Goal: Task Accomplishment & Management: Use online tool/utility

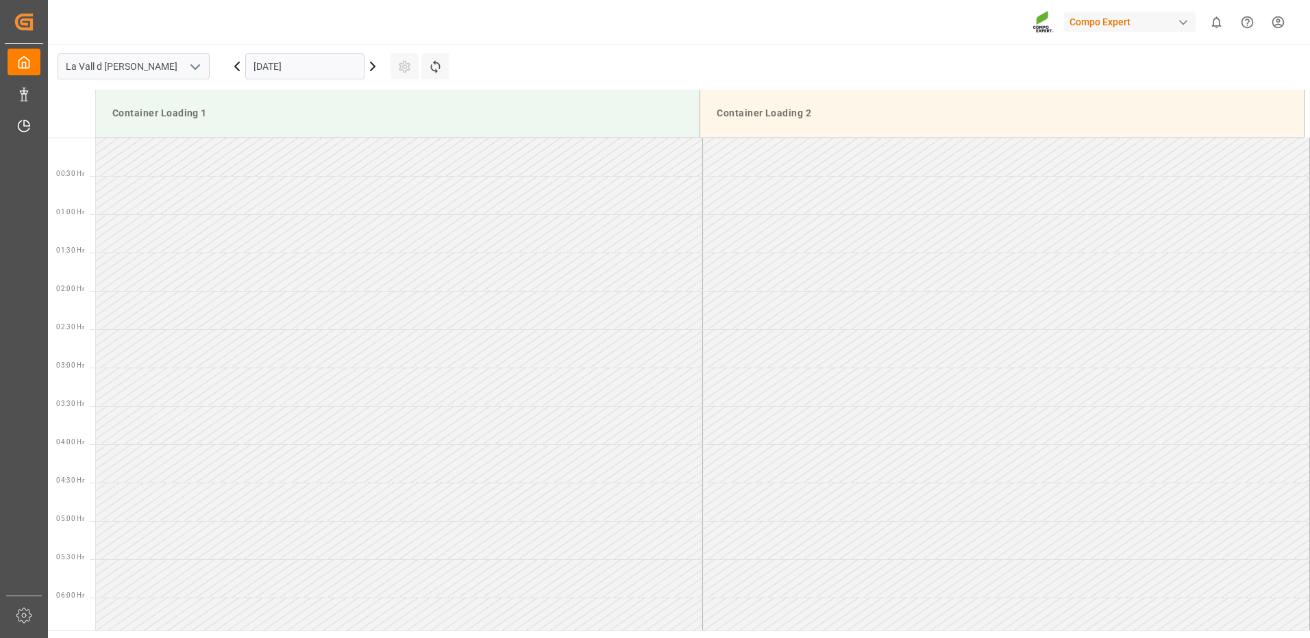
scroll to position [1065, 0]
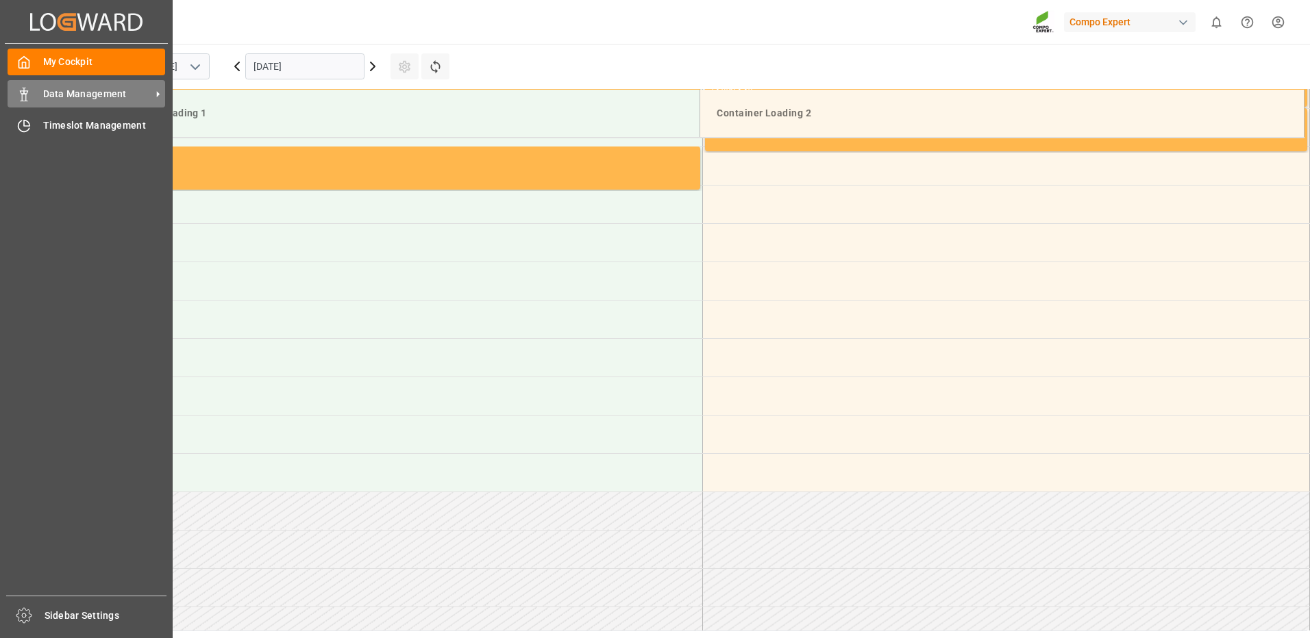
click at [21, 94] on polygon at bounding box center [22, 92] width 4 height 3
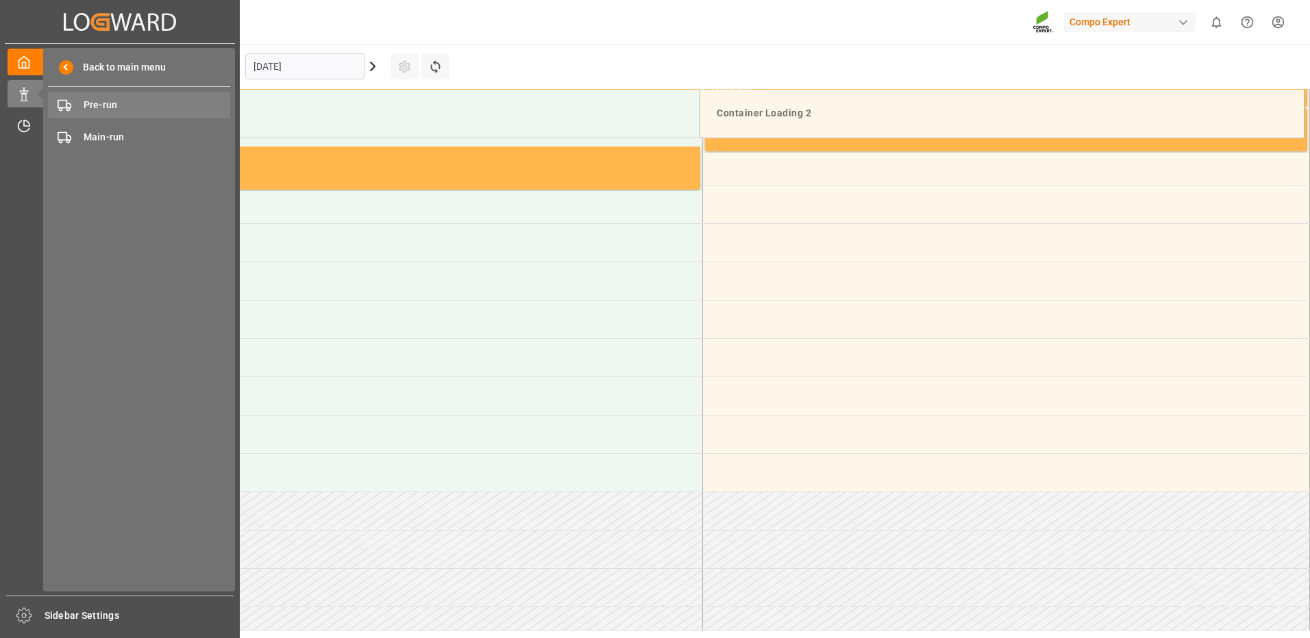
click at [95, 108] on span "Pre-run" at bounding box center [157, 105] width 147 height 14
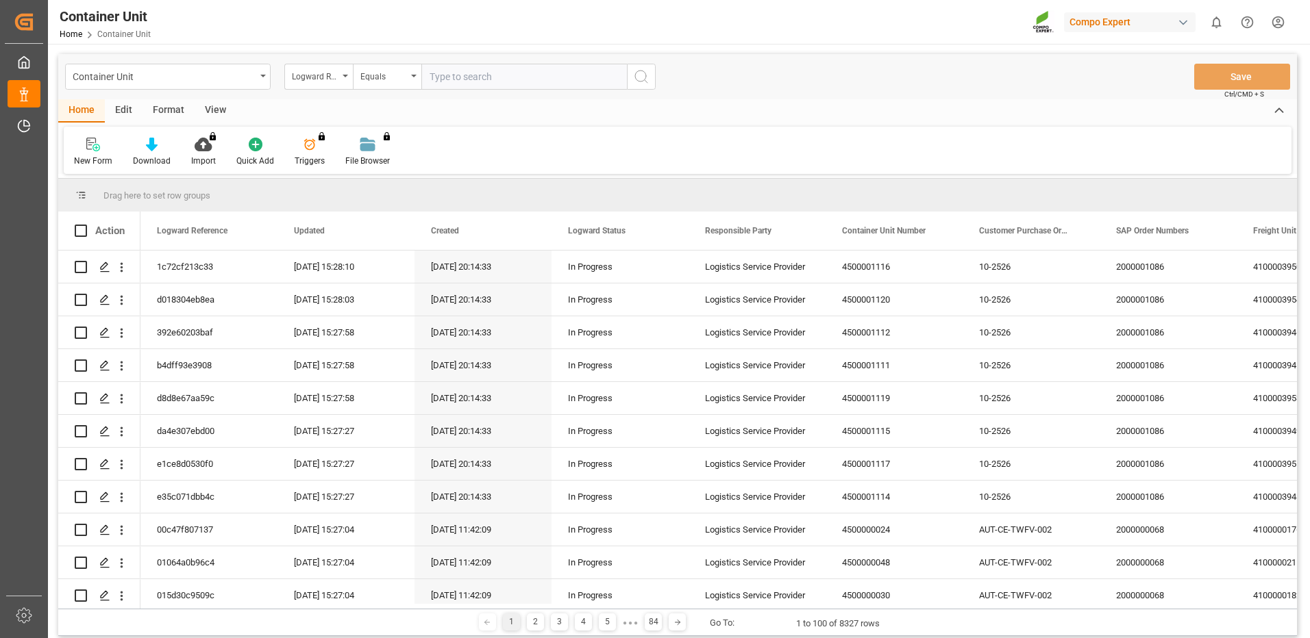
click at [317, 81] on div "Logward Reference" at bounding box center [315, 75] width 47 height 16
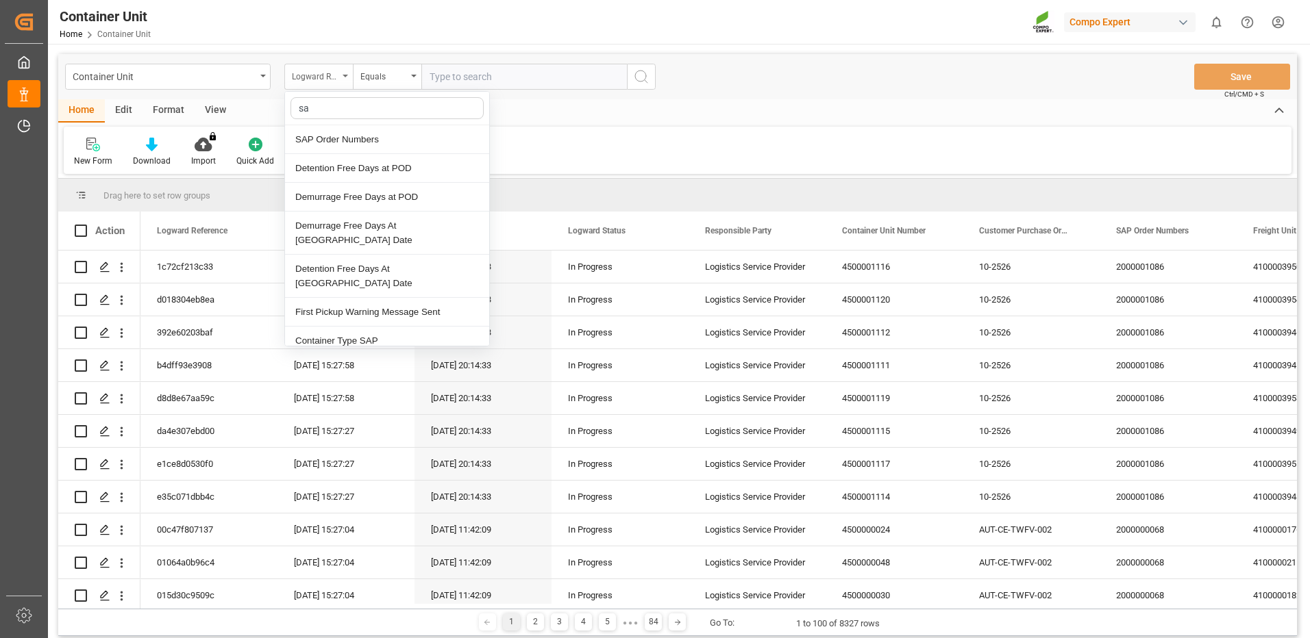
type input "sap"
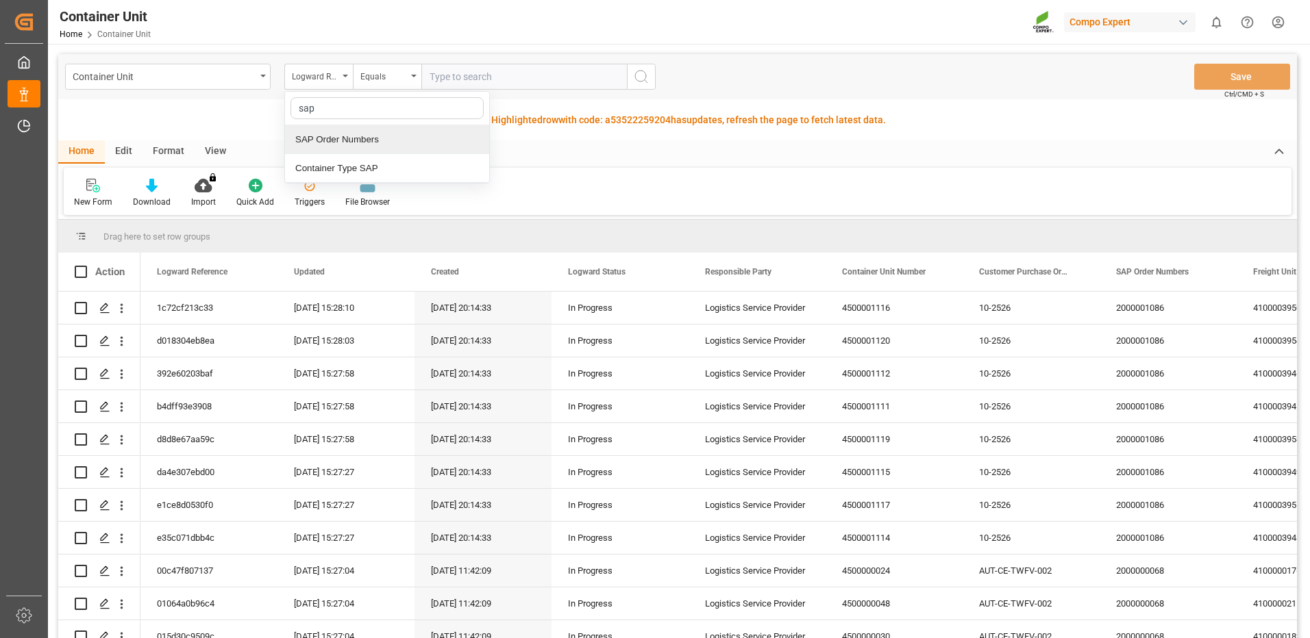
click at [384, 138] on div "SAP Order Numbers" at bounding box center [387, 139] width 204 height 29
click at [473, 77] on input "text" at bounding box center [524, 77] width 206 height 26
click at [364, 76] on div "Equals" at bounding box center [383, 75] width 47 height 16
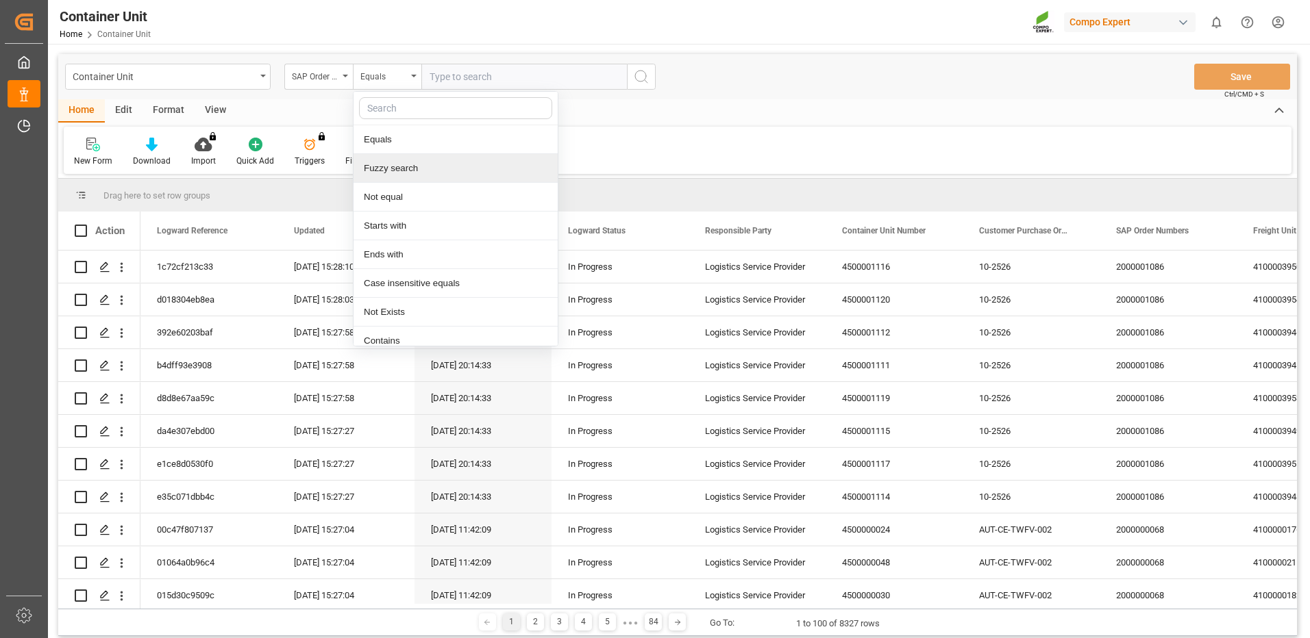
drag, startPoint x: 378, startPoint y: 166, endPoint x: 451, endPoint y: 119, distance: 86.6
click at [383, 162] on div "Fuzzy search" at bounding box center [456, 168] width 204 height 29
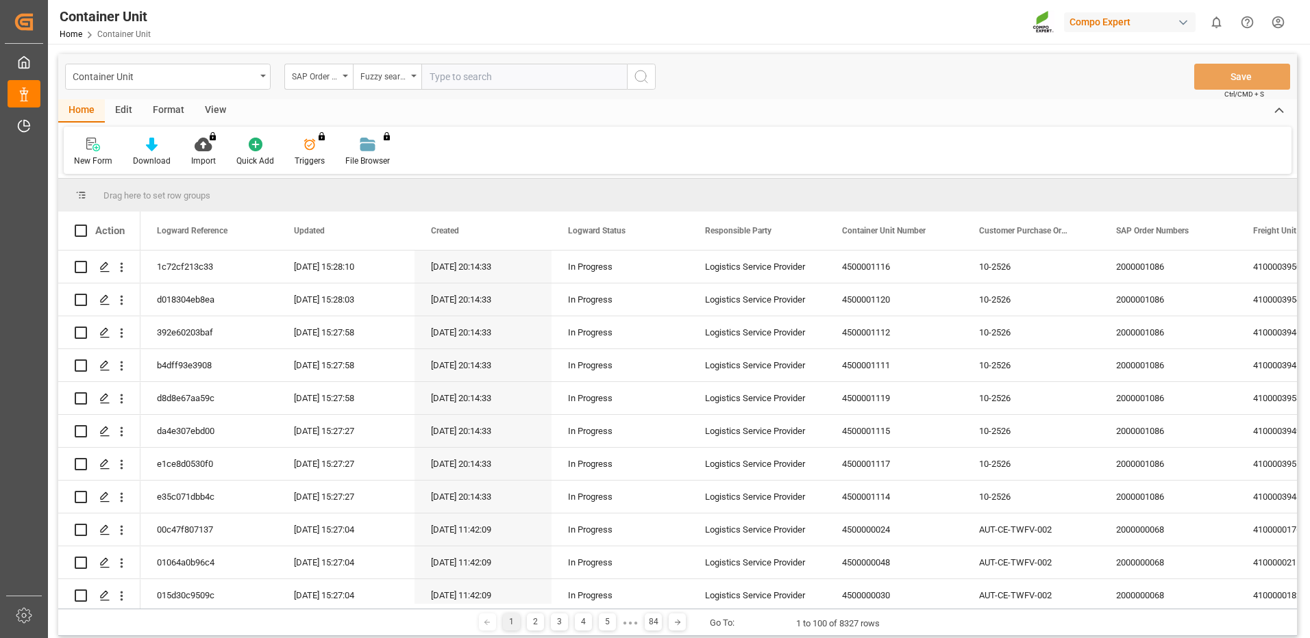
click at [484, 84] on input "text" at bounding box center [524, 77] width 206 height 26
paste input "4510361316"
type input "4510361316"
click at [638, 75] on icon "search button" at bounding box center [641, 77] width 16 height 16
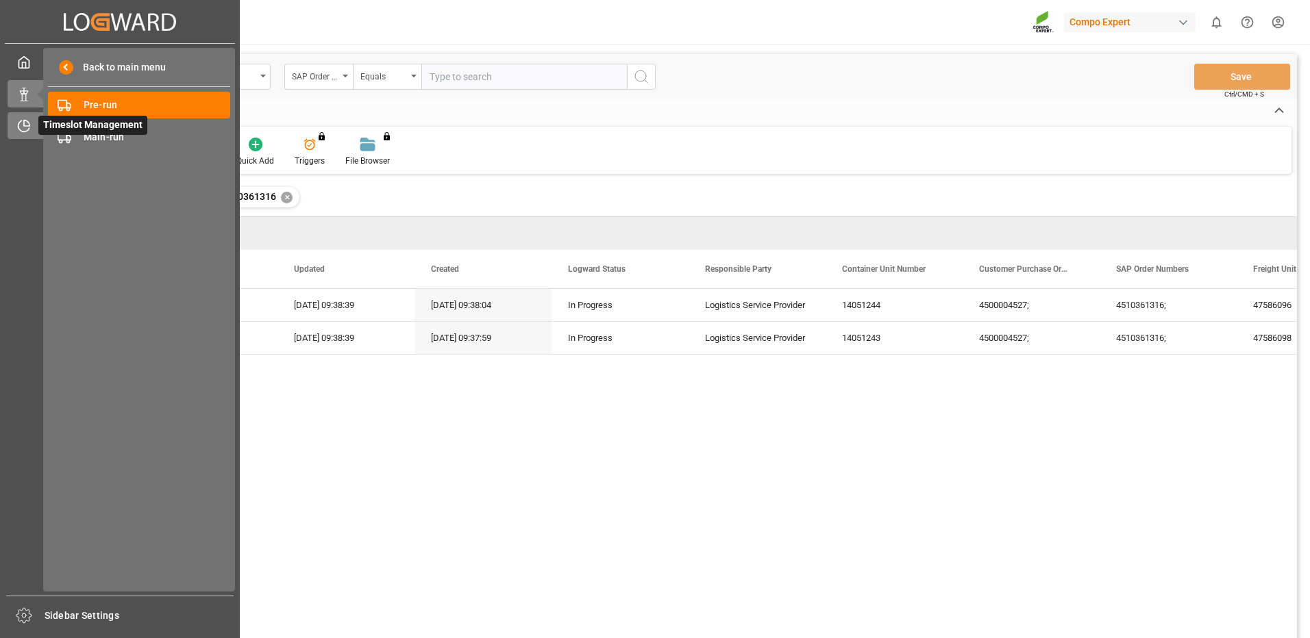
click at [26, 132] on icon at bounding box center [23, 126] width 11 height 11
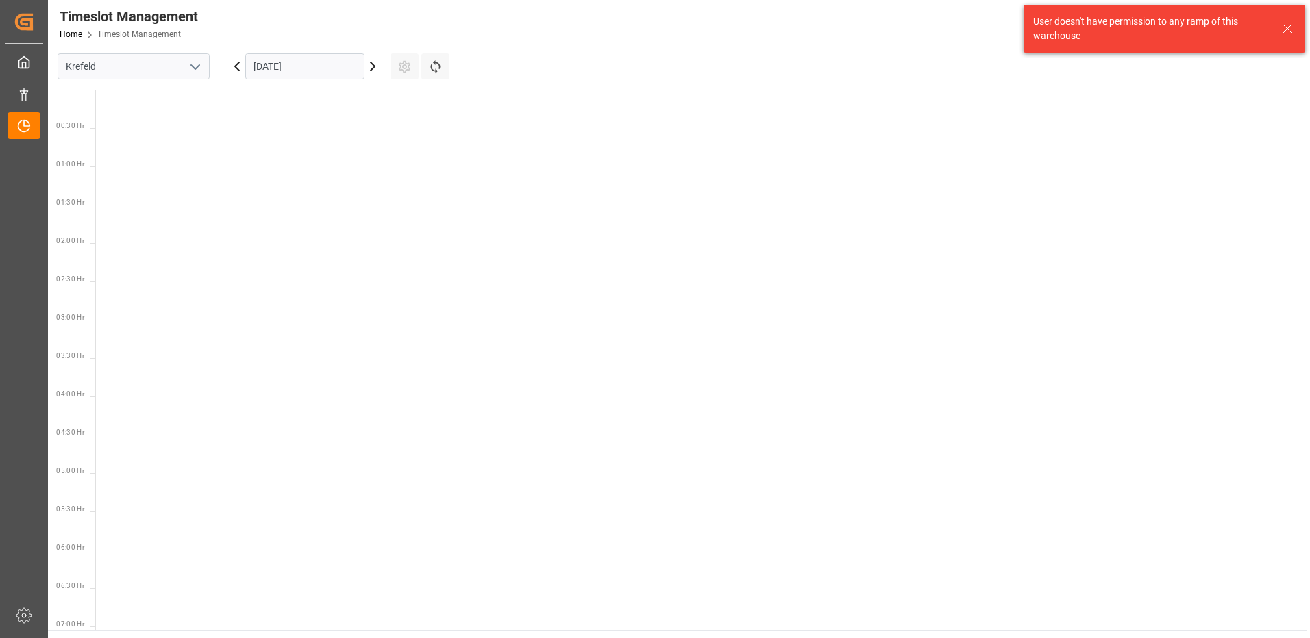
scroll to position [1094, 0]
click at [299, 73] on input "[DATE]" at bounding box center [304, 66] width 119 height 26
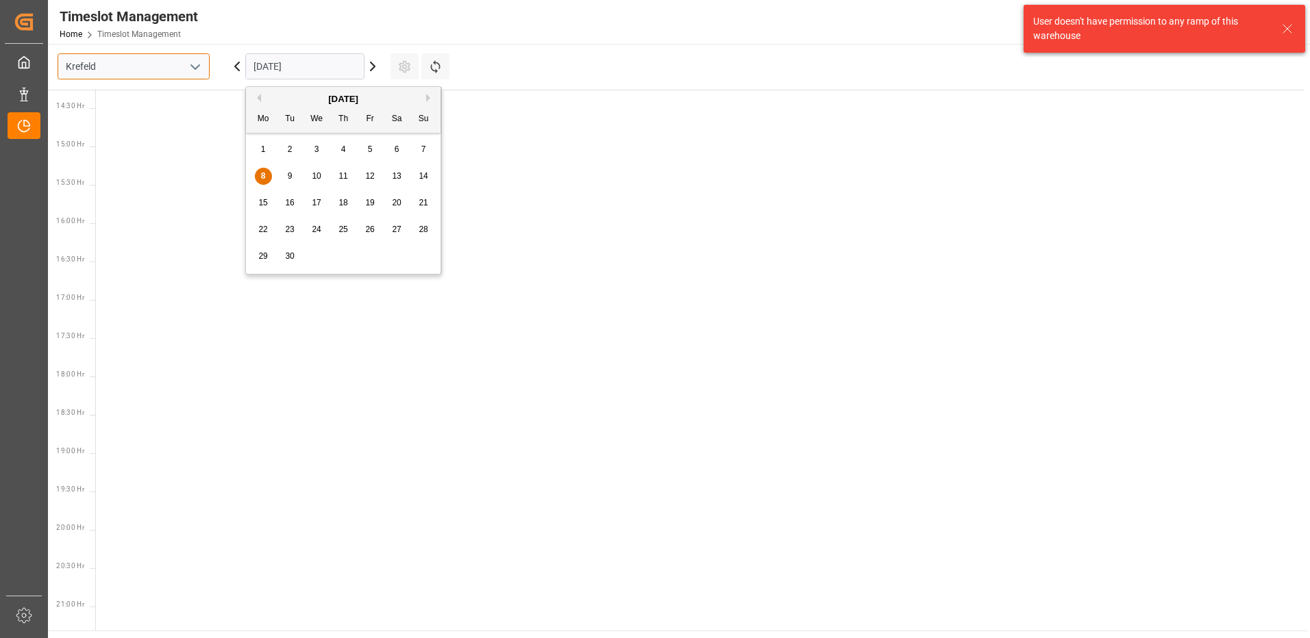
click at [127, 69] on input "Krefeld" at bounding box center [134, 66] width 152 height 26
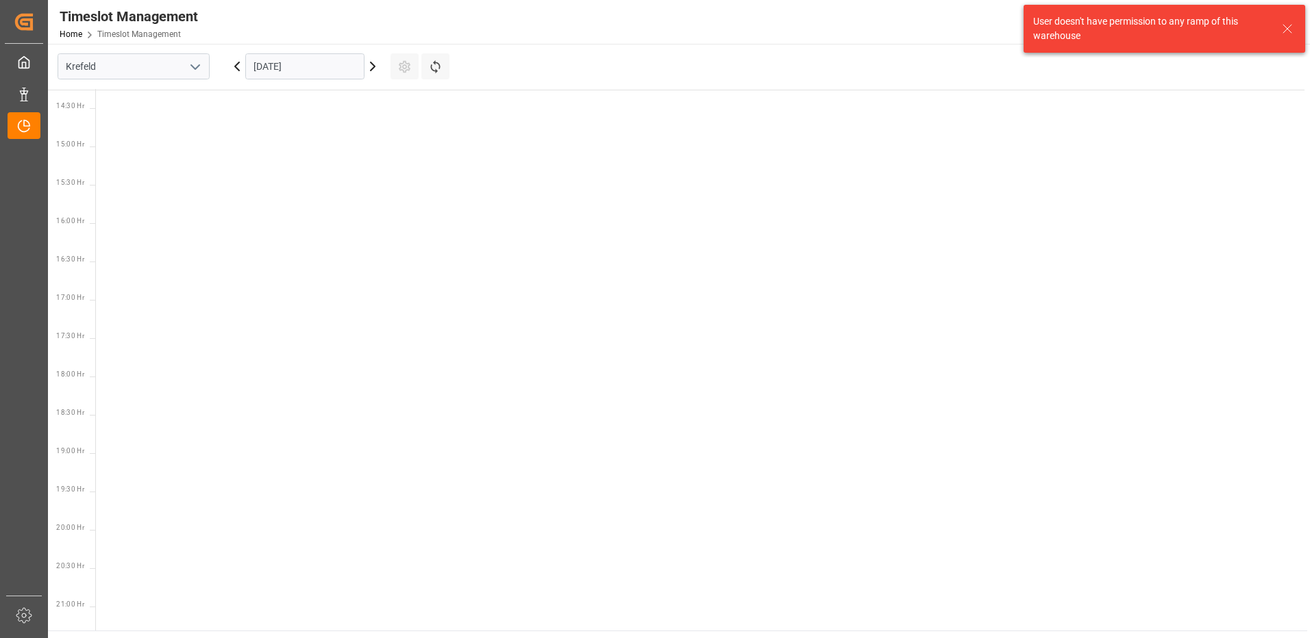
click at [201, 62] on icon "open menu" at bounding box center [195, 67] width 16 height 16
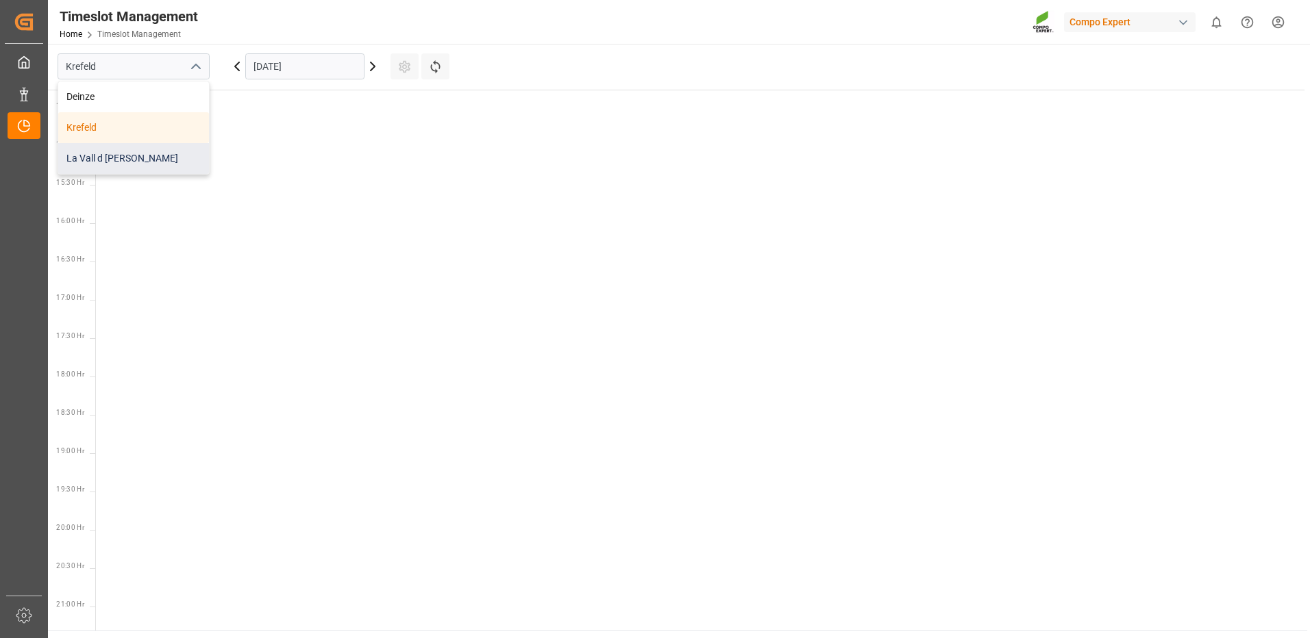
click at [144, 156] on div "La Vall d [PERSON_NAME]" at bounding box center [133, 158] width 151 height 31
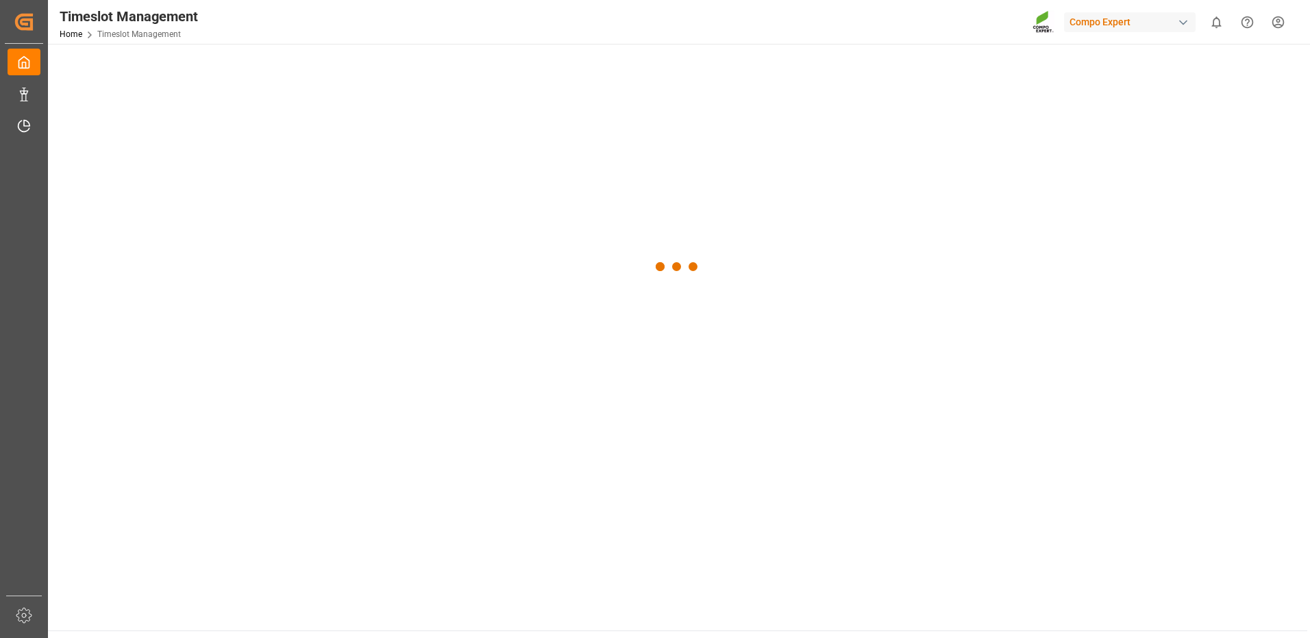
click at [362, 67] on div at bounding box center [677, 267] width 1259 height 447
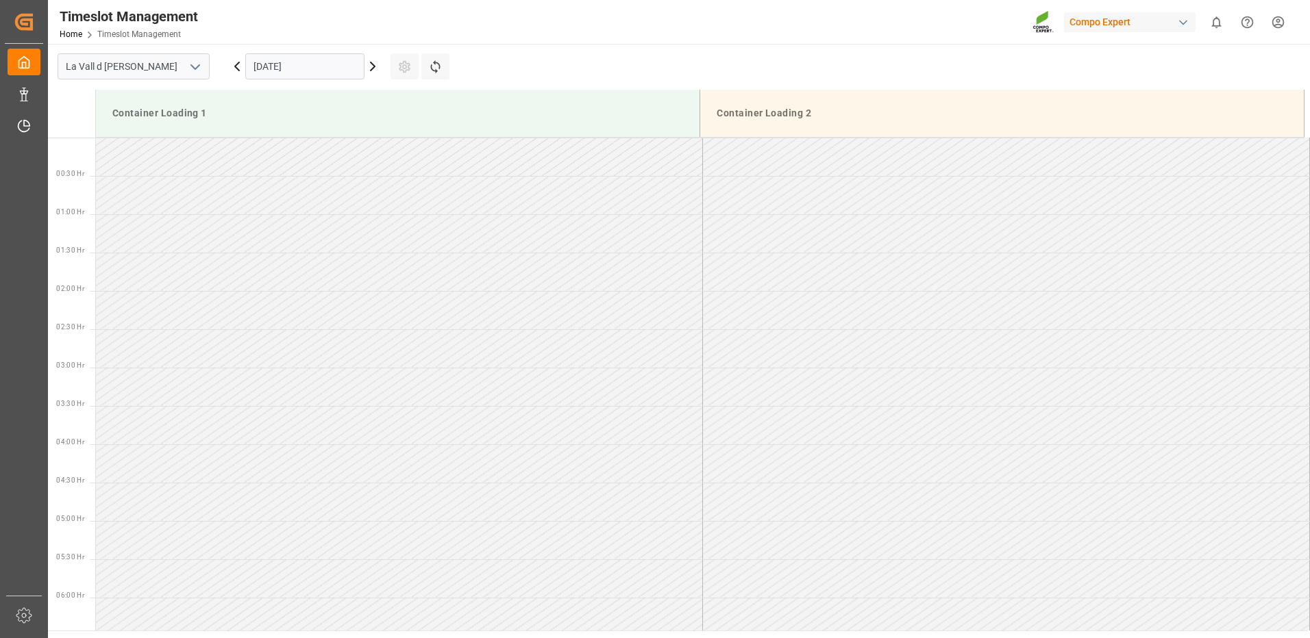
scroll to position [1142, 0]
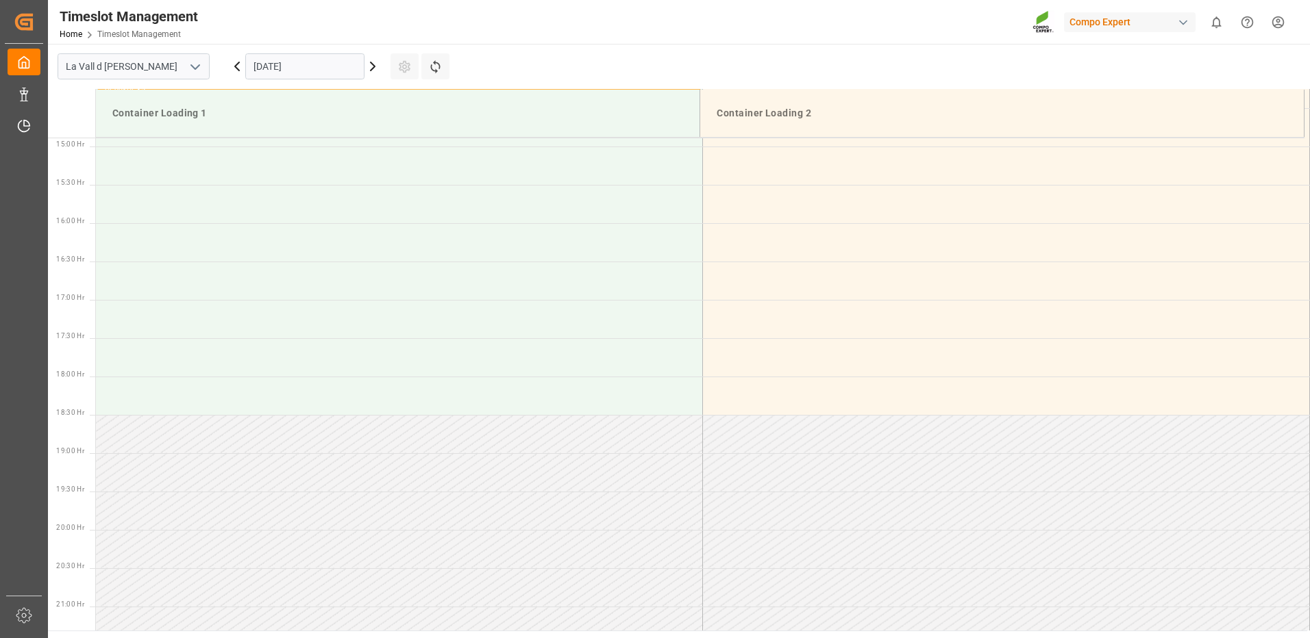
click at [290, 77] on input "[DATE]" at bounding box center [304, 66] width 119 height 26
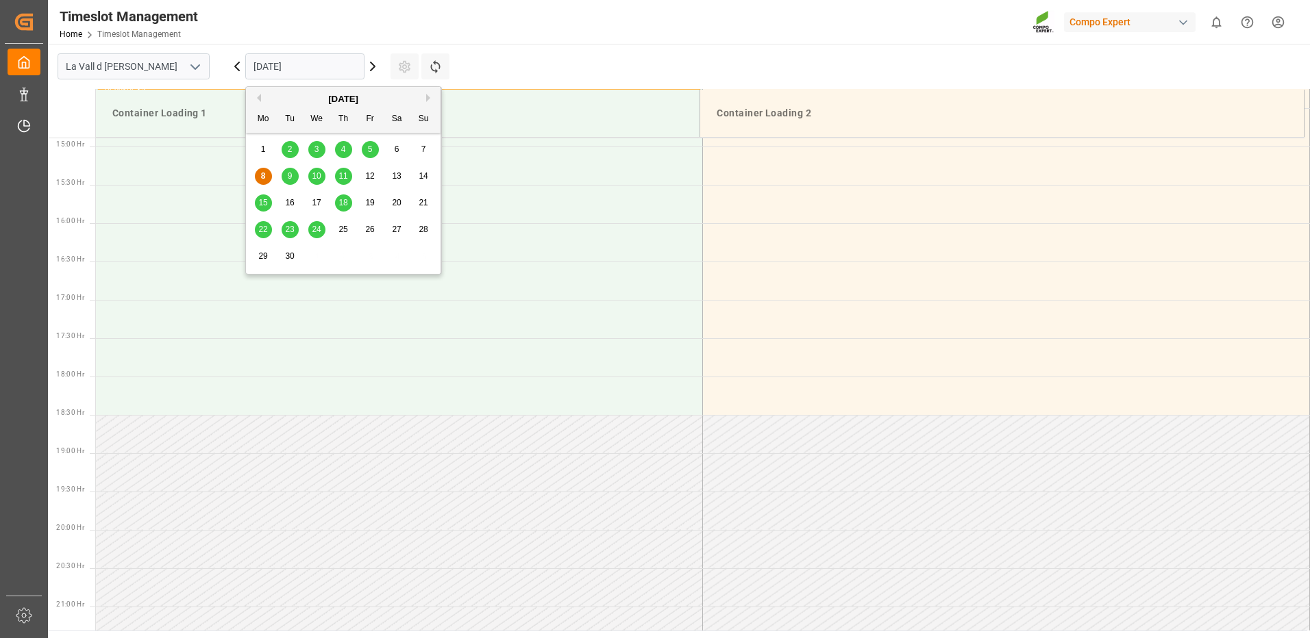
click at [314, 201] on span "17" at bounding box center [316, 203] width 9 height 10
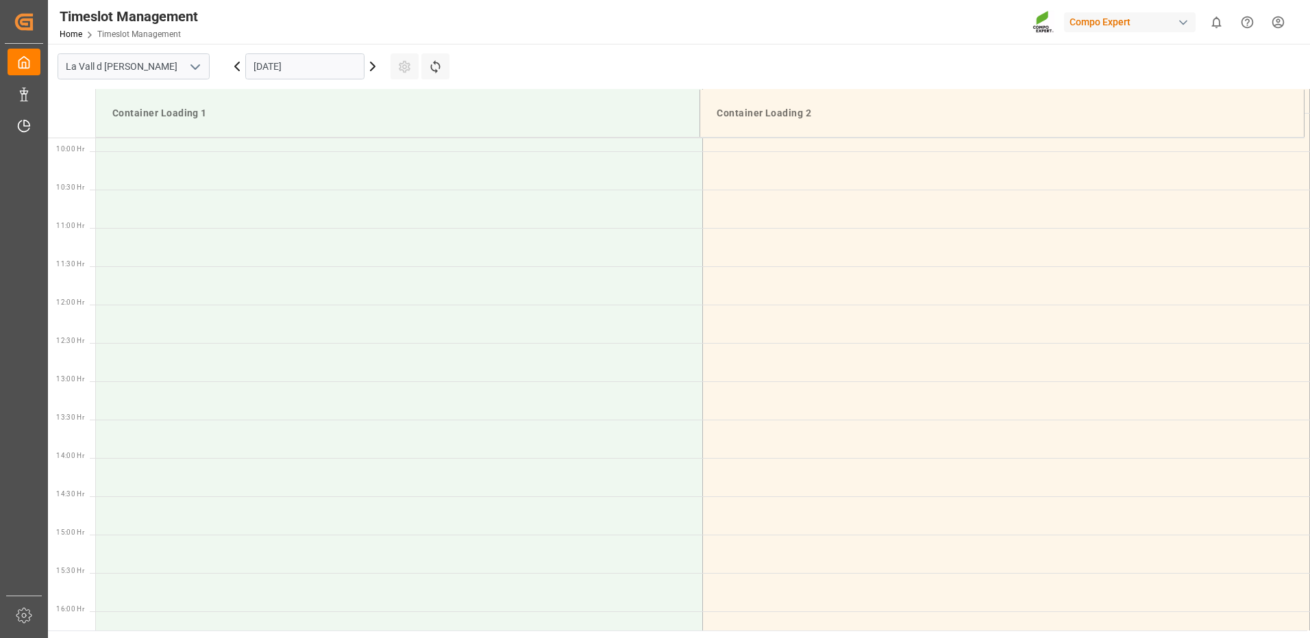
scroll to position [548, 0]
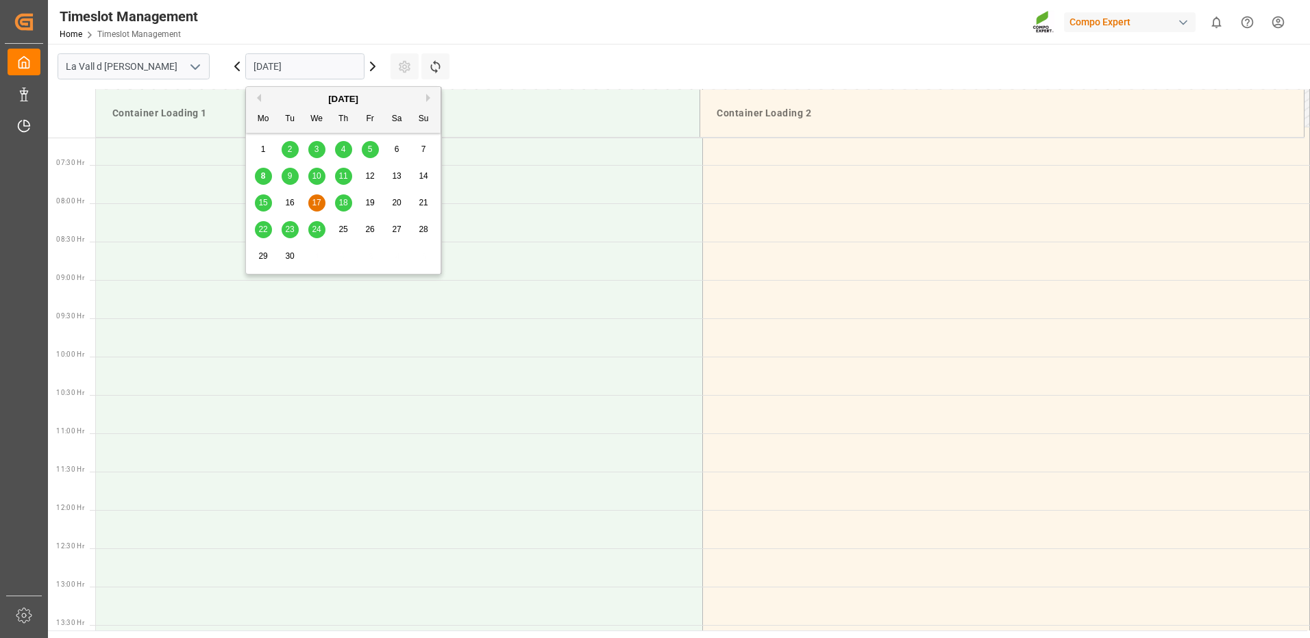
click at [306, 73] on input "[DATE]" at bounding box center [304, 66] width 119 height 26
click at [262, 199] on span "15" at bounding box center [262, 203] width 9 height 10
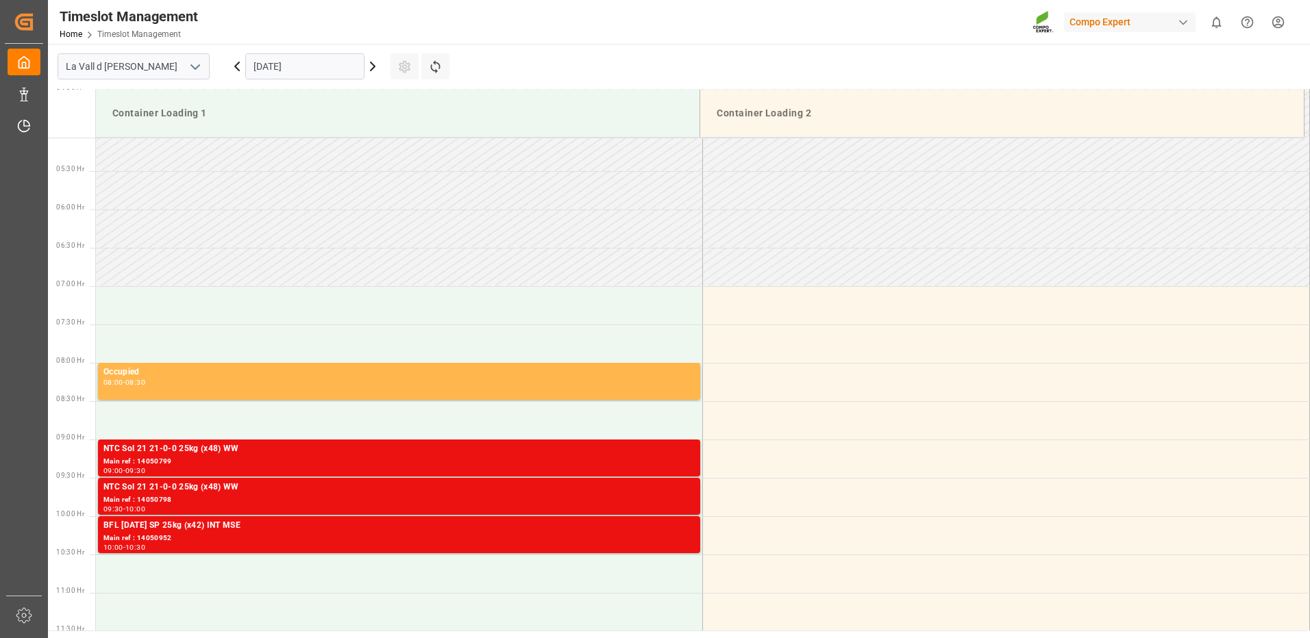
scroll to position [594, 0]
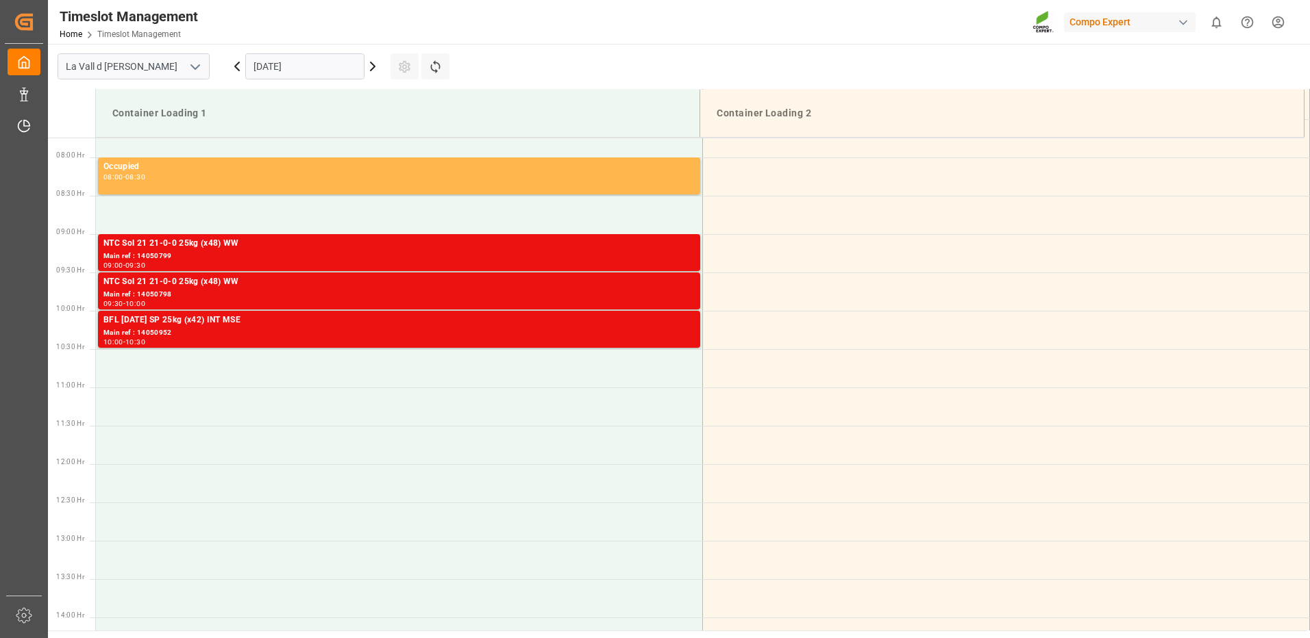
click at [266, 71] on input "15.09.2025" at bounding box center [304, 66] width 119 height 26
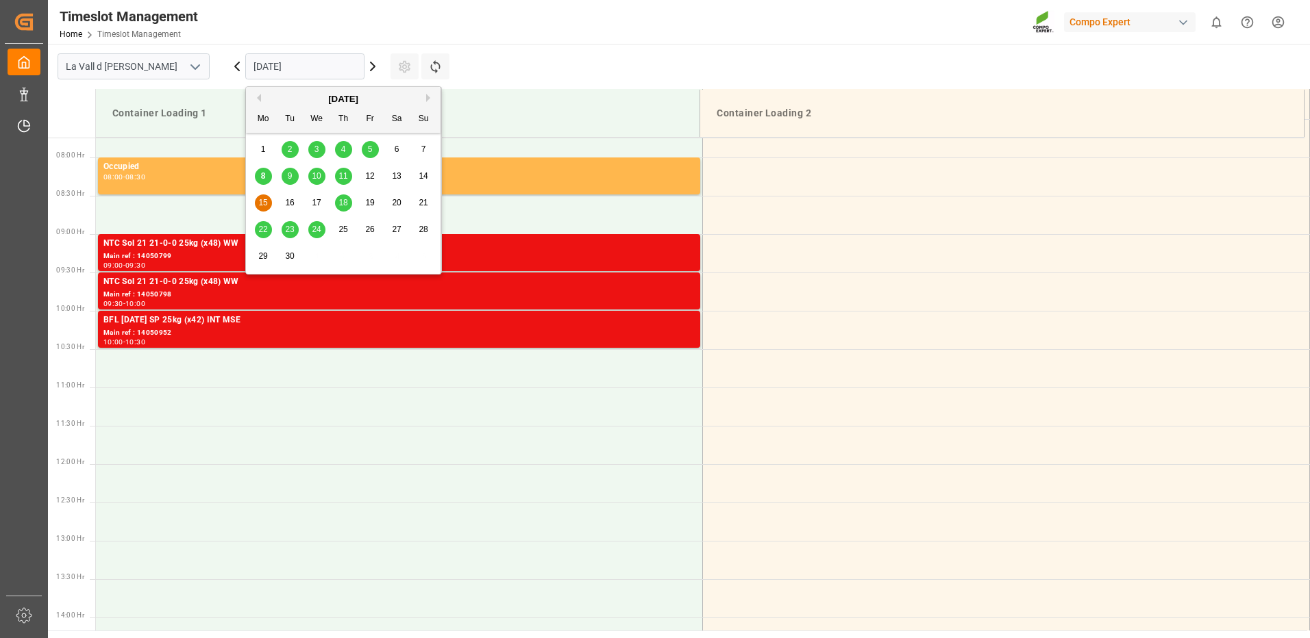
click at [345, 205] on span "18" at bounding box center [342, 203] width 9 height 10
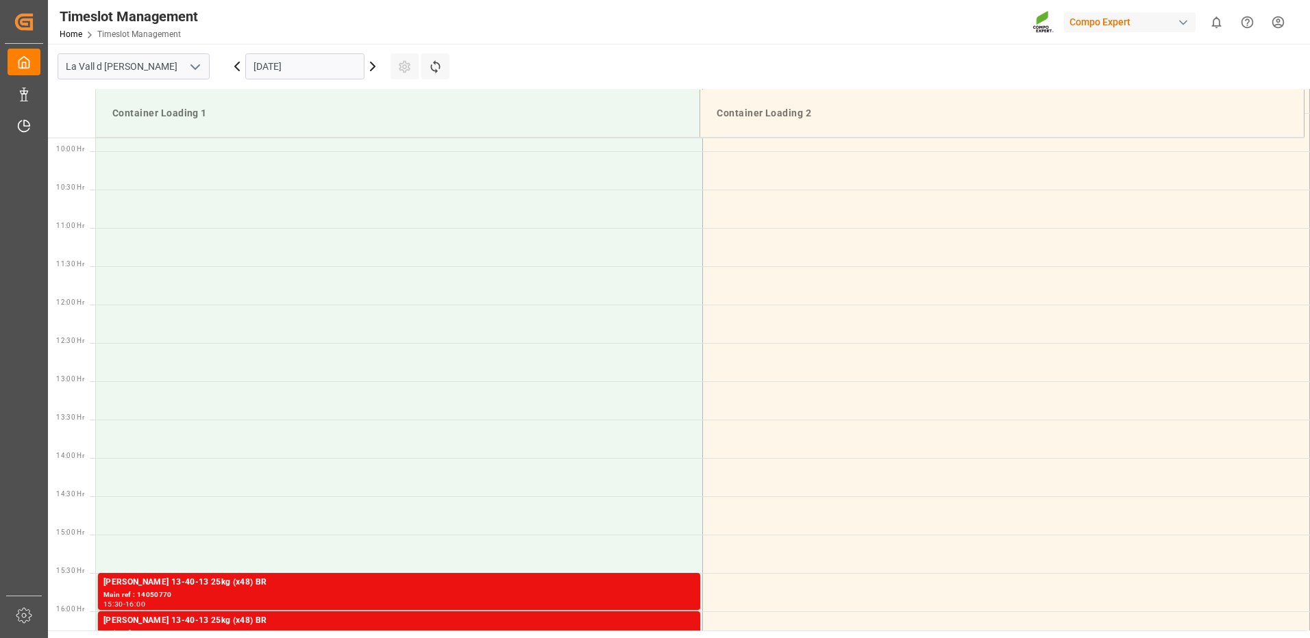
scroll to position [480, 0]
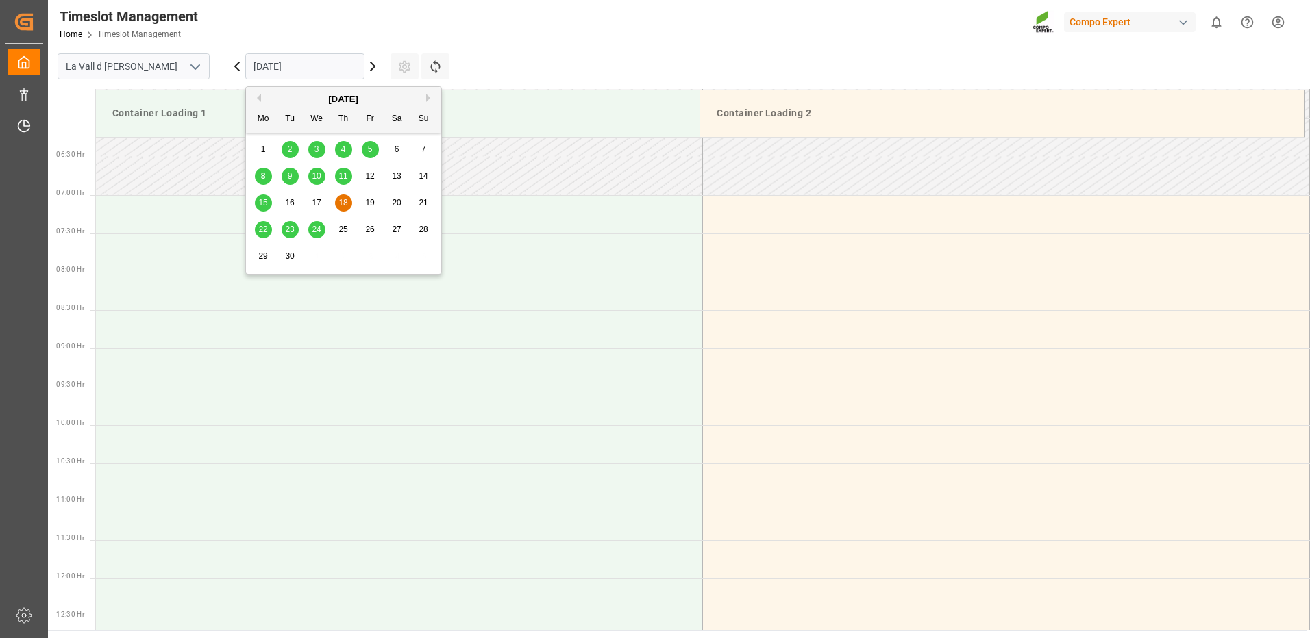
click at [283, 67] on input "18.09.2025" at bounding box center [304, 66] width 119 height 26
click at [320, 200] on span "17" at bounding box center [316, 203] width 9 height 10
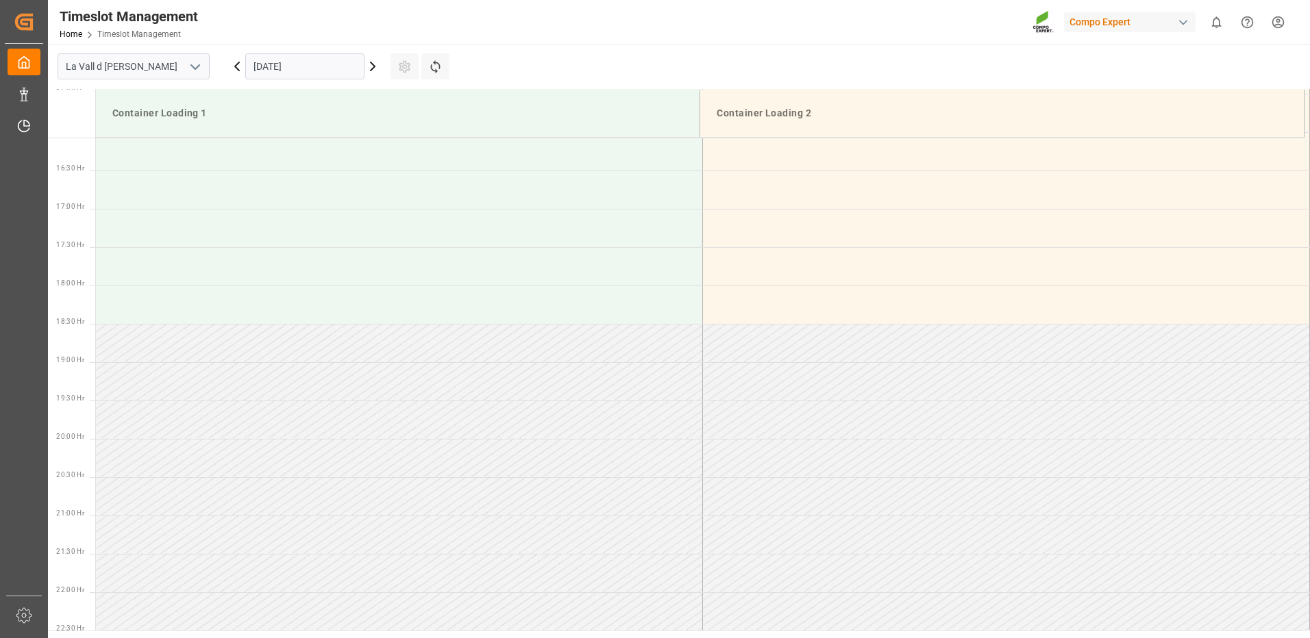
scroll to position [1165, 0]
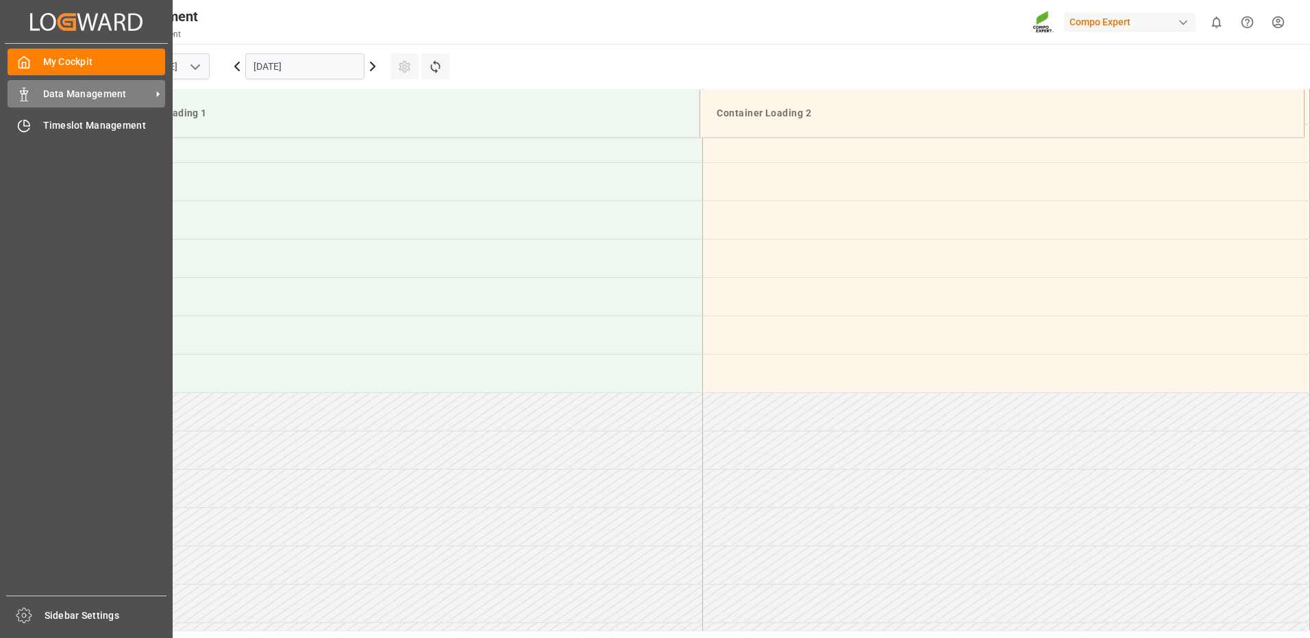
click at [59, 96] on span "Data Management" at bounding box center [97, 94] width 108 height 14
drag, startPoint x: 75, startPoint y: 92, endPoint x: 96, endPoint y: 105, distance: 24.0
click at [75, 92] on span "Data Management" at bounding box center [97, 94] width 108 height 14
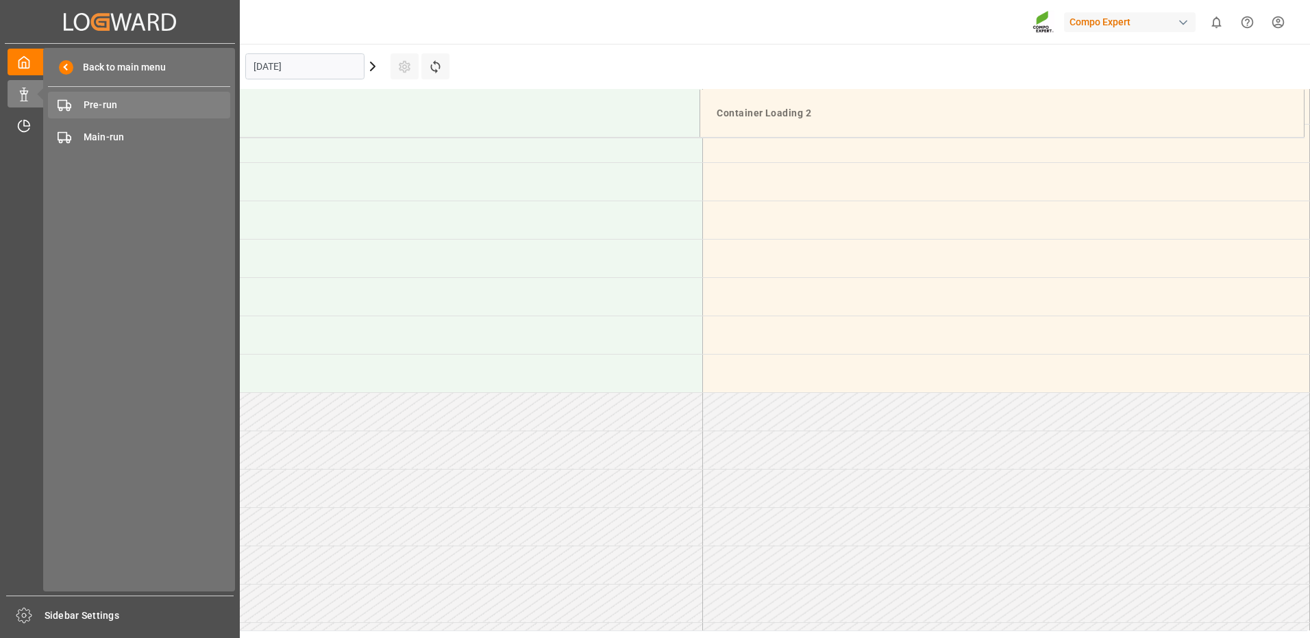
click at [114, 106] on span "Pre-run" at bounding box center [157, 105] width 147 height 14
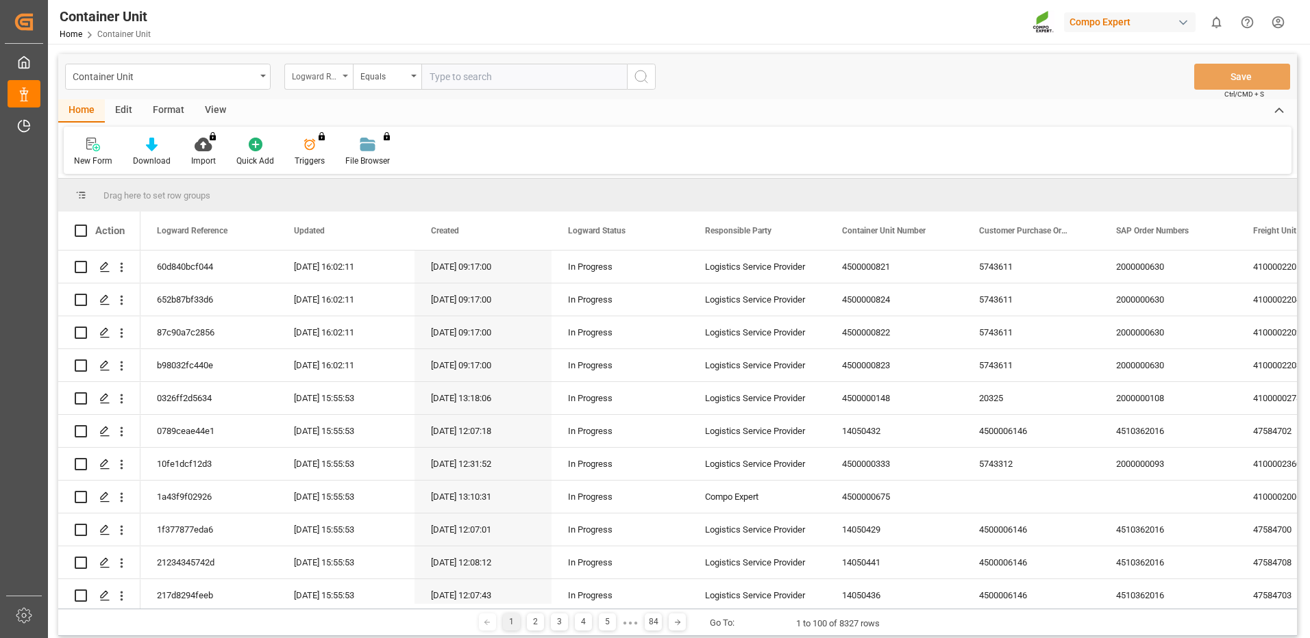
click at [337, 82] on div "Logward Reference" at bounding box center [315, 75] width 47 height 16
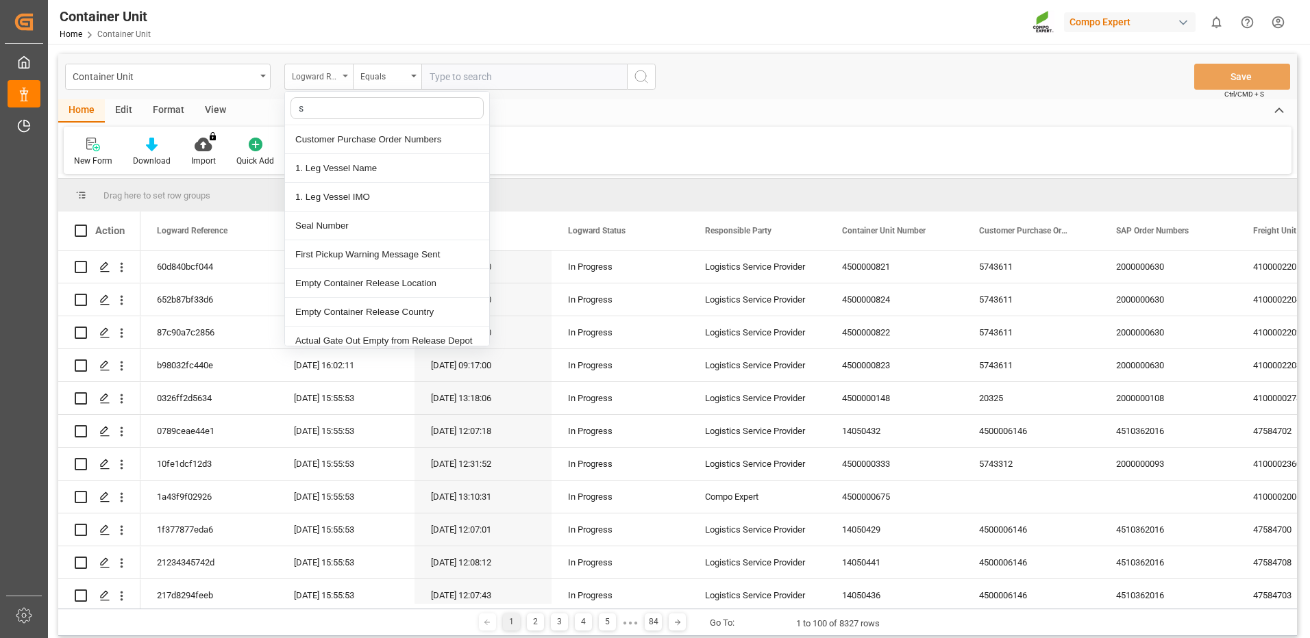
type input "sa"
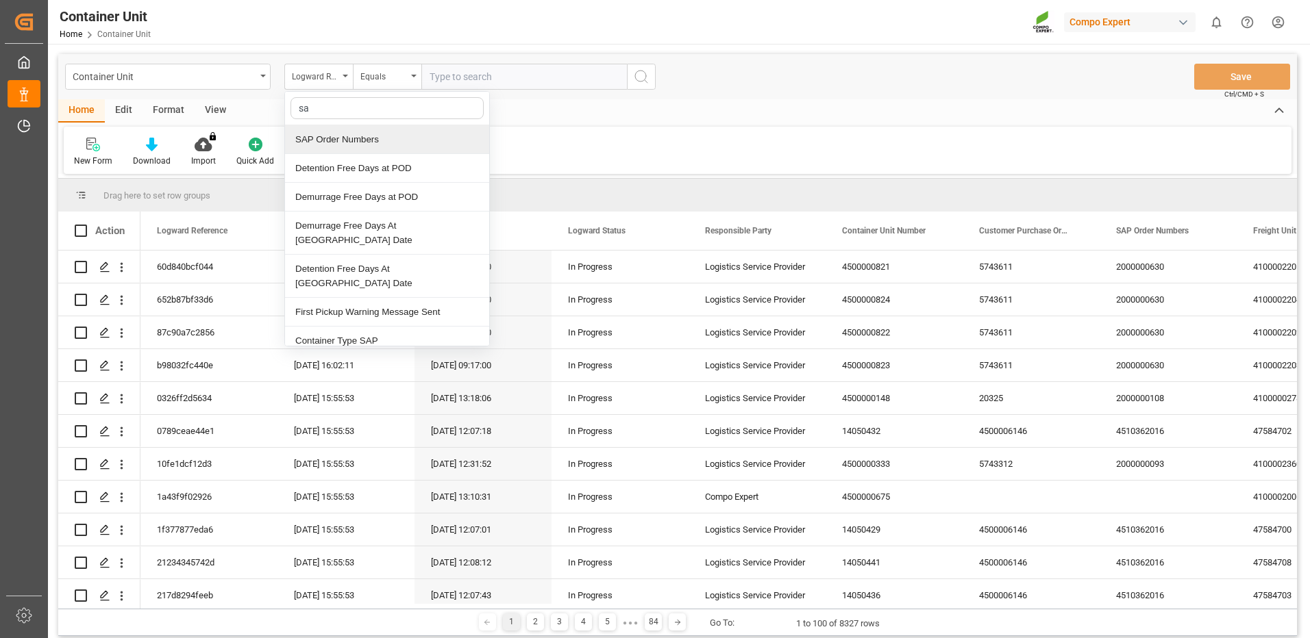
click at [330, 134] on div "SAP Order Numbers" at bounding box center [387, 139] width 204 height 29
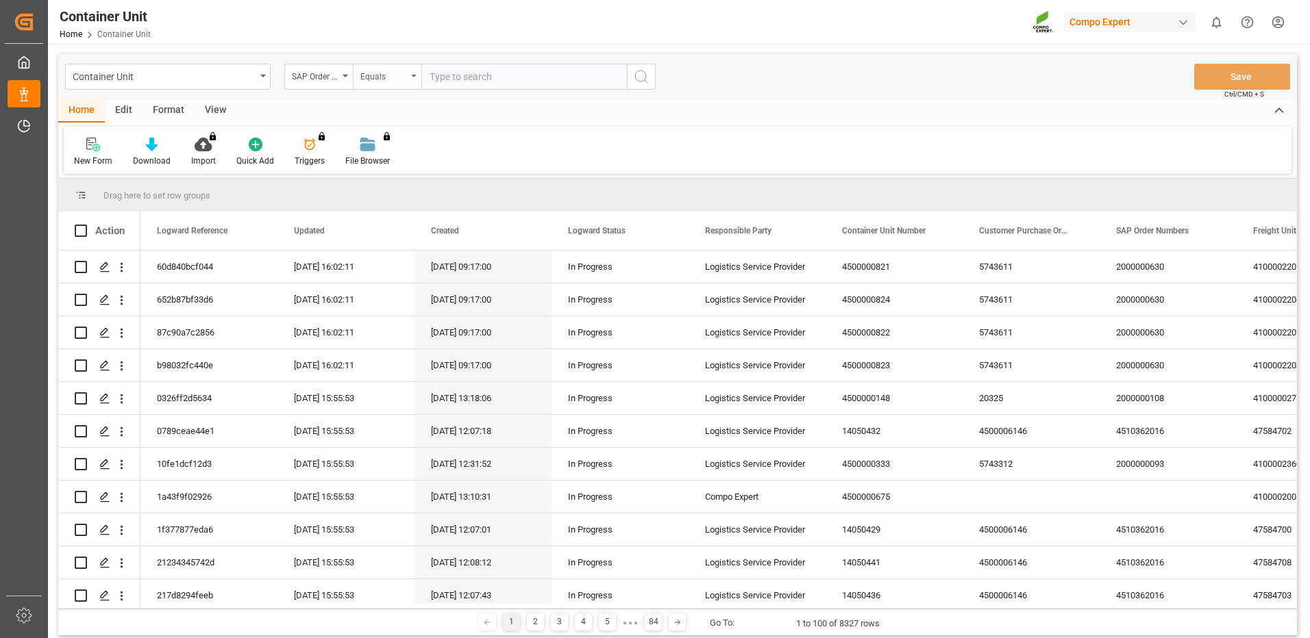
click at [402, 75] on div "Equals" at bounding box center [383, 75] width 47 height 16
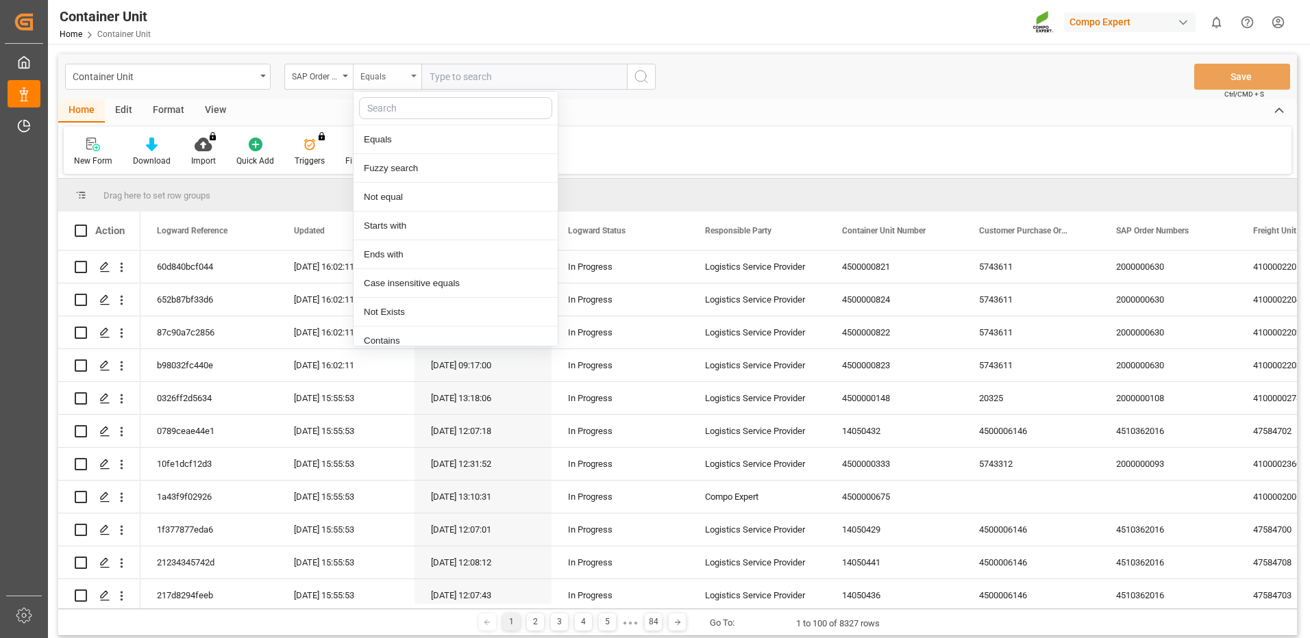
type input "f"
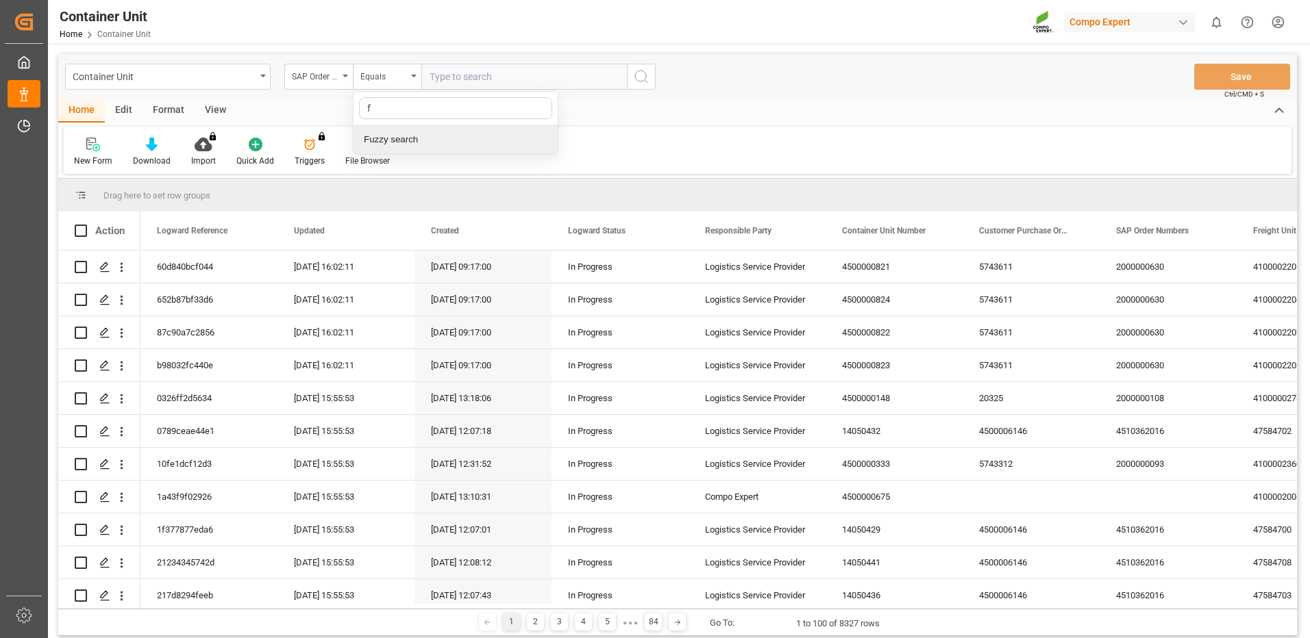
click at [435, 140] on div "Fuzzy search" at bounding box center [456, 139] width 204 height 29
click at [481, 76] on input "text" at bounding box center [524, 77] width 206 height 26
paste input "4510361316"
type input "4510361316"
click at [644, 80] on circle "search button" at bounding box center [640, 76] width 11 height 11
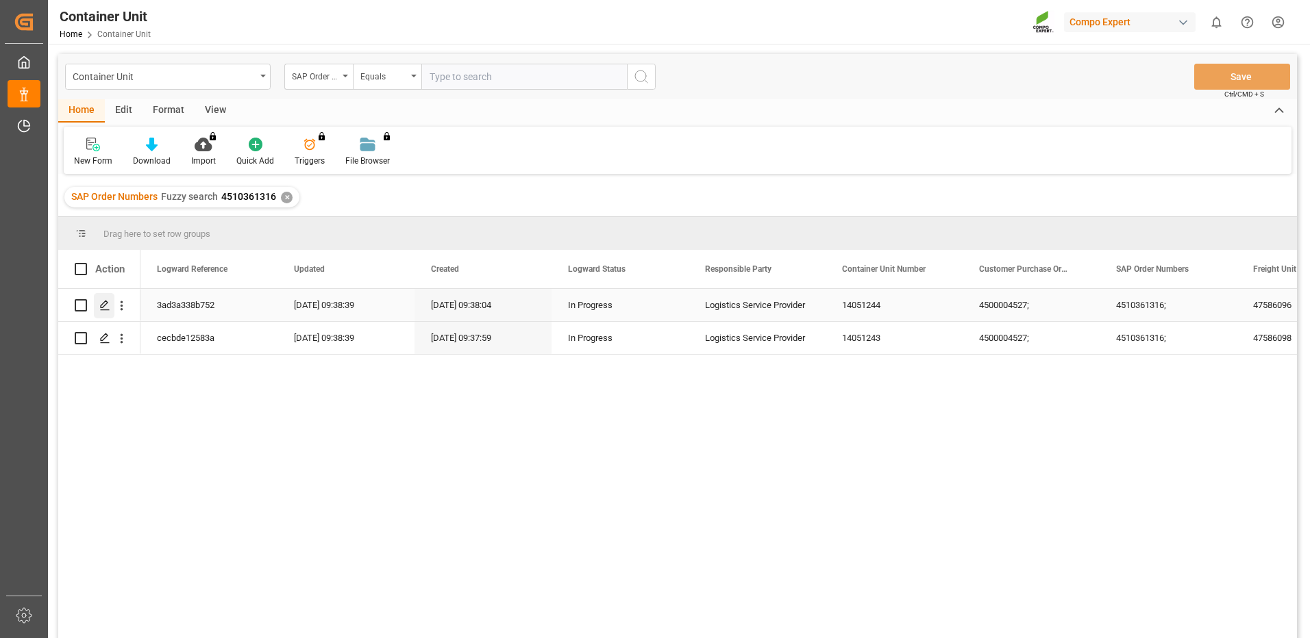
click at [108, 304] on icon "Press SPACE to select this row." at bounding box center [104, 305] width 11 height 11
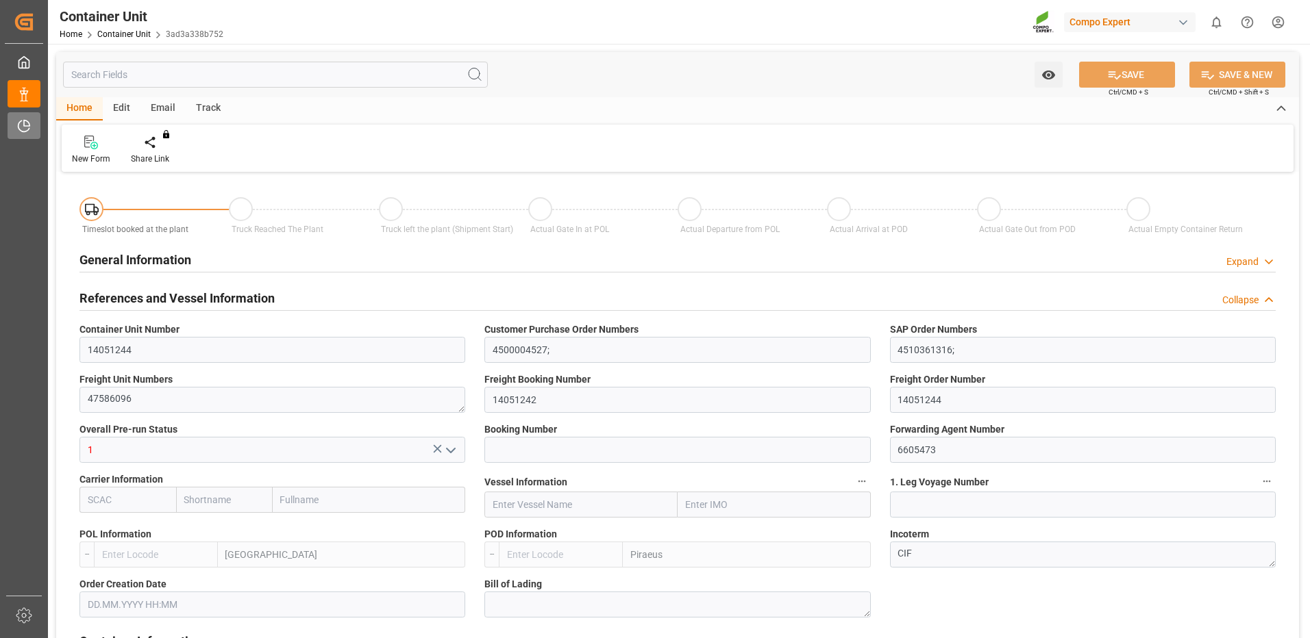
type input "ESVLC"
type input "GRPIR"
type input "0"
type input "40"
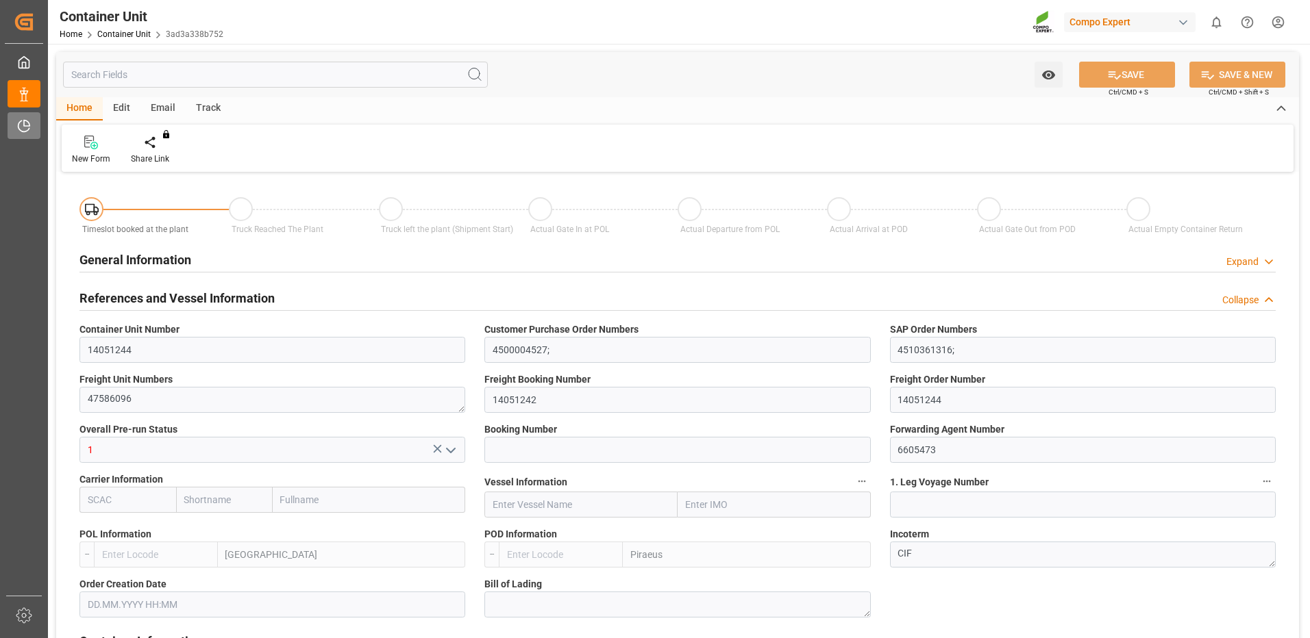
type input "24576"
type input "22.08.2025 09:38"
type input "22.08.2025"
click at [176, 156] on div "Create Timeslot" at bounding box center [160, 159] width 58 height 12
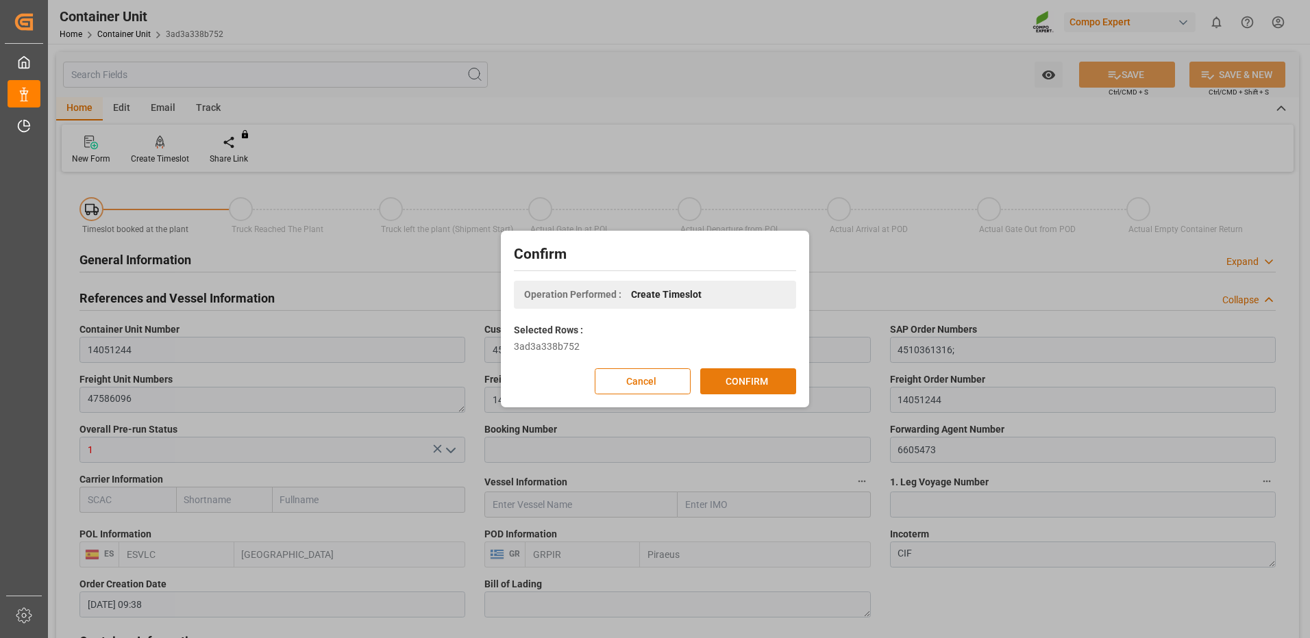
click at [761, 390] on button "CONFIRM" at bounding box center [748, 382] width 96 height 26
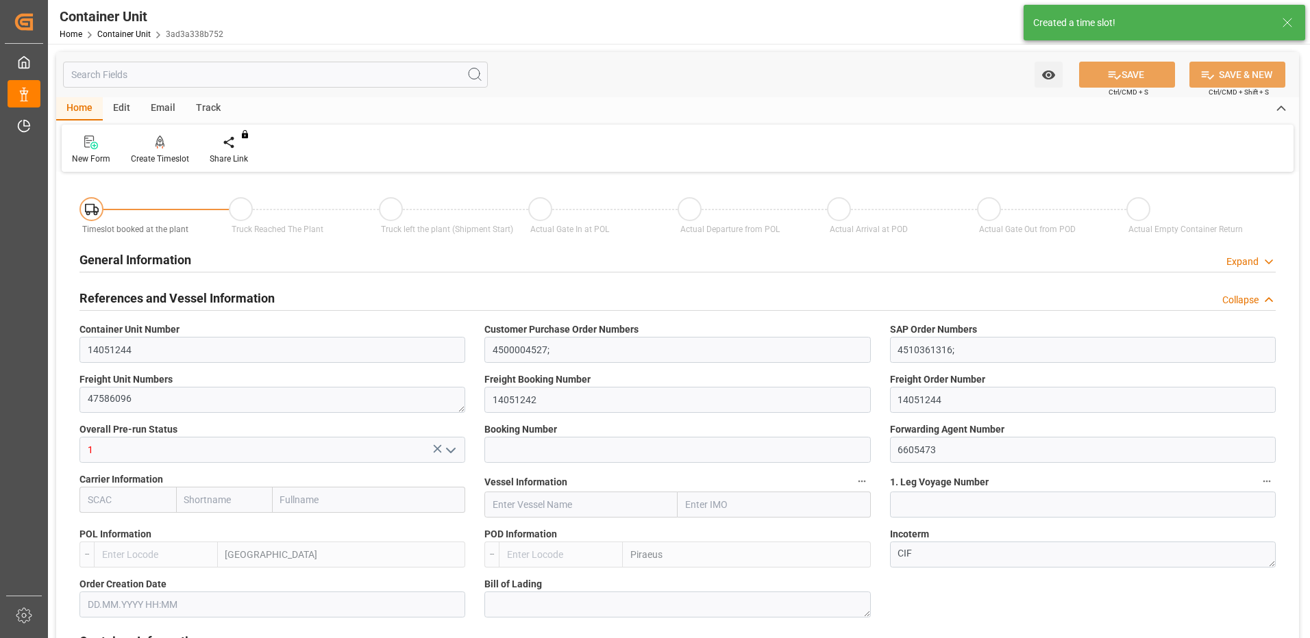
type input "ESVLC"
type input "GRPIR"
type input "7"
type input "0"
type input "8"
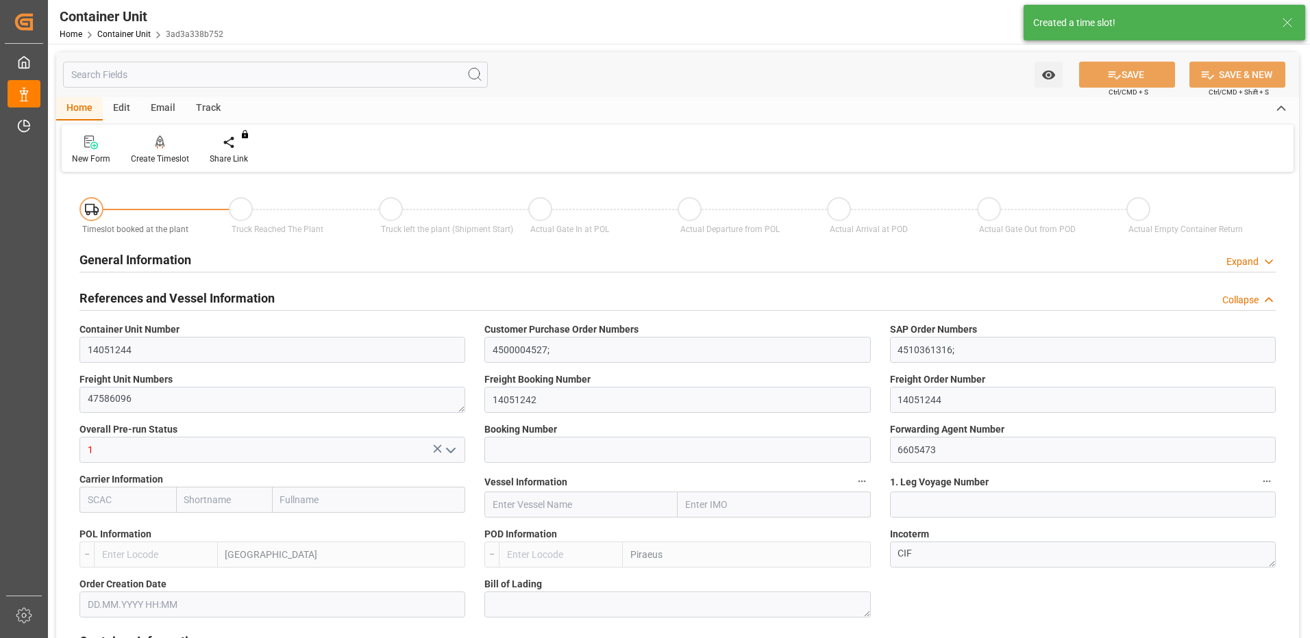
type input "0"
type input "40"
type input "24576"
type input "22.08.2025 09:38"
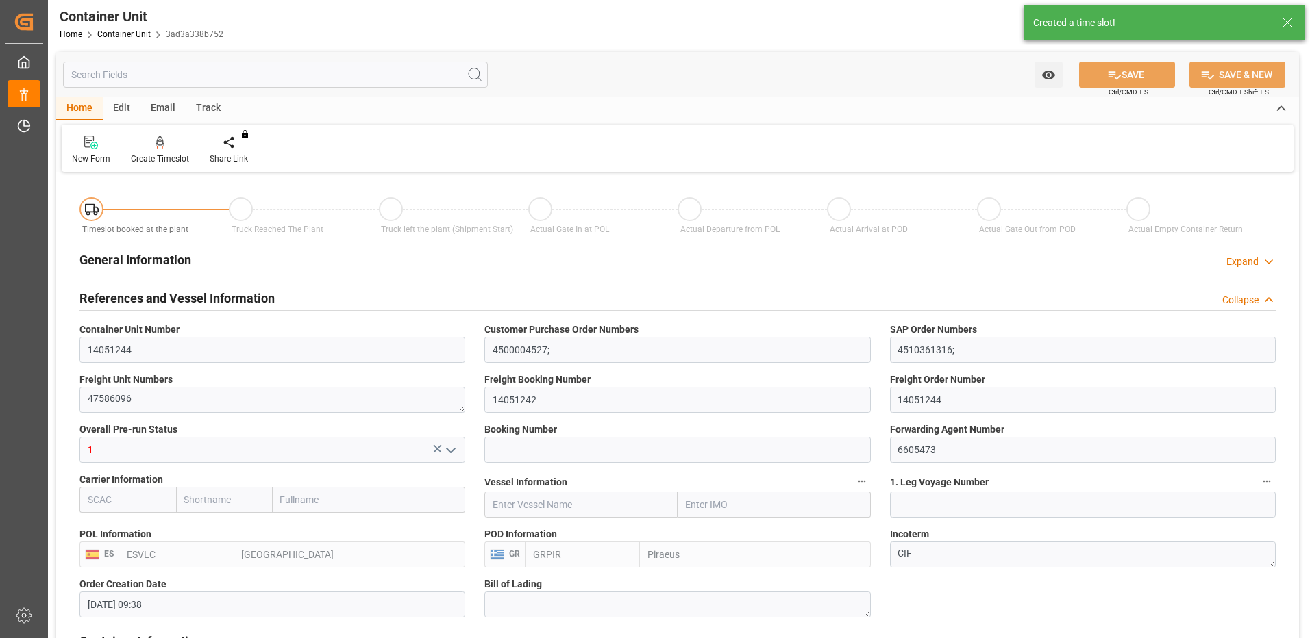
type input "22.08.2025"
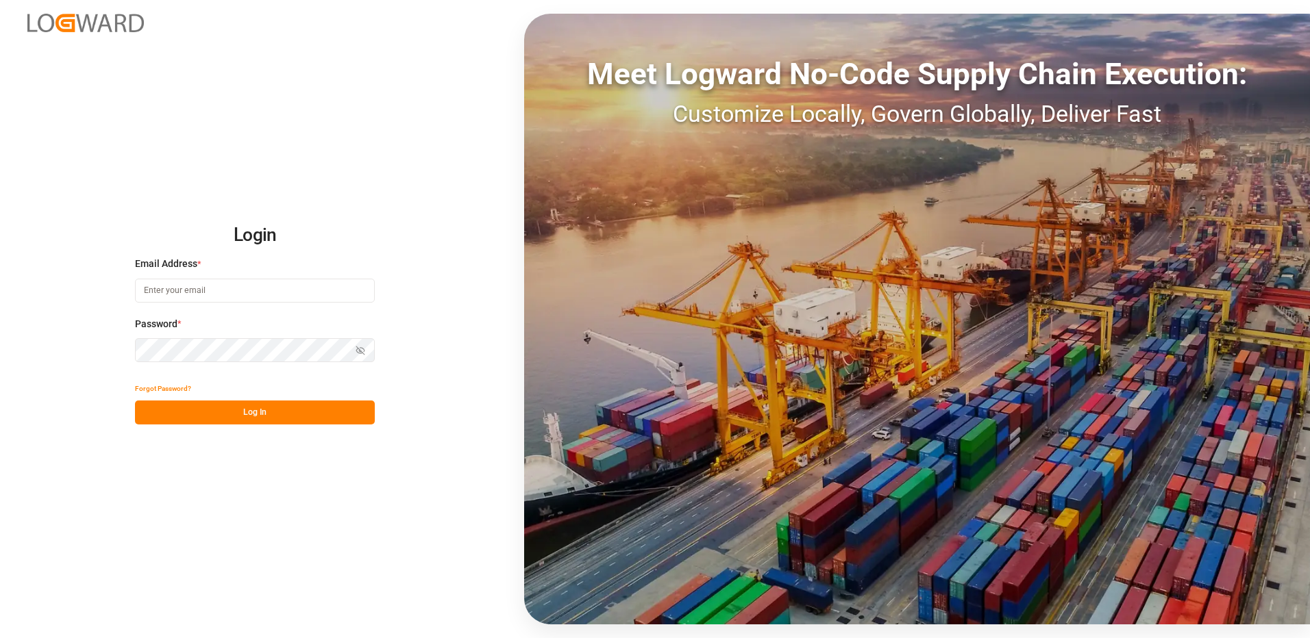
type input "[EMAIL_ADDRESS][DOMAIN_NAME]"
click at [345, 406] on button "Log In" at bounding box center [255, 413] width 240 height 24
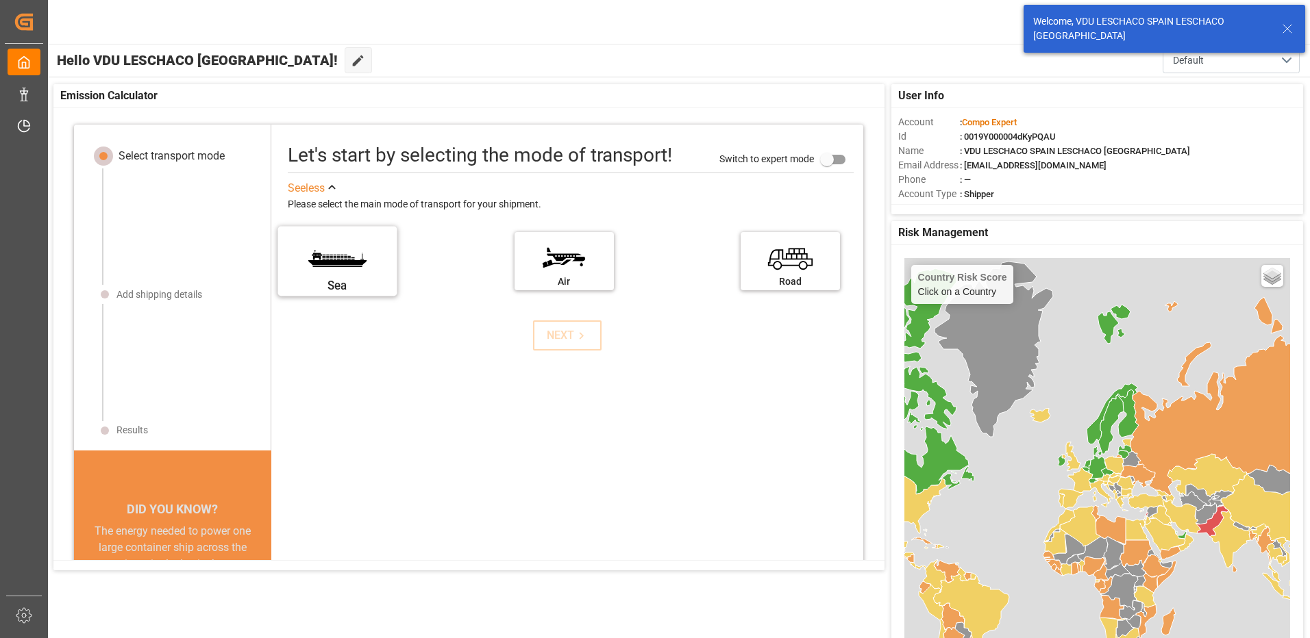
click at [339, 253] on label "Sea" at bounding box center [337, 257] width 103 height 58
click at [0, 0] on input "Sea" at bounding box center [0, 0] width 0 height 0
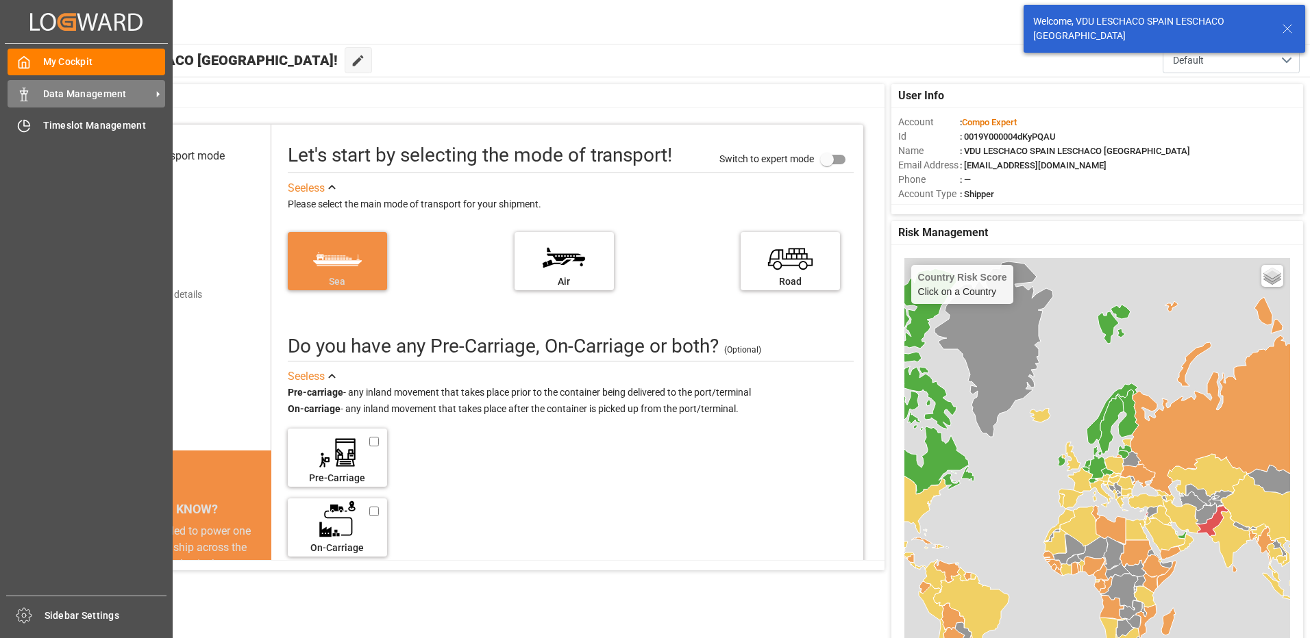
click at [51, 89] on span "Data Management" at bounding box center [97, 94] width 108 height 14
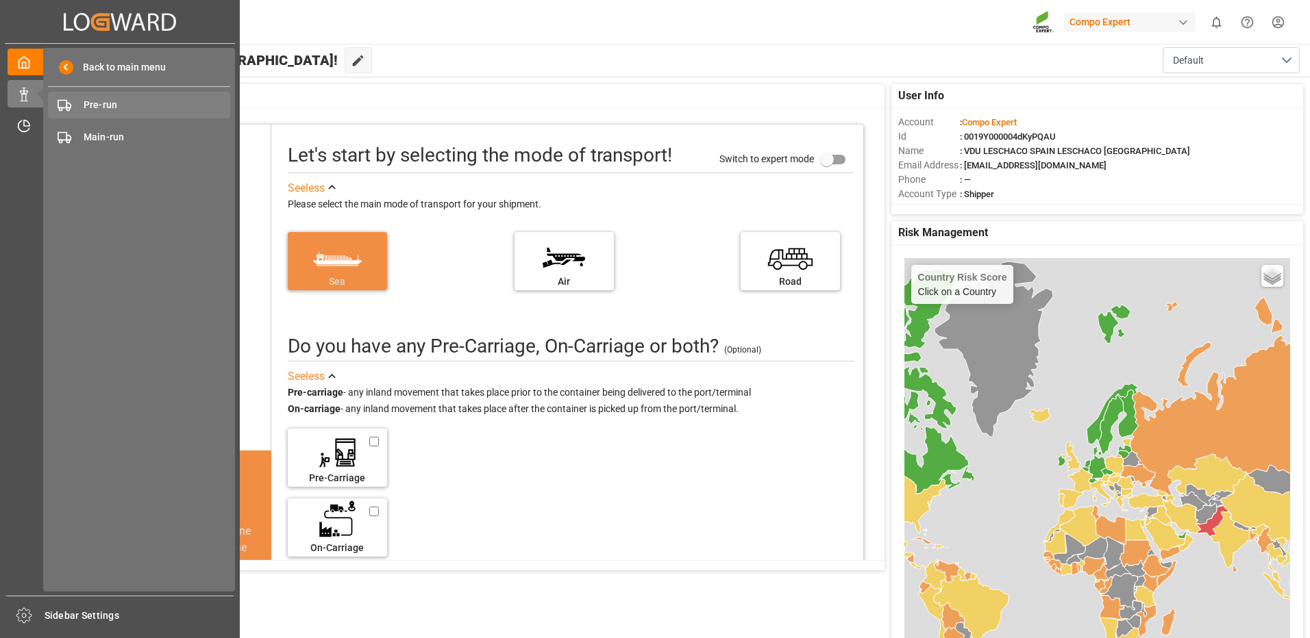
click at [101, 109] on span "Pre-run" at bounding box center [157, 105] width 147 height 14
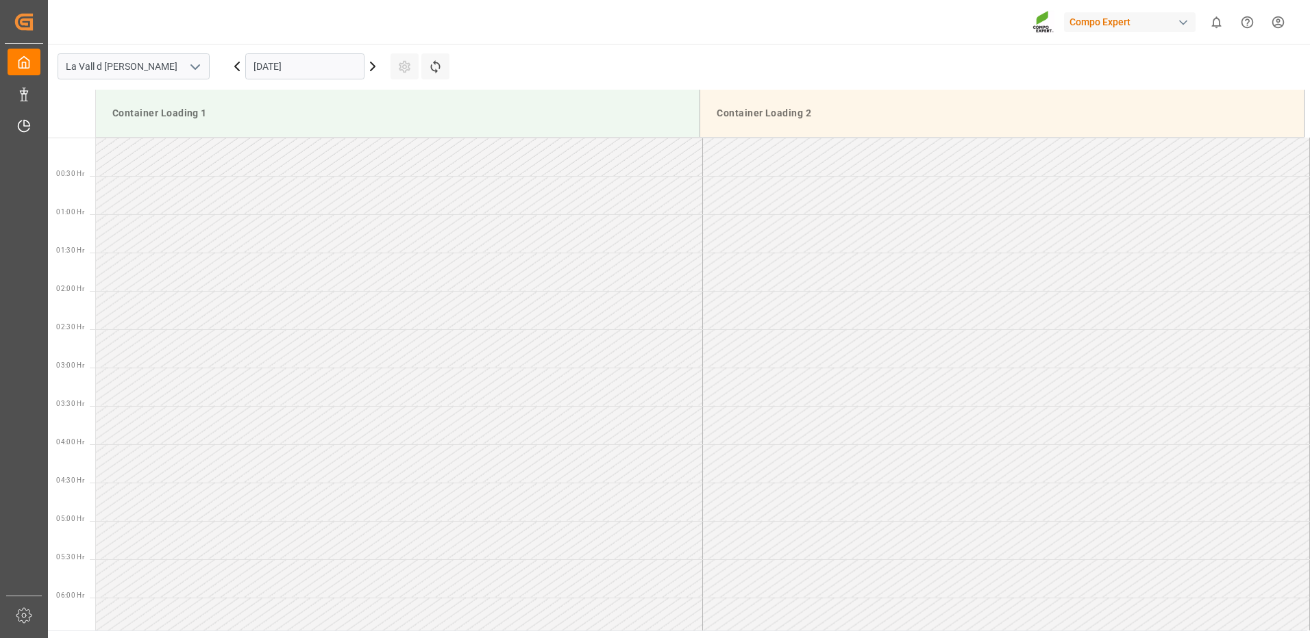
scroll to position [1142, 0]
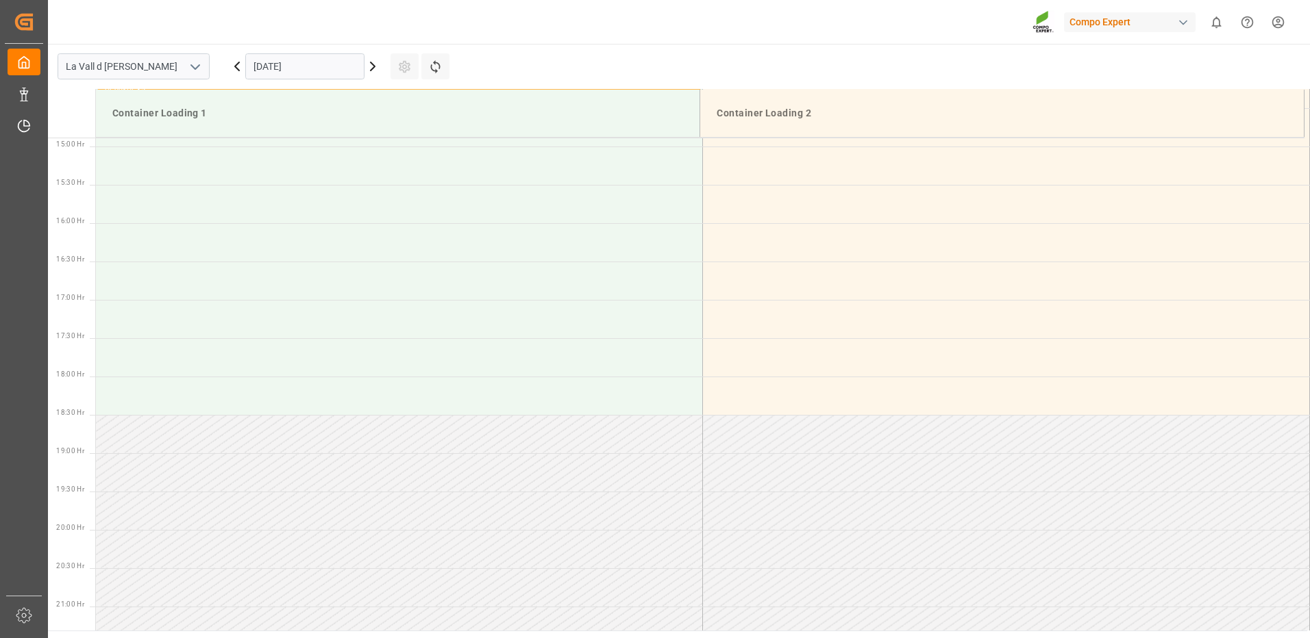
click at [327, 72] on input "08.09.2025" at bounding box center [304, 66] width 119 height 26
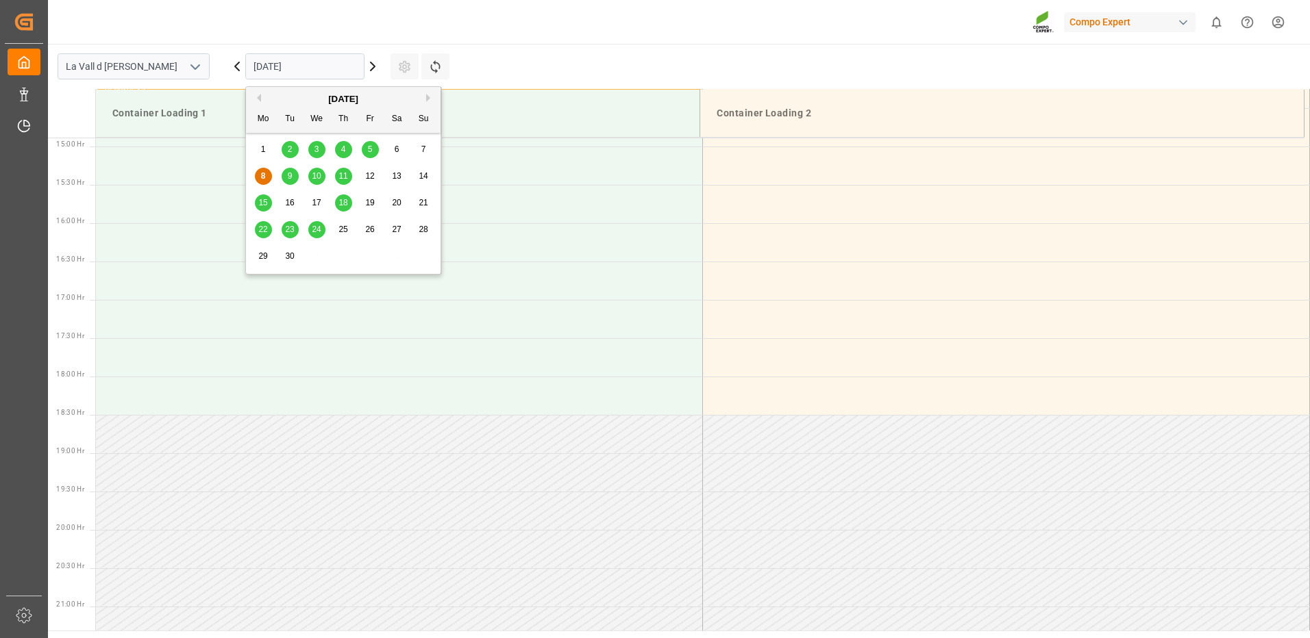
click at [349, 175] on div "11" at bounding box center [343, 177] width 17 height 16
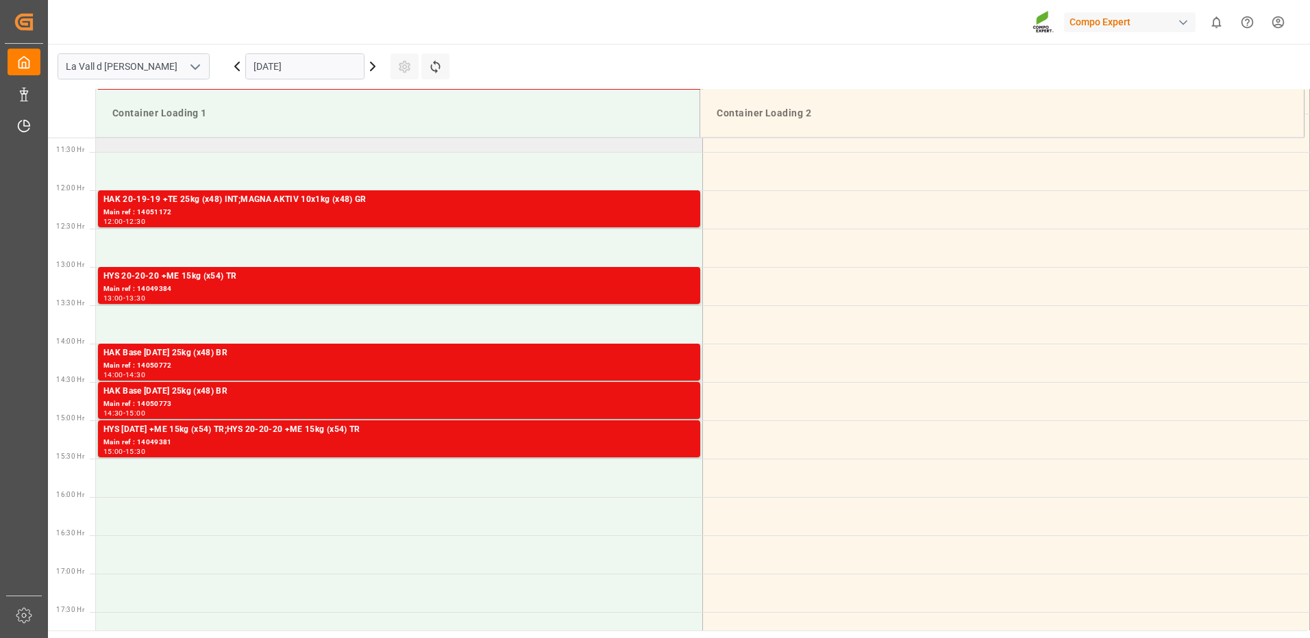
scroll to position [731, 0]
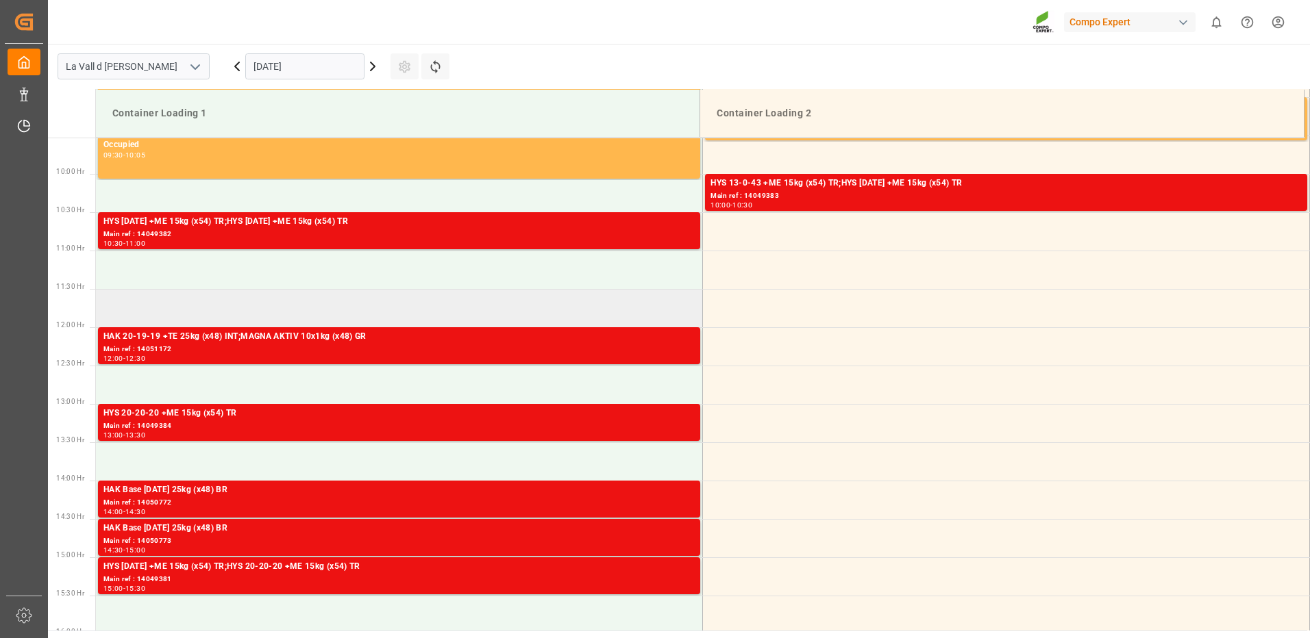
click at [164, 304] on td at bounding box center [399, 308] width 607 height 38
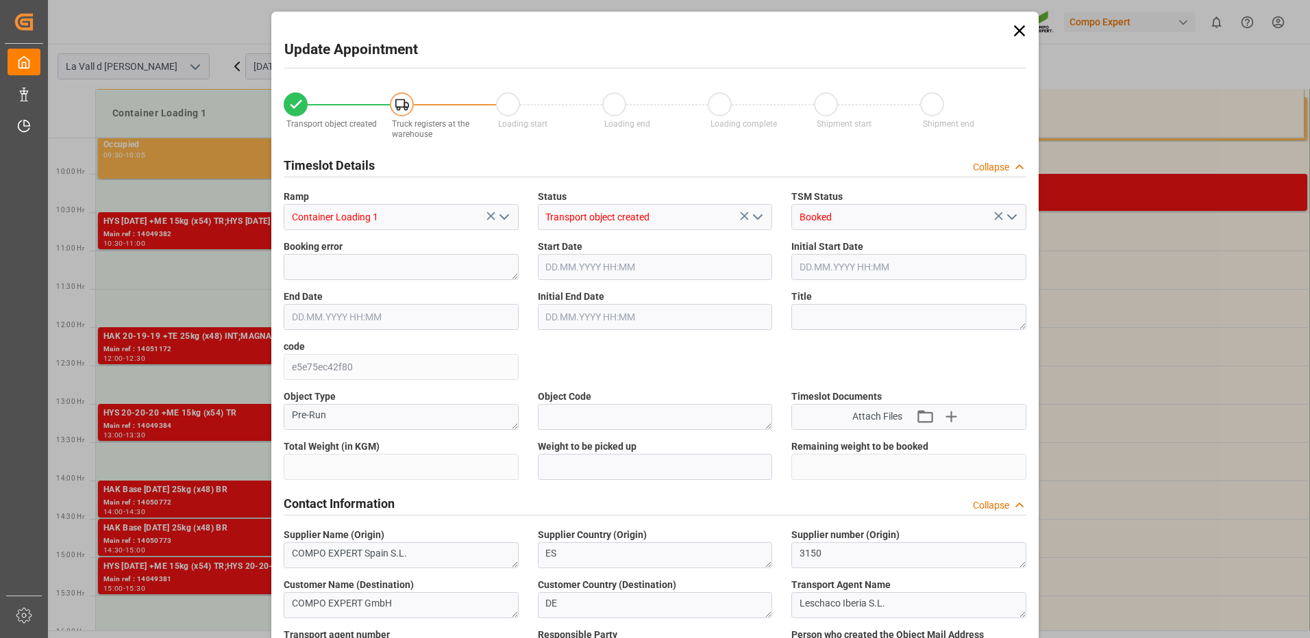
type input "24576"
type input "40"
type input "11.09.2025 11:30"
type input "11.09.2025 12:00"
type input "22.08.2025 09:38"
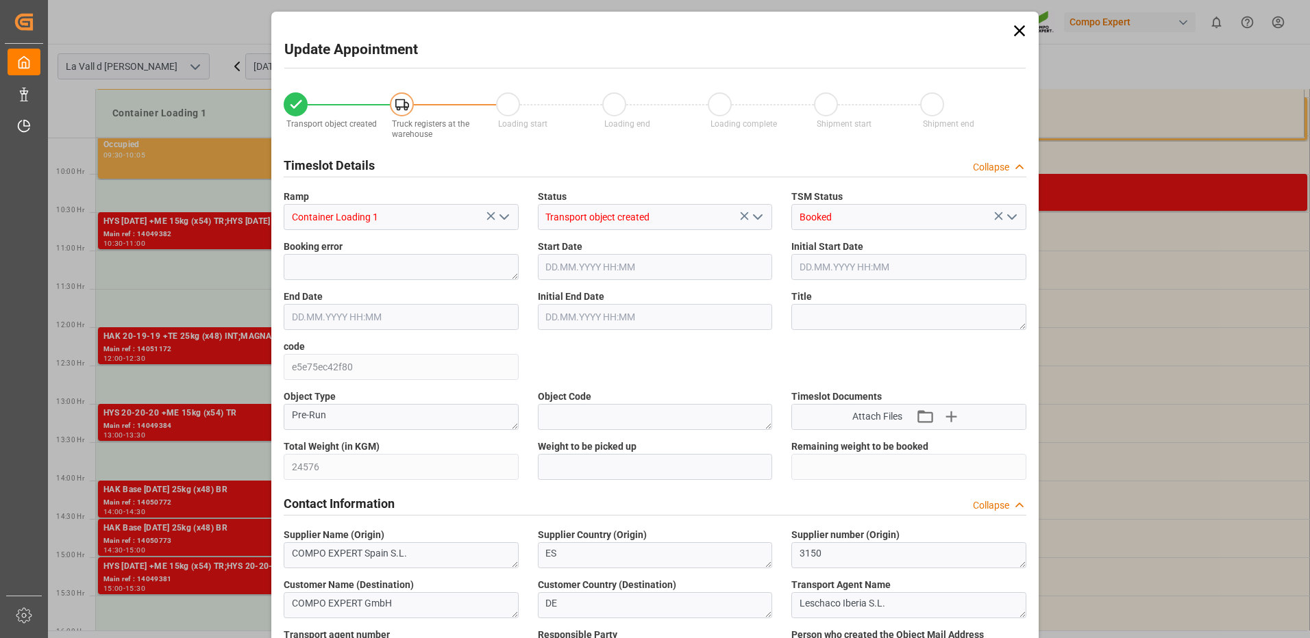
type input "08.09.2025 16:04"
click at [584, 459] on input "text" at bounding box center [655, 467] width 235 height 26
click at [587, 469] on input "text" at bounding box center [655, 467] width 235 height 26
click at [593, 470] on input "text" at bounding box center [655, 467] width 235 height 26
click at [595, 468] on input "text" at bounding box center [655, 467] width 235 height 26
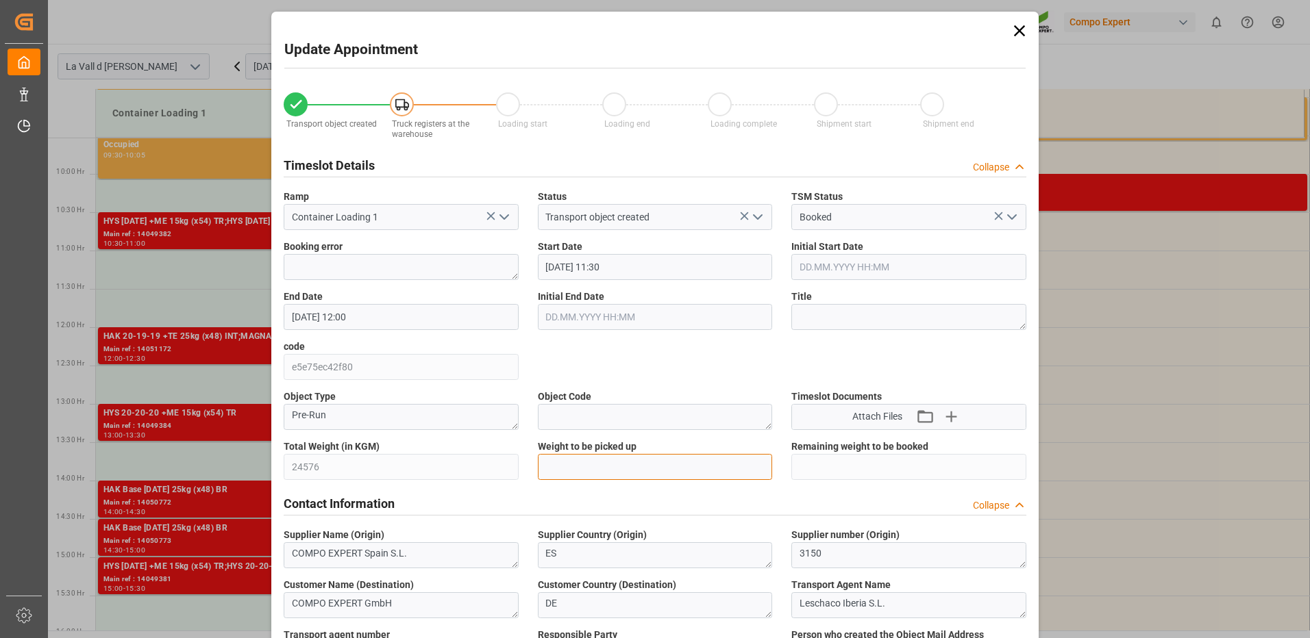
click at [597, 468] on input "text" at bounding box center [655, 467] width 235 height 26
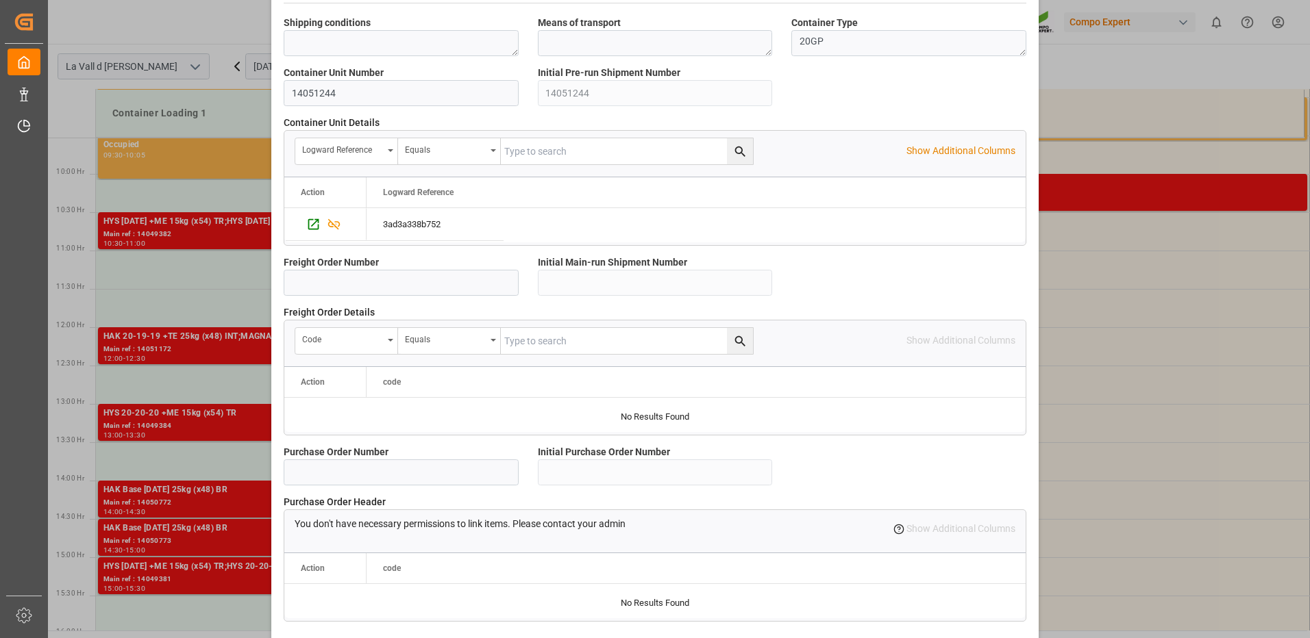
scroll to position [1168, 0]
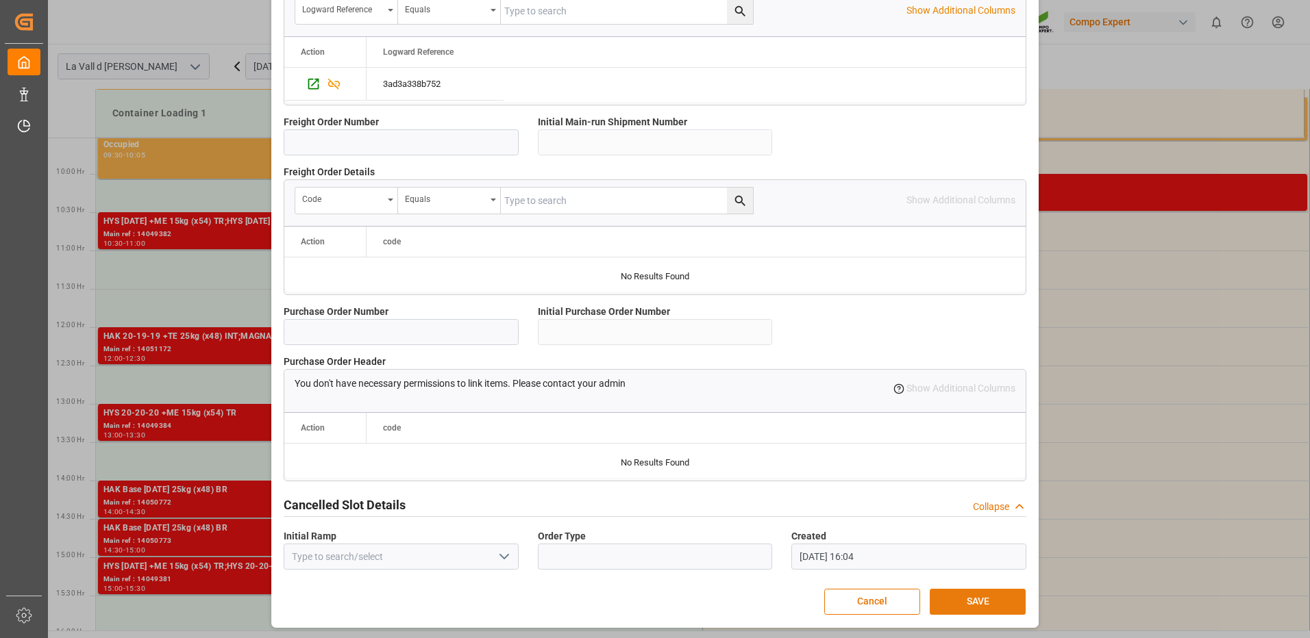
type input "24576"
click at [982, 600] on button "SAVE" at bounding box center [978, 602] width 96 height 26
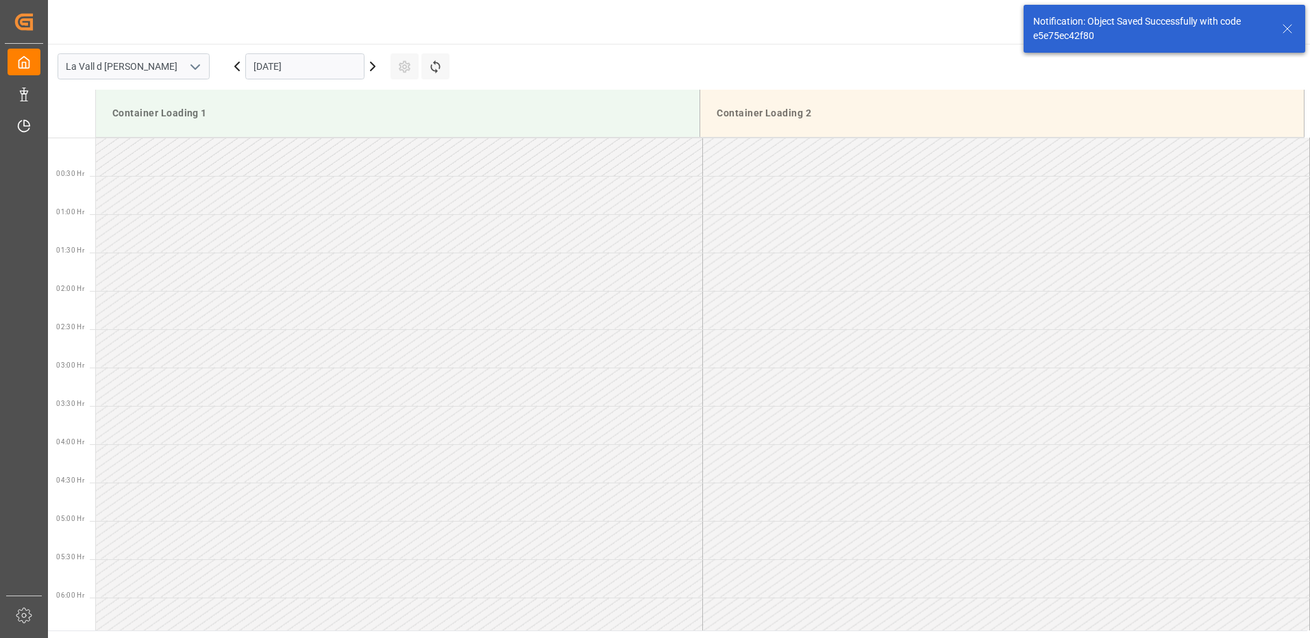
scroll to position [758, 0]
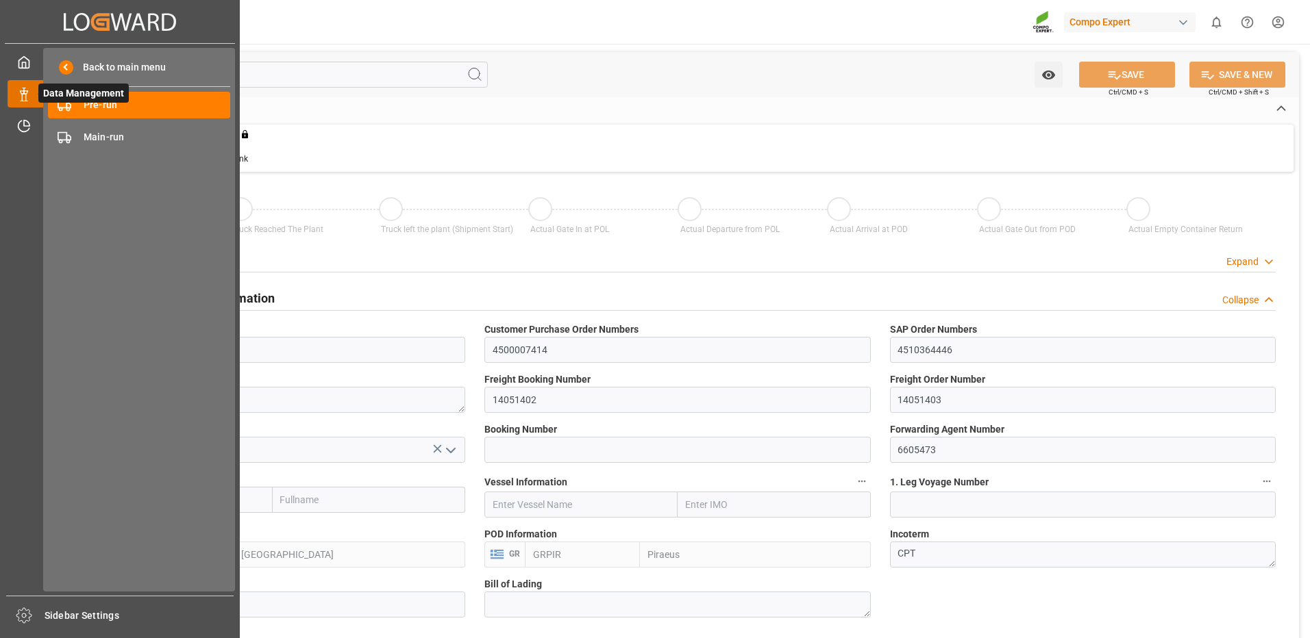
click at [73, 99] on span "Data Management" at bounding box center [83, 93] width 90 height 19
click at [92, 109] on span "Pre-run" at bounding box center [157, 105] width 147 height 14
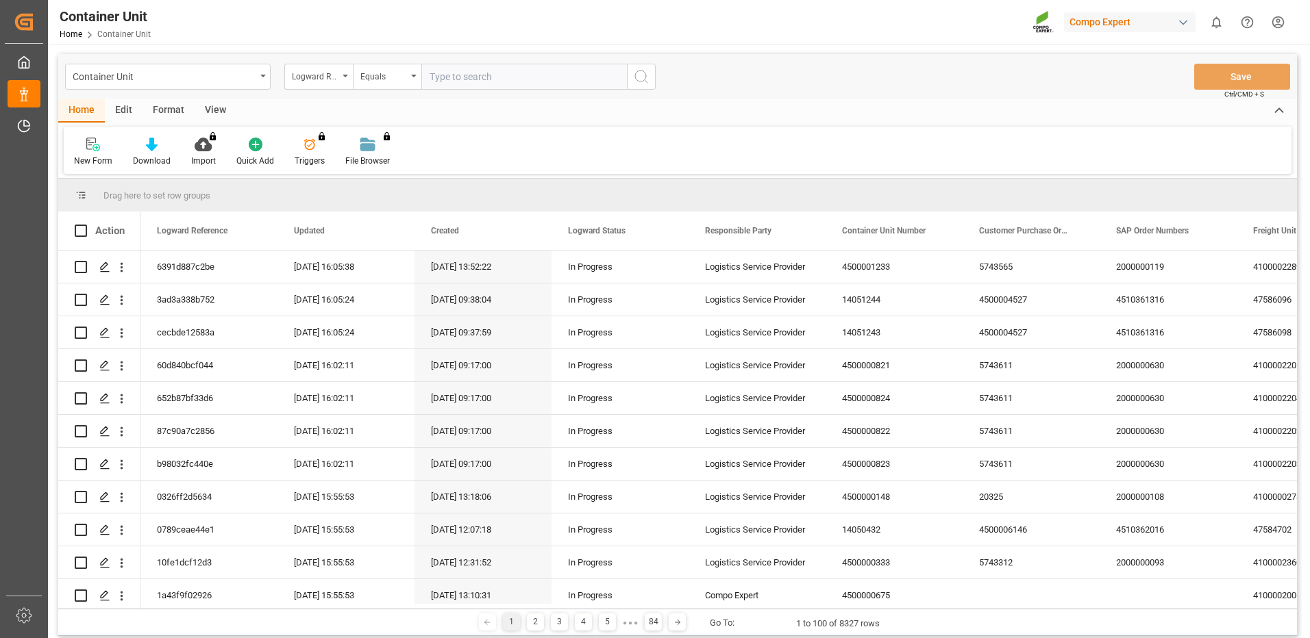
click at [332, 79] on div "Logward Reference" at bounding box center [315, 75] width 47 height 16
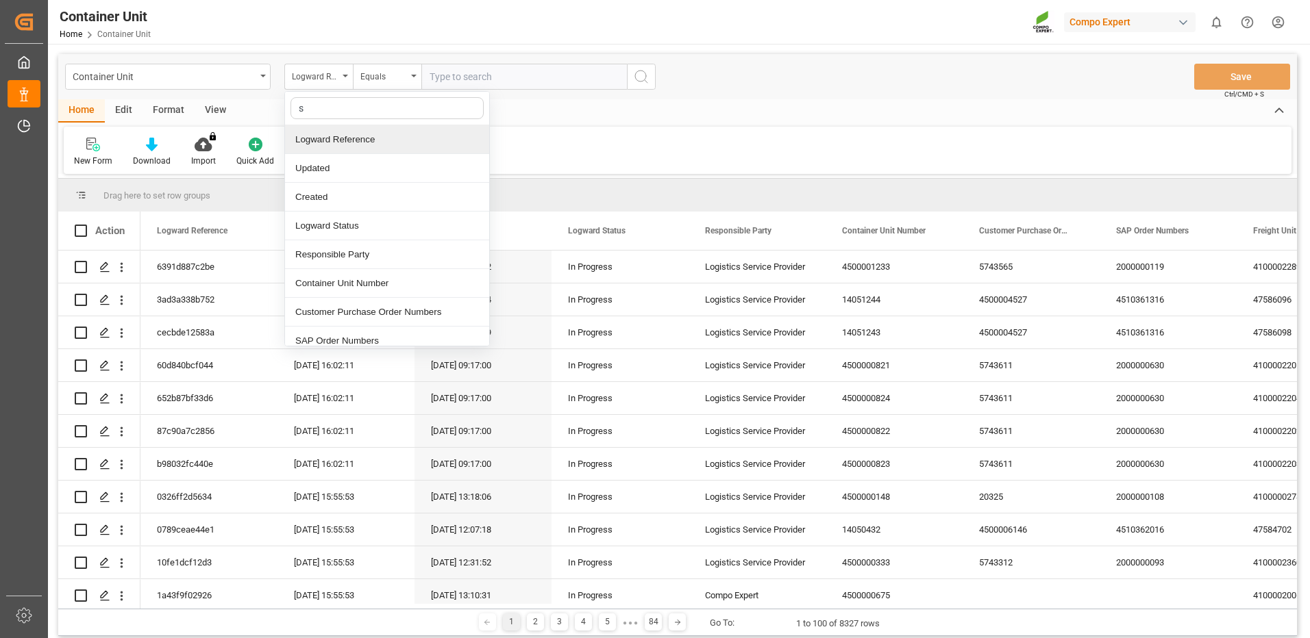
type input "sa"
click at [348, 142] on div "SAP Order Numbers" at bounding box center [387, 139] width 204 height 29
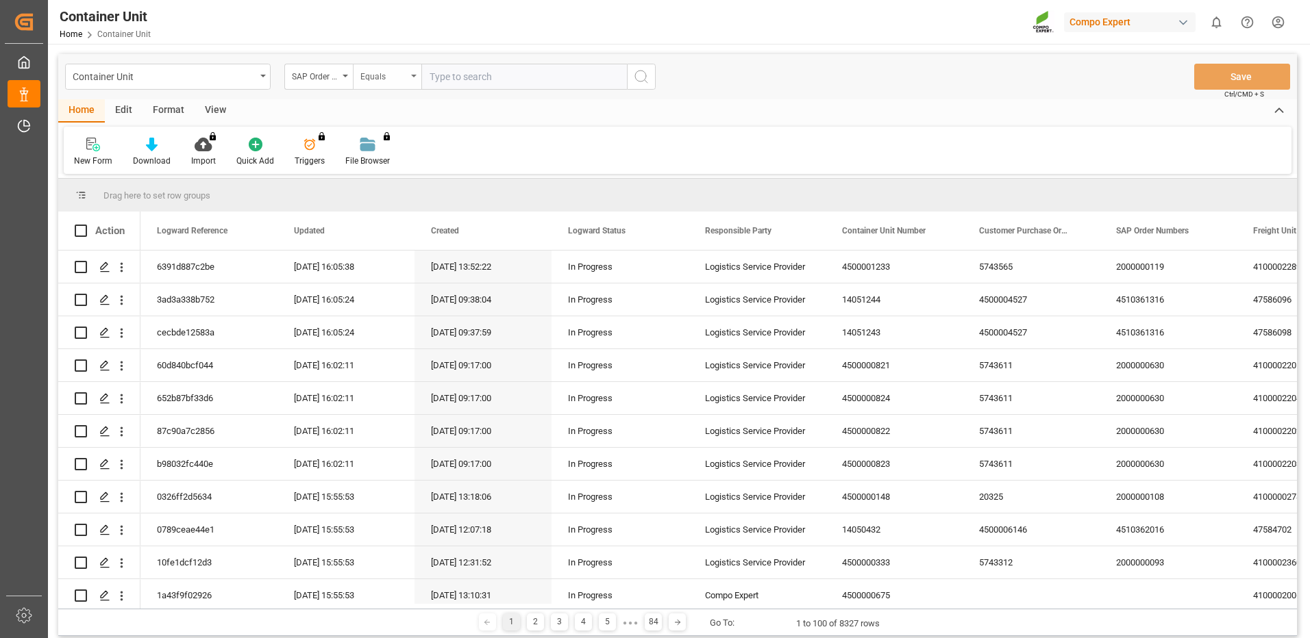
click at [384, 80] on div "Equals" at bounding box center [383, 75] width 47 height 16
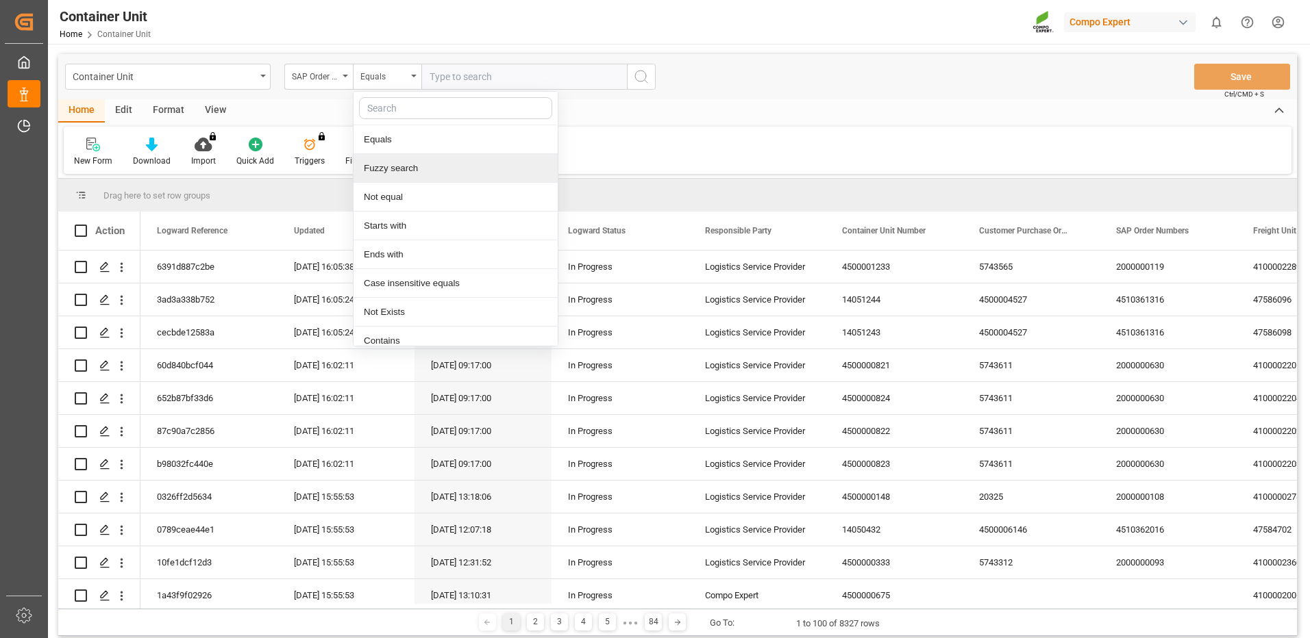
click at [399, 167] on div "Fuzzy search" at bounding box center [456, 168] width 204 height 29
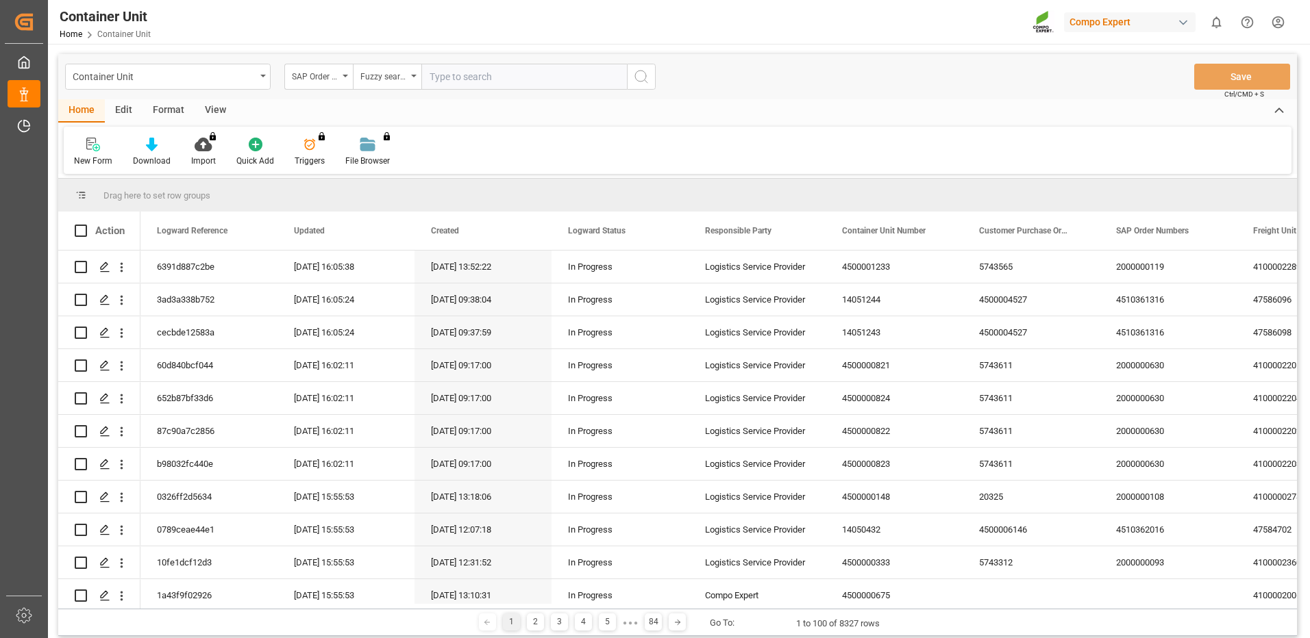
click at [475, 84] on input "text" at bounding box center [524, 77] width 206 height 26
paste input "250917010086"
type input "2"
click at [488, 78] on input "text" at bounding box center [524, 77] width 206 height 26
paste input "4510361316"
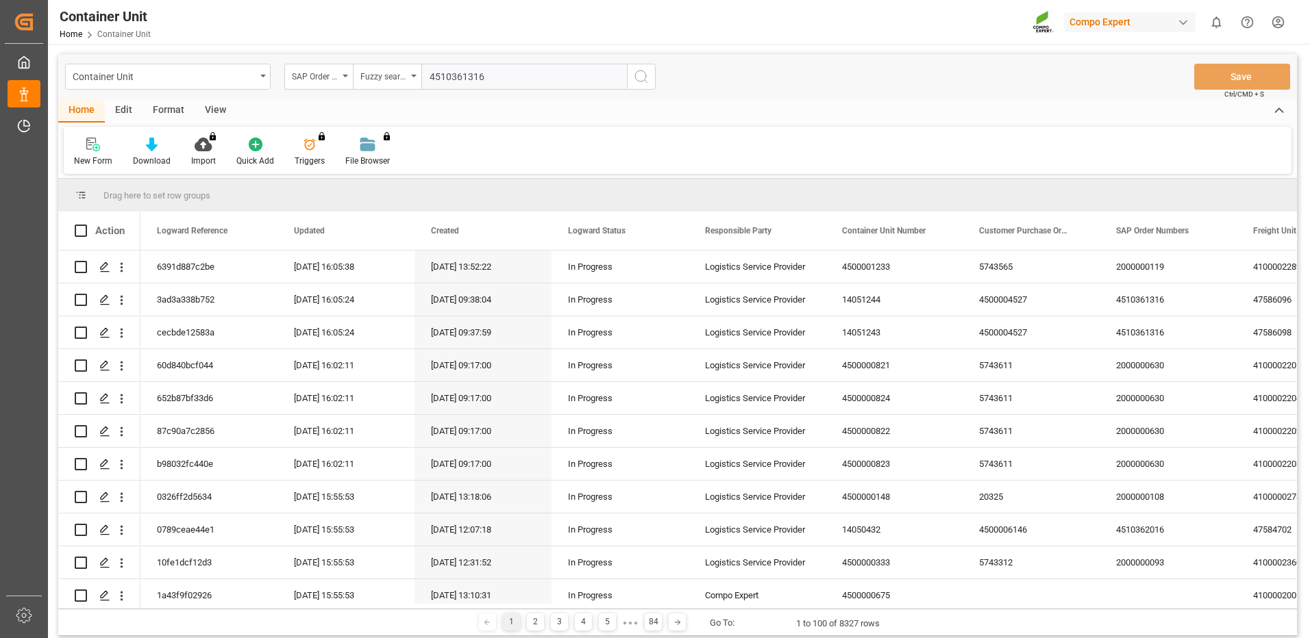
type input "4510361316"
click at [641, 79] on icon "search button" at bounding box center [641, 77] width 16 height 16
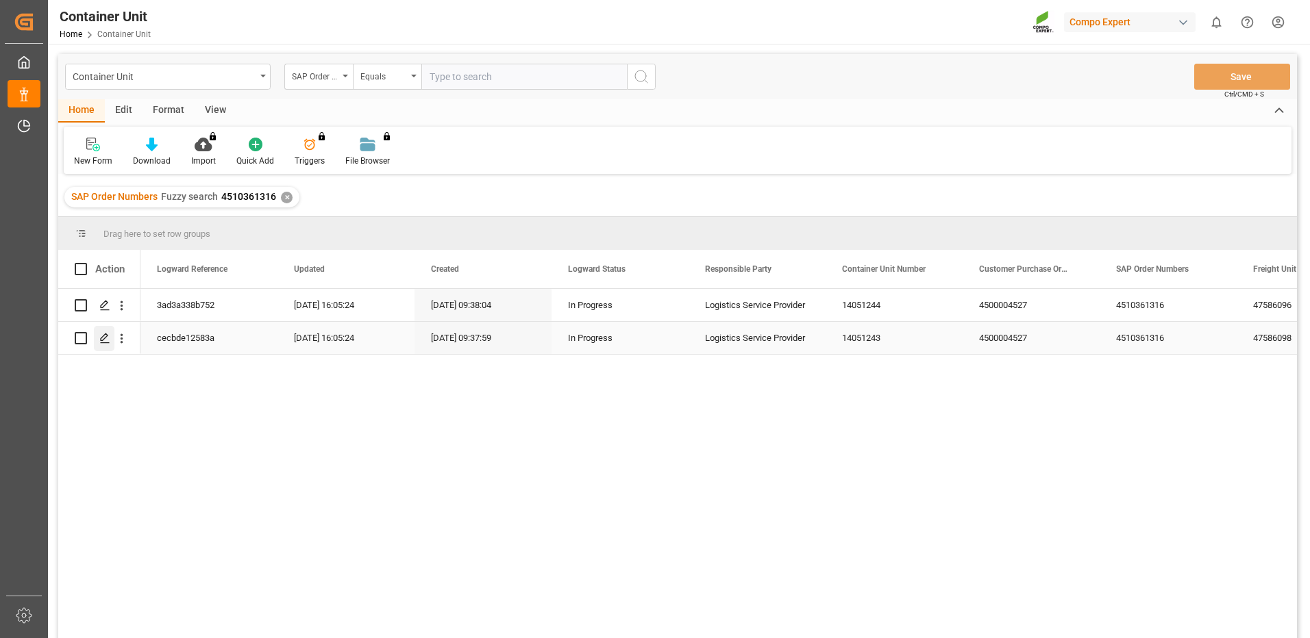
click at [105, 338] on polygon "Press SPACE to select this row." at bounding box center [104, 337] width 7 height 7
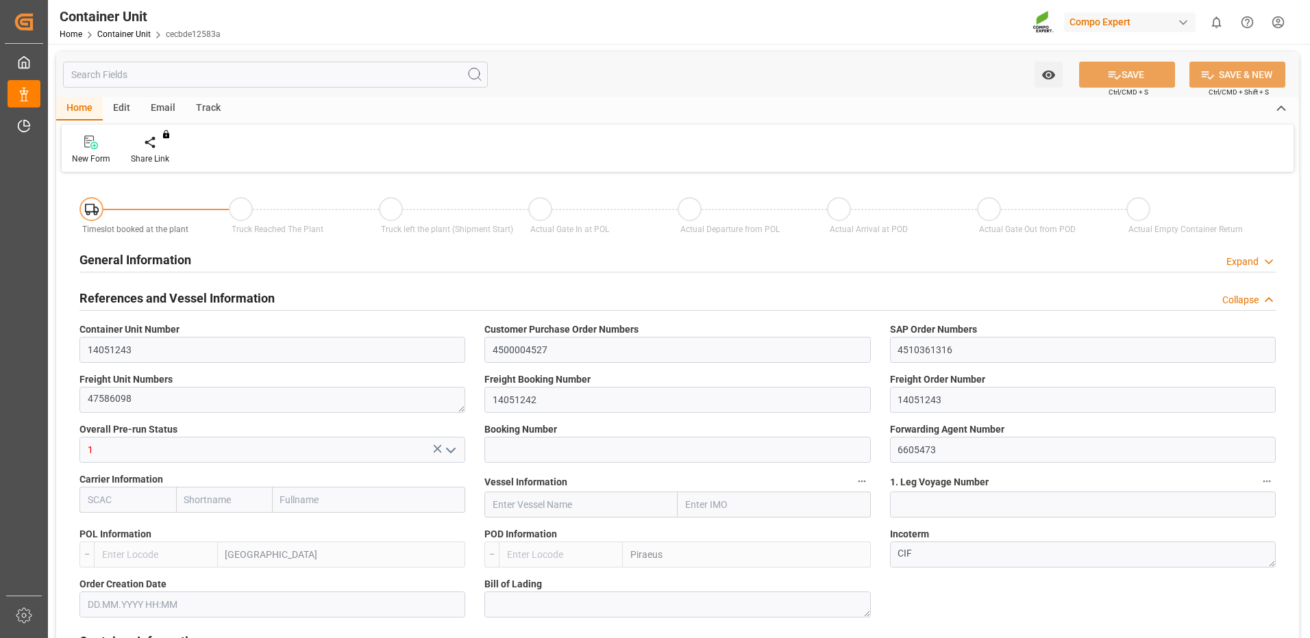
type input "ESVLC"
type input "GRPIR"
type input "7"
type input "0"
type input "8"
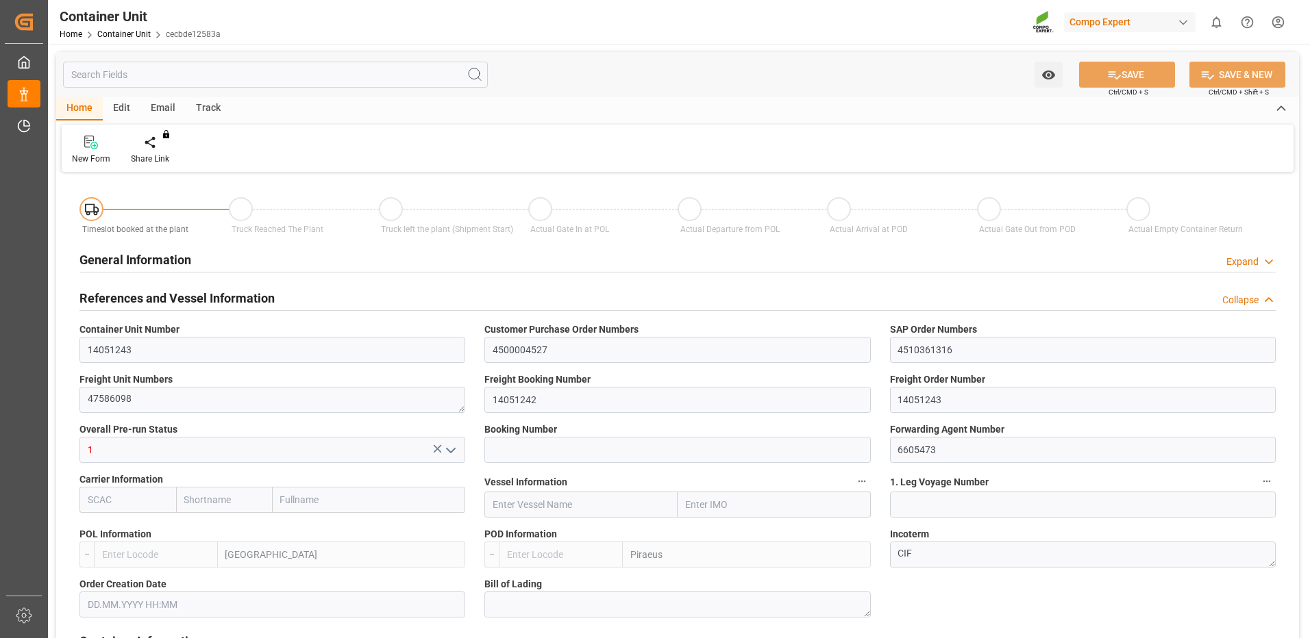
type input "0"
type input "40"
type input "24576"
type input "[DATE] 09:38"
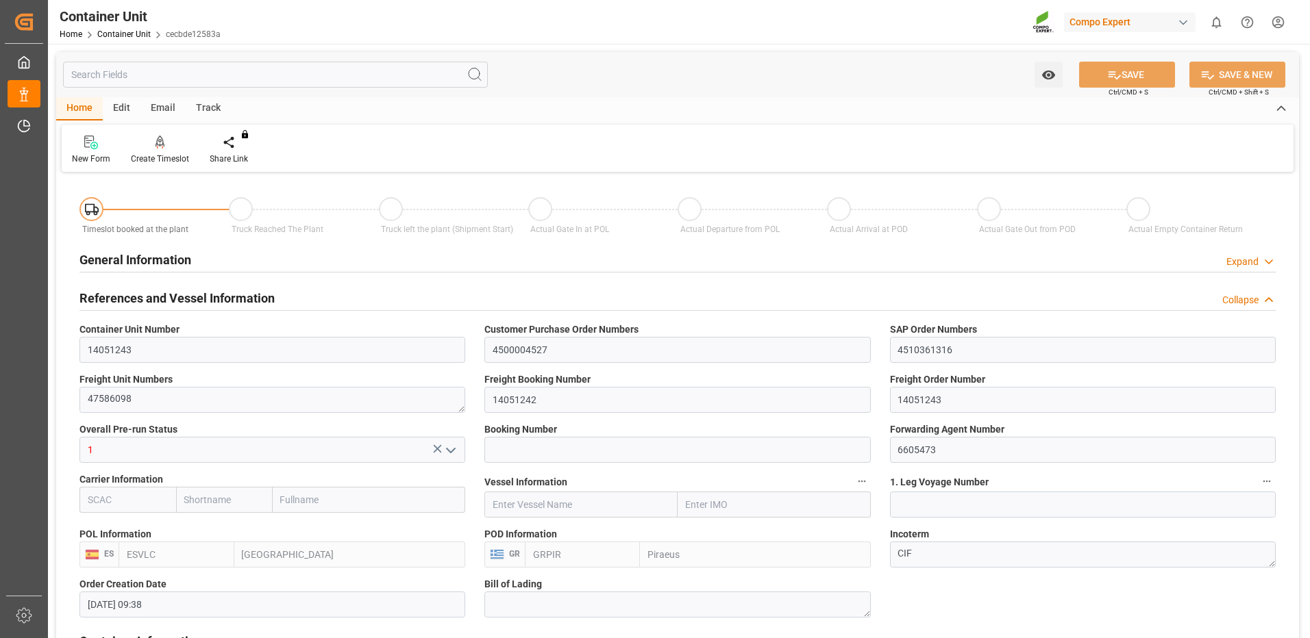
type input "22.08.2025"
click at [156, 145] on icon at bounding box center [161, 142] width 10 height 12
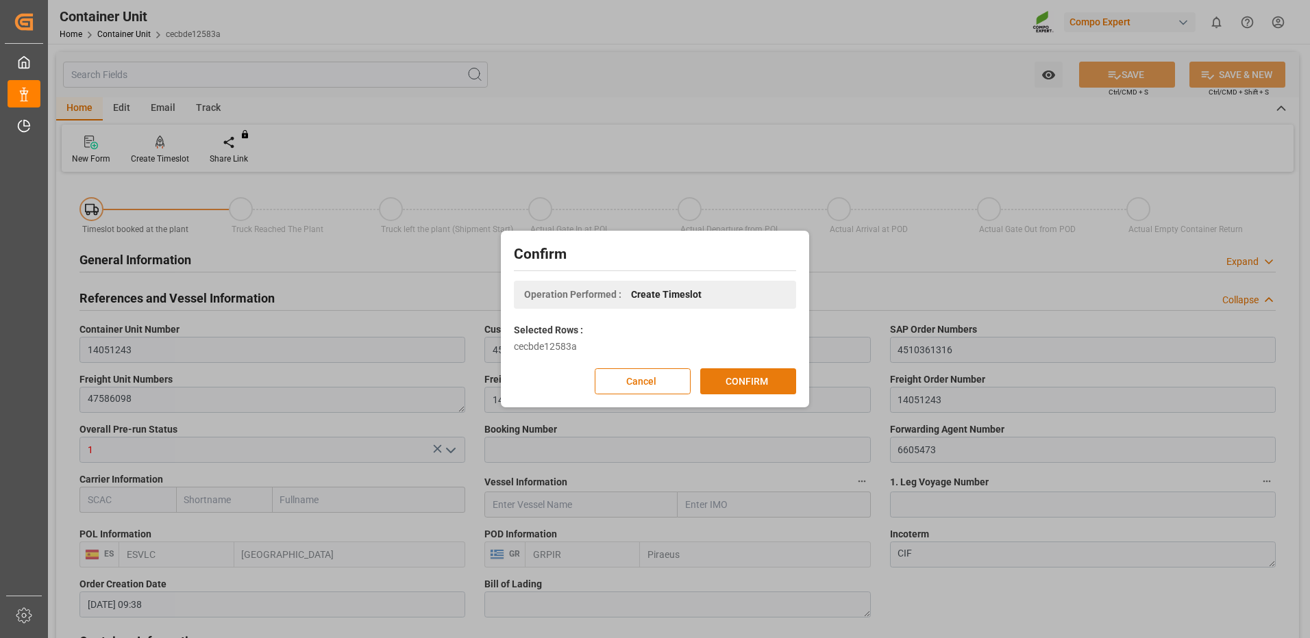
click at [781, 390] on button "CONFIRM" at bounding box center [748, 382] width 96 height 26
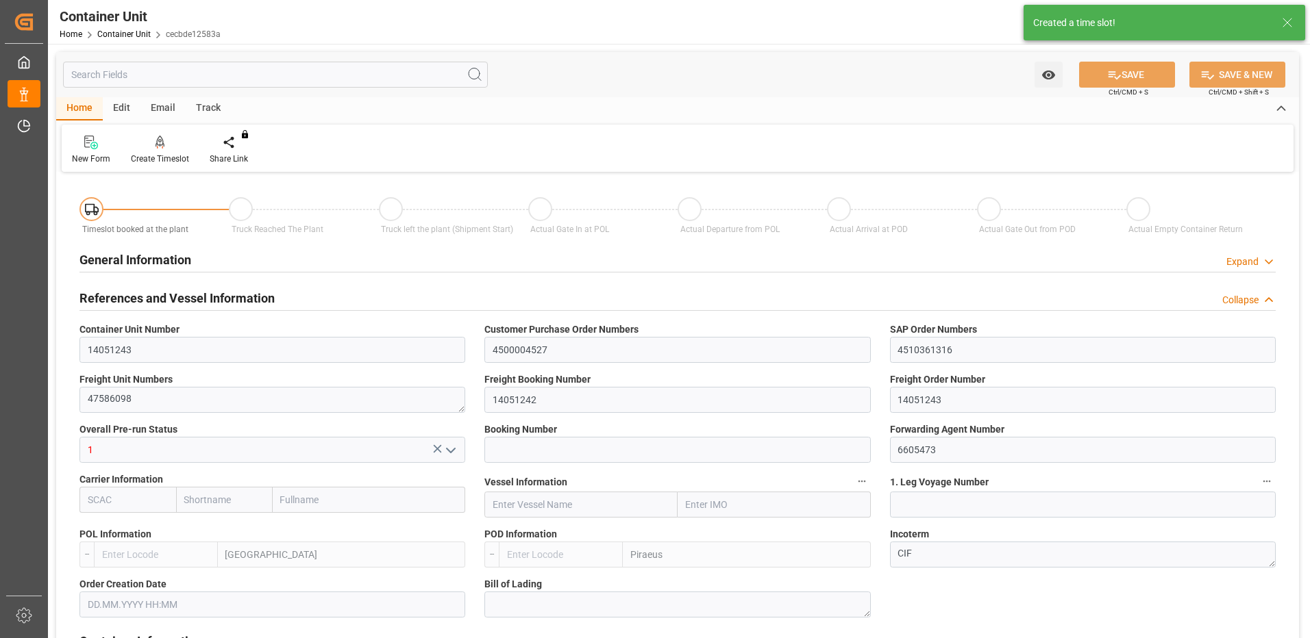
type input "ESVLC"
type input "GRPIR"
type input "7"
type input "0"
type input "8"
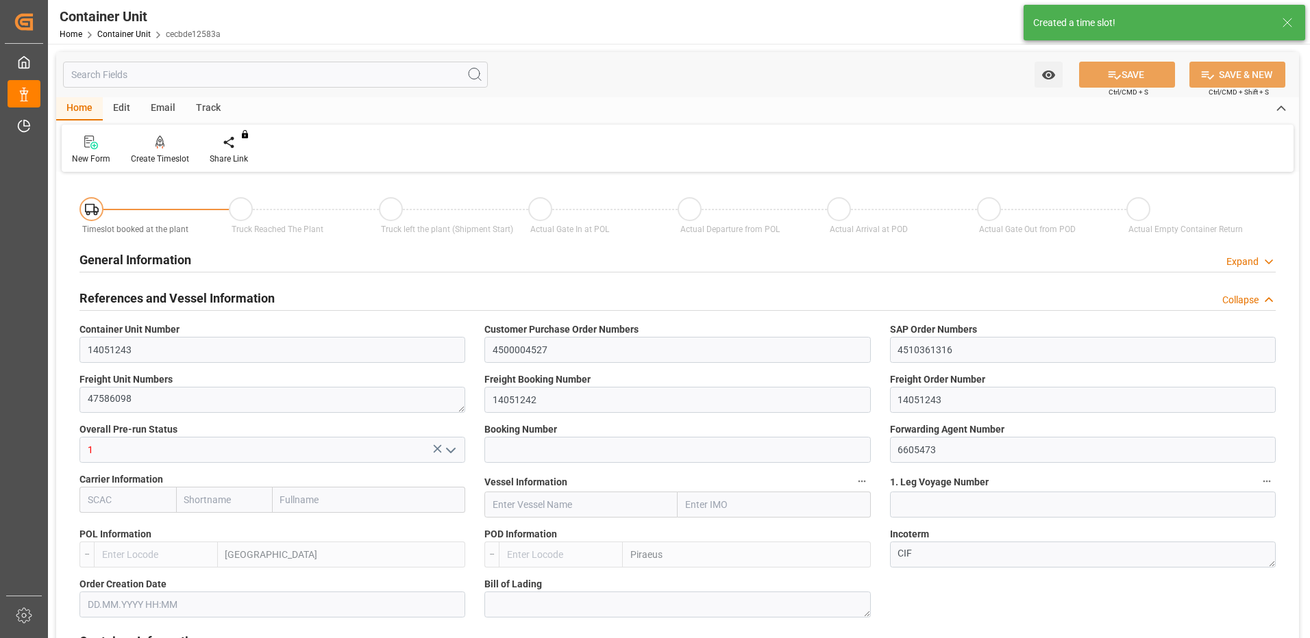
type input "0"
type input "40"
type input "24576"
type input "22.08.2025 09:38"
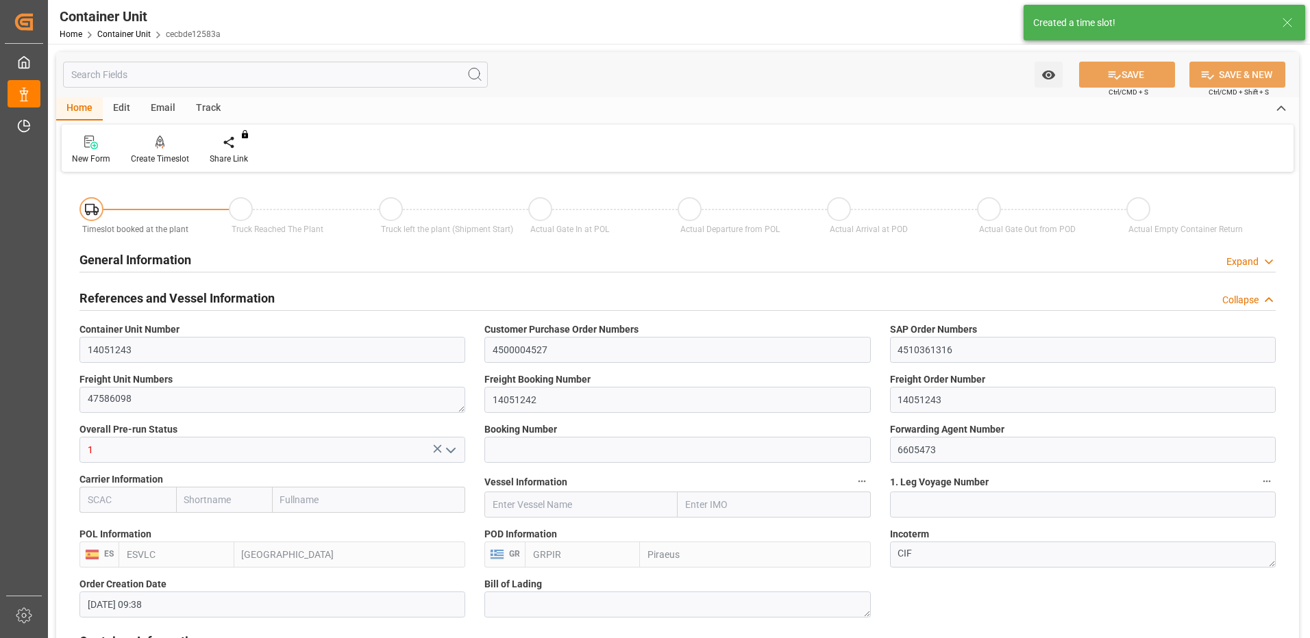
type input "22.08.2025"
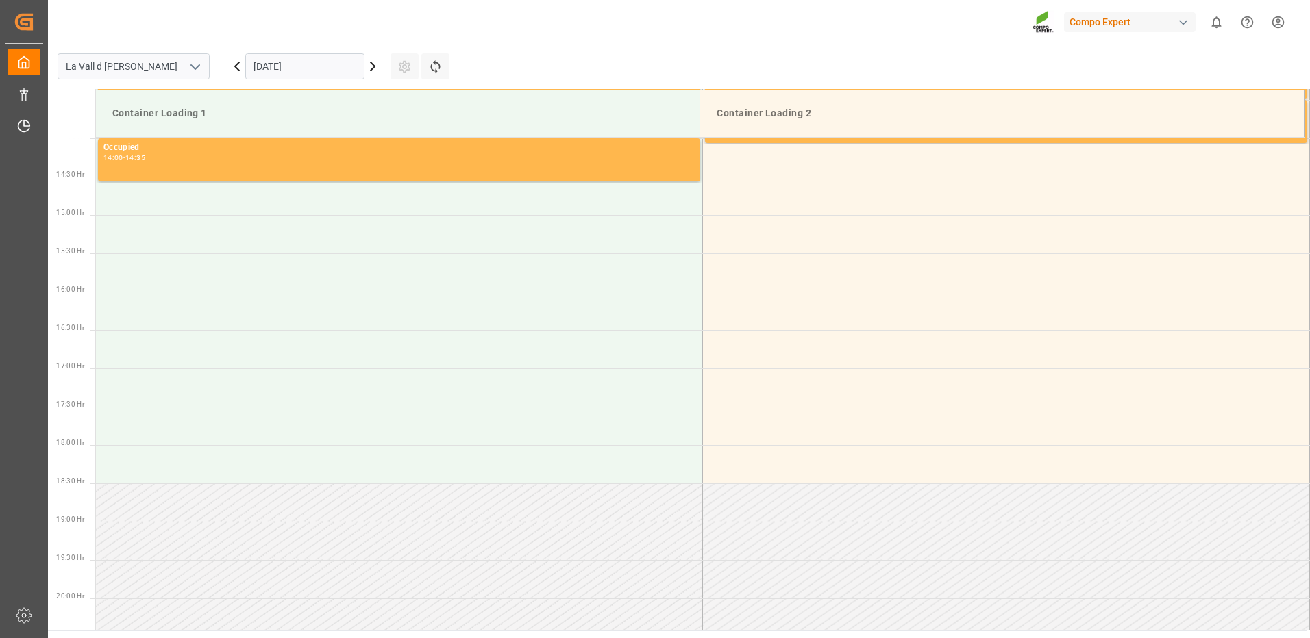
scroll to position [1005, 0]
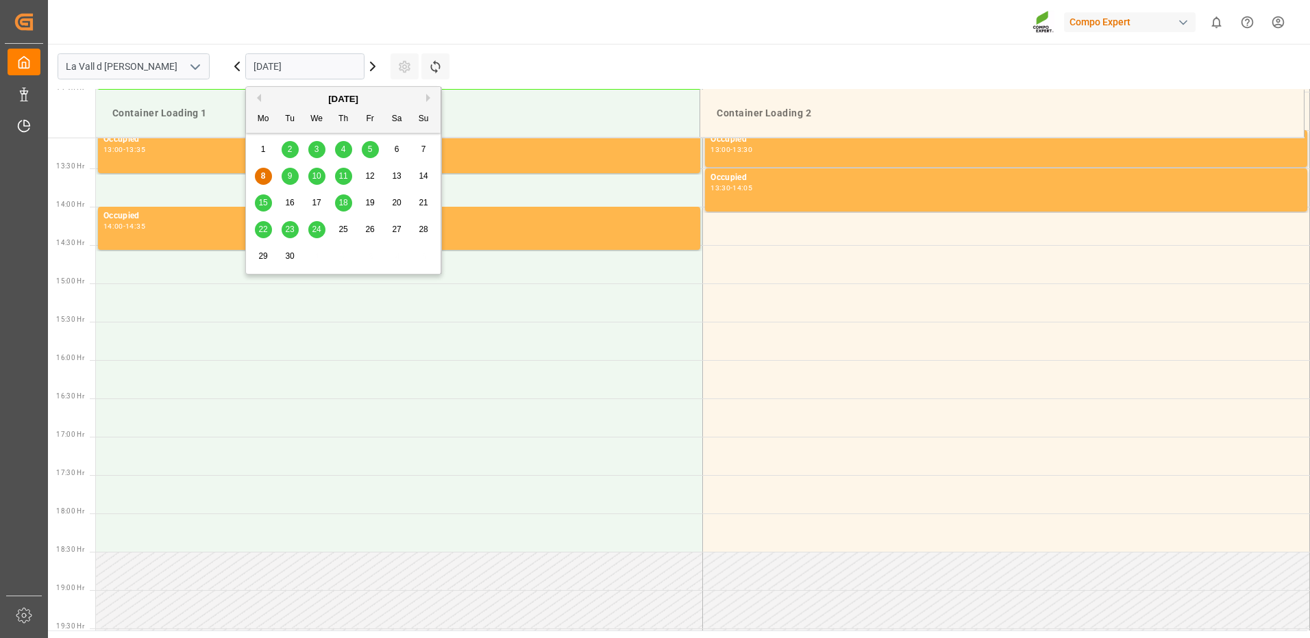
click at [271, 68] on input "[DATE]" at bounding box center [304, 66] width 119 height 26
click at [348, 171] on div "11" at bounding box center [343, 177] width 17 height 16
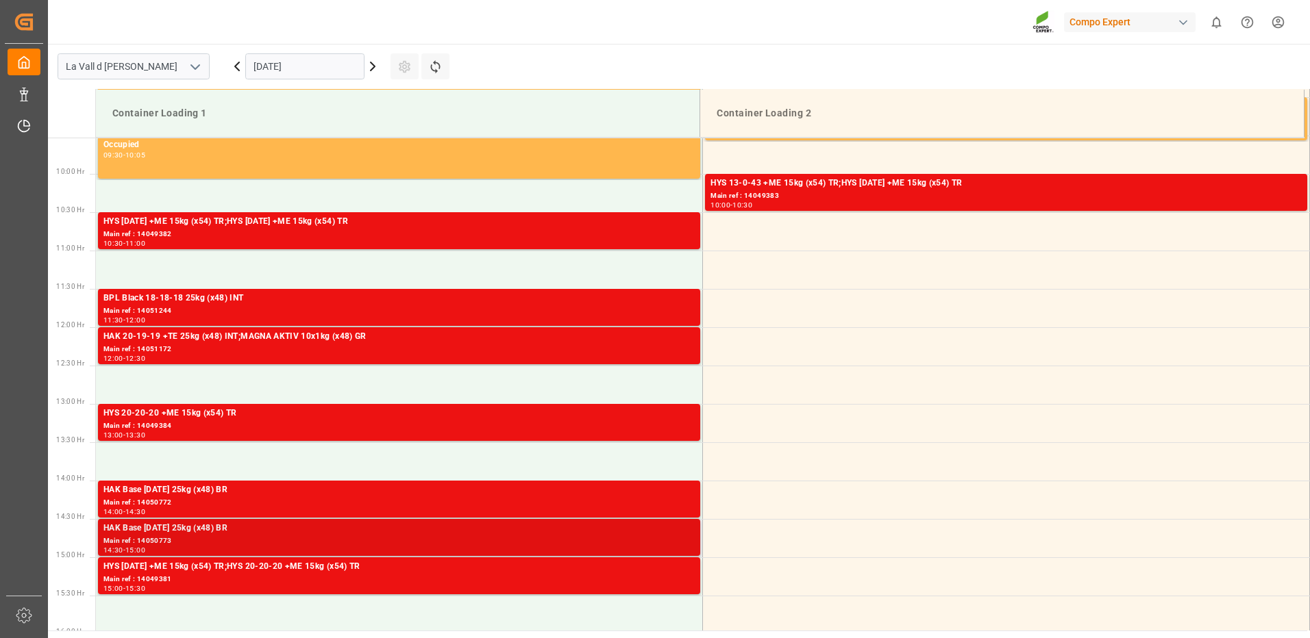
scroll to position [868, 0]
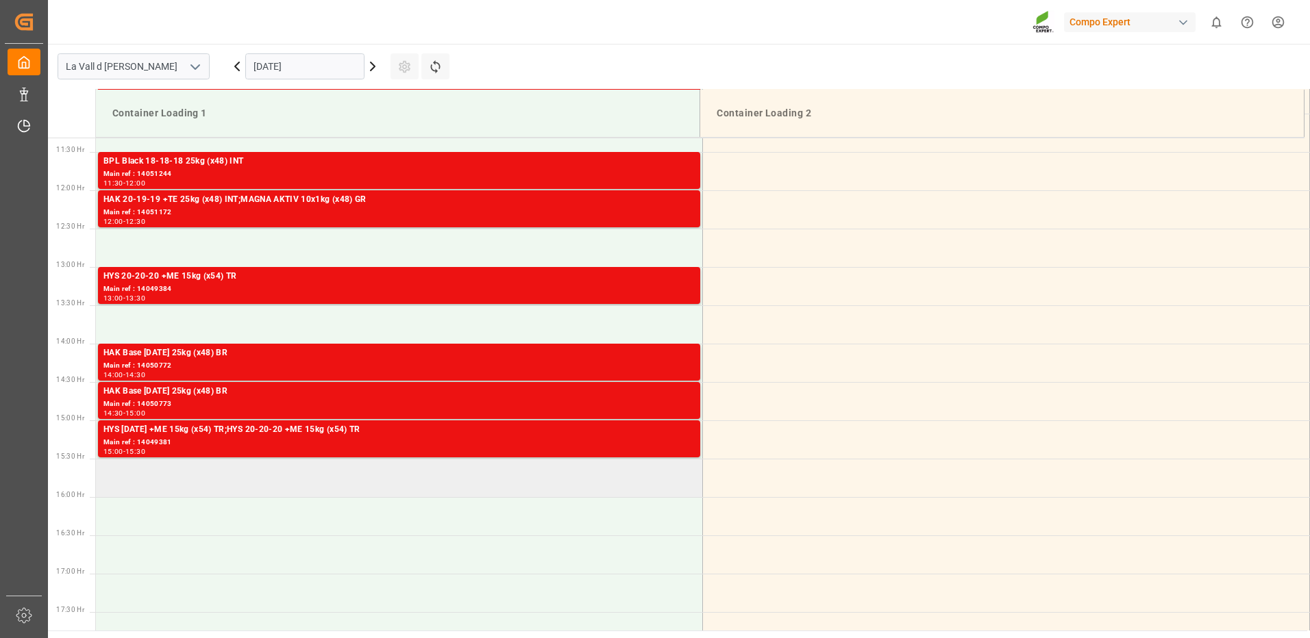
click at [256, 480] on td at bounding box center [399, 478] width 607 height 38
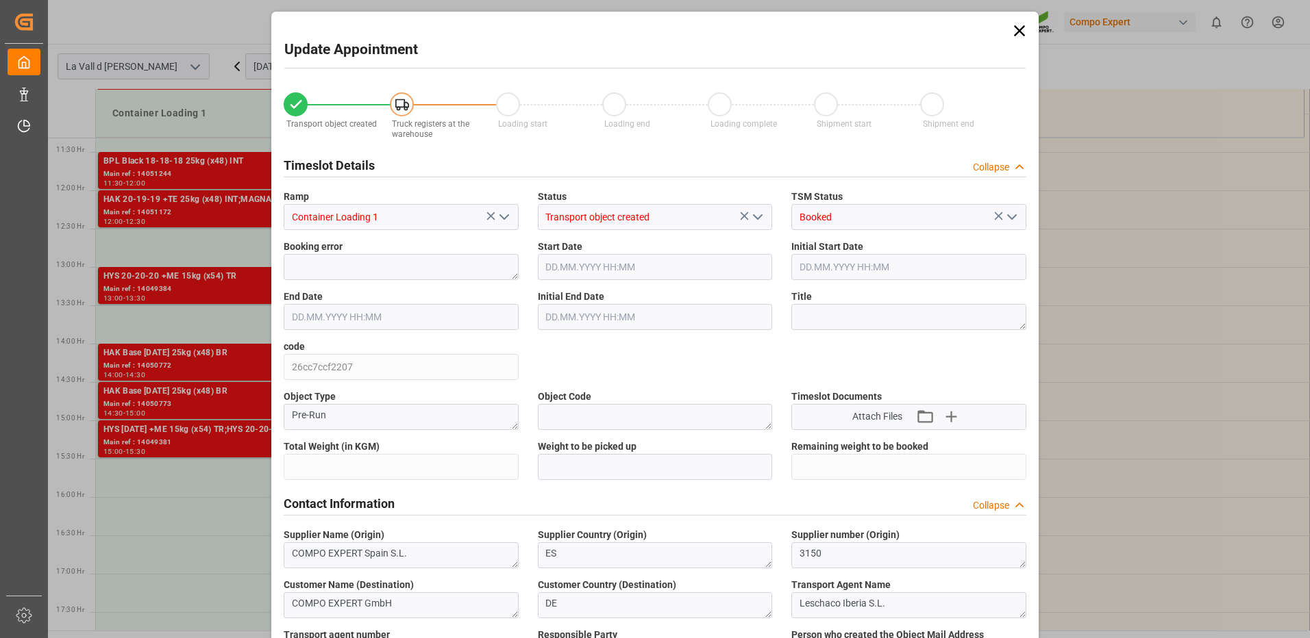
type input "24576"
type input "40"
type input "[DATE] 15:30"
type input "[DATE] 16:00"
type input "[DATE] 09:38"
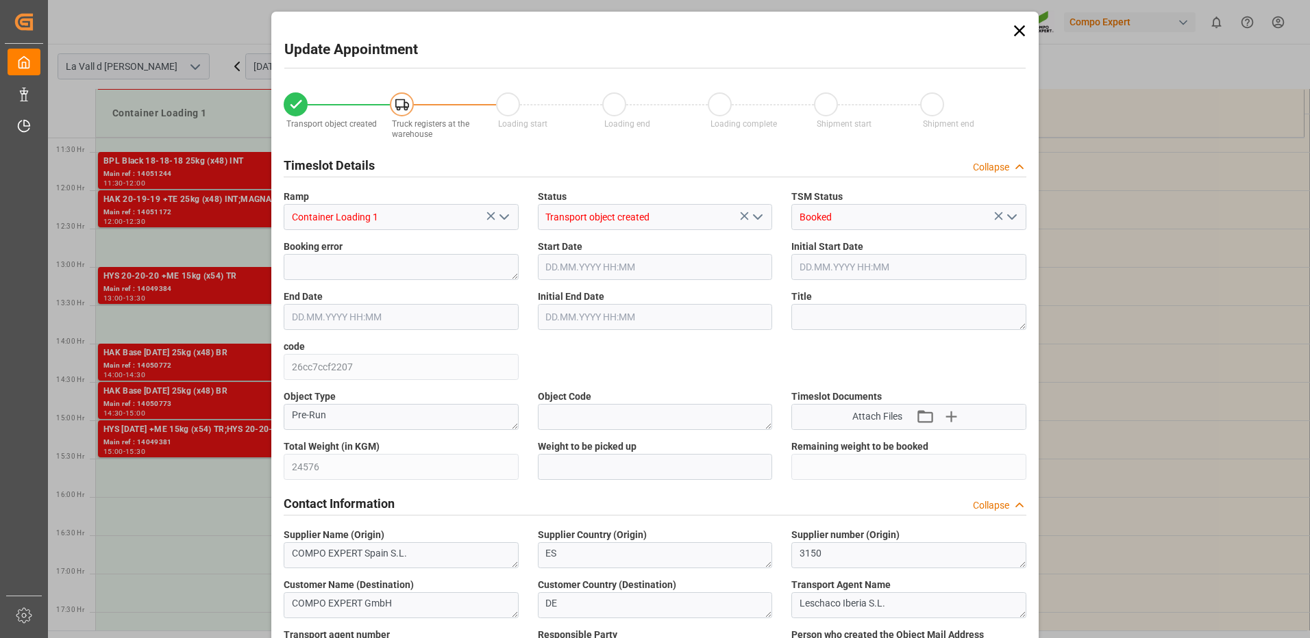
type input "[DATE] 16:06"
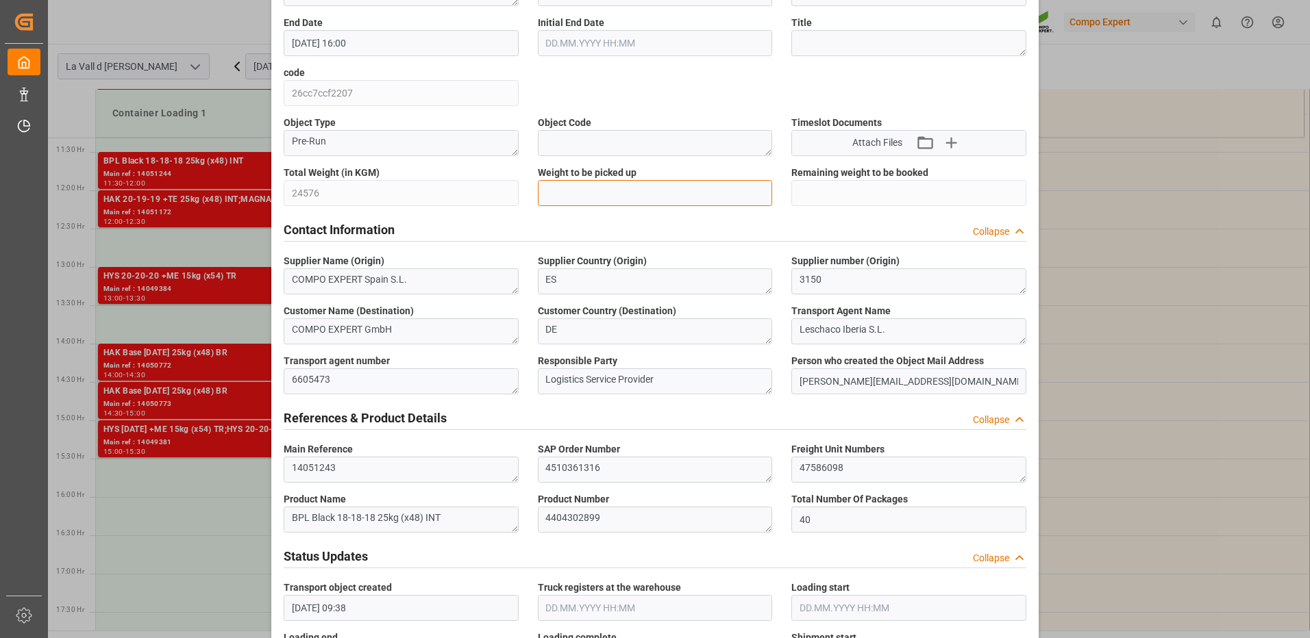
click at [598, 198] on input "text" at bounding box center [655, 193] width 235 height 26
click at [594, 193] on input "text" at bounding box center [655, 193] width 235 height 26
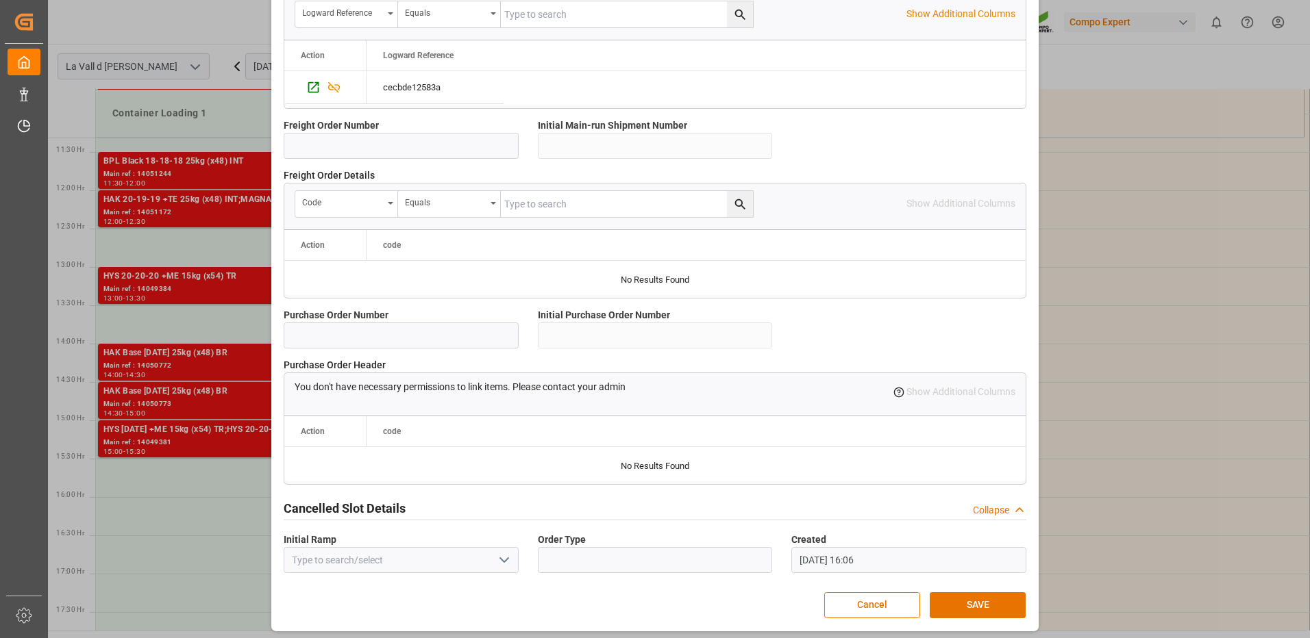
scroll to position [1168, 0]
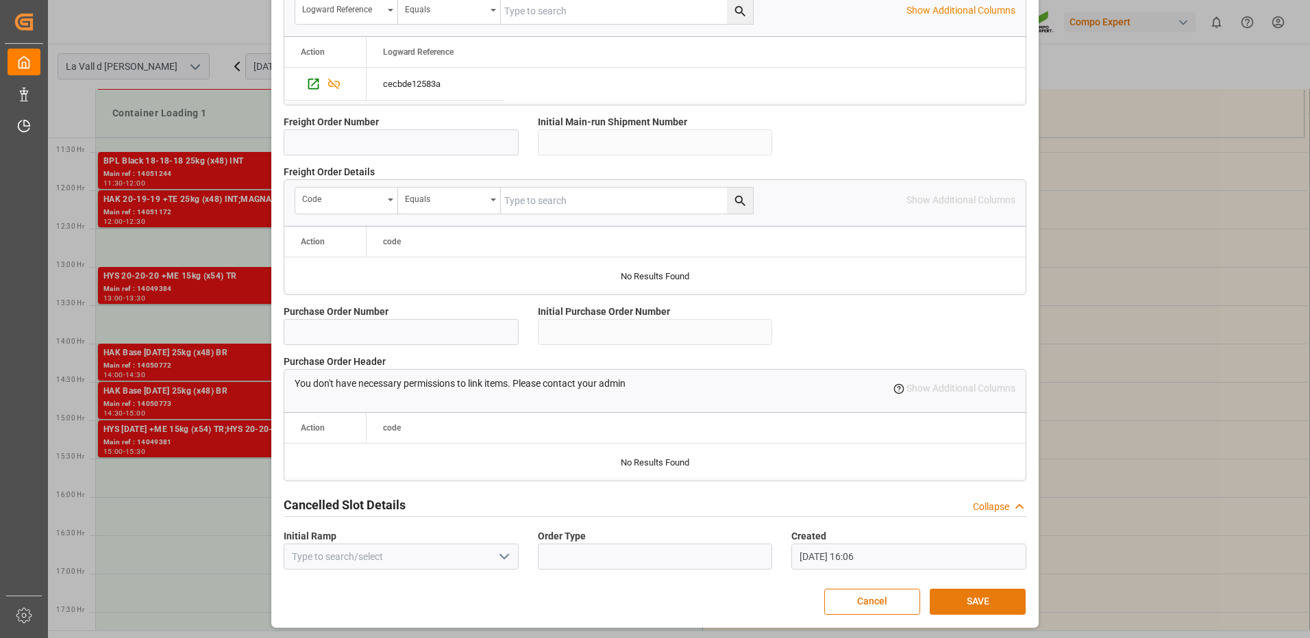
type input "24576"
click at [958, 603] on button "SAVE" at bounding box center [978, 602] width 96 height 26
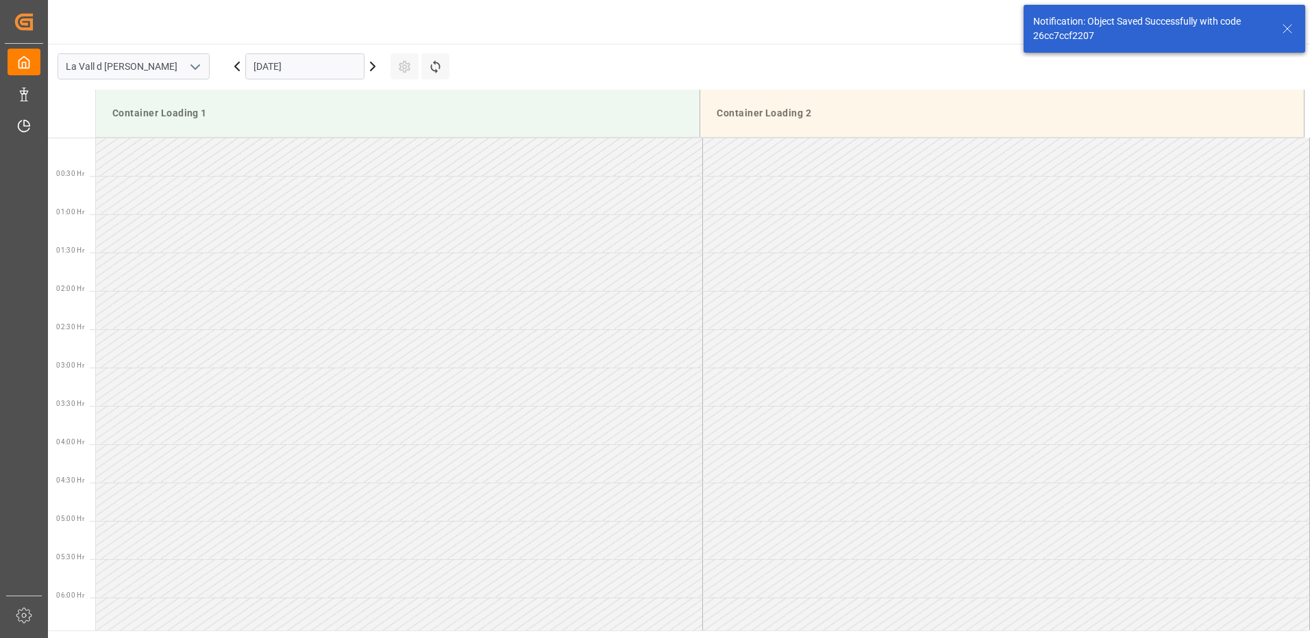
scroll to position [1065, 0]
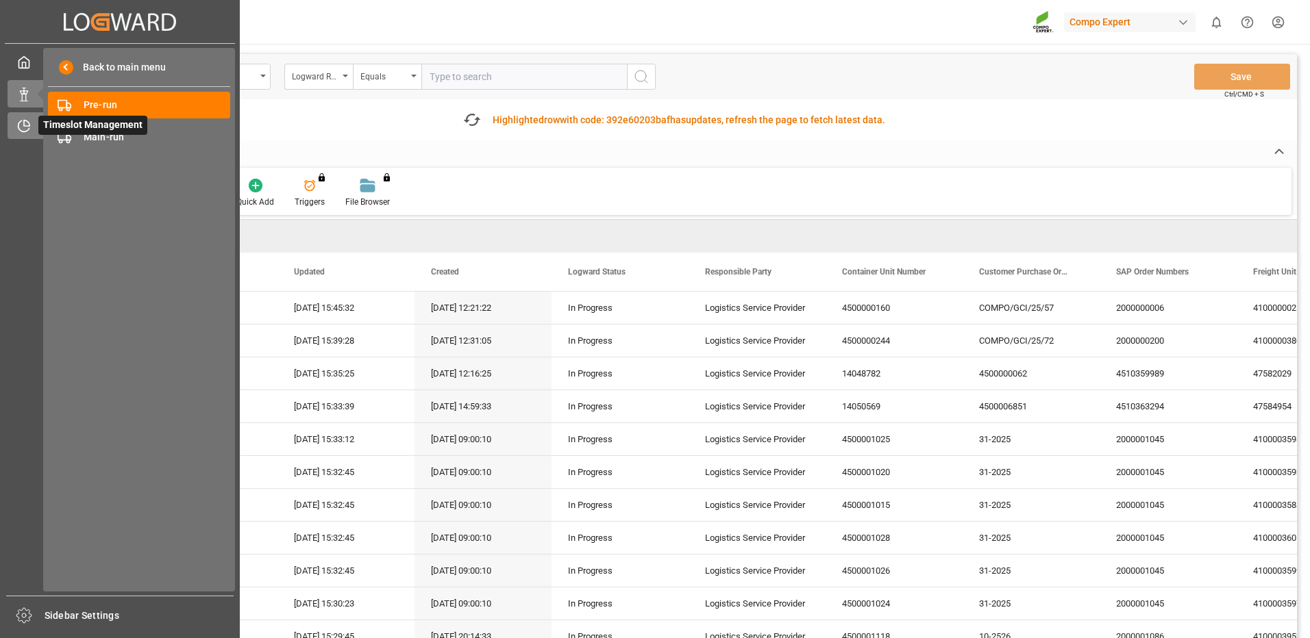
click at [18, 129] on icon at bounding box center [24, 126] width 14 height 14
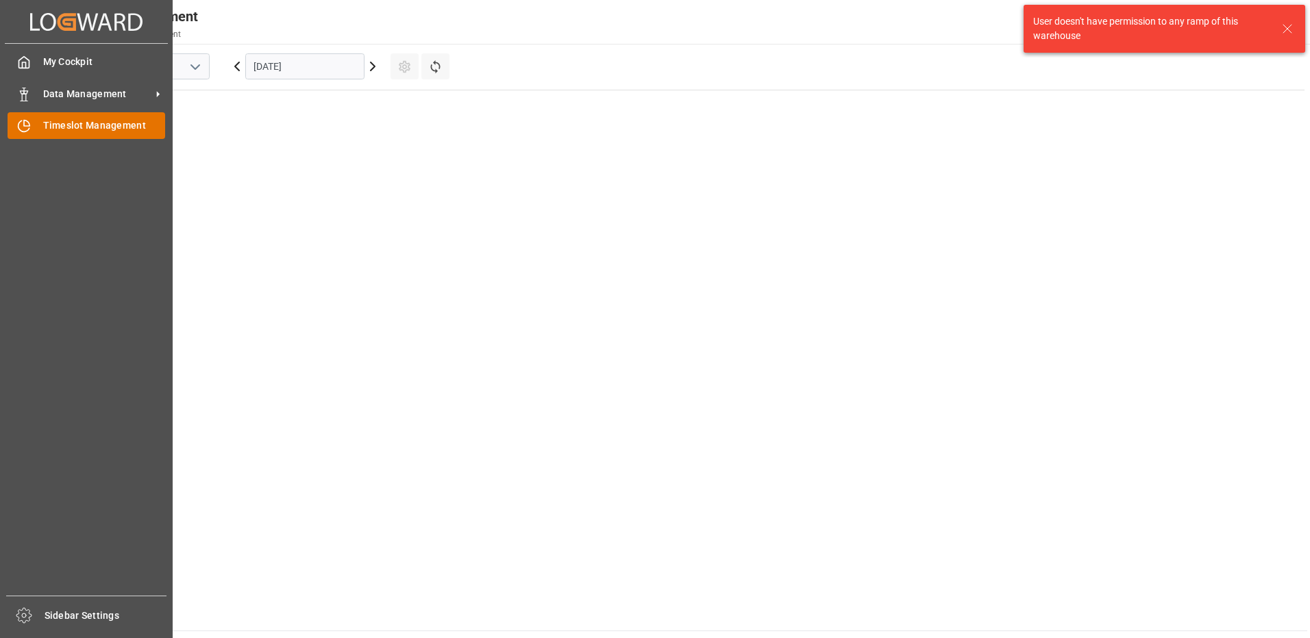
scroll to position [1094, 0]
click at [96, 127] on span "Timeslot Management" at bounding box center [104, 126] width 123 height 14
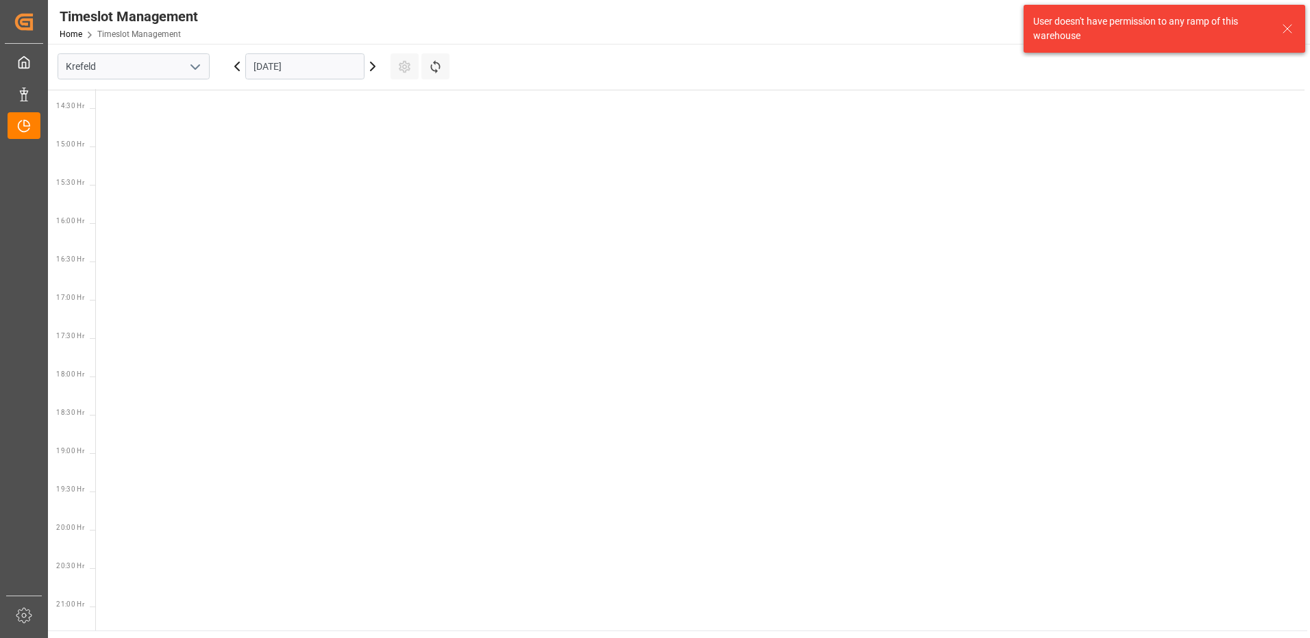
click at [283, 68] on input "[DATE]" at bounding box center [304, 66] width 119 height 26
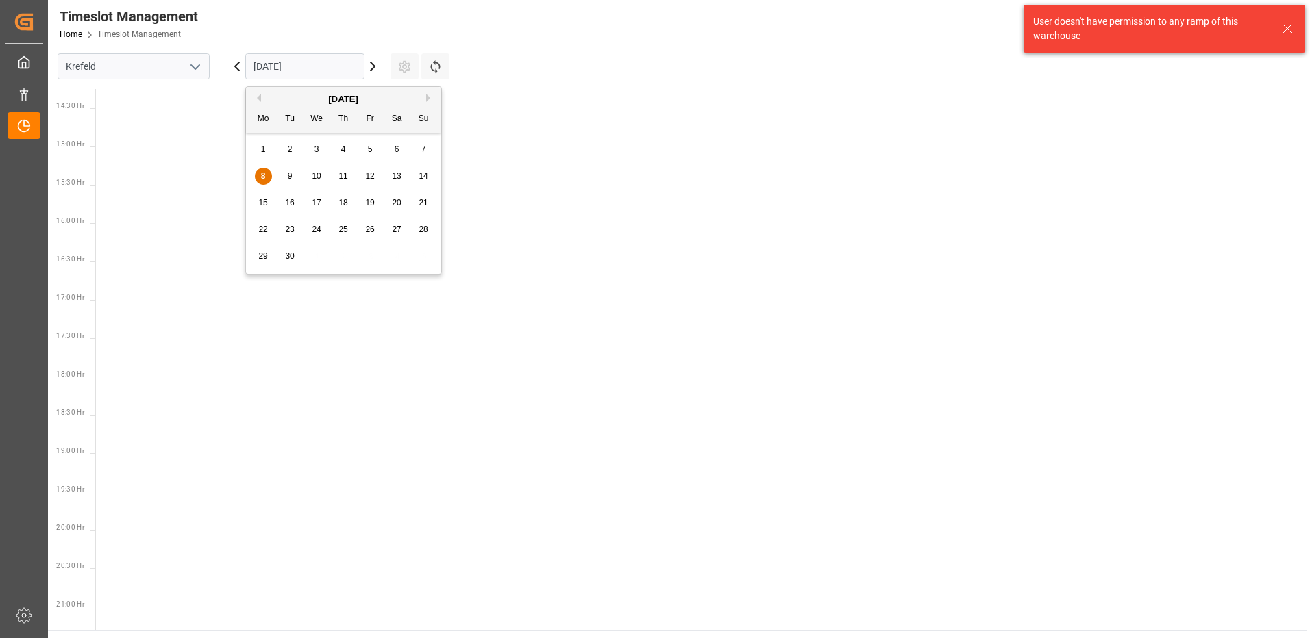
click at [199, 66] on icon "open menu" at bounding box center [195, 67] width 16 height 16
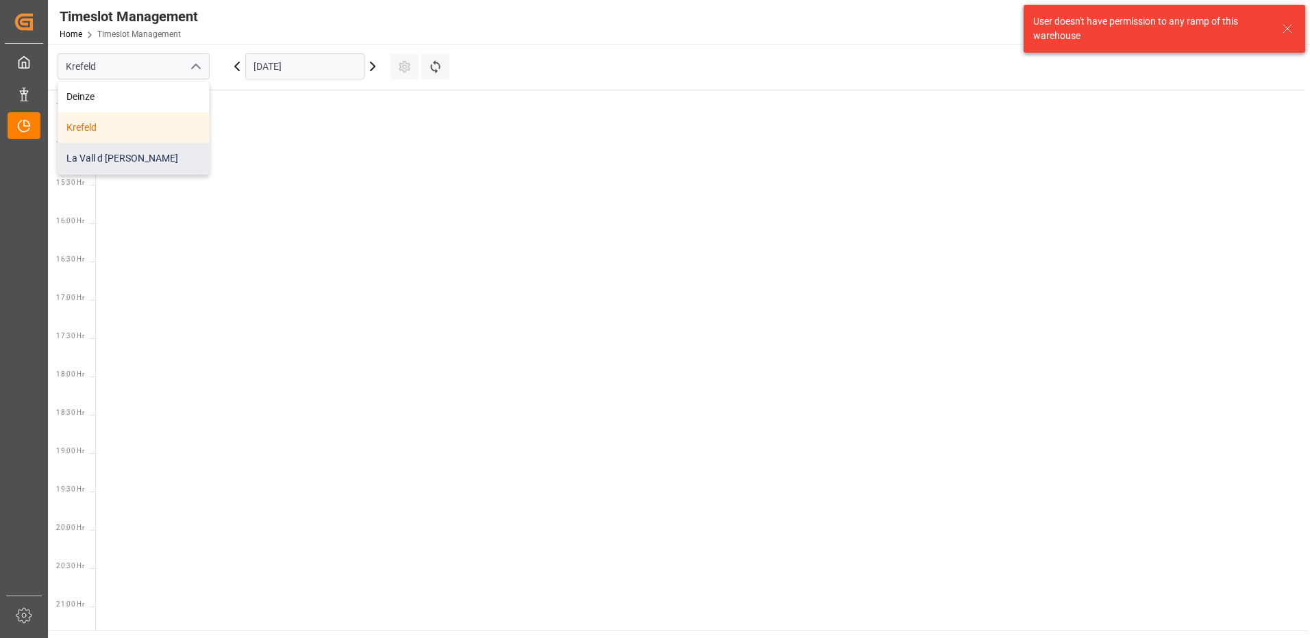
click at [156, 158] on div "La Vall d [PERSON_NAME]" at bounding box center [133, 158] width 151 height 31
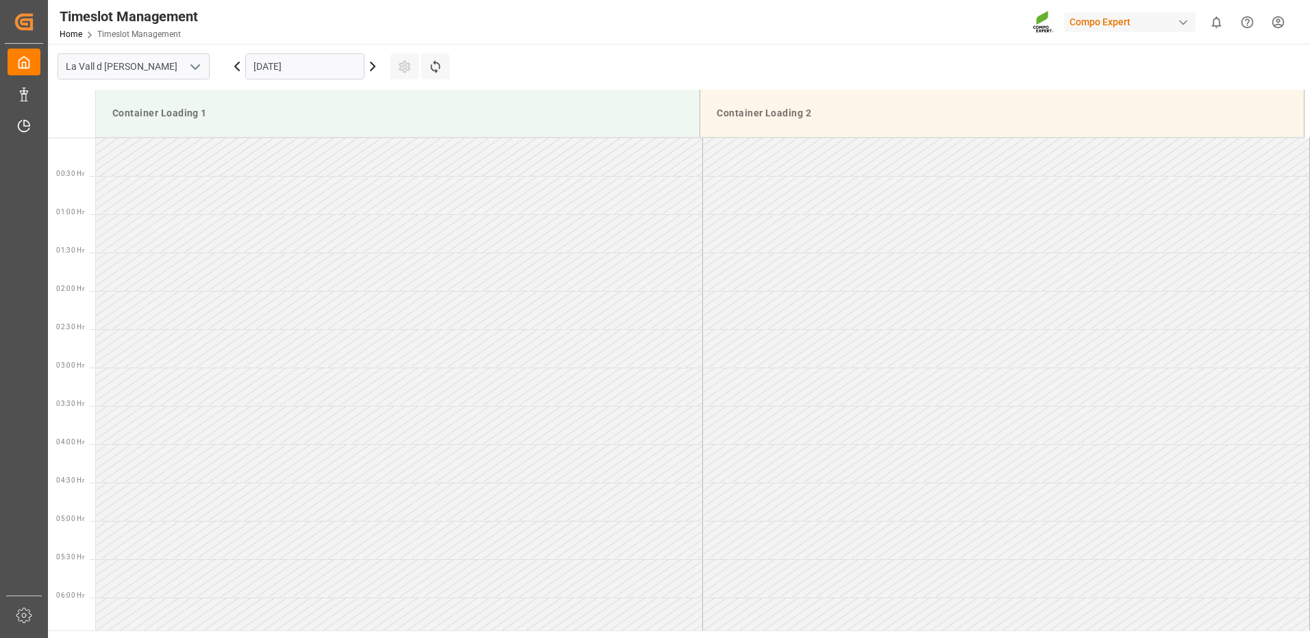
scroll to position [1142, 0]
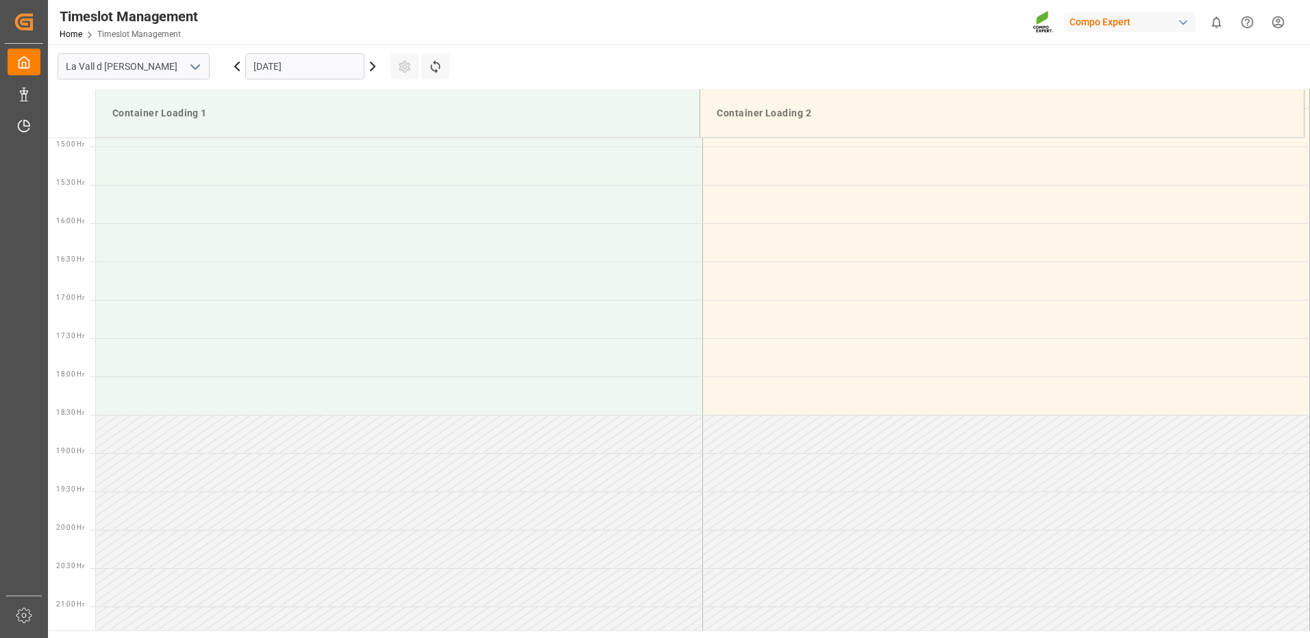
click at [268, 71] on input "[DATE]" at bounding box center [304, 66] width 119 height 26
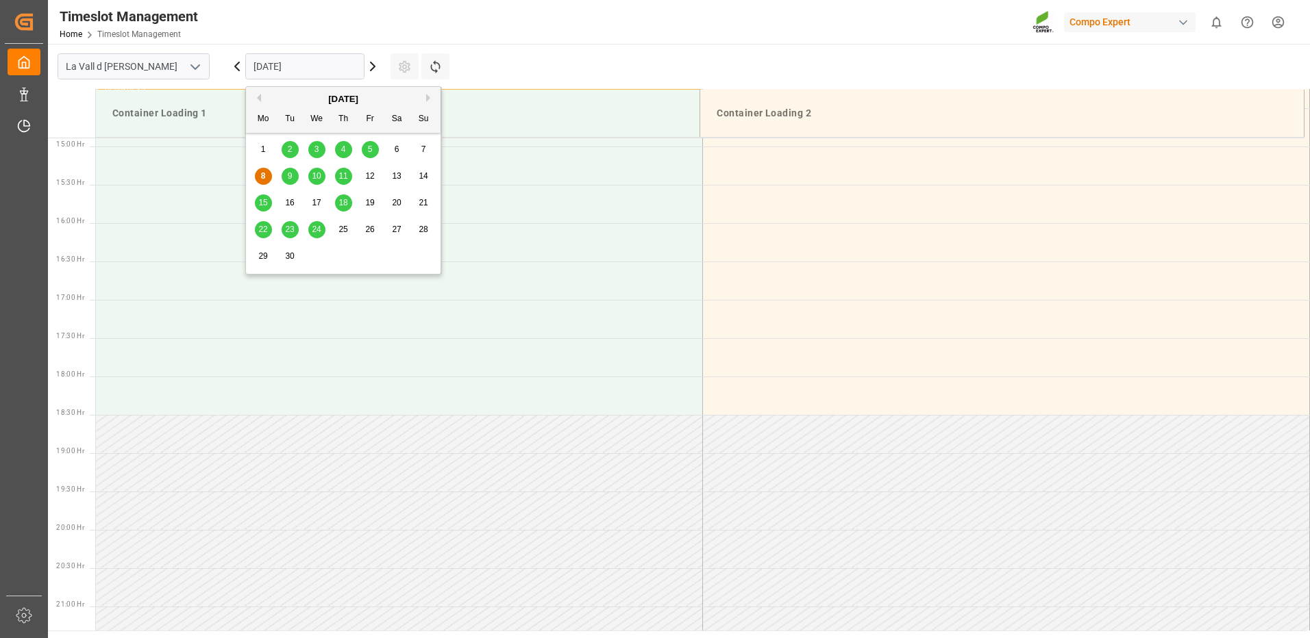
click at [286, 200] on span "16" at bounding box center [289, 203] width 9 height 10
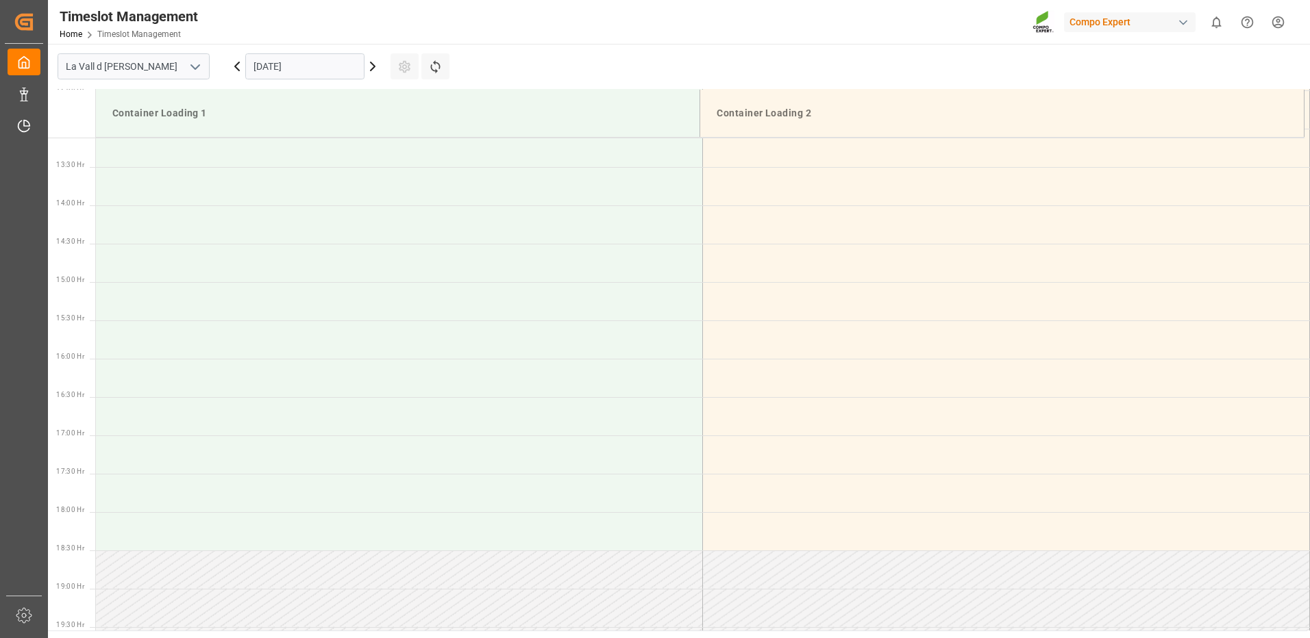
scroll to position [938, 0]
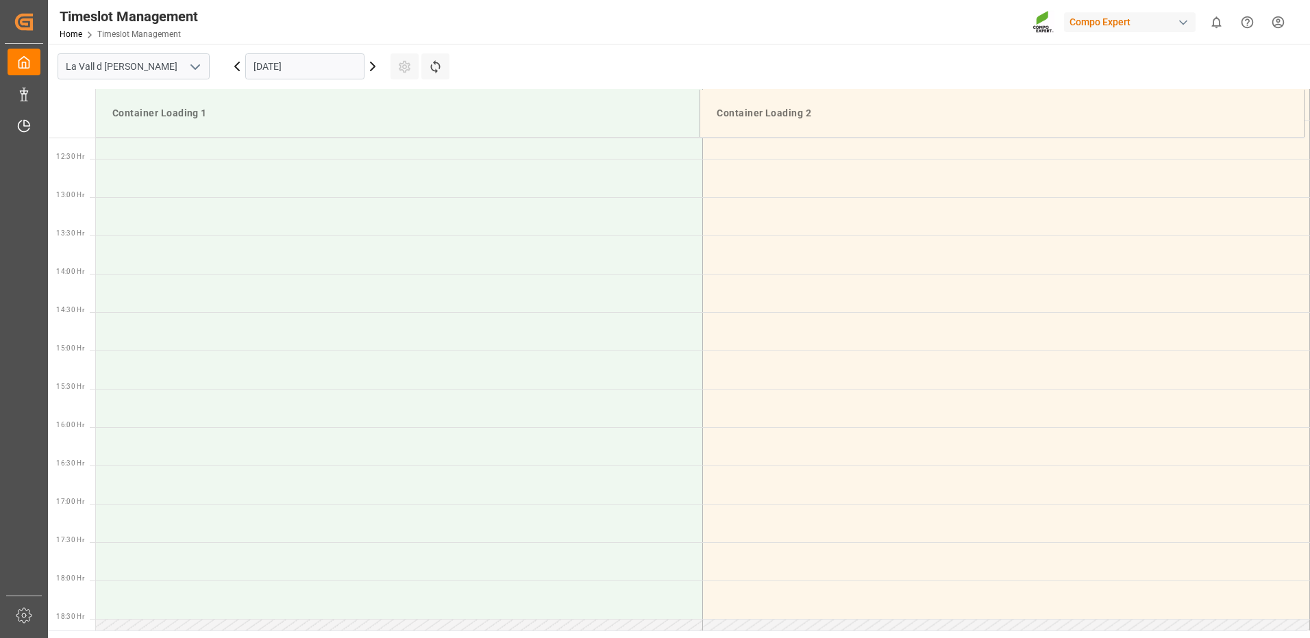
click at [271, 62] on input "16.09.2025" at bounding box center [304, 66] width 119 height 26
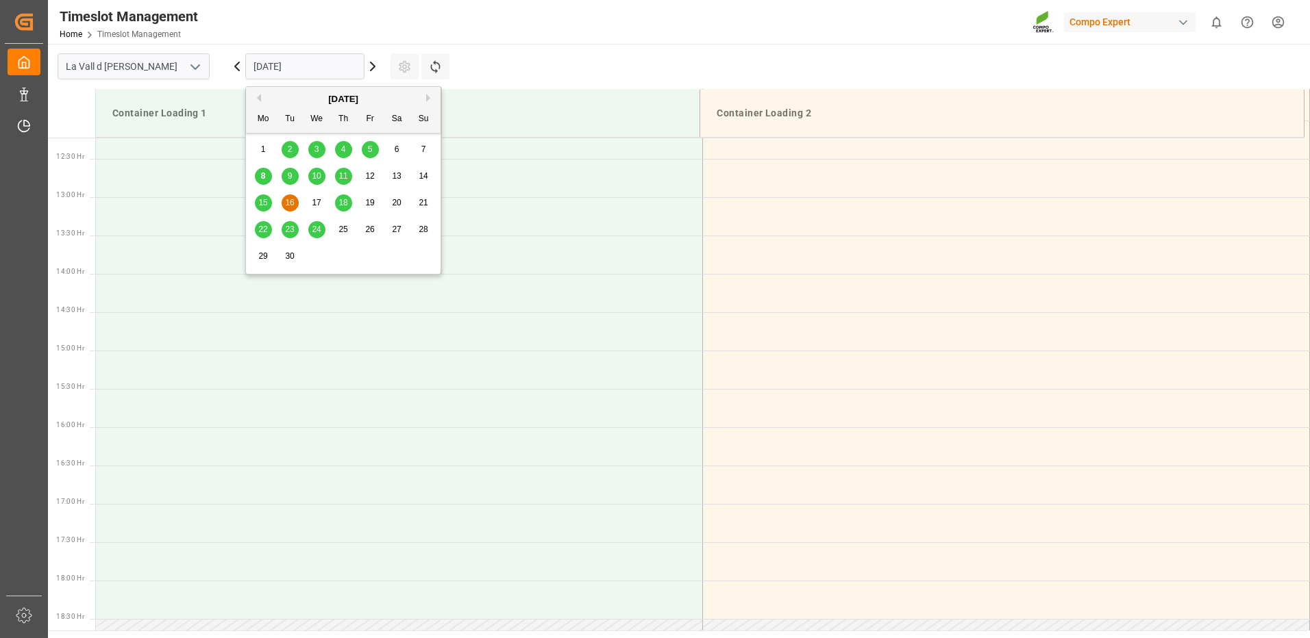
click at [273, 64] on input "16.09.2025" at bounding box center [304, 66] width 119 height 26
click at [317, 203] on span "17" at bounding box center [316, 203] width 9 height 10
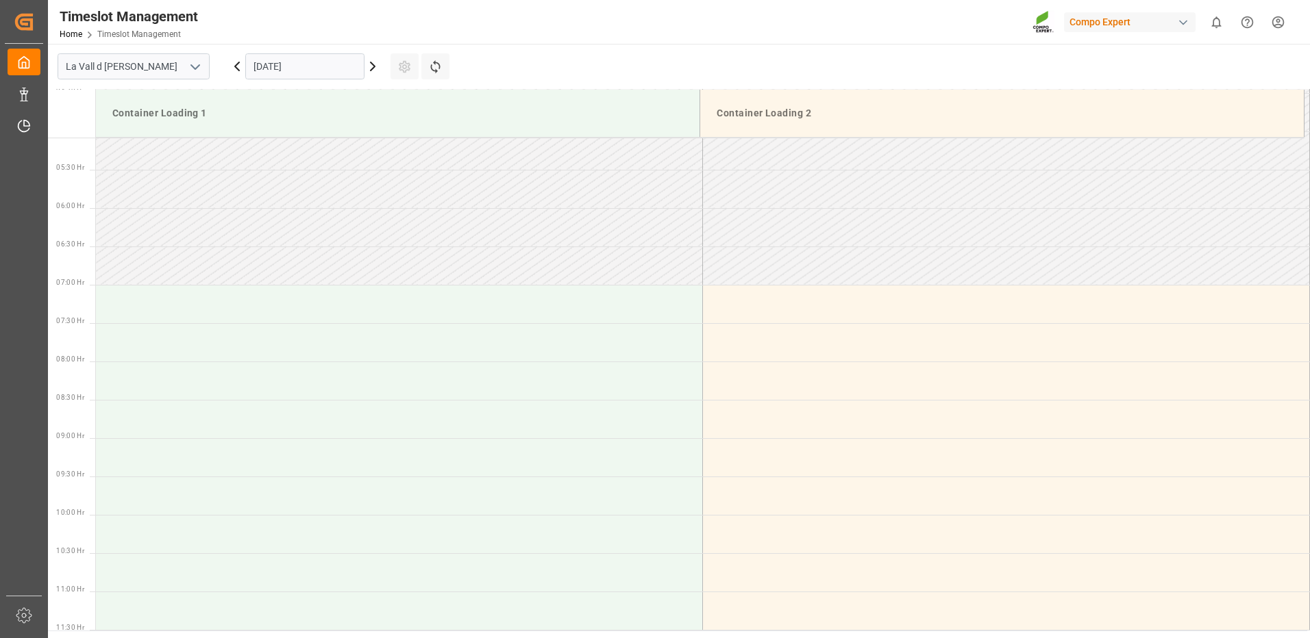
scroll to position [47, 0]
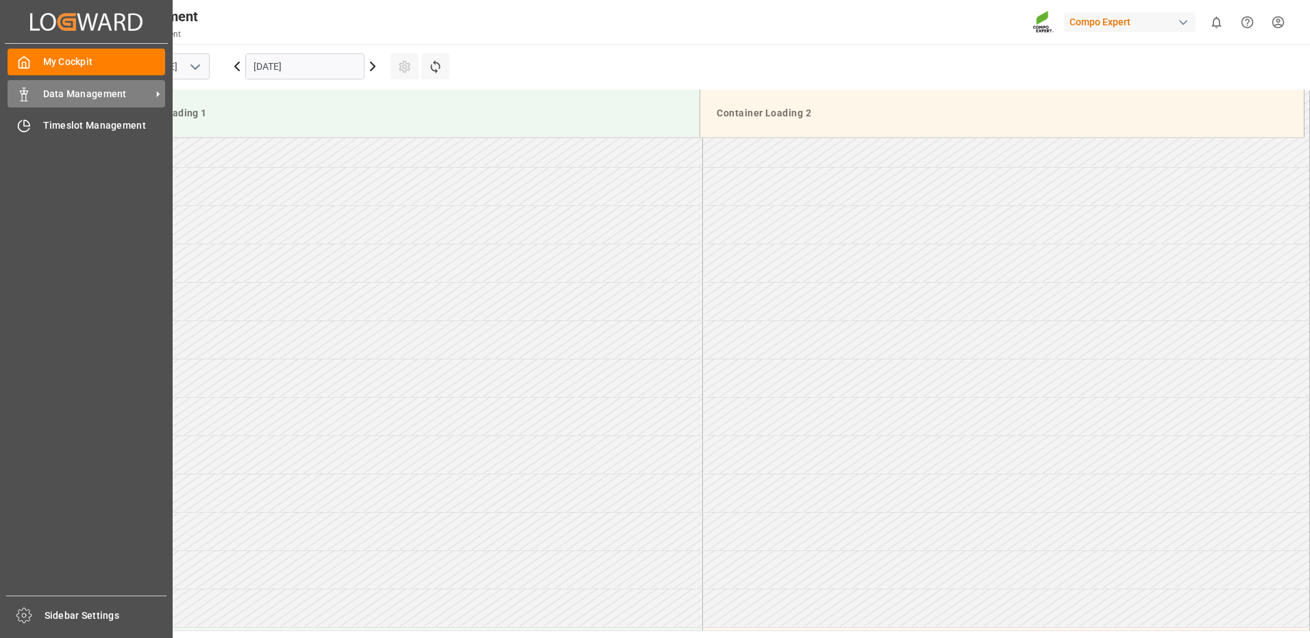
click at [83, 92] on span "Data Management" at bounding box center [97, 94] width 108 height 14
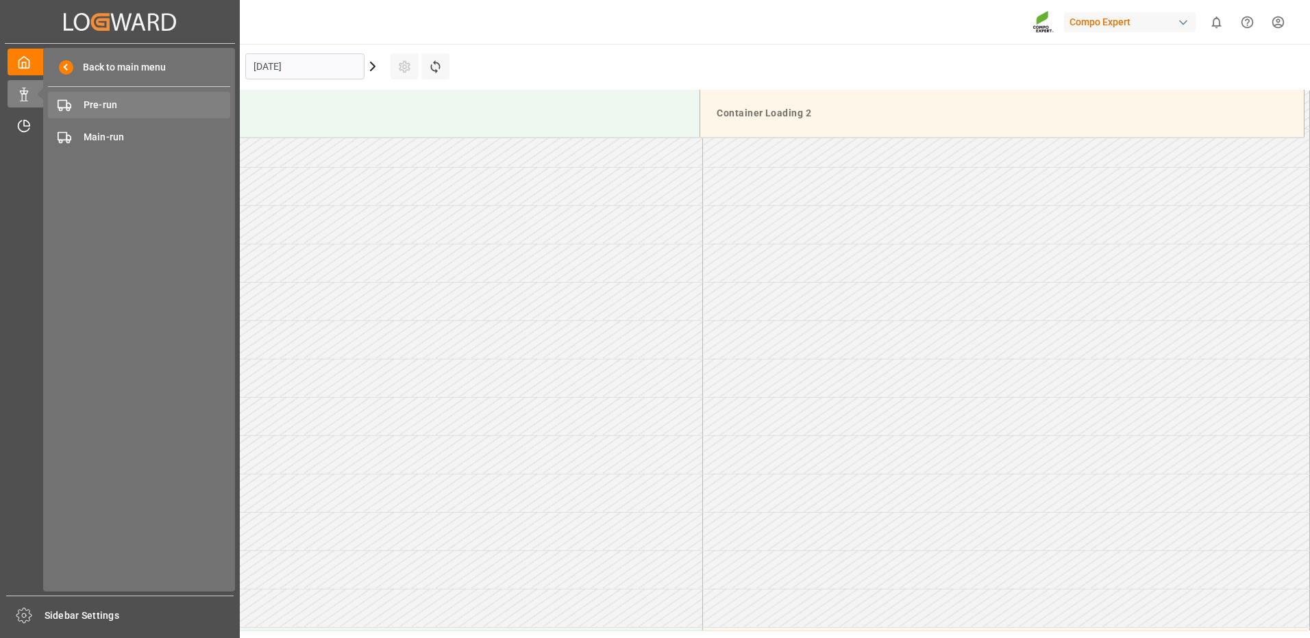
click at [111, 97] on div "Pre-run Pre-run" at bounding box center [139, 105] width 182 height 27
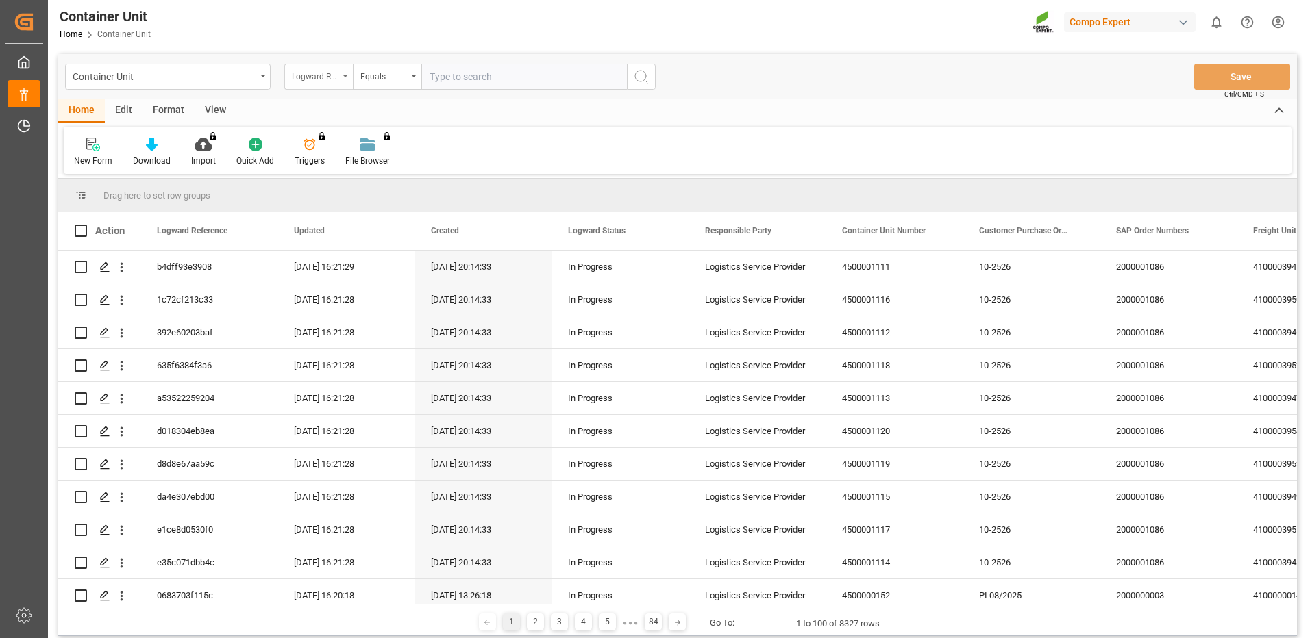
click at [340, 78] on div "Logward Reference" at bounding box center [318, 77] width 69 height 26
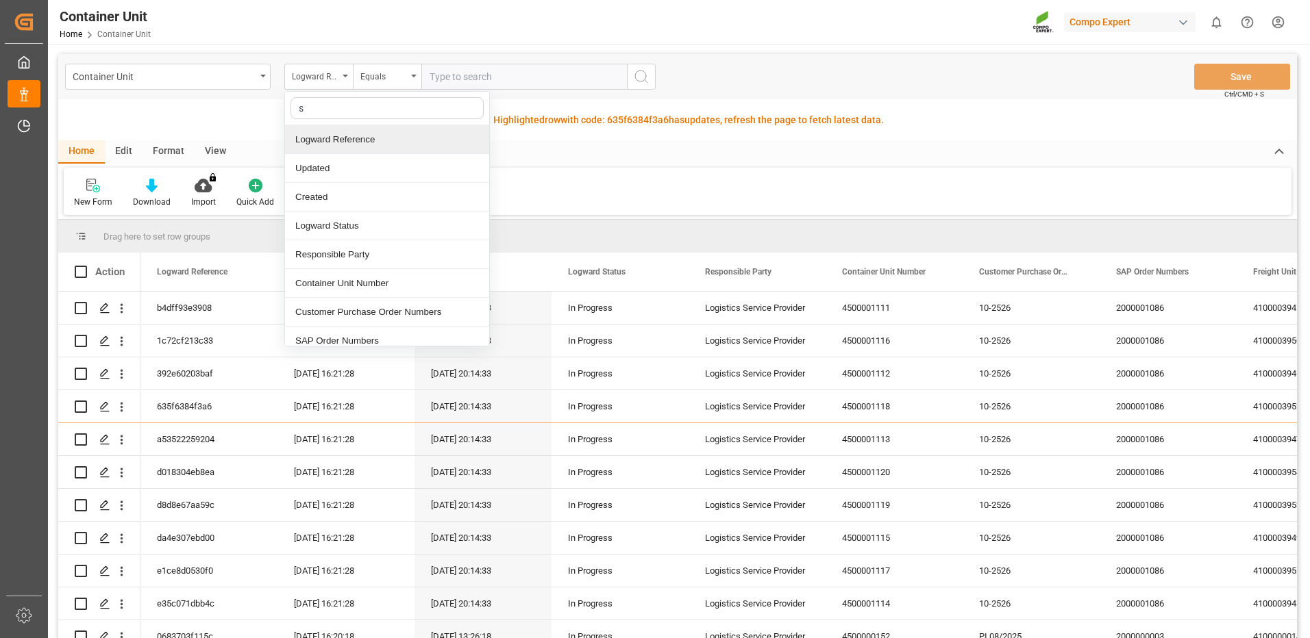
type input "sa"
click at [332, 144] on div "SAP Order Numbers" at bounding box center [387, 139] width 204 height 29
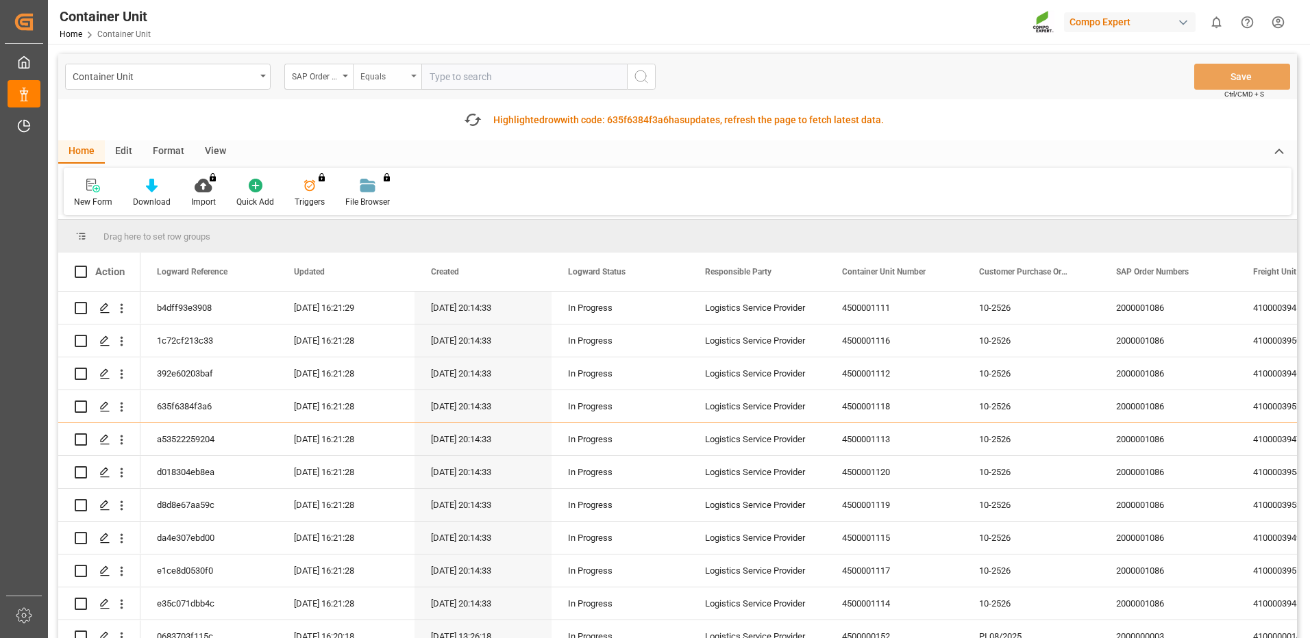
click at [381, 86] on div "Equals" at bounding box center [387, 77] width 69 height 26
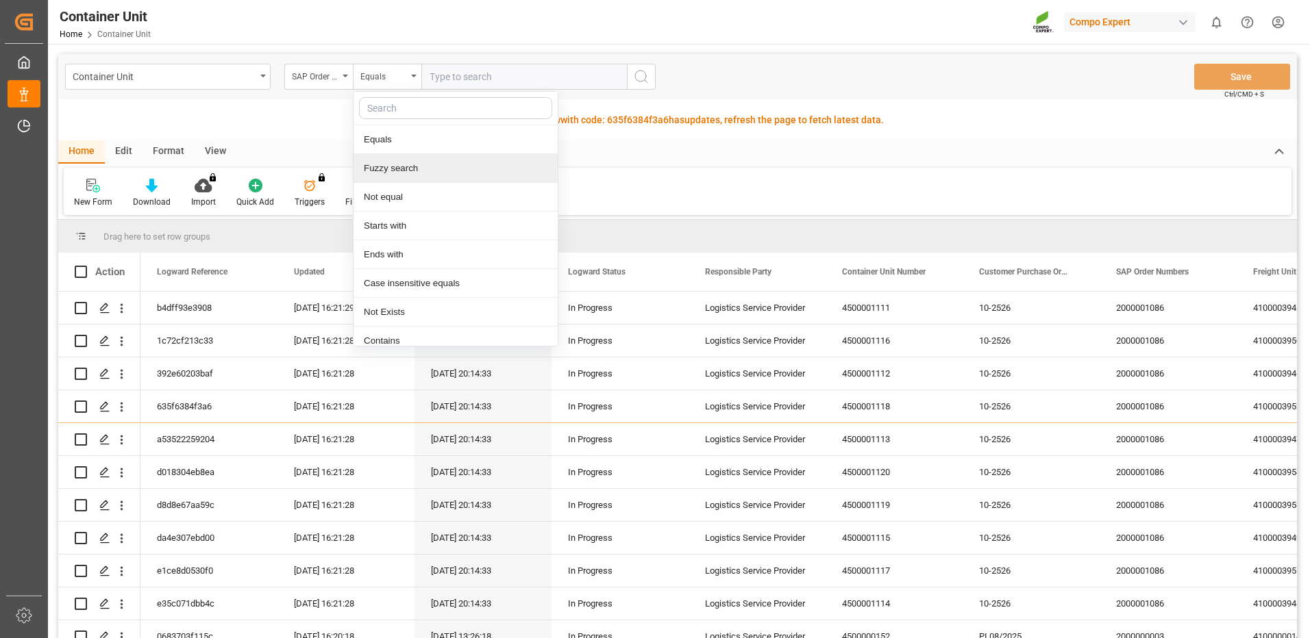
click at [388, 166] on div "Fuzzy search" at bounding box center [456, 168] width 204 height 29
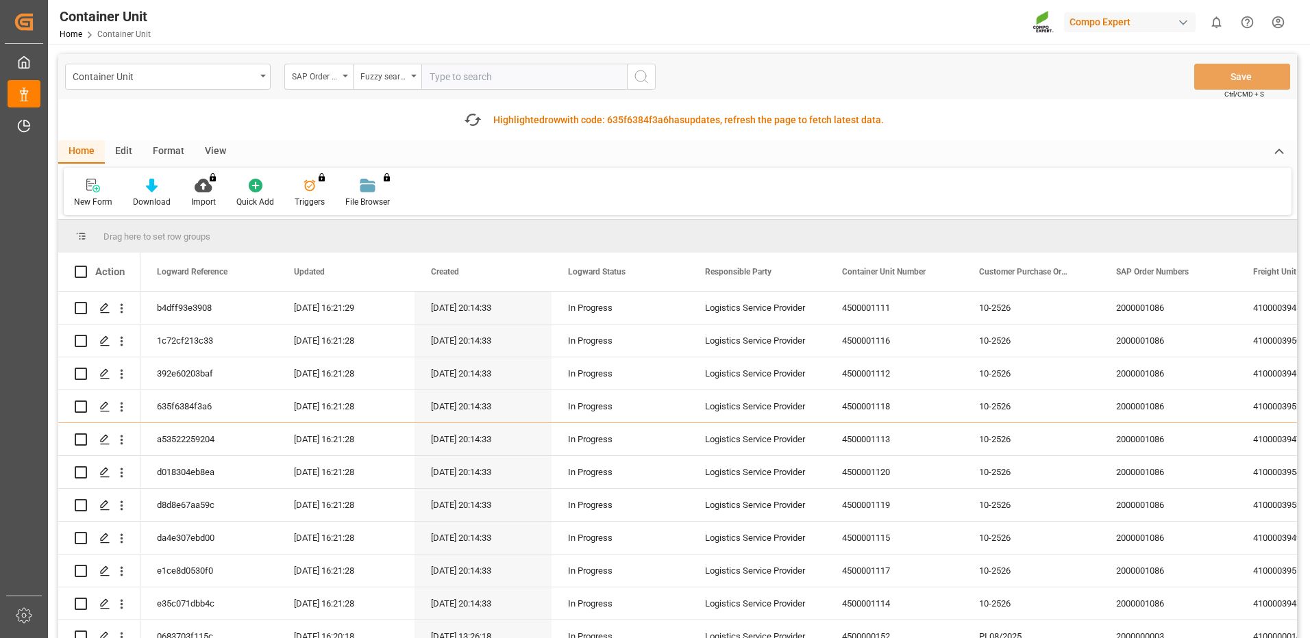
click at [464, 80] on input "text" at bounding box center [524, 77] width 206 height 26
click at [517, 77] on input "text" at bounding box center [524, 77] width 206 height 26
paste input "4510364231"
type input "4510364231"
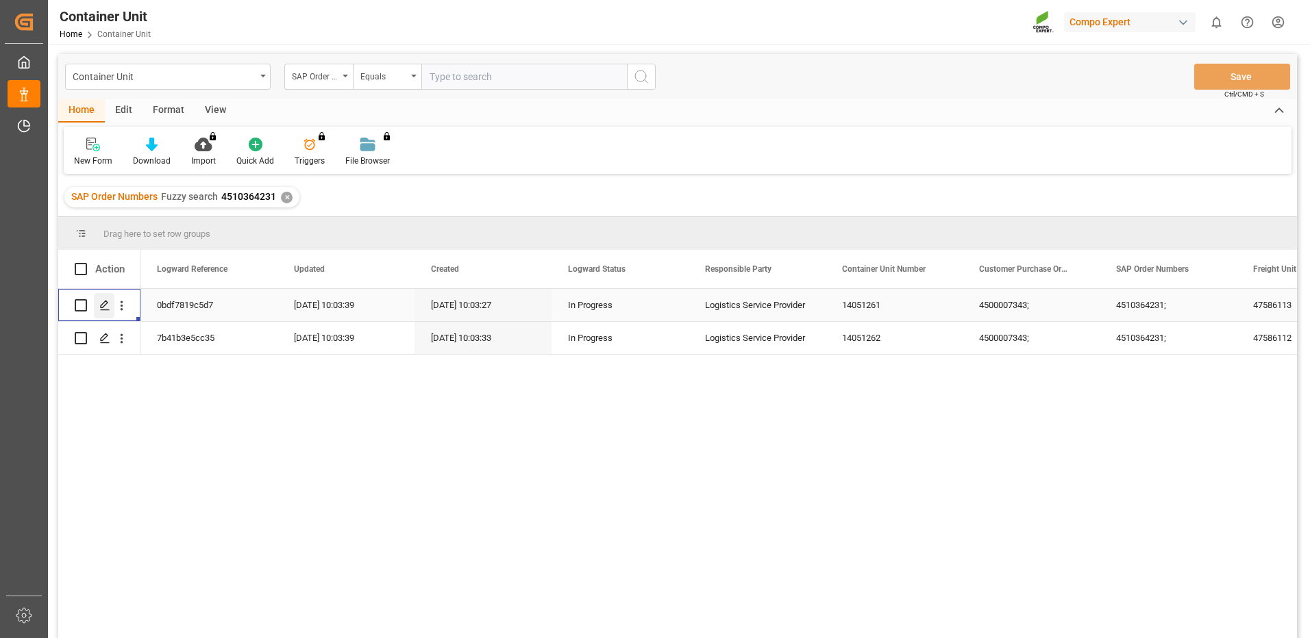
click at [104, 300] on icon "Press SPACE to select this row." at bounding box center [104, 305] width 11 height 11
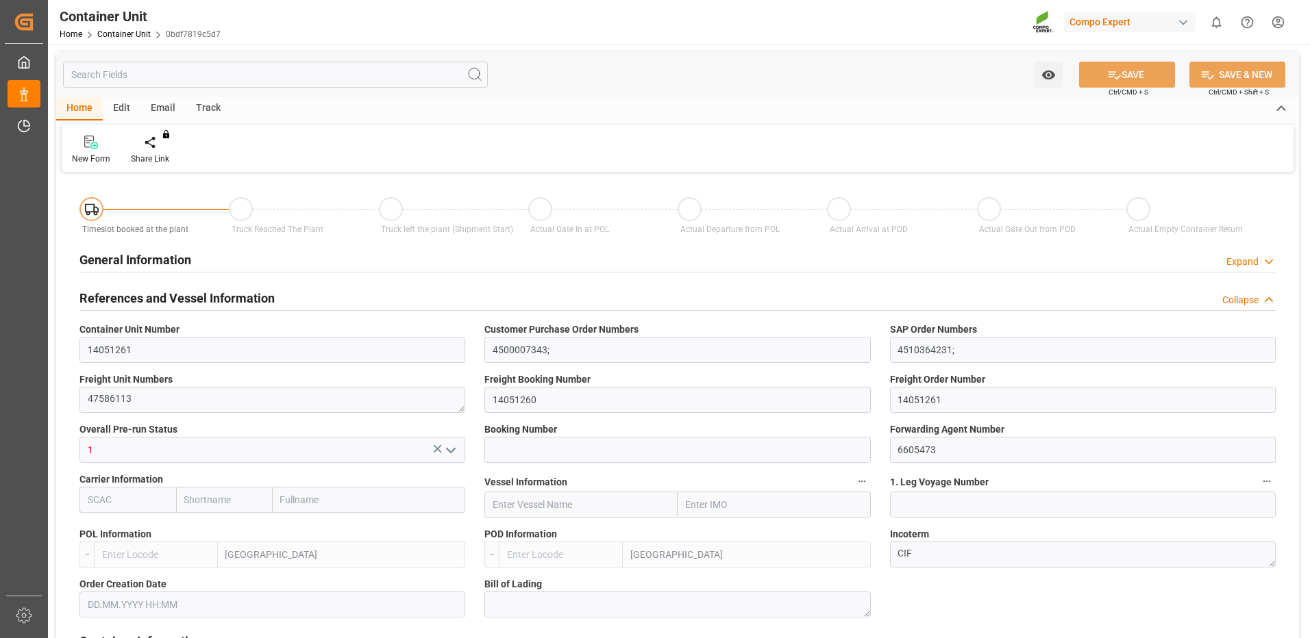
type input "ESVLC"
type input "COCTG"
type input "0"
type input "40"
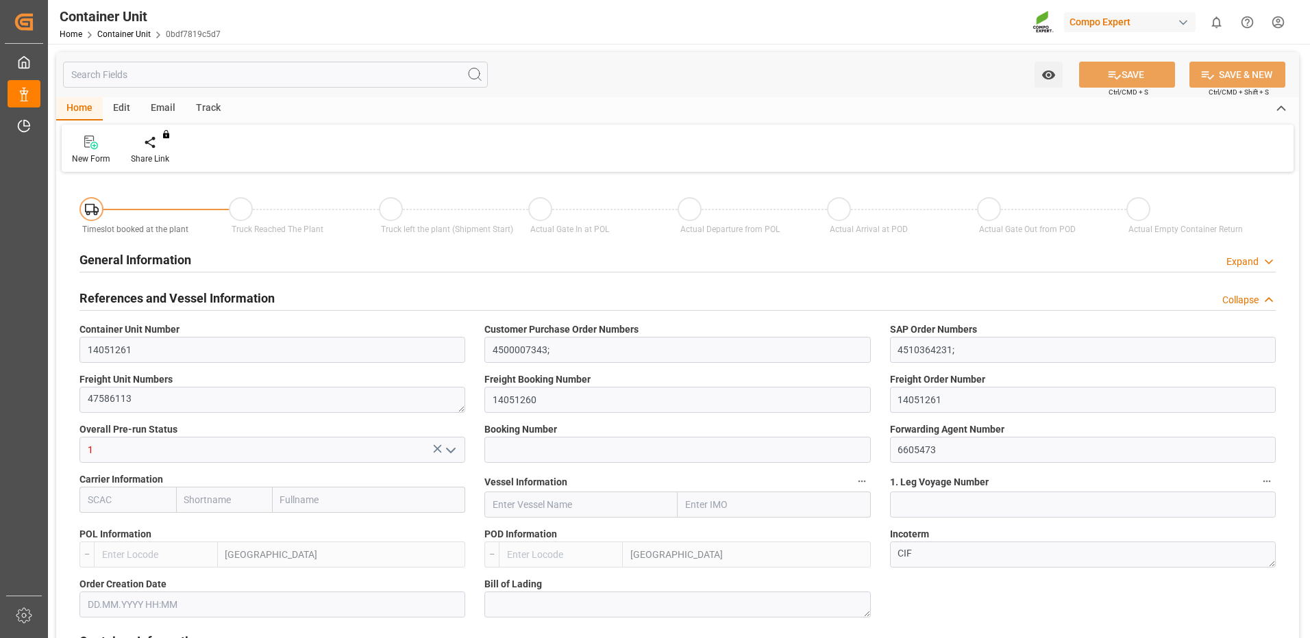
type input "24576"
type input "[DATE] 10:03"
type input "10.09.2025"
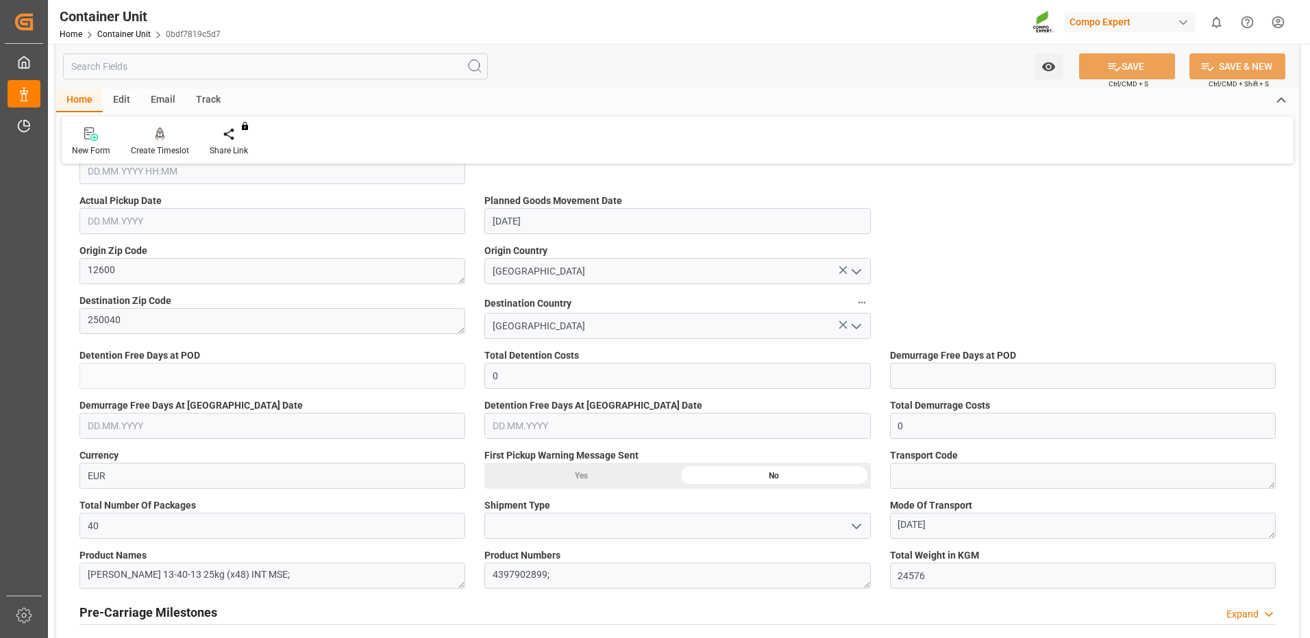
scroll to position [480, 0]
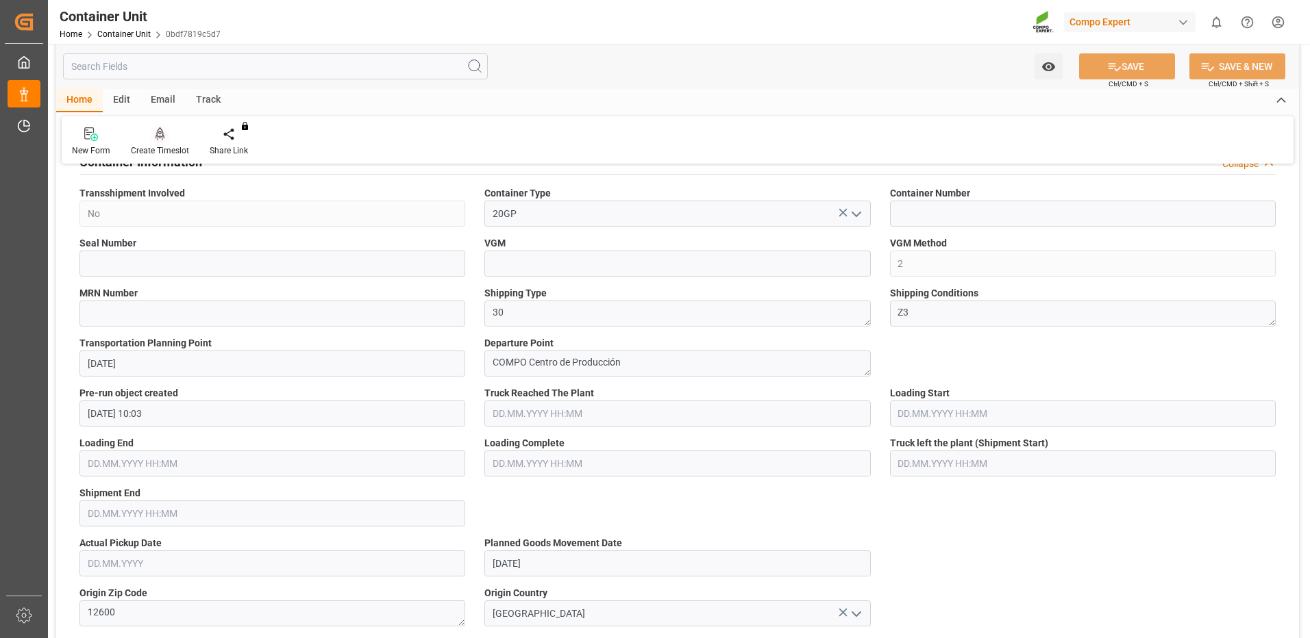
click at [158, 143] on div "Create Timeslot" at bounding box center [160, 142] width 79 height 30
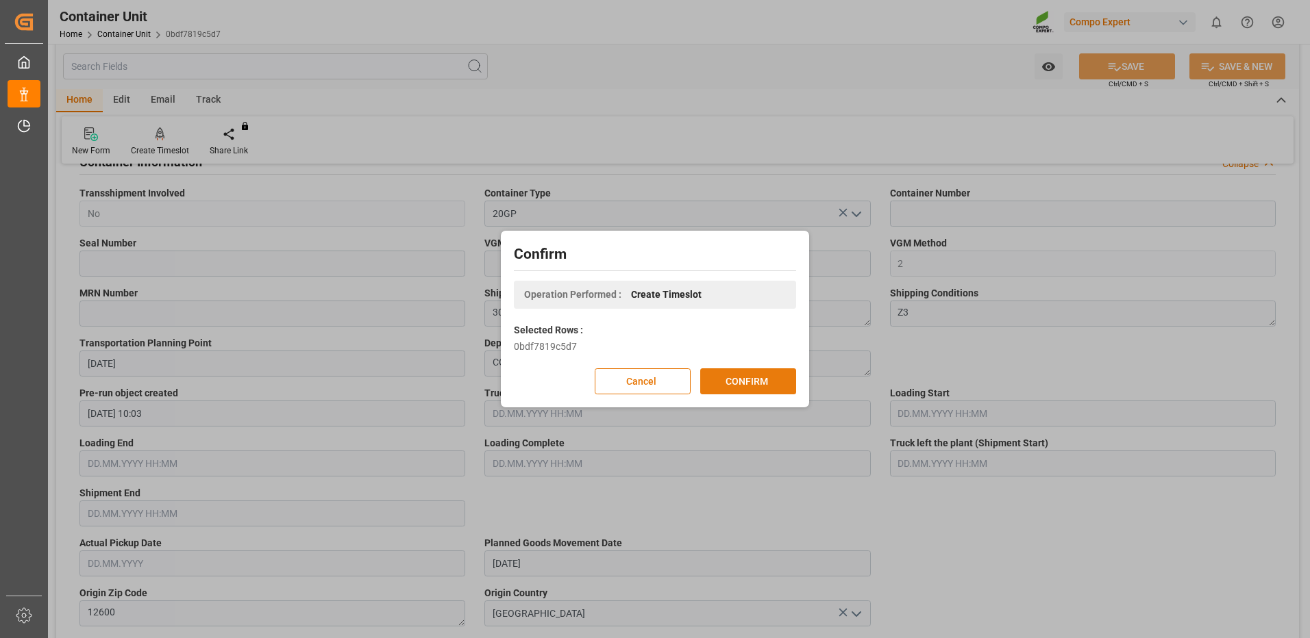
click at [760, 384] on button "CONFIRM" at bounding box center [748, 382] width 96 height 26
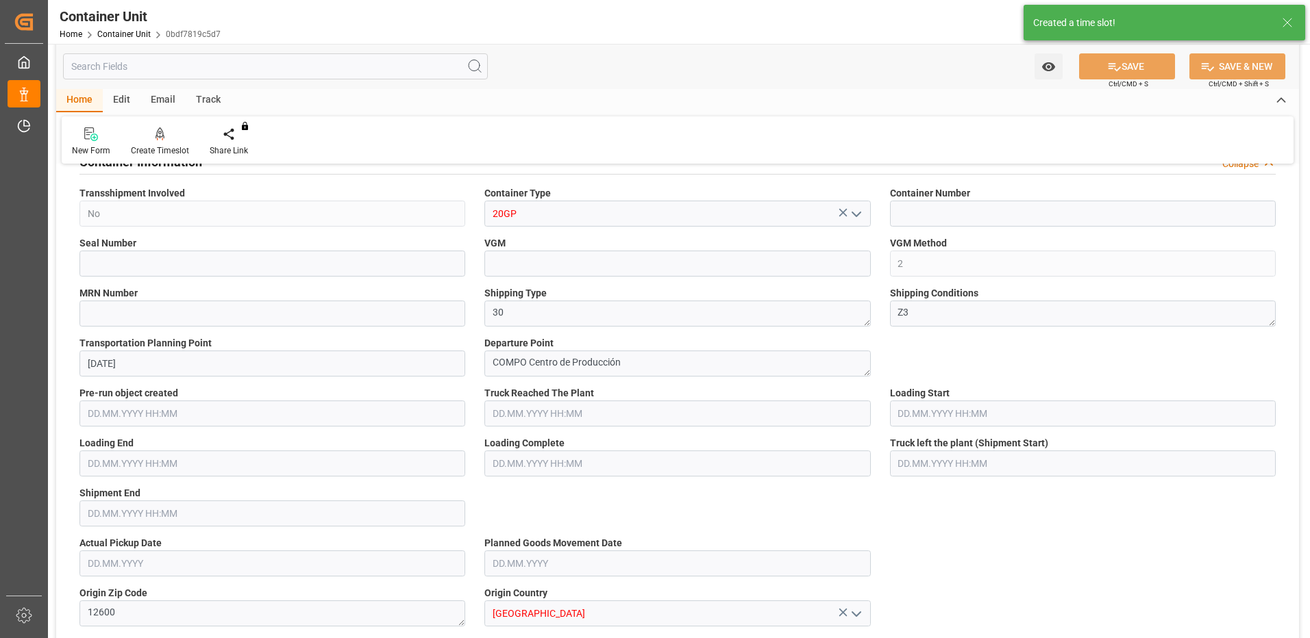
type input "ESVLC"
type input "COCTG"
type input "7"
type input "0"
type input "8"
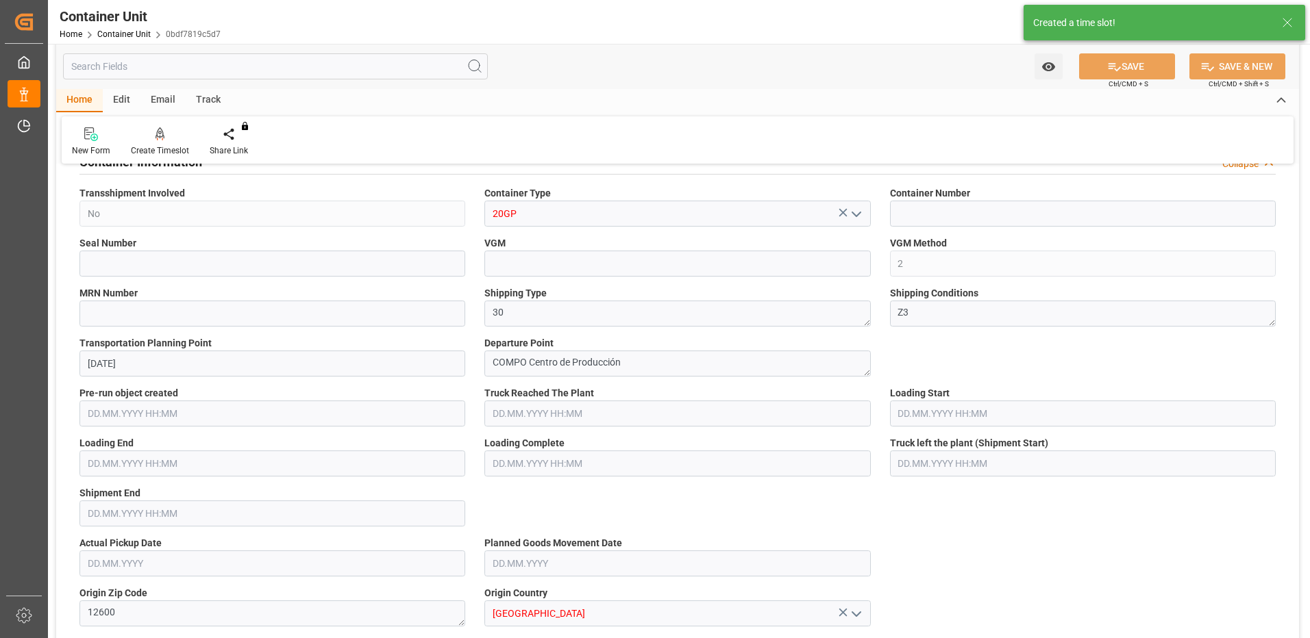
type input "0"
type input "40"
type input "24576"
type input "[DATE] 10:03"
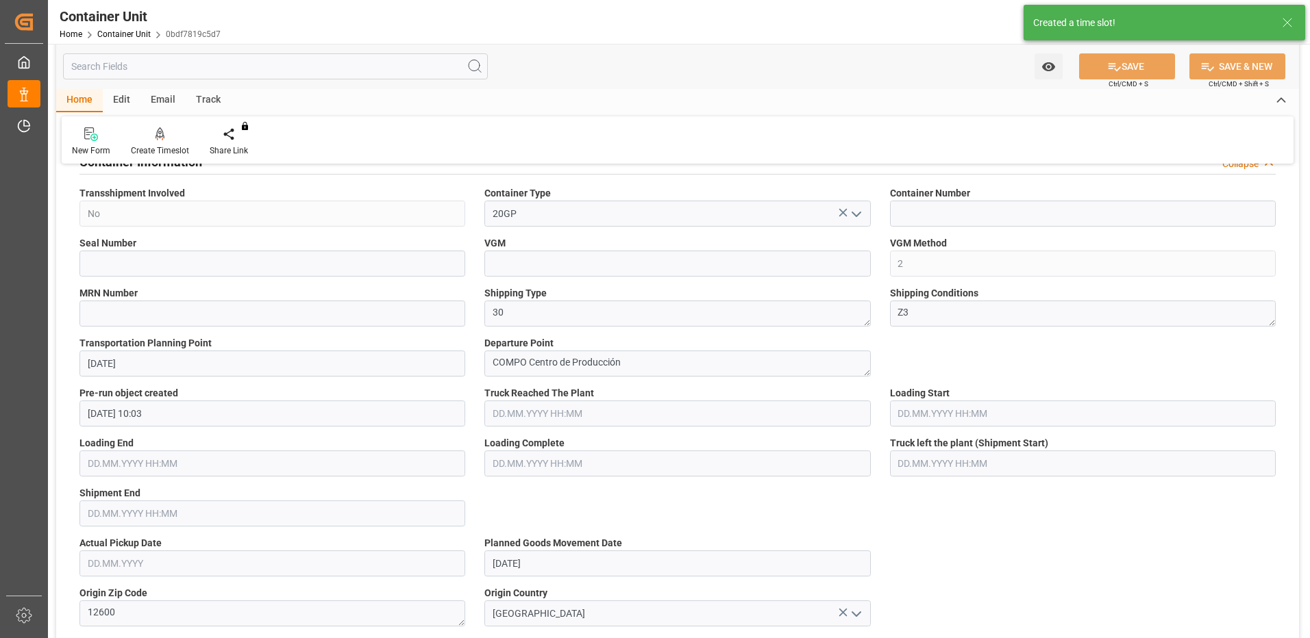
type input "10.09.2025"
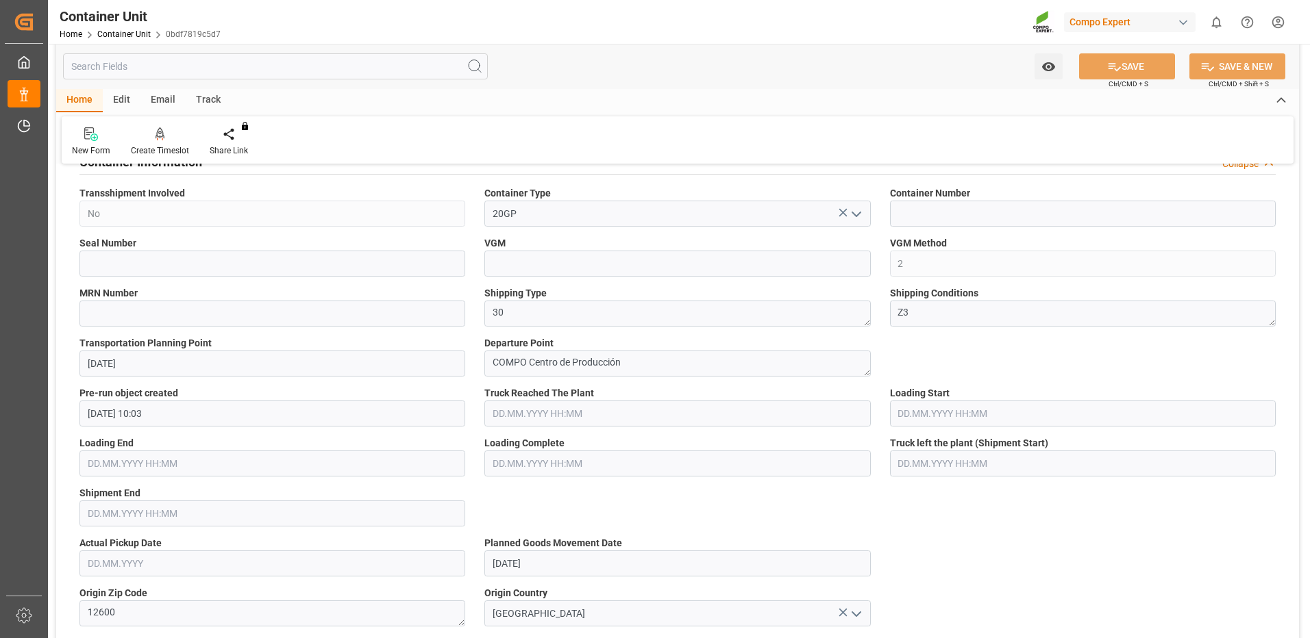
scroll to position [206, 0]
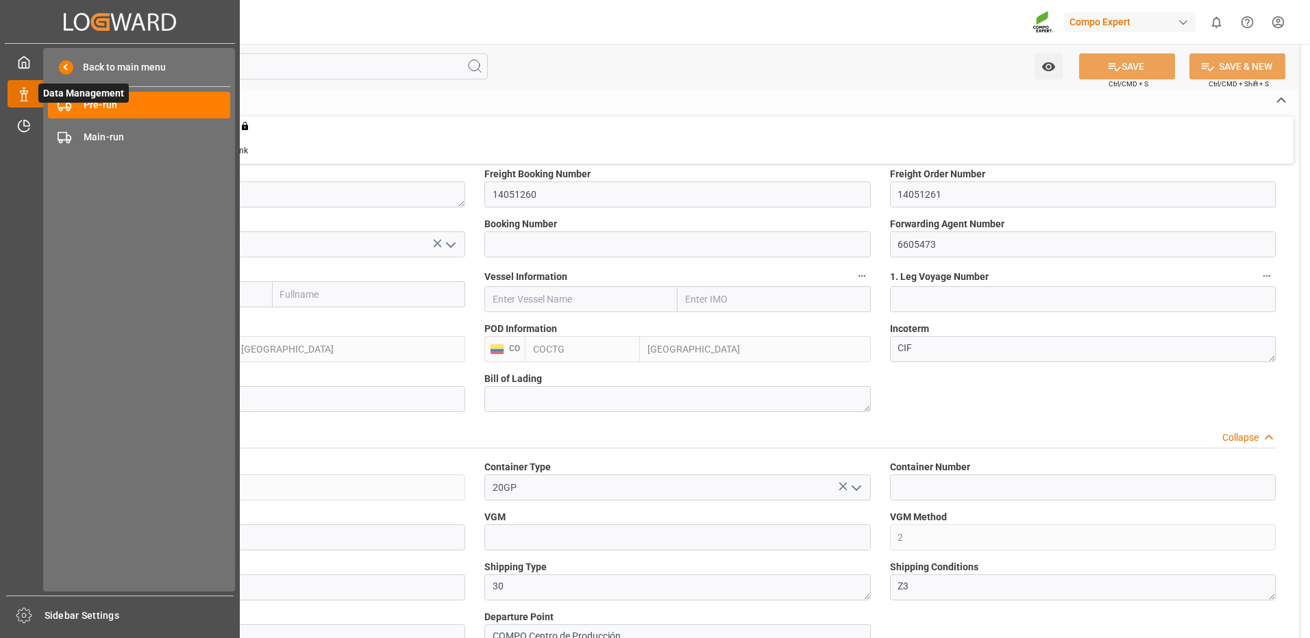
click at [31, 95] on icon at bounding box center [40, 93] width 29 height 29
click at [83, 108] on div "Pre-run Pre-run" at bounding box center [139, 105] width 182 height 27
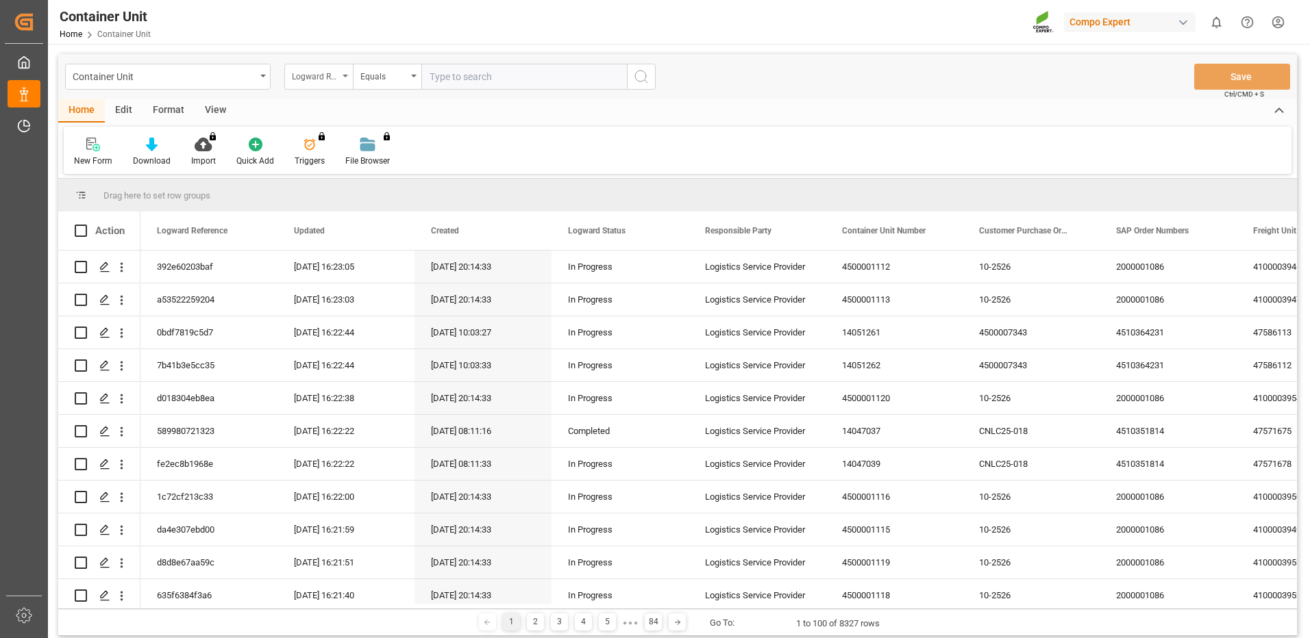
click at [323, 81] on div "Logward Reference" at bounding box center [315, 75] width 47 height 16
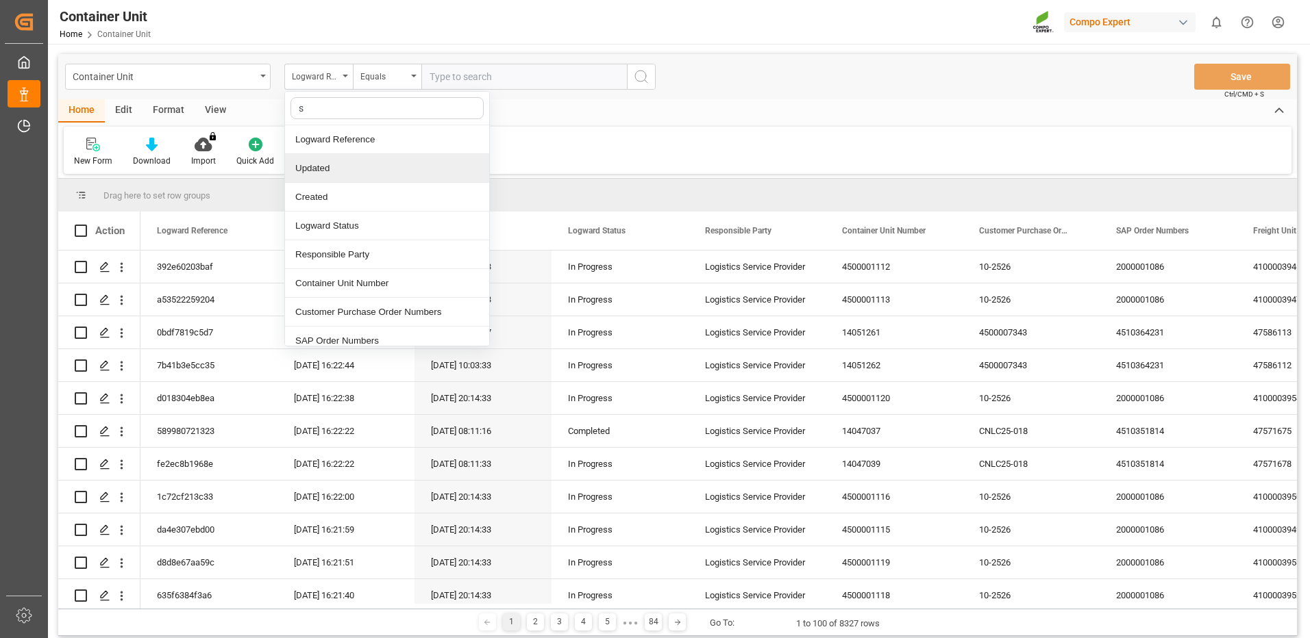
type input "sa"
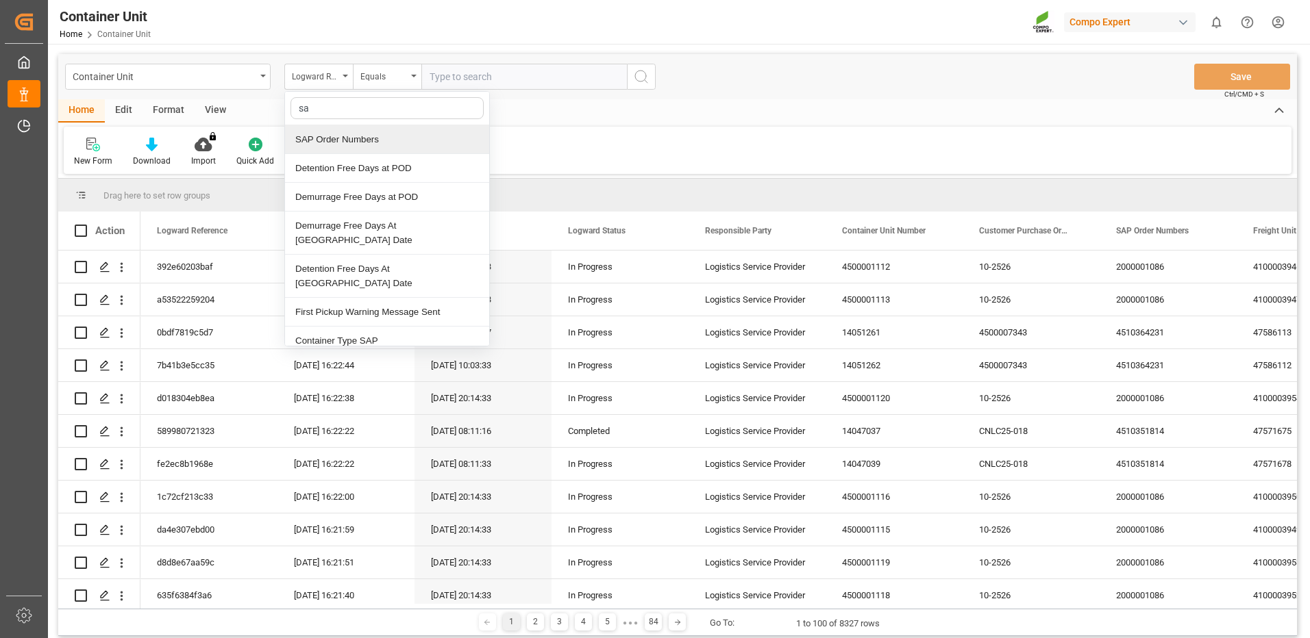
click at [368, 140] on div "SAP Order Numbers" at bounding box center [387, 139] width 204 height 29
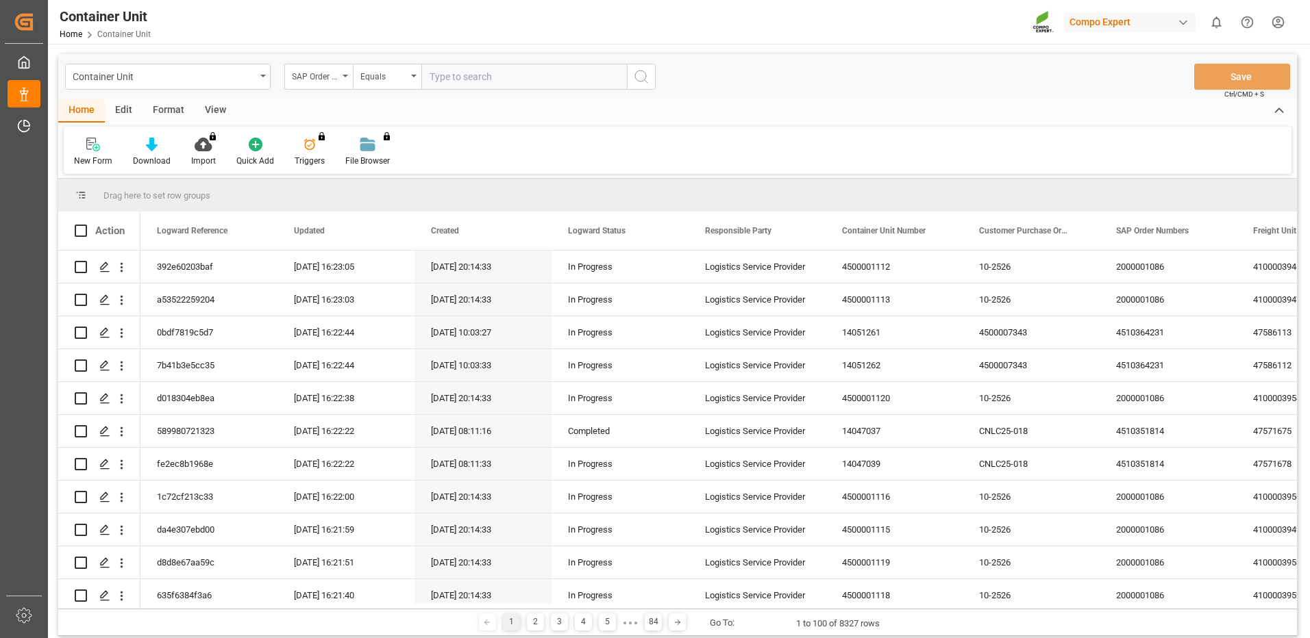
click at [394, 90] on div "Container Unit SAP Order Numbers Equals Save Ctrl/CMD + S" at bounding box center [677, 76] width 1239 height 45
click at [397, 81] on div "Equals" at bounding box center [383, 75] width 47 height 16
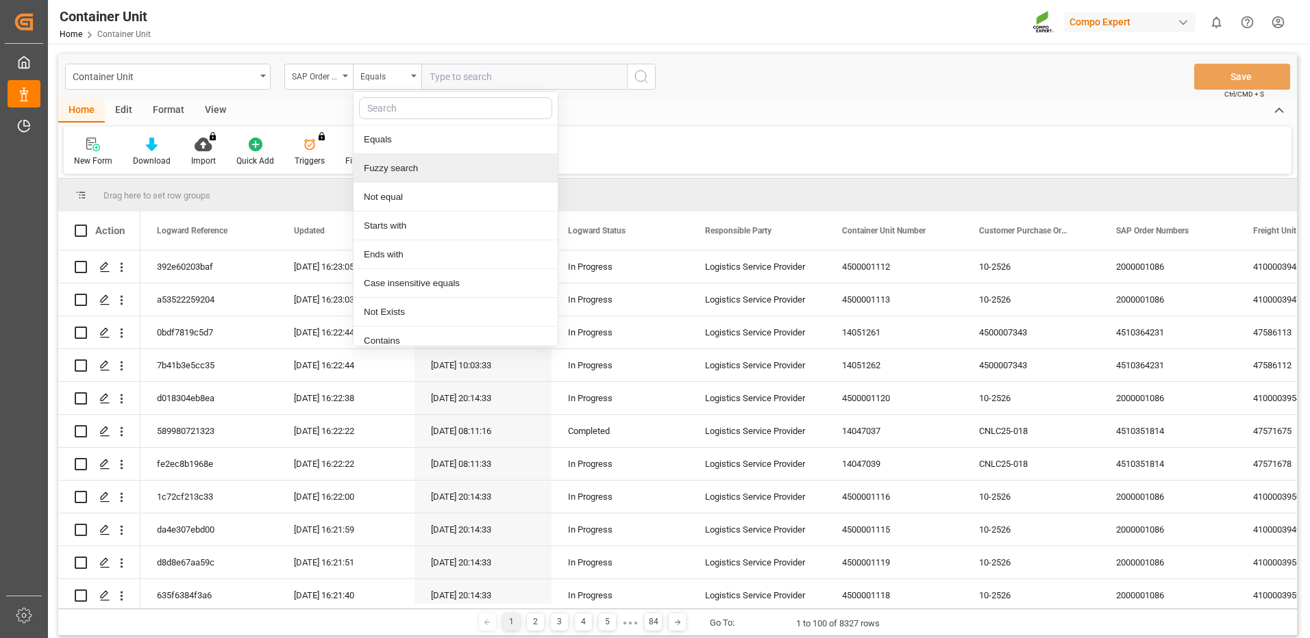
click at [392, 165] on div "Fuzzy search" at bounding box center [456, 168] width 204 height 29
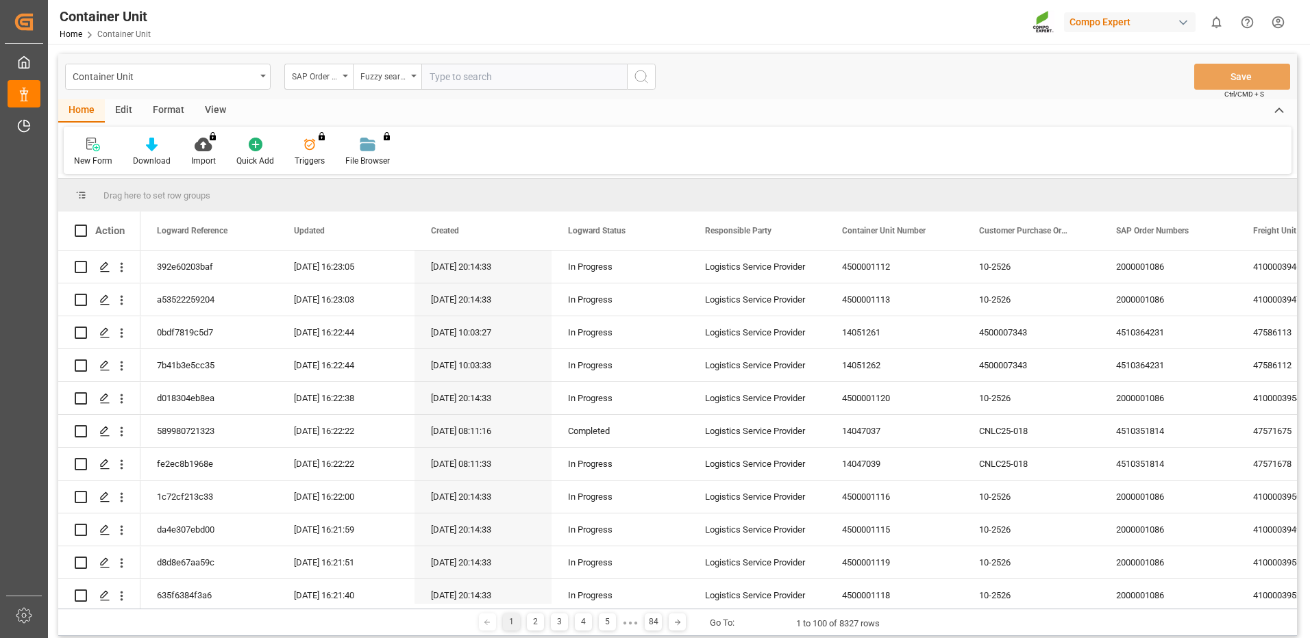
click at [473, 82] on input "text" at bounding box center [524, 77] width 206 height 26
paste input "4510364231"
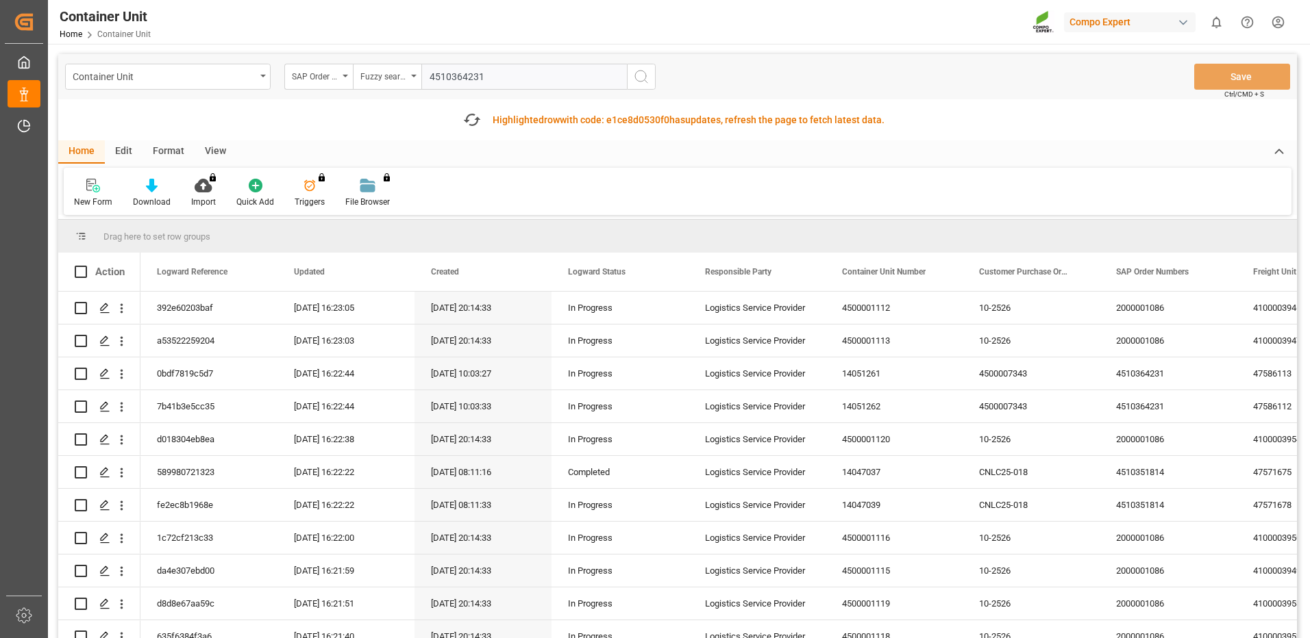
type input "4510364231"
click at [639, 79] on icon "search button" at bounding box center [641, 77] width 16 height 16
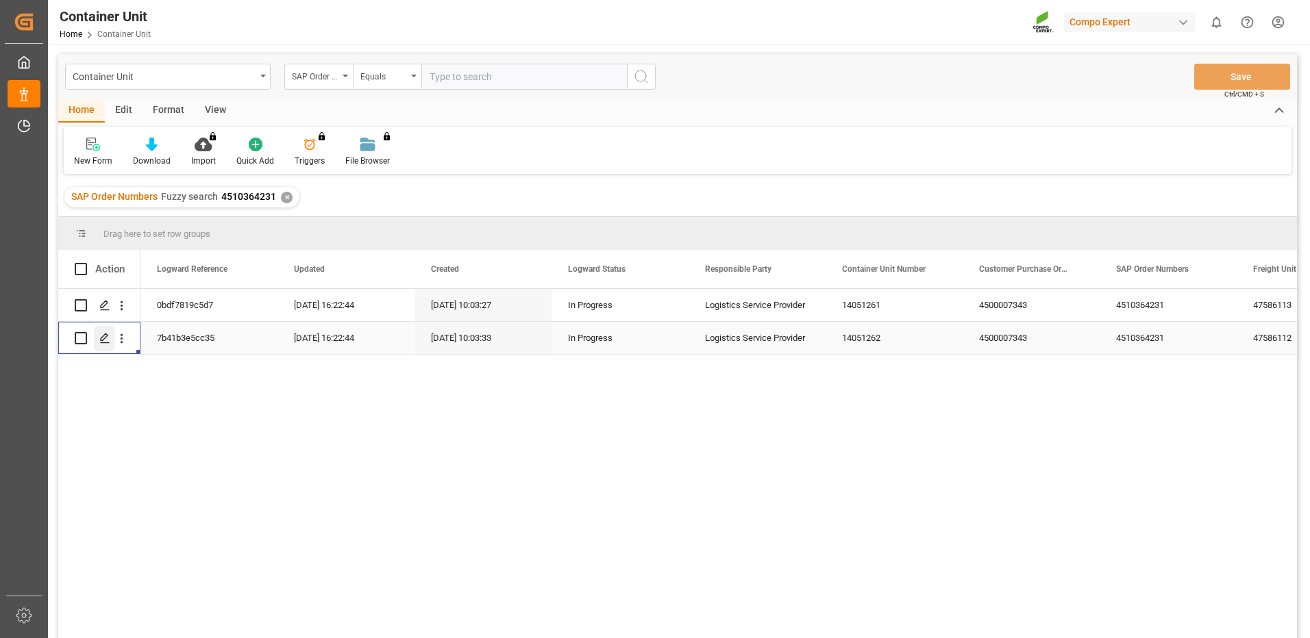
click at [104, 340] on icon "Press SPACE to select this row." at bounding box center [104, 338] width 11 height 11
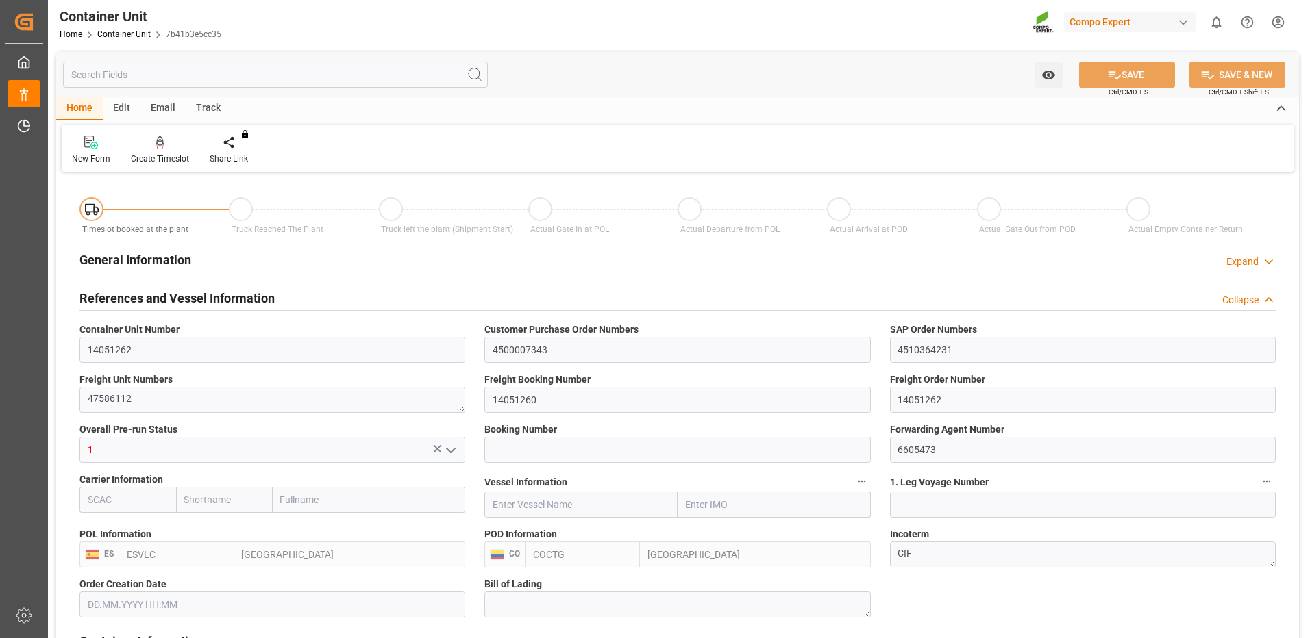
type input "ESVLC"
type input "COCTG"
type input "7"
type input "0"
type input "8"
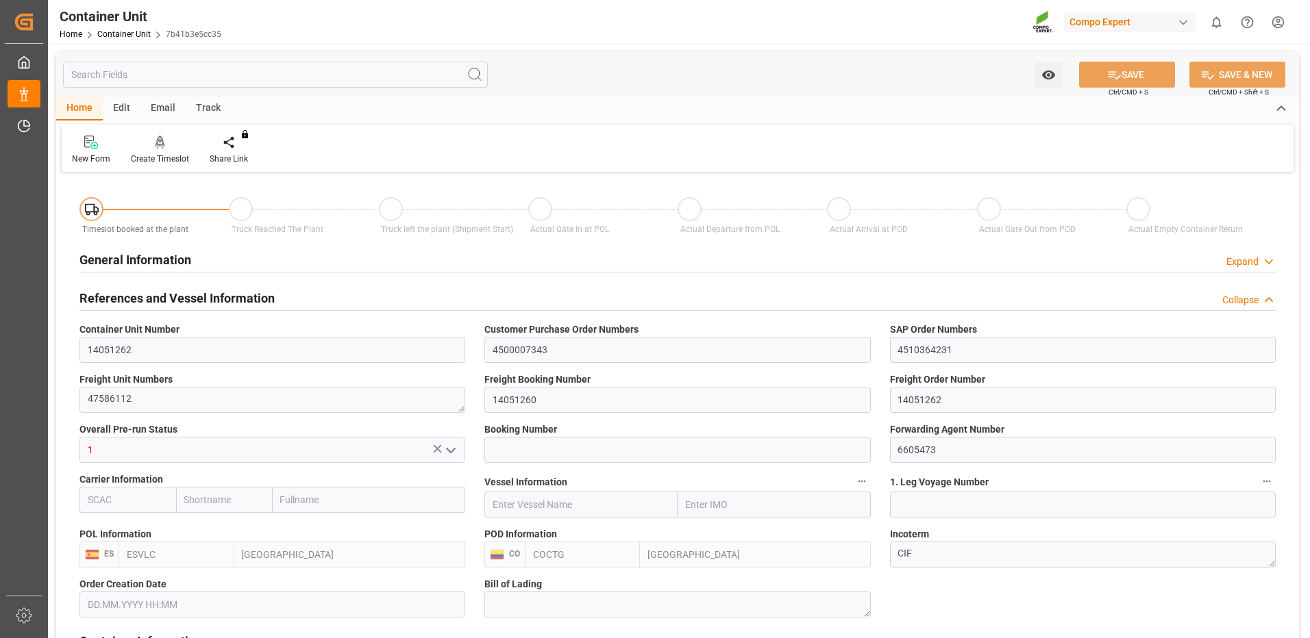
type input "0"
type input "40"
type input "24576"
type input "[DATE] 10:03"
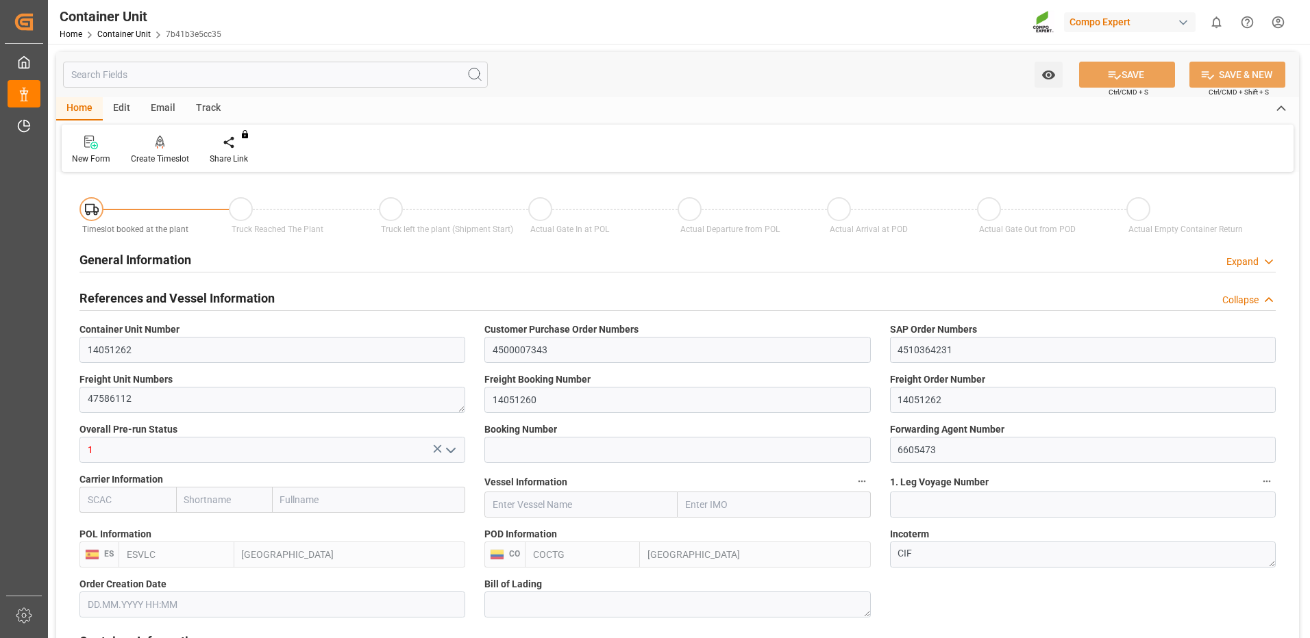
type input "10.09.2025"
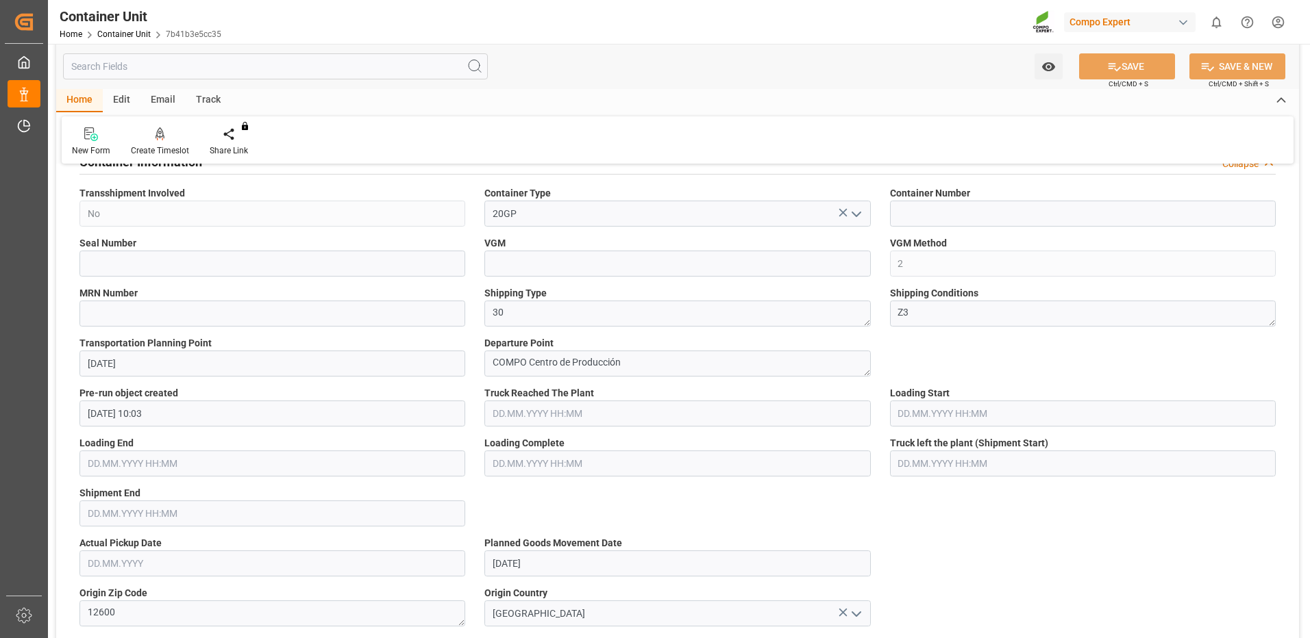
scroll to position [206, 0]
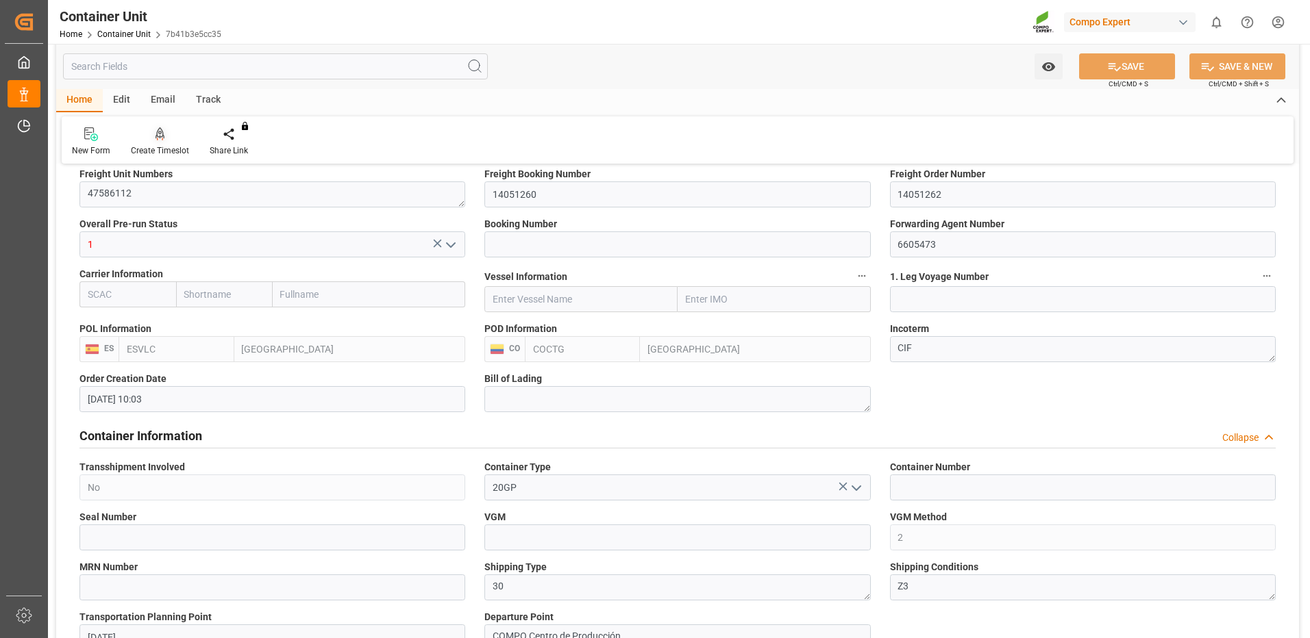
click at [162, 140] on icon at bounding box center [161, 134] width 10 height 14
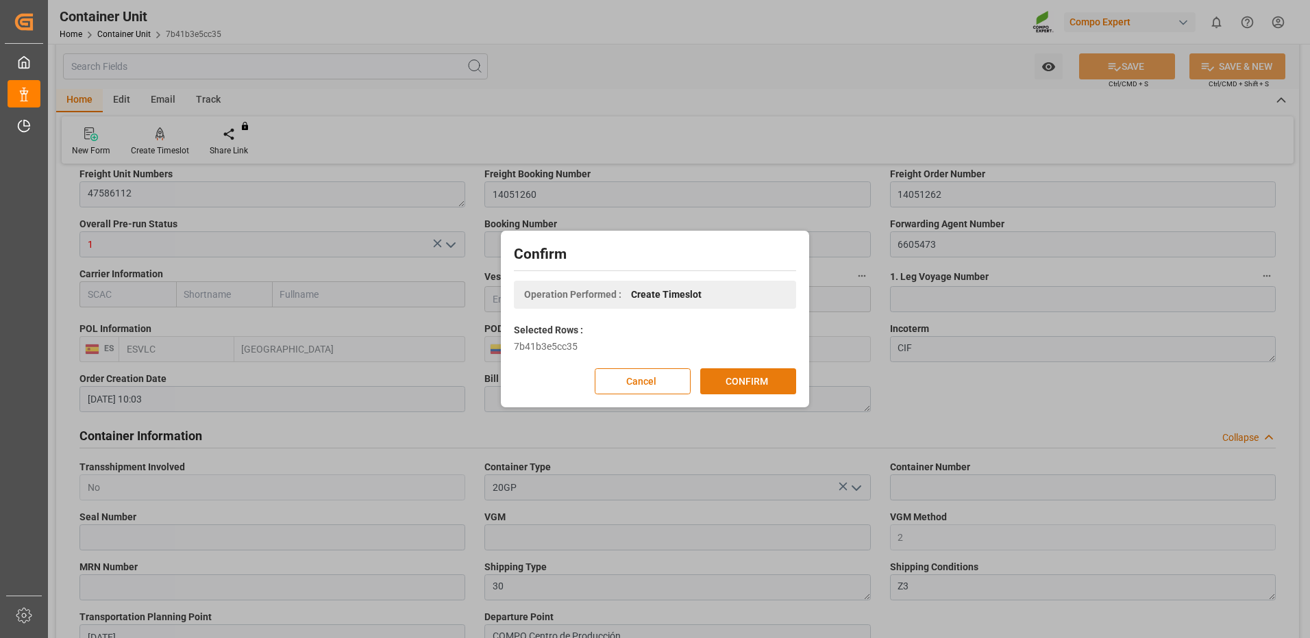
click at [773, 384] on button "CONFIRM" at bounding box center [748, 382] width 96 height 26
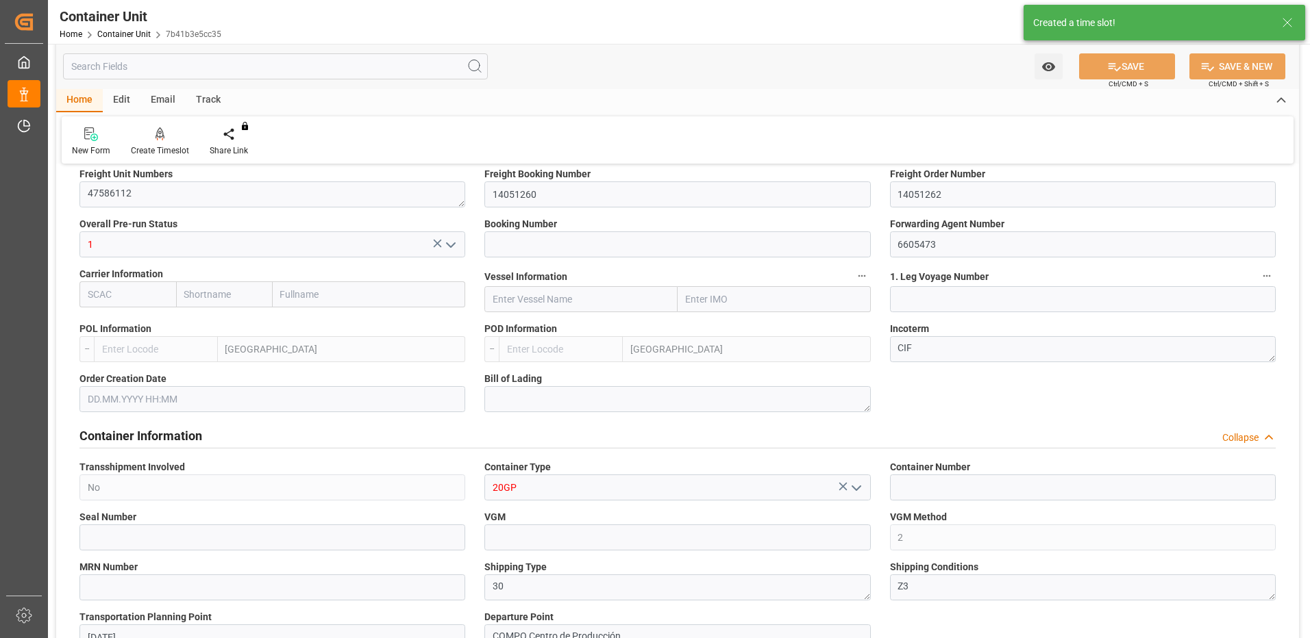
type input "ESVLC"
type input "COCTG"
type input "7"
type input "0"
type input "8"
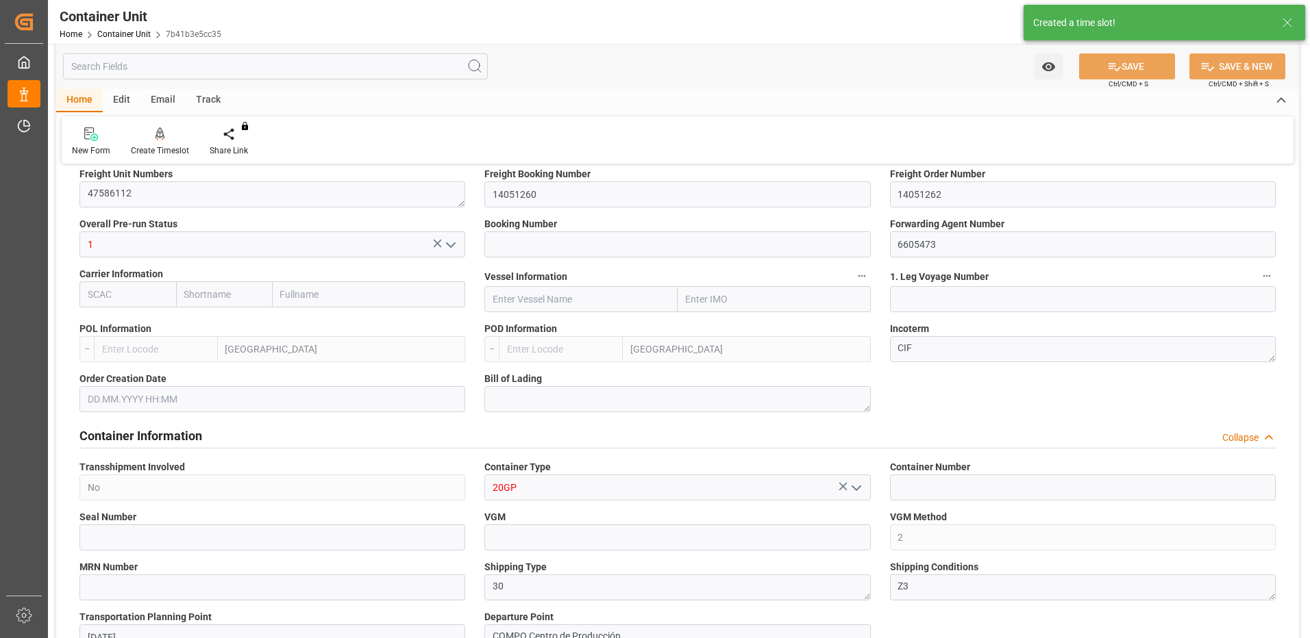
type input "0"
type input "40"
type input "24576"
type input "22.08.2025 10:03"
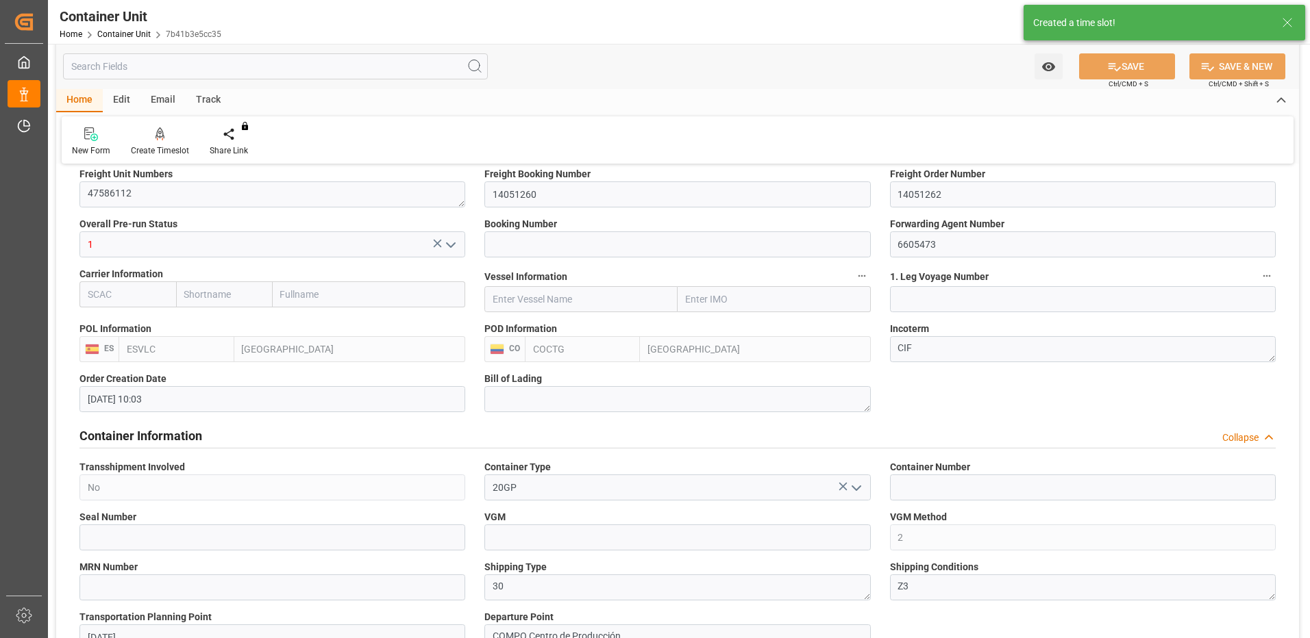
type input "10.09.2025"
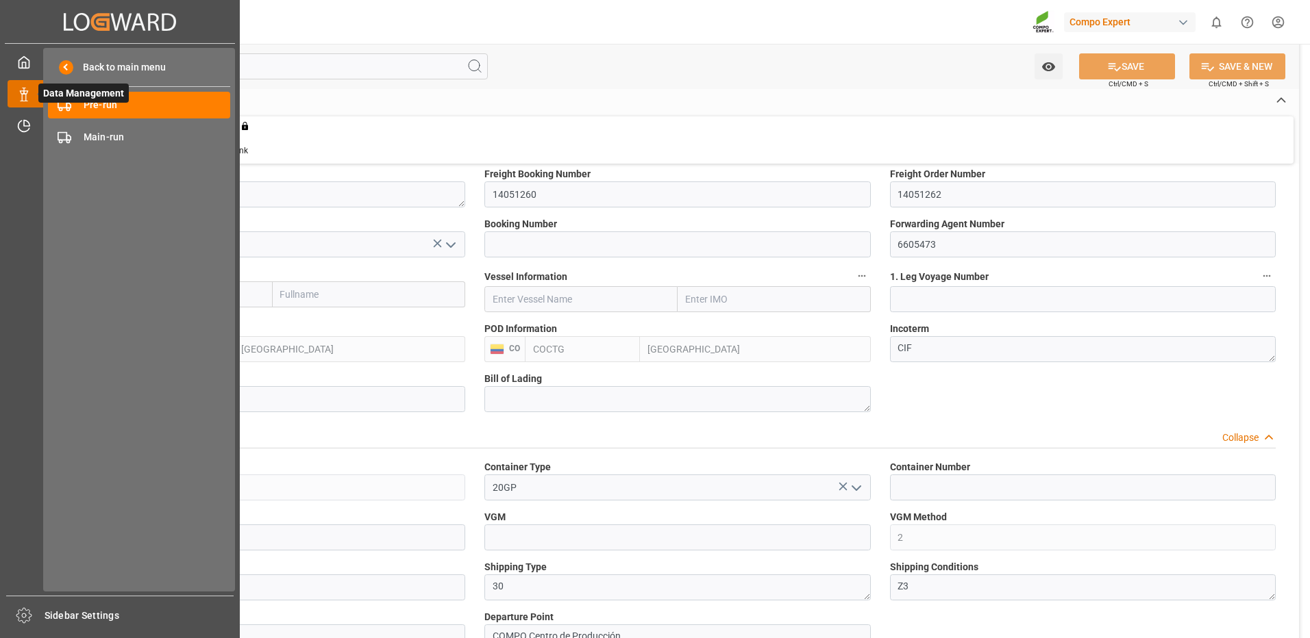
click at [72, 102] on span "Data Management" at bounding box center [83, 93] width 90 height 19
click at [130, 112] on span "Pre-run" at bounding box center [157, 105] width 147 height 14
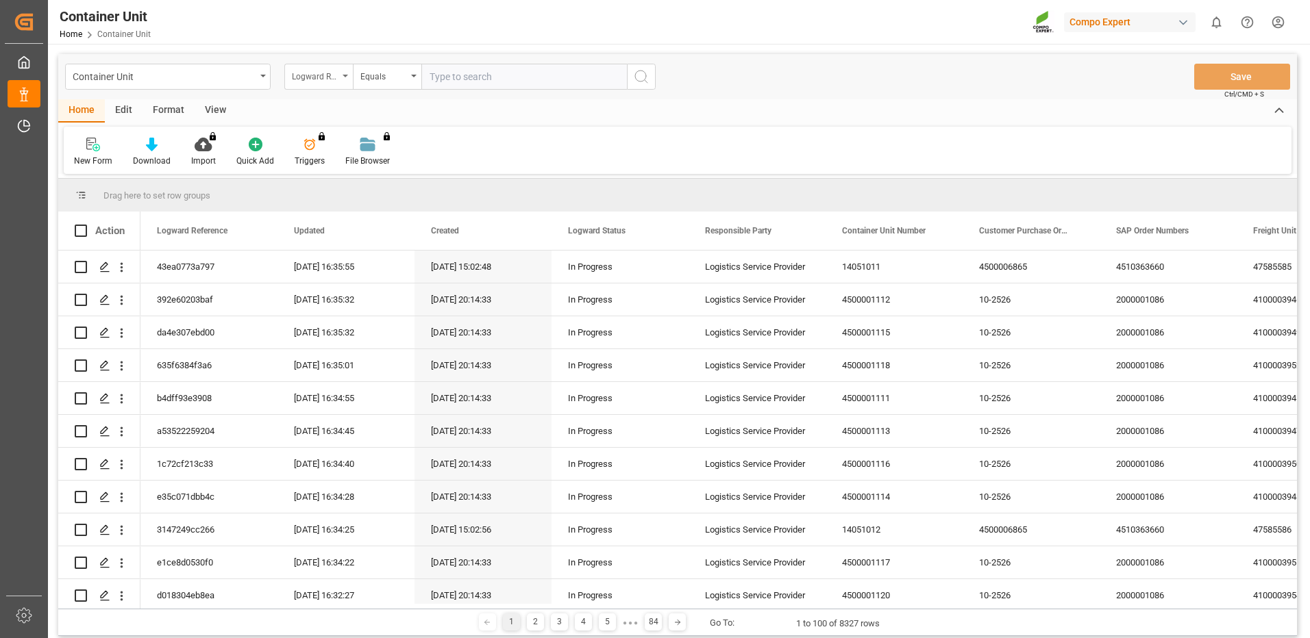
click at [325, 82] on div "Logward Reference" at bounding box center [315, 75] width 47 height 16
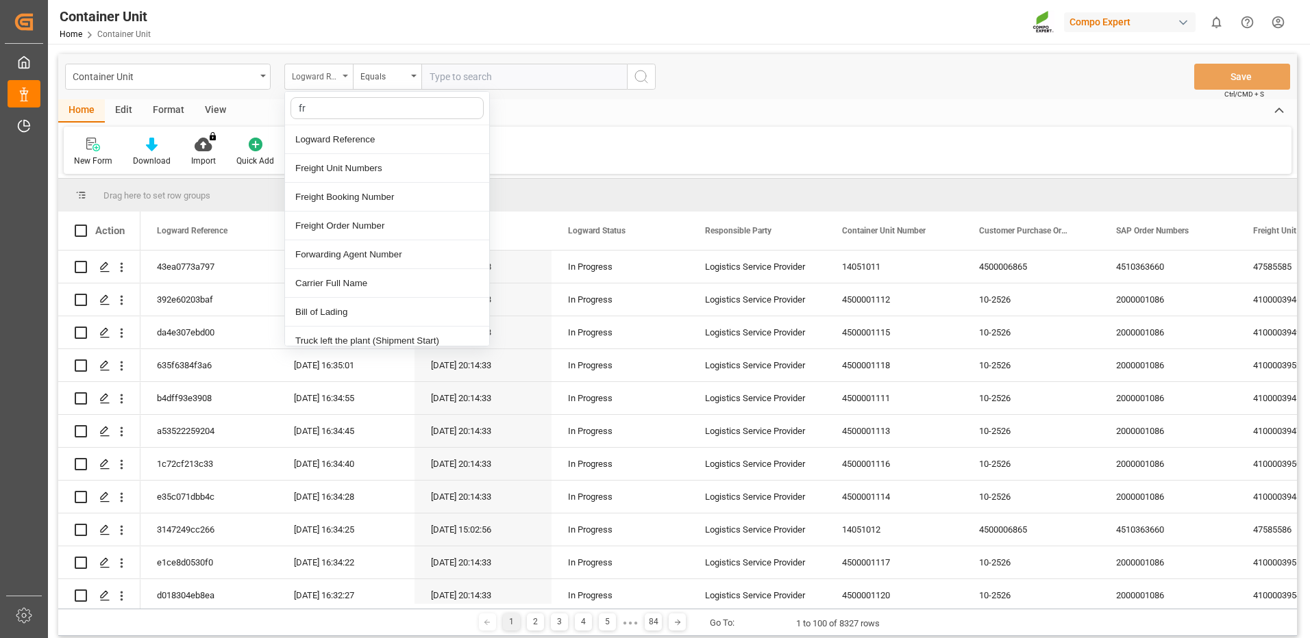
type input "fre"
click at [347, 171] on div "Freight Booking Number" at bounding box center [387, 168] width 204 height 29
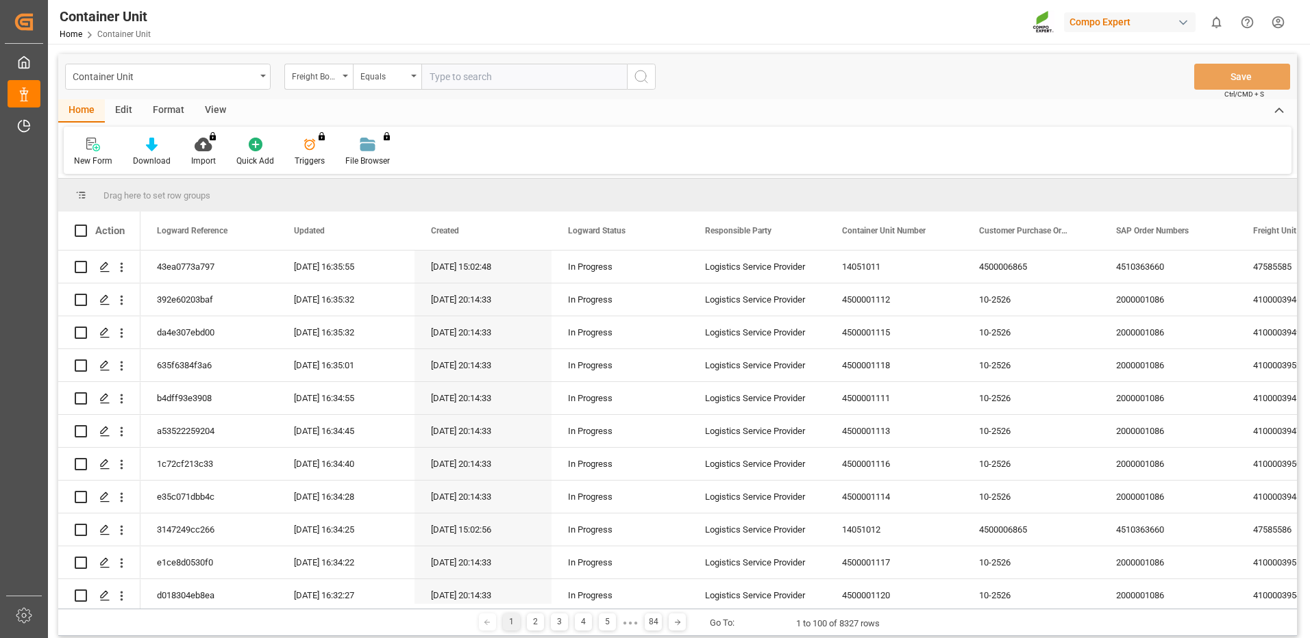
click at [456, 79] on input "text" at bounding box center [524, 77] width 206 height 26
paste input "14050956"
type input "14050956"
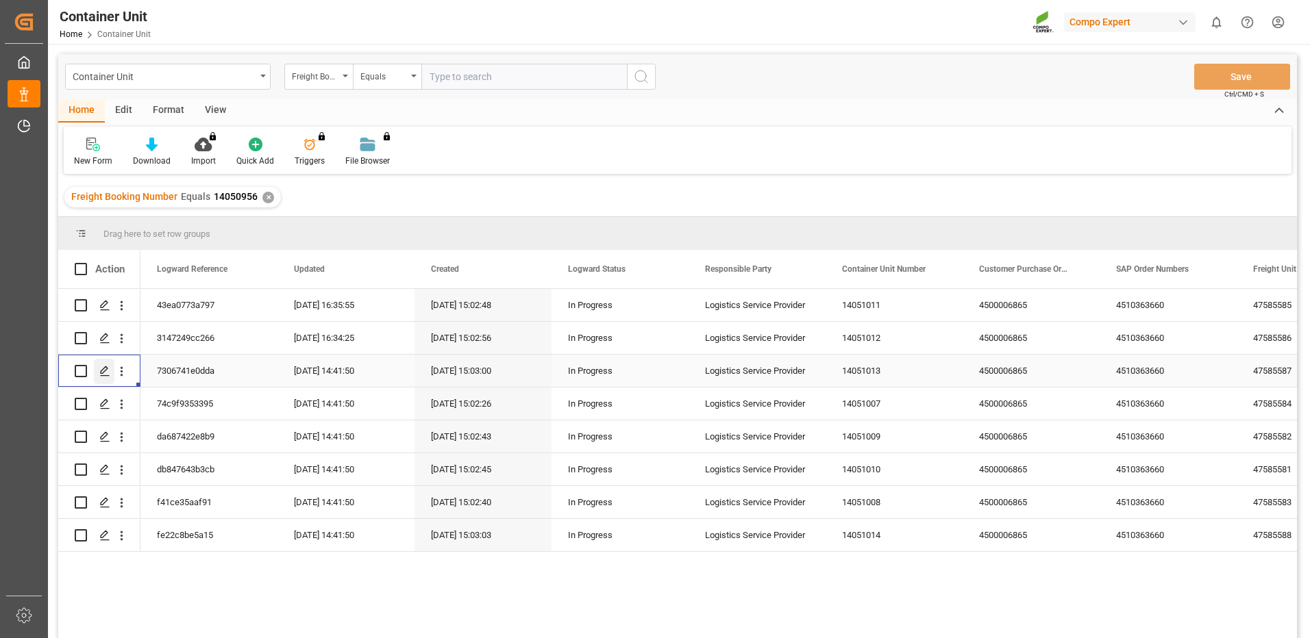
click at [109, 375] on icon "Press SPACE to select this row." at bounding box center [104, 371] width 11 height 11
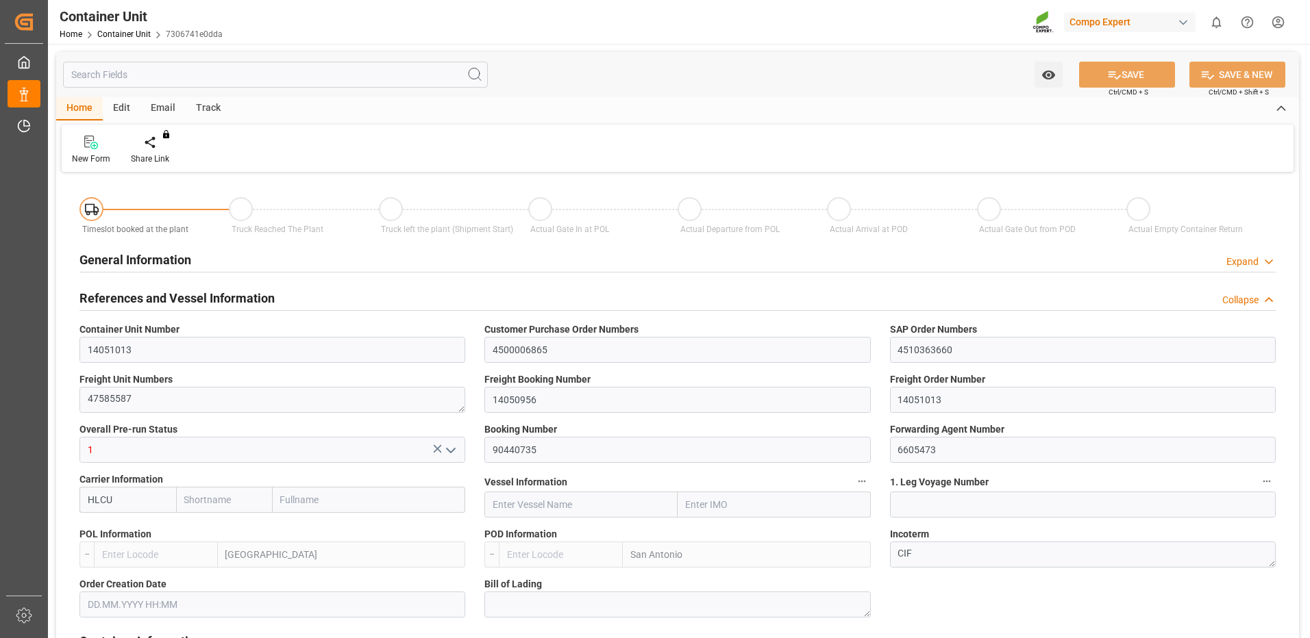
type input "HLCU"
type input "ESVLC"
type input "CLSAI"
type input "7"
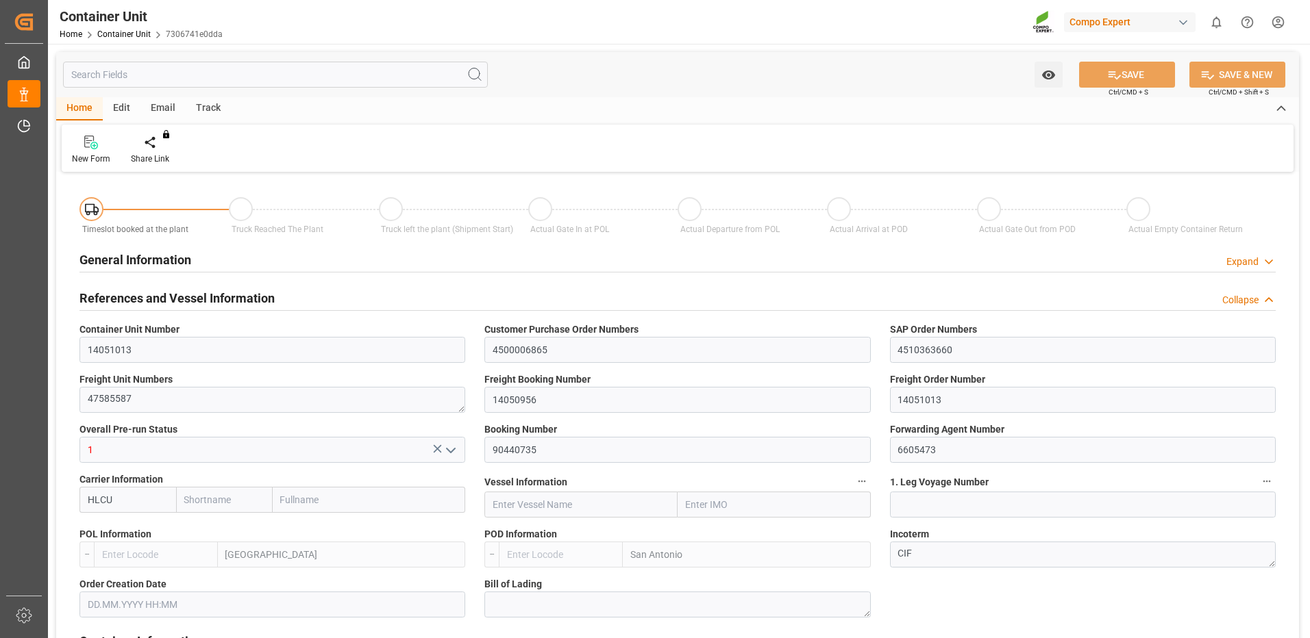
type input "0"
type input "8"
type input "0"
type input "160"
type input "24576"
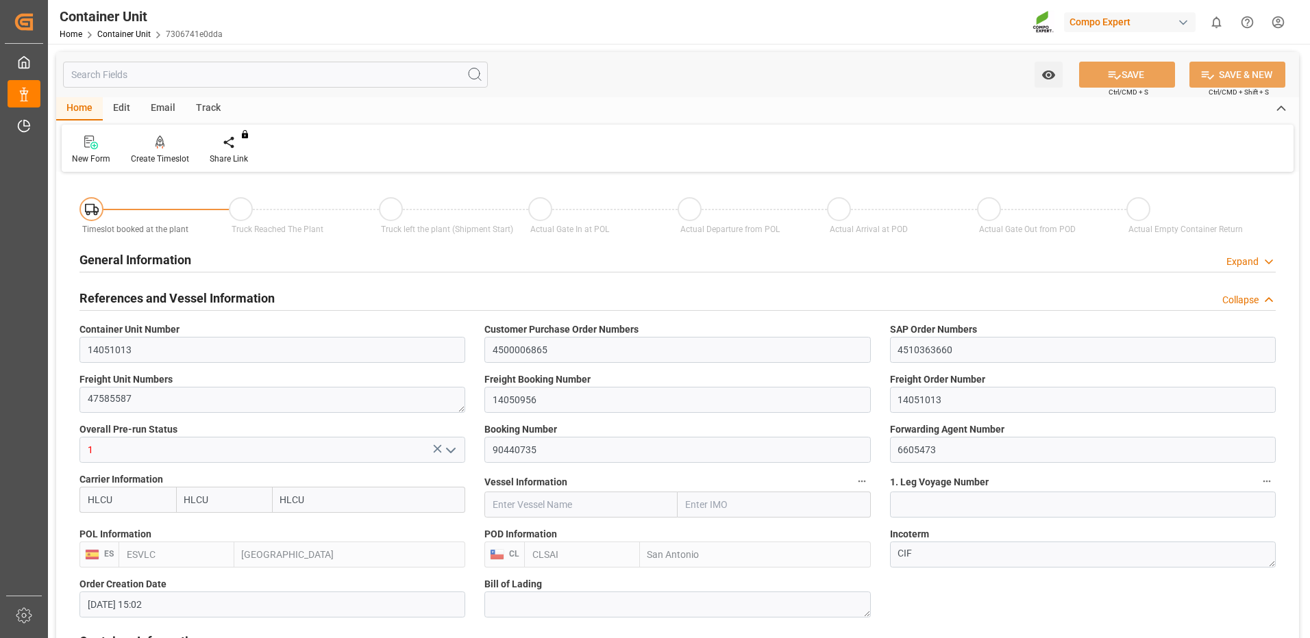
type input "[DATE] 15:02"
type input "04.09.2025"
click at [177, 155] on div "Create Timeslot" at bounding box center [160, 159] width 58 height 12
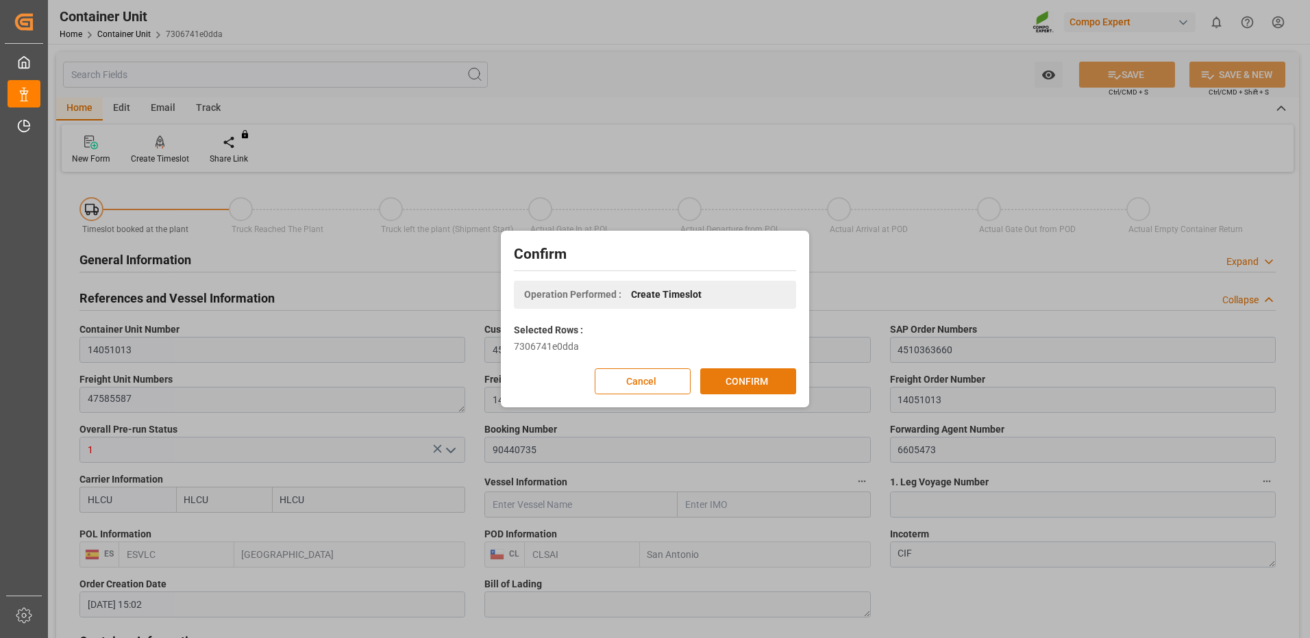
click at [749, 383] on button "CONFIRM" at bounding box center [748, 382] width 96 height 26
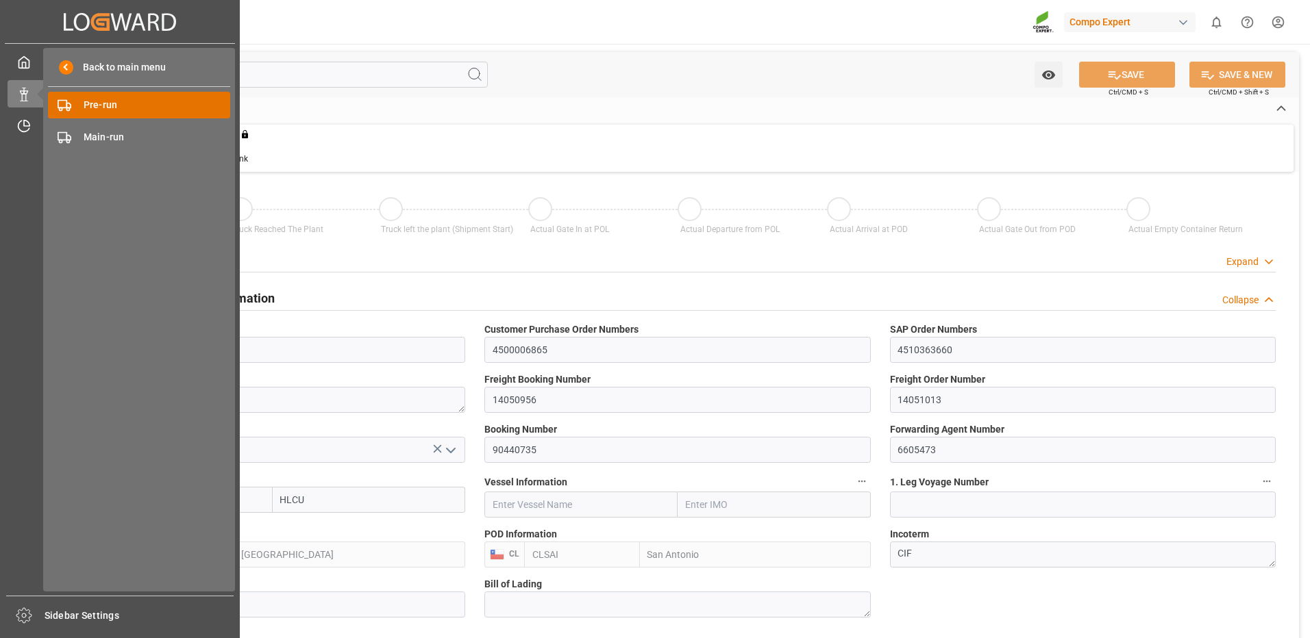
click at [97, 108] on span "Pre-run" at bounding box center [157, 105] width 147 height 14
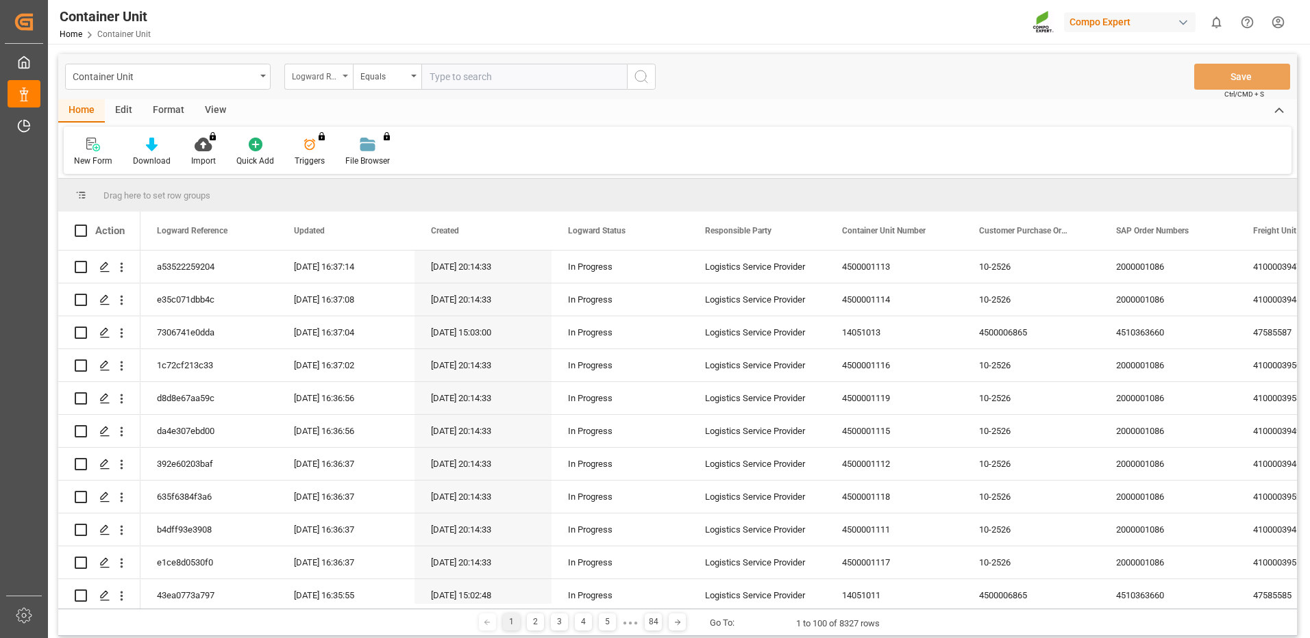
click at [314, 82] on div "Logward Reference" at bounding box center [315, 75] width 47 height 16
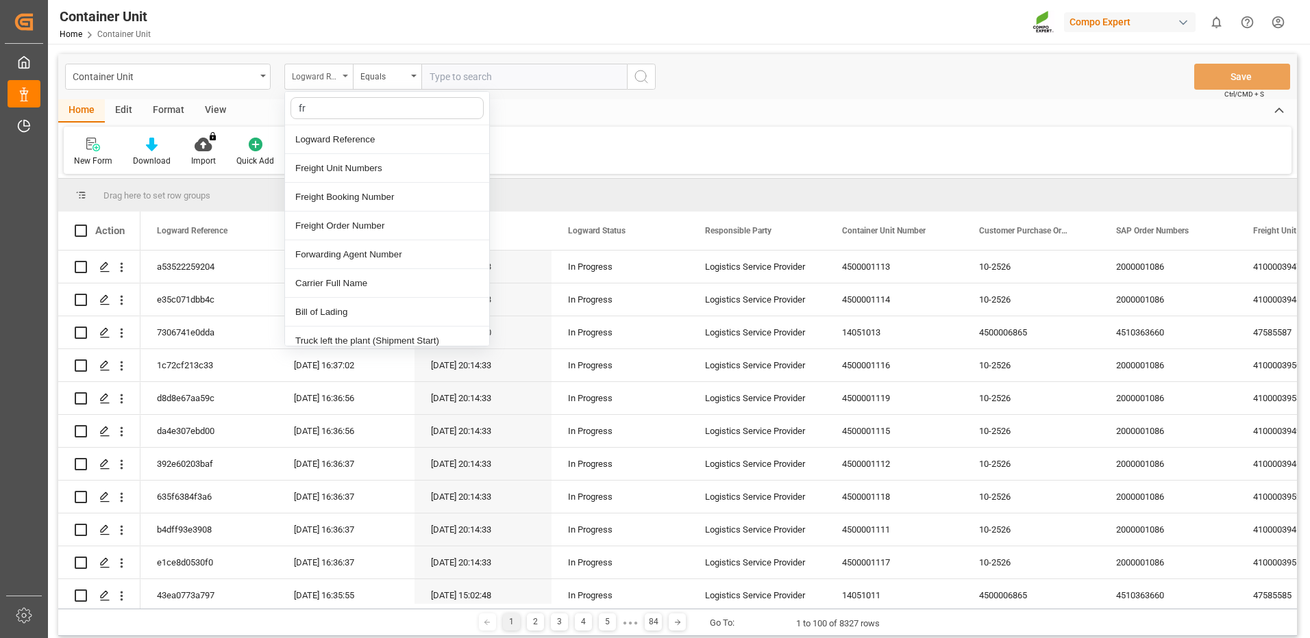
type input "fre"
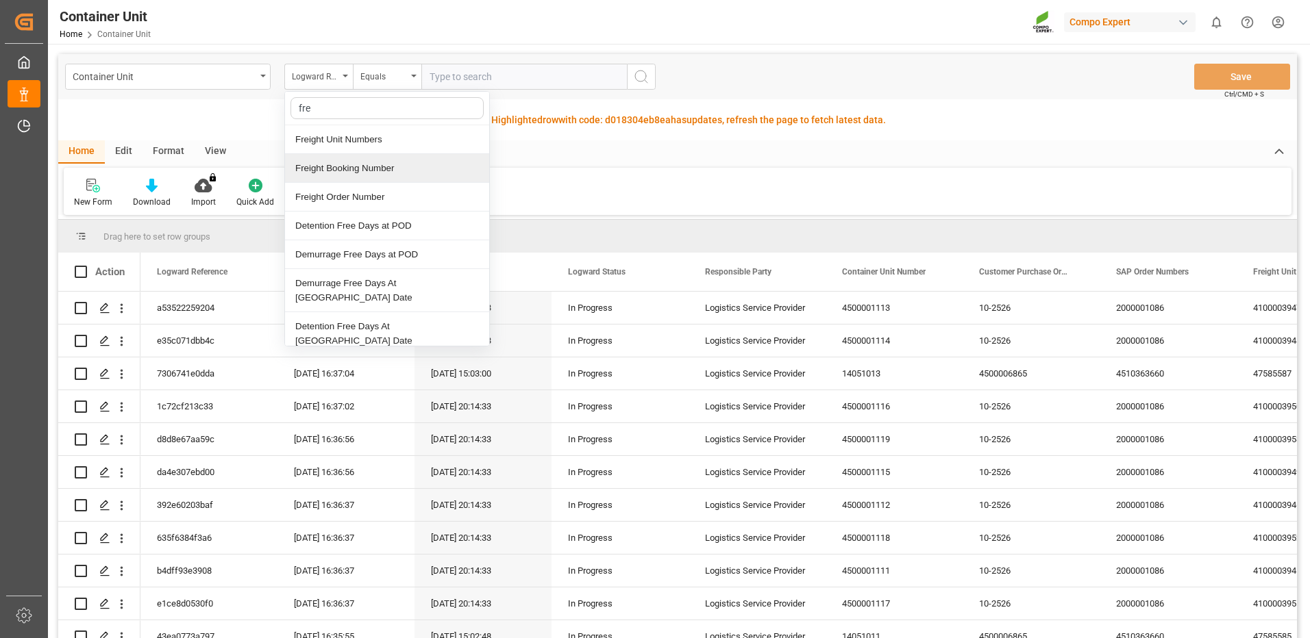
click at [343, 170] on div "Freight Booking Number" at bounding box center [387, 168] width 204 height 29
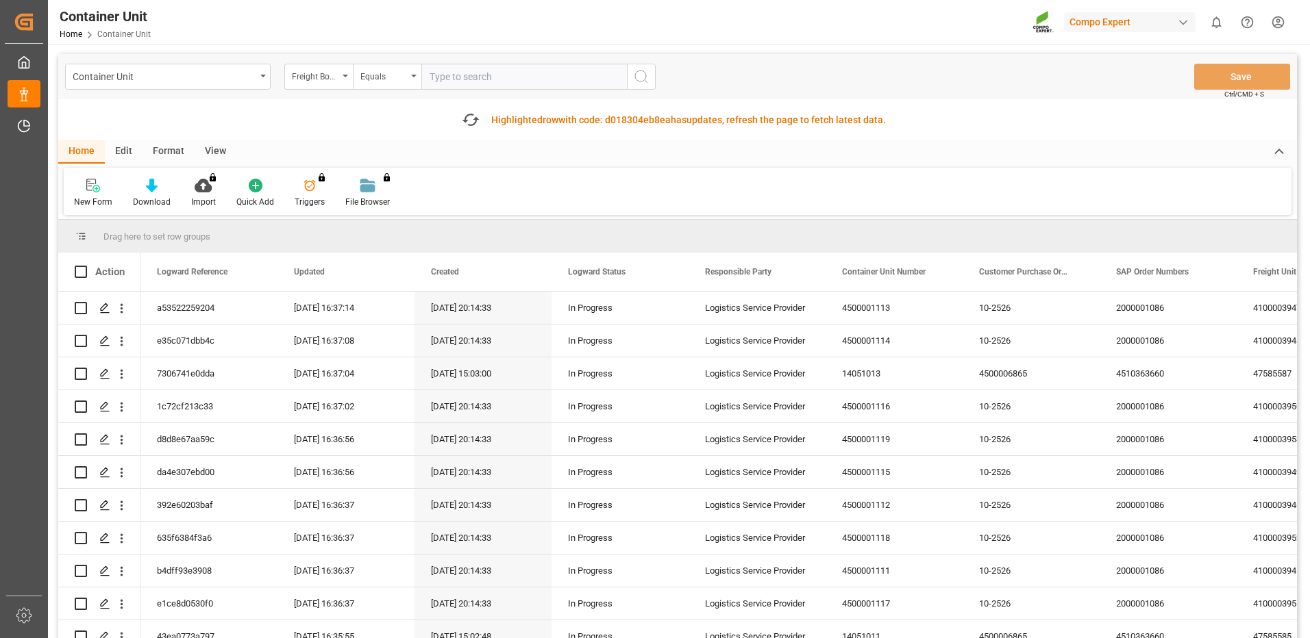
click at [491, 81] on input "text" at bounding box center [524, 77] width 206 height 26
paste input "14050956"
type input "14050956"
click at [660, 71] on div "Container Unit Freight Booking Number Equals 14050956 Save Ctrl/CMD + S" at bounding box center [677, 76] width 1239 height 45
click at [635, 76] on circle "search button" at bounding box center [640, 76] width 11 height 11
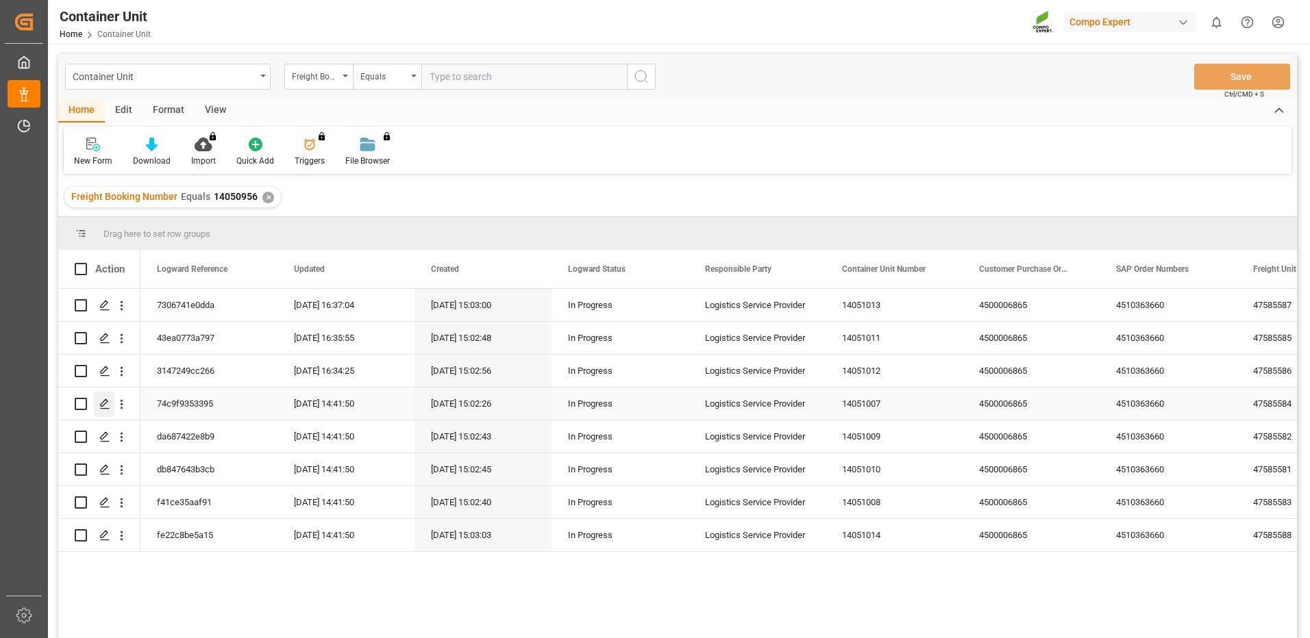
click at [107, 399] on icon "Press SPACE to select this row." at bounding box center [104, 404] width 11 height 11
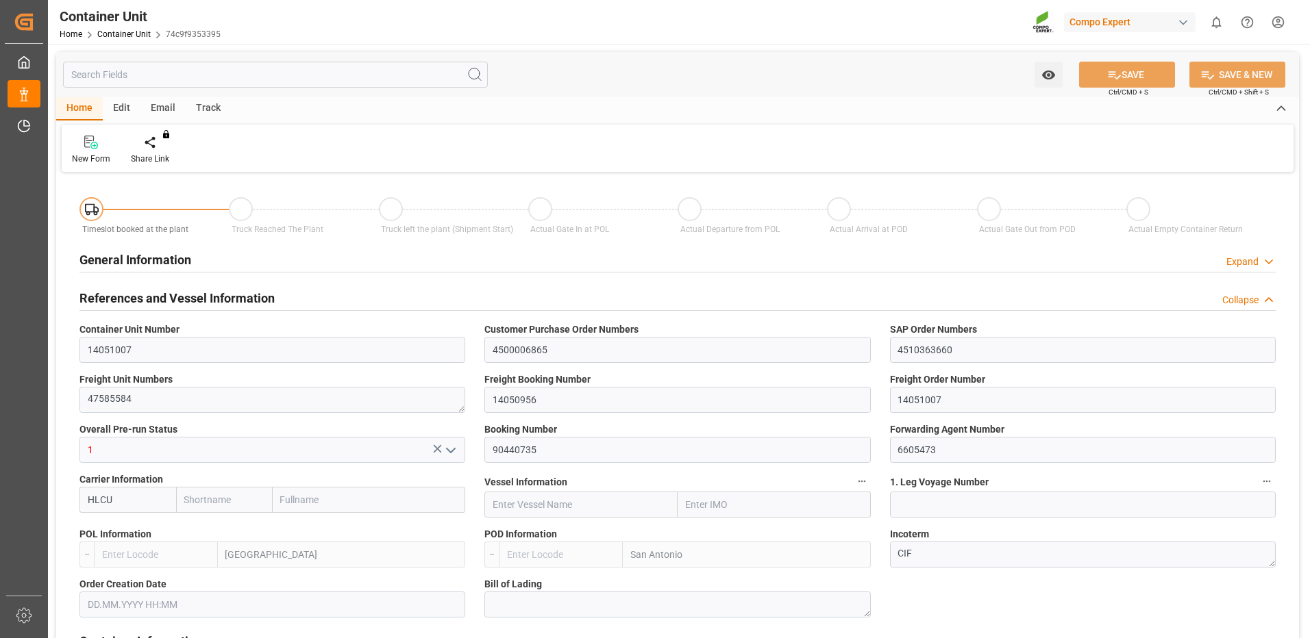
type input "HLCU"
type input "ESVLC"
type input "CLSAI"
type input "7"
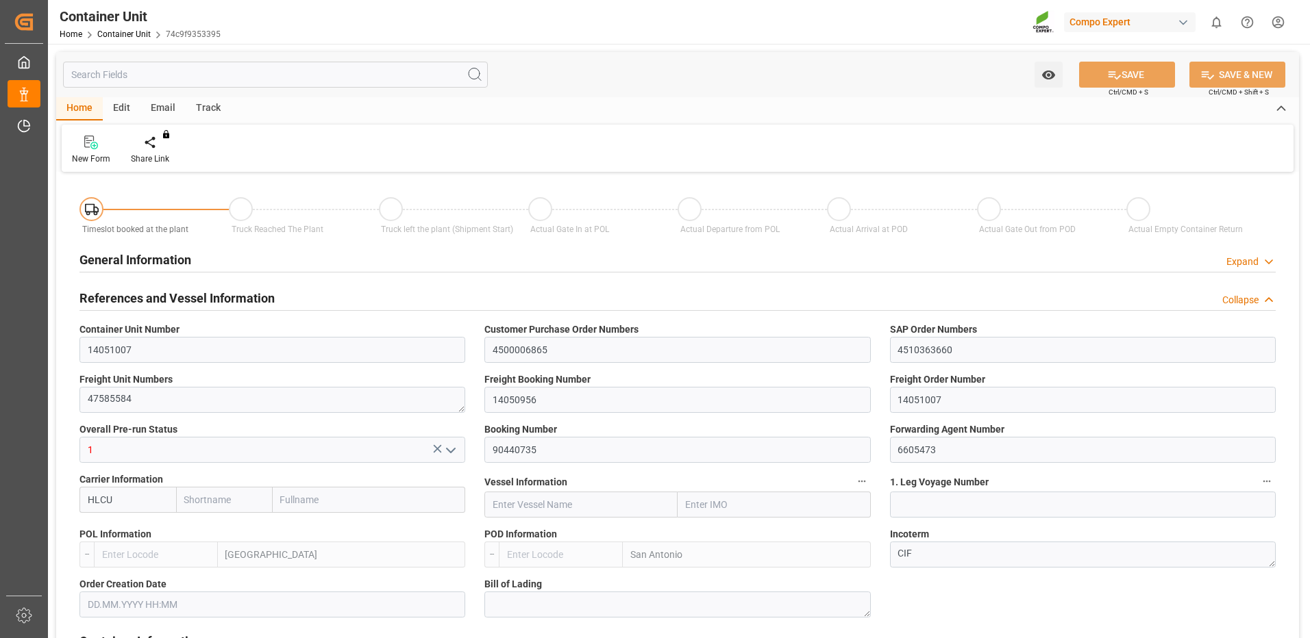
type input "0"
type input "8"
type input "0"
type input "160"
type input "24576"
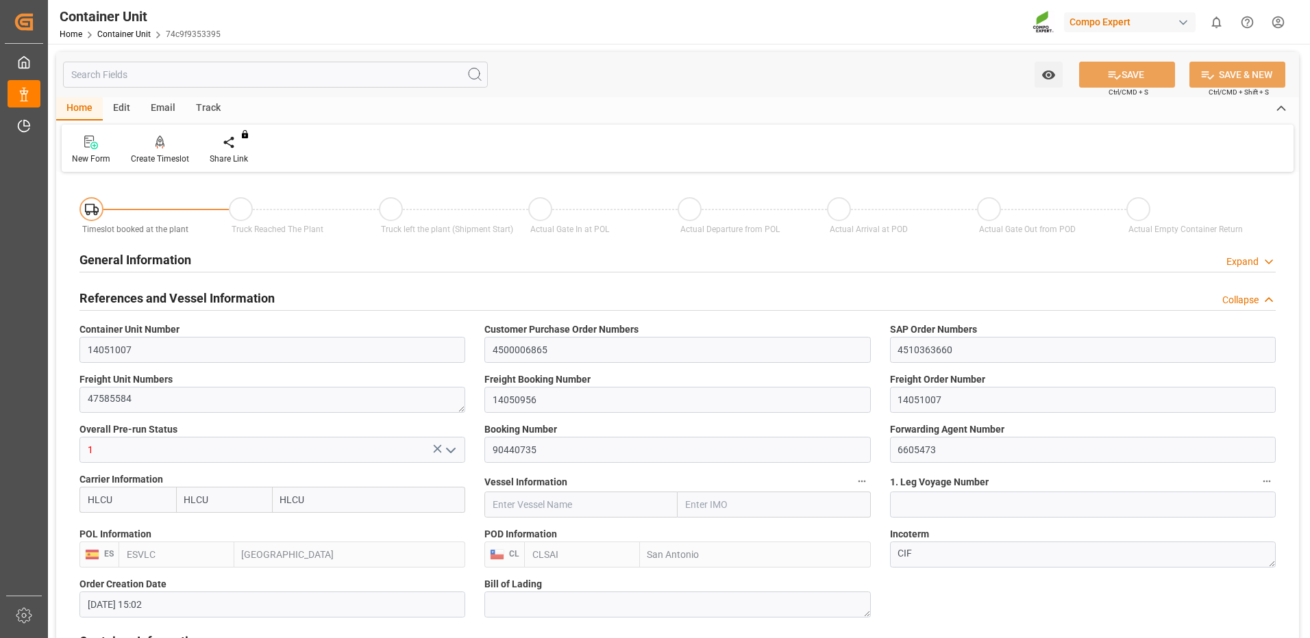
type input "[DATE] 15:02"
type input "04.09.2025"
click at [164, 157] on div "Create Timeslot" at bounding box center [160, 159] width 58 height 12
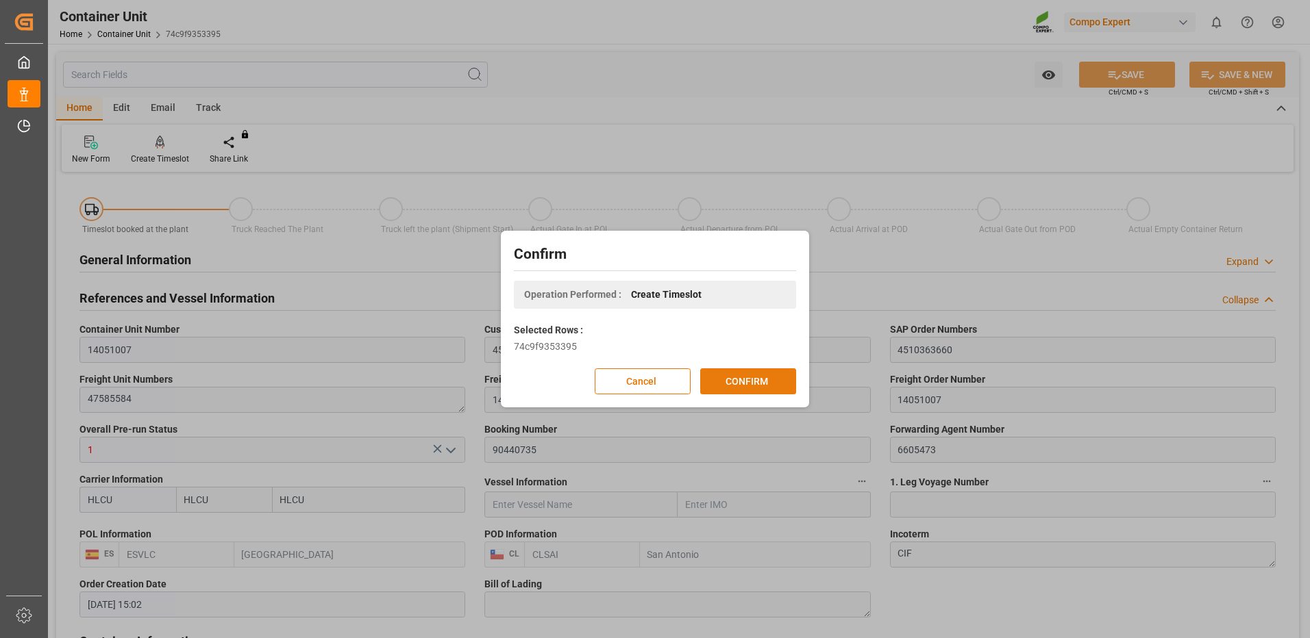
click at [734, 386] on button "CONFIRM" at bounding box center [748, 382] width 96 height 26
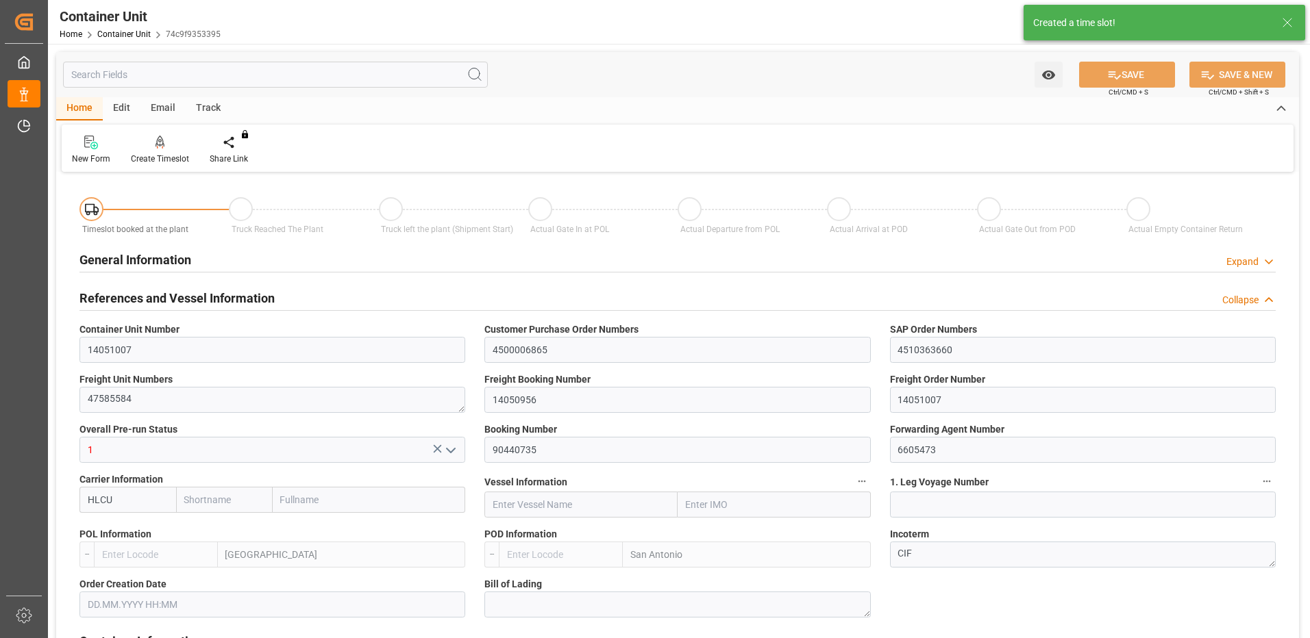
type input "HLCU"
type input "ESVLC"
type input "CLSAI"
type input "7"
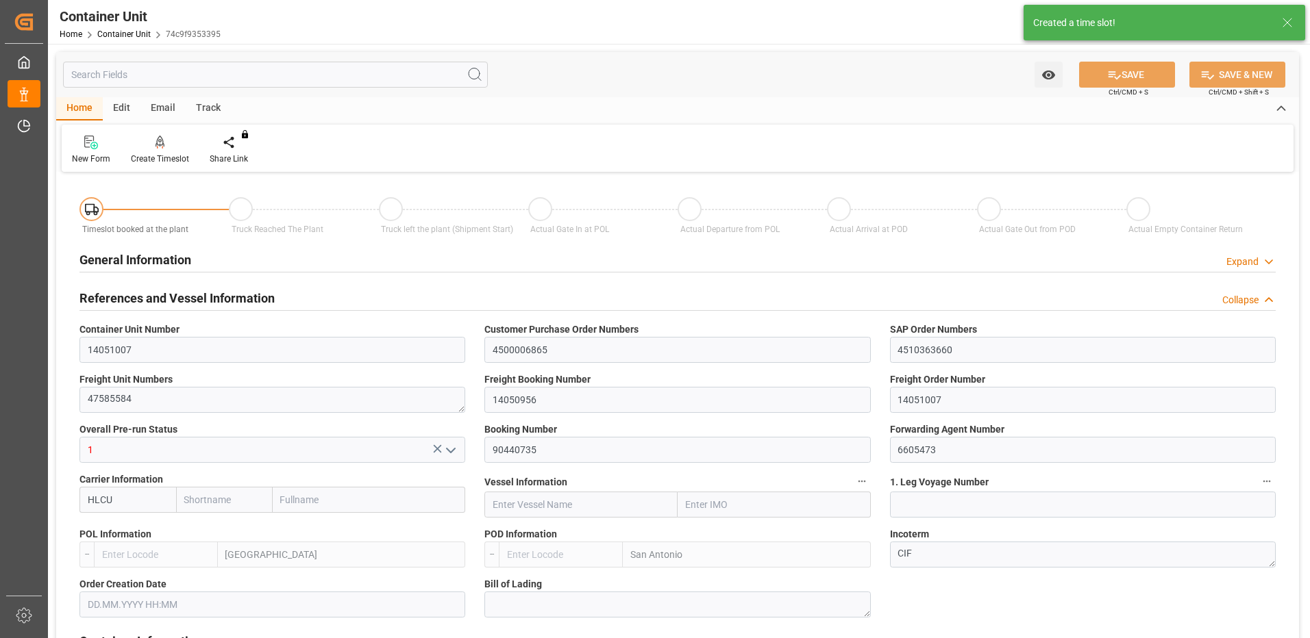
type input "0"
type input "8"
type input "0"
type input "160"
type input "24576"
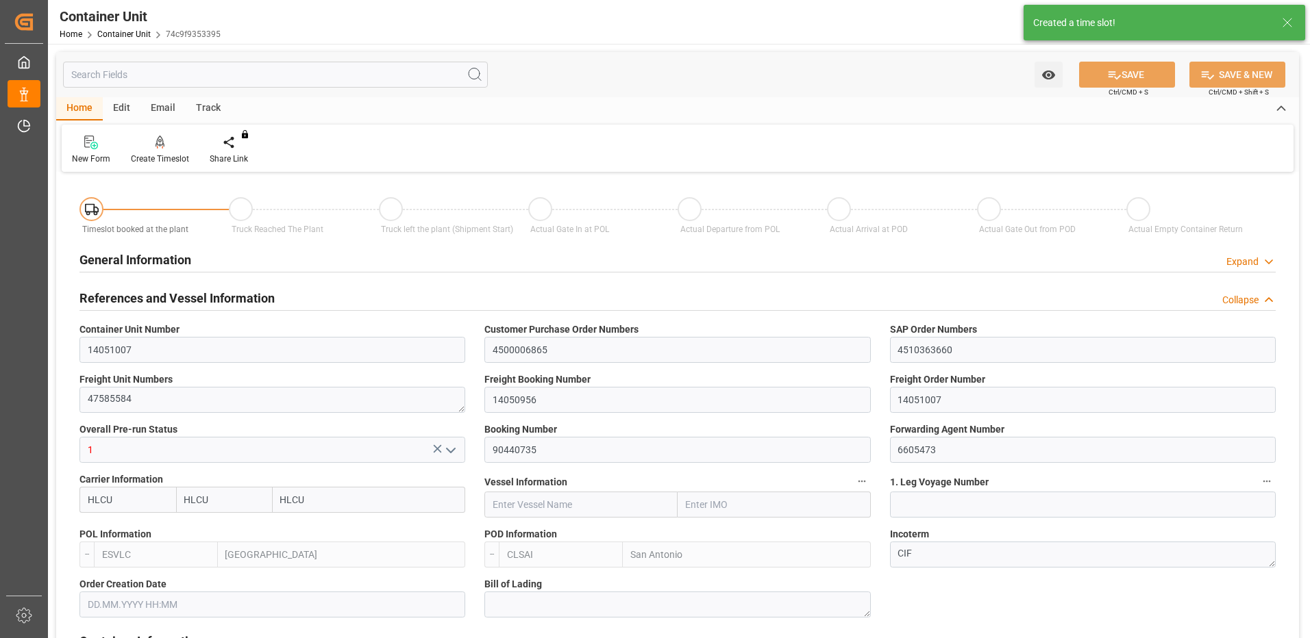
type input "[DATE] 15:02"
type input "04.09.2025"
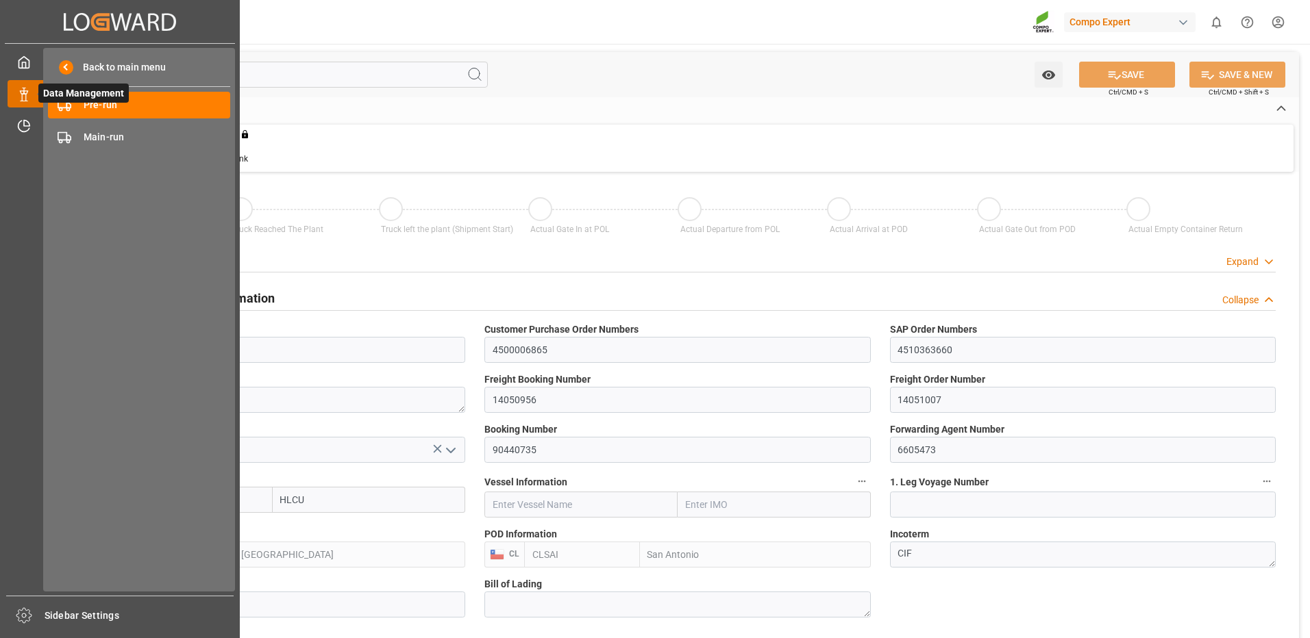
click at [77, 101] on span "Data Management" at bounding box center [83, 93] width 90 height 19
click at [95, 105] on span "Pre-run" at bounding box center [157, 105] width 147 height 14
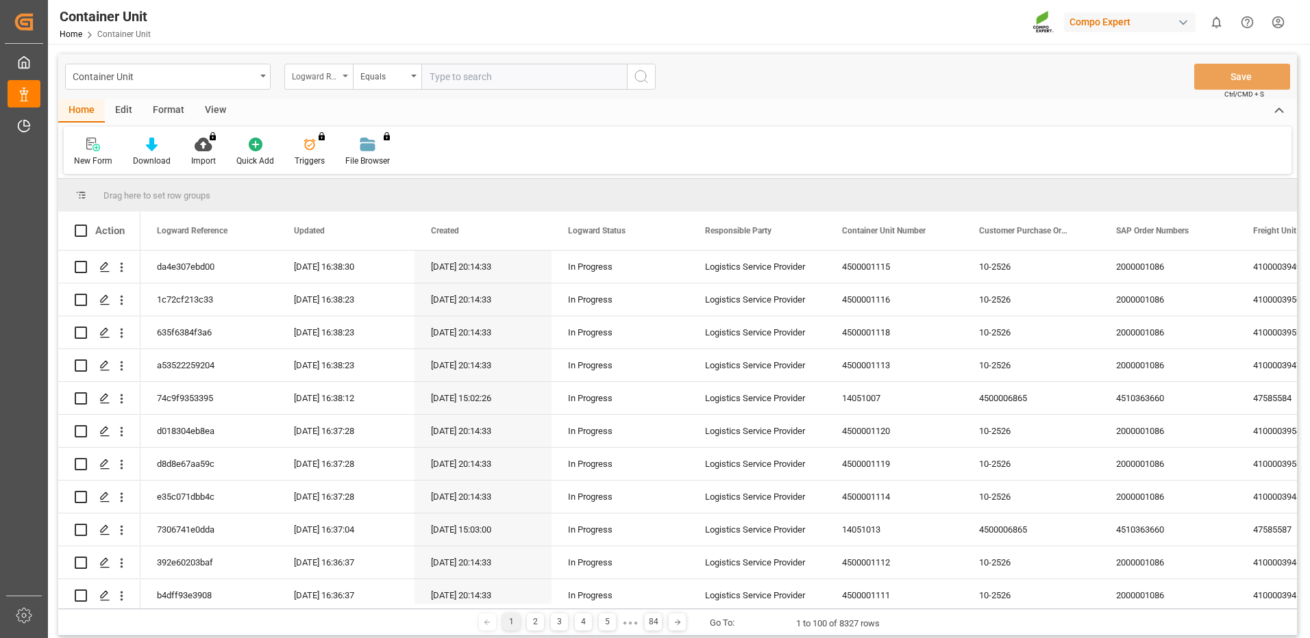
click at [303, 78] on div "Logward Reference" at bounding box center [315, 75] width 47 height 16
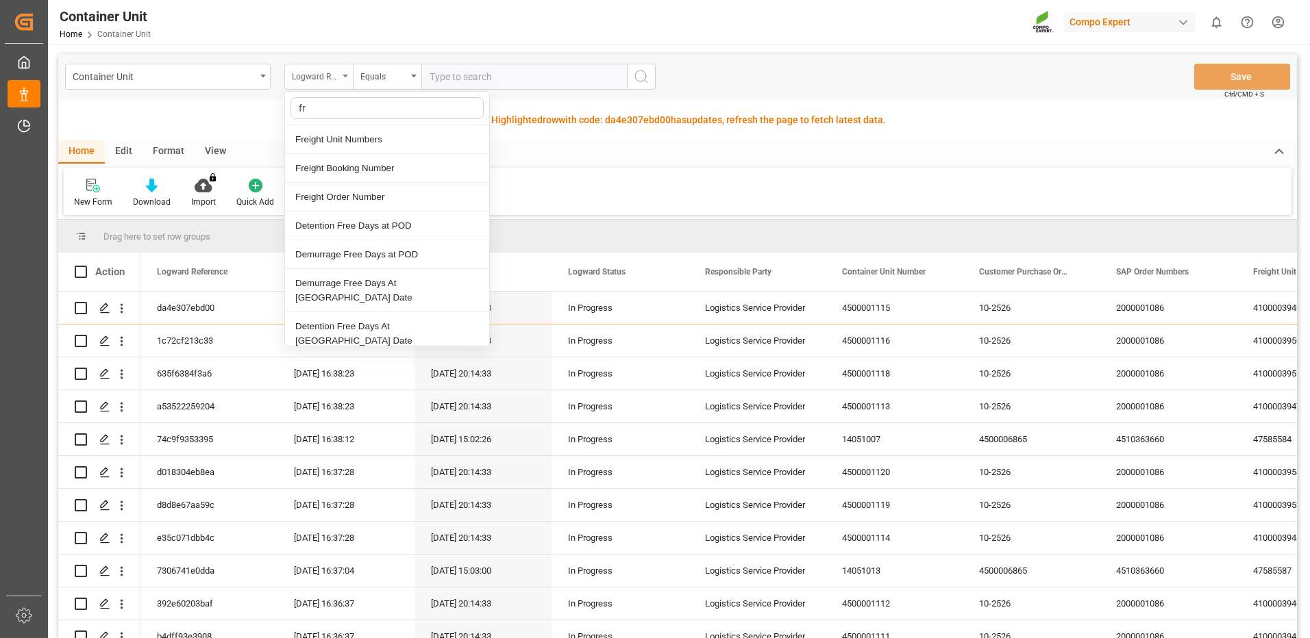
type input "fre"
click at [357, 167] on div "Freight Booking Number" at bounding box center [387, 168] width 204 height 29
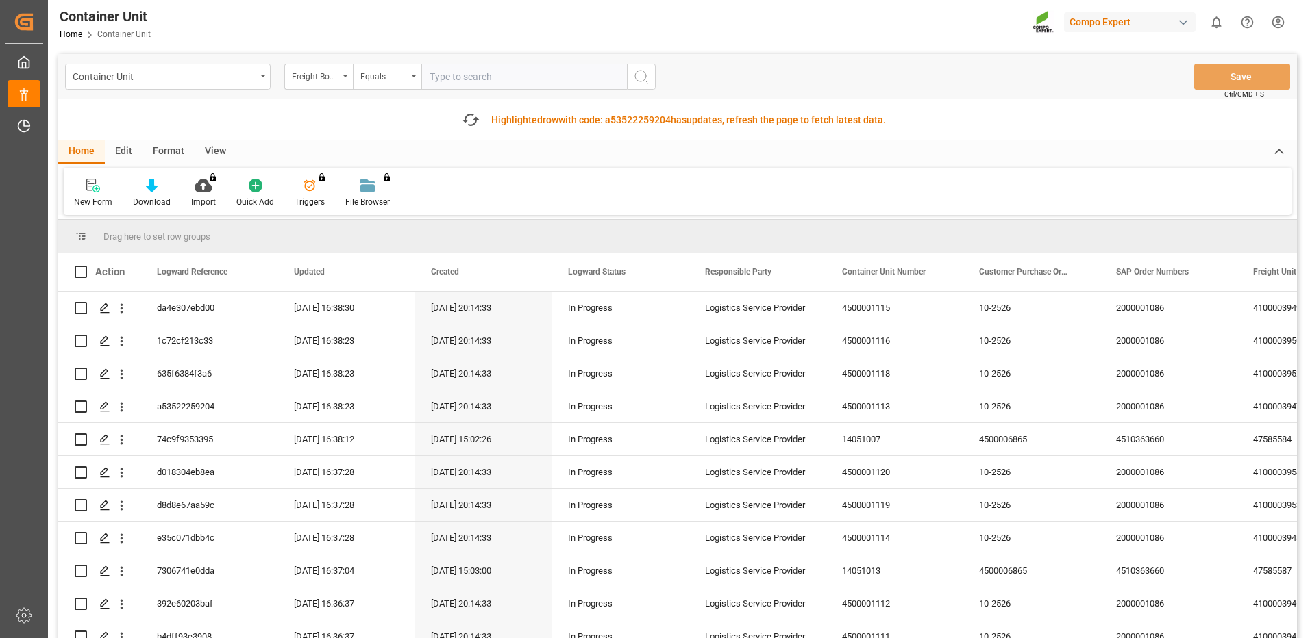
click at [464, 77] on input "text" at bounding box center [524, 77] width 206 height 26
paste input "14050956"
type input "14050956"
click at [646, 88] on button "search button" at bounding box center [641, 77] width 29 height 26
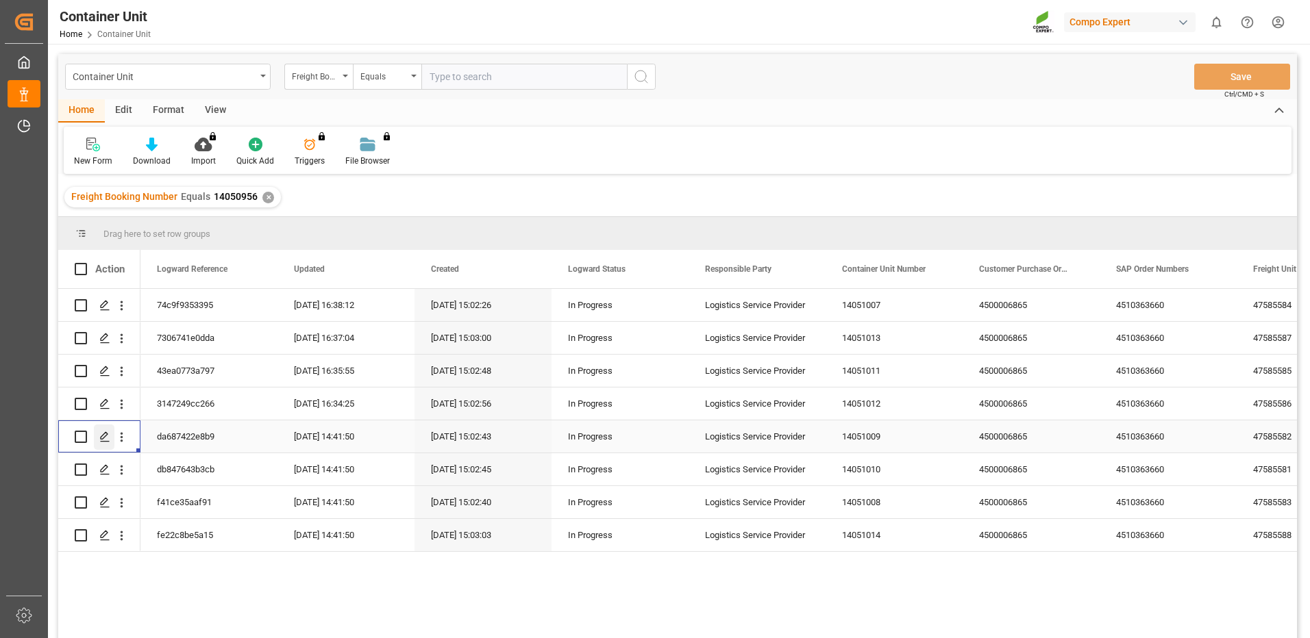
click at [108, 433] on icon "Press SPACE to select this row." at bounding box center [104, 437] width 11 height 11
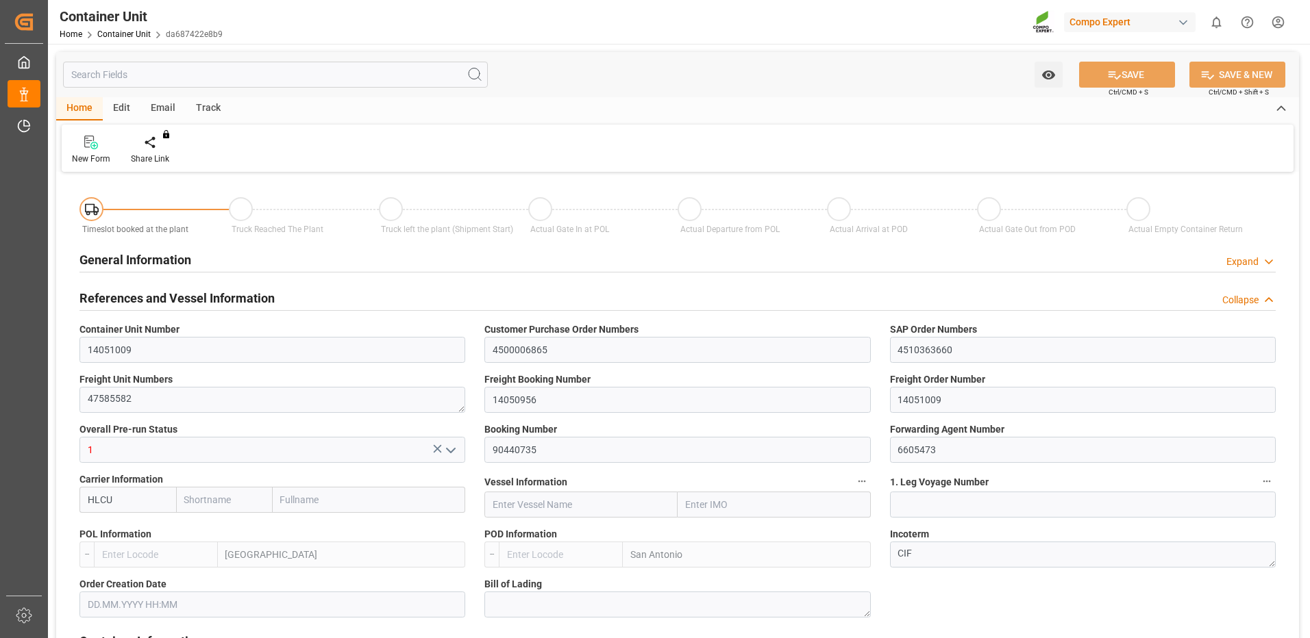
type input "HLCU"
type input "ESVLC"
type input "CLSAI"
type input "7"
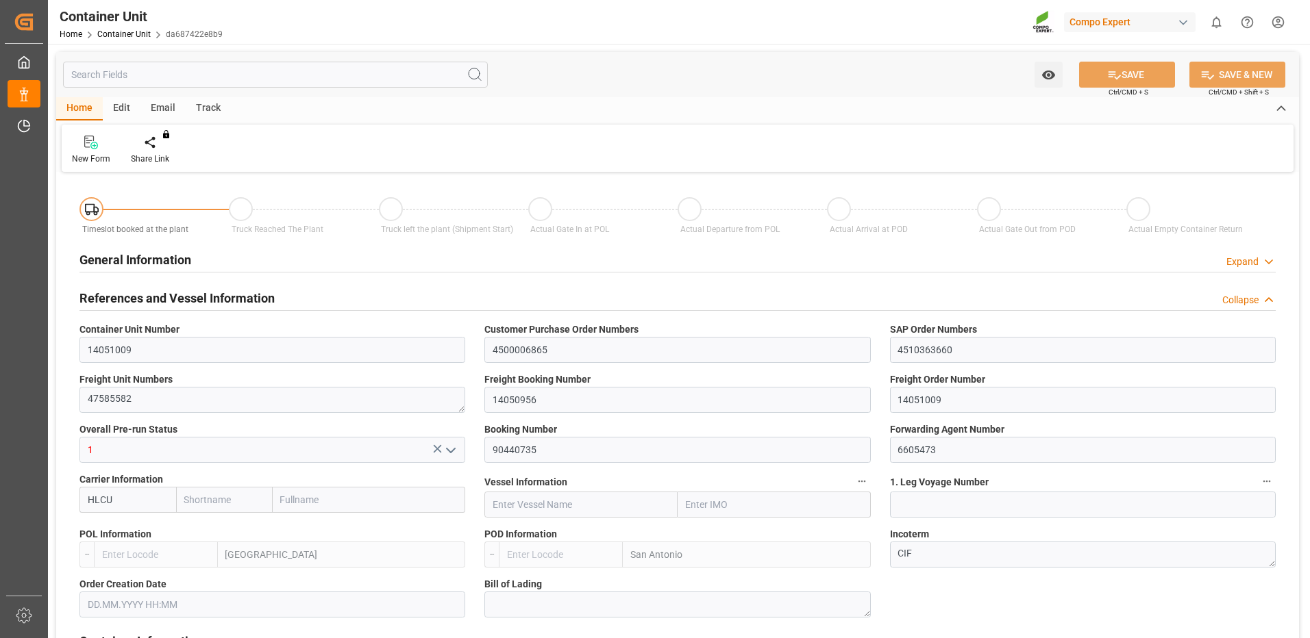
type input "0"
type input "8"
type input "0"
type input "160"
type input "24576"
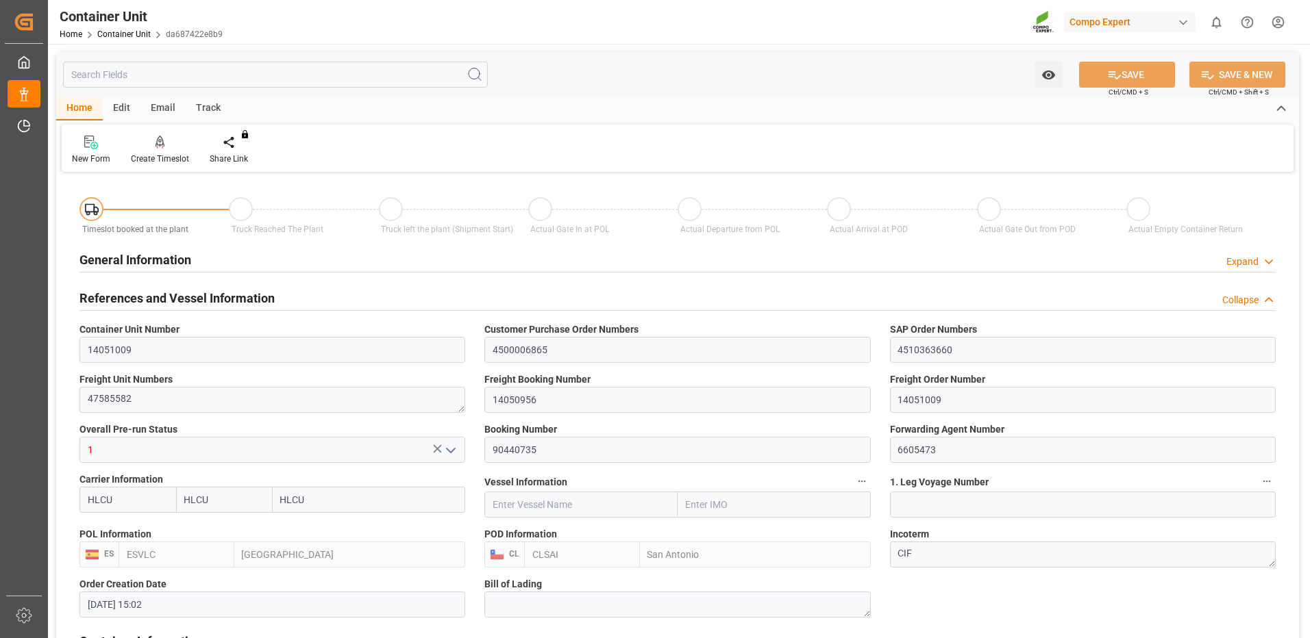
type input "[DATE] 15:02"
type input "04.09.2025"
click at [167, 151] on div "Create Timeslot" at bounding box center [160, 150] width 79 height 30
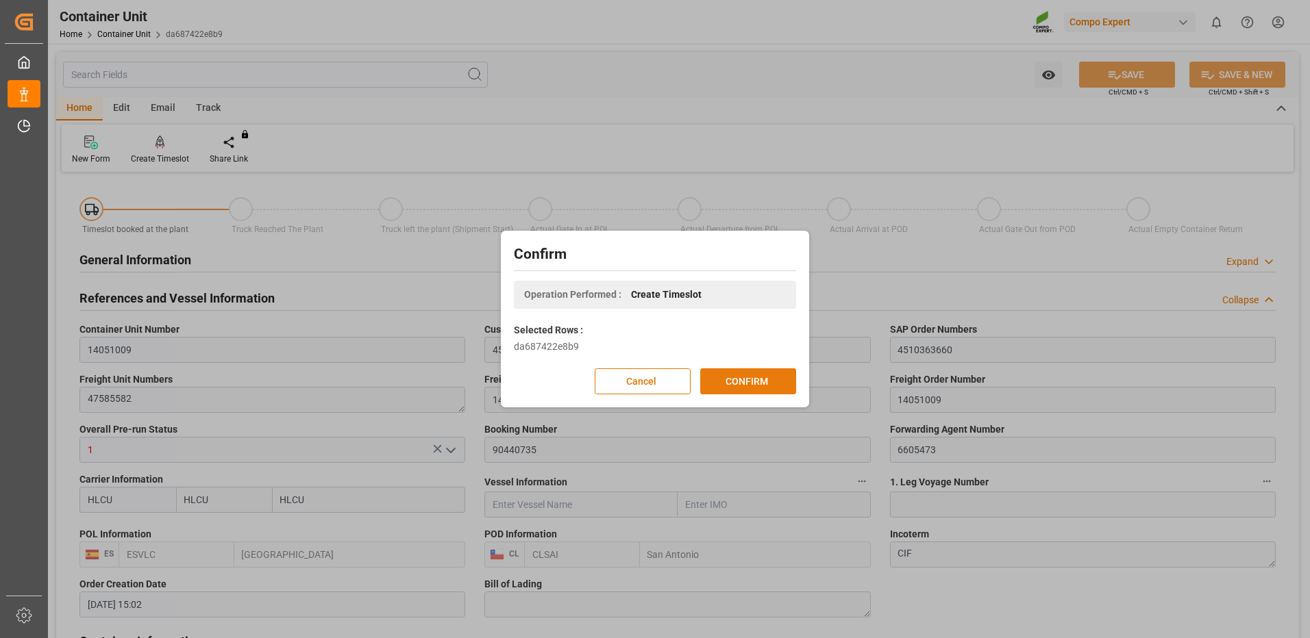
drag, startPoint x: 756, startPoint y: 368, endPoint x: 752, endPoint y: 375, distance: 7.7
click at [754, 367] on div "Confirm Operation Performed : Create Timeslot Selected Rows : da687422e8b9 Canc…" at bounding box center [654, 319] width 301 height 170
click at [753, 385] on button "CONFIRM" at bounding box center [748, 382] width 96 height 26
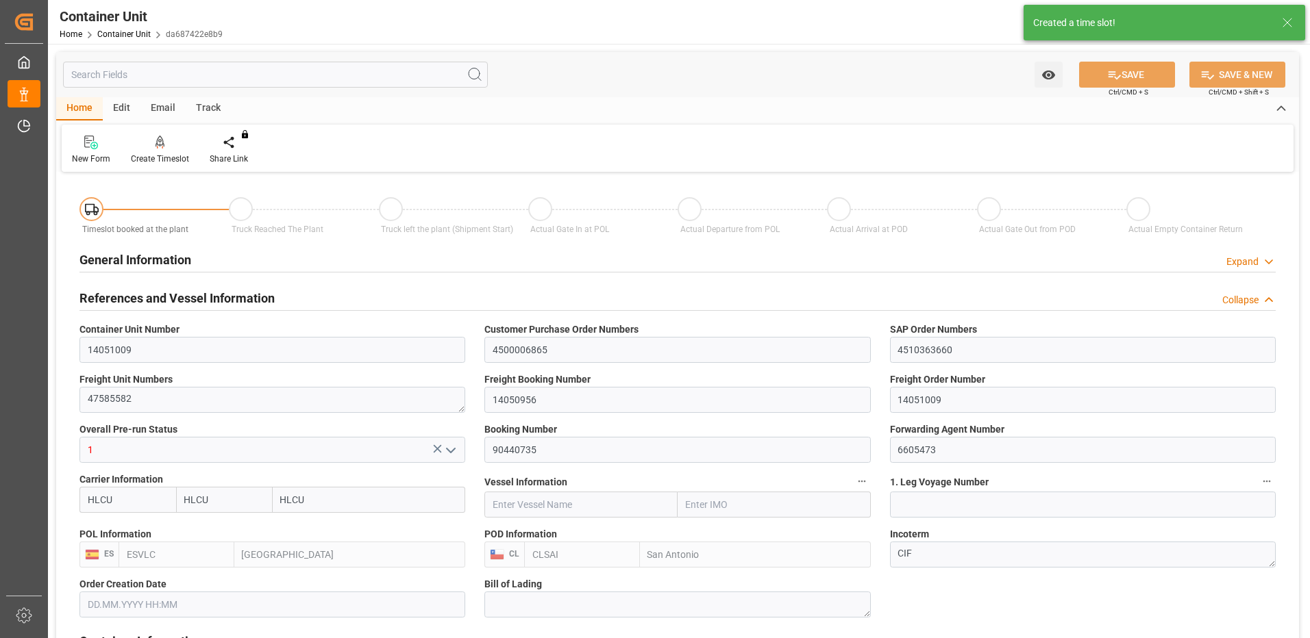
type input "[DATE] 15:02"
type input "04.09.2025"
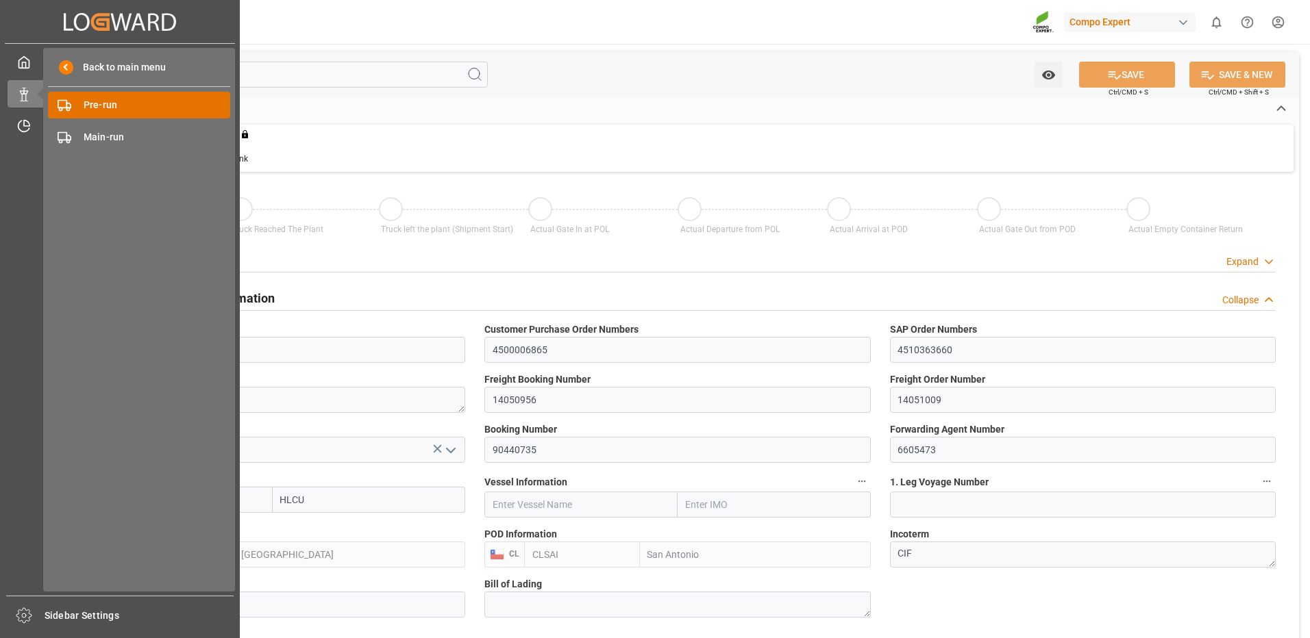
click at [85, 105] on span "Pre-run" at bounding box center [157, 105] width 147 height 14
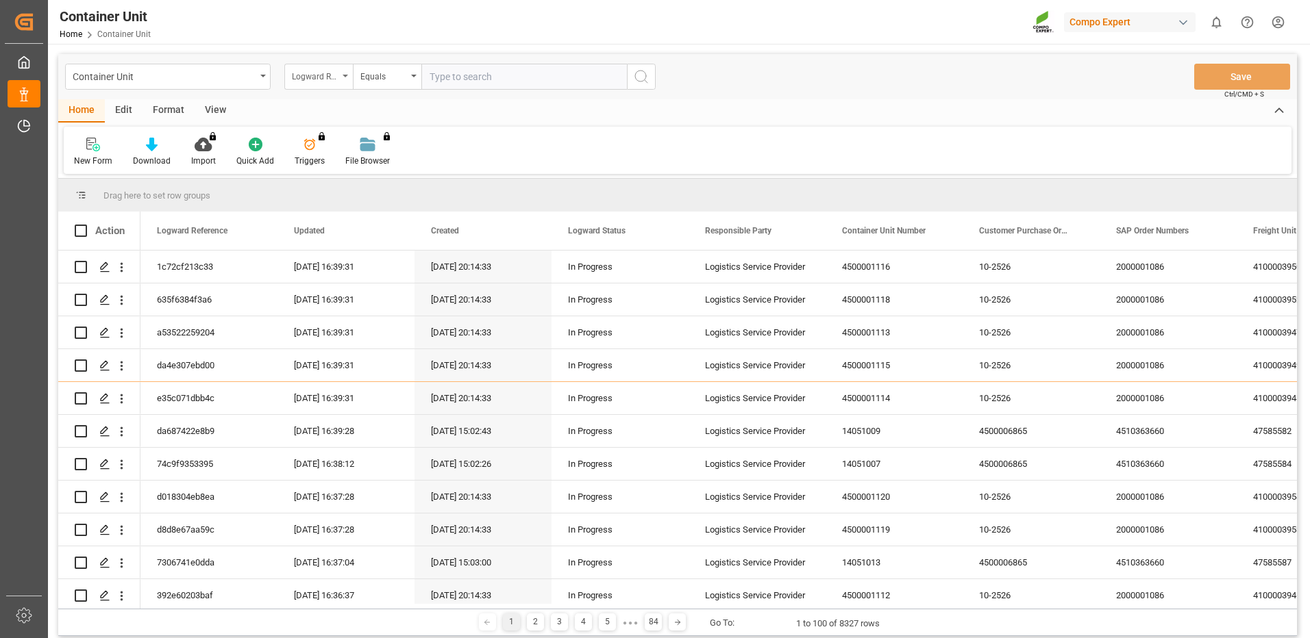
click at [322, 77] on div "Logward Reference" at bounding box center [315, 75] width 47 height 16
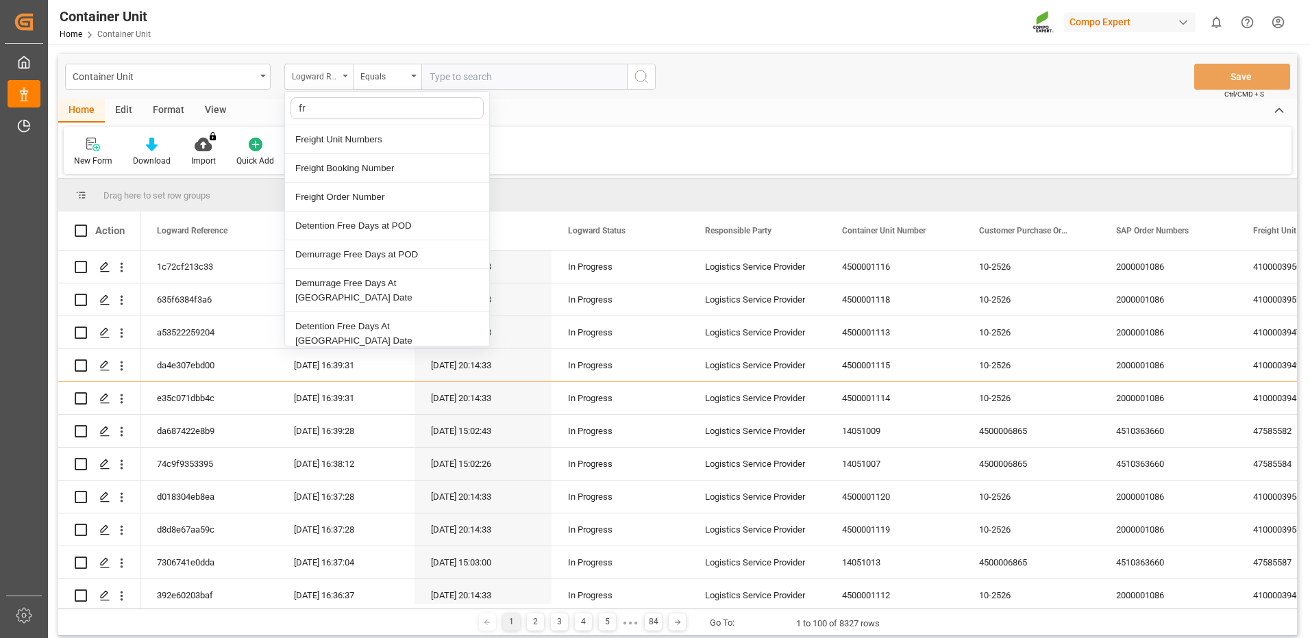
type input "fre"
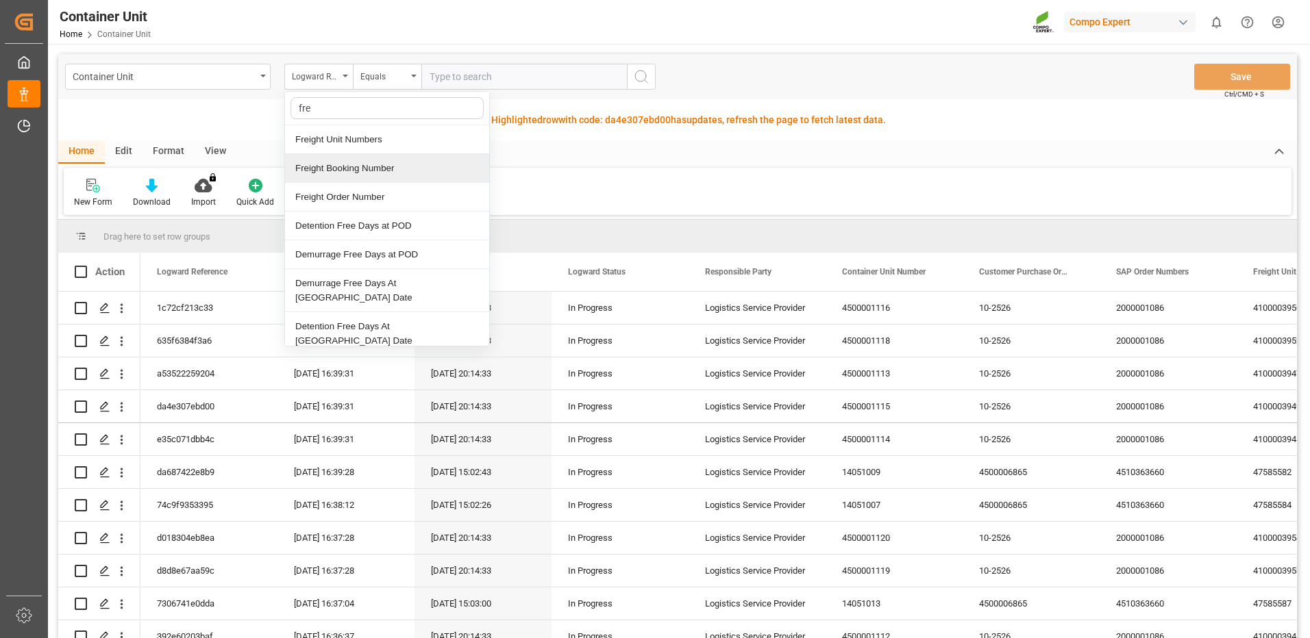
drag, startPoint x: 356, startPoint y: 173, endPoint x: 361, endPoint y: 164, distance: 10.5
click at [354, 173] on div "Freight Booking Number" at bounding box center [387, 168] width 204 height 29
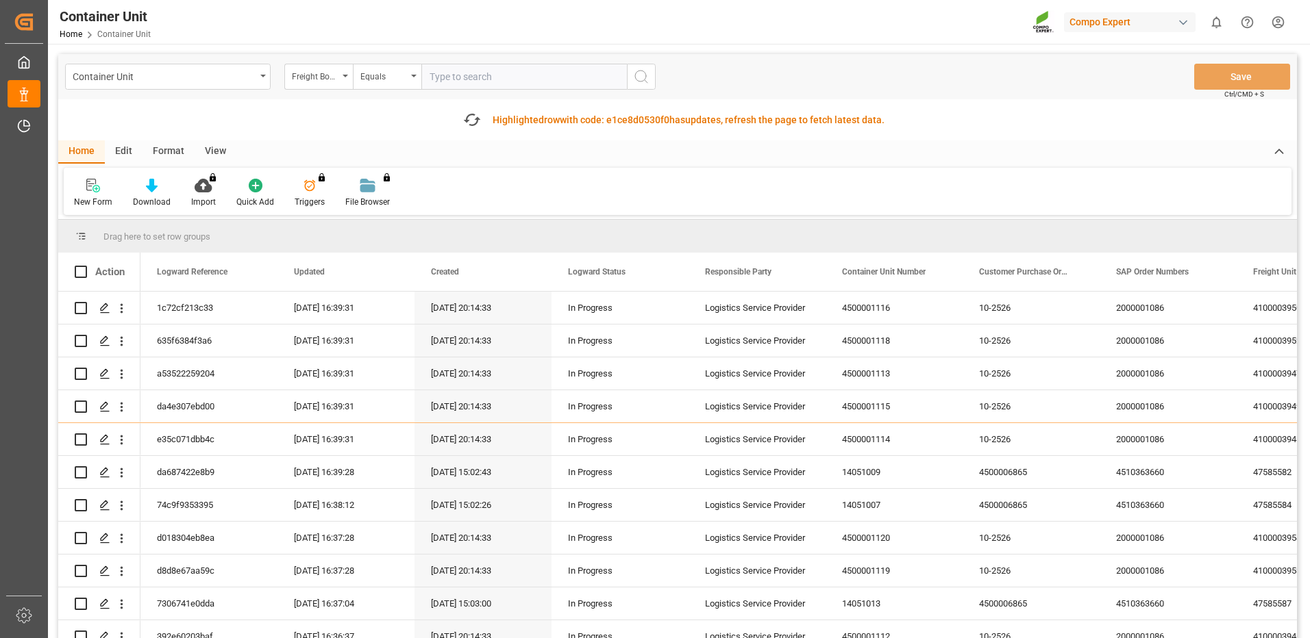
click at [441, 77] on input "text" at bounding box center [524, 77] width 206 height 26
paste input "14050956"
type input "14050956"
click at [643, 83] on icon "search button" at bounding box center [641, 77] width 16 height 16
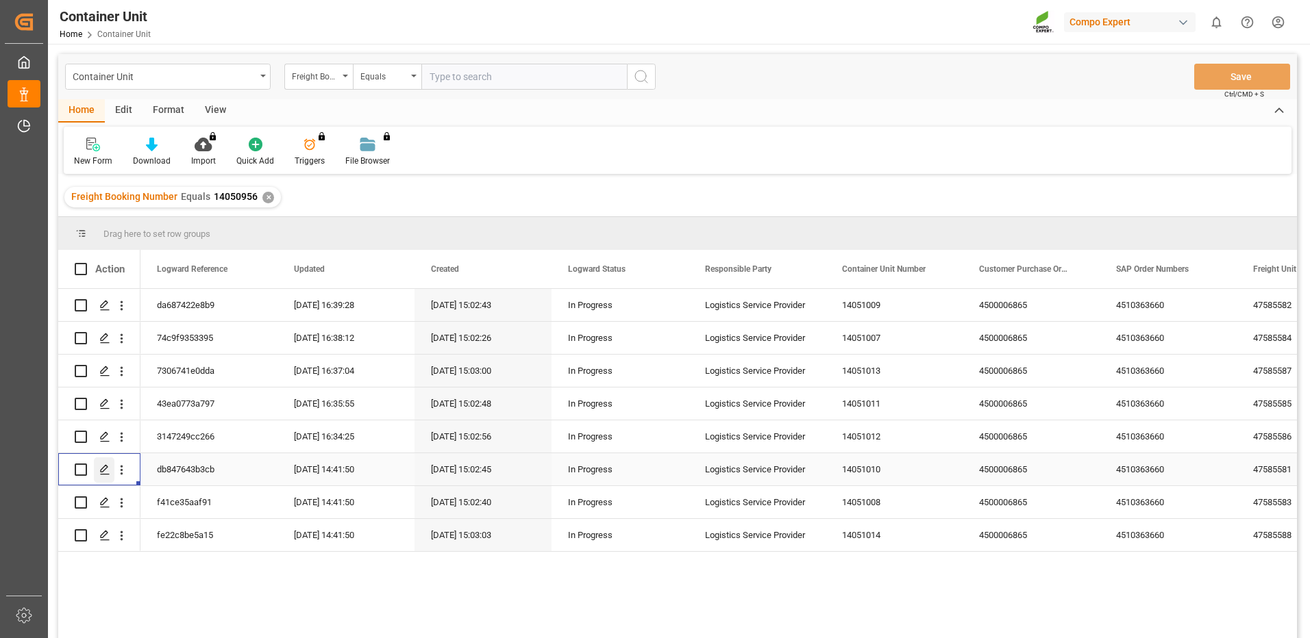
click at [102, 467] on icon "Press SPACE to select this row." at bounding box center [104, 469] width 11 height 11
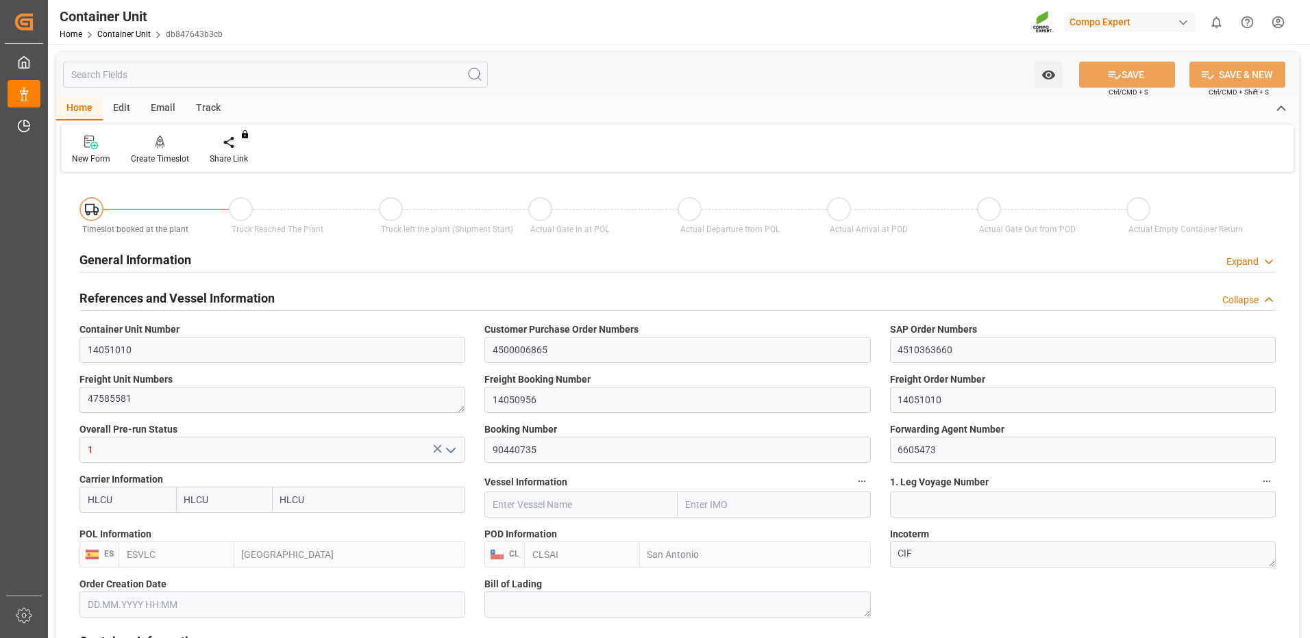
type input "HLCU"
type input "ESVLC"
type input "CLSAI"
type input "7"
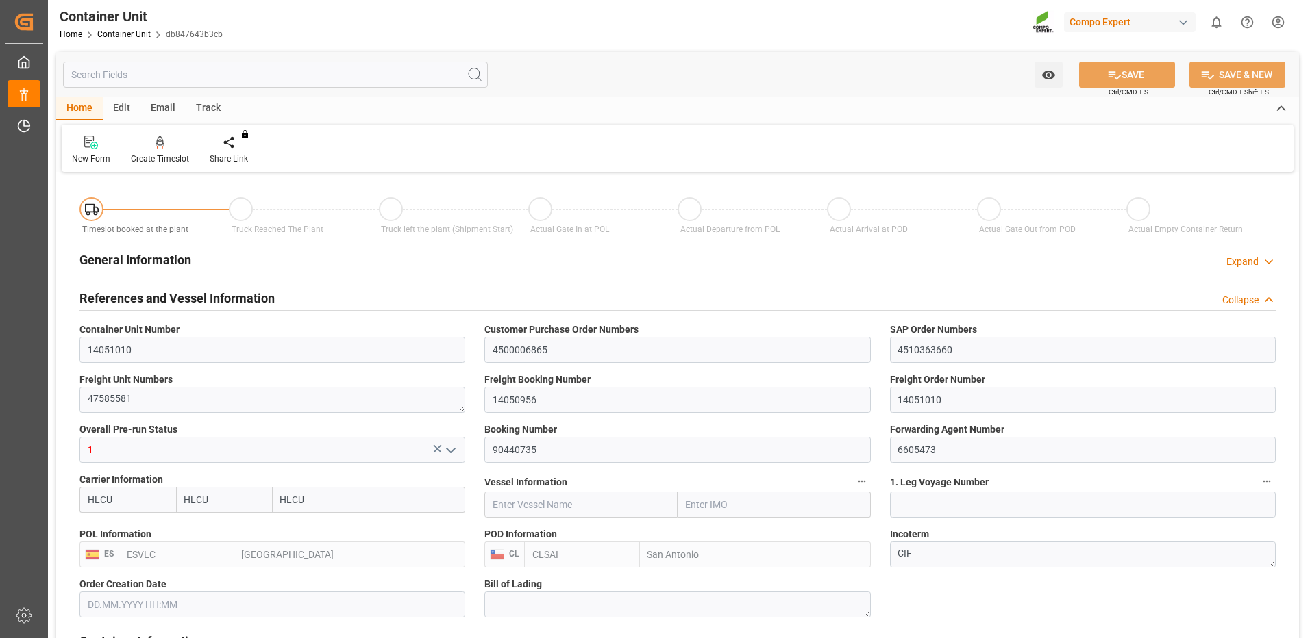
type input "0"
type input "8"
type input "0"
type input "160"
type input "24576"
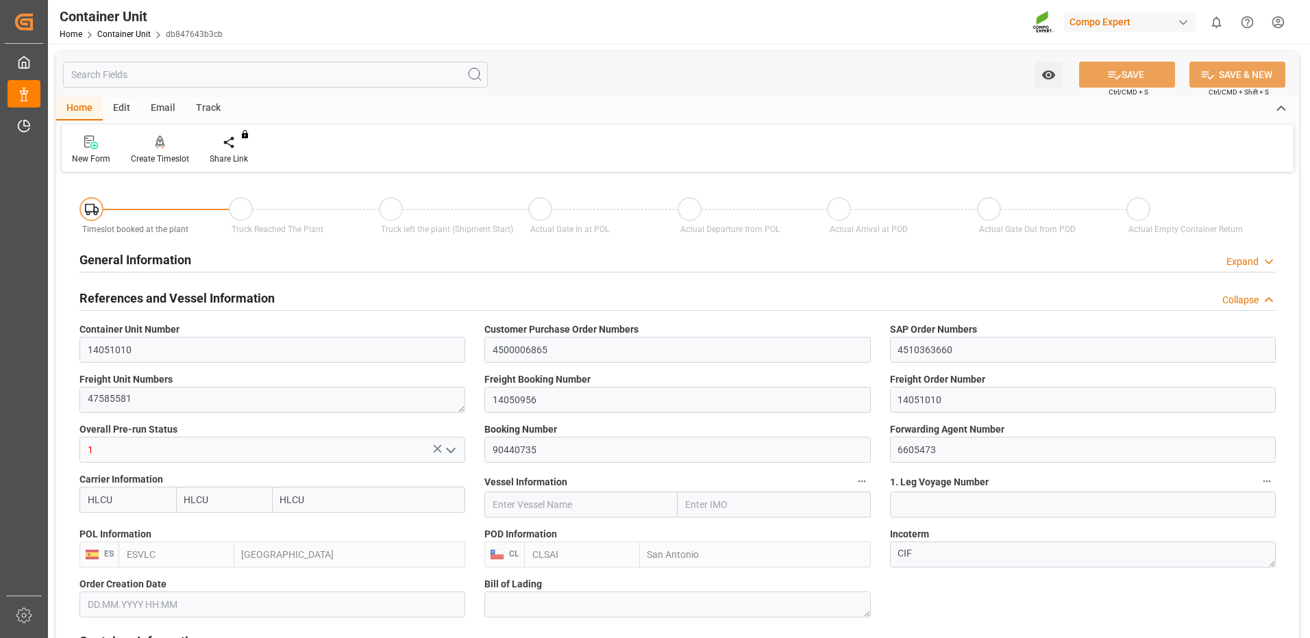
type input "[DATE] 15:02"
type input "04.09.2025"
click at [167, 151] on div "Create Timeslot" at bounding box center [160, 150] width 79 height 30
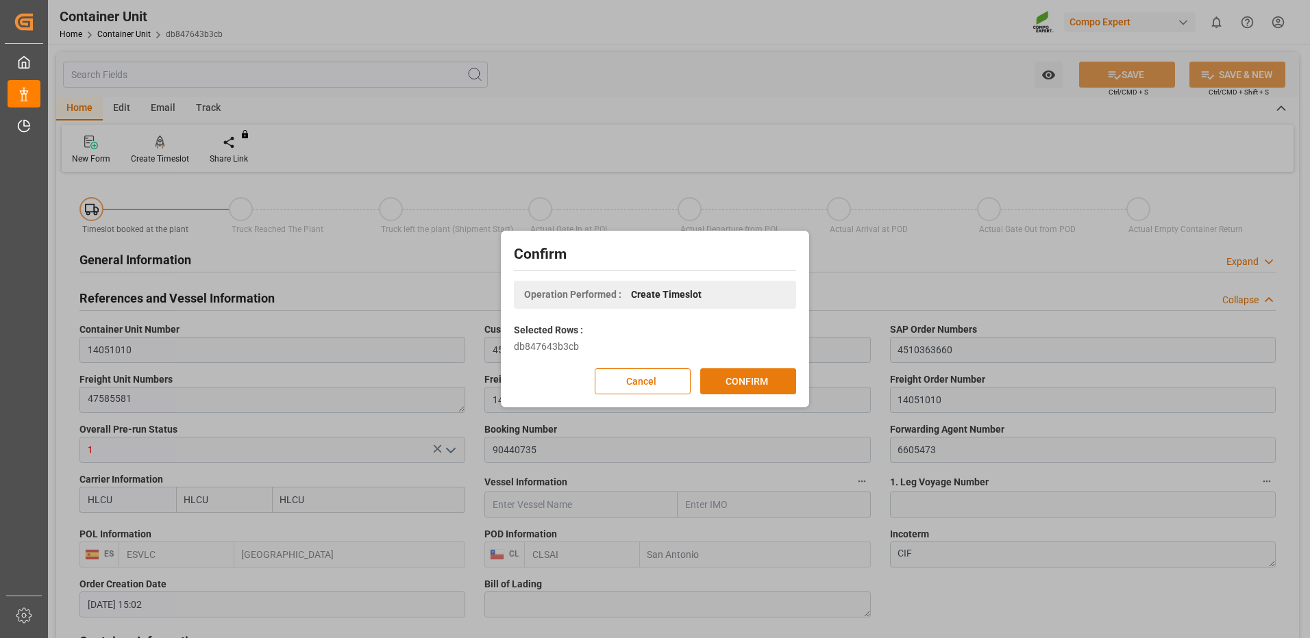
click at [770, 381] on button "CONFIRM" at bounding box center [748, 382] width 96 height 26
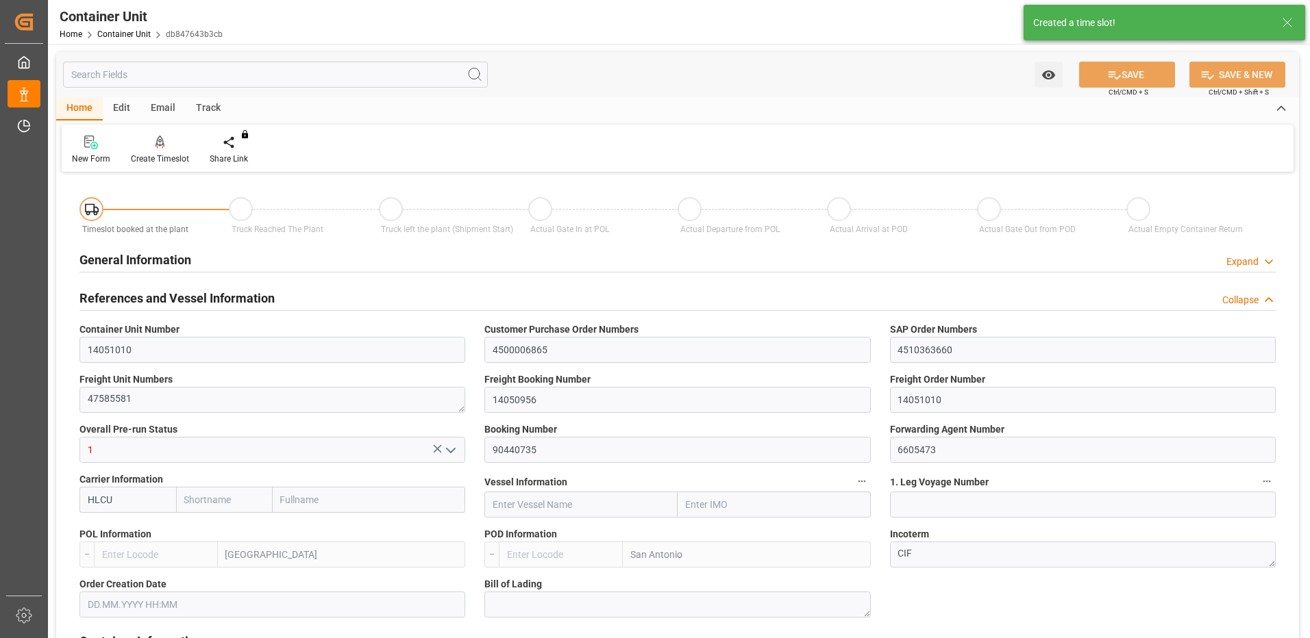
type input "HLCU"
type input "ESVLC"
type input "CLSAI"
type input "7"
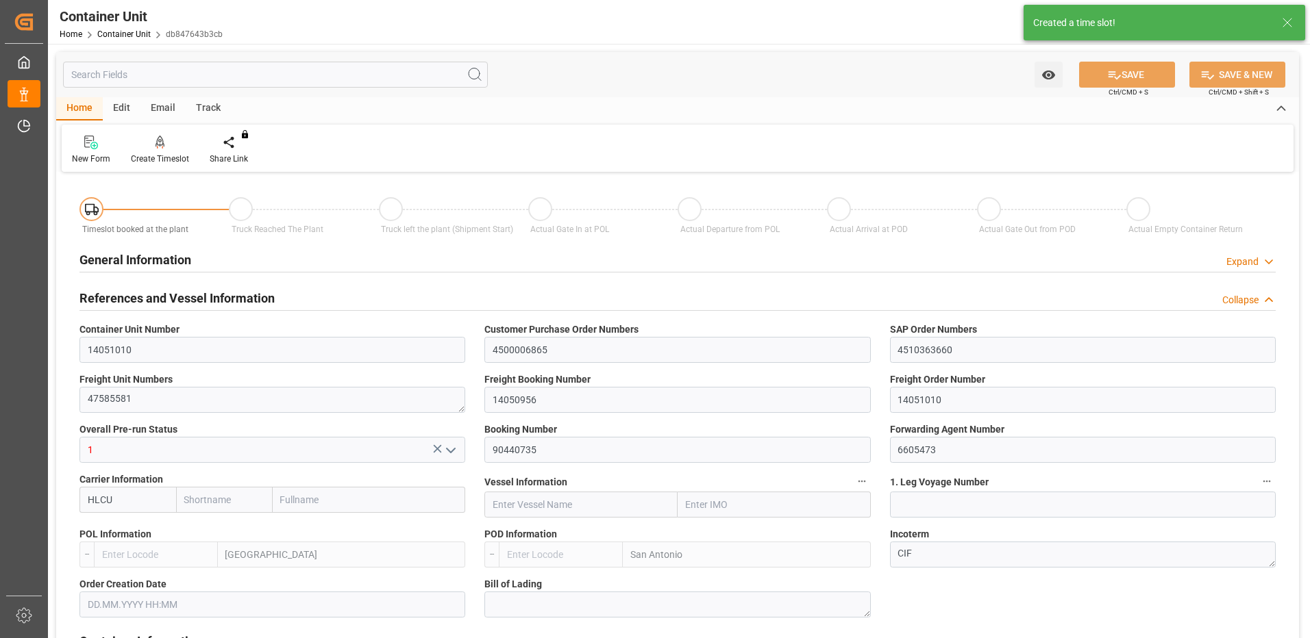
type input "0"
type input "8"
type input "0"
type input "160"
type input "24576"
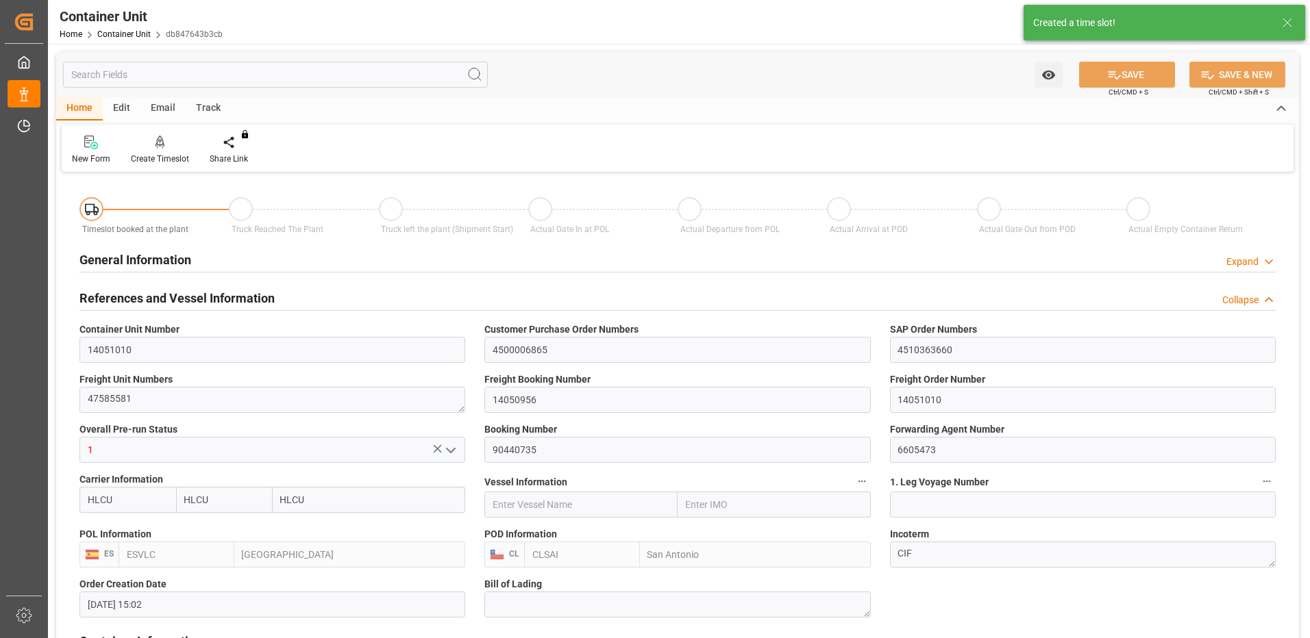
type input "[DATE] 15:02"
type input "04.09.2025"
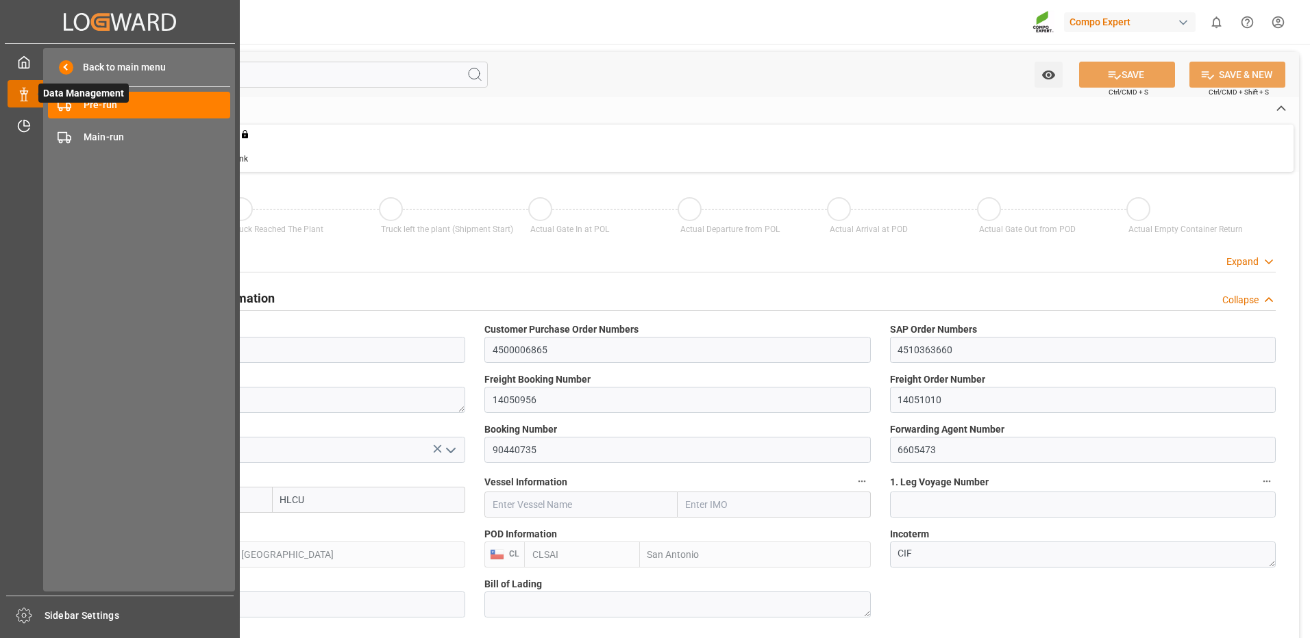
click at [37, 94] on icon at bounding box center [40, 93] width 29 height 29
click at [97, 110] on span "Pre-run" at bounding box center [157, 105] width 147 height 14
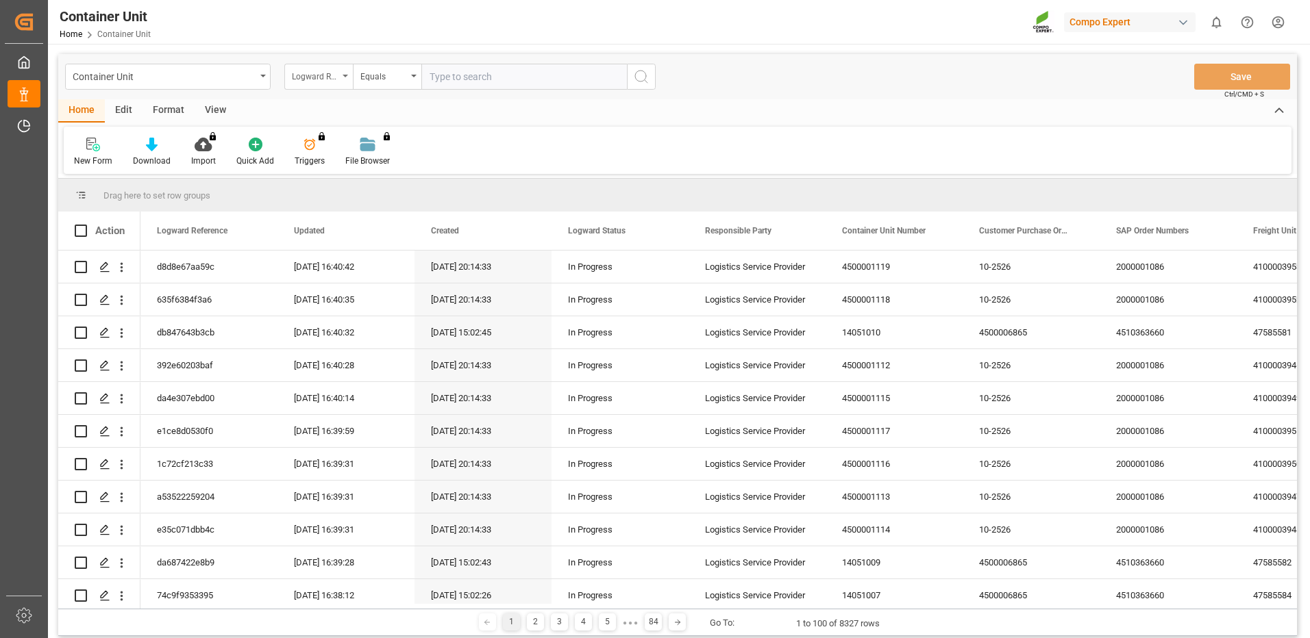
click at [325, 82] on div "Logward Reference" at bounding box center [318, 77] width 69 height 26
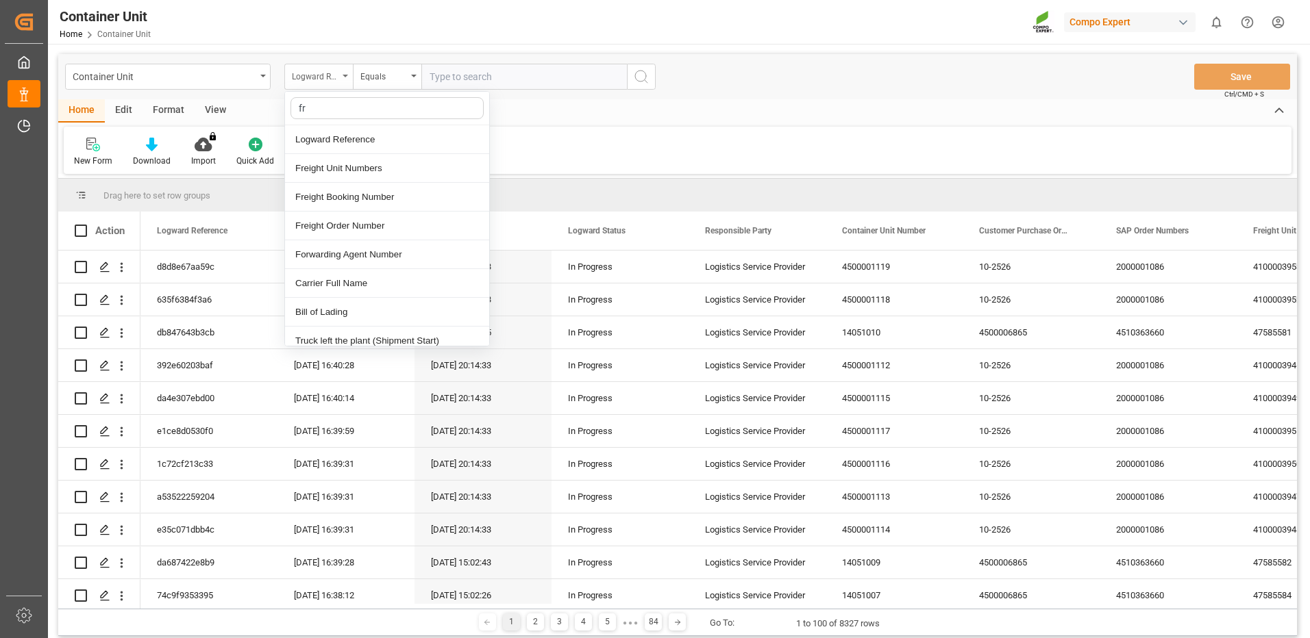
type input "fre"
drag, startPoint x: 358, startPoint y: 169, endPoint x: 371, endPoint y: 138, distance: 33.2
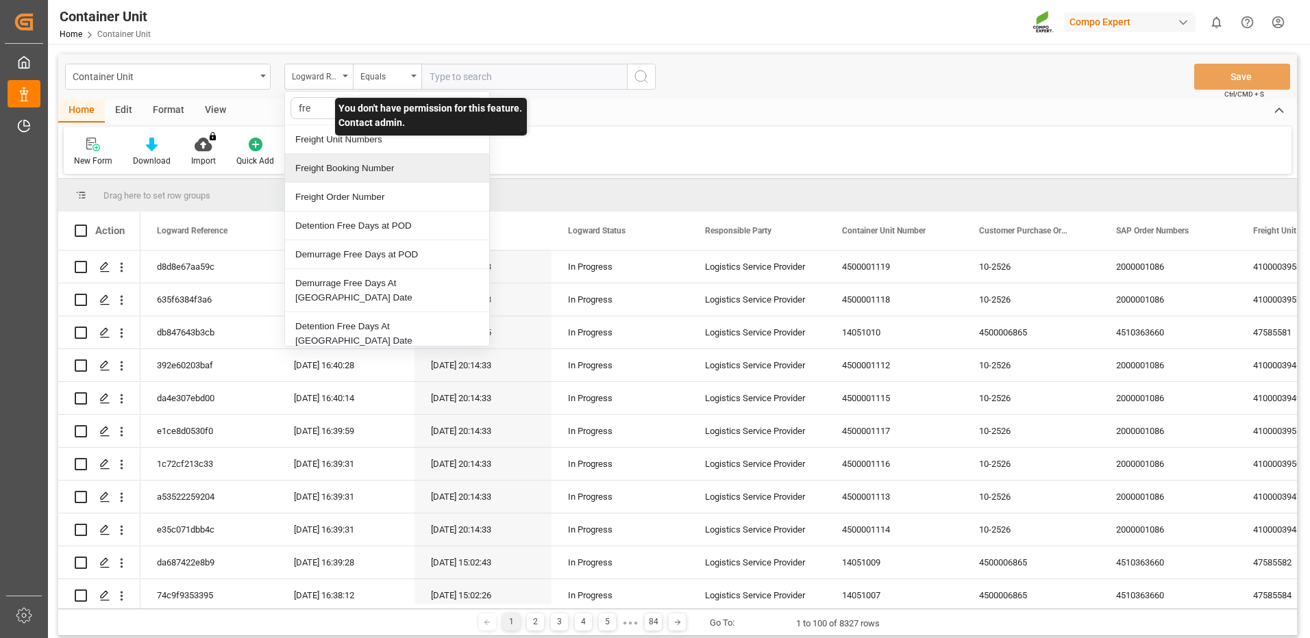
click at [359, 166] on div "Freight Booking Number" at bounding box center [387, 168] width 204 height 29
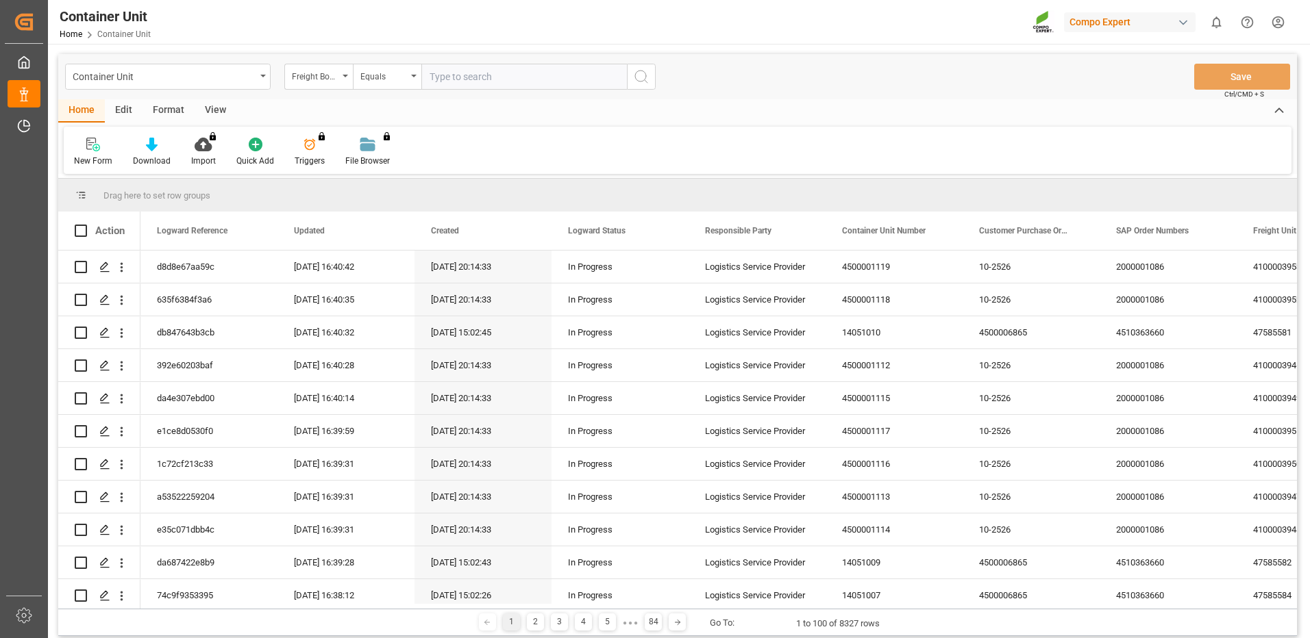
click at [460, 86] on input "text" at bounding box center [524, 77] width 206 height 26
paste input "14050956"
type input "14050956"
click at [637, 82] on icon "search button" at bounding box center [641, 77] width 16 height 16
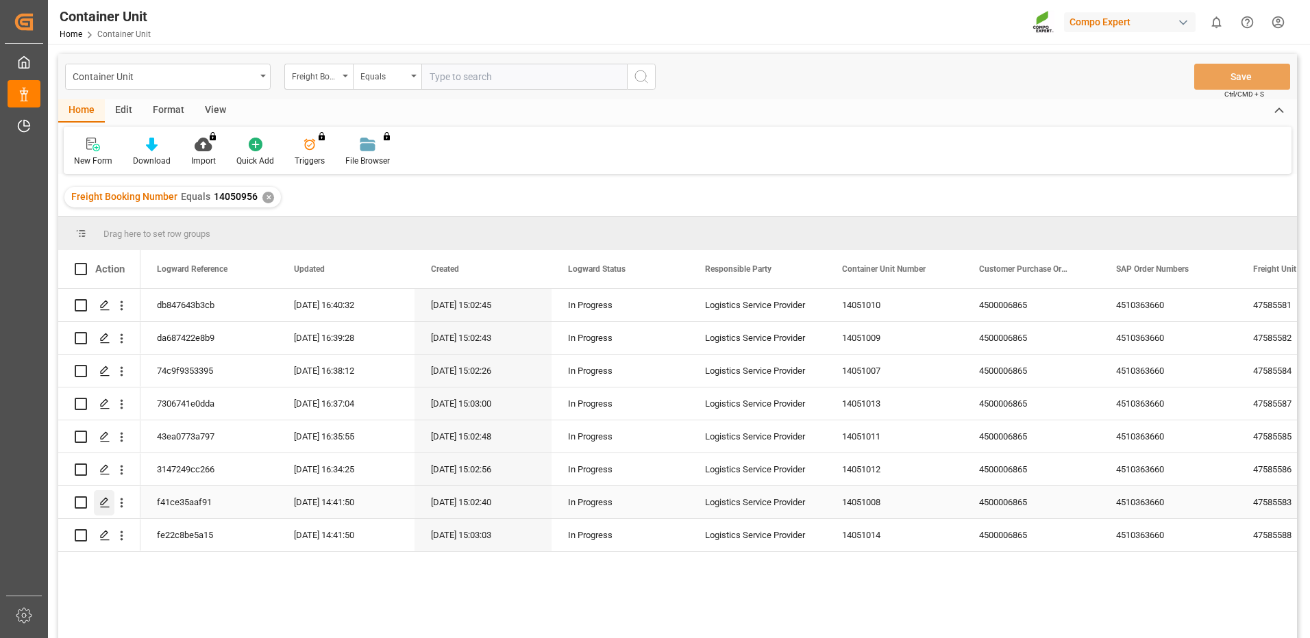
click at [104, 501] on icon "Press SPACE to select this row." at bounding box center [104, 502] width 11 height 11
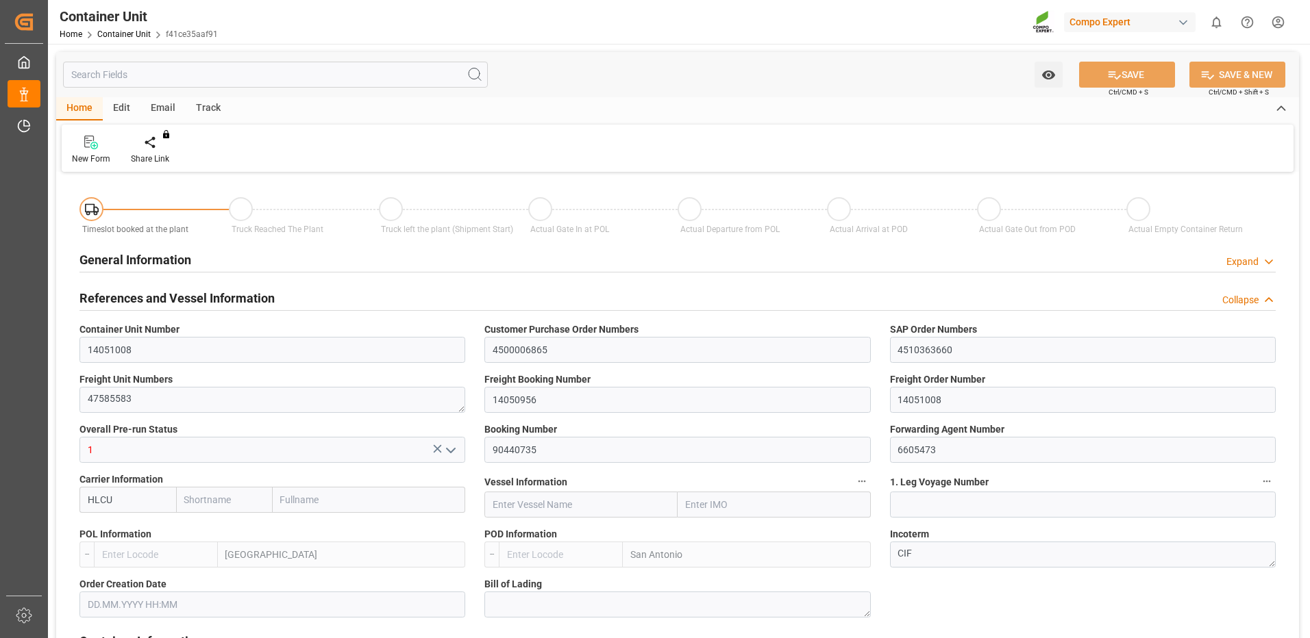
type input "HLCU"
type input "ESVLC"
type input "CLSAI"
type input "7"
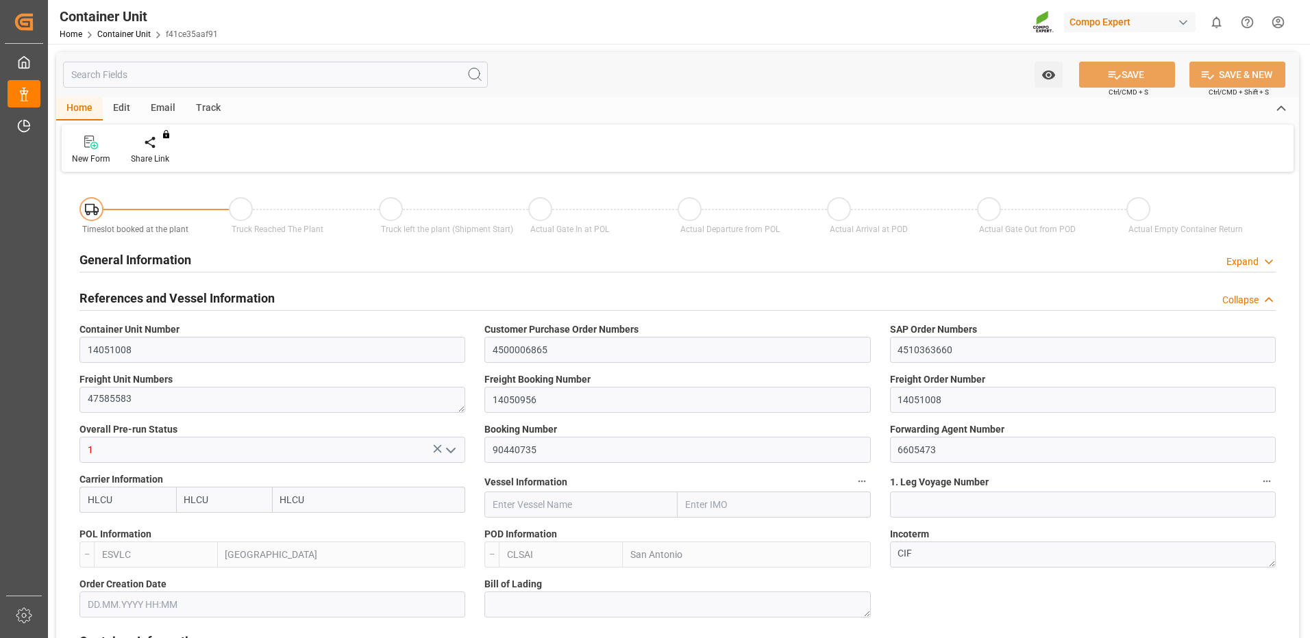
type input "0"
type input "8"
type input "0"
type input "160"
type input "24576"
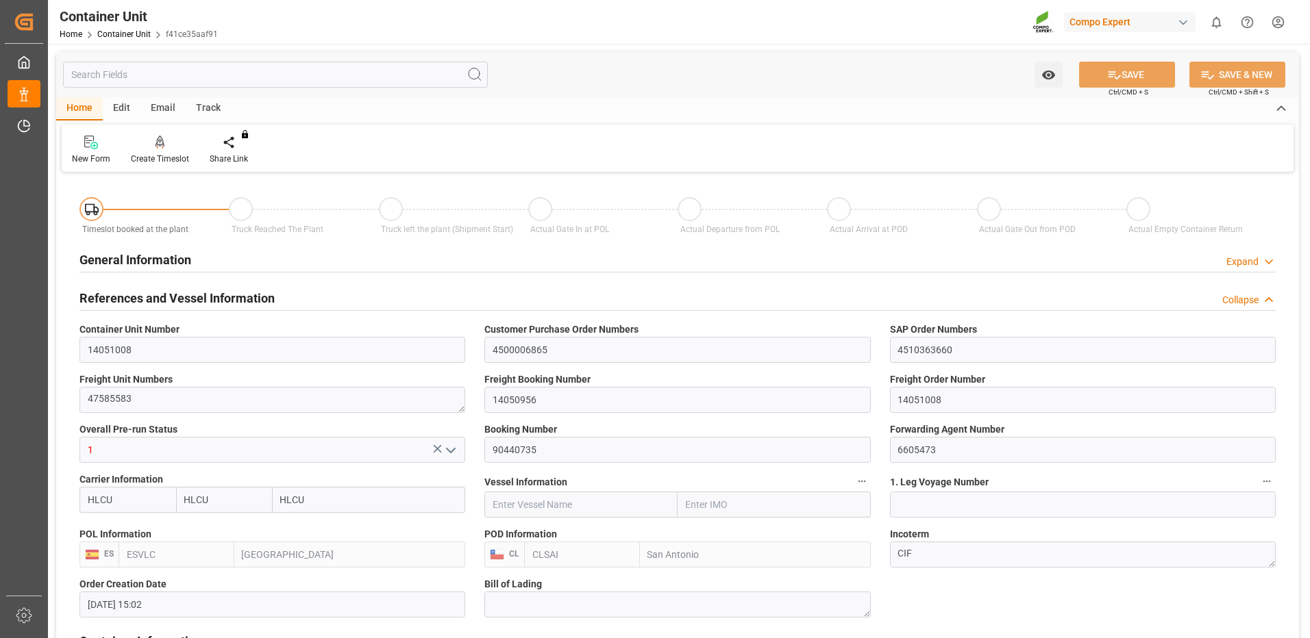
type input "[DATE] 15:02"
type input "04.09.2025"
click at [171, 154] on div "Create Timeslot" at bounding box center [160, 159] width 58 height 12
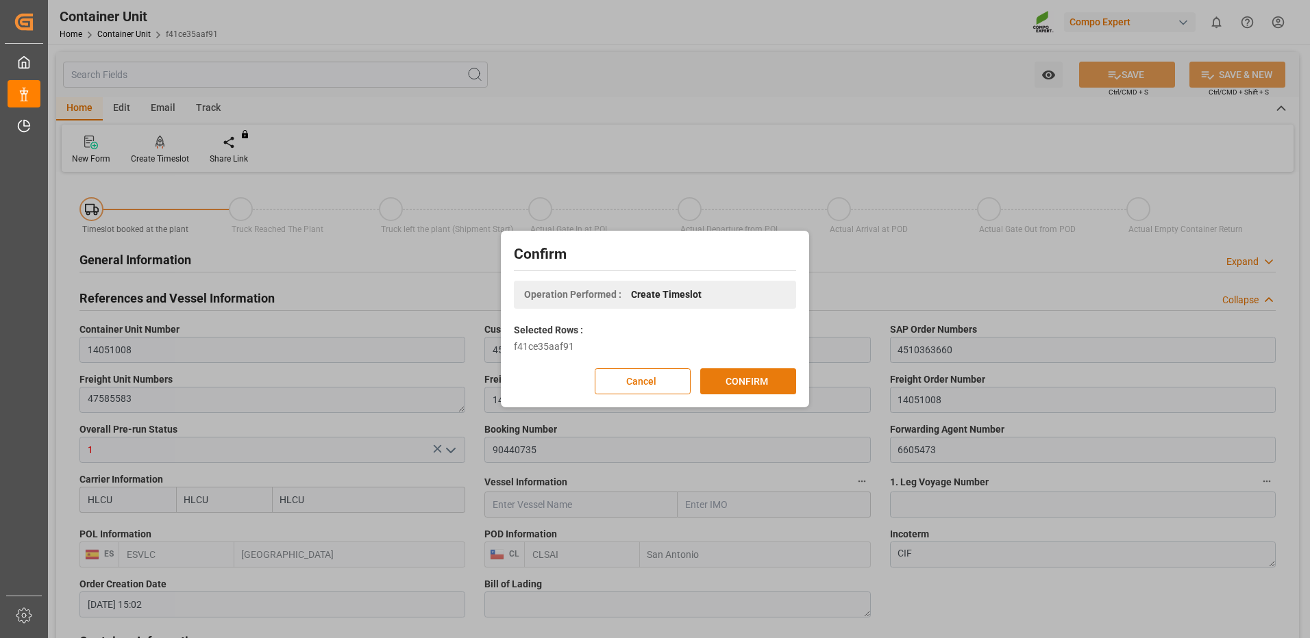
click at [752, 394] on div "Confirm Operation Performed : Create Timeslot Selected Rows : f41ce35aaf91 Canc…" at bounding box center [654, 319] width 301 height 170
click at [751, 386] on button "CONFIRM" at bounding box center [748, 382] width 96 height 26
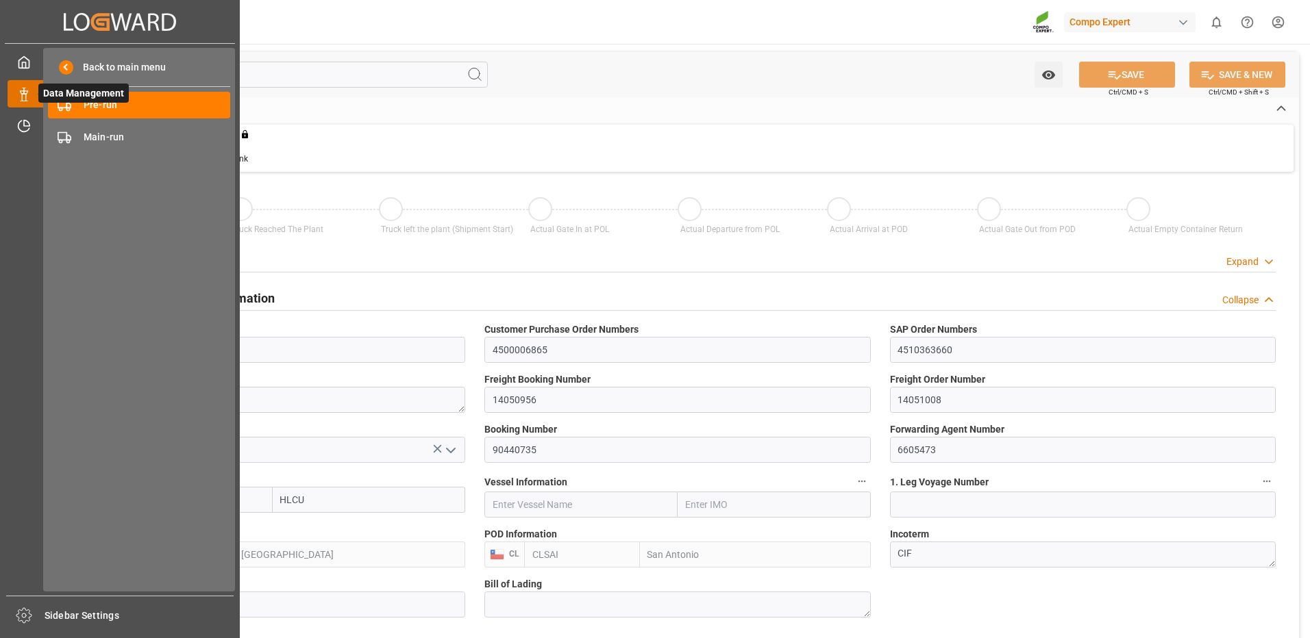
click at [12, 92] on div at bounding box center [19, 94] width 23 height 14
click at [89, 108] on span "Pre-run" at bounding box center [157, 105] width 147 height 14
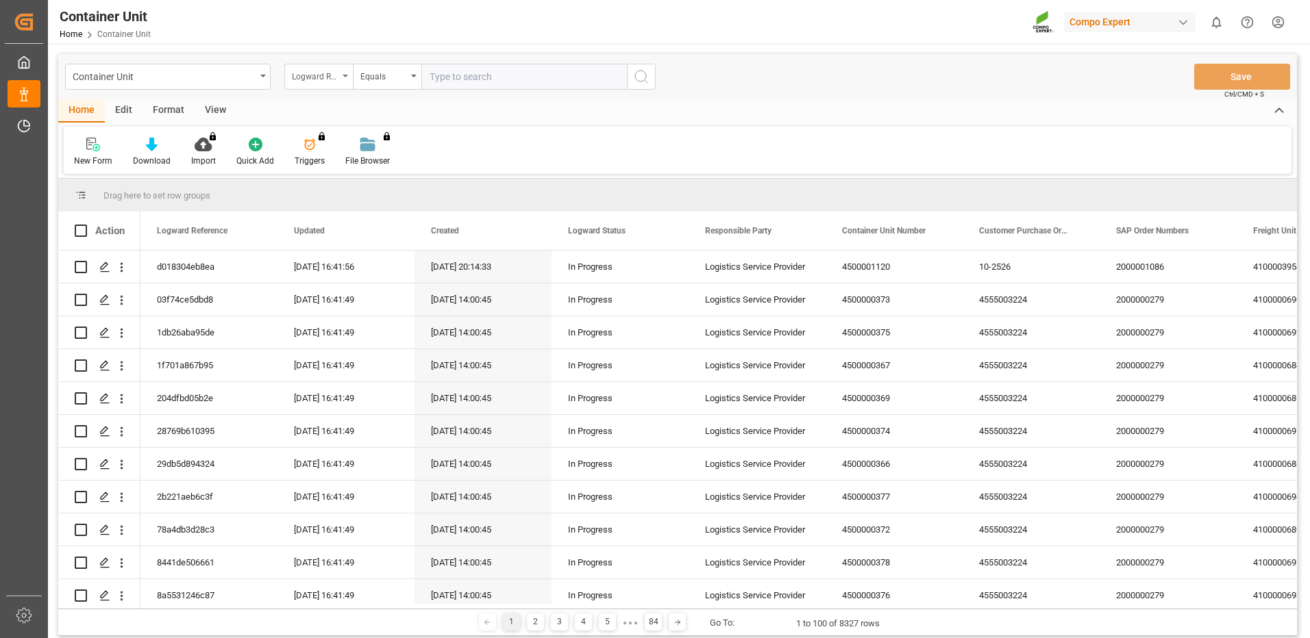
click at [299, 79] on div "Logward Reference" at bounding box center [315, 75] width 47 height 16
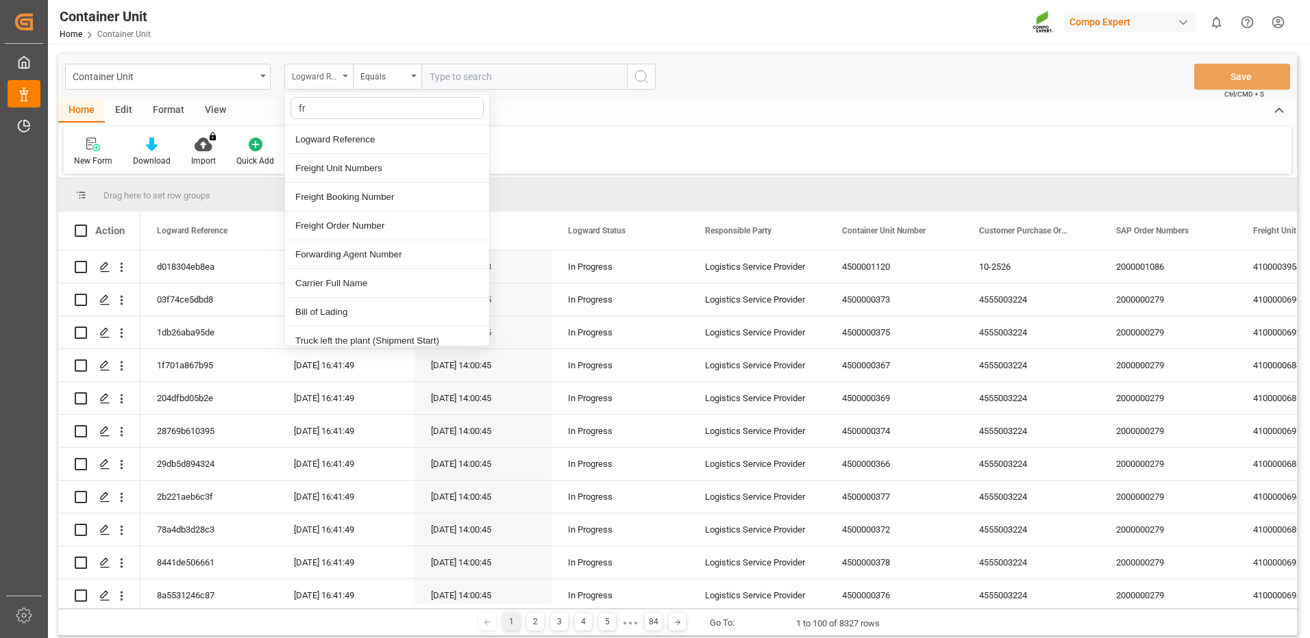
type input "fre"
click at [343, 166] on div "Freight Booking Number" at bounding box center [387, 168] width 204 height 29
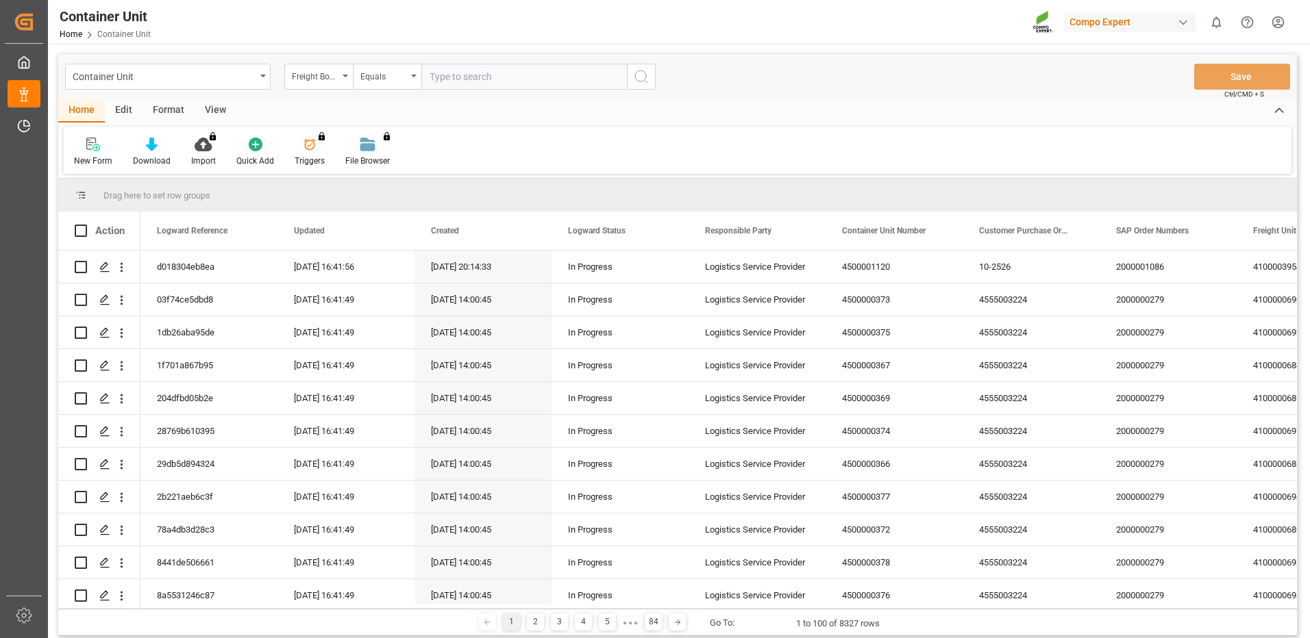
click at [449, 79] on input "text" at bounding box center [524, 77] width 206 height 26
paste input "14050956"
type input "14050956"
click at [645, 74] on icon "search button" at bounding box center [641, 77] width 16 height 16
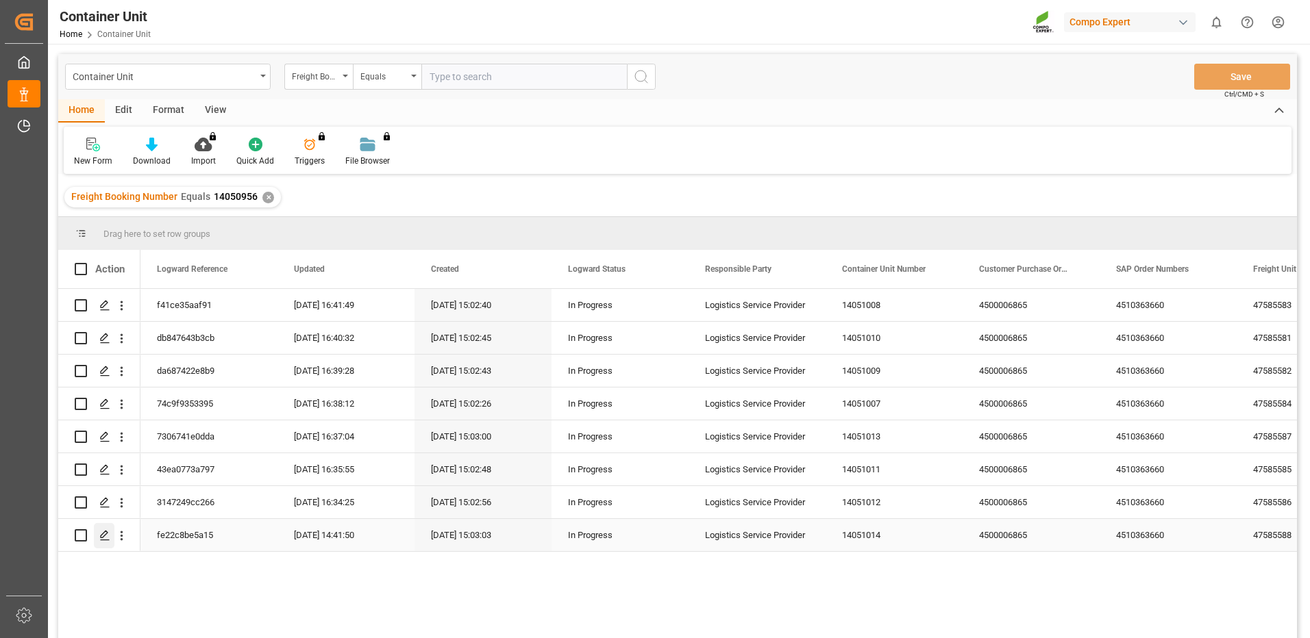
click at [105, 540] on icon "Press SPACE to select this row." at bounding box center [104, 535] width 11 height 11
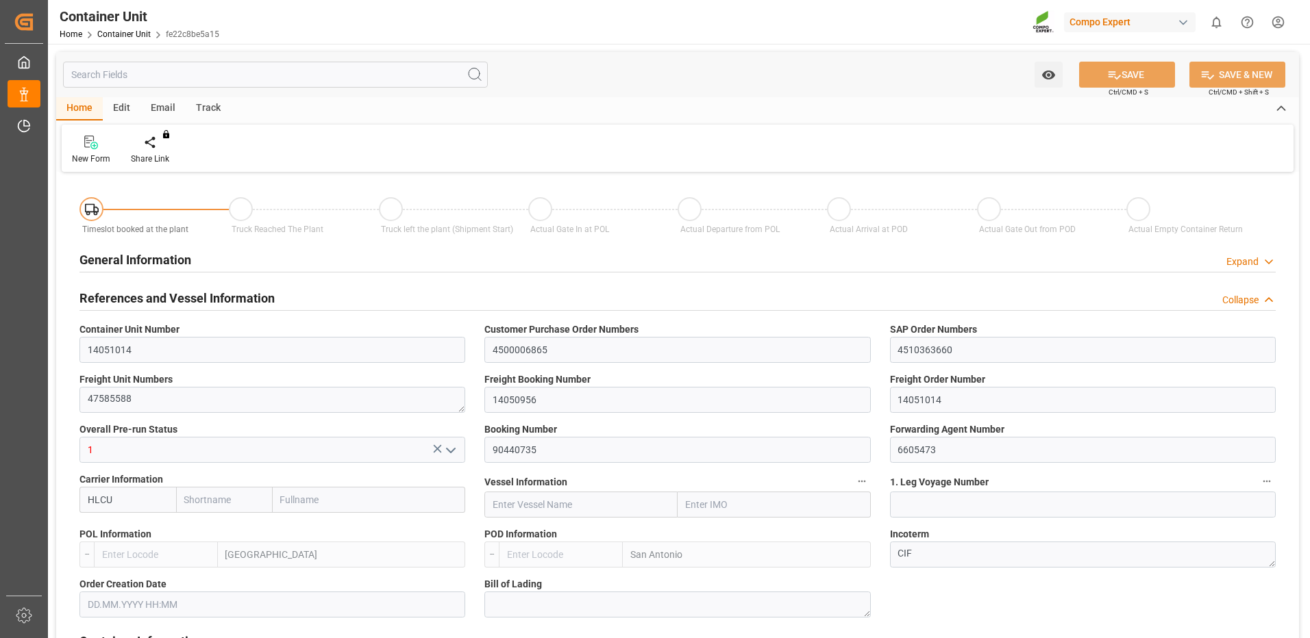
type input "HLCU"
type input "ESVLC"
type input "CLSAI"
type input "7"
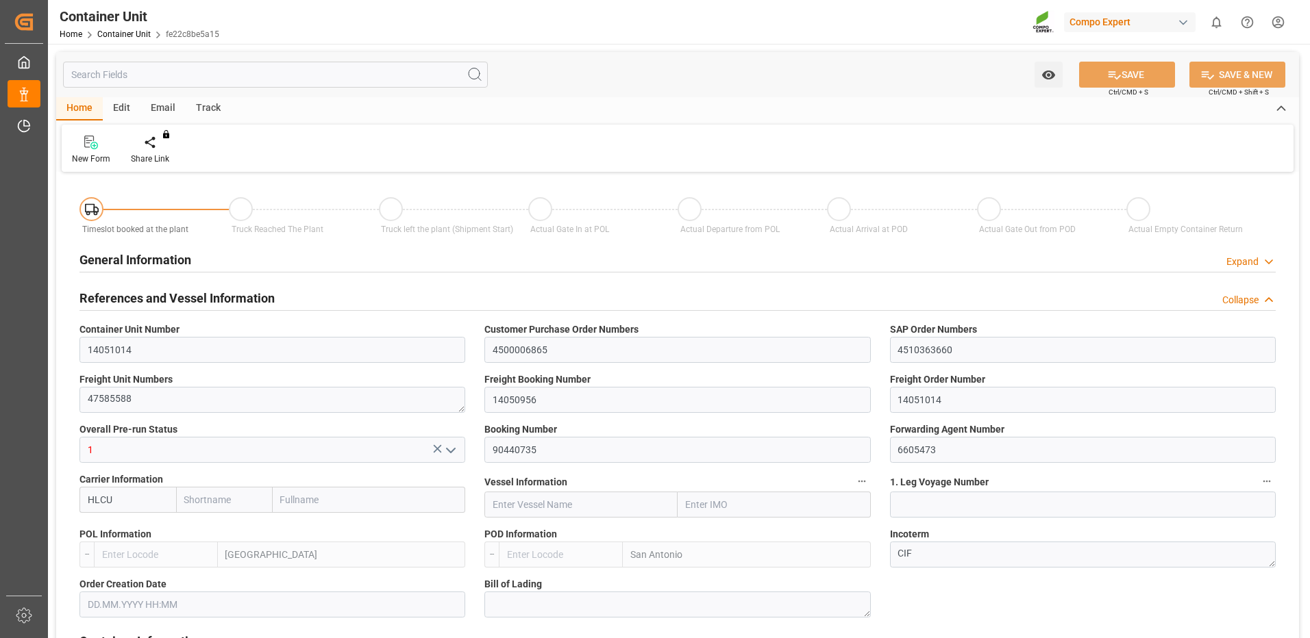
type input "0"
type input "8"
type input "0"
type input "160"
type input "24576"
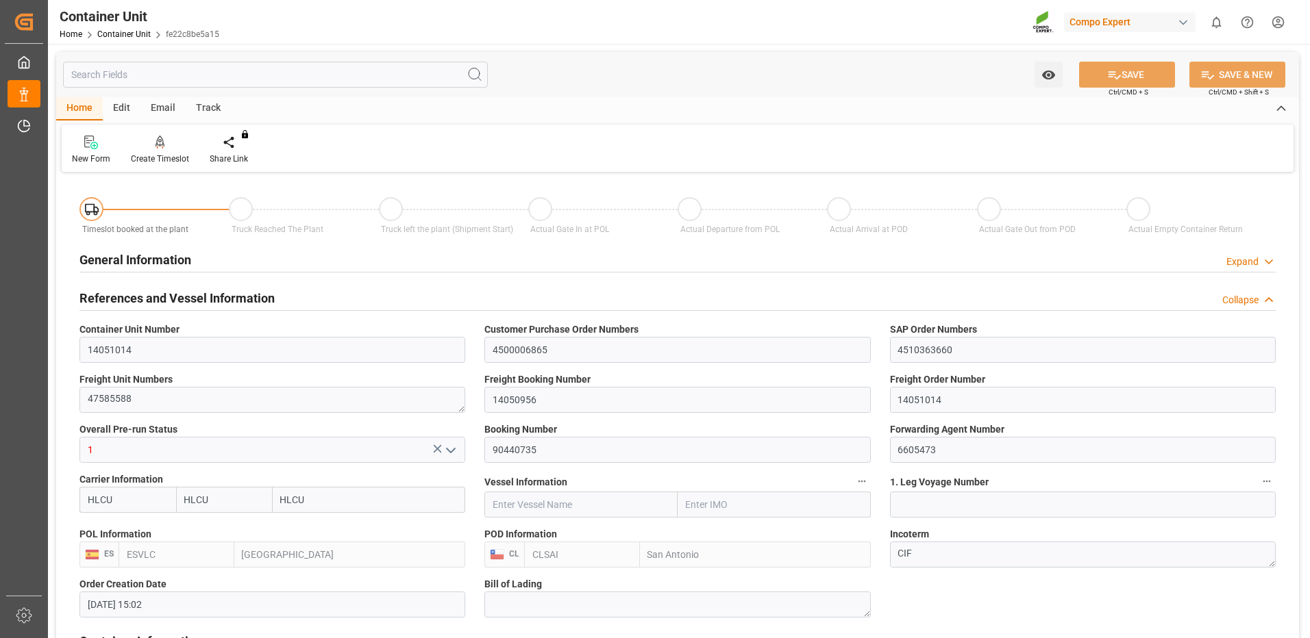
type input "[DATE] 15:02"
type input "04.09.2025"
click at [164, 144] on icon at bounding box center [161, 143] width 10 height 14
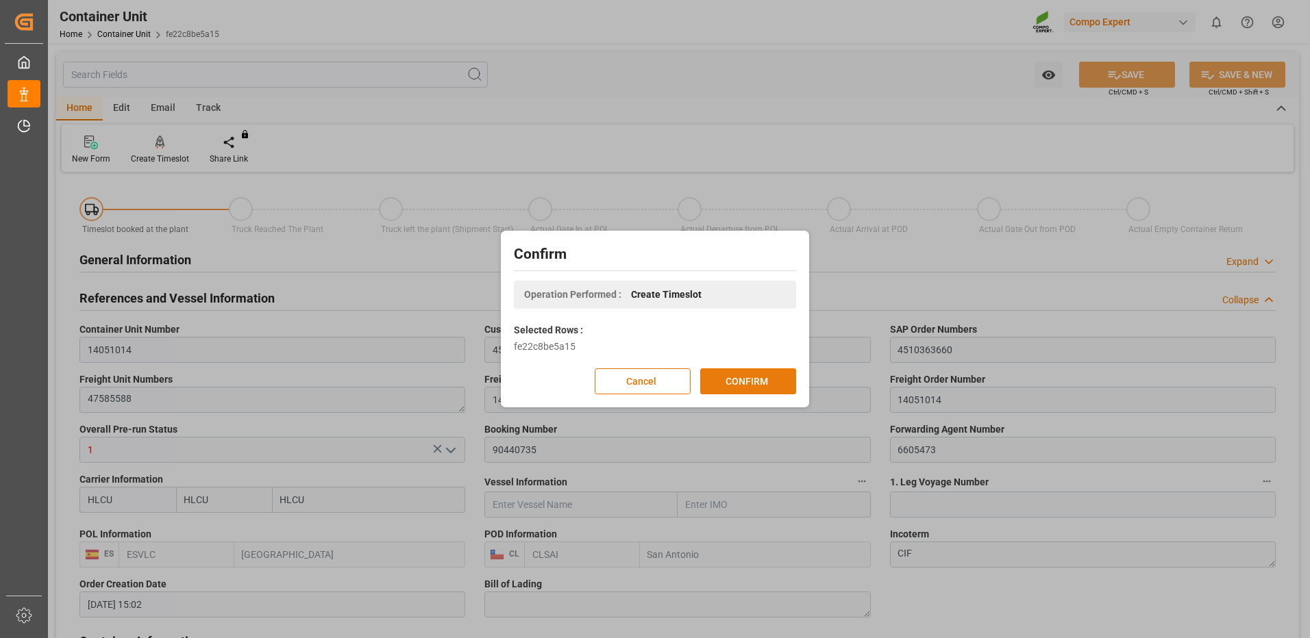
click at [744, 376] on button "CONFIRM" at bounding box center [748, 382] width 96 height 26
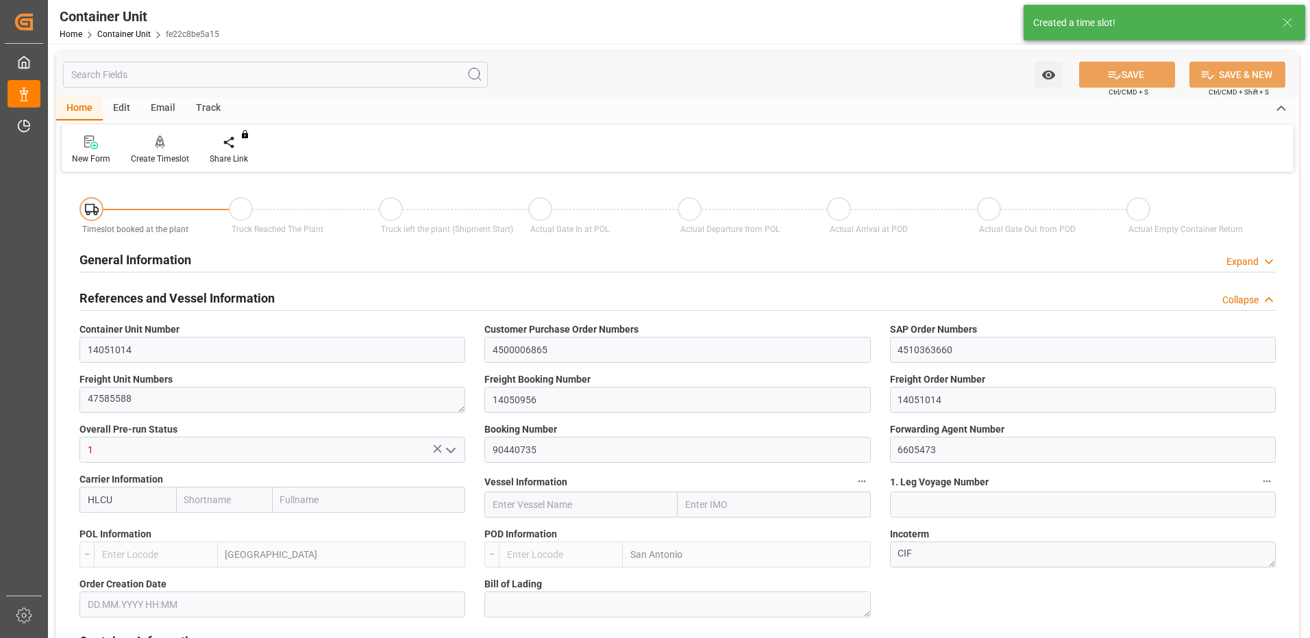
type input "HLCU"
type input "ESVLC"
type input "CLSAI"
type input "7"
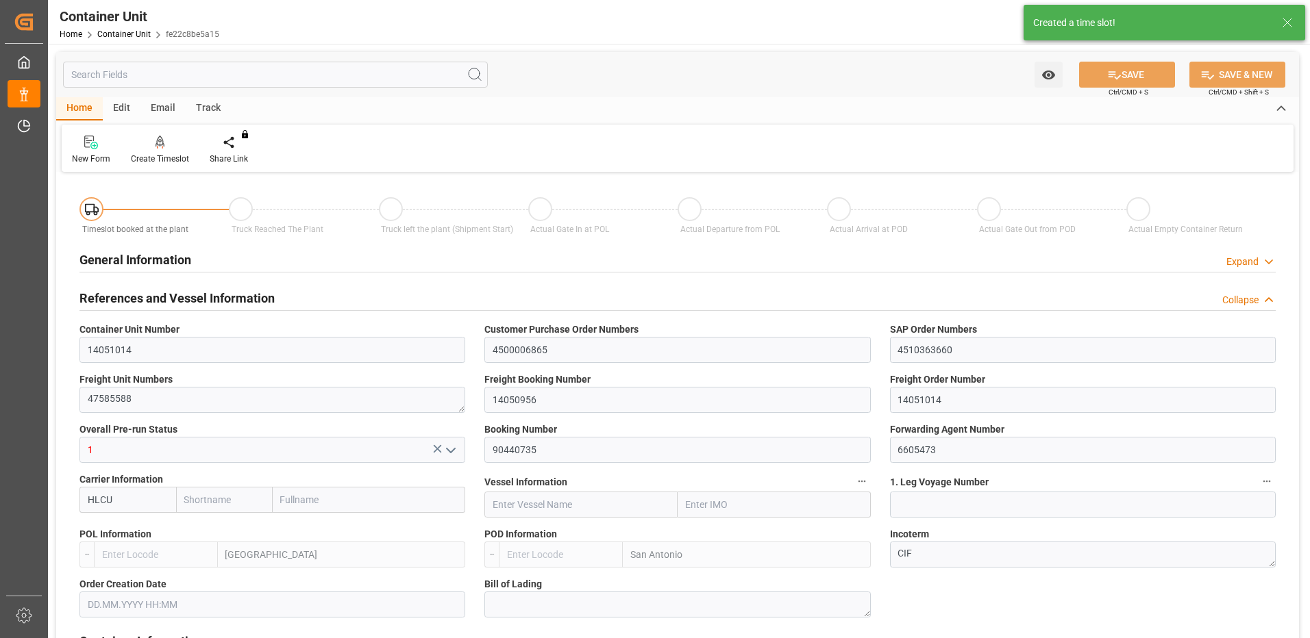
type input "0"
type input "8"
type input "0"
type input "160"
type input "24576"
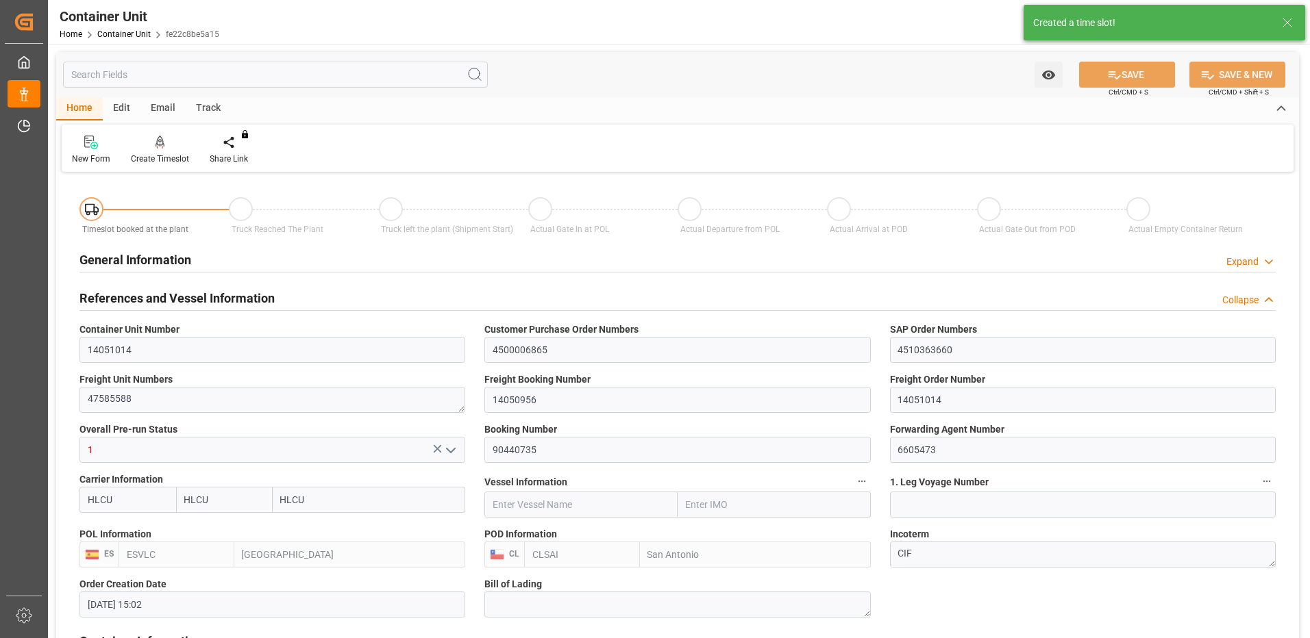
type input "[DATE] 15:02"
type input "04.09.2025"
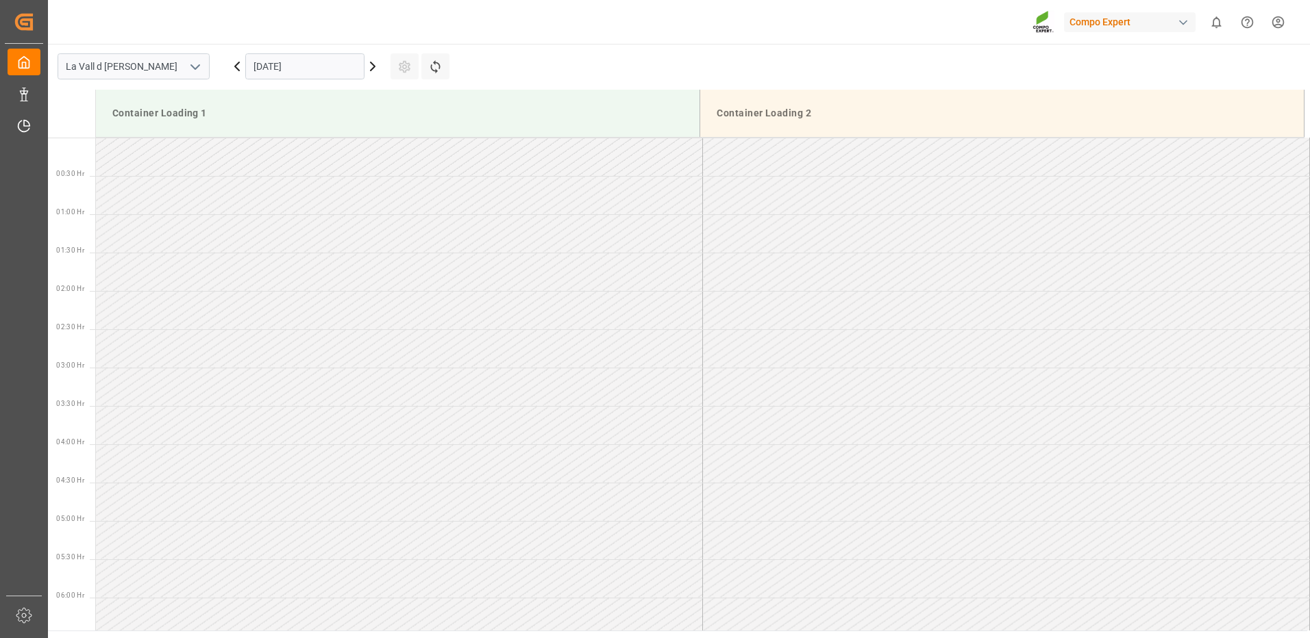
scroll to position [1142, 0]
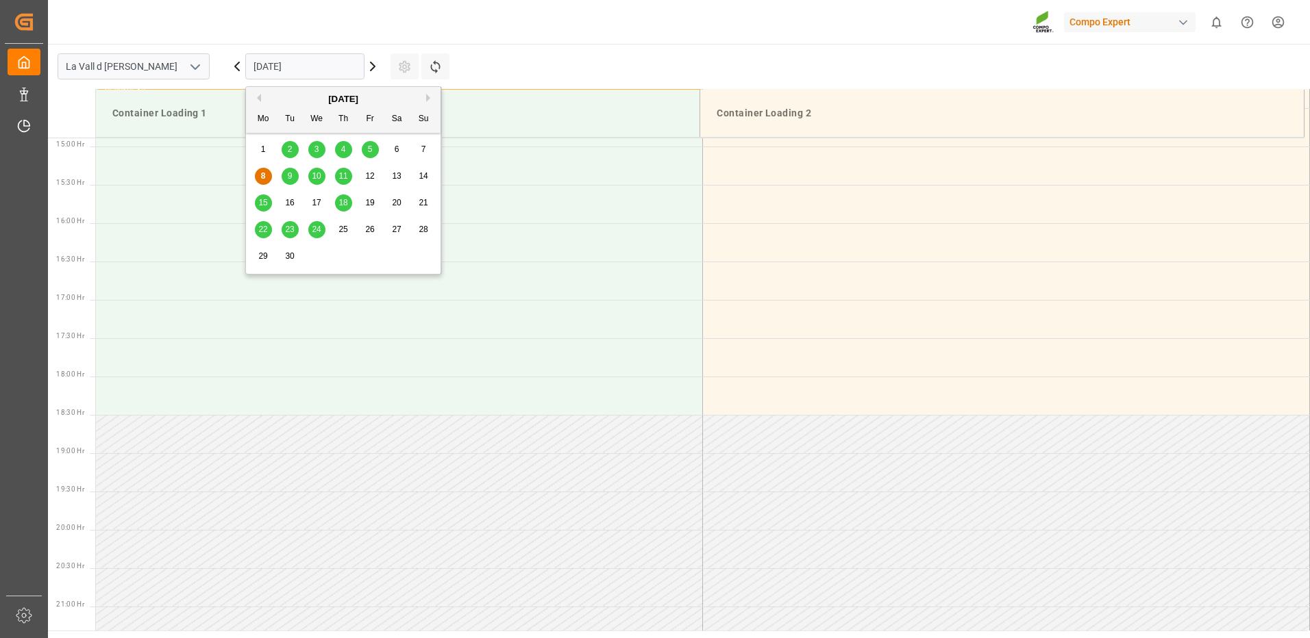
click at [318, 68] on input "[DATE]" at bounding box center [304, 66] width 119 height 26
click at [317, 202] on span "17" at bounding box center [316, 203] width 9 height 10
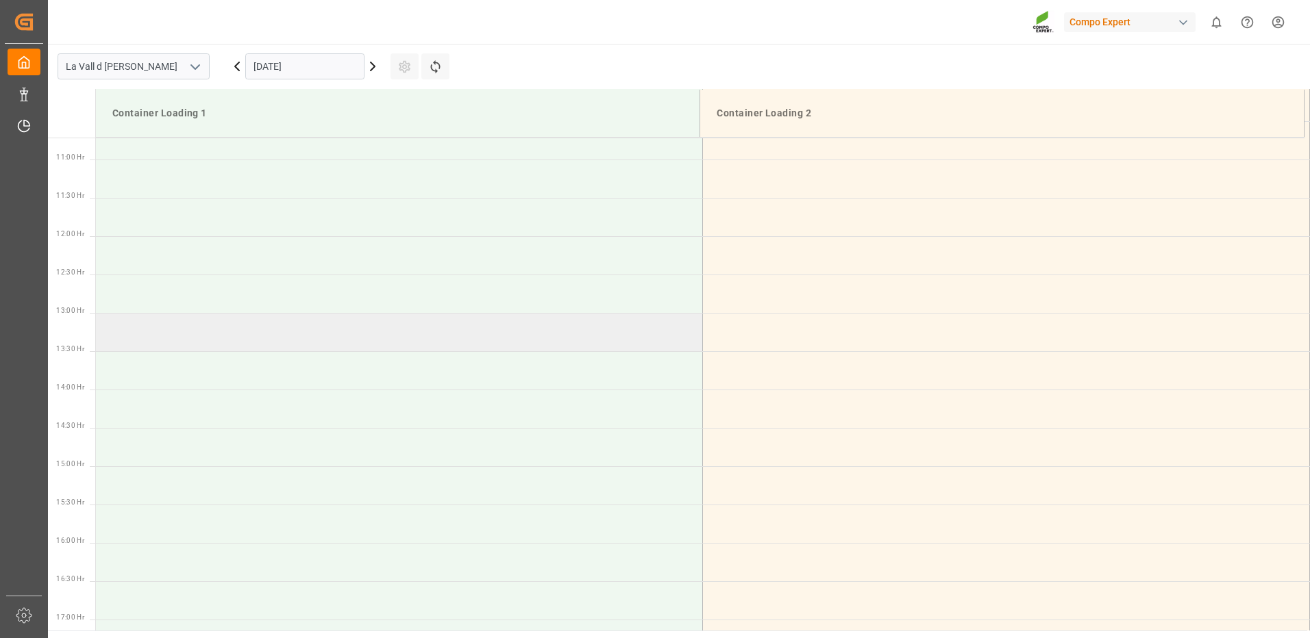
scroll to position [891, 0]
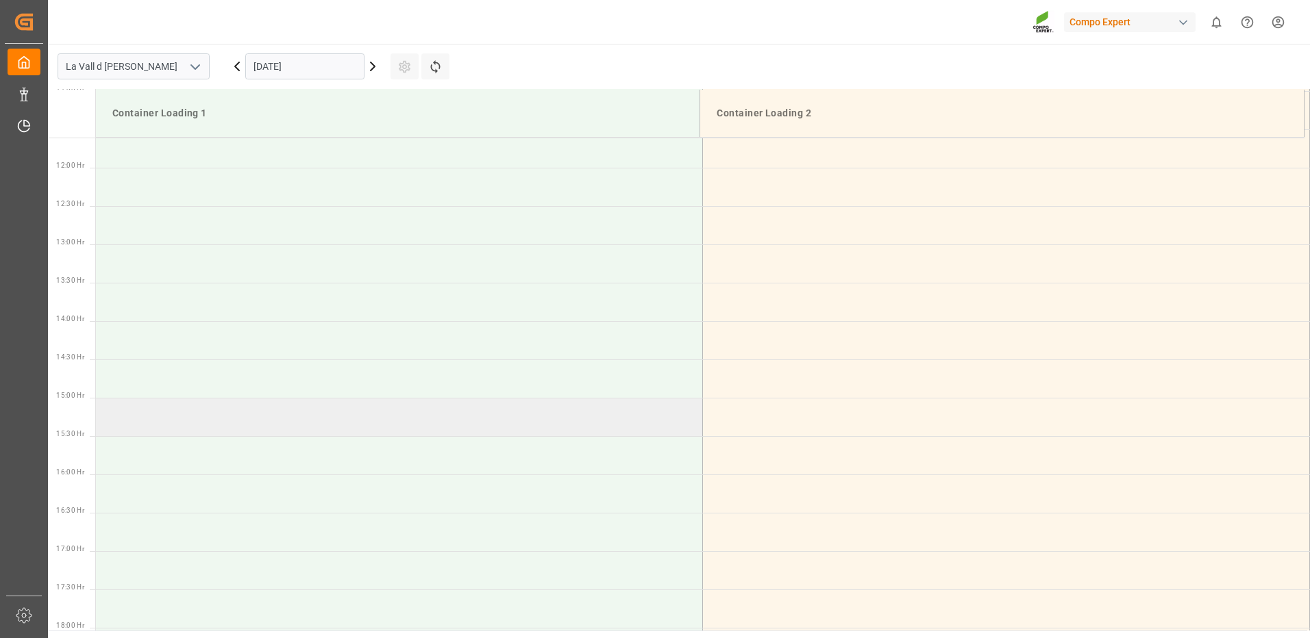
click at [190, 422] on td at bounding box center [399, 417] width 607 height 38
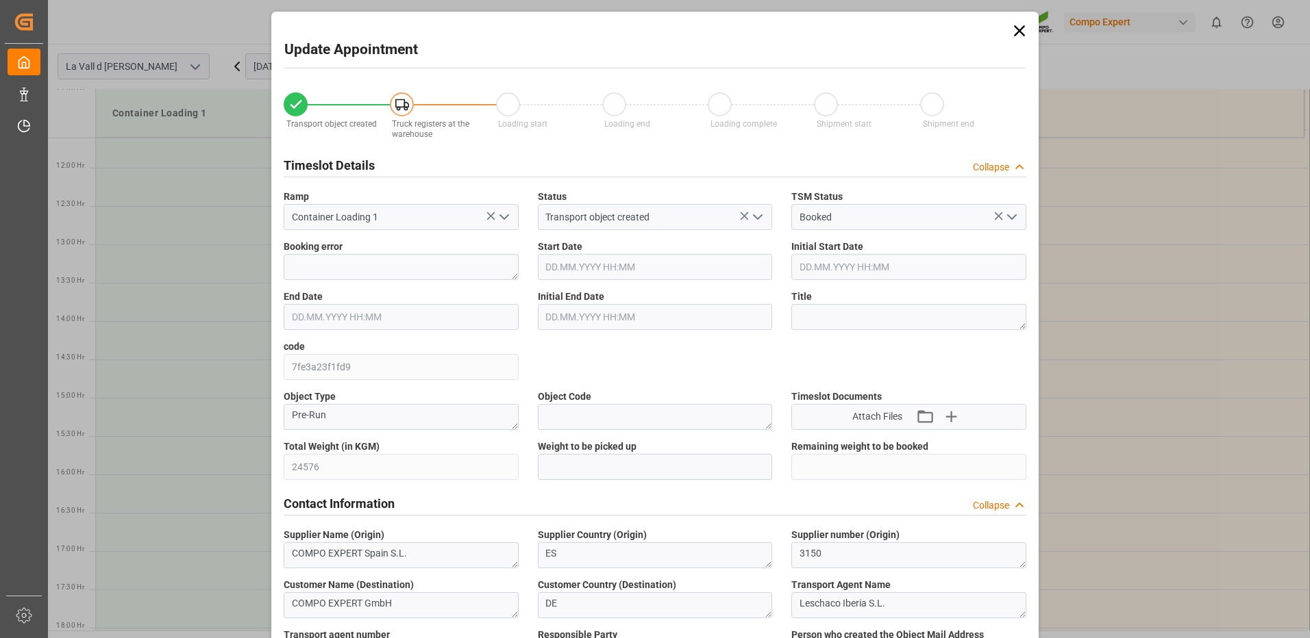
type input "17.09.2025 15:00"
type input "[DATE] 15:30"
type input "[DATE] 10:03"
type input "08.09.2025 16:22"
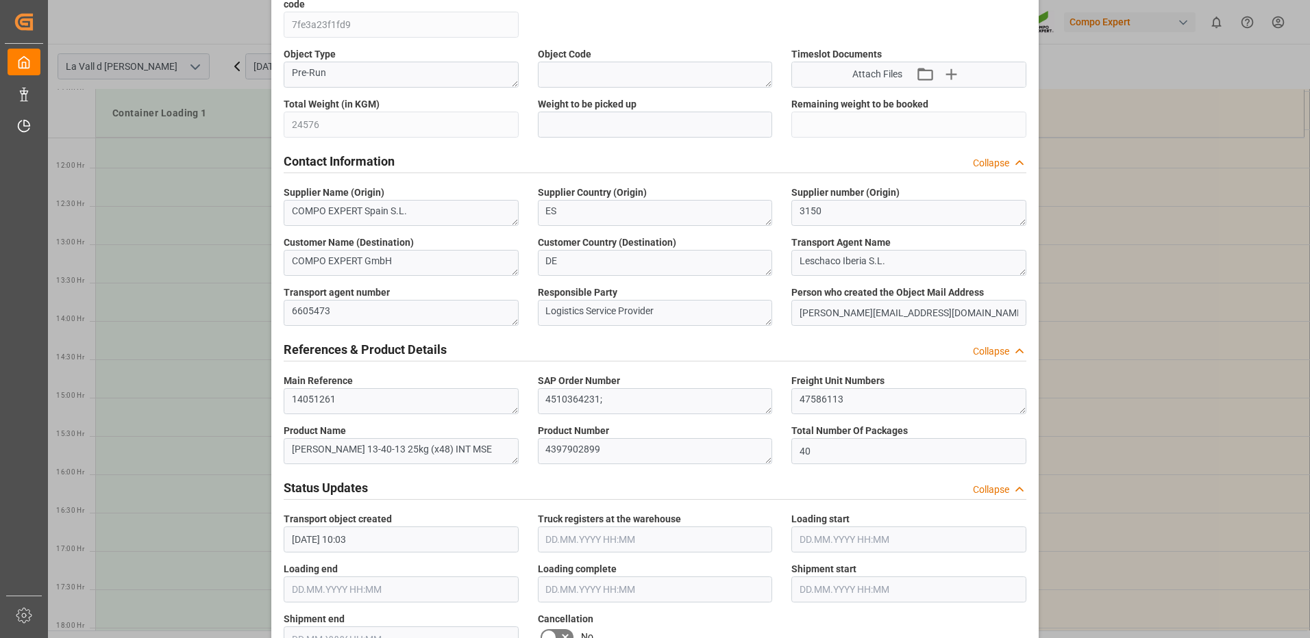
scroll to position [274, 0]
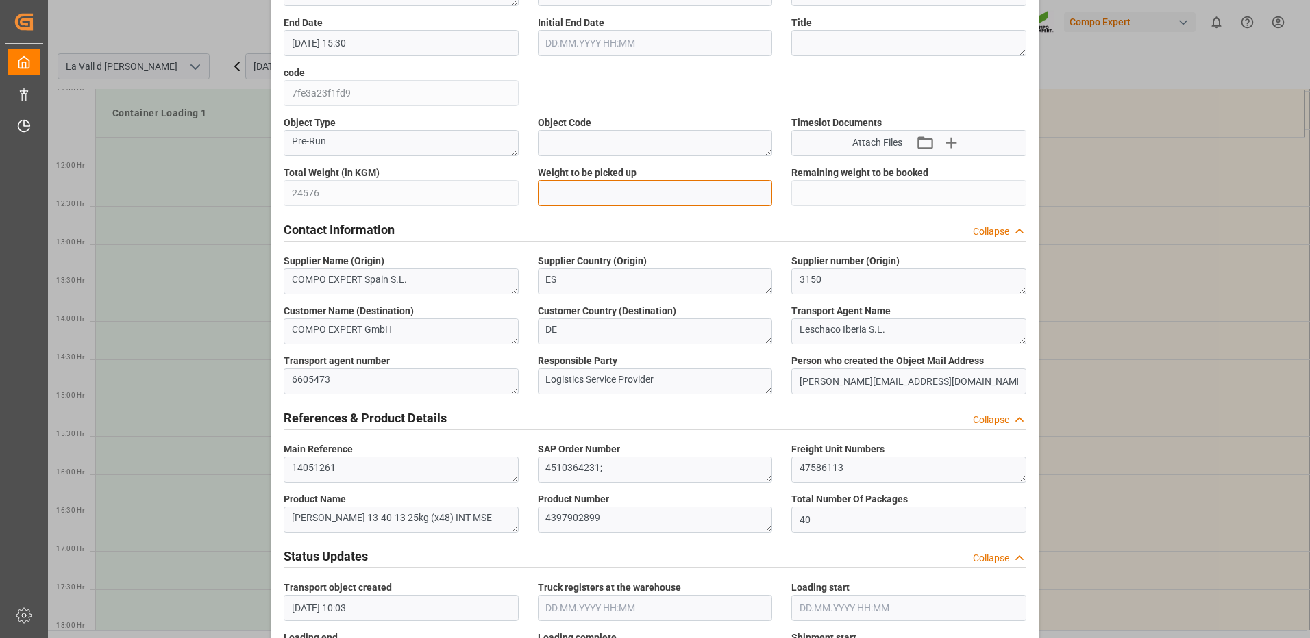
click at [625, 195] on input "text" at bounding box center [655, 193] width 235 height 26
click at [624, 197] on input "text" at bounding box center [655, 193] width 235 height 26
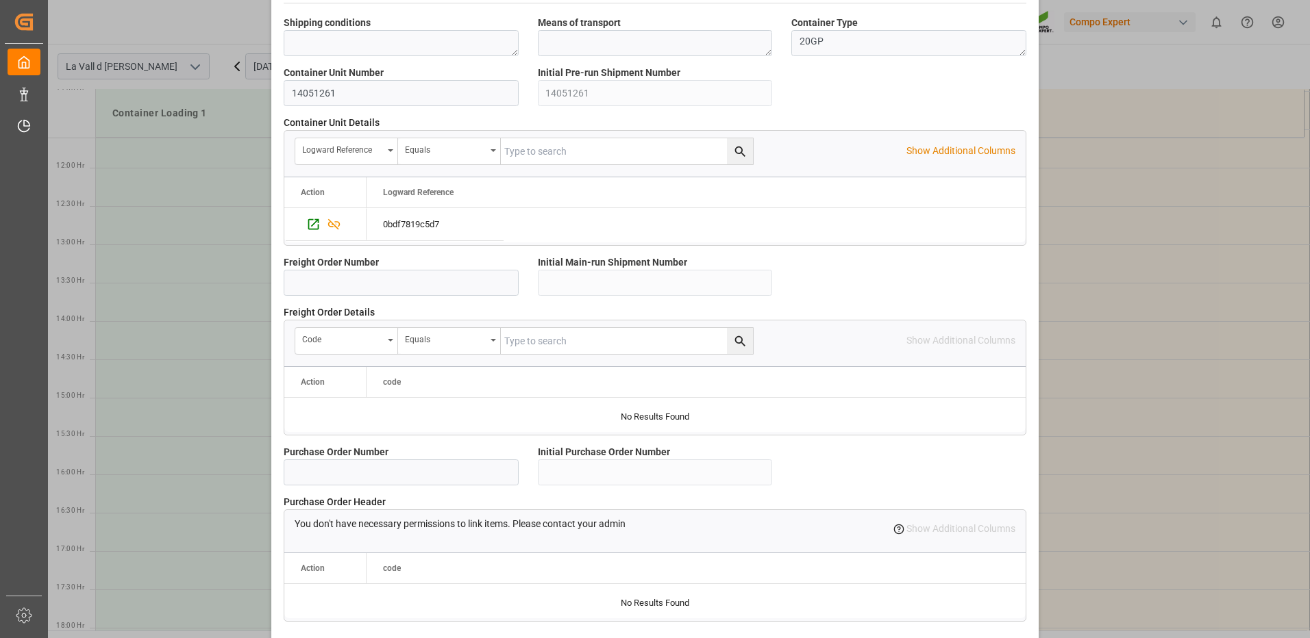
scroll to position [1168, 0]
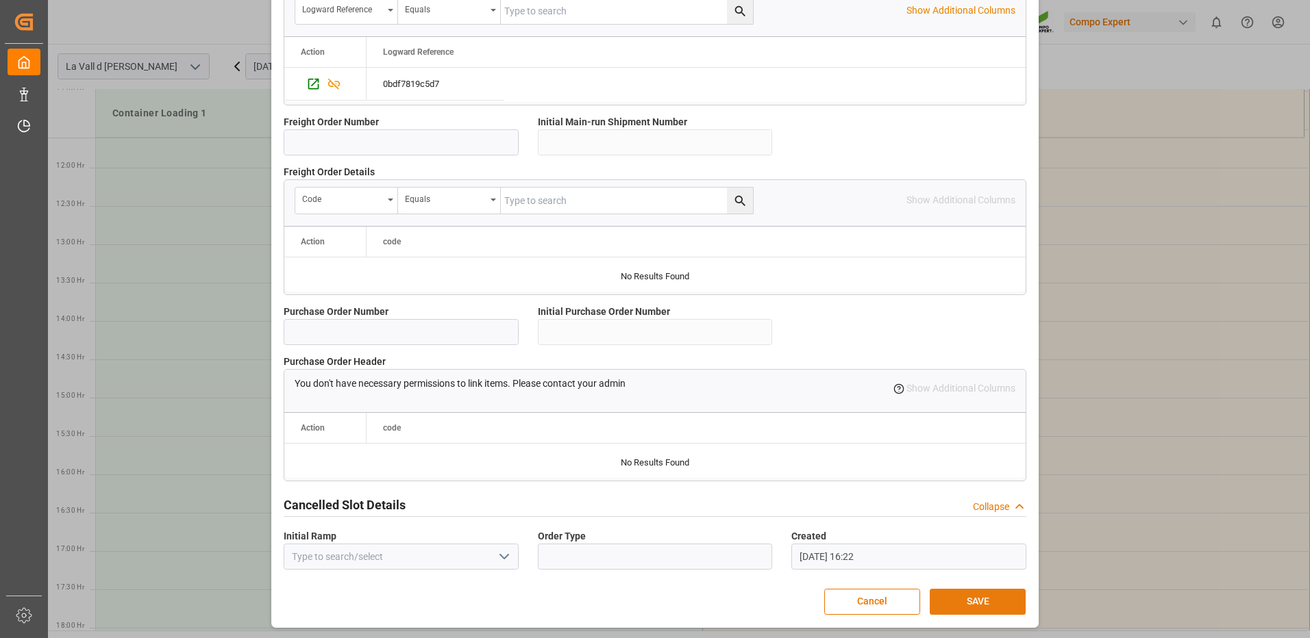
type input "24576"
click at [973, 604] on button "SAVE" at bounding box center [978, 602] width 96 height 26
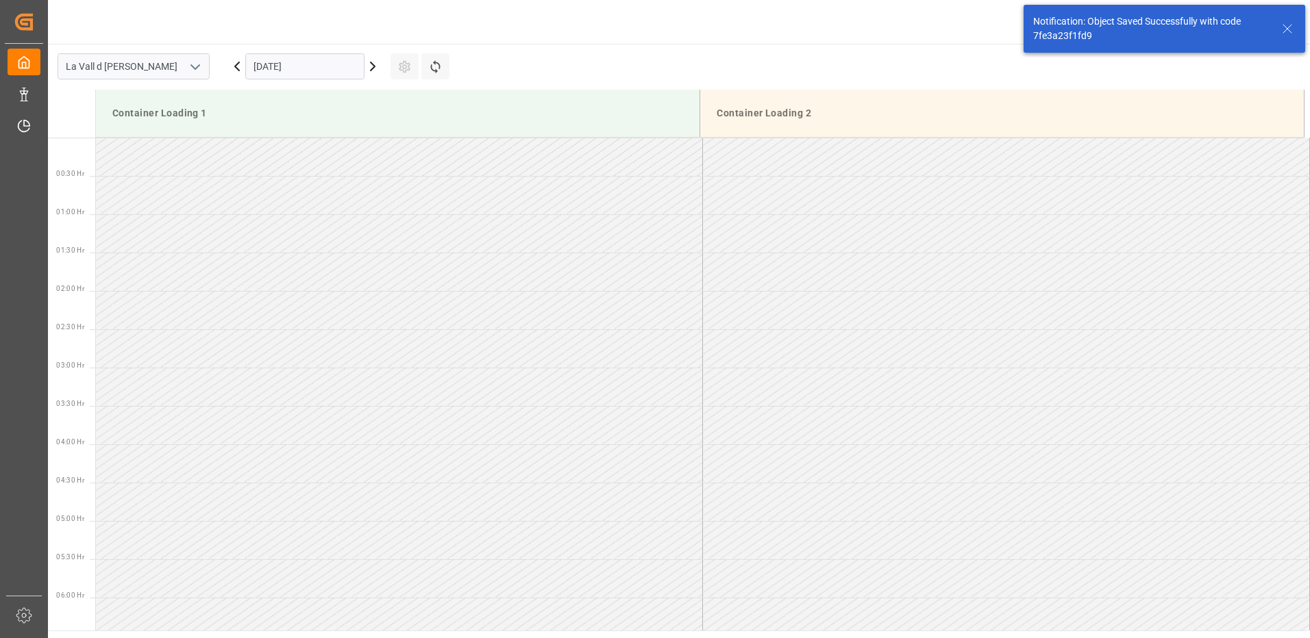
scroll to position [1065, 0]
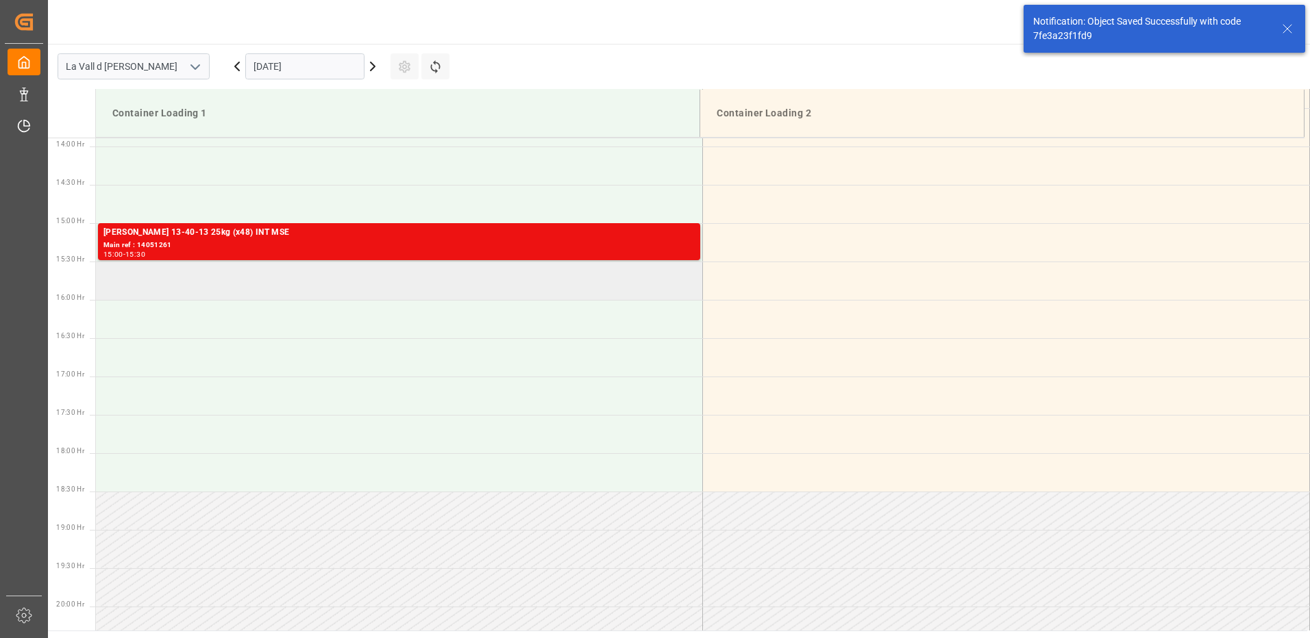
click at [372, 278] on td at bounding box center [399, 281] width 607 height 38
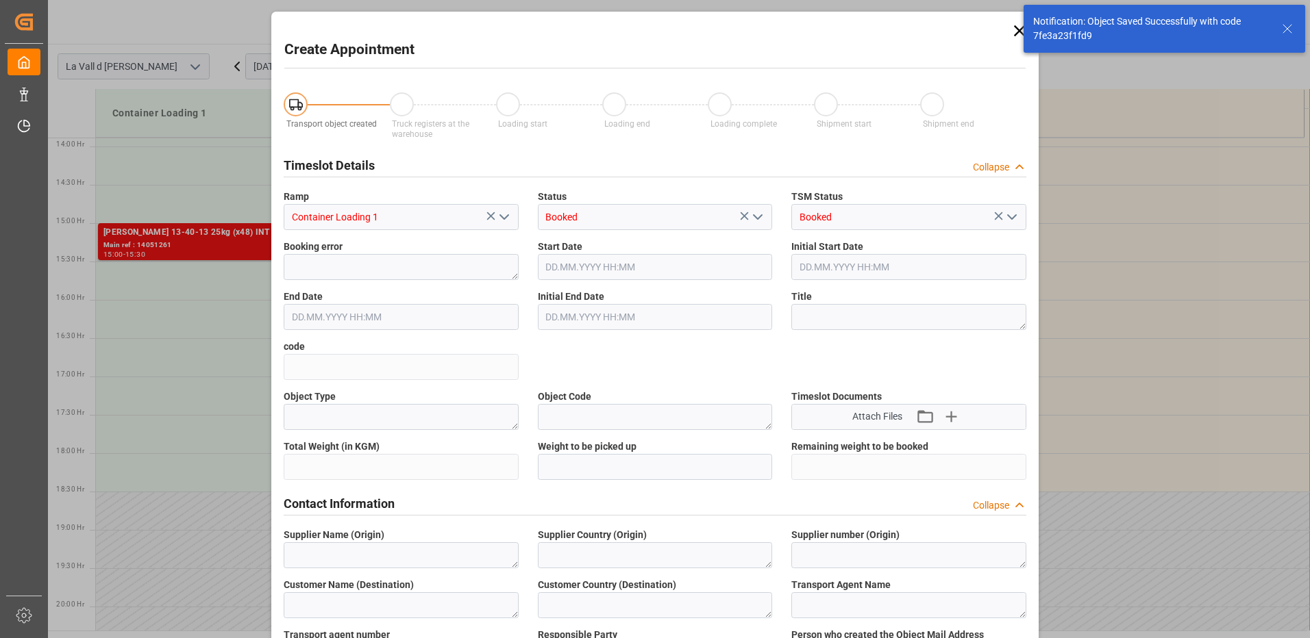
type input "[DATE] 15:30"
type input "[DATE] 16:00"
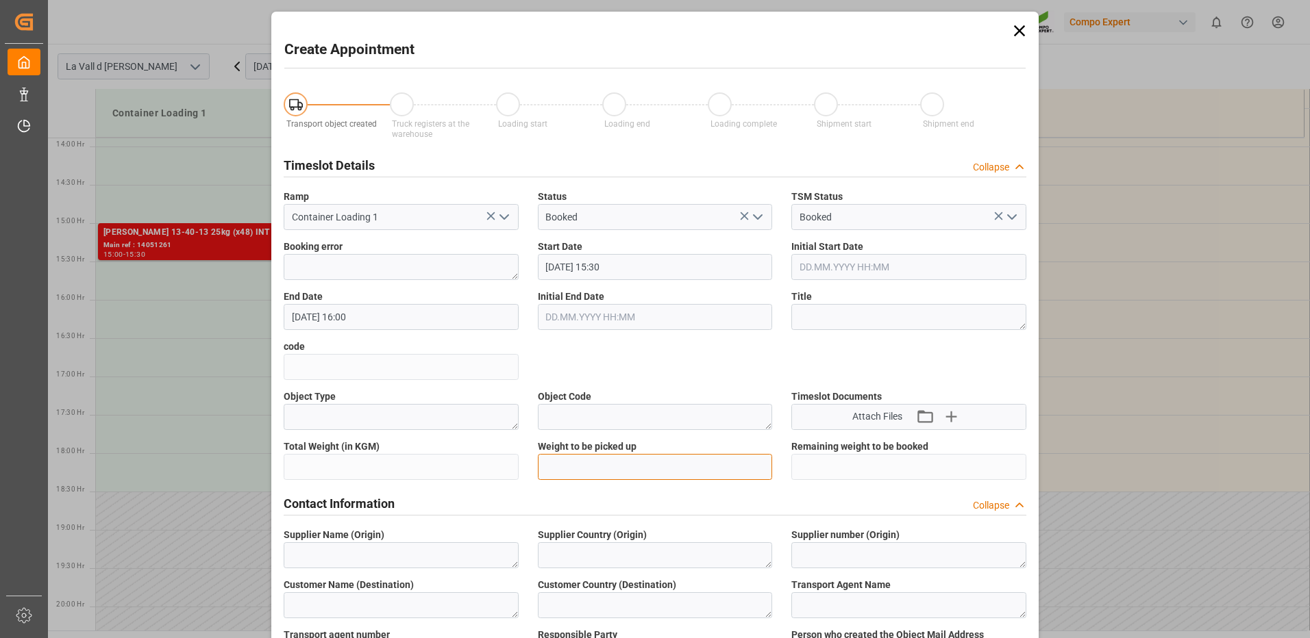
click at [641, 465] on input "text" at bounding box center [655, 467] width 235 height 26
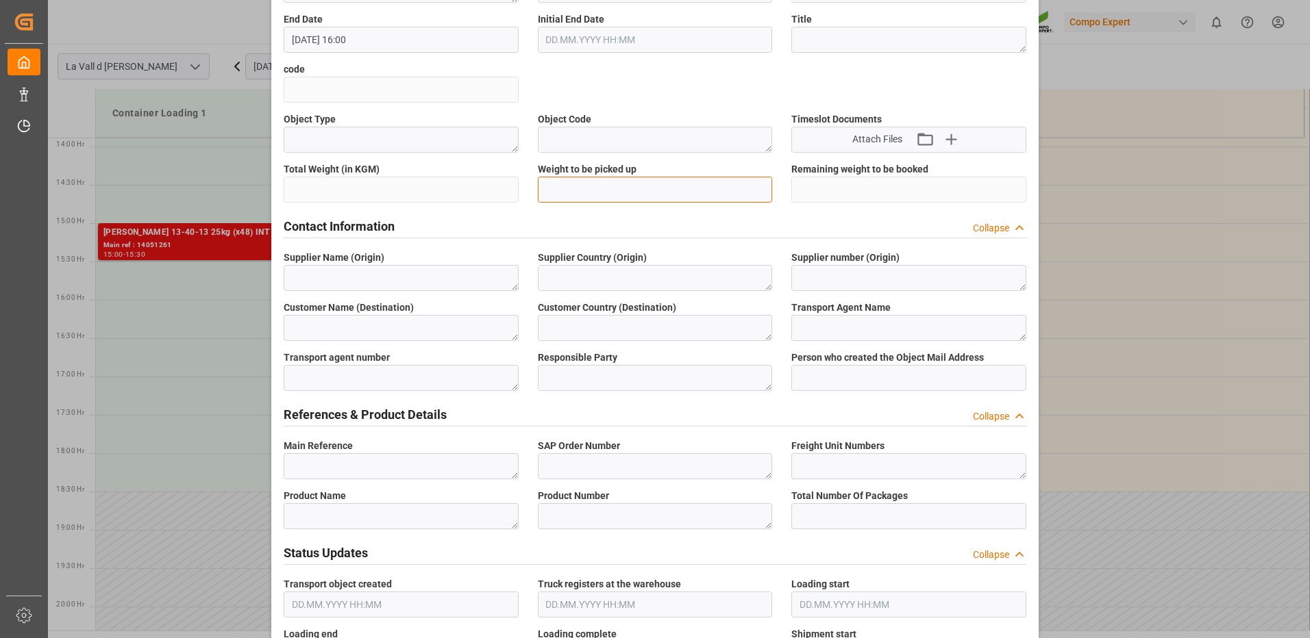
scroll to position [0, 0]
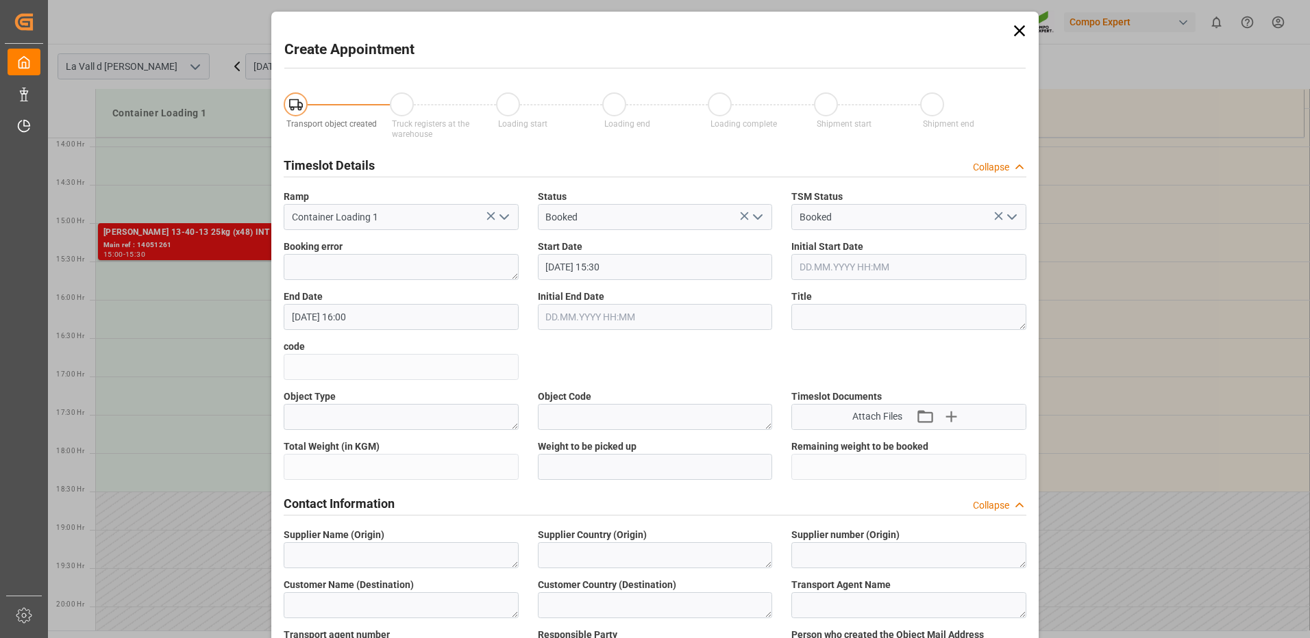
click at [1014, 35] on icon at bounding box center [1019, 30] width 11 height 11
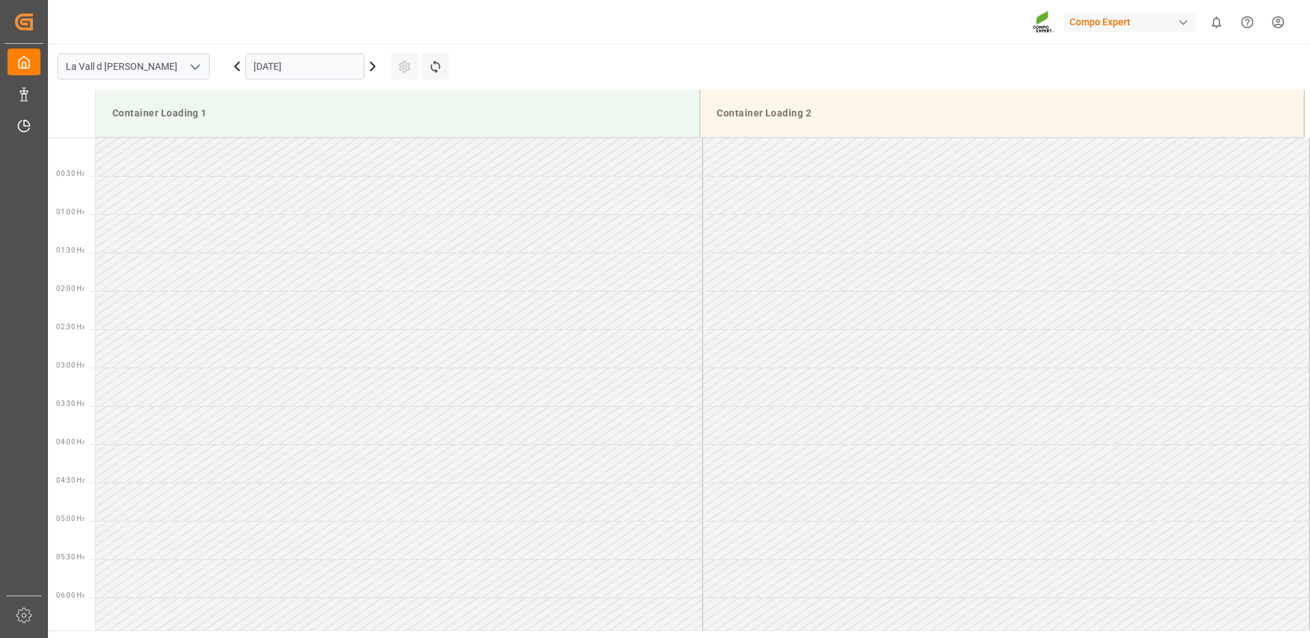
scroll to position [1142, 0]
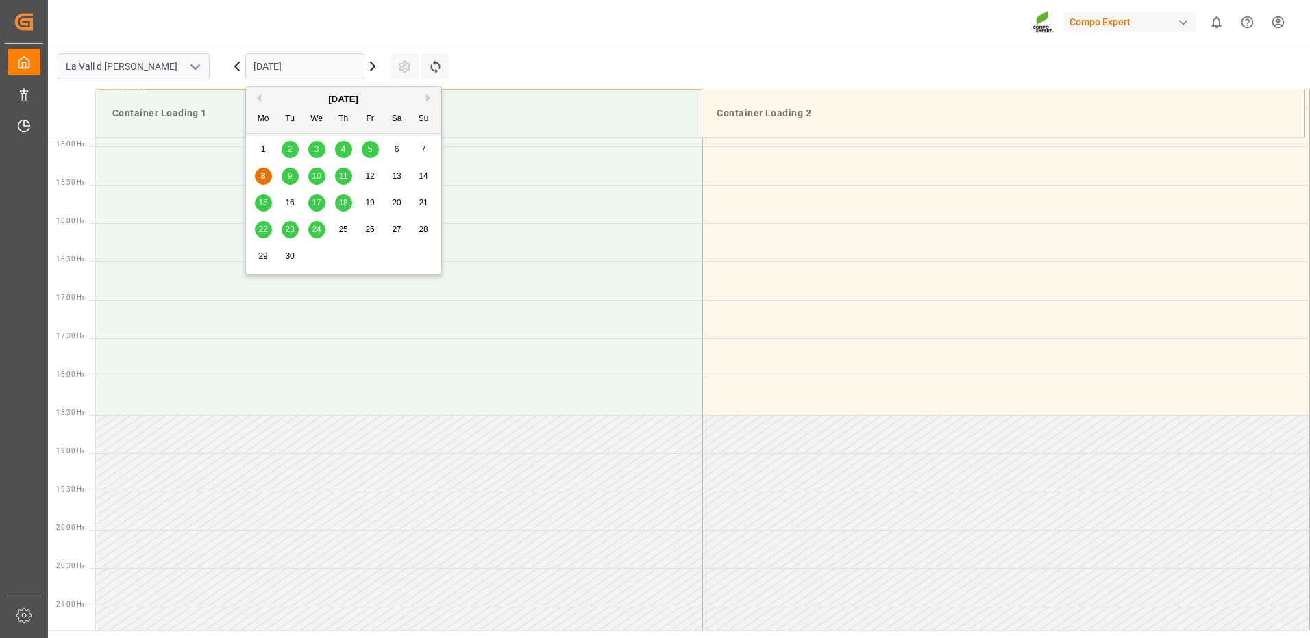
click at [267, 62] on input "[DATE]" at bounding box center [304, 66] width 119 height 26
click at [314, 201] on span "17" at bounding box center [316, 203] width 9 height 10
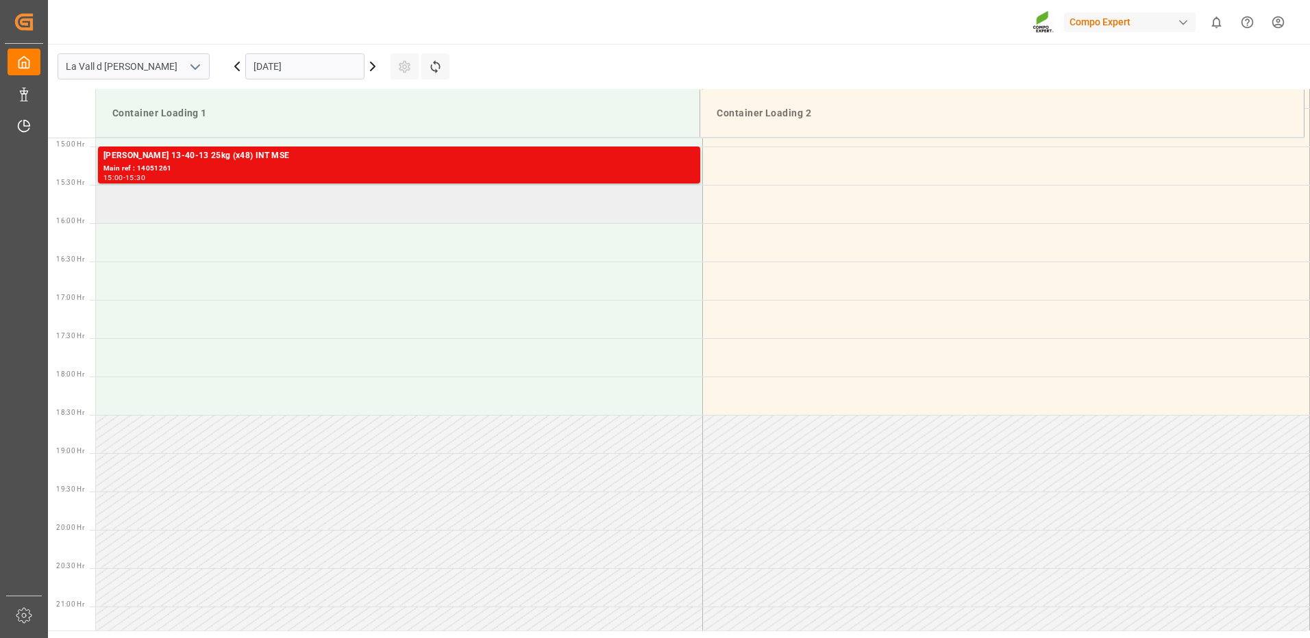
click at [226, 211] on td at bounding box center [399, 204] width 607 height 38
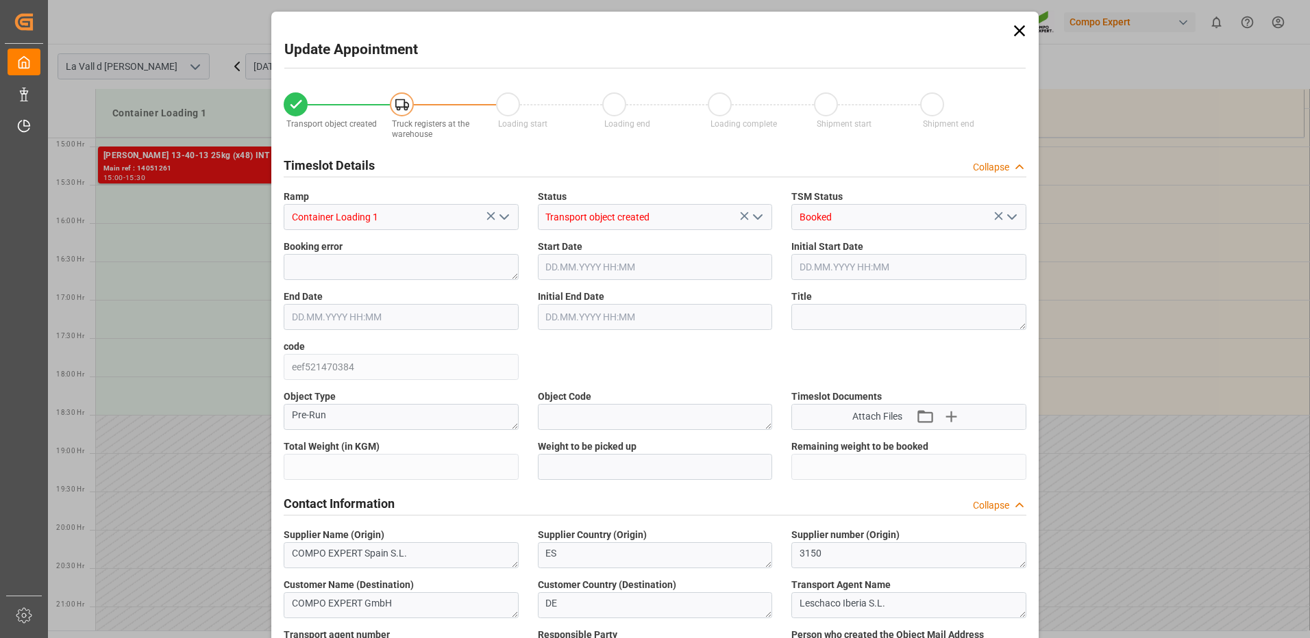
type input "24576"
type input "40"
type input "[DATE] 15:30"
type input "[DATE] 16:00"
type input "[DATE] 10:03"
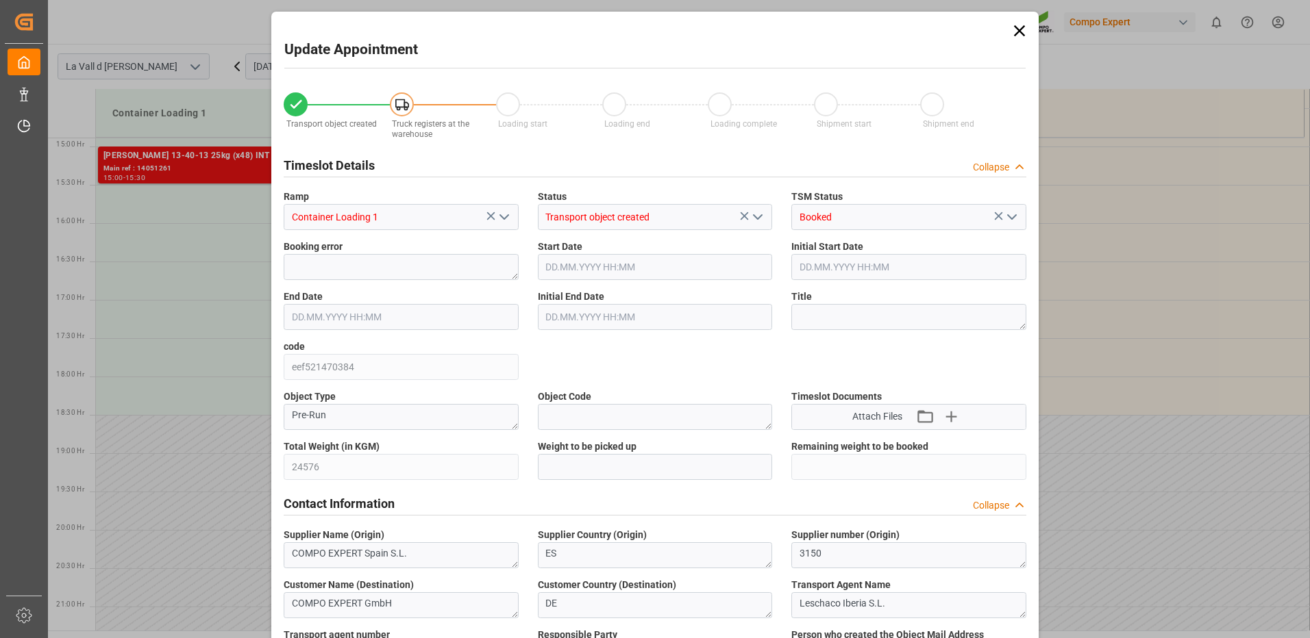
type input "[DATE] 16:23"
click at [602, 466] on input "text" at bounding box center [655, 467] width 235 height 26
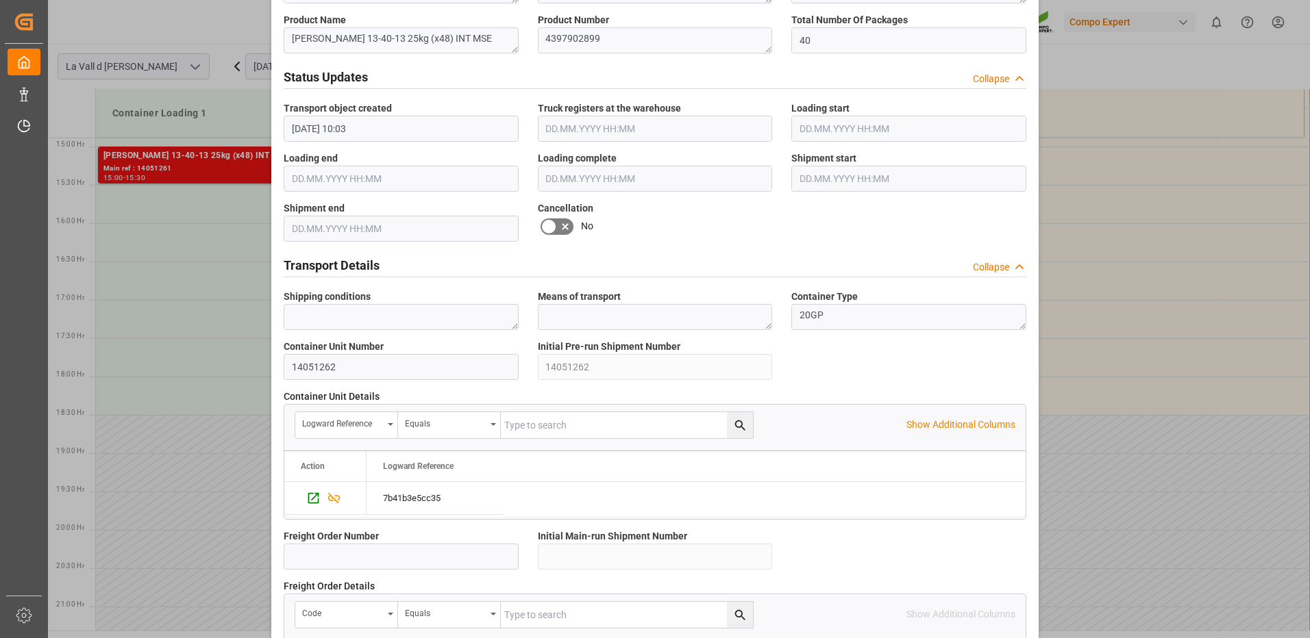
scroll to position [1168, 0]
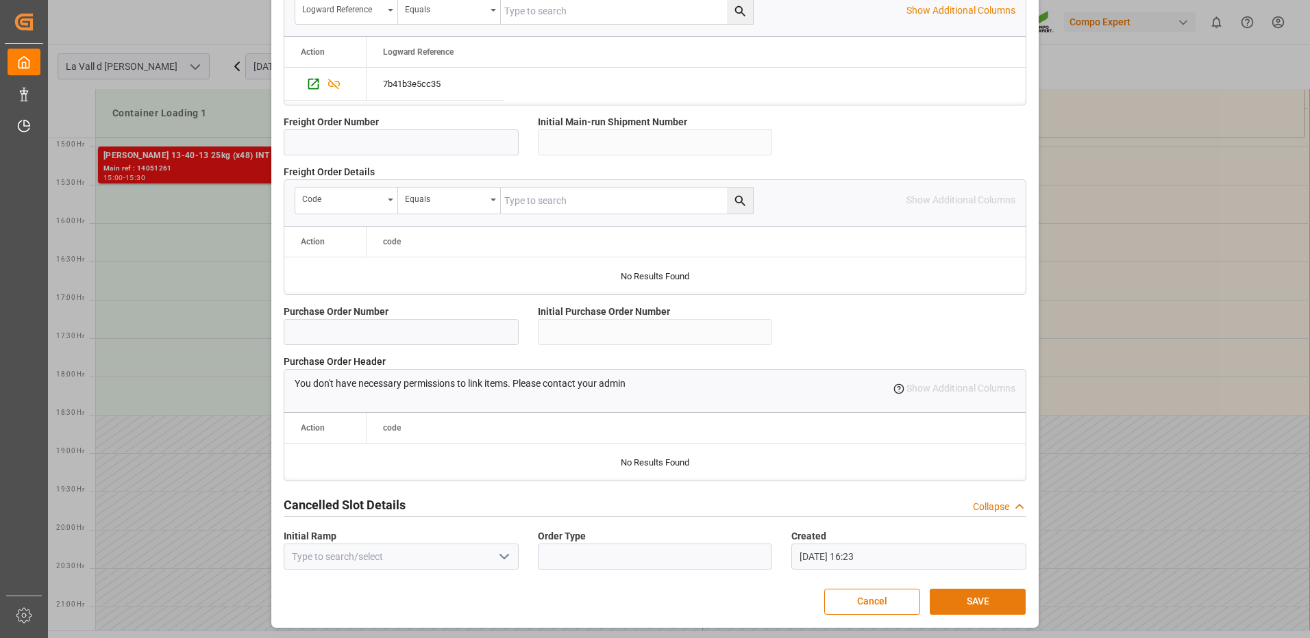
type input "24576"
click at [973, 608] on button "SAVE" at bounding box center [978, 602] width 96 height 26
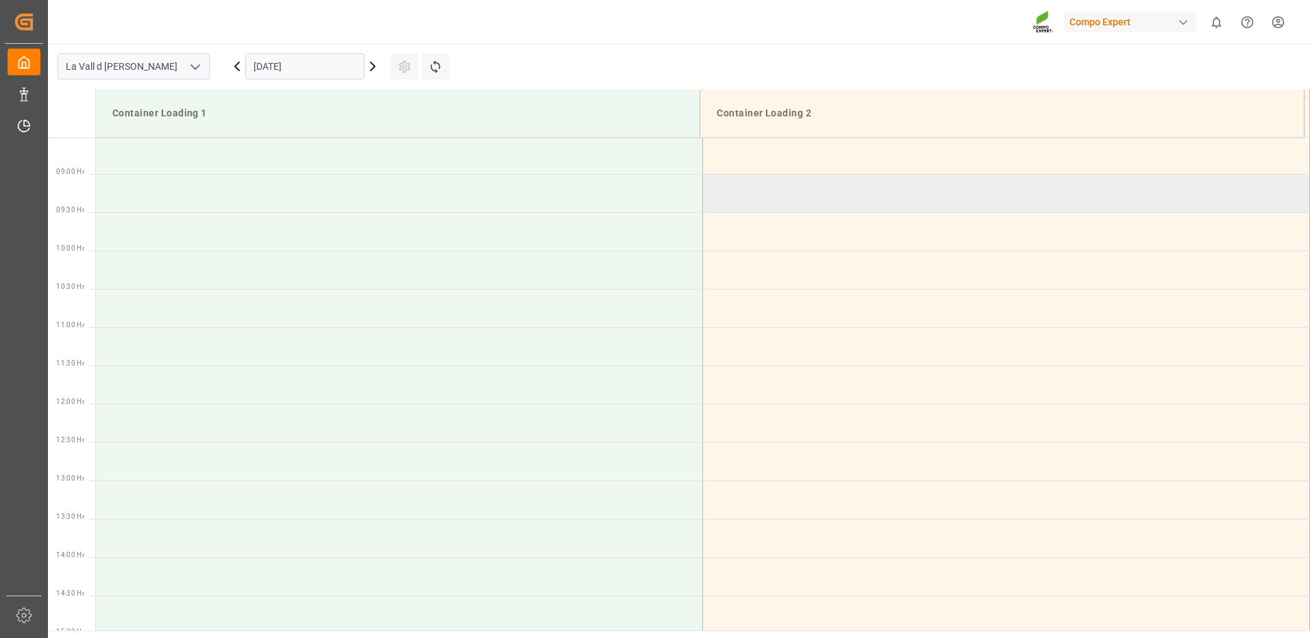
scroll to position [586, 0]
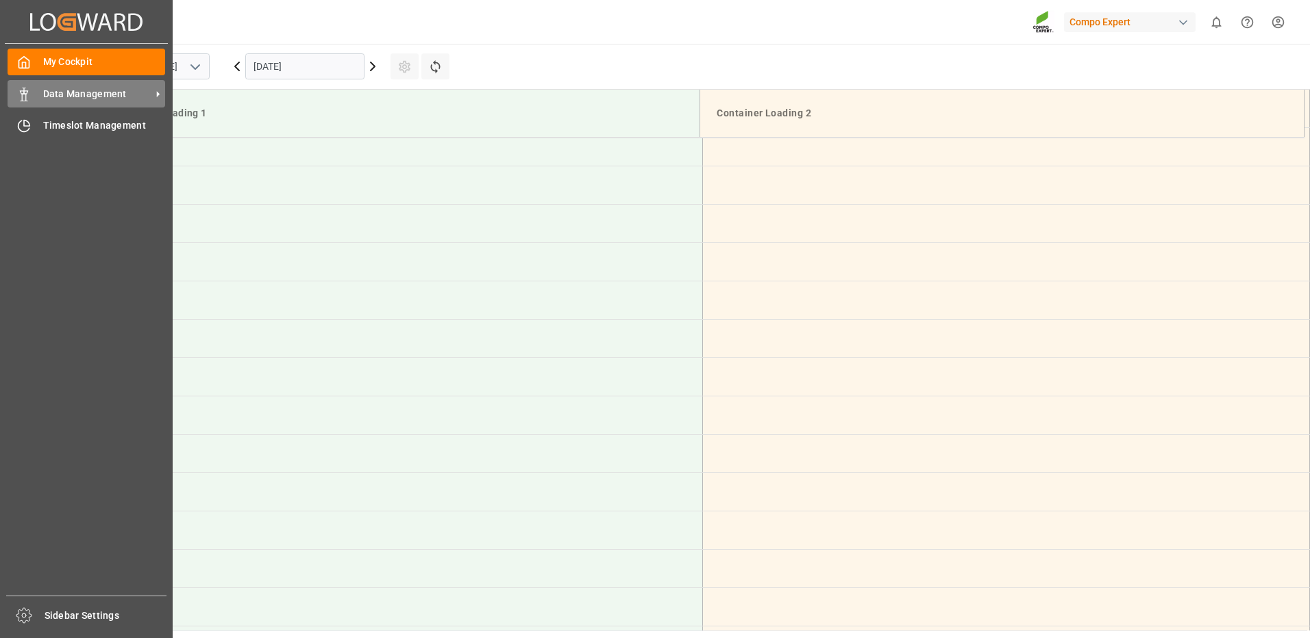
click at [25, 89] on icon at bounding box center [24, 95] width 14 height 14
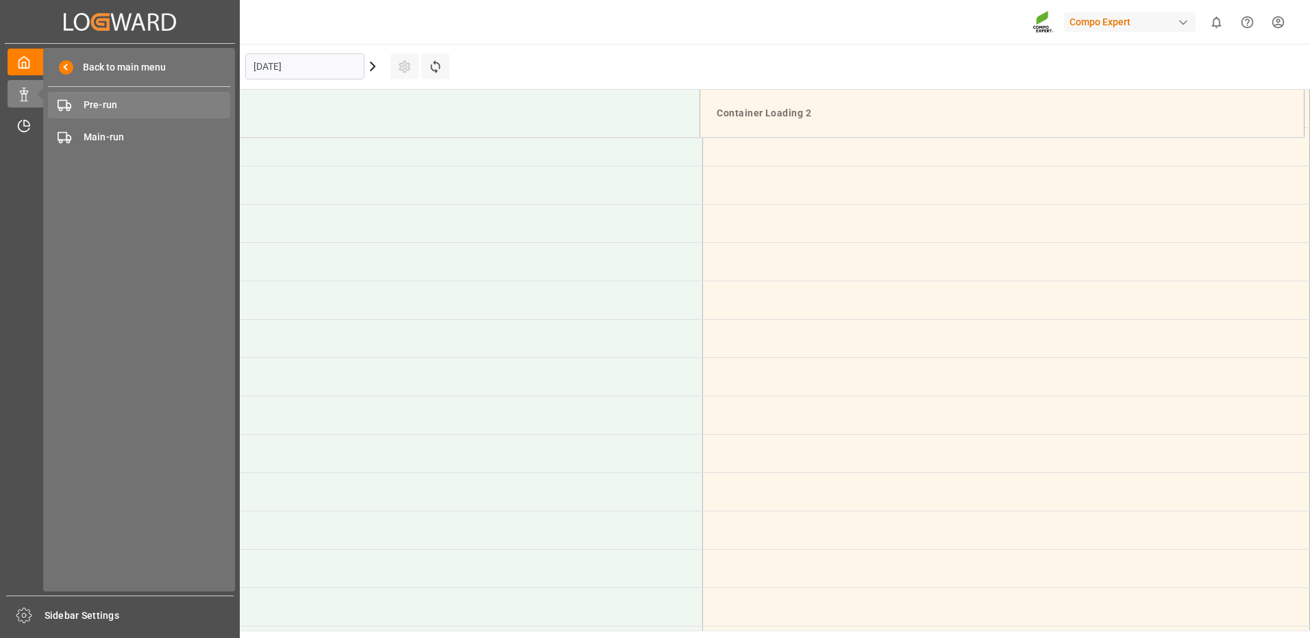
click at [91, 106] on span "Pre-run" at bounding box center [157, 105] width 147 height 14
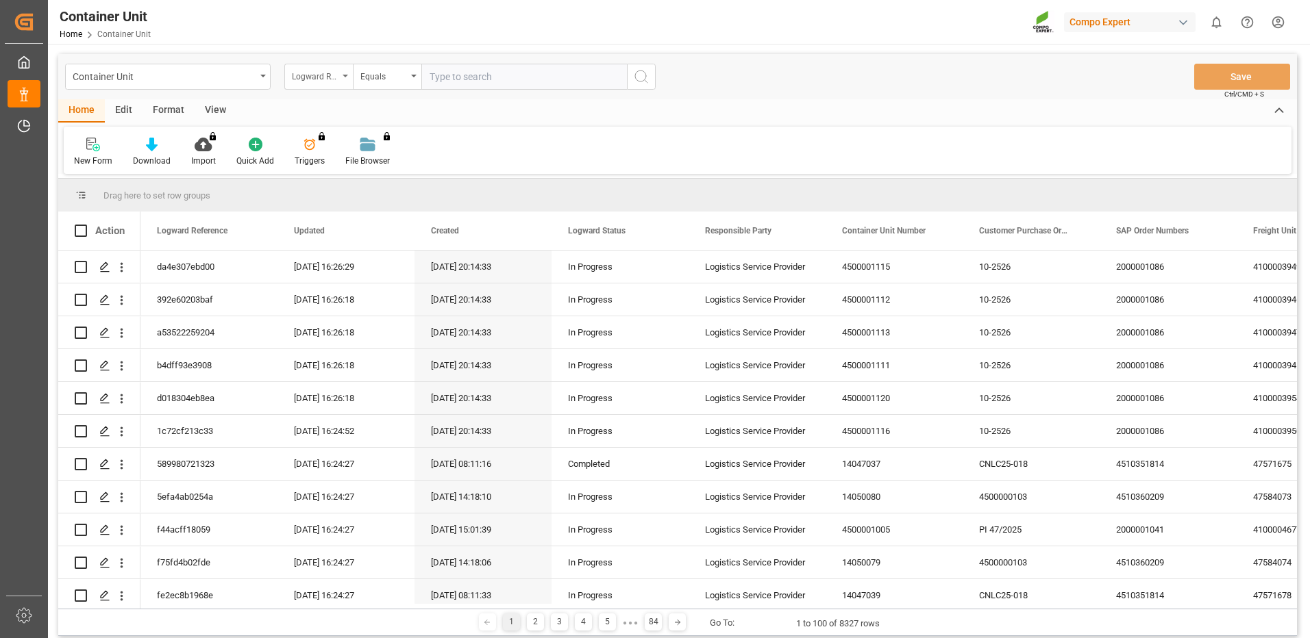
click at [333, 71] on div "Logward Reference" at bounding box center [315, 75] width 47 height 16
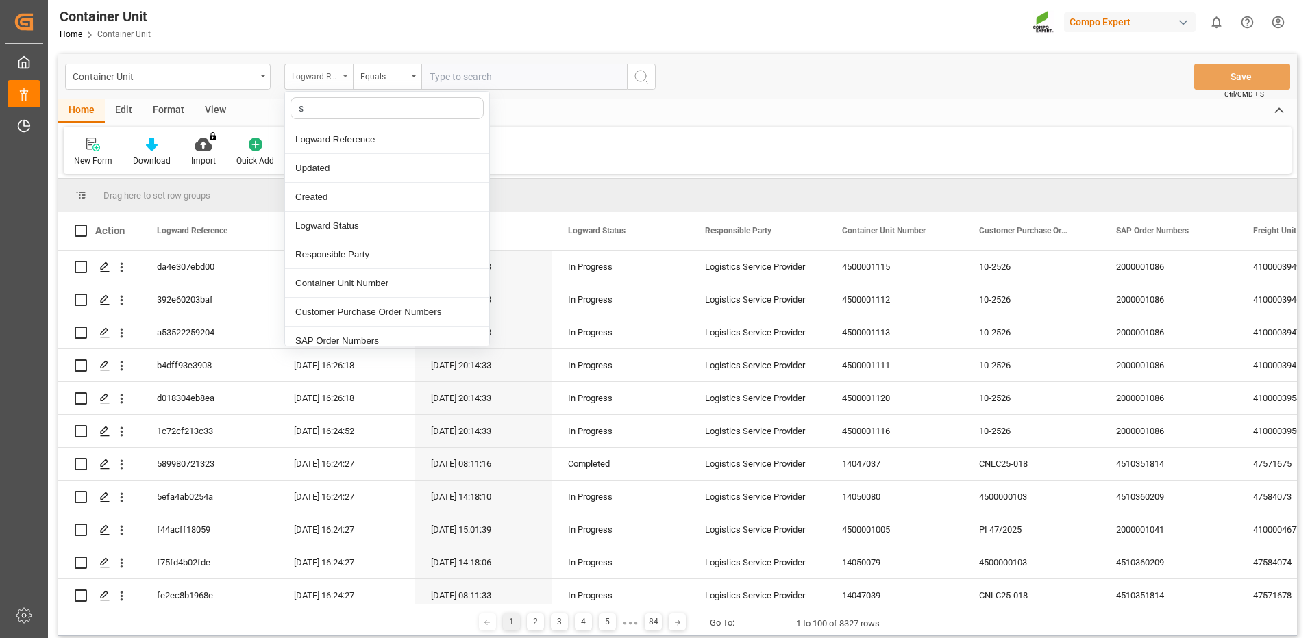
type input "sa"
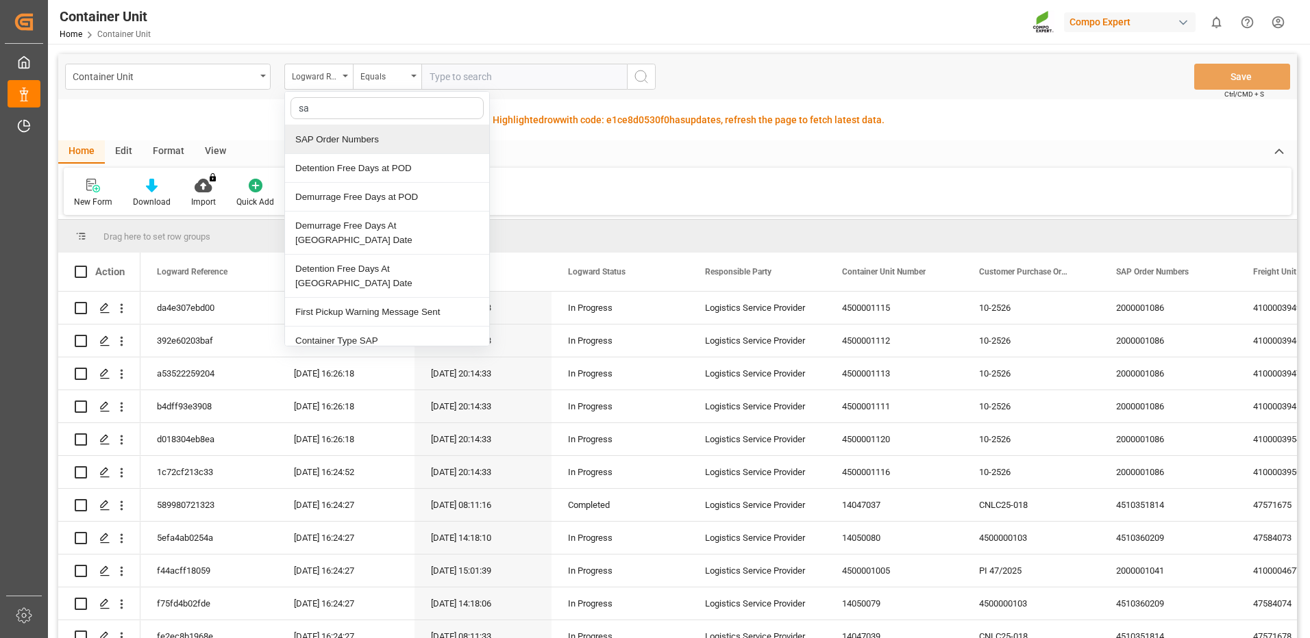
click at [349, 140] on div "SAP Order Numbers" at bounding box center [387, 139] width 204 height 29
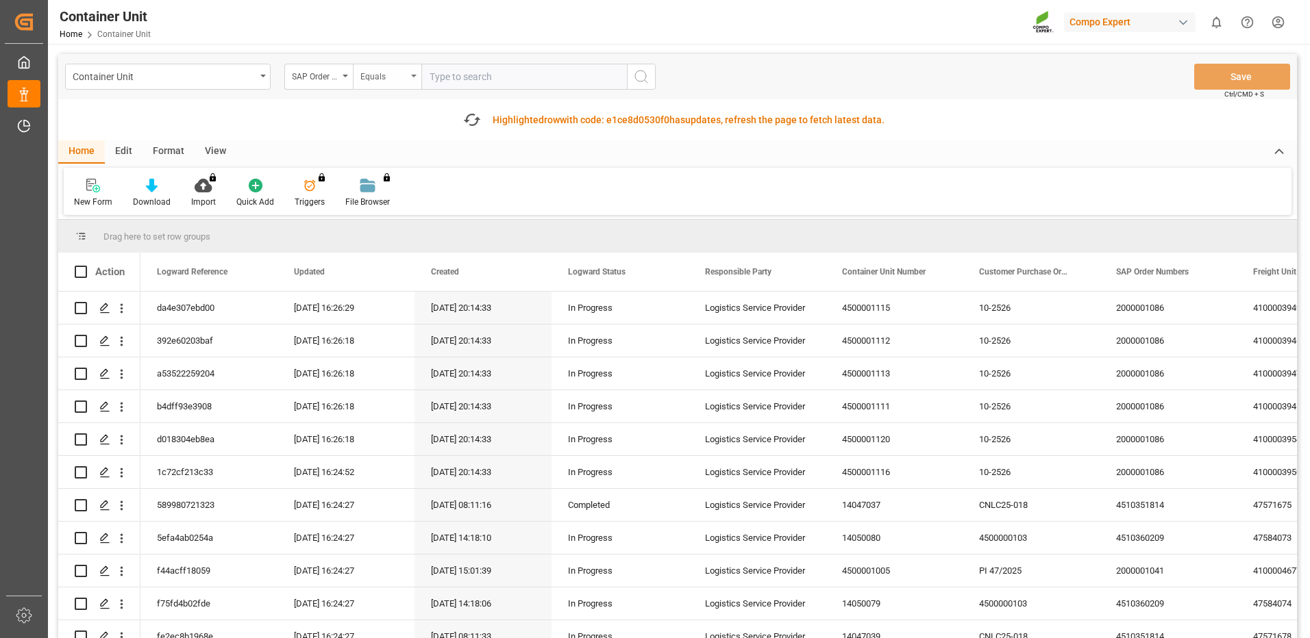
click at [399, 80] on div "Equals" at bounding box center [383, 75] width 47 height 16
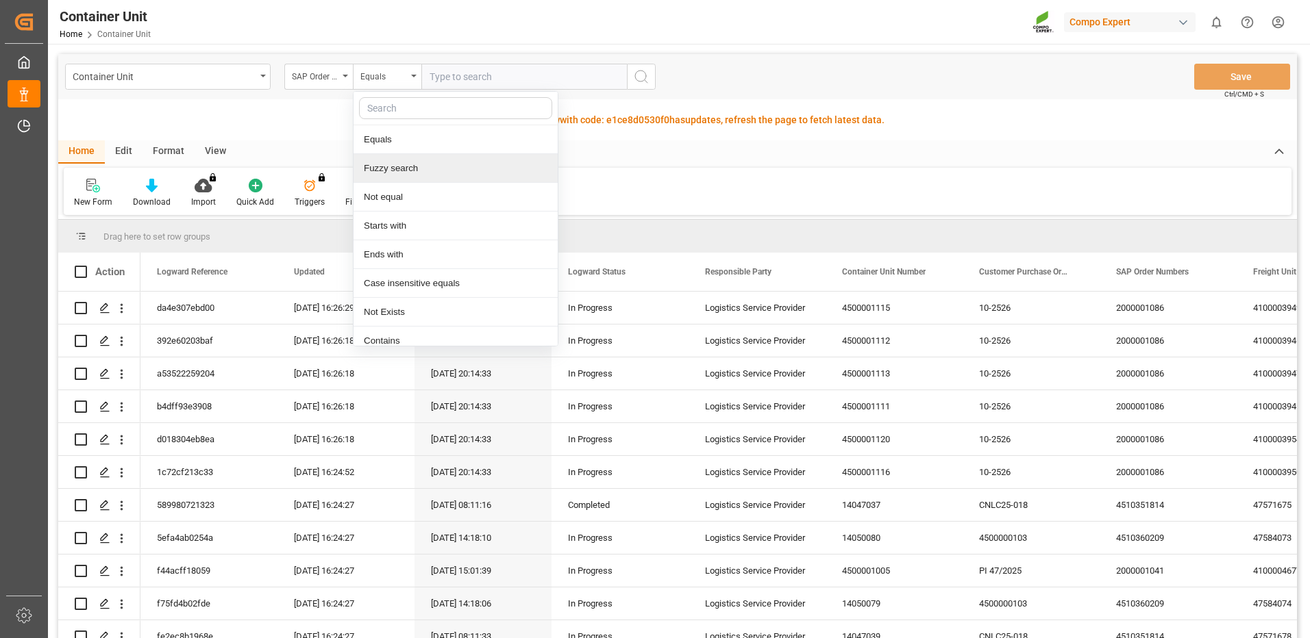
drag, startPoint x: 406, startPoint y: 173, endPoint x: 449, endPoint y: 114, distance: 72.5
click at [406, 173] on div "Fuzzy search" at bounding box center [456, 168] width 204 height 29
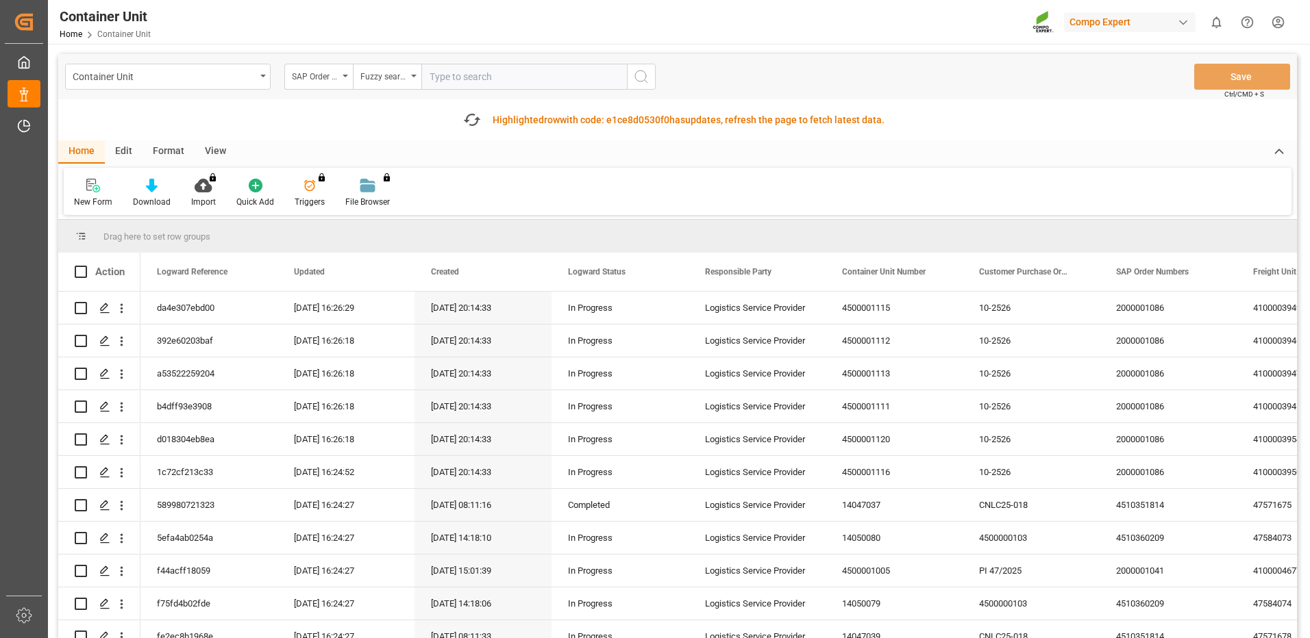
drag, startPoint x: 478, startPoint y: 82, endPoint x: 531, endPoint y: 82, distance: 52.8
click at [480, 82] on input "text" at bounding box center [524, 77] width 206 height 26
paste input "14050956"
type input "14050956"
click at [649, 74] on button "search button" at bounding box center [641, 77] width 29 height 26
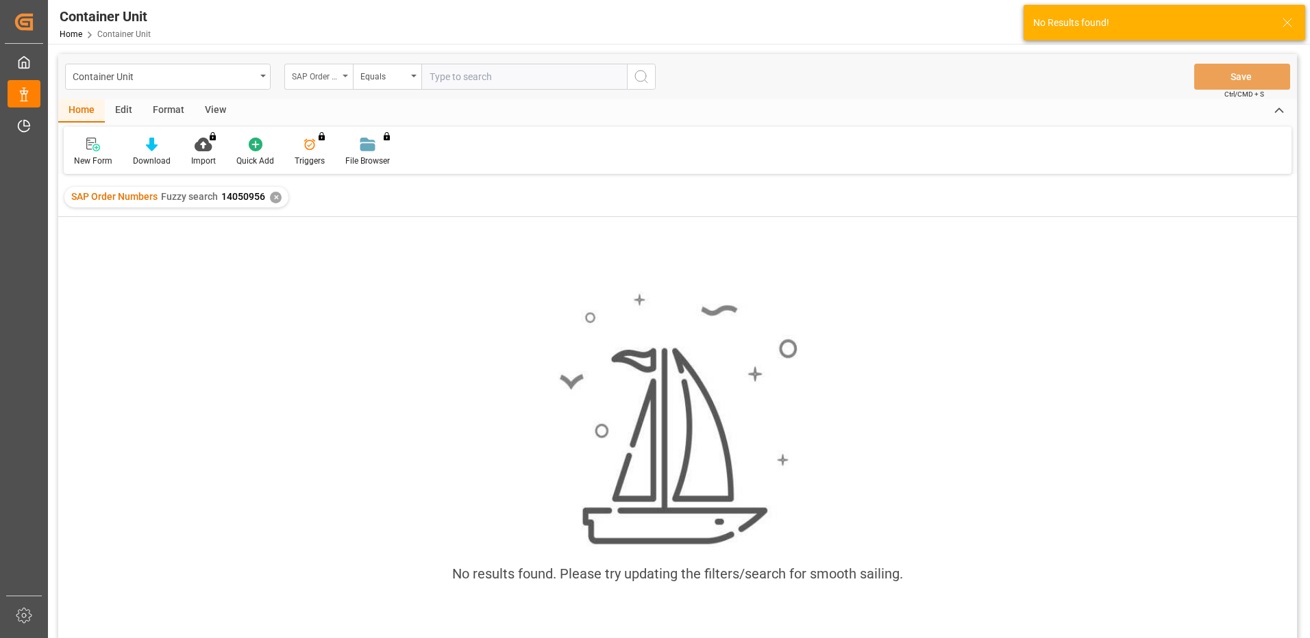
click at [331, 77] on div "SAP Order Numbers" at bounding box center [315, 75] width 47 height 16
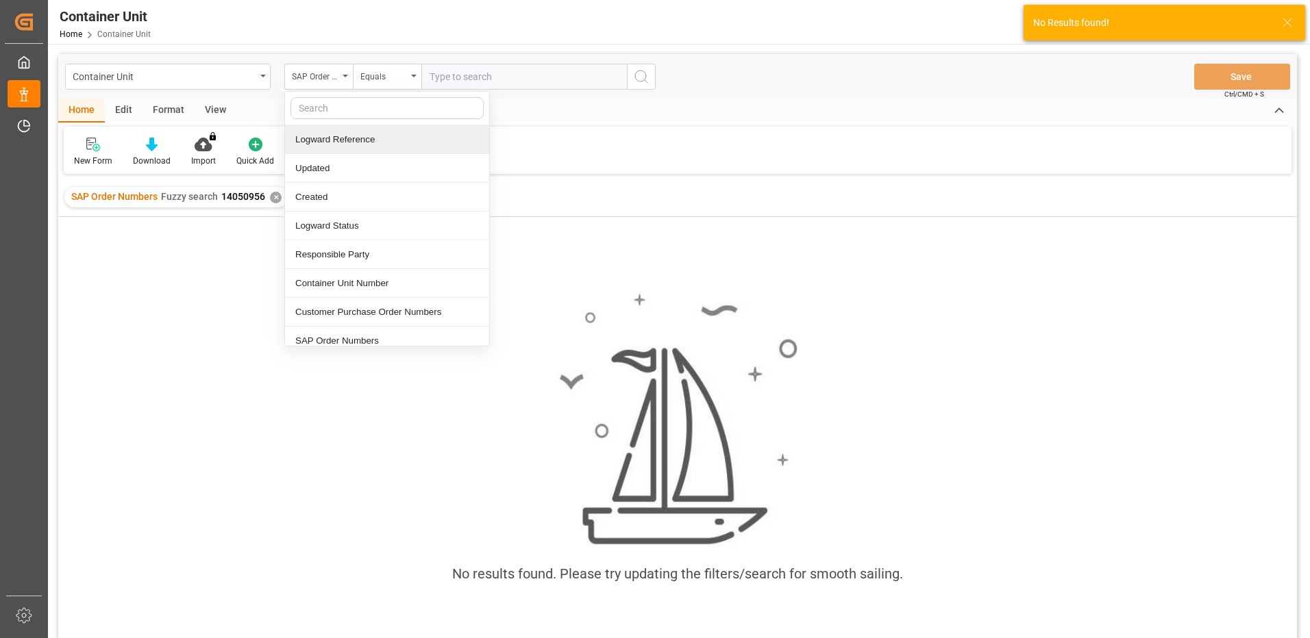
click at [333, 139] on div "Logward Reference" at bounding box center [387, 139] width 204 height 29
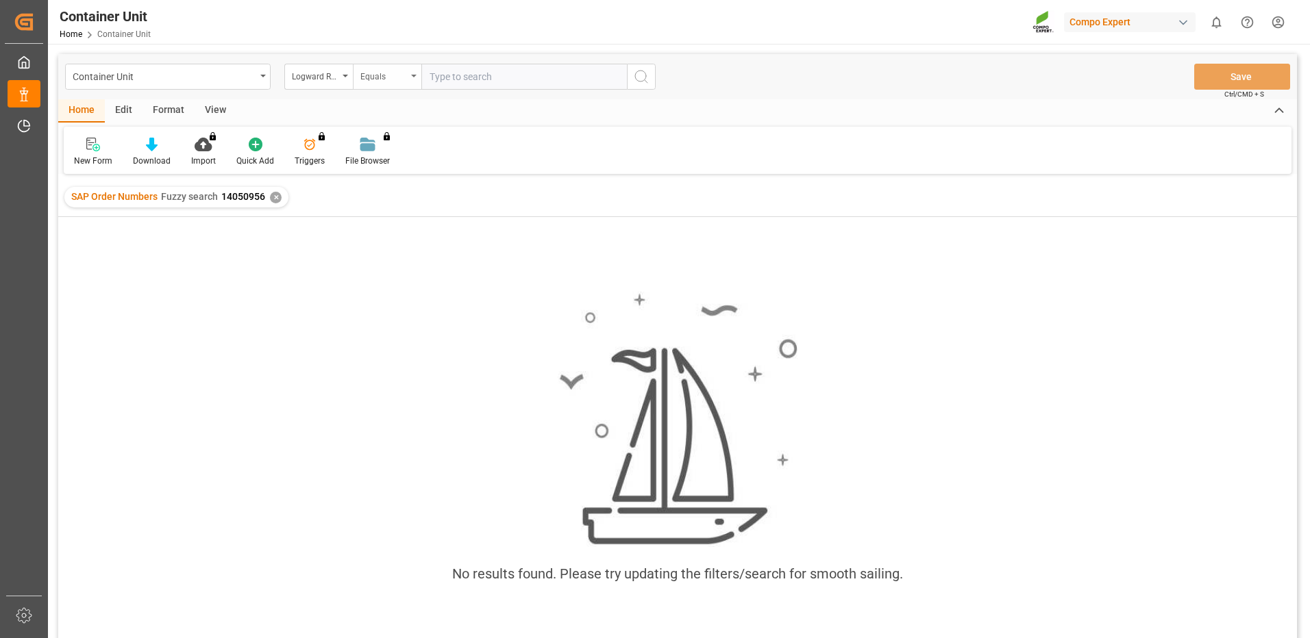
click at [399, 76] on div "Equals" at bounding box center [383, 75] width 47 height 16
click at [406, 73] on div "Equals" at bounding box center [383, 75] width 47 height 16
click at [467, 71] on input "text" at bounding box center [524, 77] width 206 height 26
paste input "14050956"
type input "14050956"
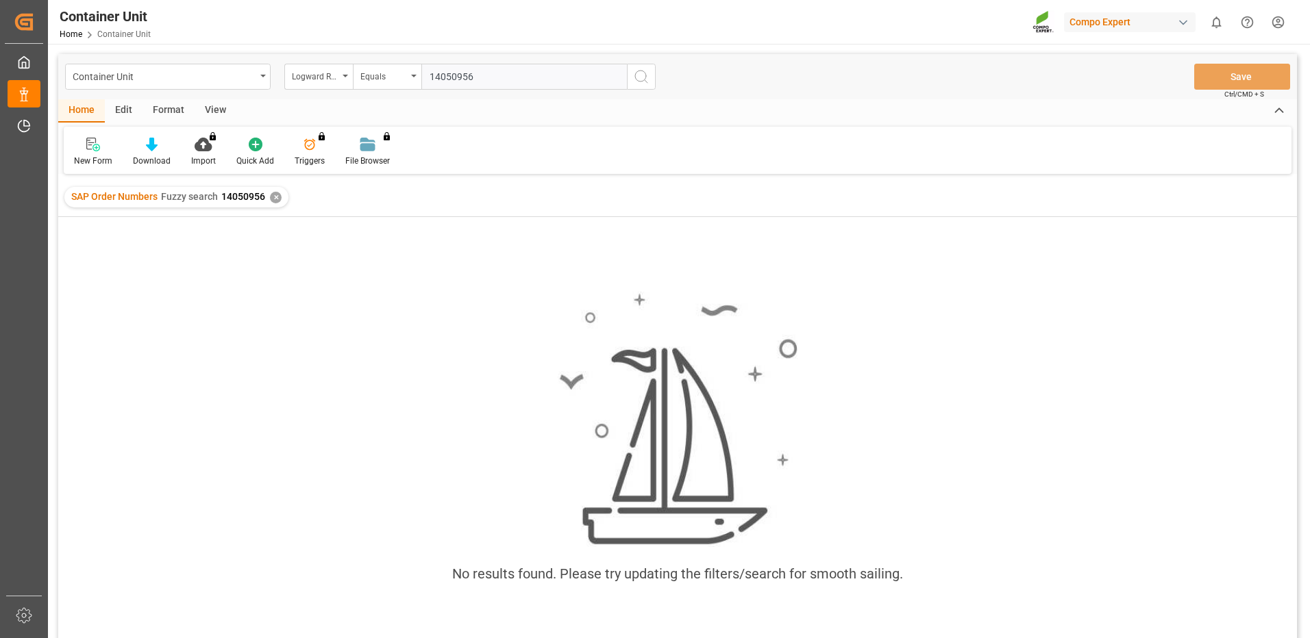
click at [646, 73] on icon "search button" at bounding box center [641, 77] width 16 height 16
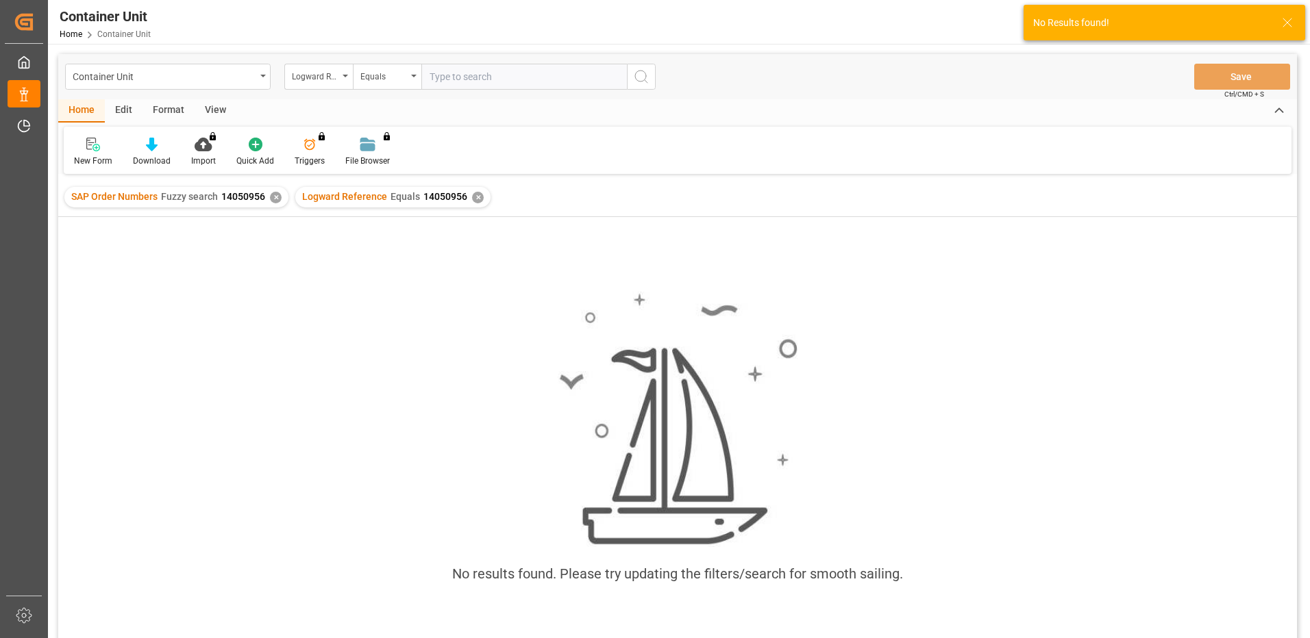
click at [461, 82] on input "text" at bounding box center [524, 77] width 206 height 26
click at [377, 79] on div "Equals" at bounding box center [383, 75] width 47 height 16
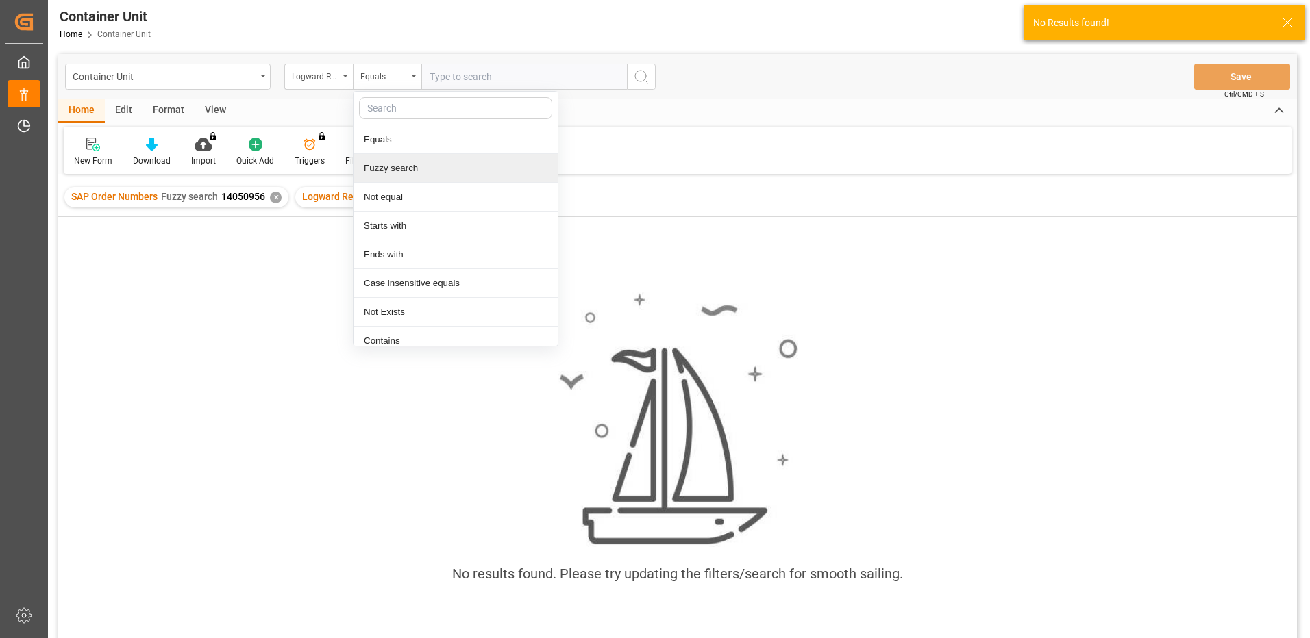
click at [391, 167] on div "Fuzzy search" at bounding box center [456, 168] width 204 height 29
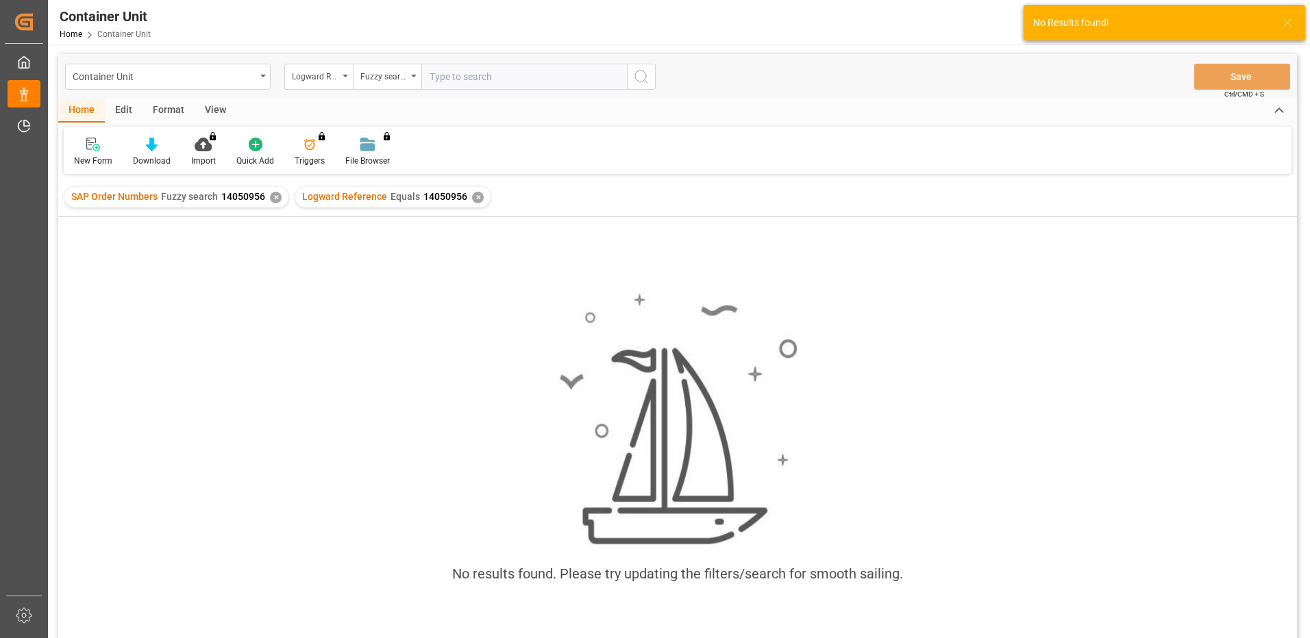
click at [516, 84] on input "text" at bounding box center [524, 77] width 206 height 26
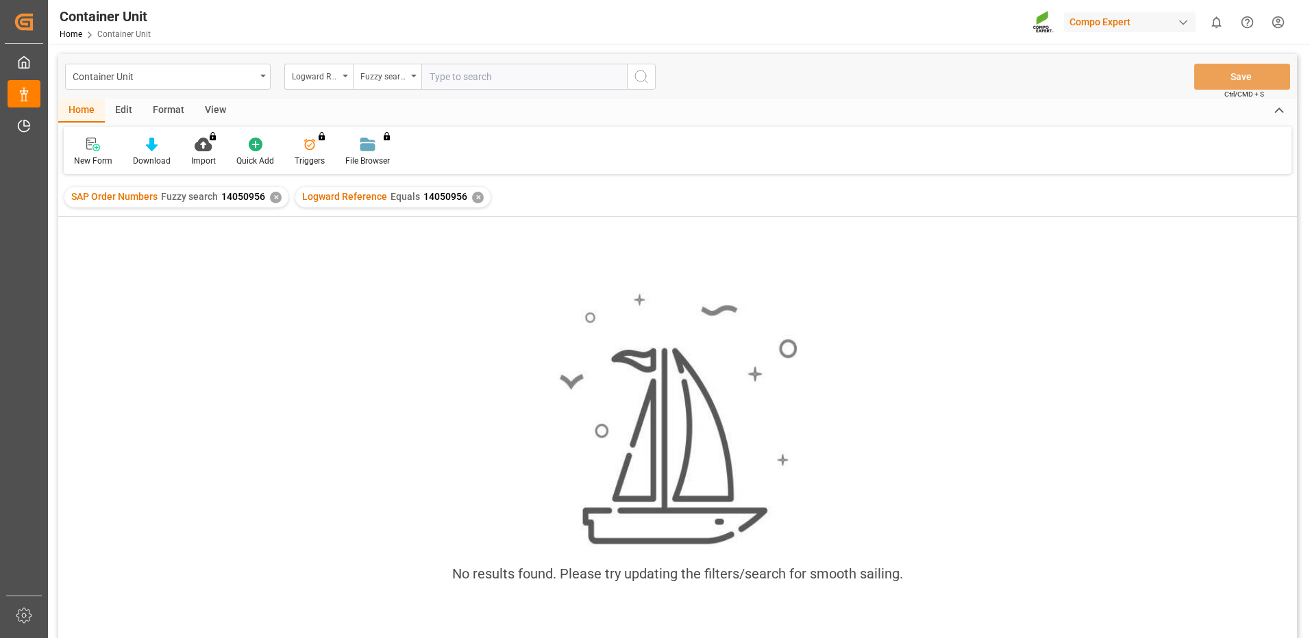
paste input "14050956"
type input "14050956"
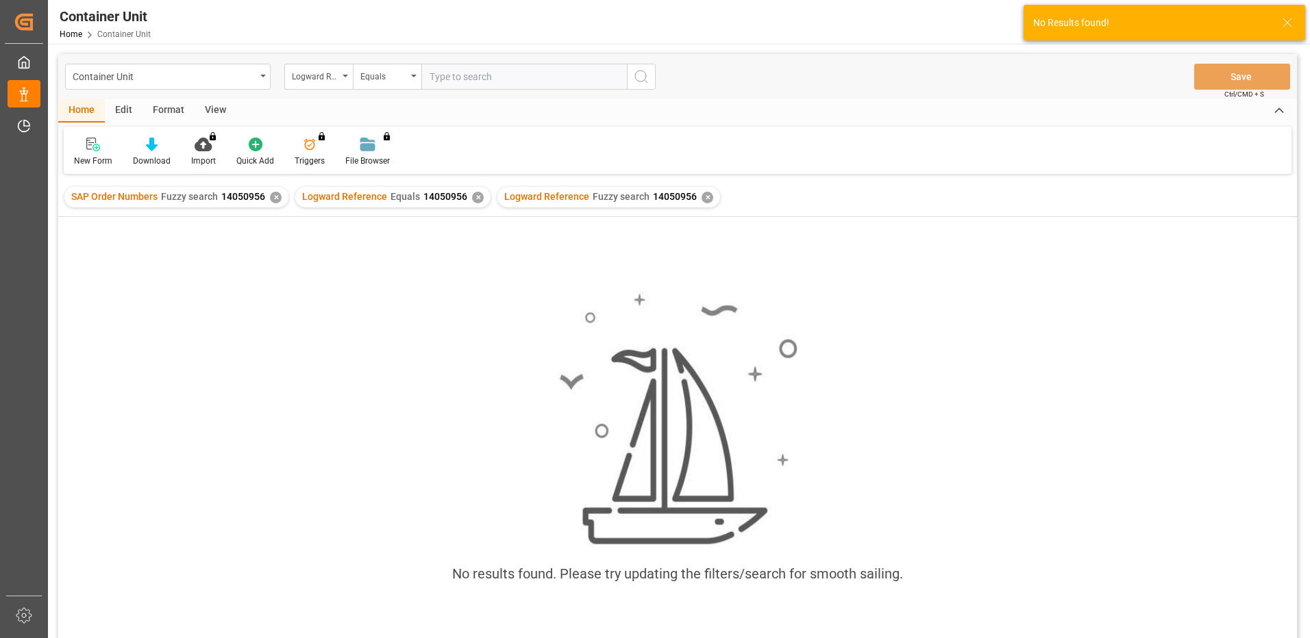
click at [702, 197] on div "✕" at bounding box center [708, 198] width 12 height 12
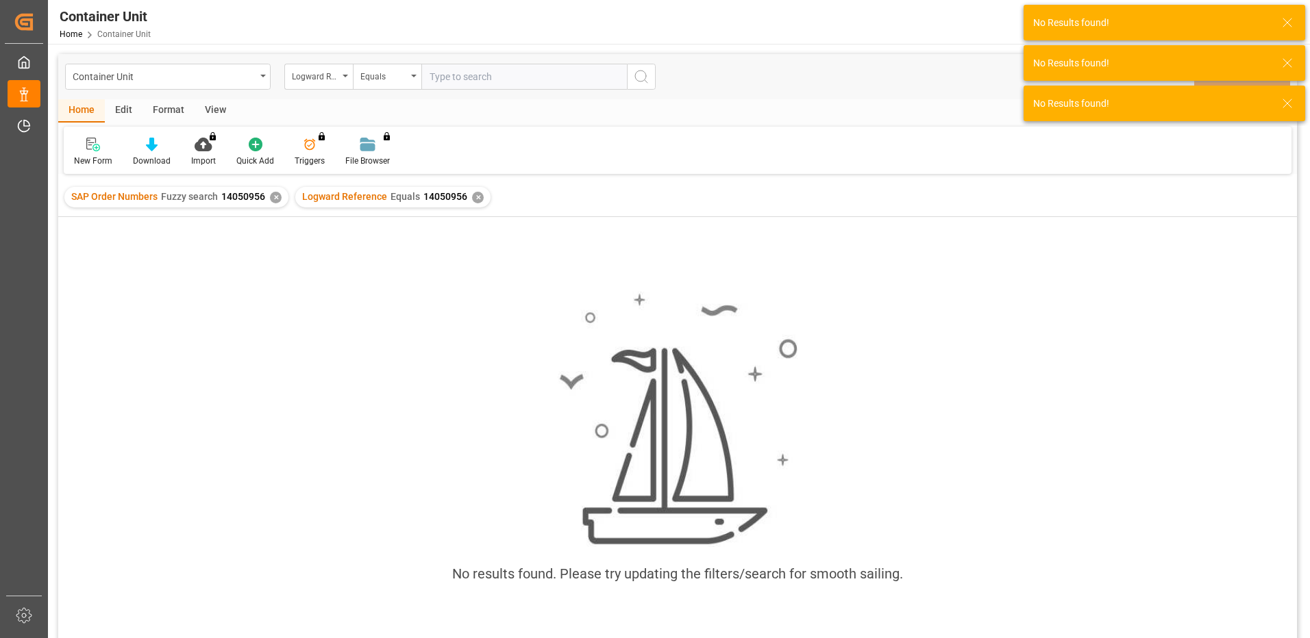
click at [475, 195] on div "✕" at bounding box center [478, 198] width 12 height 12
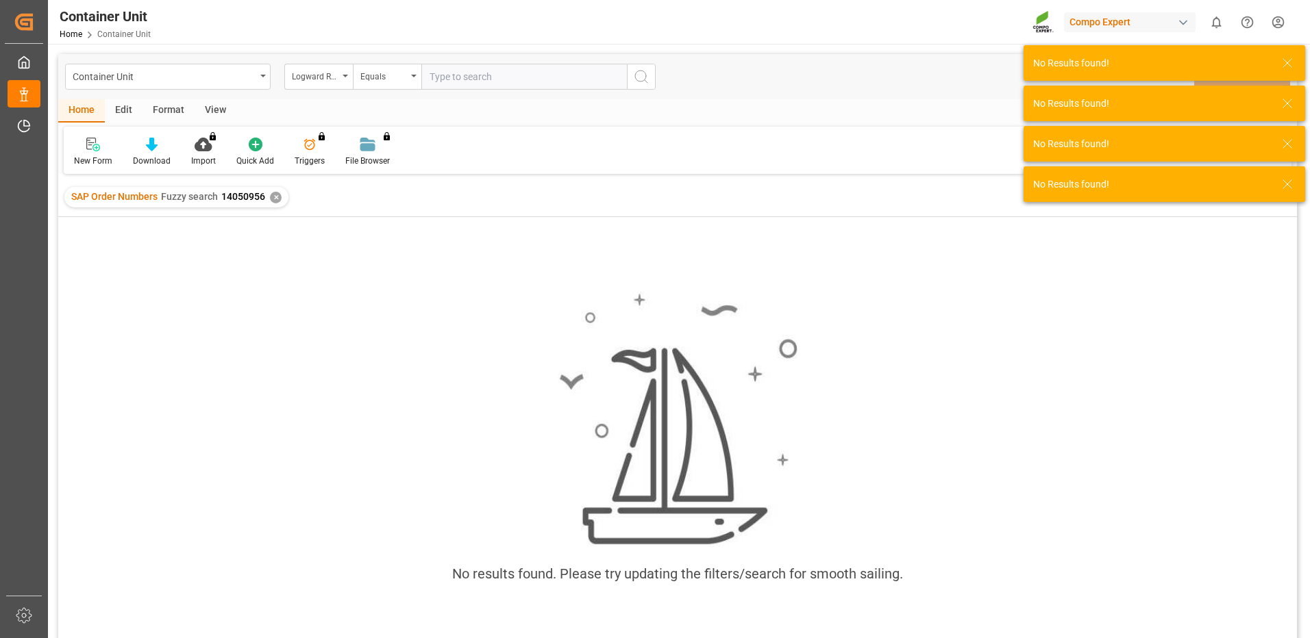
click at [278, 193] on div "✕" at bounding box center [276, 198] width 12 height 12
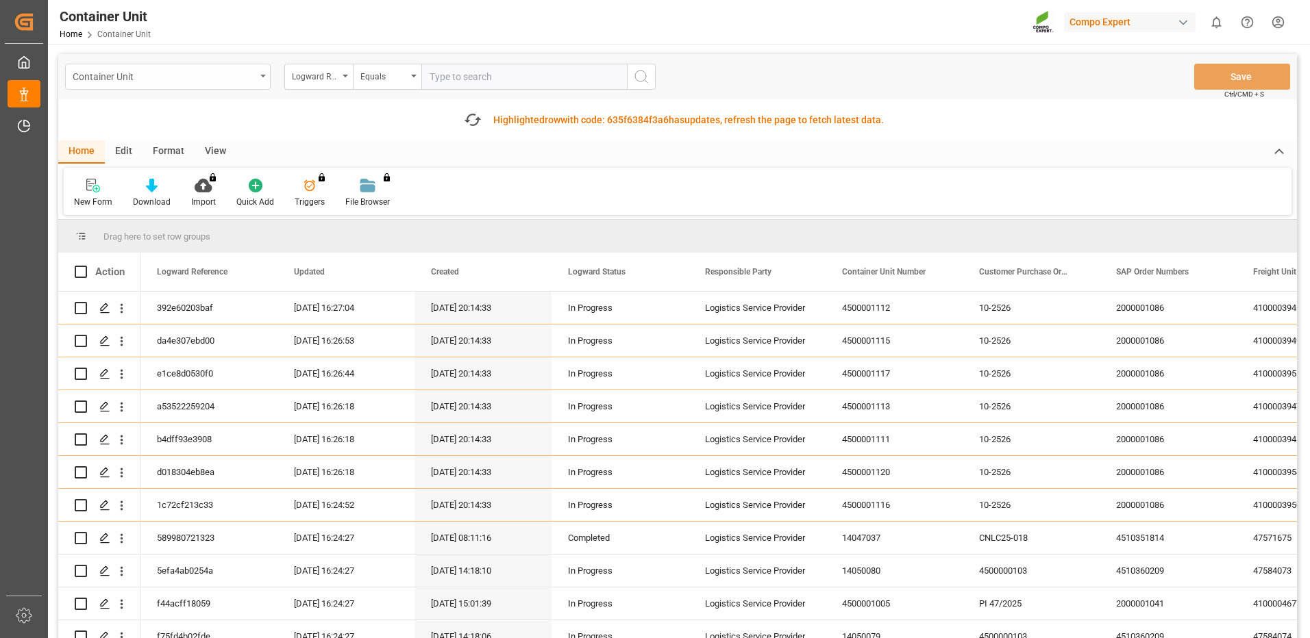
click at [177, 73] on div "Container Unit" at bounding box center [164, 75] width 183 height 17
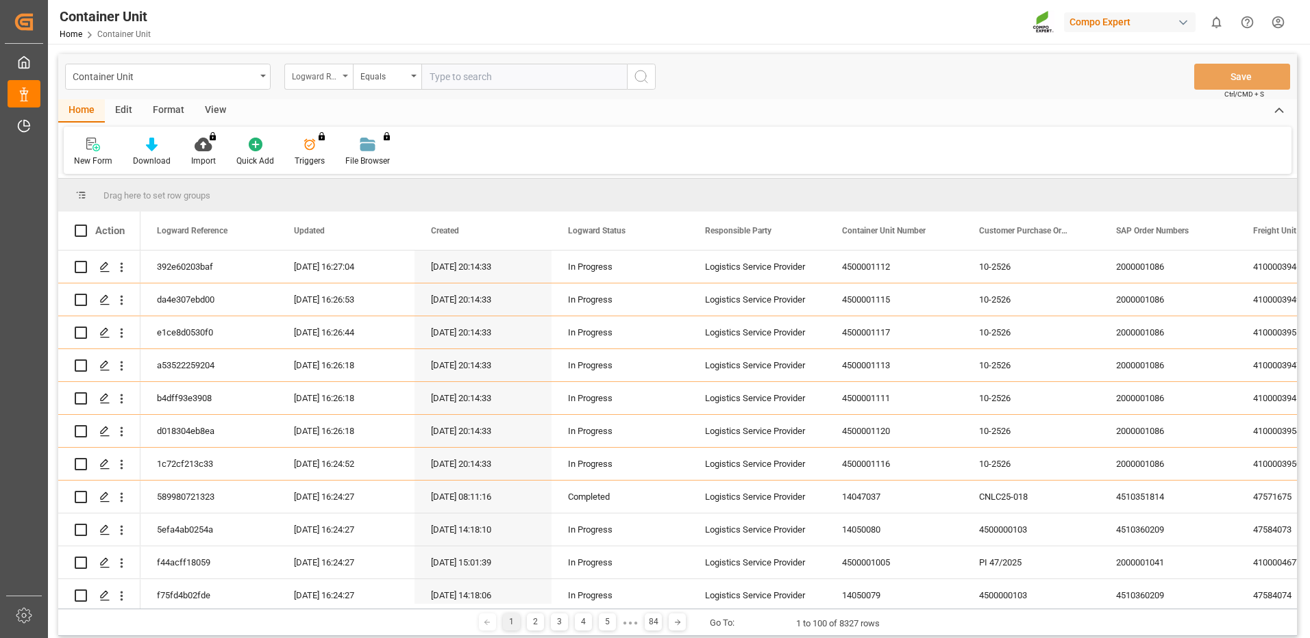
click at [302, 73] on div "Logward Reference" at bounding box center [315, 75] width 47 height 16
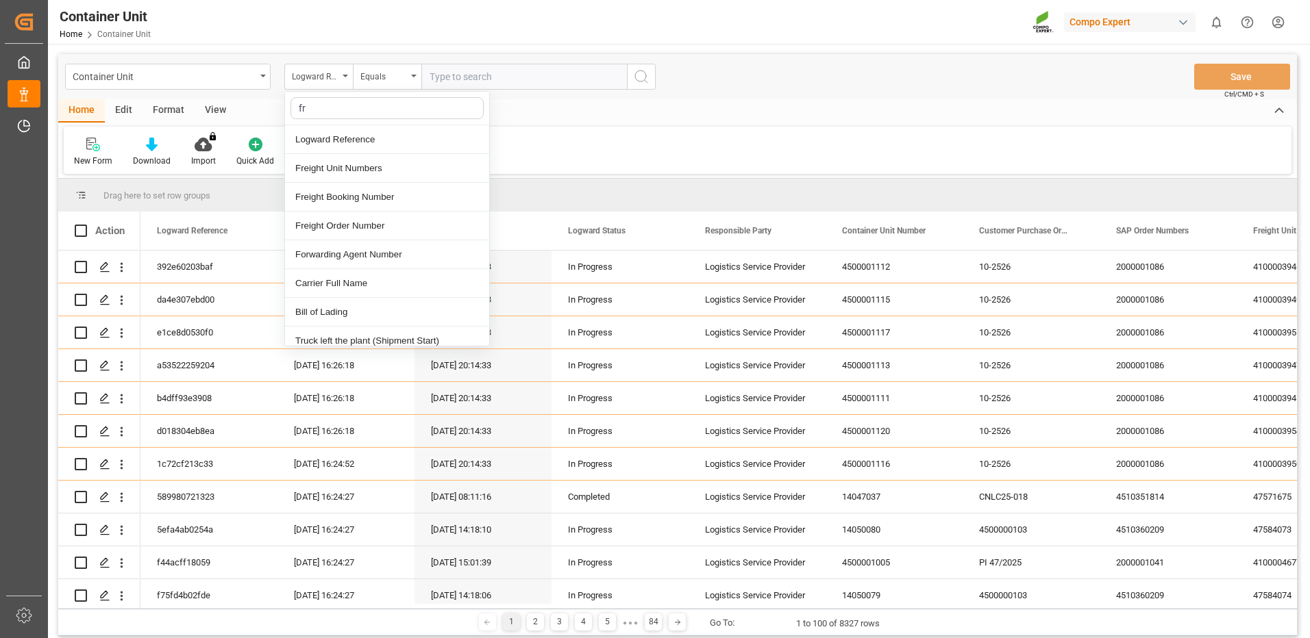
type input "fre"
click at [348, 164] on div "Freight Booking Number" at bounding box center [387, 168] width 204 height 29
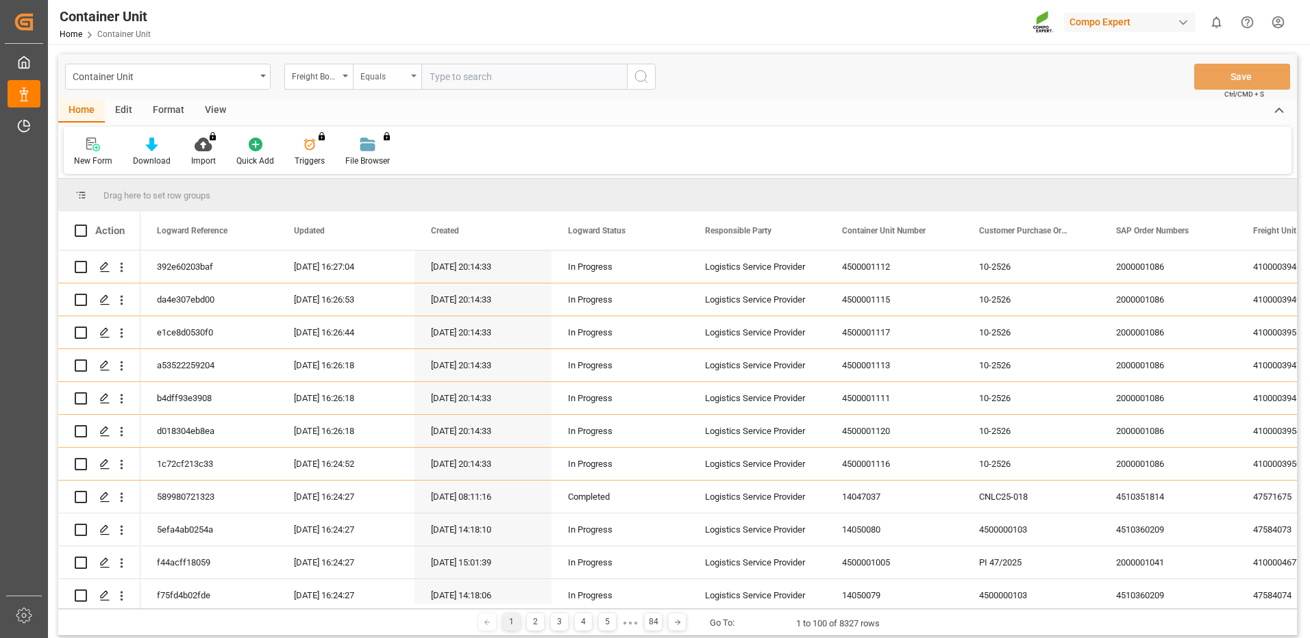
click at [404, 73] on div "Equals" at bounding box center [383, 75] width 47 height 16
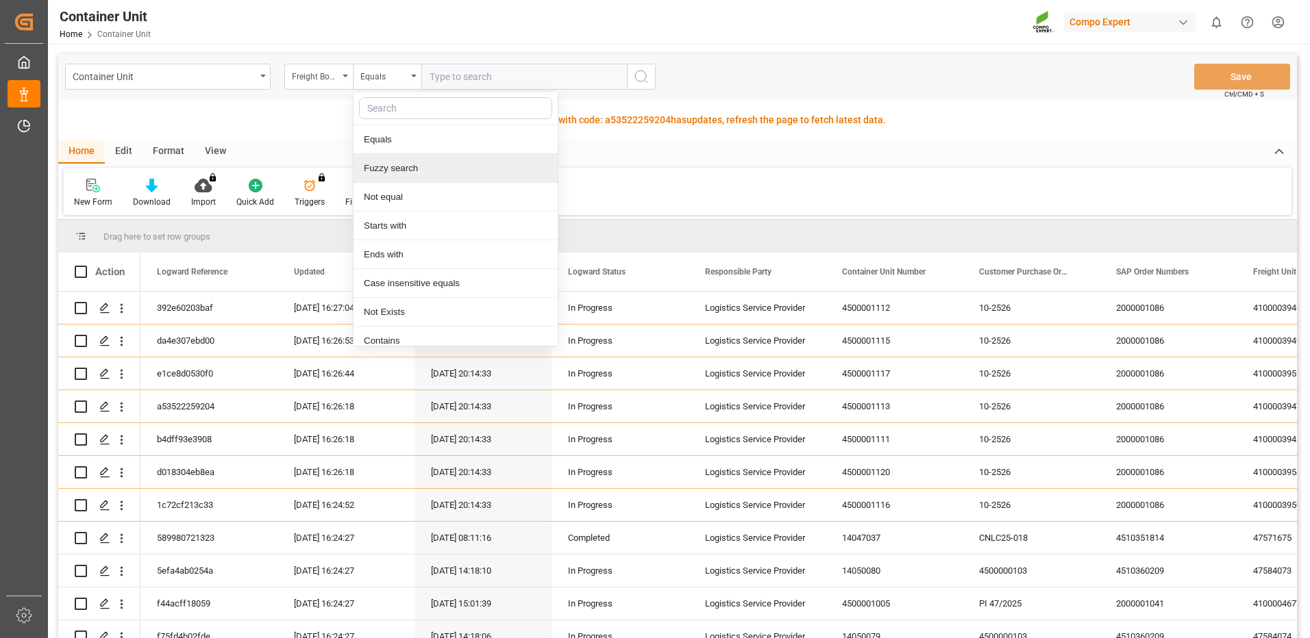
click at [430, 154] on div "Equals Fuzzy search Not equal Starts with Ends with Case insensitive equals Not…" at bounding box center [456, 219] width 206 height 256
click at [430, 169] on div "Fuzzy search" at bounding box center [456, 168] width 204 height 29
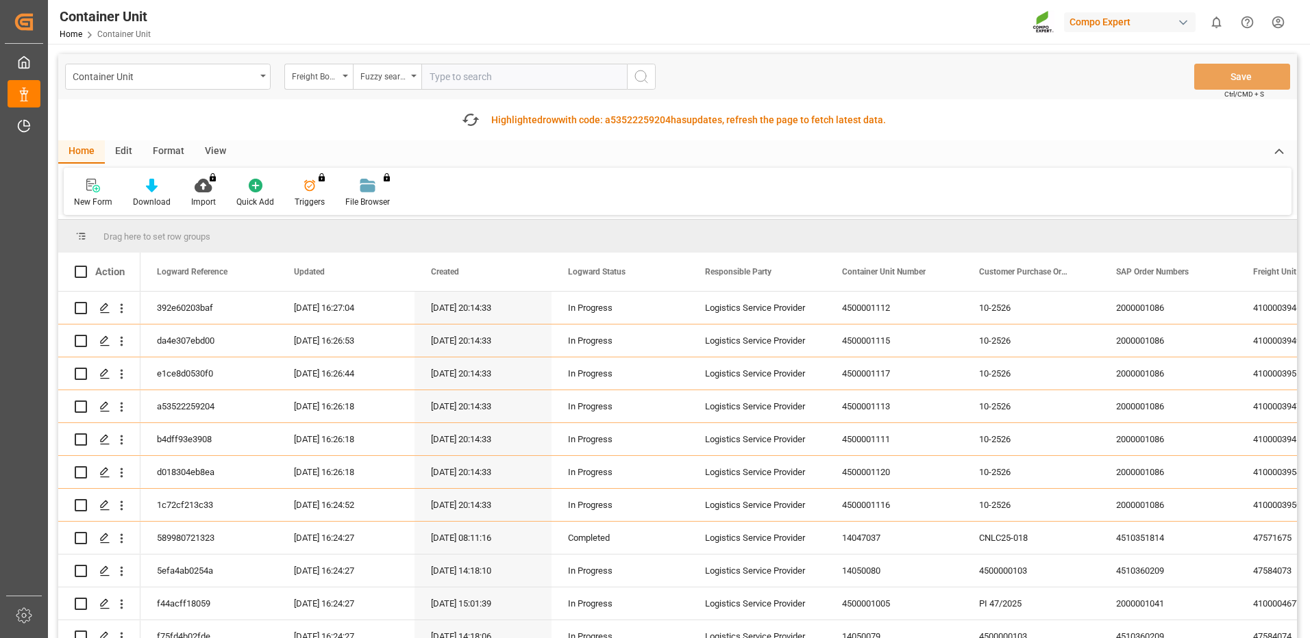
click at [492, 75] on input "text" at bounding box center [524, 77] width 206 height 26
paste input "4510363660"
type input "4"
click at [536, 86] on input "text" at bounding box center [524, 77] width 206 height 26
paste input "14050956"
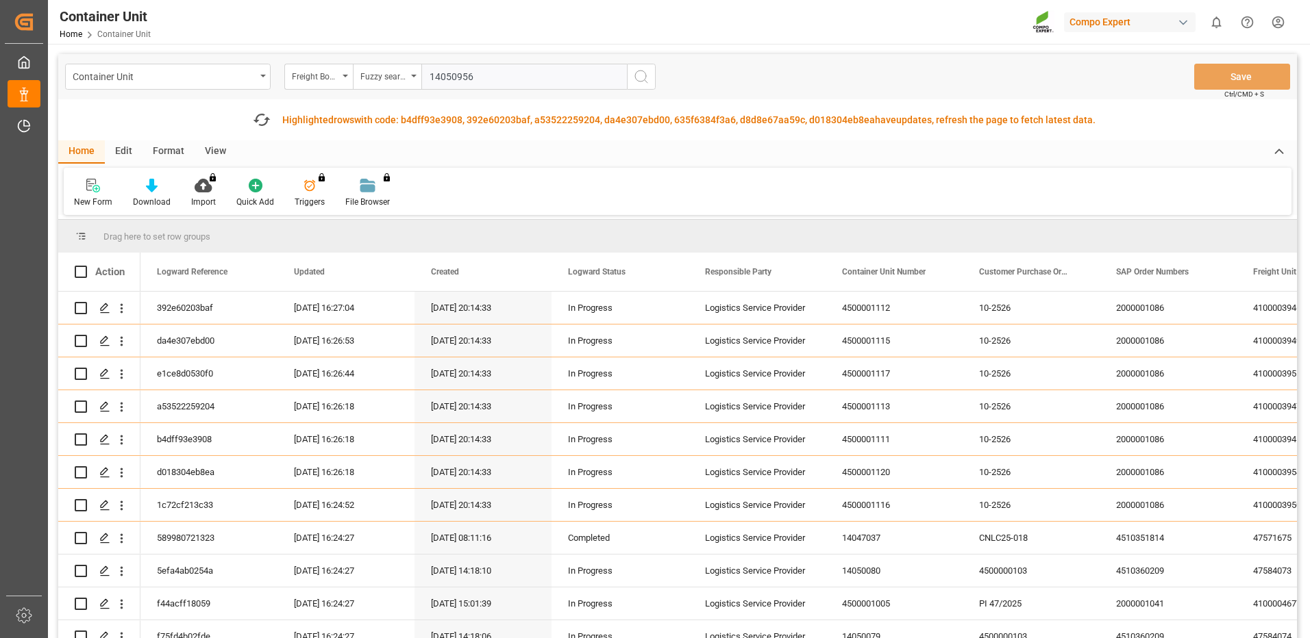
type input "14050956"
click at [636, 79] on icon "search button" at bounding box center [641, 77] width 16 height 16
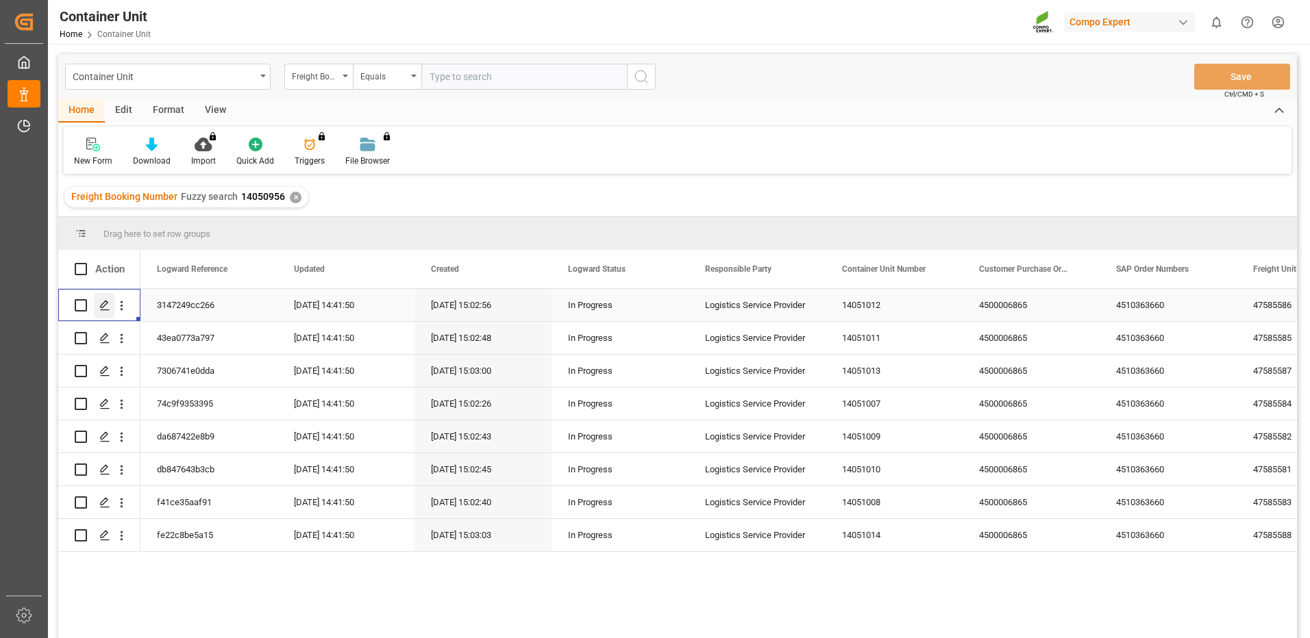
click at [106, 304] on icon "Press SPACE to select this row." at bounding box center [104, 305] width 11 height 11
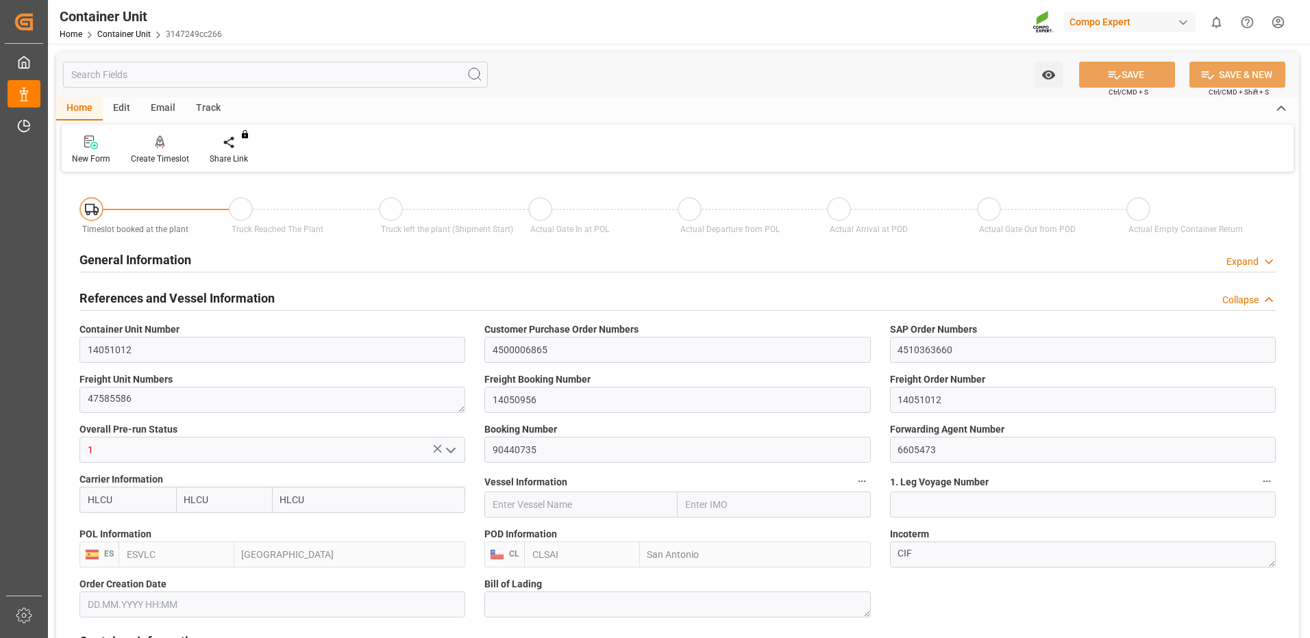
type input "HLCU"
type input "ESVLC"
type input "CLSAI"
type input "7"
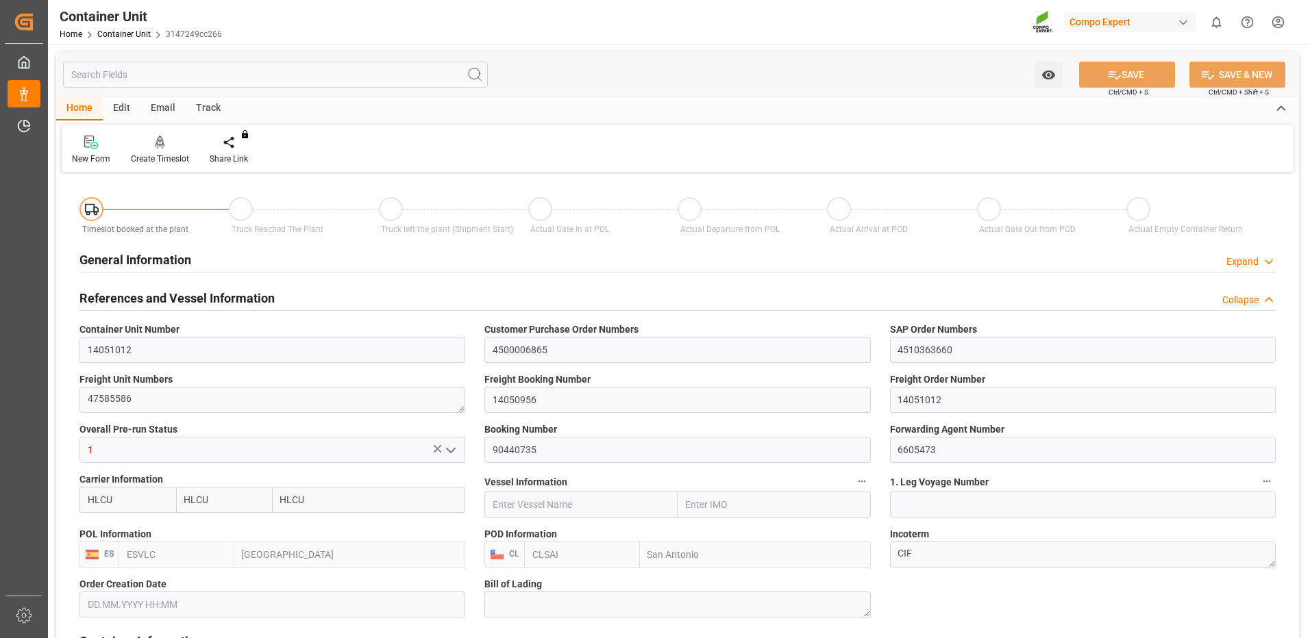
type input "0"
type input "8"
type input "0"
type input "160"
type input "24576"
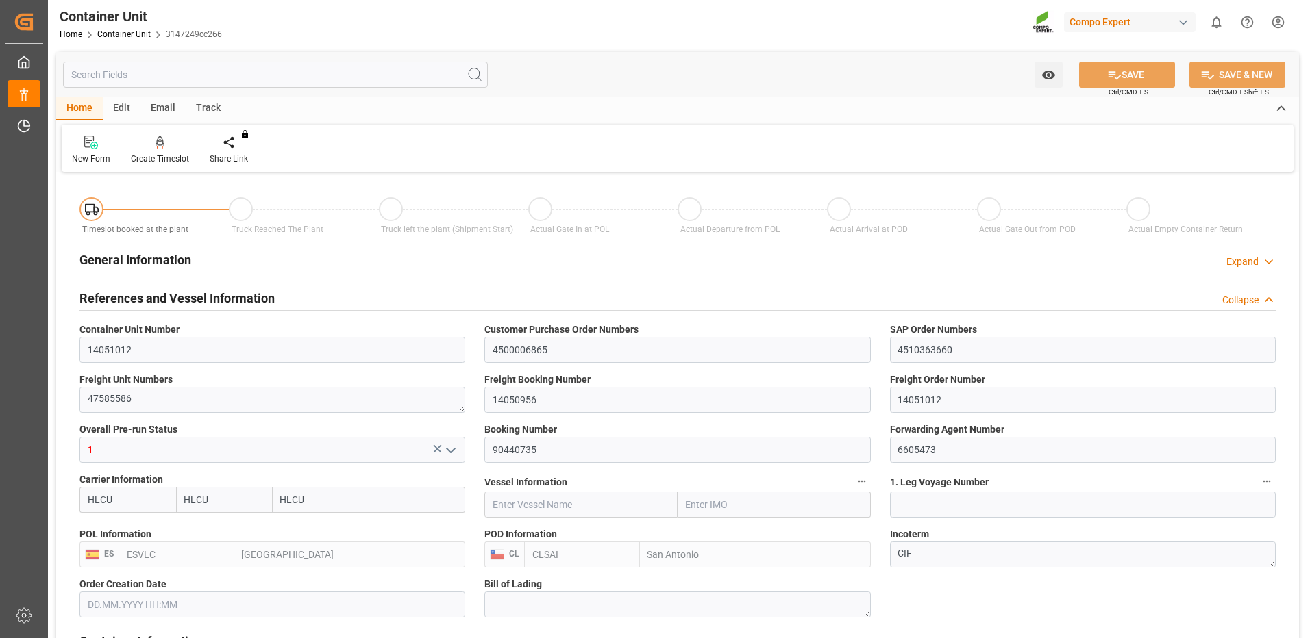
type input "[DATE] 15:02"
type input "04.09.2025"
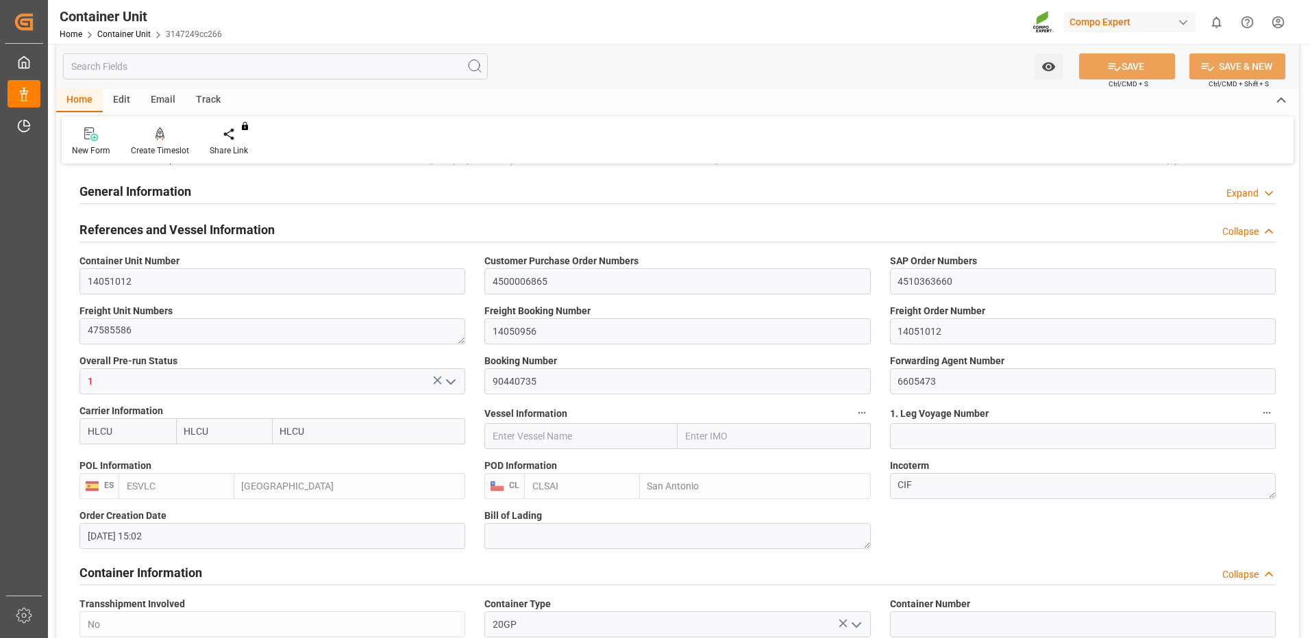
click at [168, 141] on div at bounding box center [160, 134] width 58 height 14
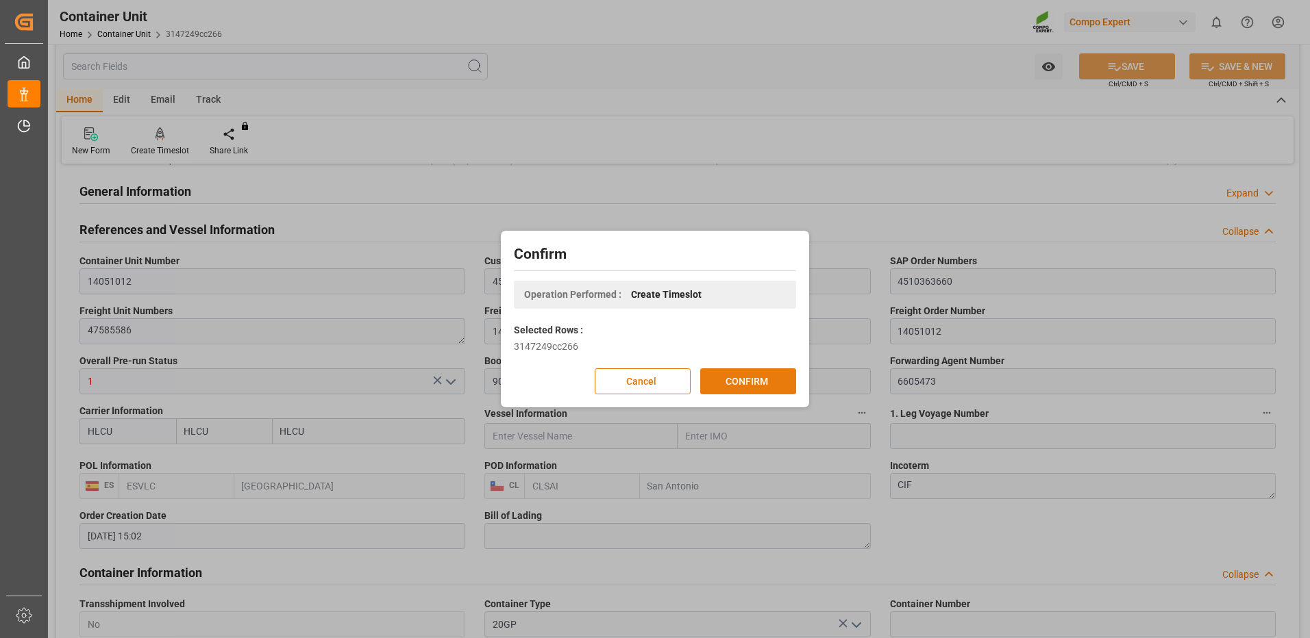
click at [739, 382] on button "CONFIRM" at bounding box center [748, 382] width 96 height 26
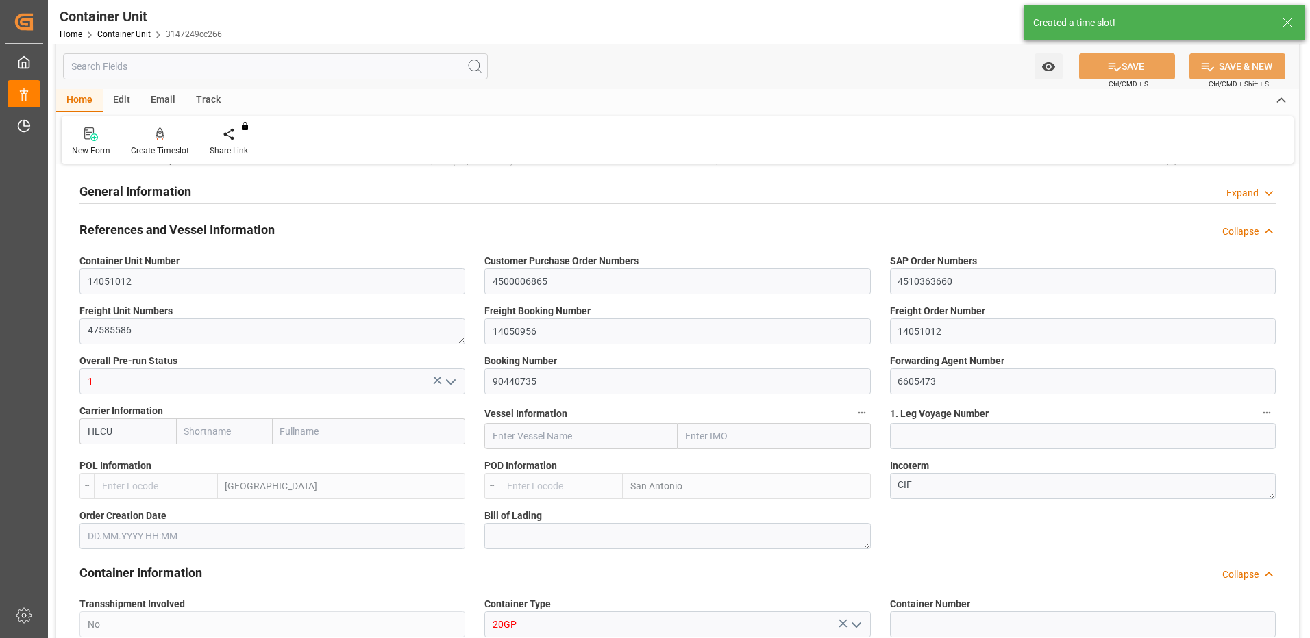
type input "HLCU"
type input "ESVLC"
type input "CLSAI"
type input "7"
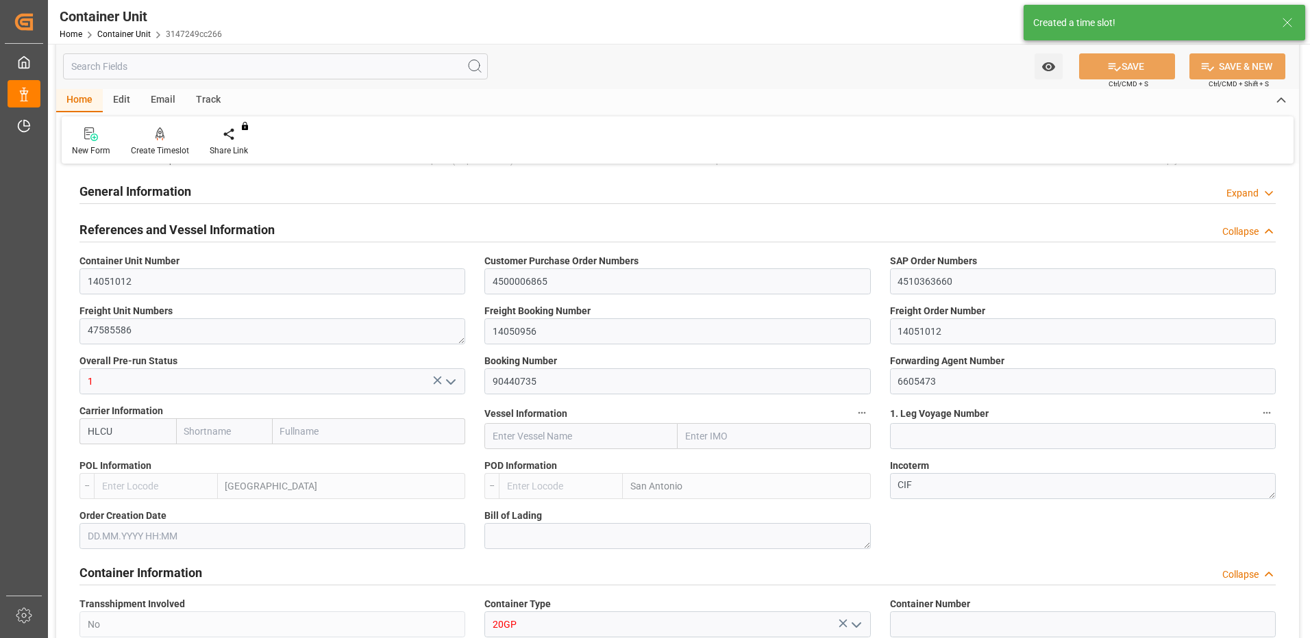
type input "0"
type input "8"
type input "0"
type input "160"
type input "24576"
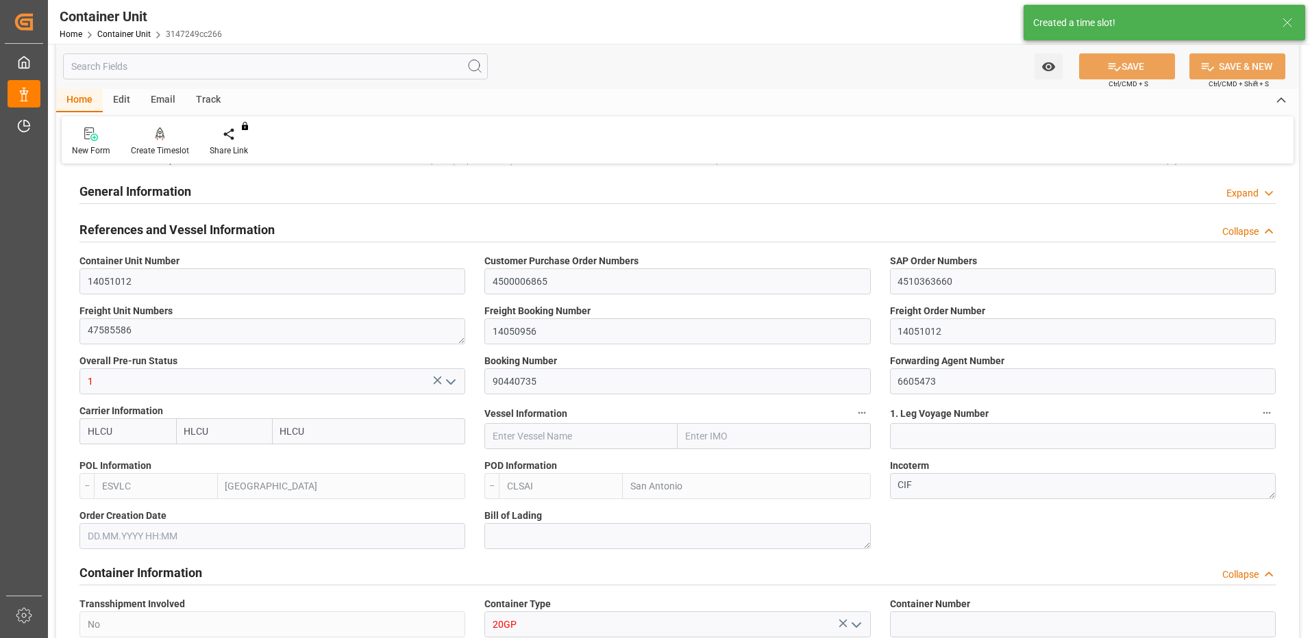
type input "[DATE] 15:02"
type input "04.09.2025"
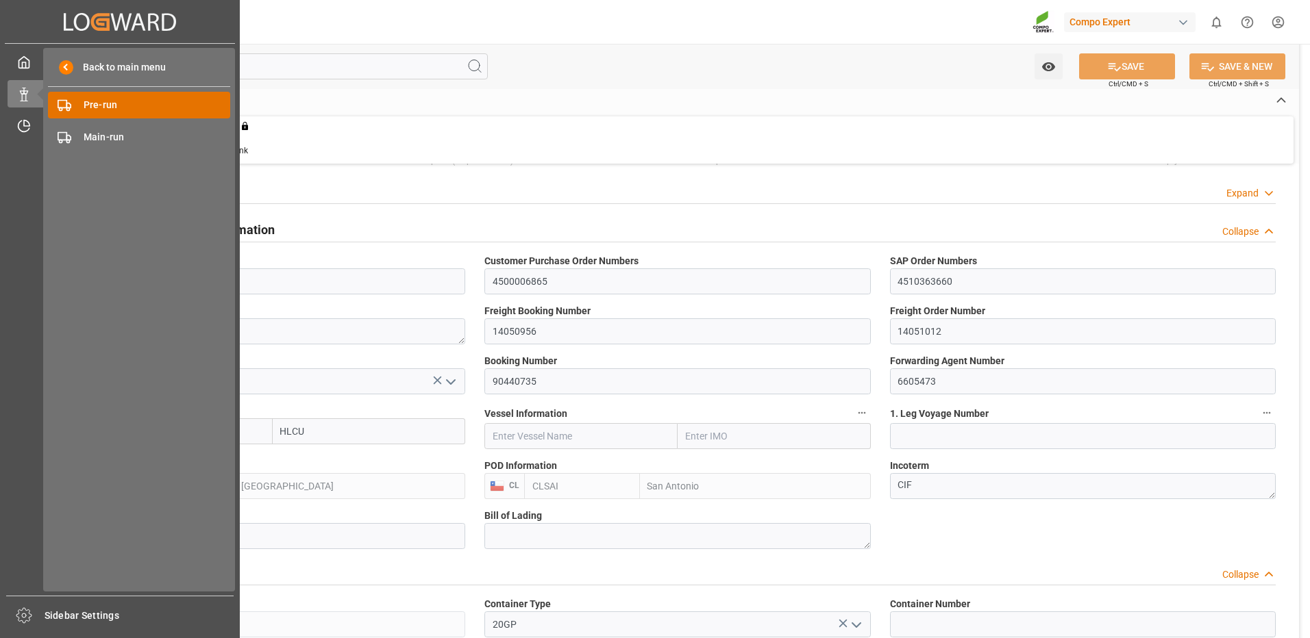
click at [93, 106] on span "Pre-run" at bounding box center [157, 105] width 147 height 14
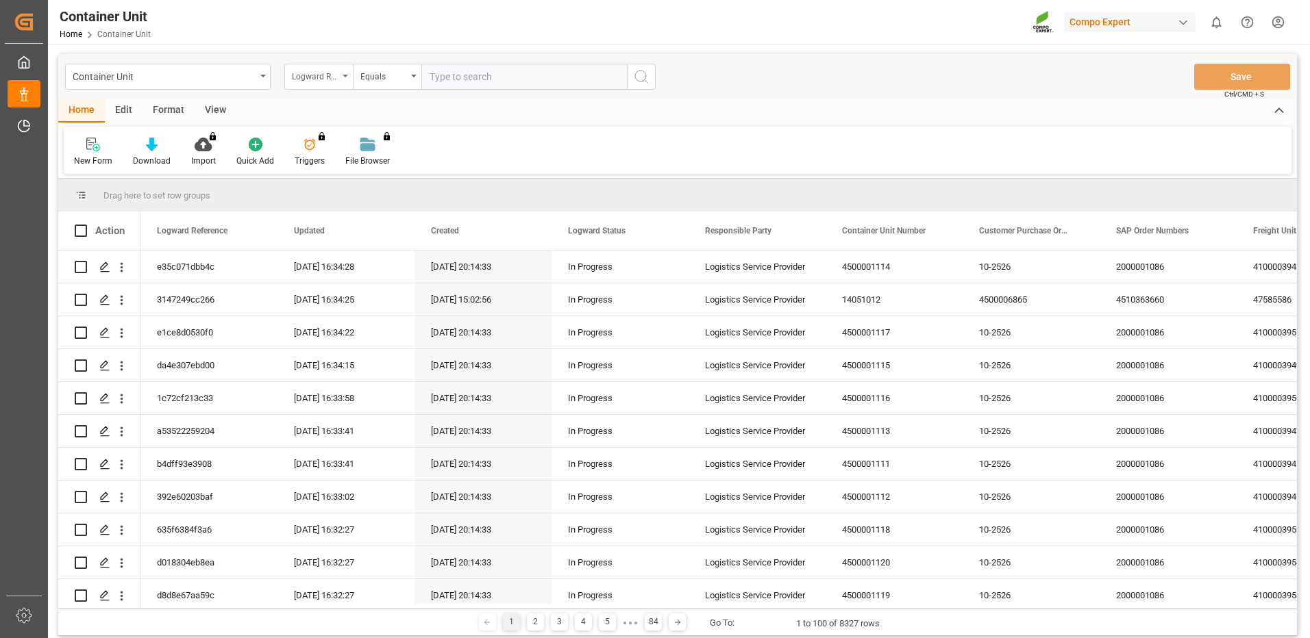
click at [321, 75] on div "Logward Reference" at bounding box center [315, 75] width 47 height 16
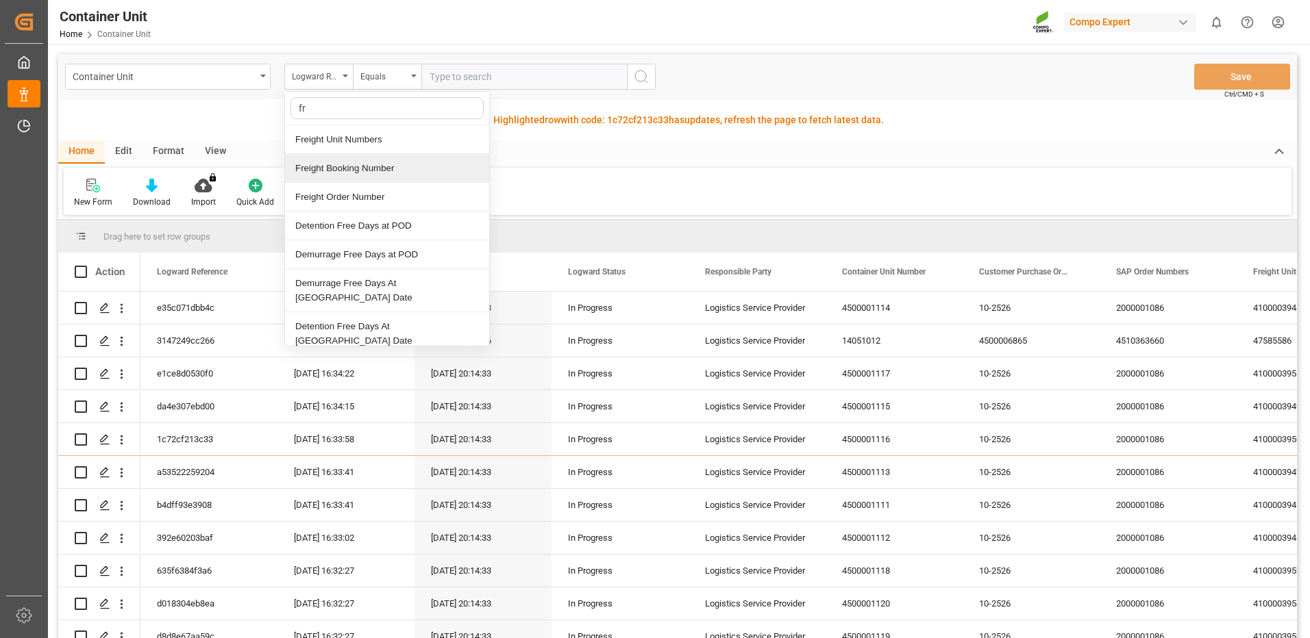
type input "fre"
click at [363, 171] on div "Freight Booking Number" at bounding box center [387, 168] width 204 height 29
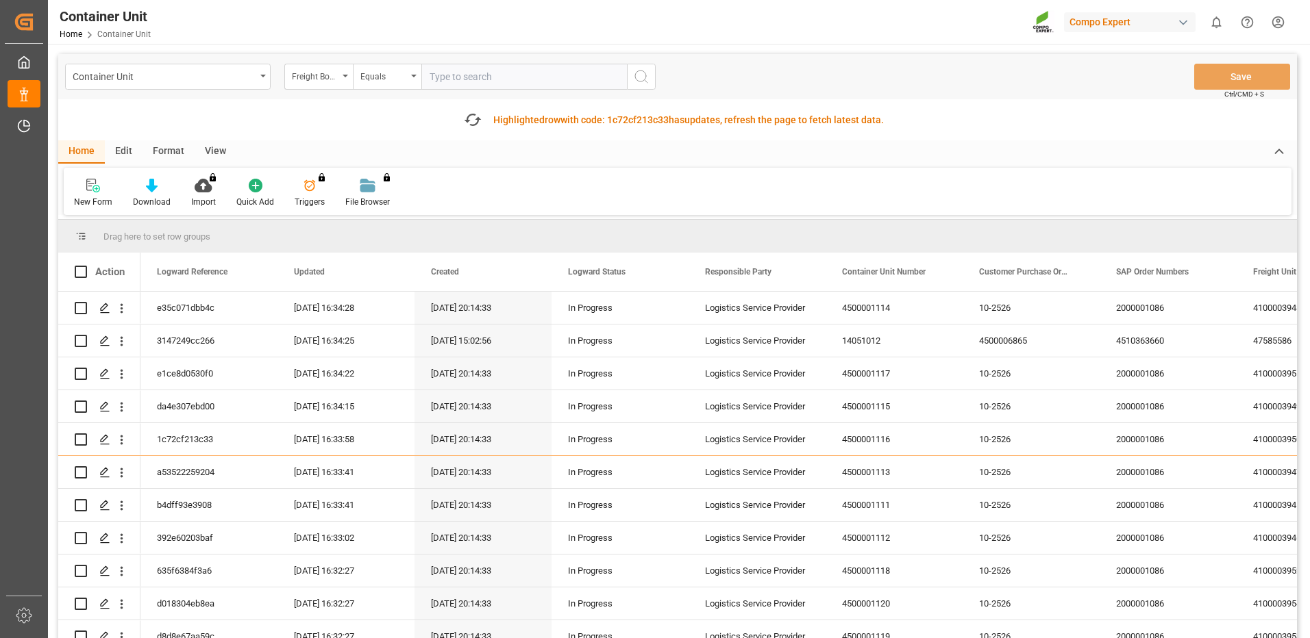
click at [461, 86] on input "text" at bounding box center [524, 77] width 206 height 26
paste input "250917010066"
type input "250917010066"
drag, startPoint x: 499, startPoint y: 71, endPoint x: 290, endPoint y: 64, distance: 209.1
click at [315, 67] on div "Freight Booking Number Equals 250917010066" at bounding box center [469, 77] width 371 height 26
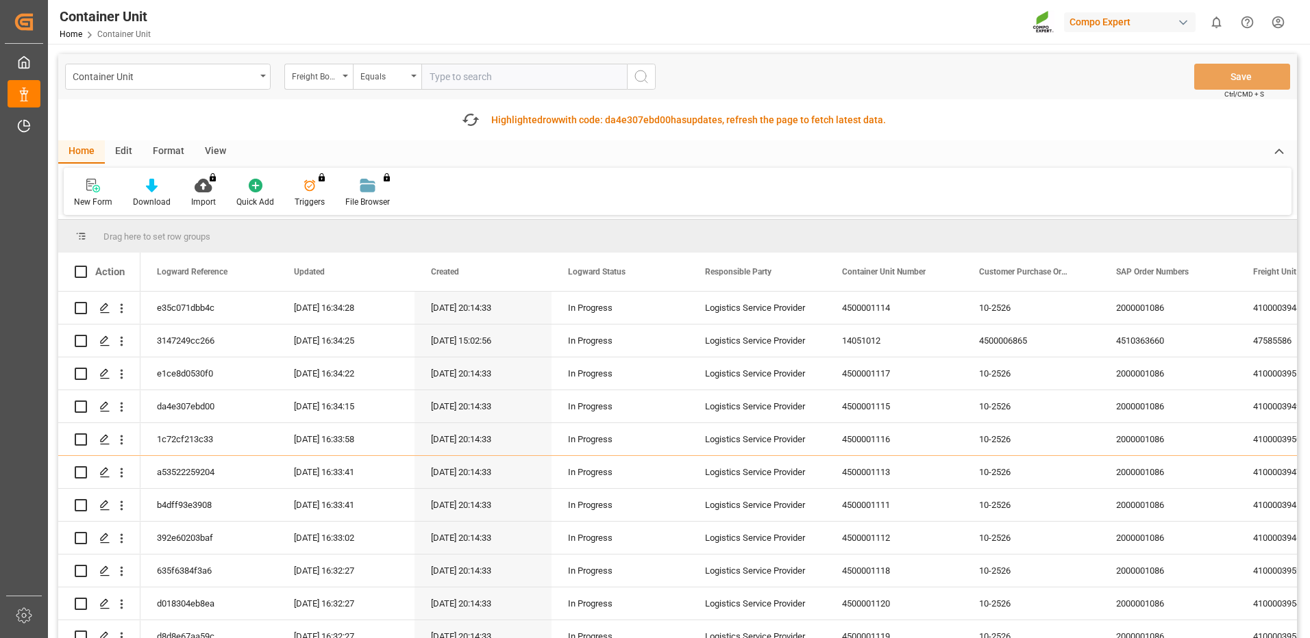
click at [580, 82] on input "text" at bounding box center [524, 77] width 206 height 26
paste input "14050956"
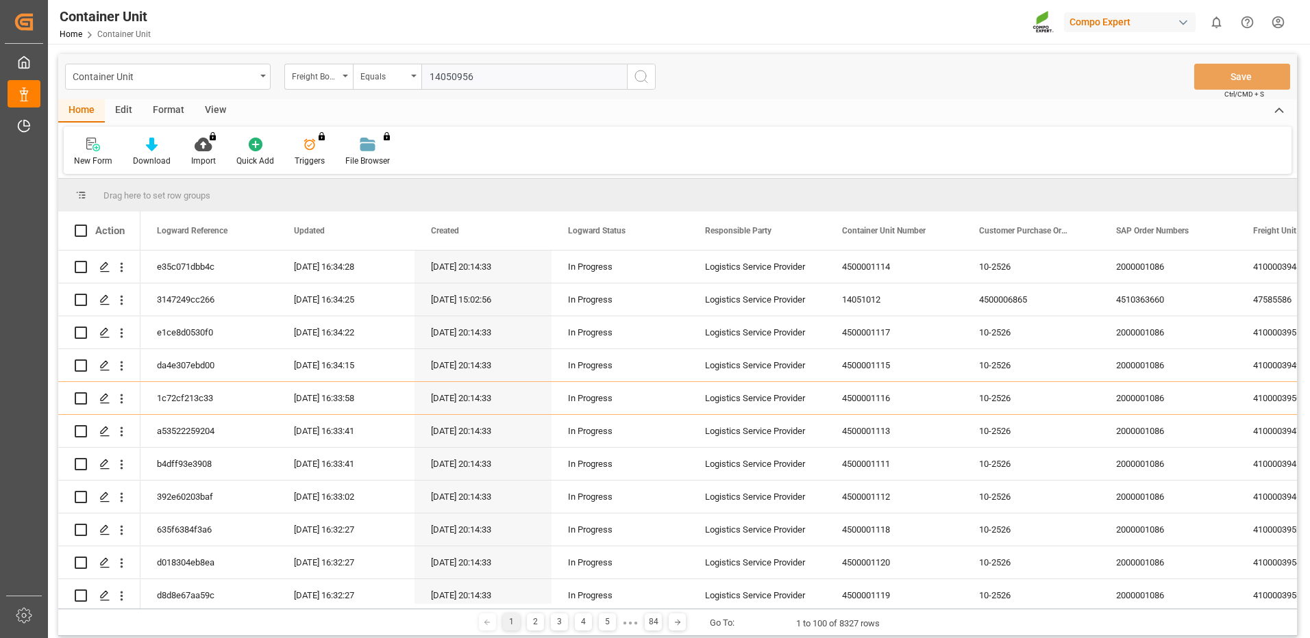
type input "14050956"
click at [642, 74] on icon "search button" at bounding box center [641, 77] width 16 height 16
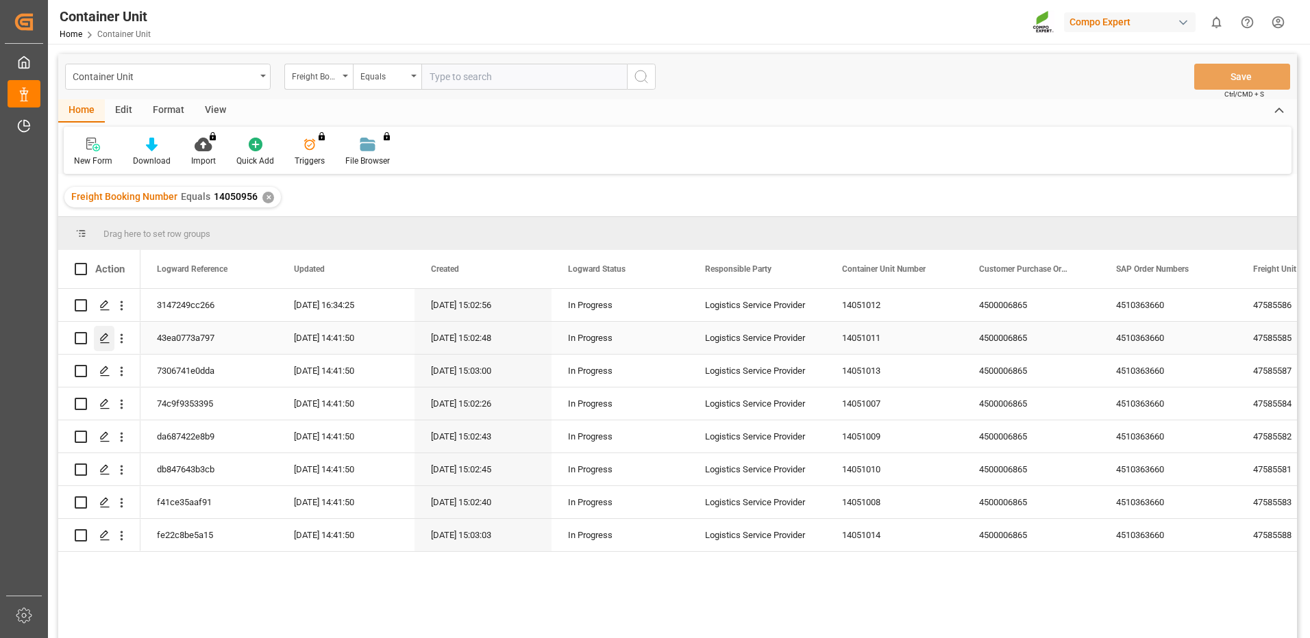
click at [101, 342] on icon "Press SPACE to select this row." at bounding box center [104, 338] width 11 height 11
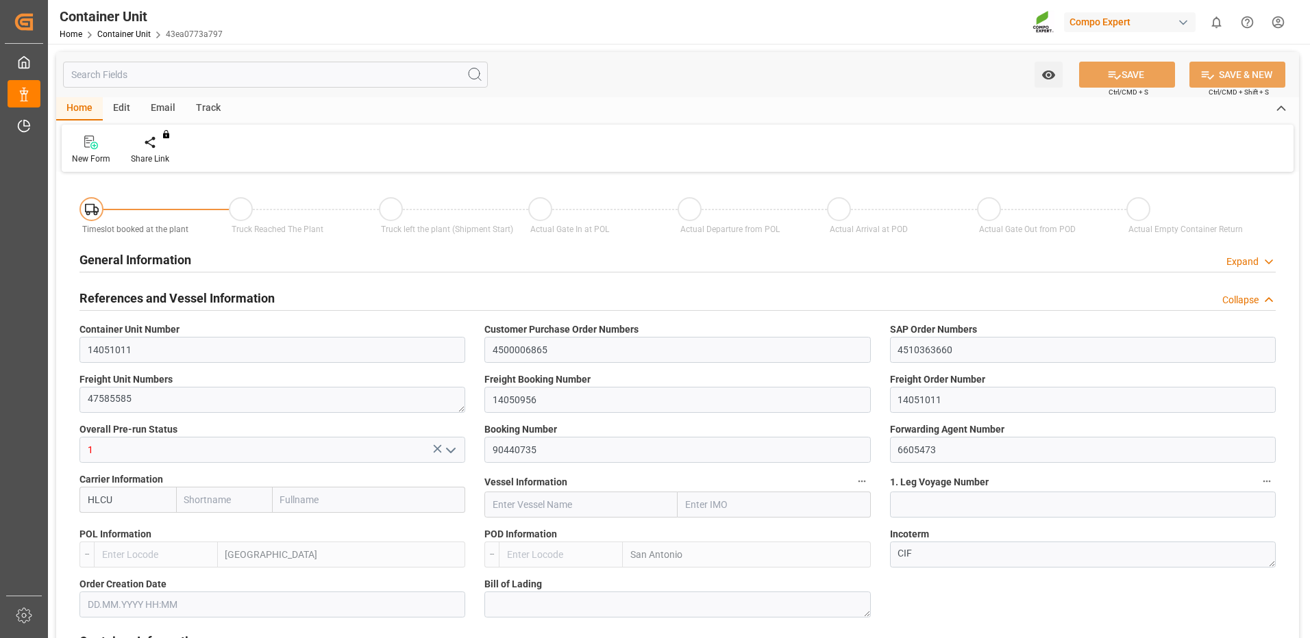
type input "HLCU"
type input "ESVLC"
type input "CLSAI"
type input "7"
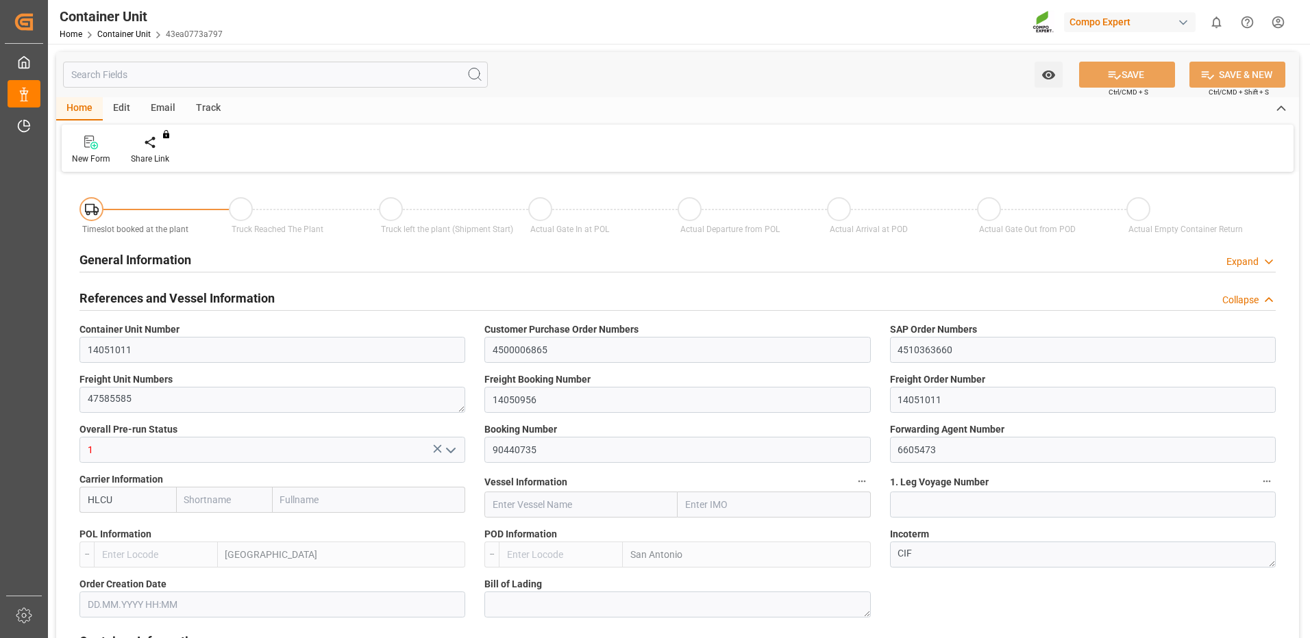
type input "0"
type input "8"
type input "0"
type input "160"
type input "24576"
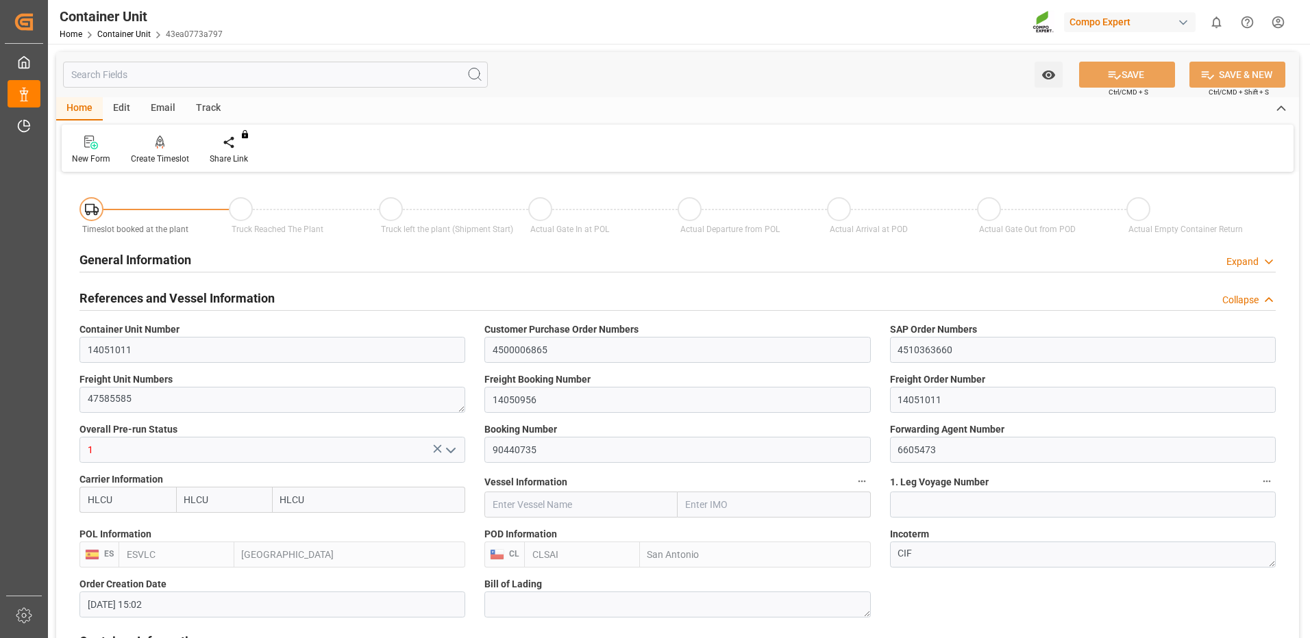
type input "[DATE] 15:02"
type input "04.09.2025"
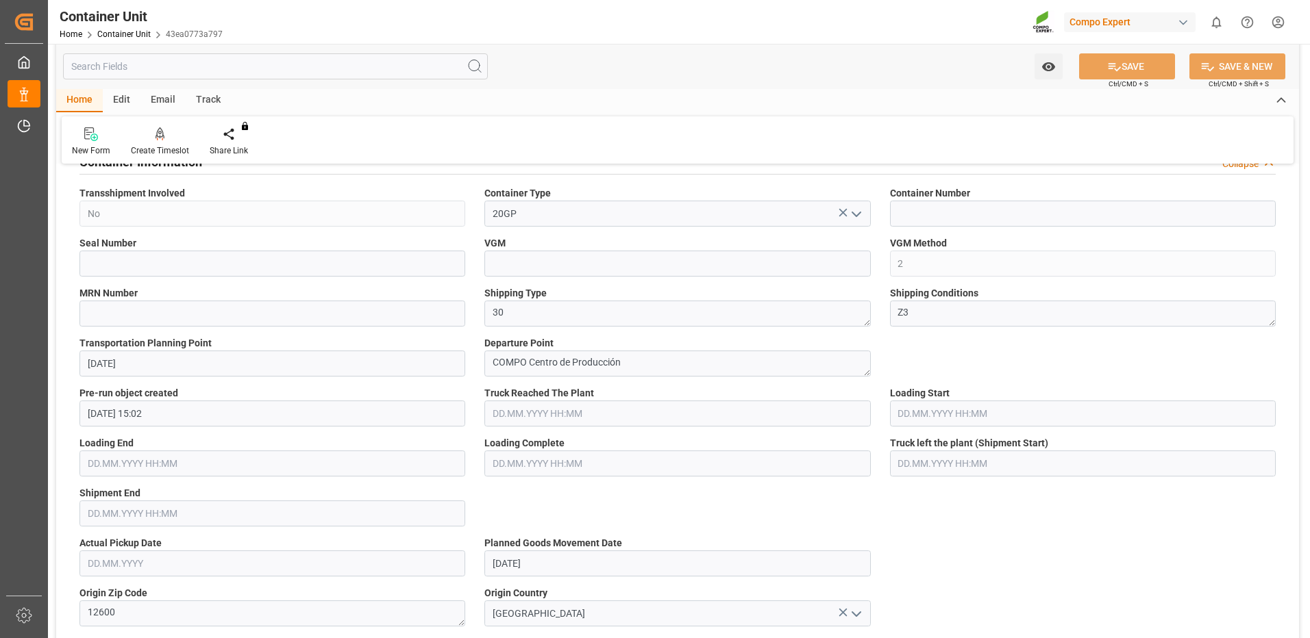
scroll to position [343, 0]
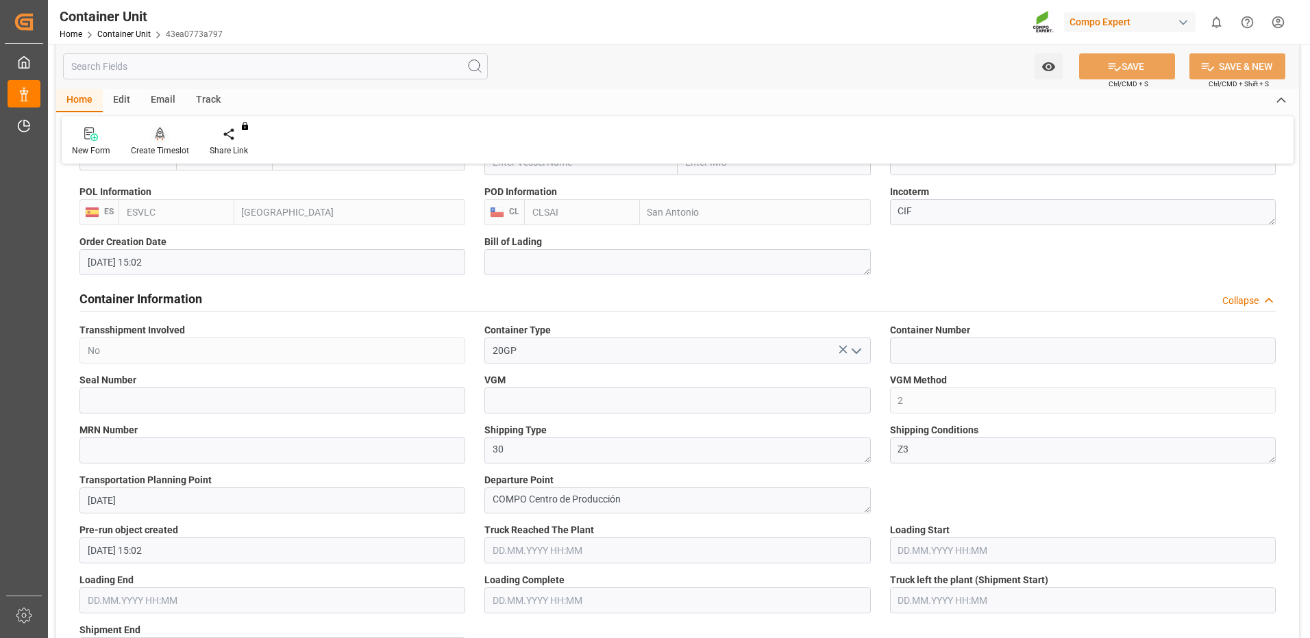
click at [152, 138] on div at bounding box center [160, 134] width 58 height 14
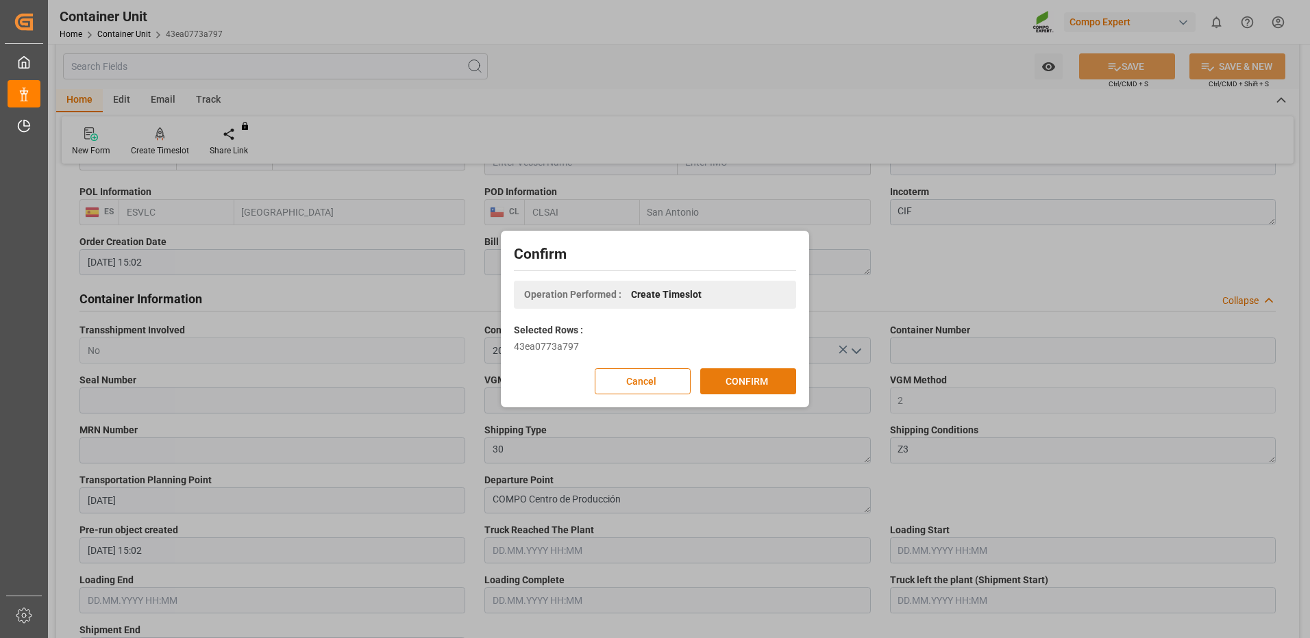
click at [722, 382] on button "CONFIRM" at bounding box center [748, 382] width 96 height 26
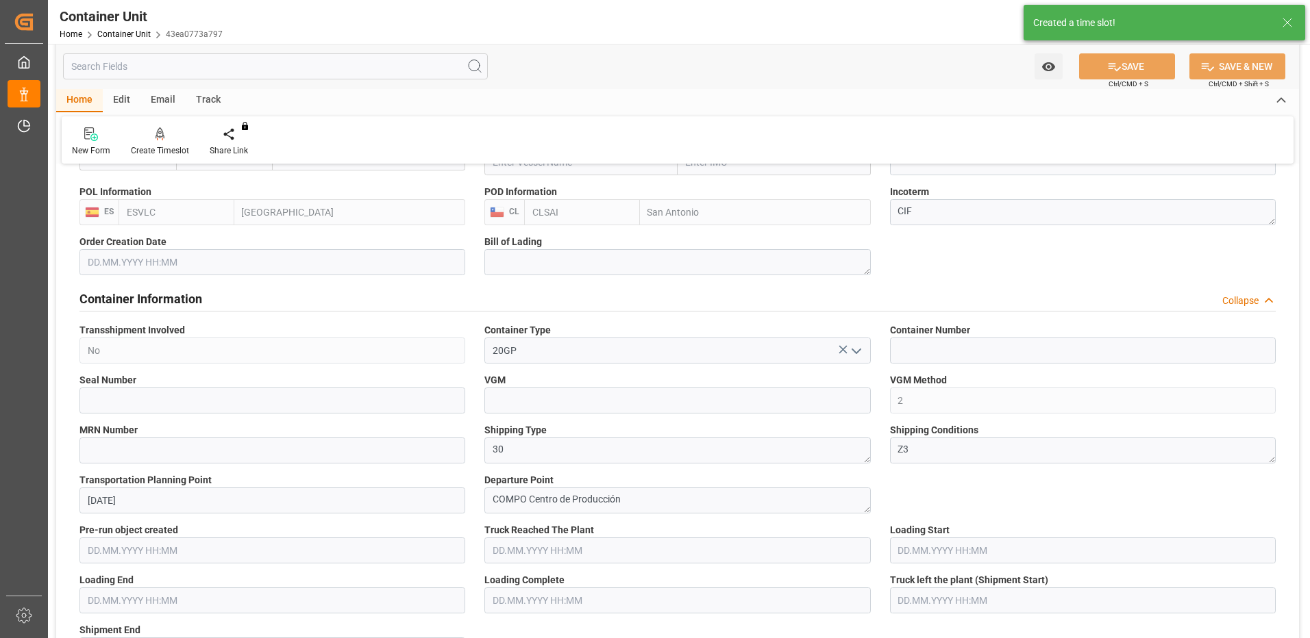
type input "[DATE] 15:02"
type input "04.09.2025"
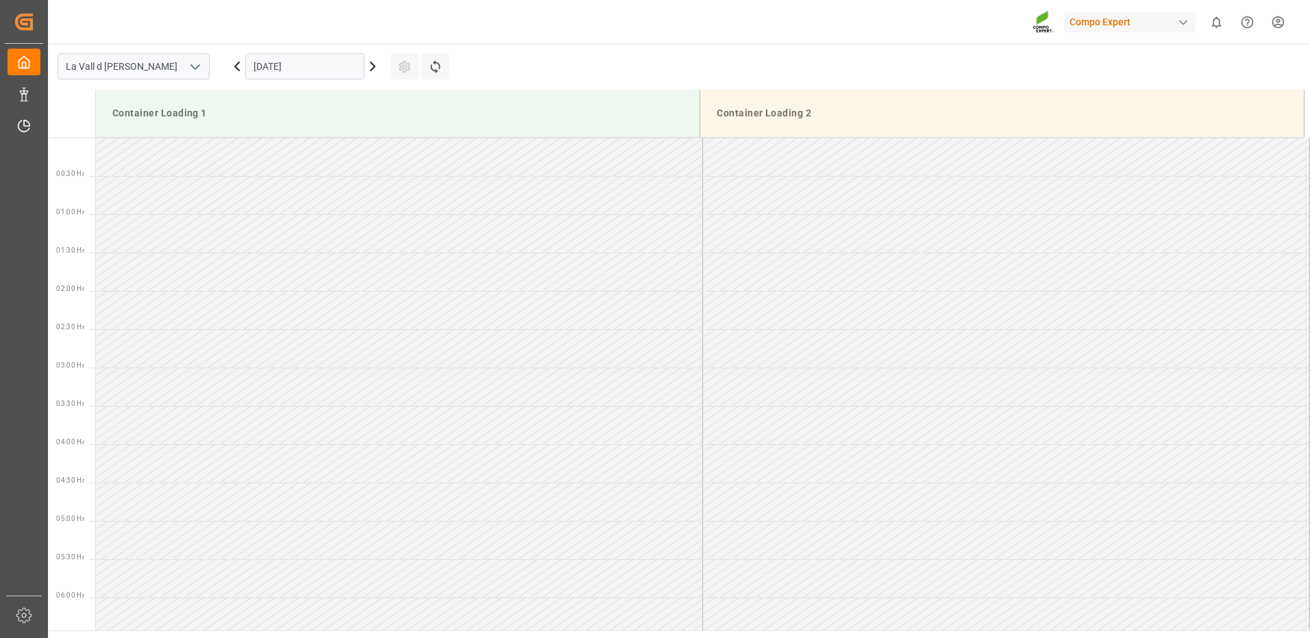
scroll to position [1219, 0]
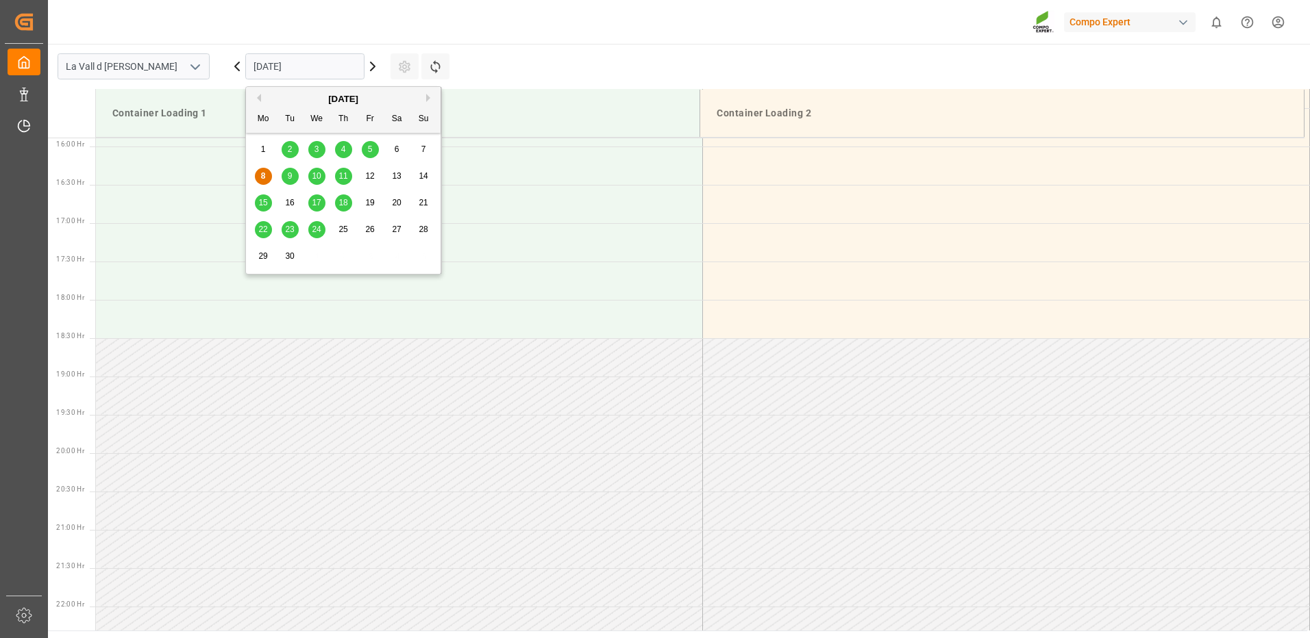
click at [273, 73] on input "[DATE]" at bounding box center [304, 66] width 119 height 26
click at [259, 200] on span "15" at bounding box center [262, 203] width 9 height 10
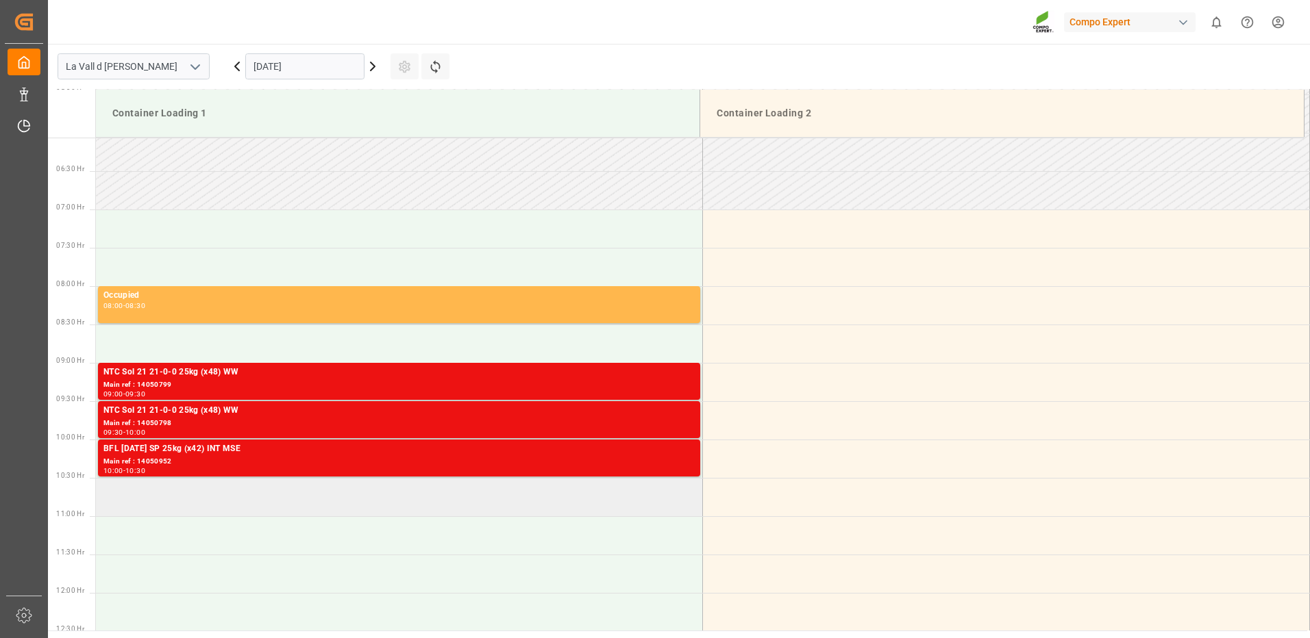
scroll to position [328, 0]
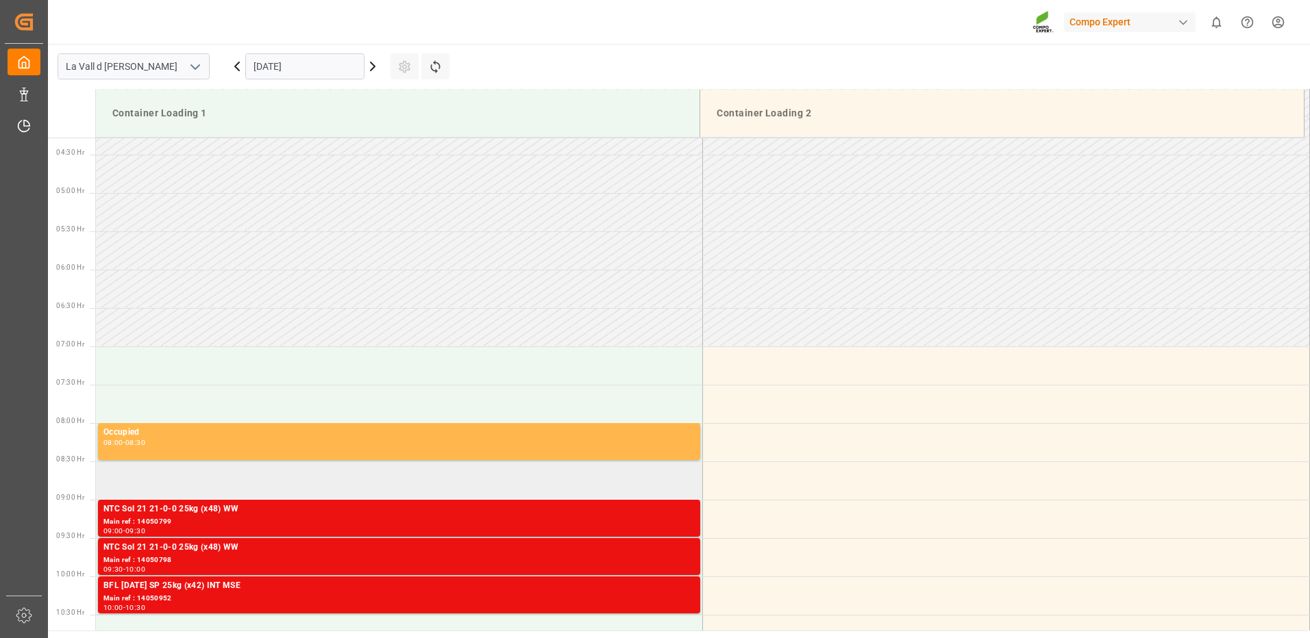
click at [286, 483] on td at bounding box center [399, 481] width 607 height 38
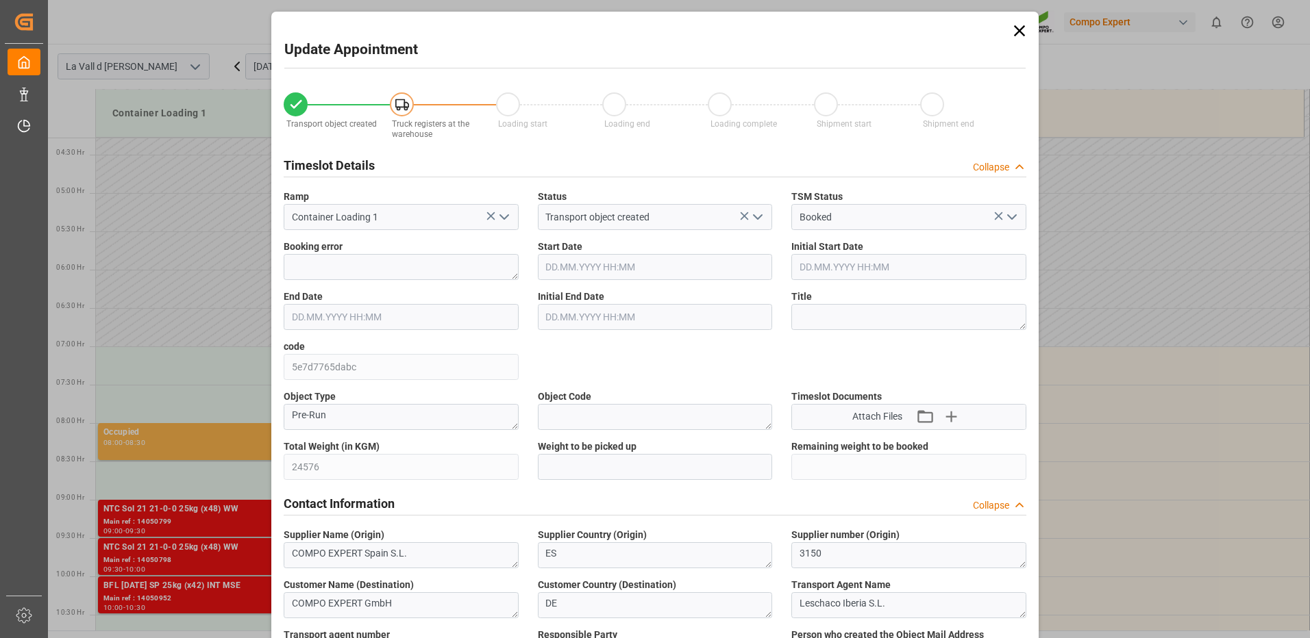
type input "[DATE] 08:30"
type input "[DATE] 09:00"
type input "[DATE] 15:02"
type input "[DATE] 16:33"
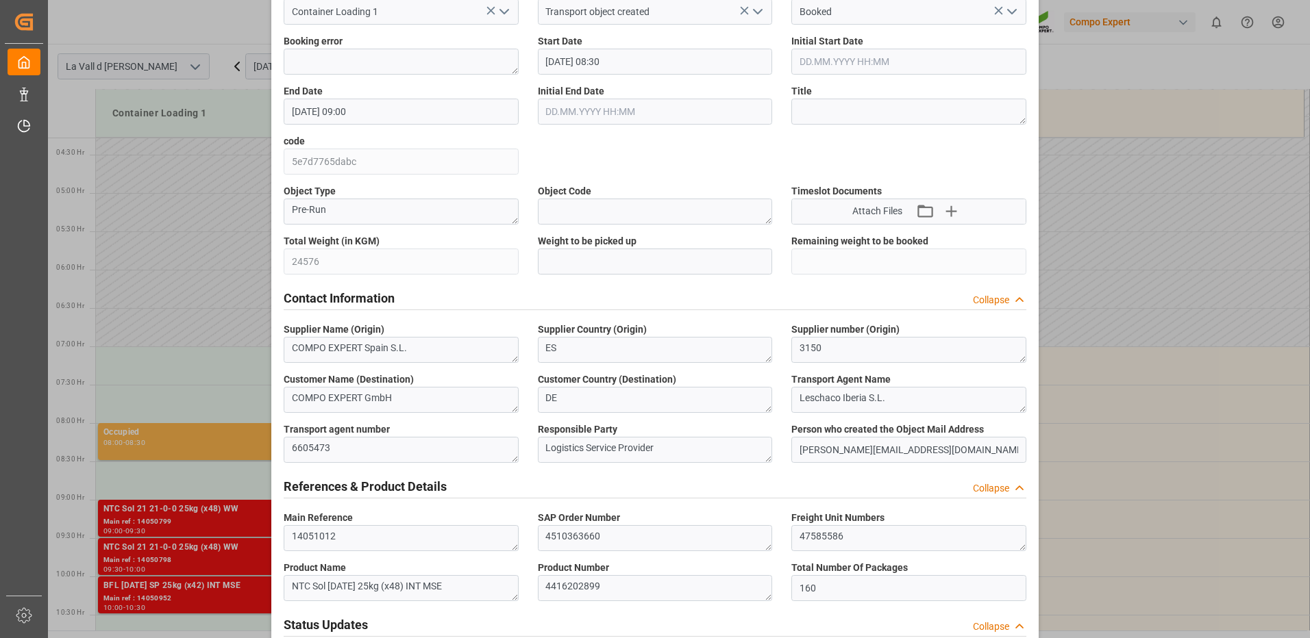
scroll to position [0, 0]
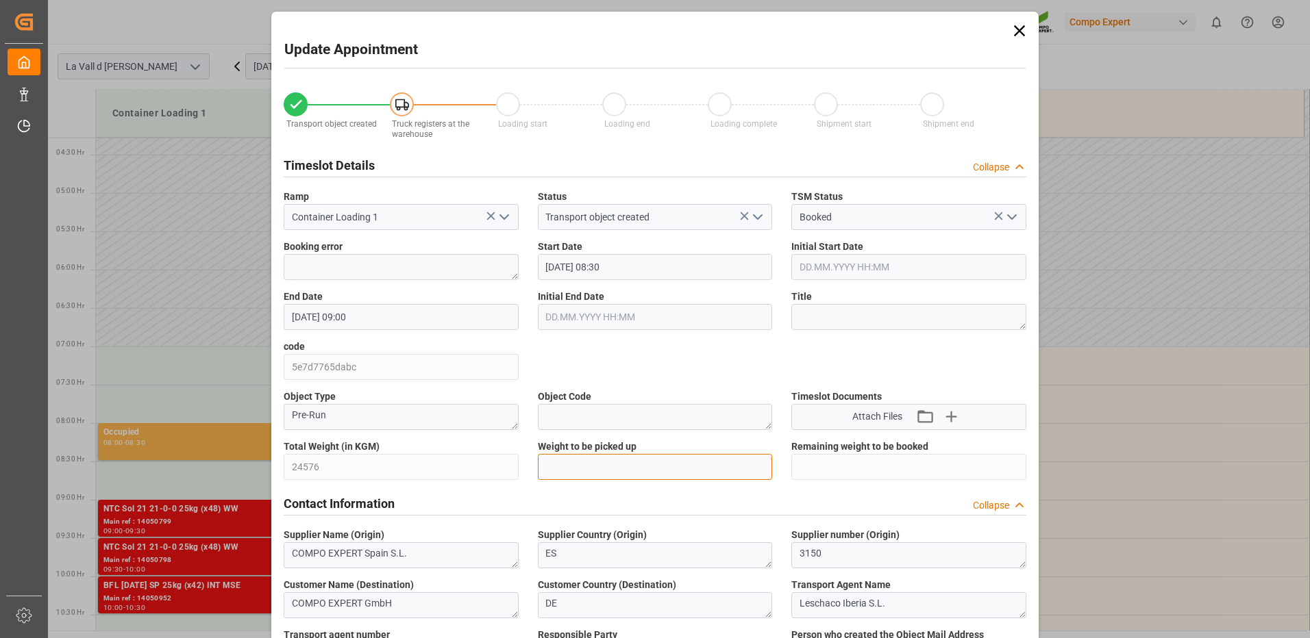
click at [588, 471] on input "text" at bounding box center [655, 467] width 235 height 26
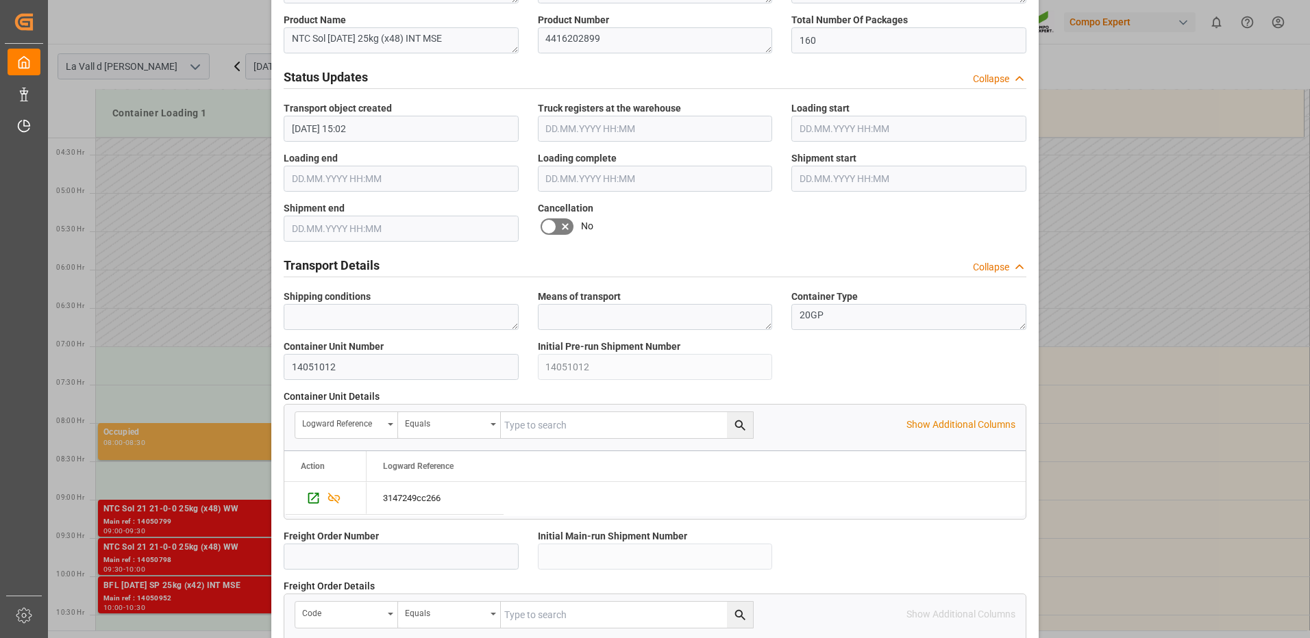
scroll to position [1165, 0]
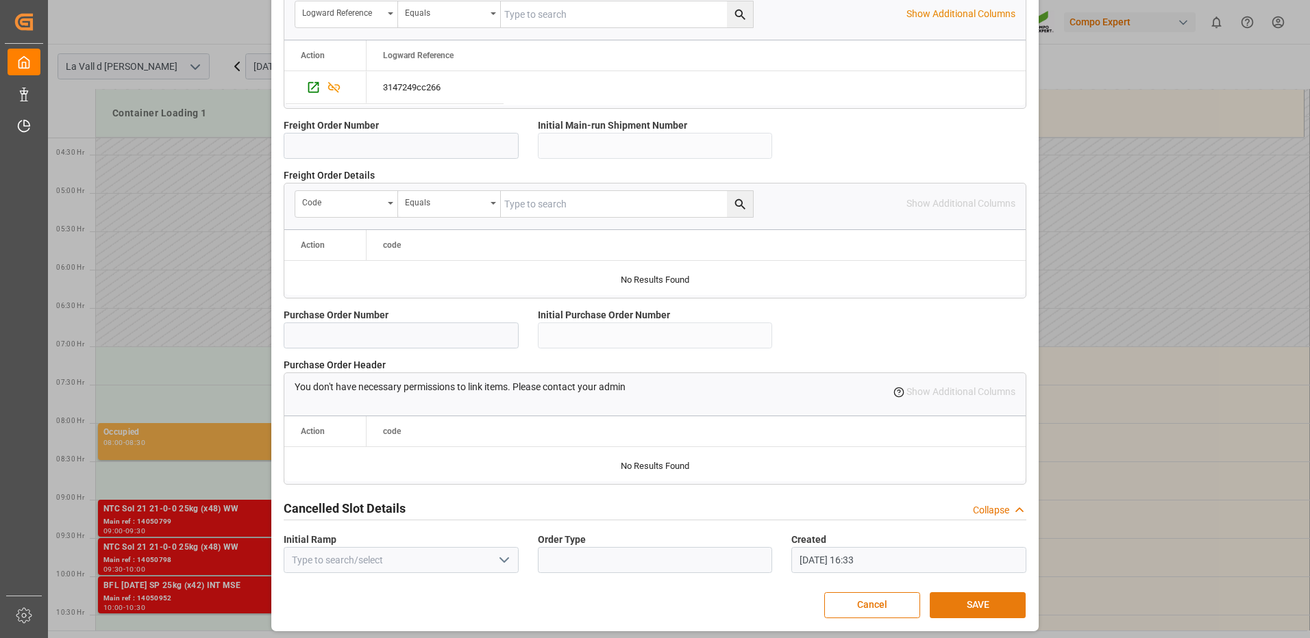
type input "24576"
click at [1008, 611] on button "SAVE" at bounding box center [978, 606] width 96 height 26
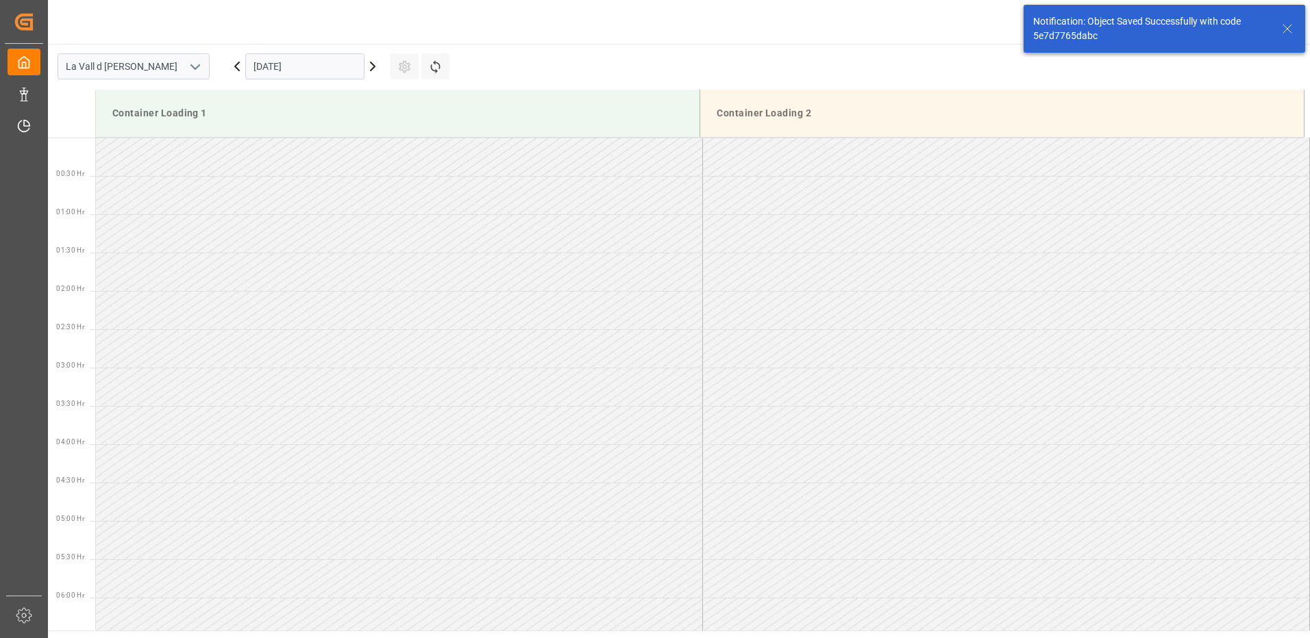
scroll to position [528, 0]
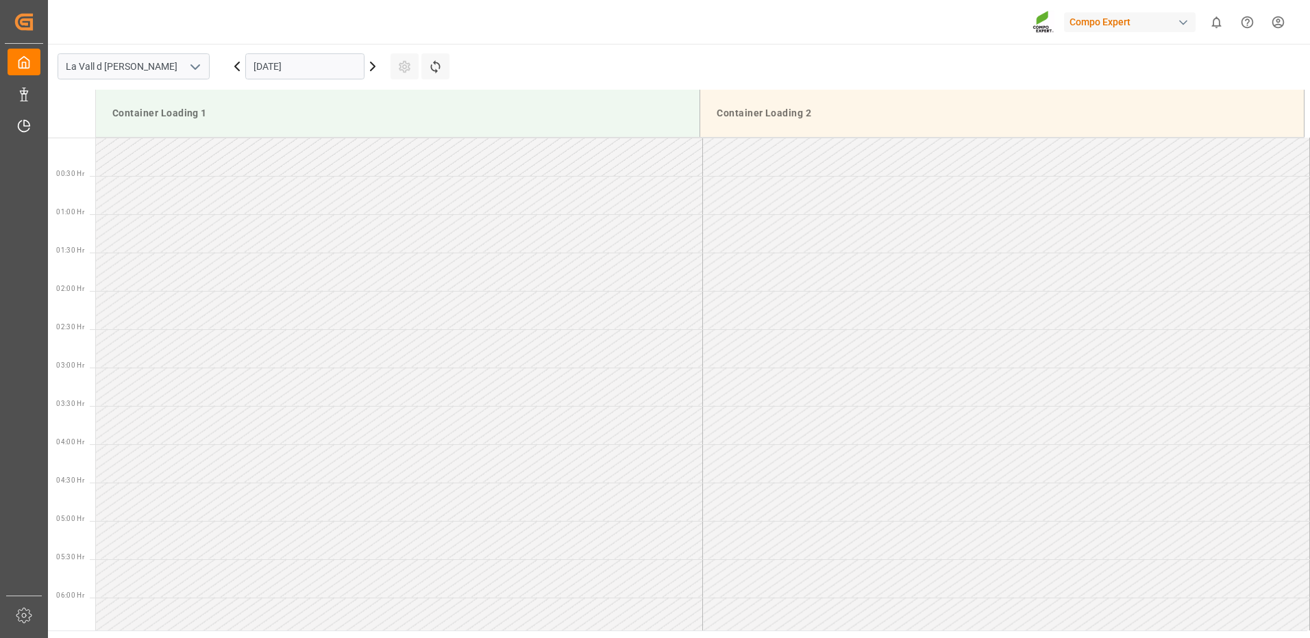
scroll to position [1219, 0]
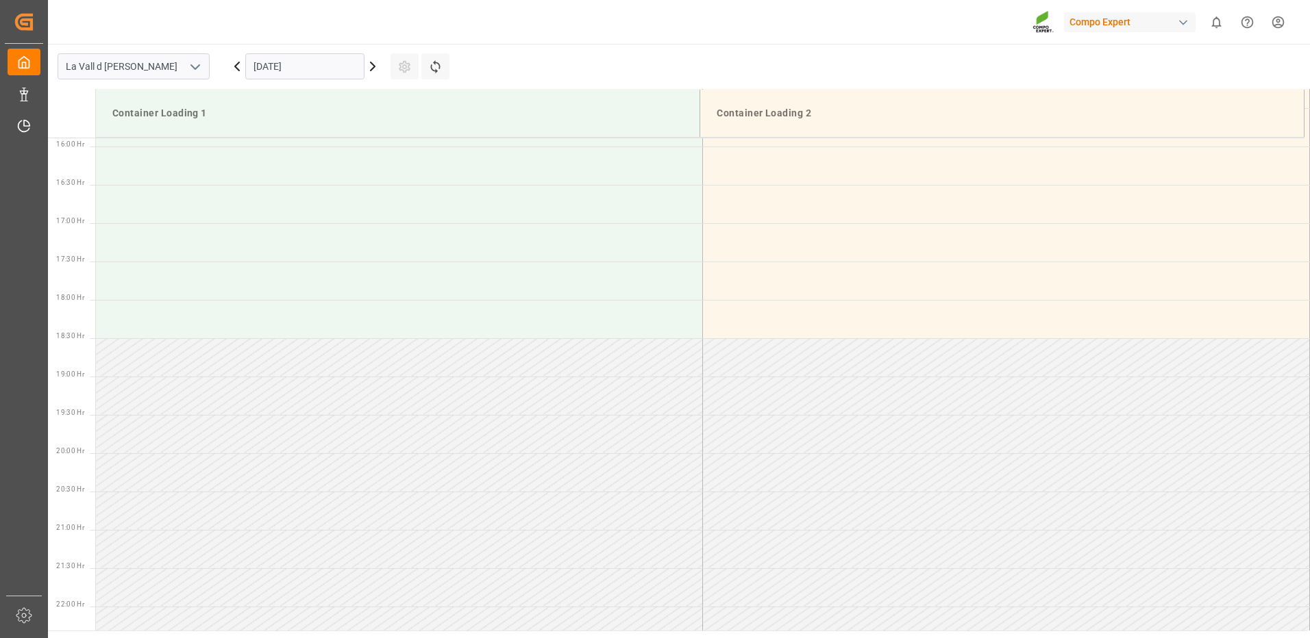
drag, startPoint x: 275, startPoint y: 58, endPoint x: 280, endPoint y: 74, distance: 16.5
click at [276, 58] on input "[DATE]" at bounding box center [304, 66] width 119 height 26
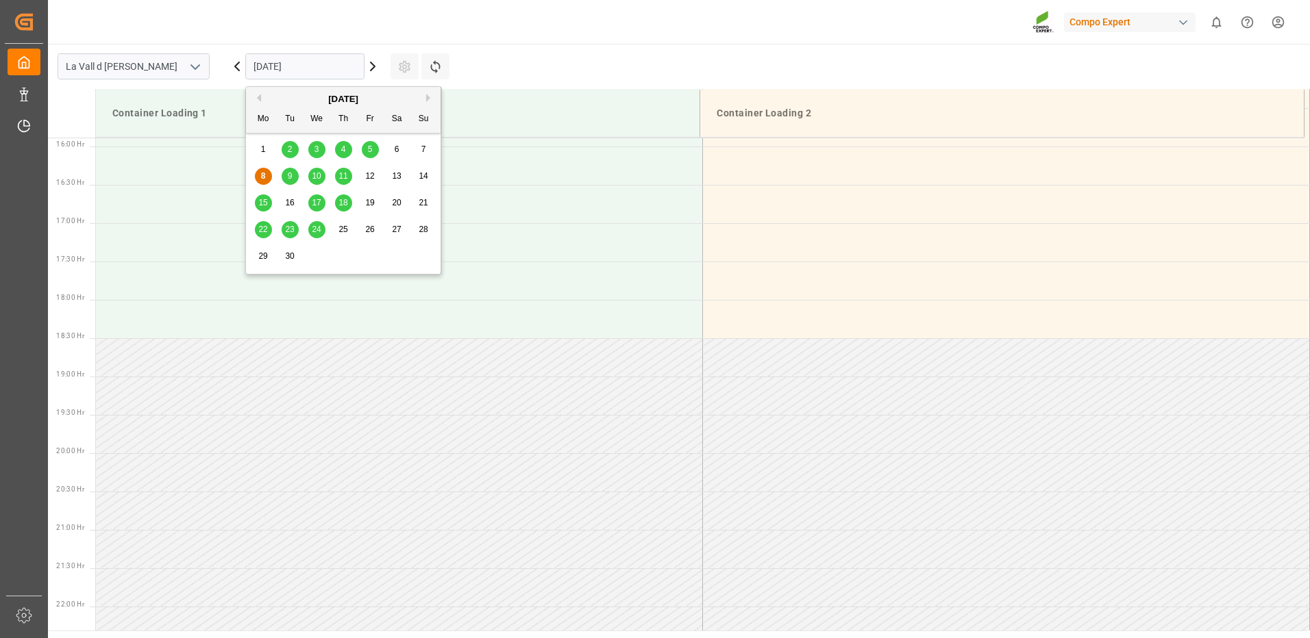
click at [324, 69] on input "[DATE]" at bounding box center [304, 66] width 119 height 26
click at [262, 201] on span "15" at bounding box center [262, 203] width 9 height 10
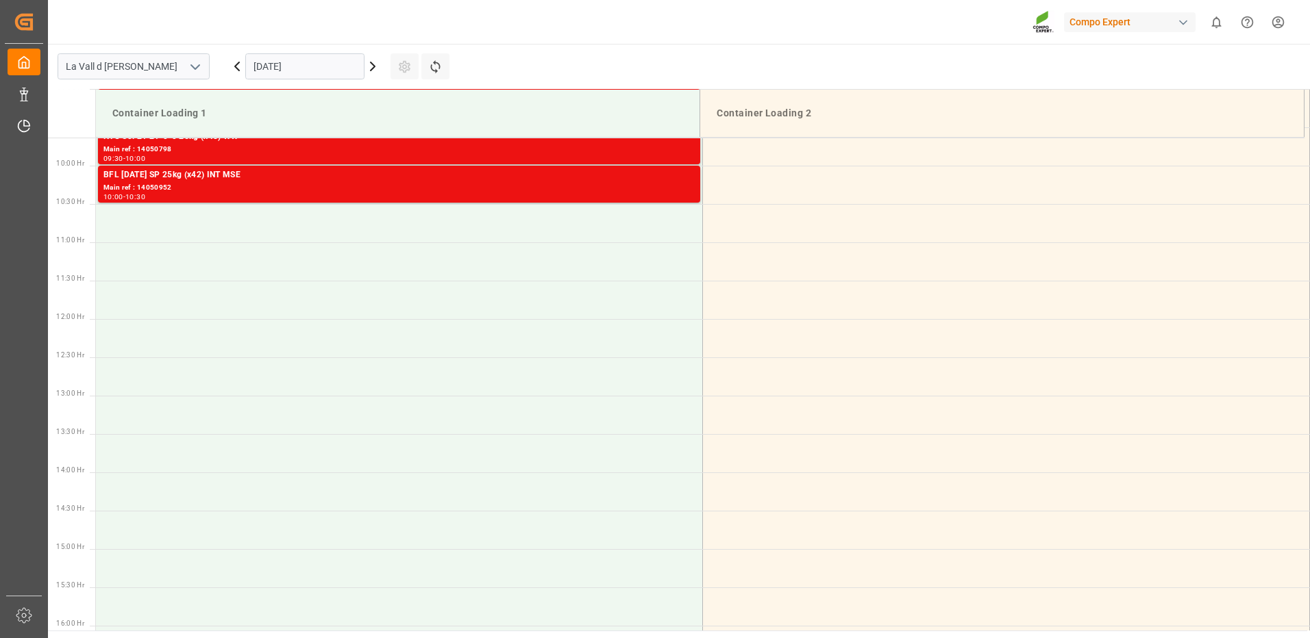
scroll to position [465, 0]
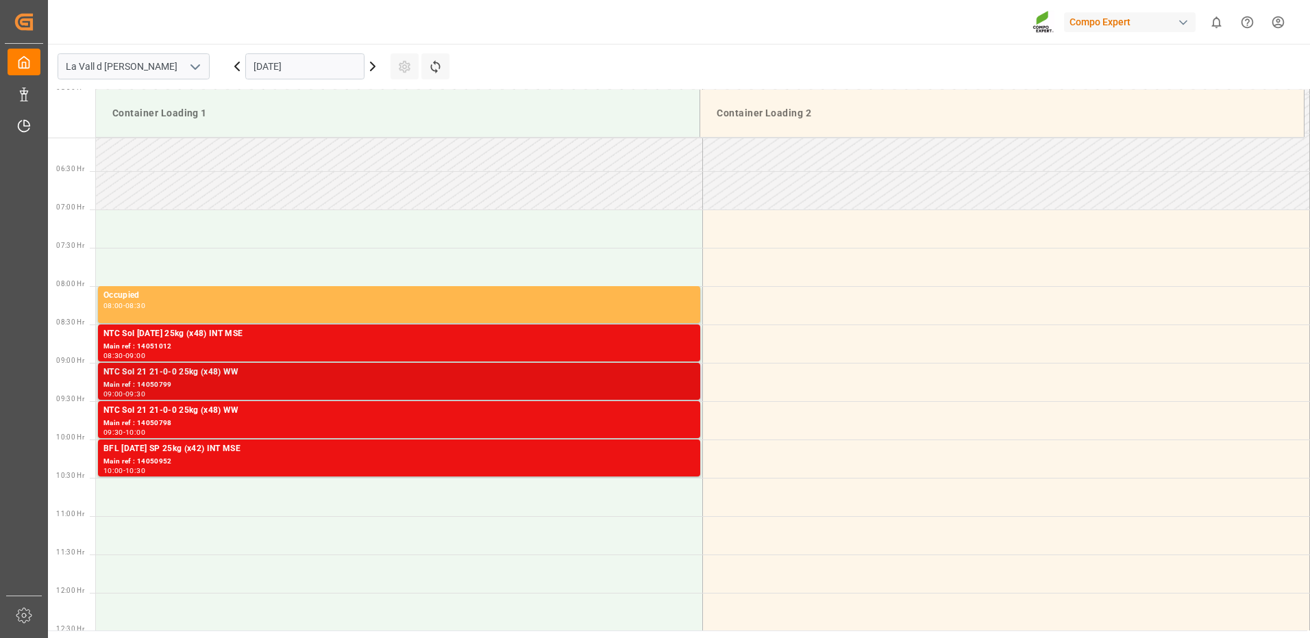
click at [251, 379] on div "NTC Sol 21 21-0-0 25kg (x48) WW" at bounding box center [398, 373] width 591 height 14
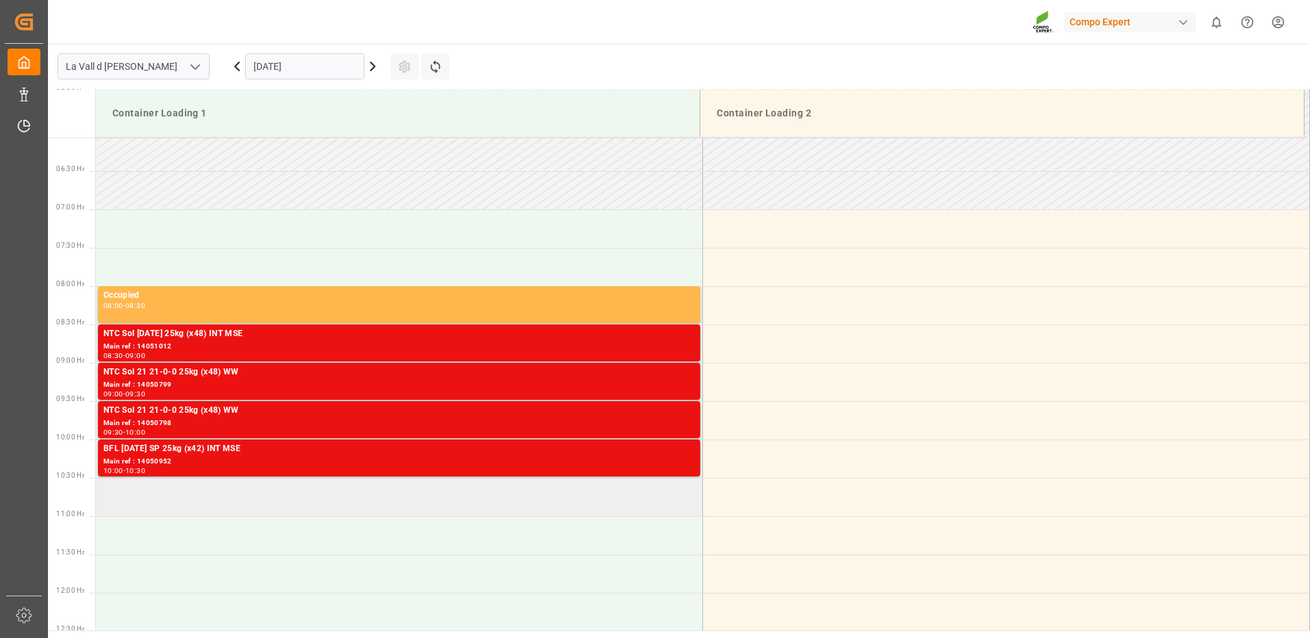
click at [161, 501] on td at bounding box center [399, 497] width 607 height 38
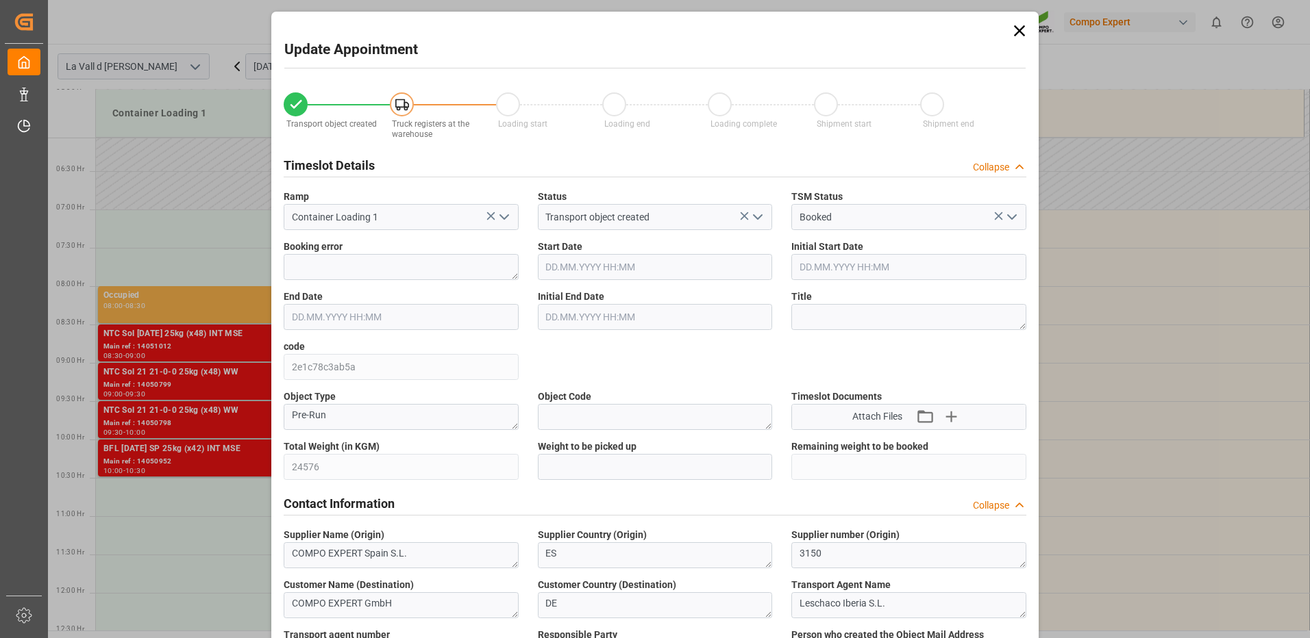
type input "24576"
type input "160"
type input "[DATE] 10:30"
type input "[DATE] 11:00"
type input "[DATE] 15:02"
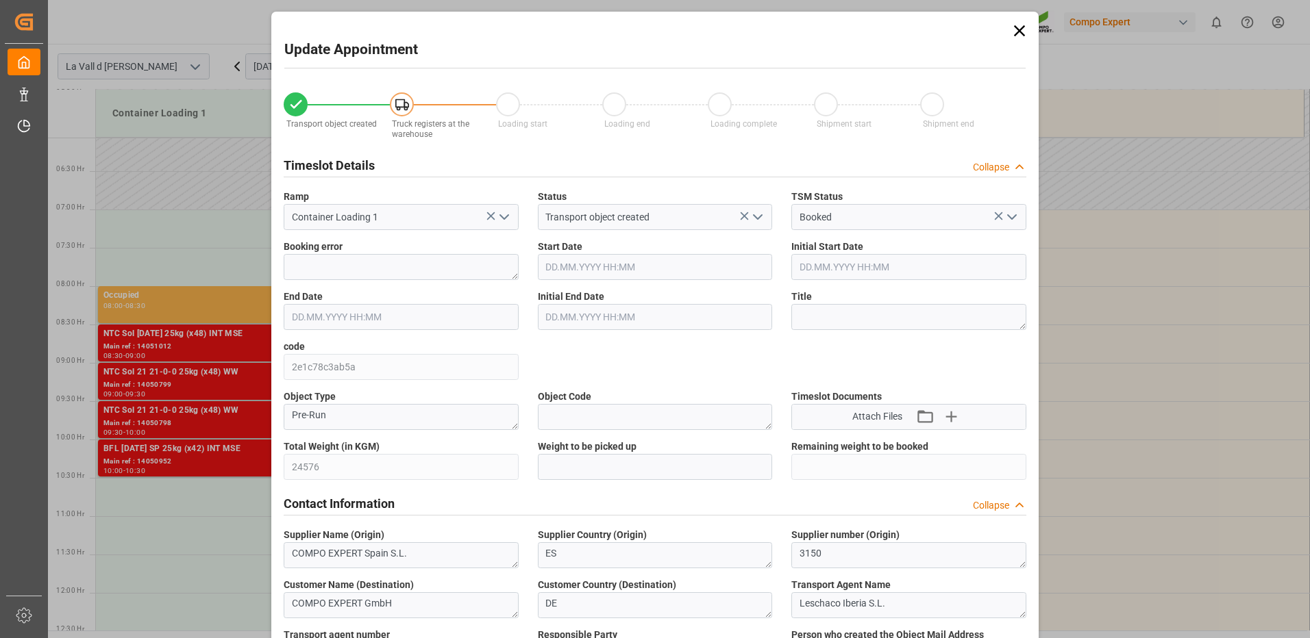
type input "[DATE] 16:35"
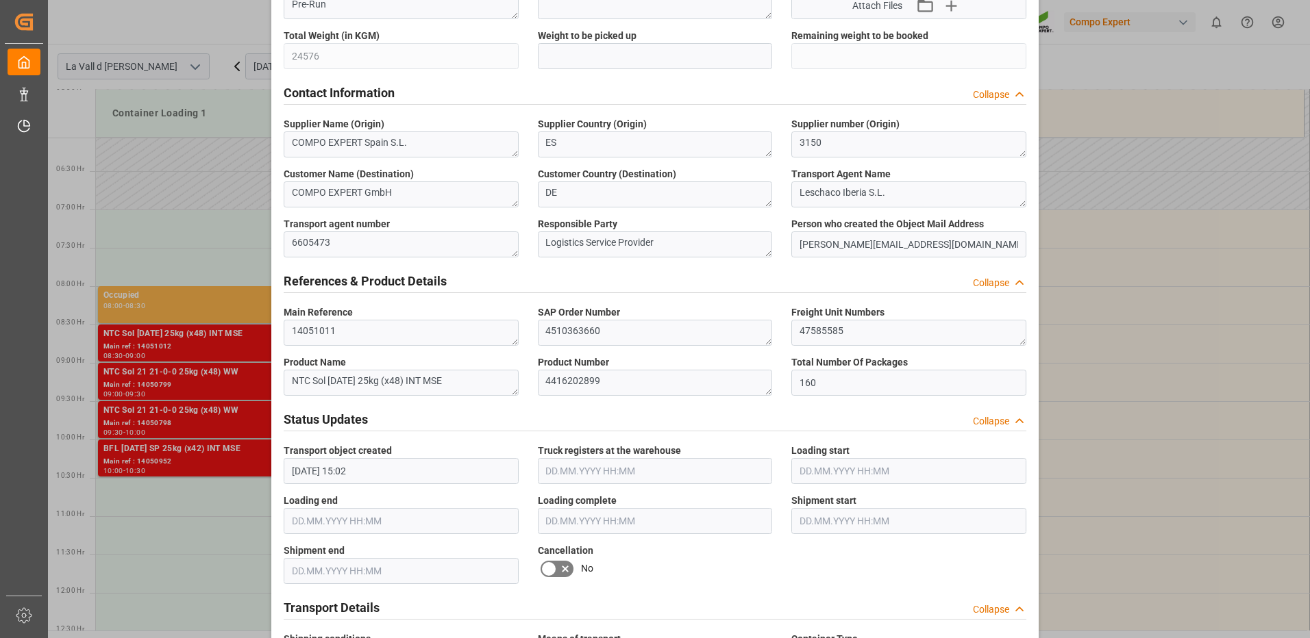
scroll to position [274, 0]
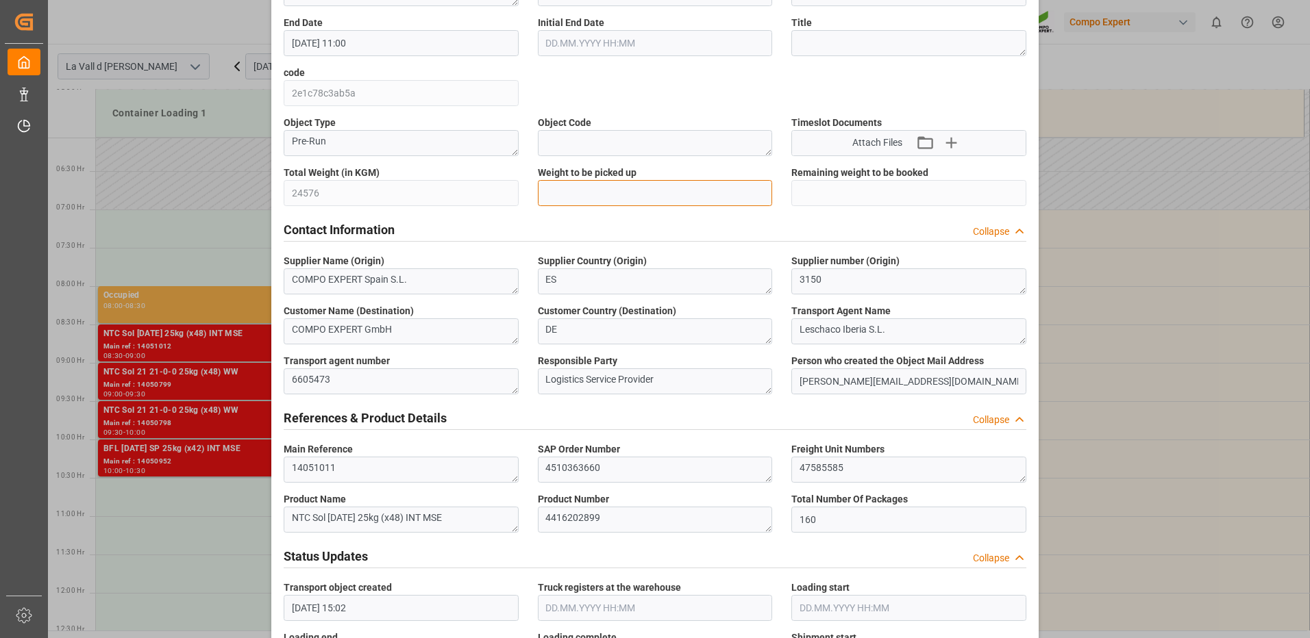
click at [608, 197] on input "text" at bounding box center [655, 193] width 235 height 26
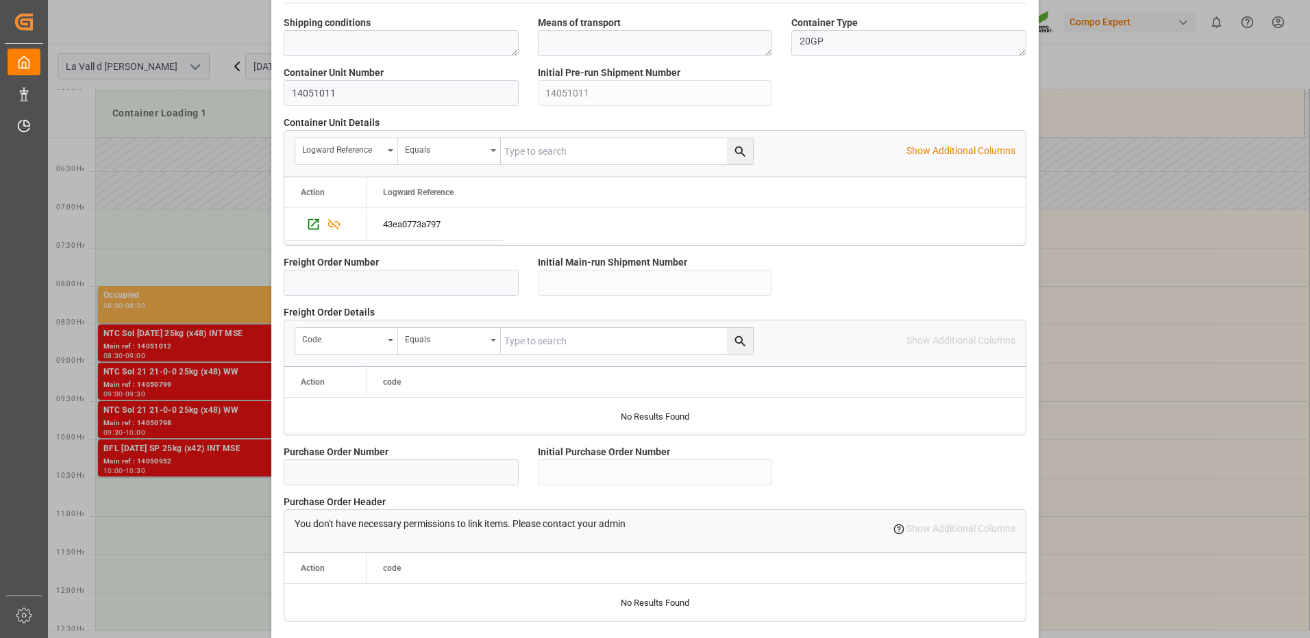
scroll to position [1168, 0]
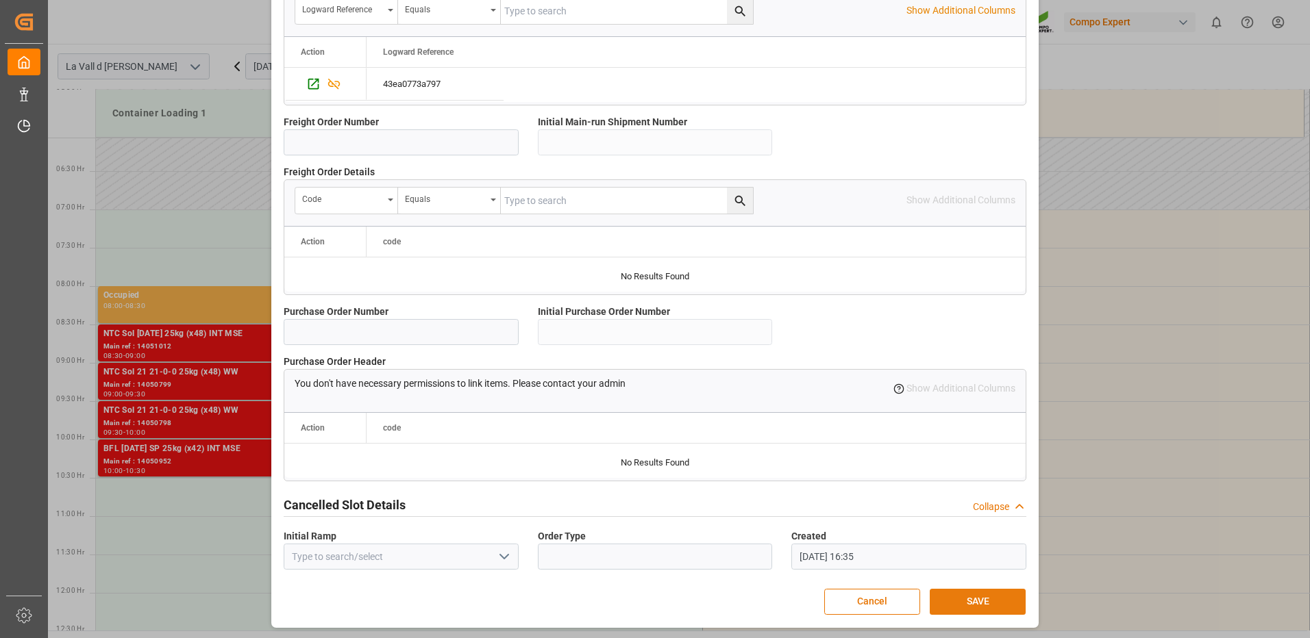
type input "24576"
click at [993, 599] on button "SAVE" at bounding box center [978, 602] width 96 height 26
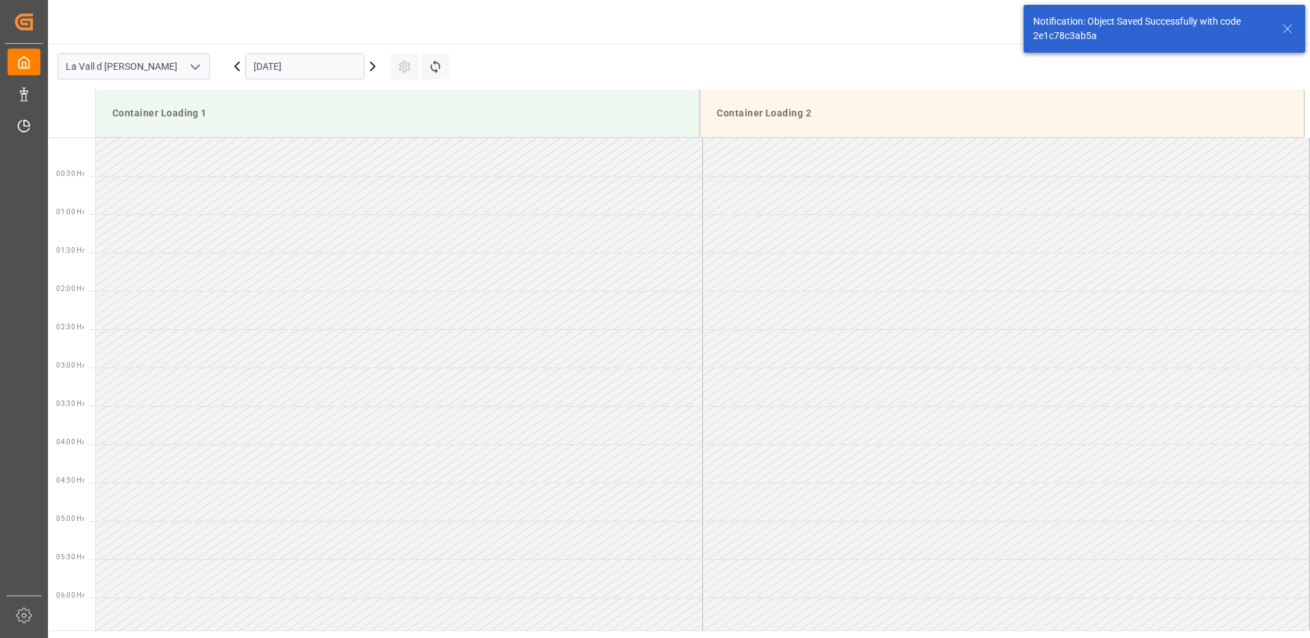
scroll to position [682, 0]
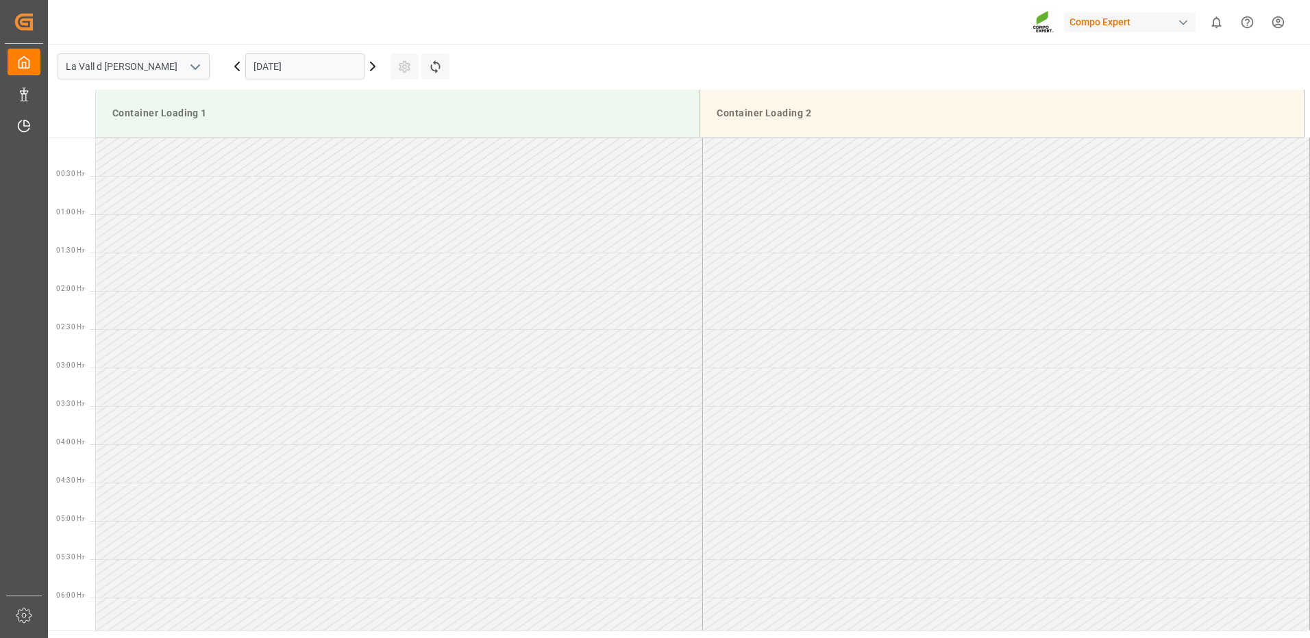
scroll to position [1219, 0]
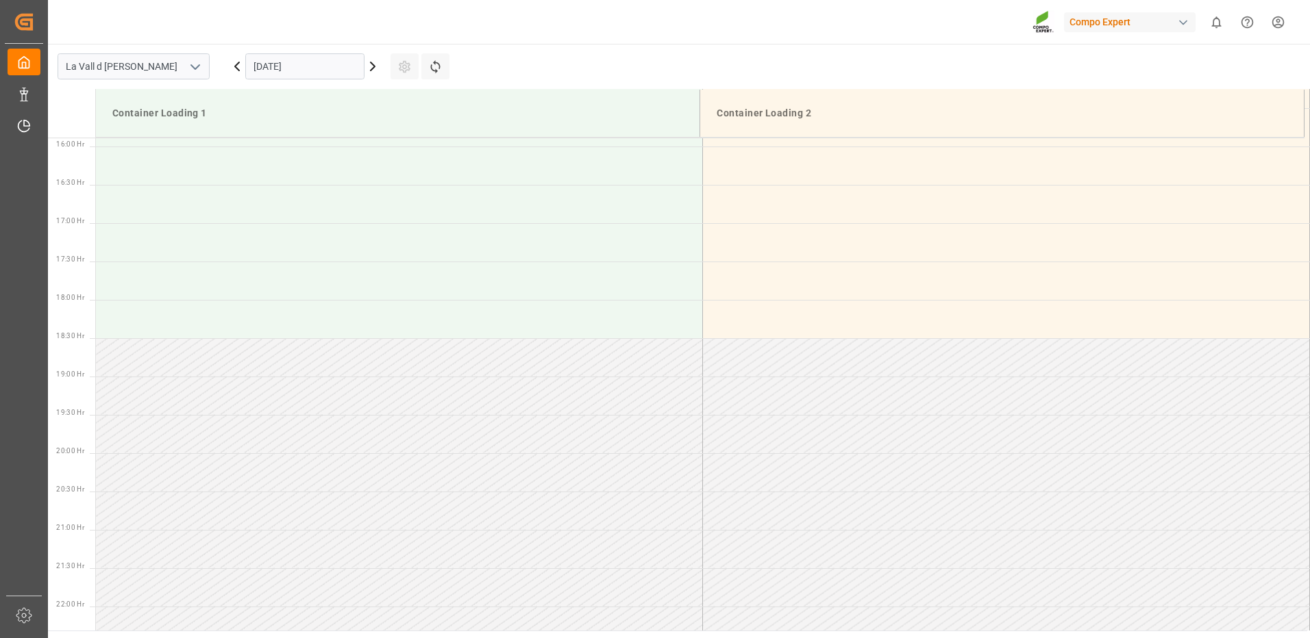
click at [194, 72] on icon "open menu" at bounding box center [195, 67] width 16 height 16
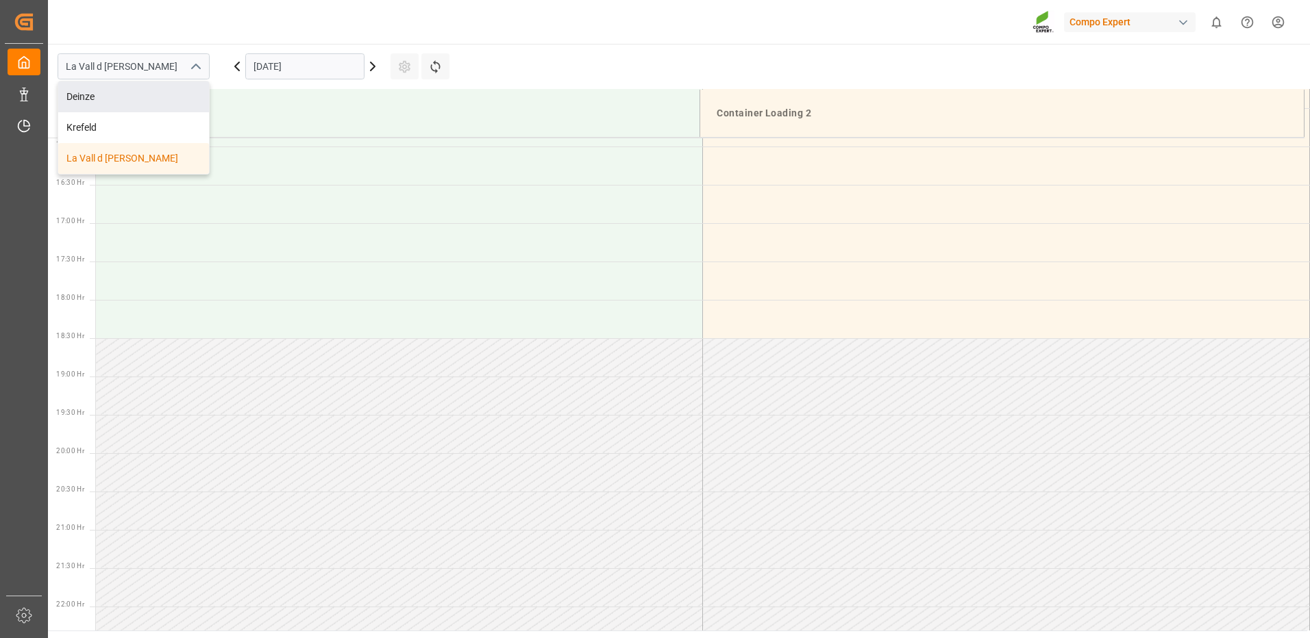
click at [301, 67] on input "[DATE]" at bounding box center [304, 66] width 119 height 26
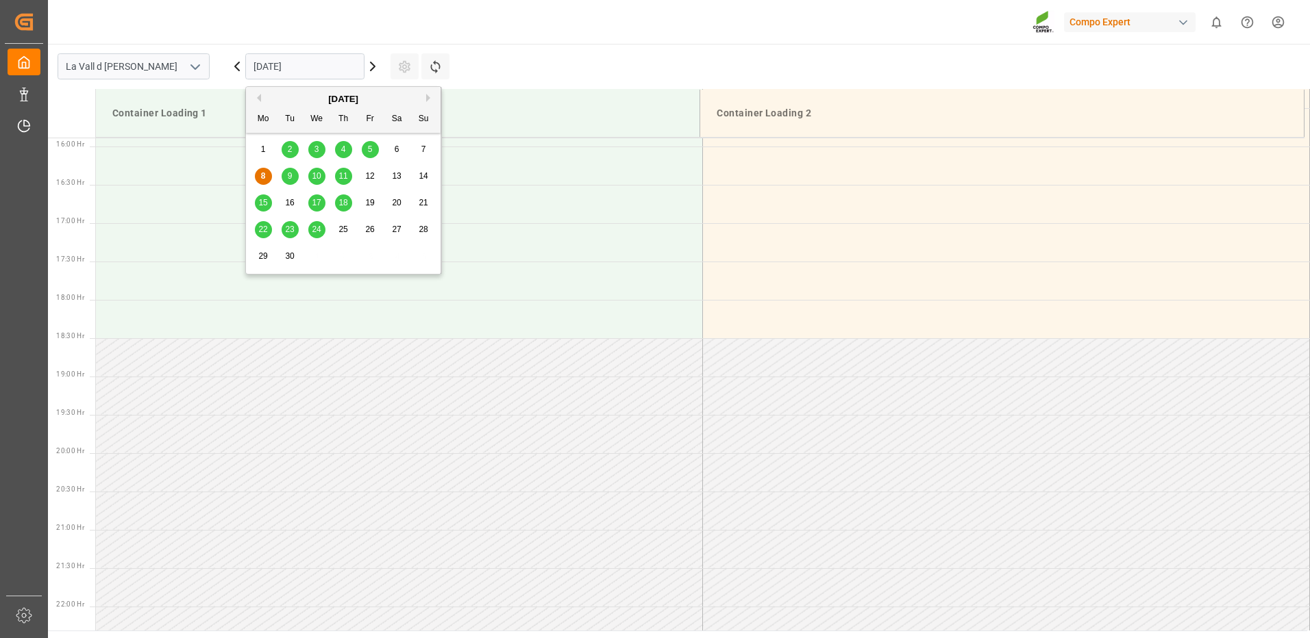
click at [258, 203] on div "15" at bounding box center [263, 203] width 17 height 16
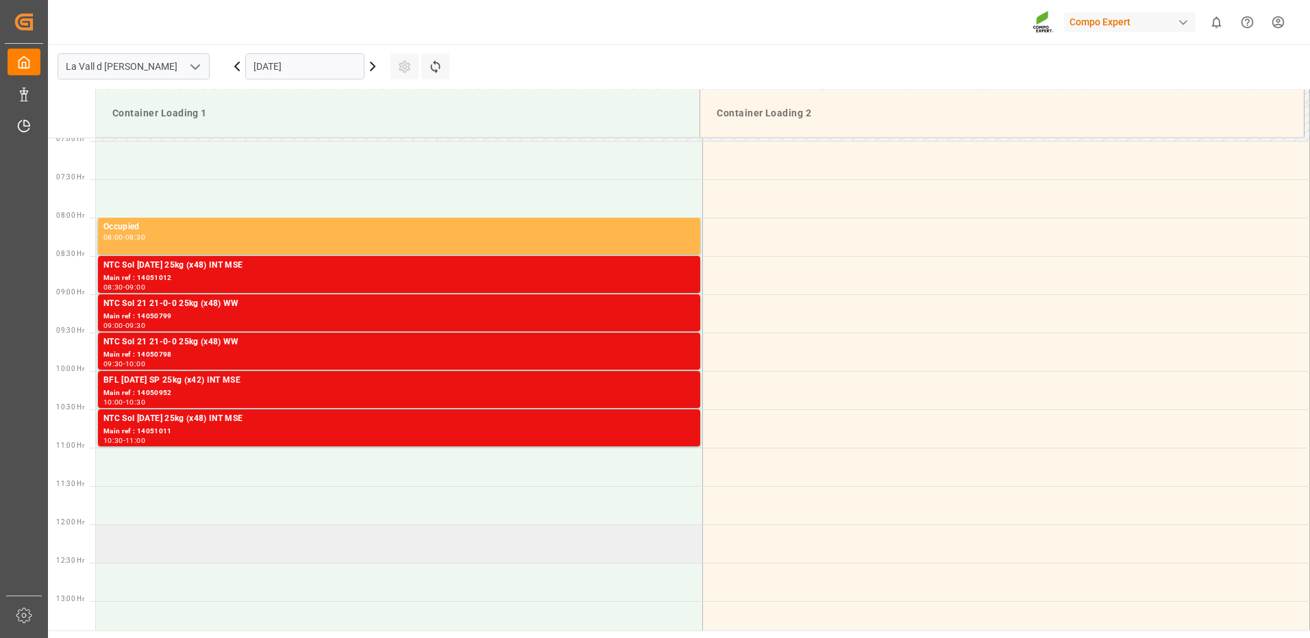
scroll to position [808, 0]
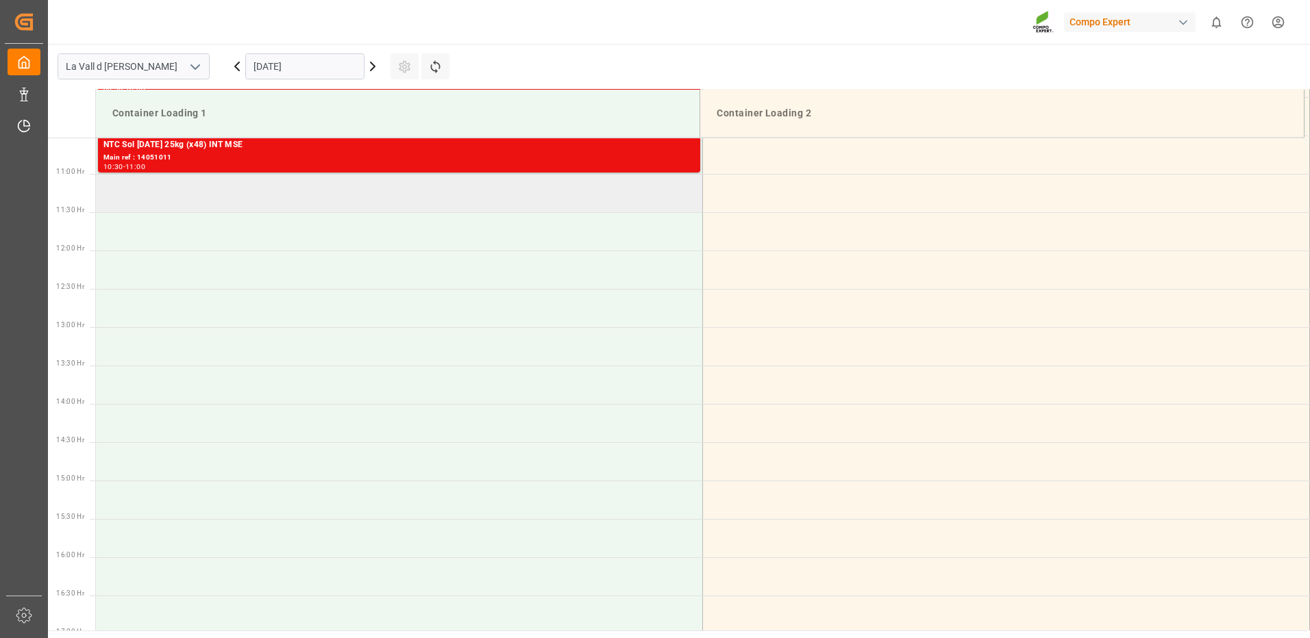
click at [177, 206] on td at bounding box center [399, 193] width 607 height 38
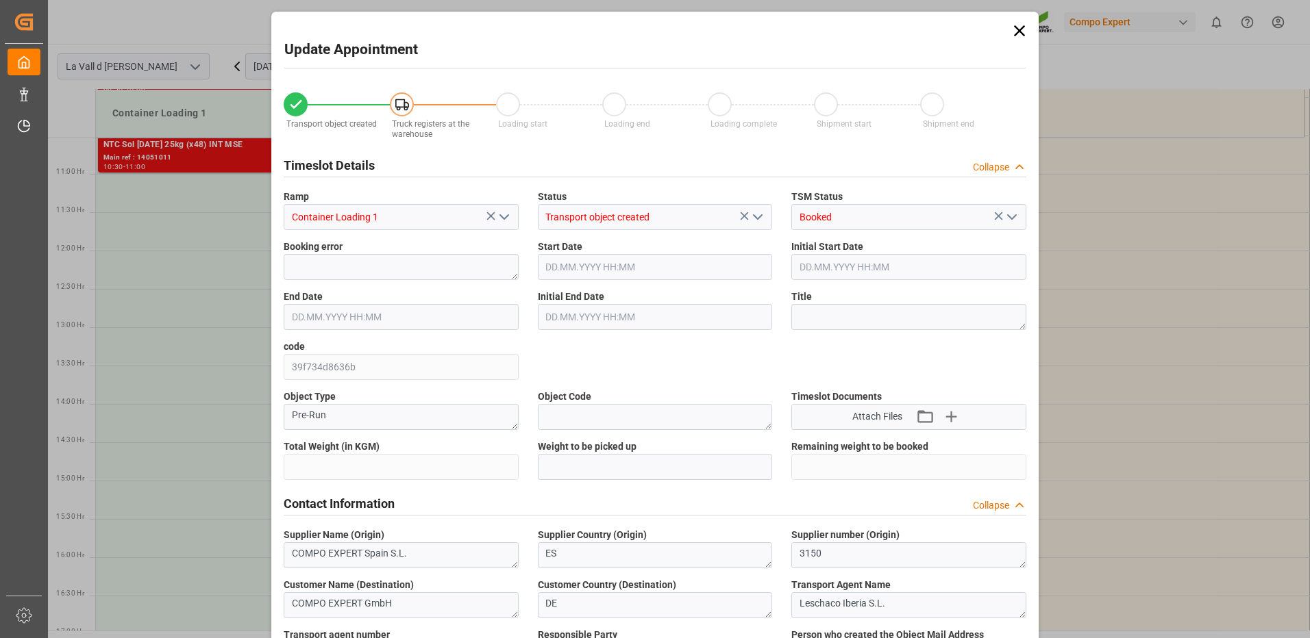
type input "24576"
type input "160"
type input "[DATE] 11:00"
type input "[DATE] 11:30"
type input "[DATE] 15:02"
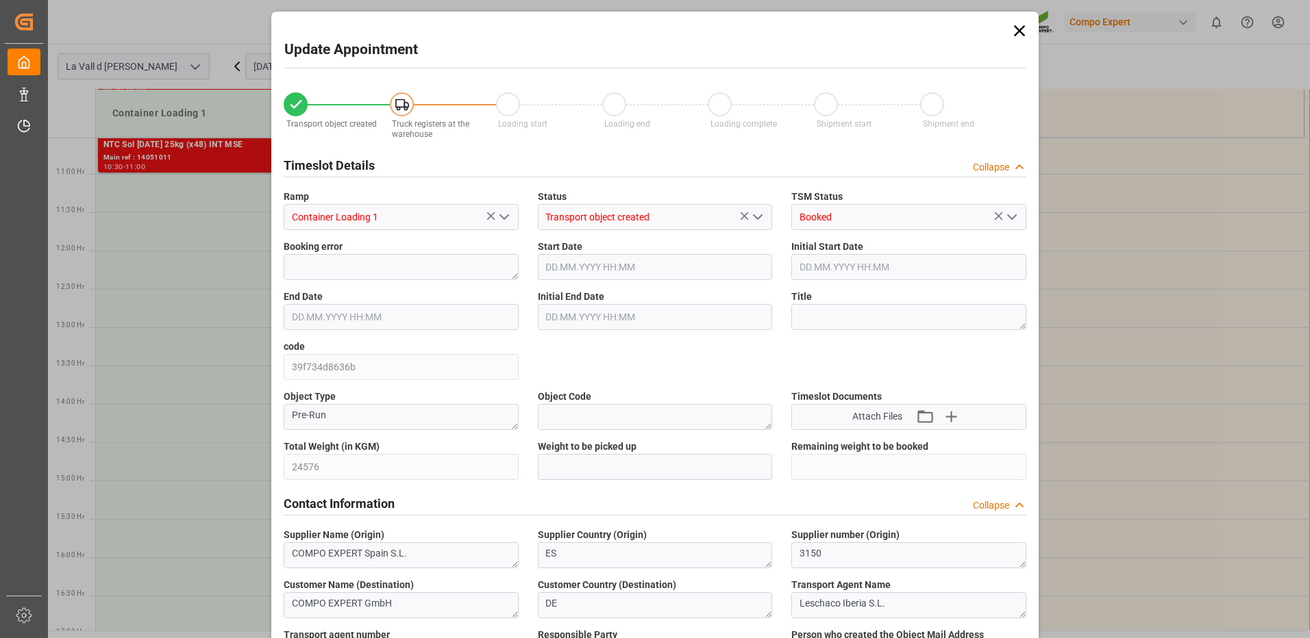
type input "[DATE] 16:36"
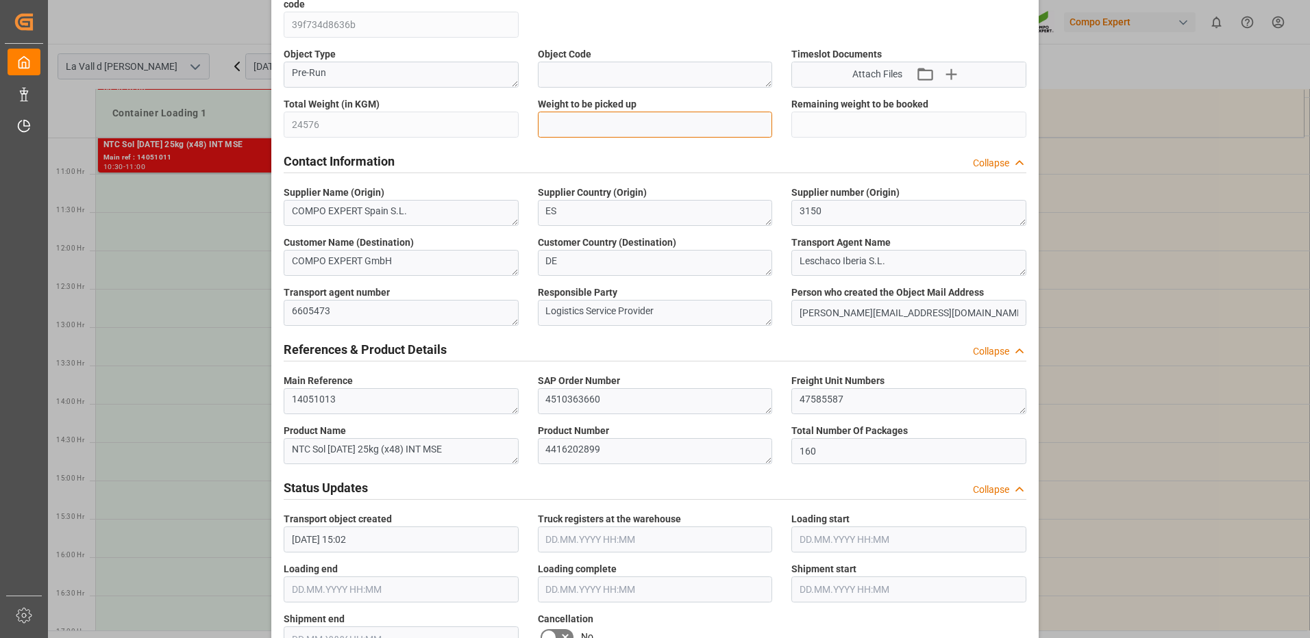
click at [582, 126] on input "text" at bounding box center [655, 125] width 235 height 26
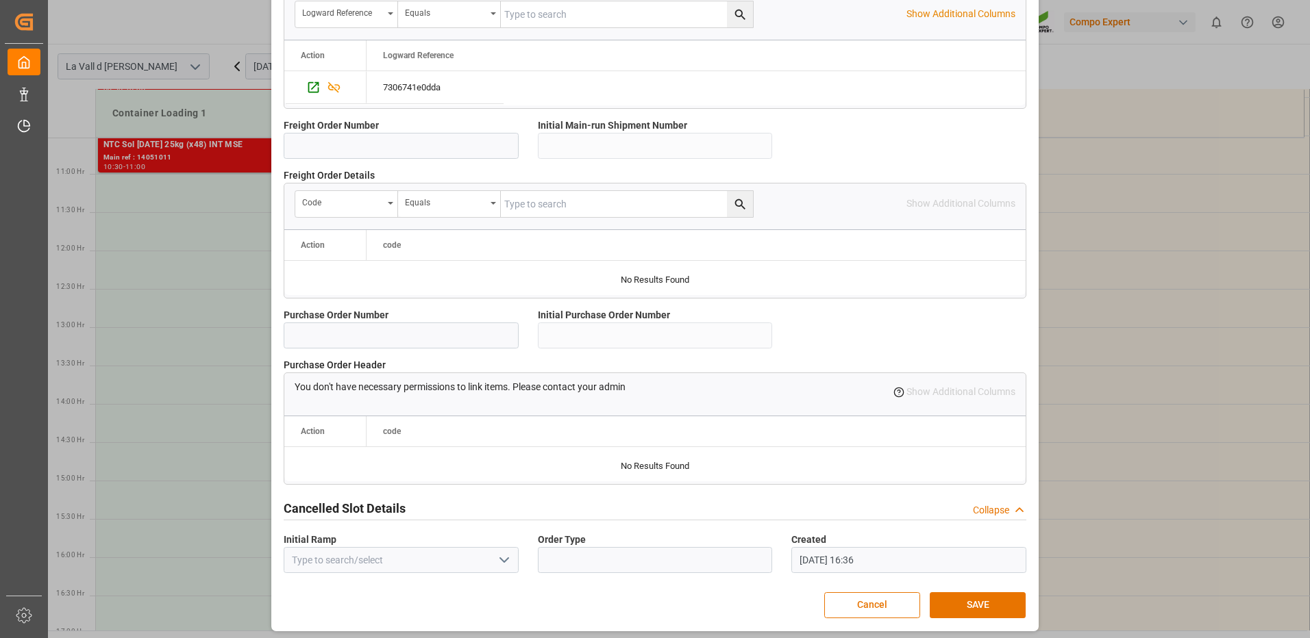
scroll to position [1168, 0]
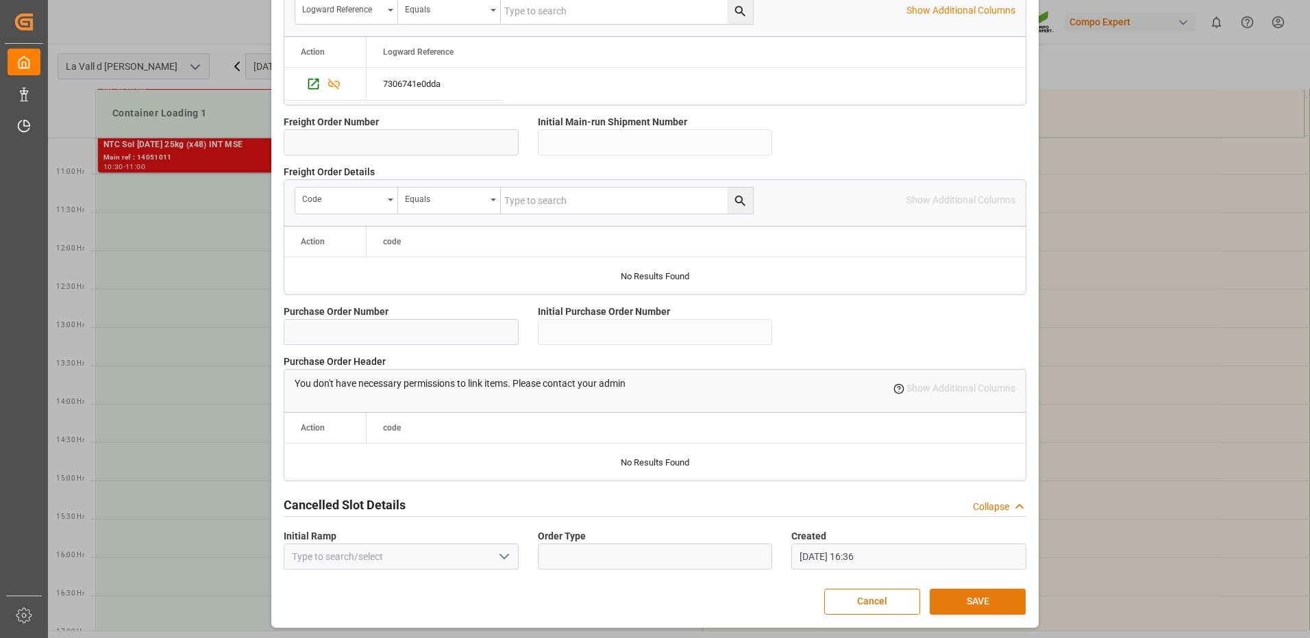
type input "24576"
click at [963, 591] on button "SAVE" at bounding box center [978, 602] width 96 height 26
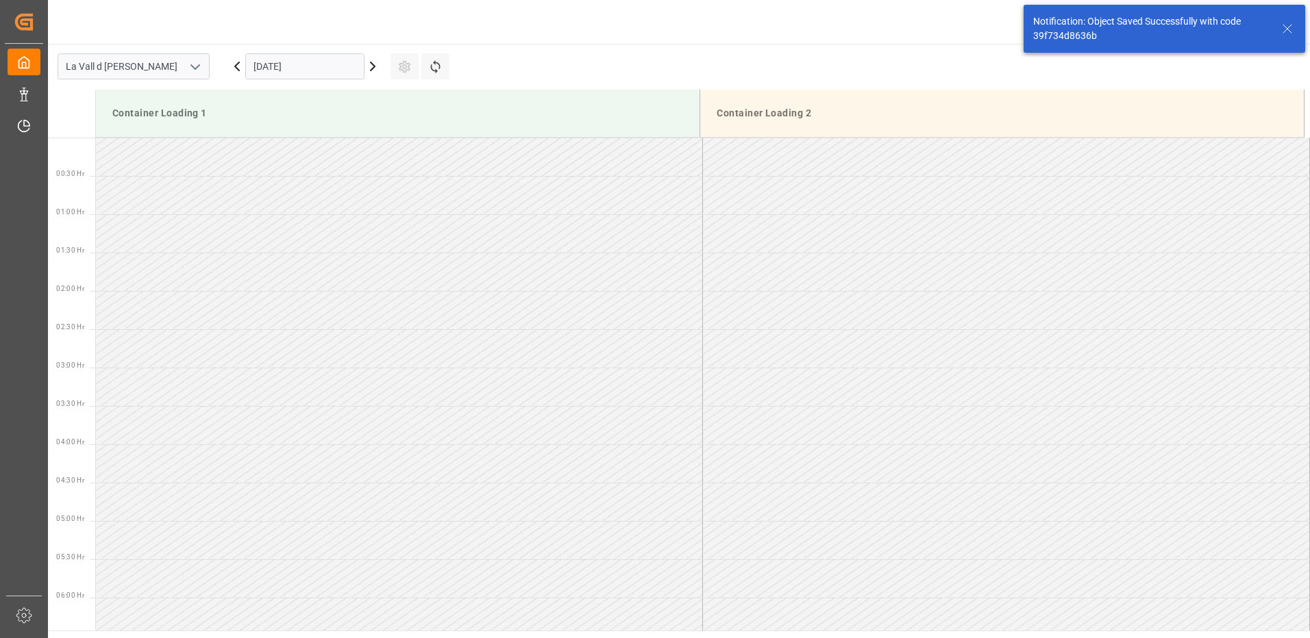
scroll to position [758, 0]
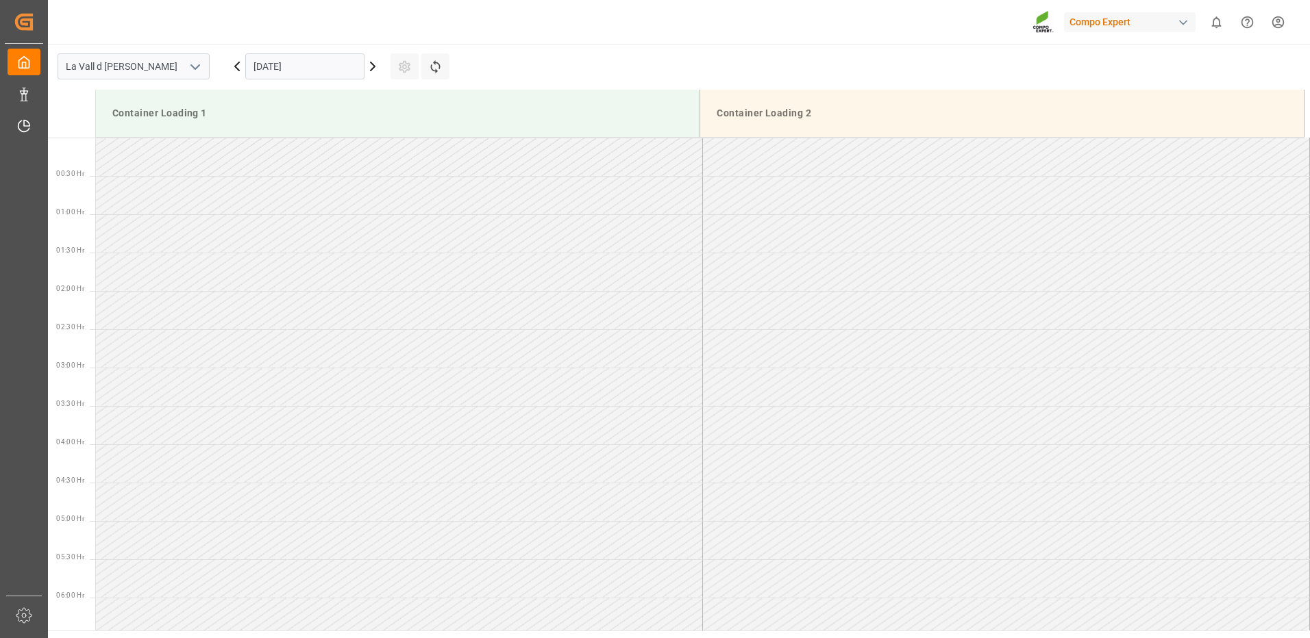
scroll to position [1219, 0]
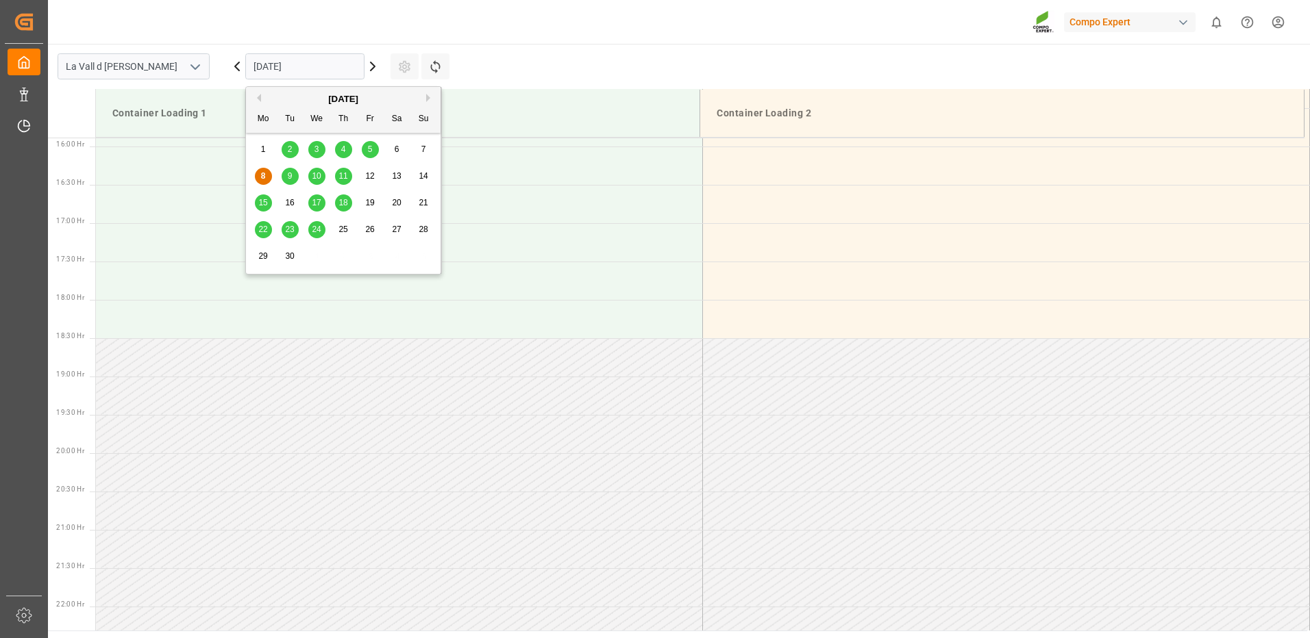
click at [327, 73] on input "[DATE]" at bounding box center [304, 66] width 119 height 26
click at [295, 203] on div "16" at bounding box center [290, 203] width 17 height 16
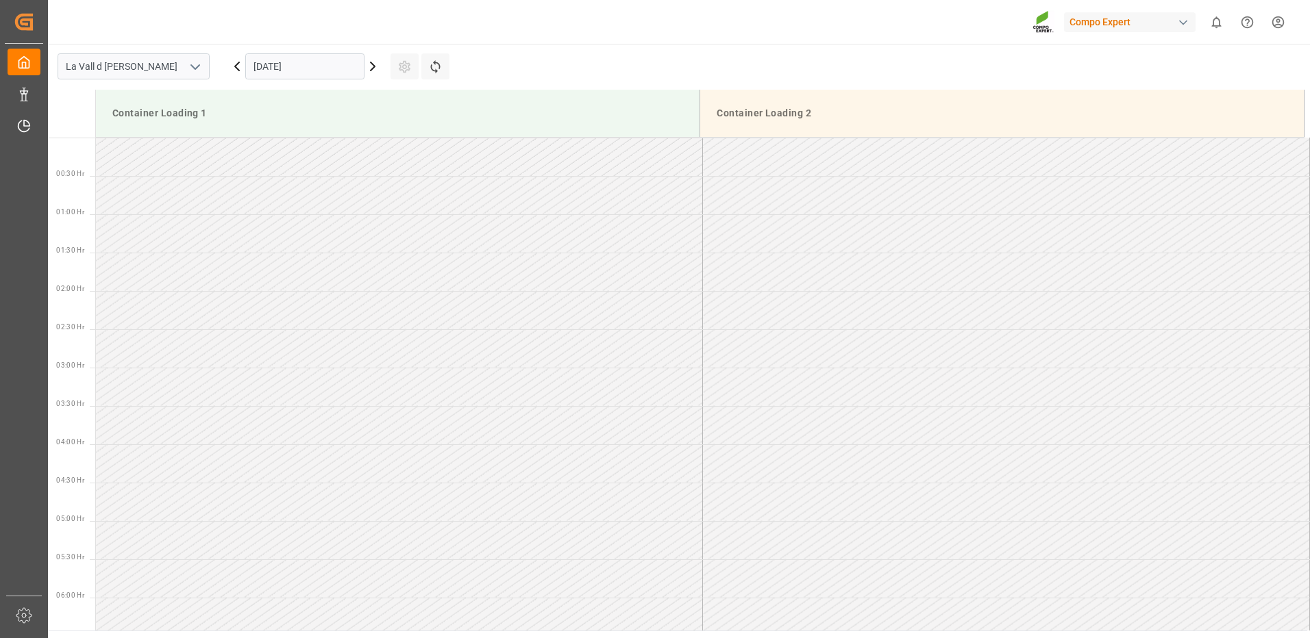
scroll to position [274, 0]
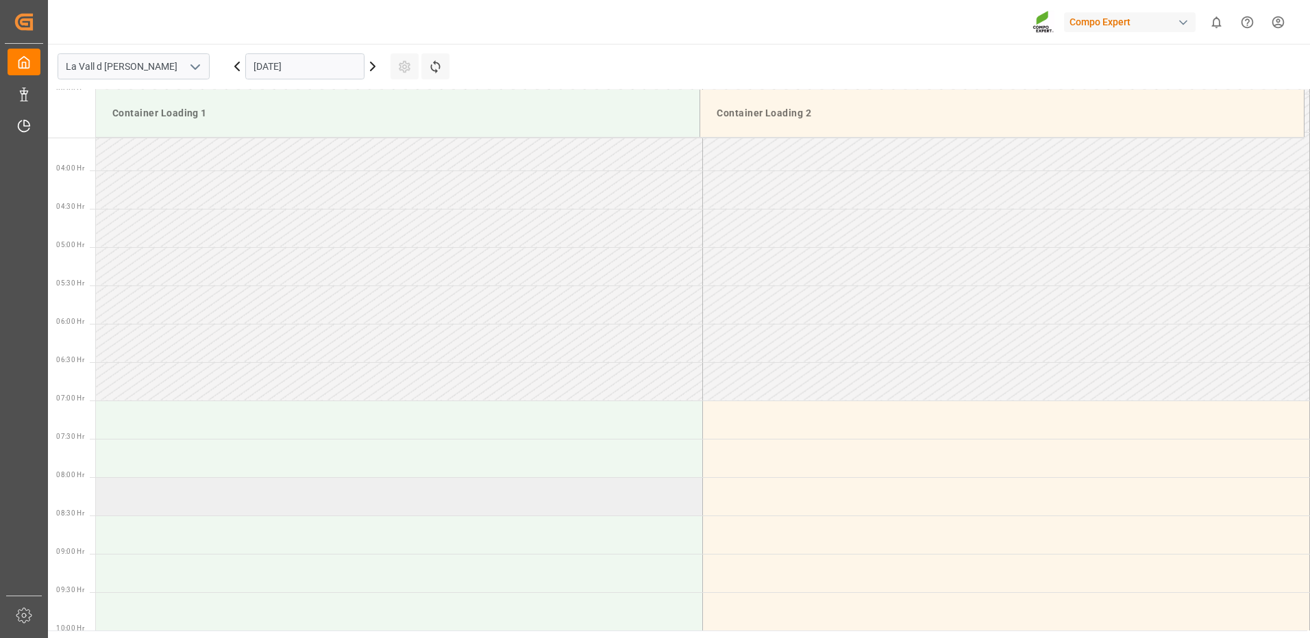
click at [182, 489] on td at bounding box center [399, 497] width 607 height 38
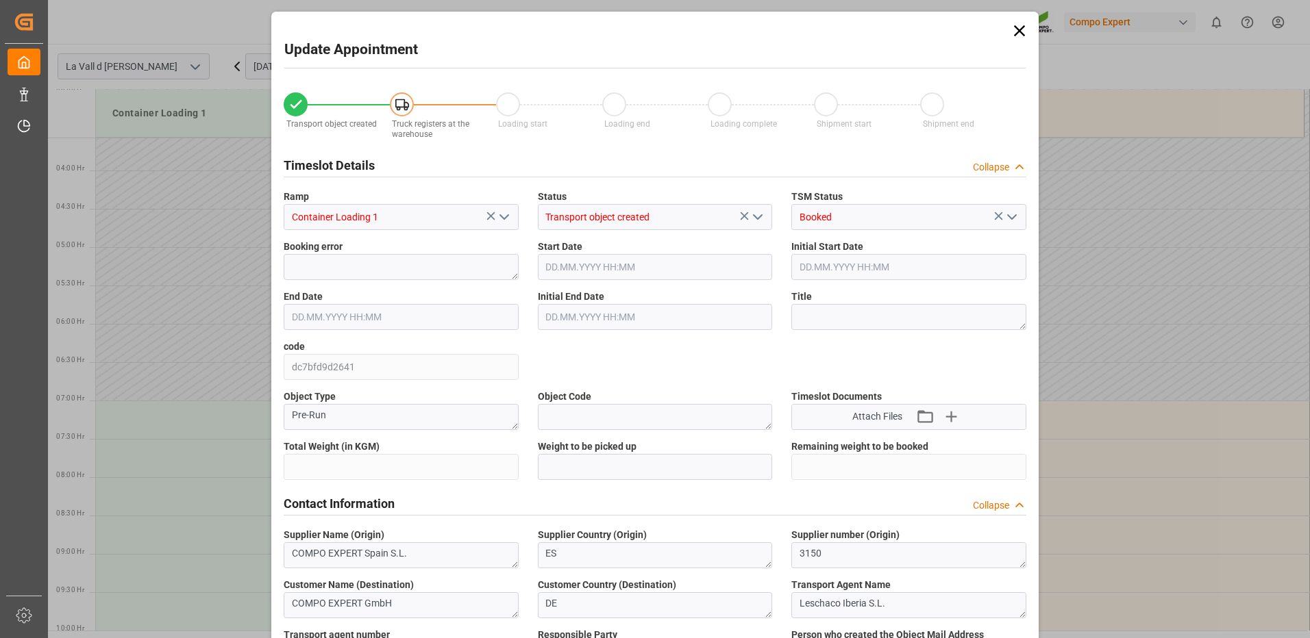
type input "24576"
type input "160"
type input "[DATE] 08:00"
type input "[DATE] 08:30"
type input "[DATE] 15:02"
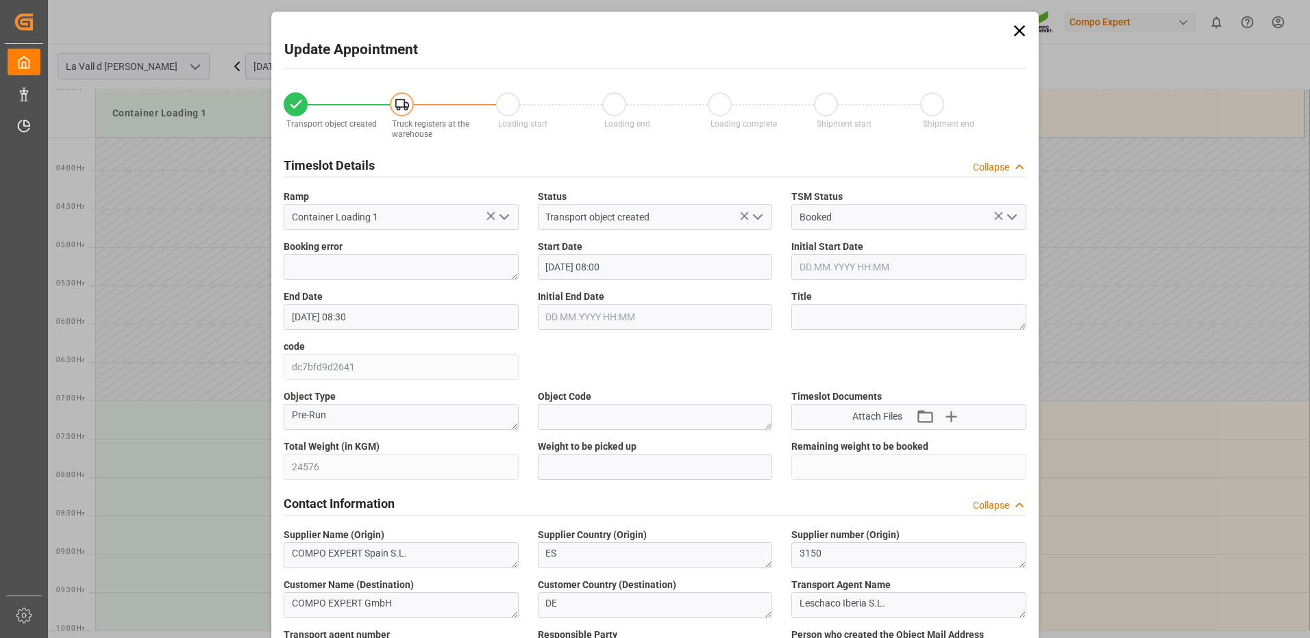
type input "[DATE] 16:37"
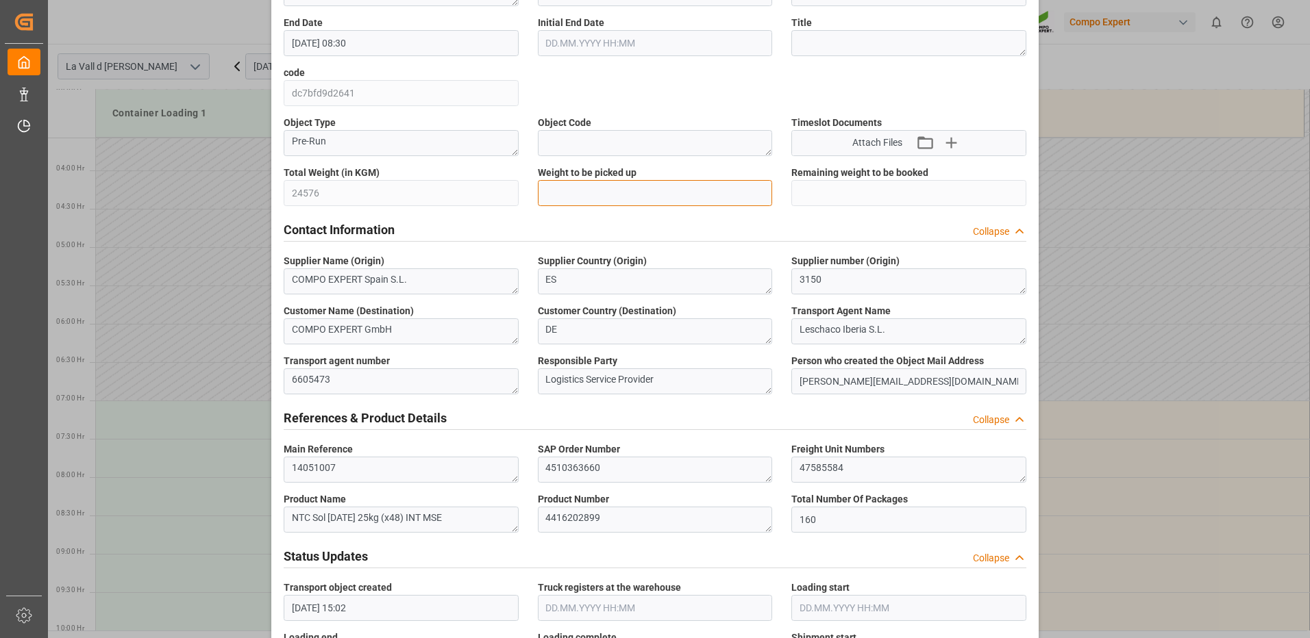
click at [573, 195] on input "text" at bounding box center [655, 193] width 235 height 26
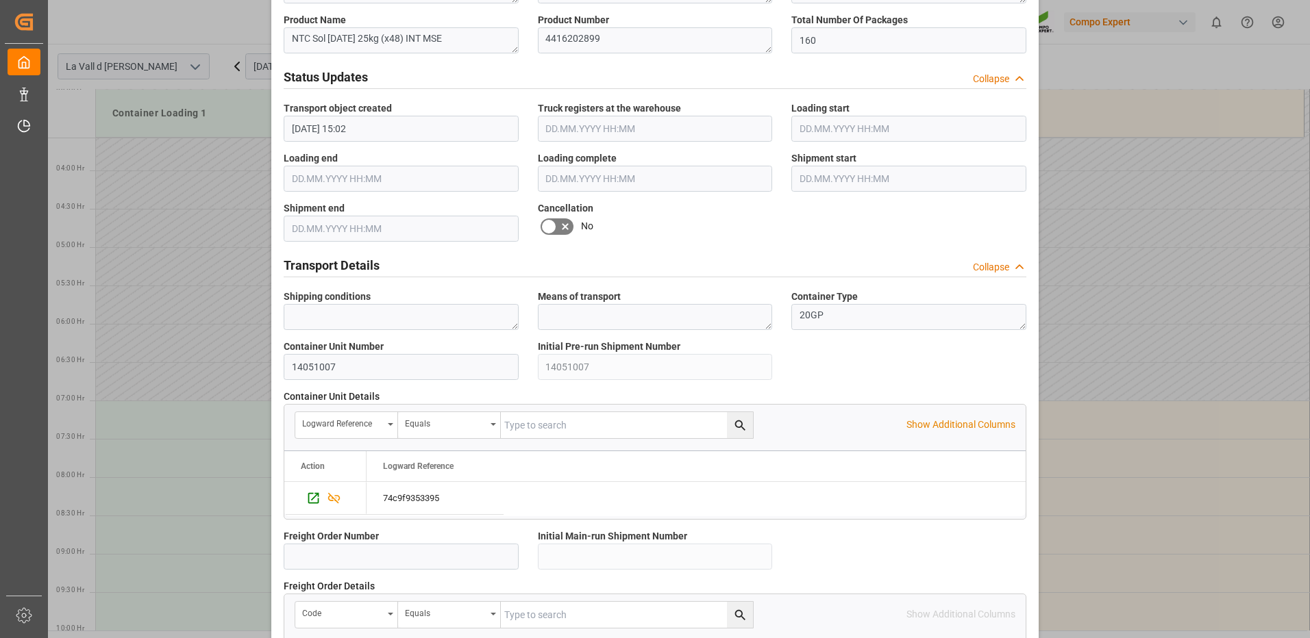
scroll to position [1168, 0]
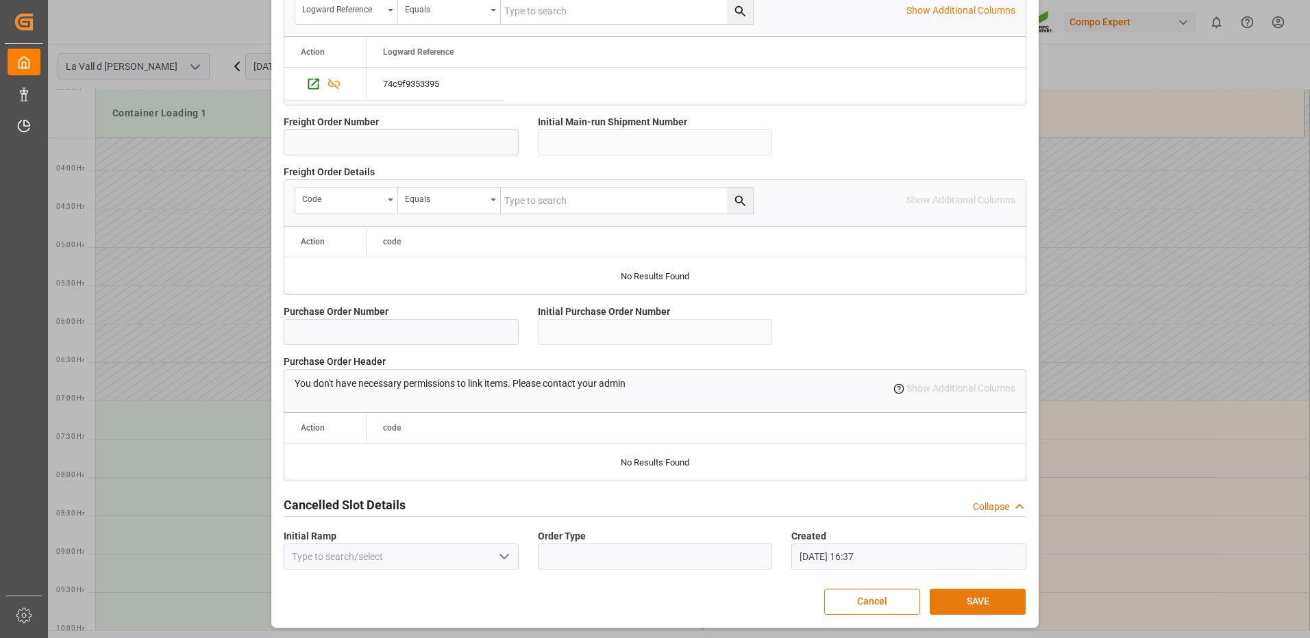
type input "24576"
click at [965, 608] on button "SAVE" at bounding box center [978, 602] width 96 height 26
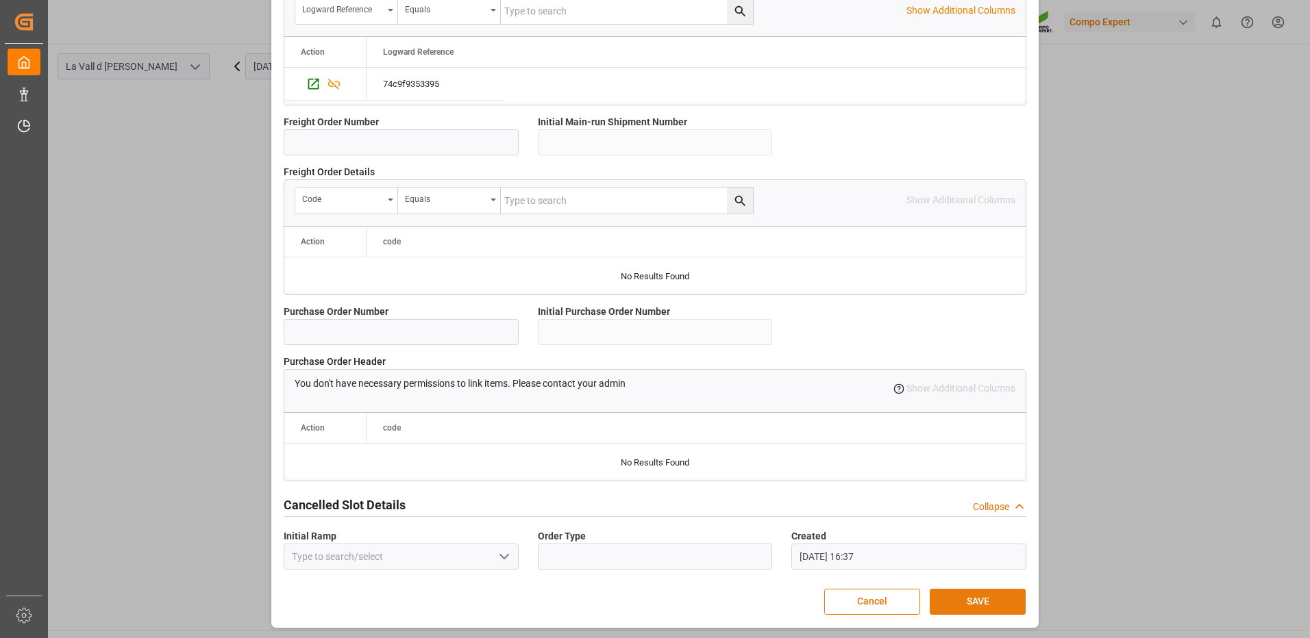
click at [960, 604] on button "SAVE" at bounding box center [978, 602] width 96 height 26
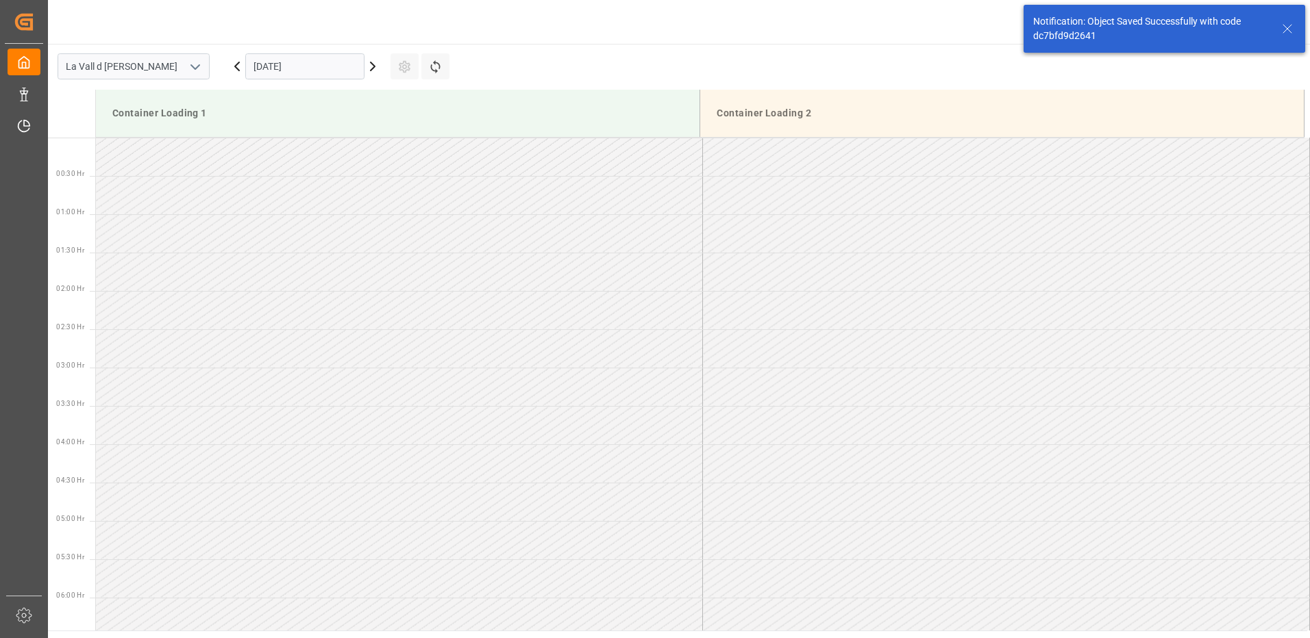
scroll to position [411, 0]
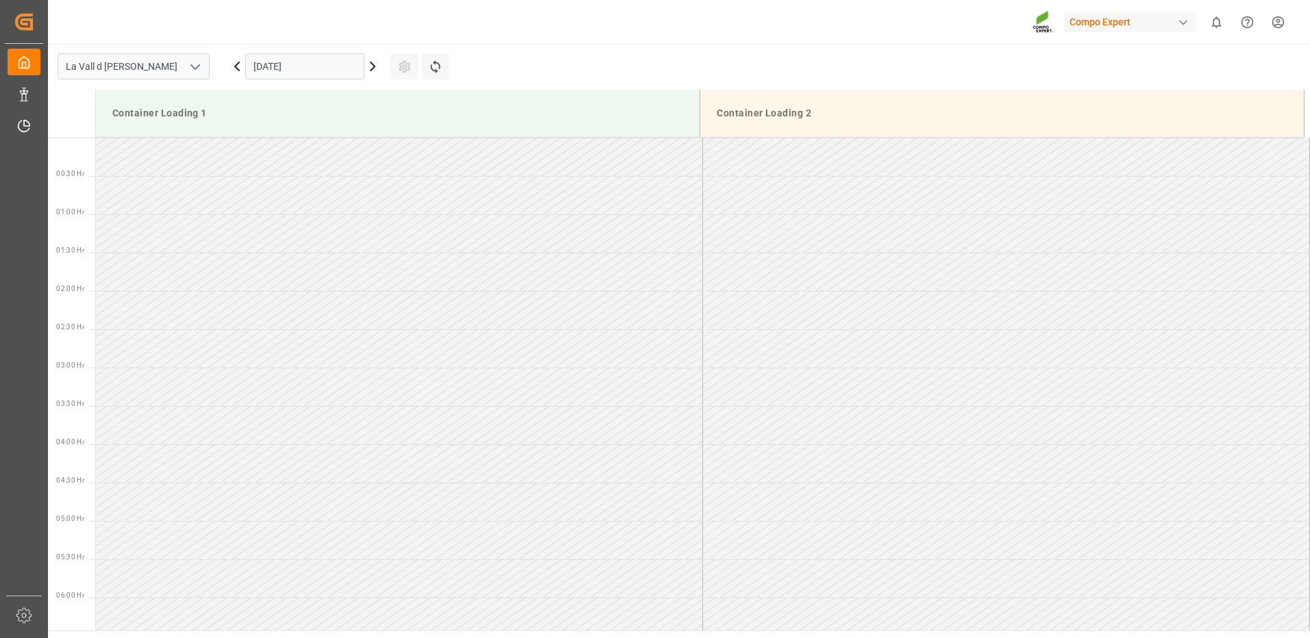
scroll to position [1219, 0]
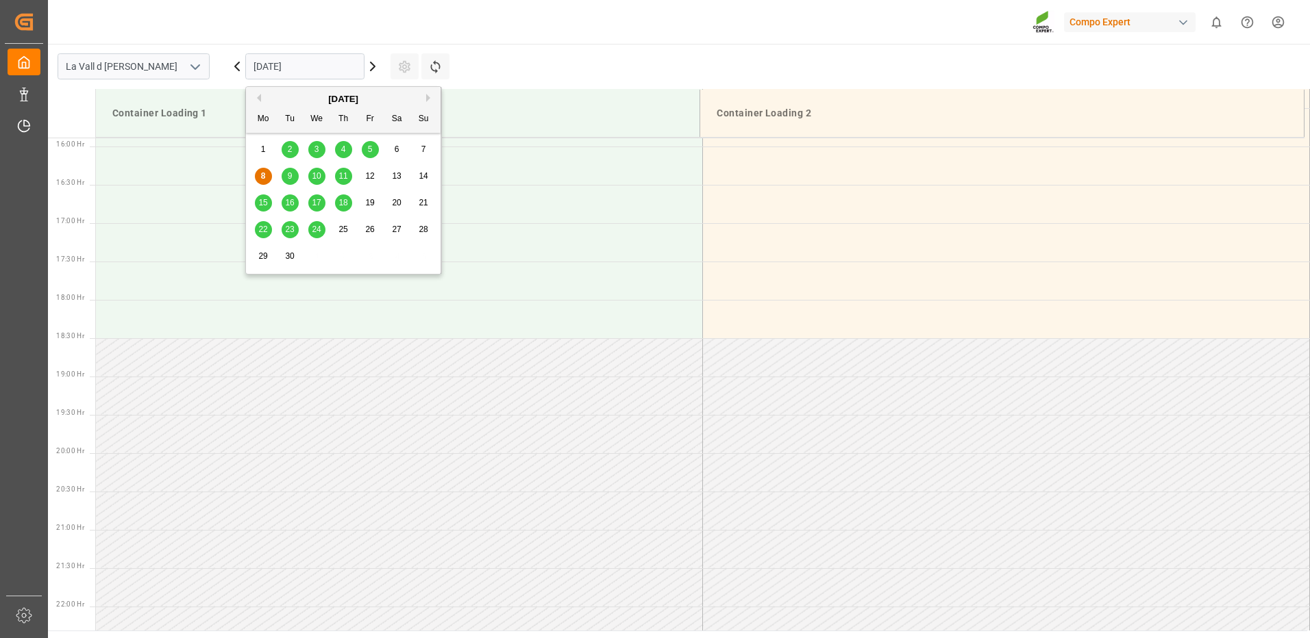
click at [288, 74] on input "[DATE]" at bounding box center [304, 66] width 119 height 26
click at [286, 206] on span "16" at bounding box center [289, 203] width 9 height 10
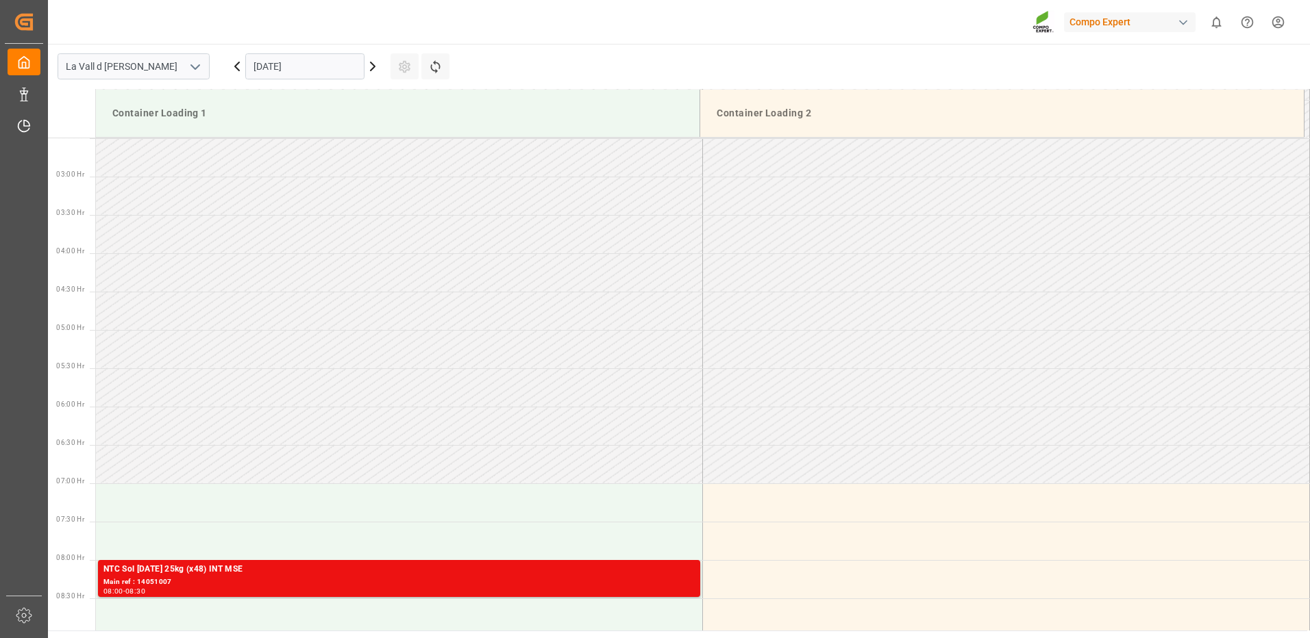
scroll to position [534, 0]
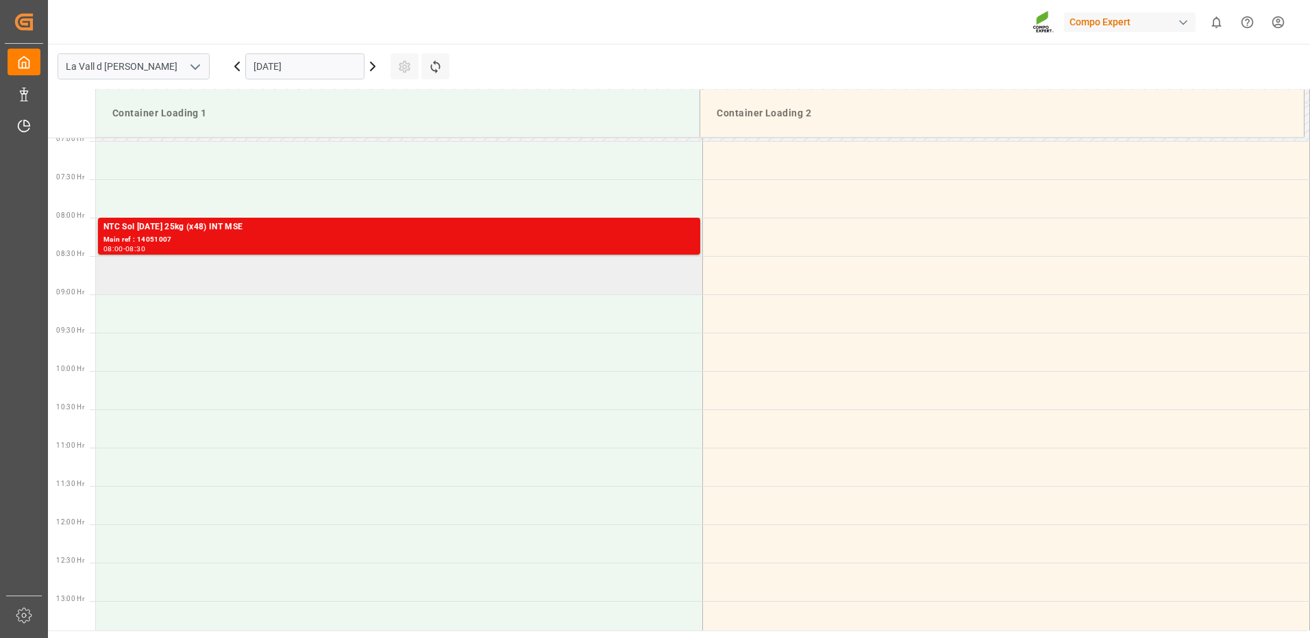
click at [196, 281] on td at bounding box center [399, 275] width 607 height 38
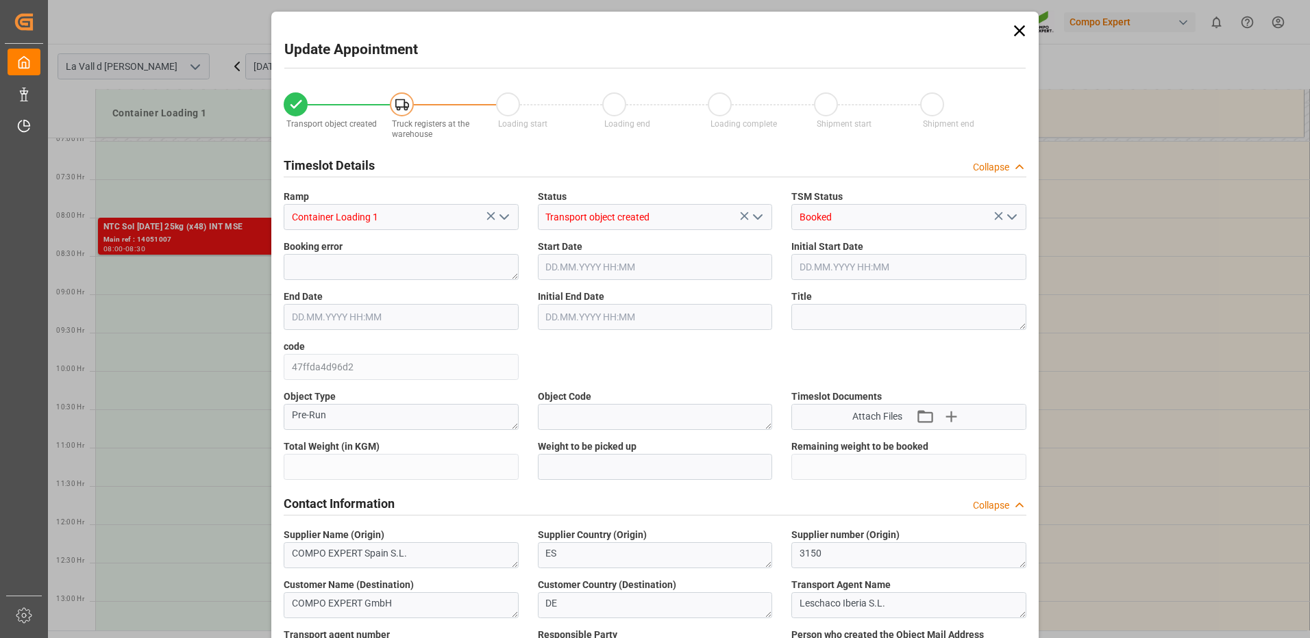
type input "24576"
type input "160"
type input "[DATE] 08:30"
type input "[DATE] 09:00"
type input "[DATE] 15:02"
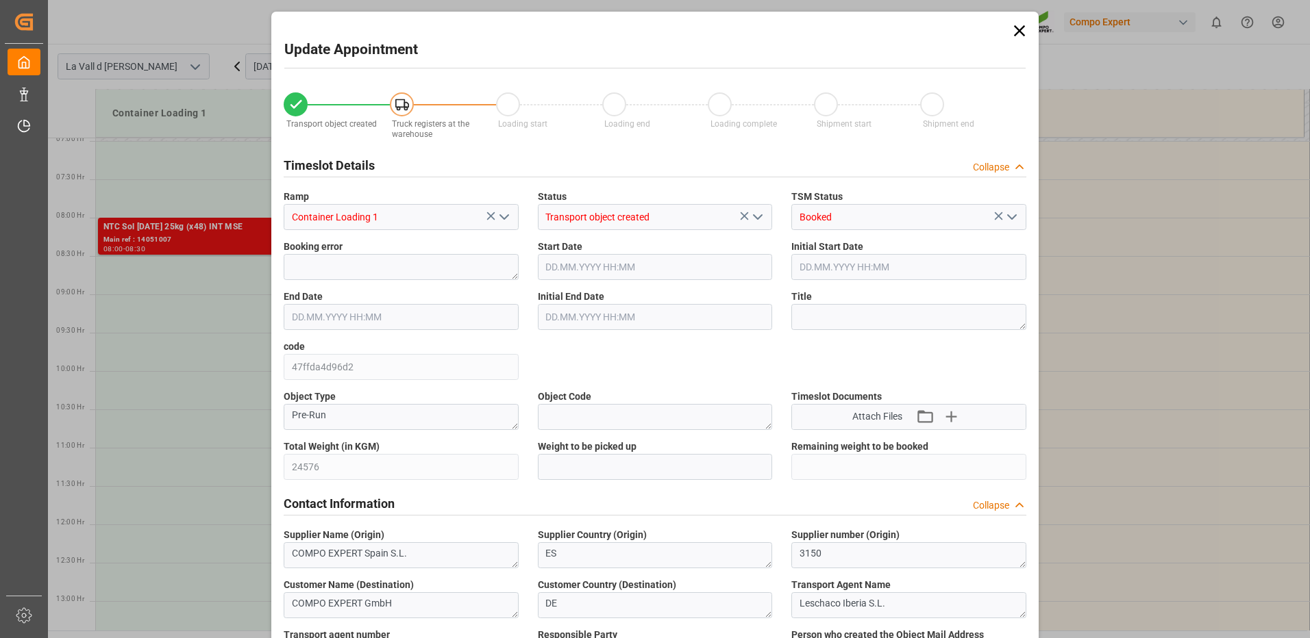
type input "[DATE] 16:39"
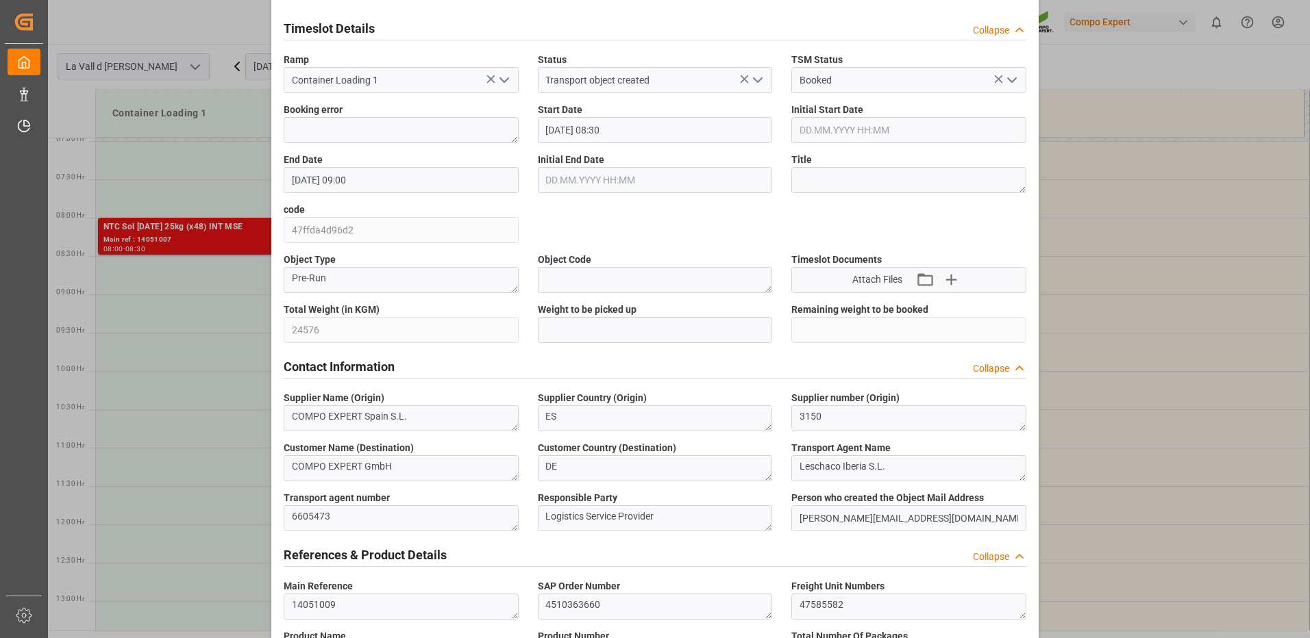
scroll to position [206, 0]
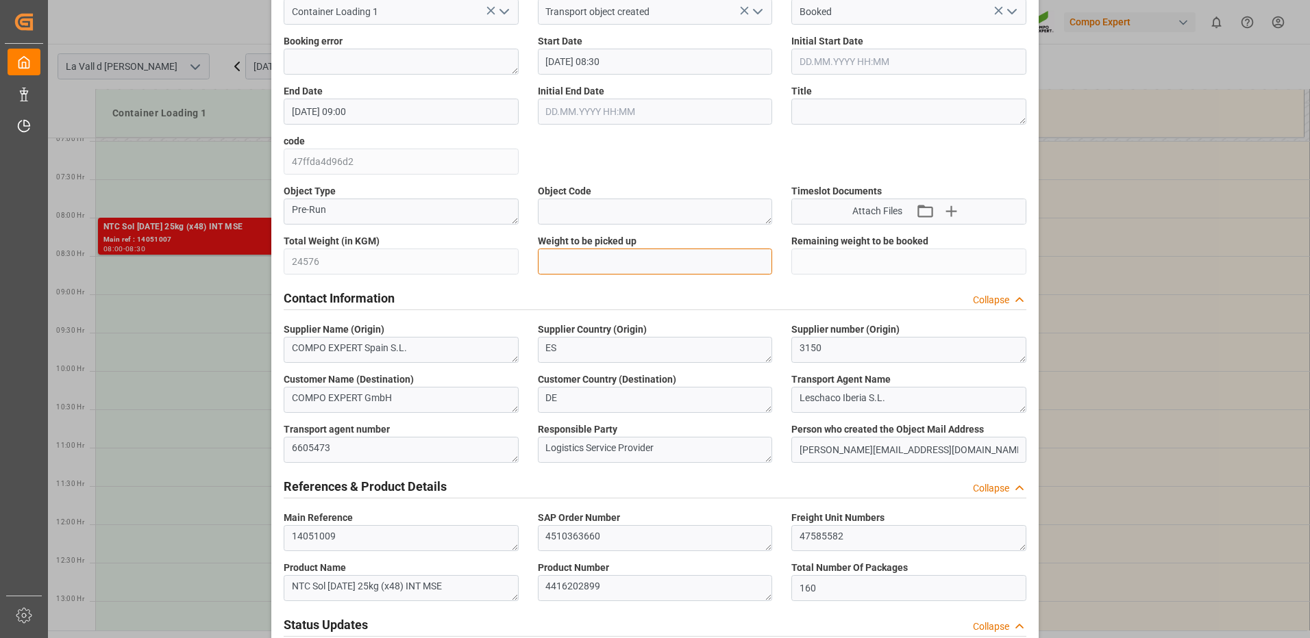
click at [615, 256] on input "text" at bounding box center [655, 262] width 235 height 26
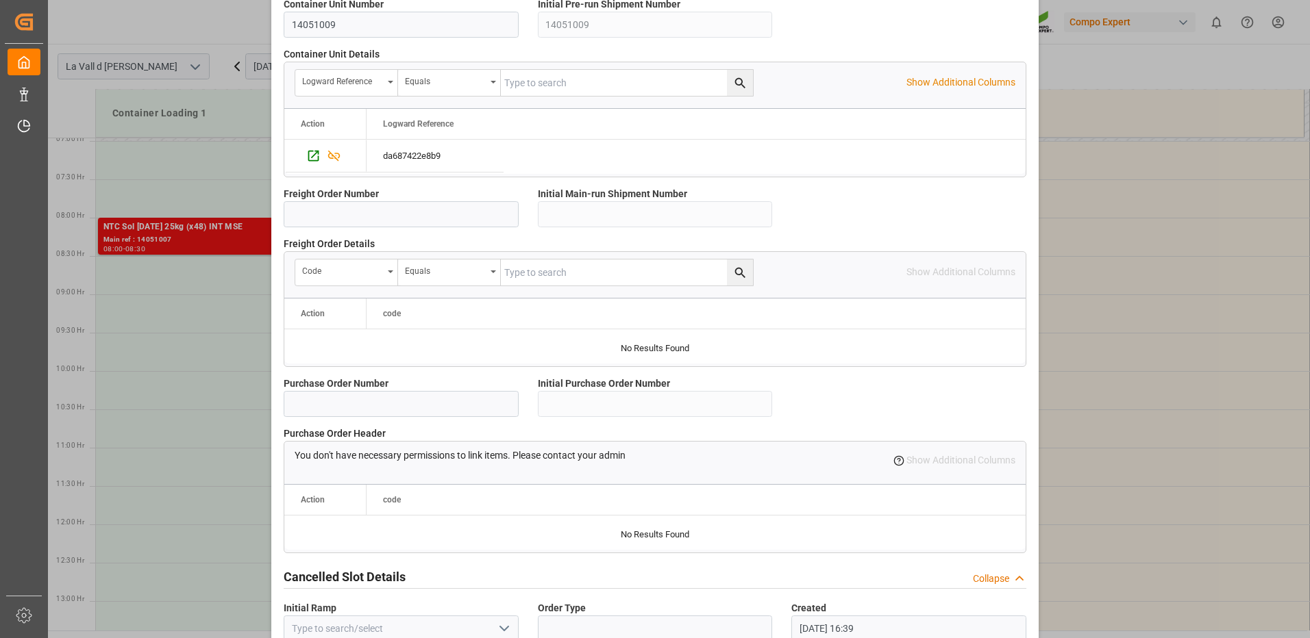
scroll to position [1168, 0]
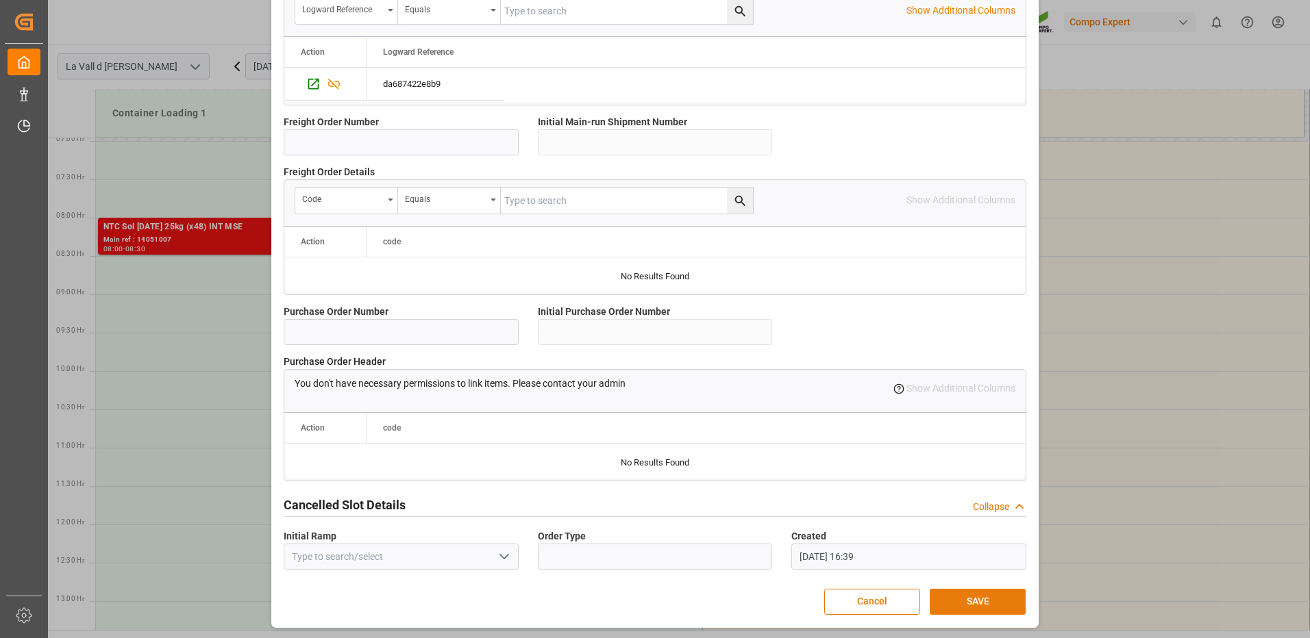
type input "24576"
click at [980, 606] on button "SAVE" at bounding box center [978, 602] width 96 height 26
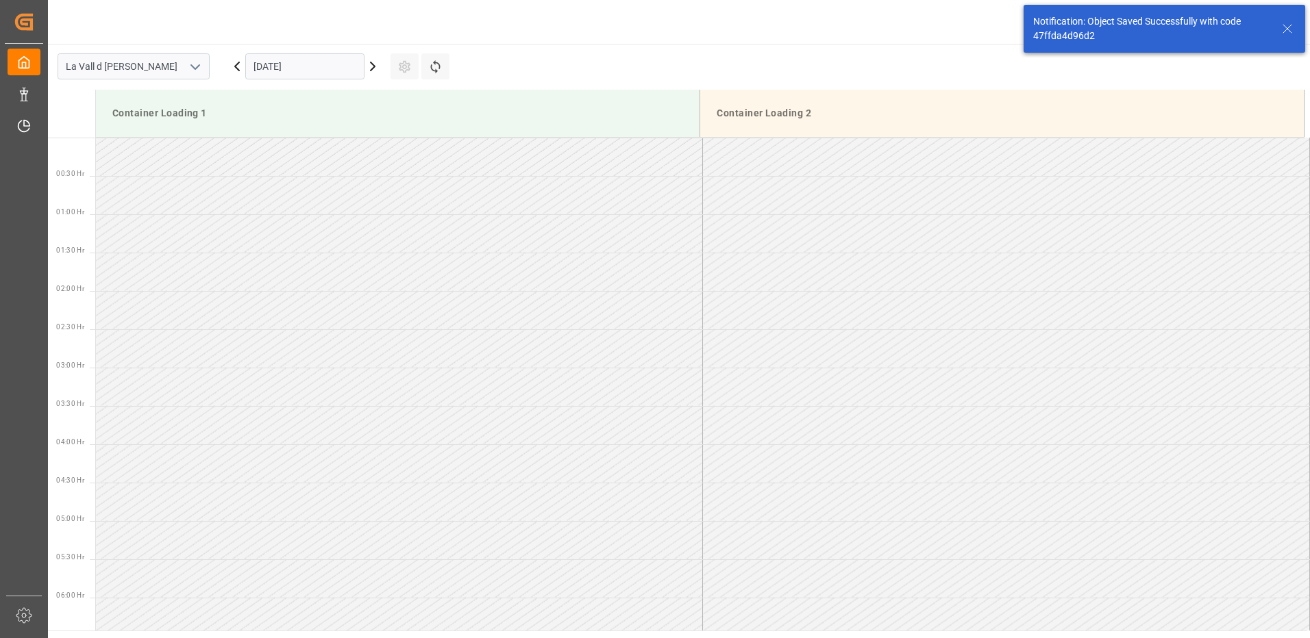
scroll to position [528, 0]
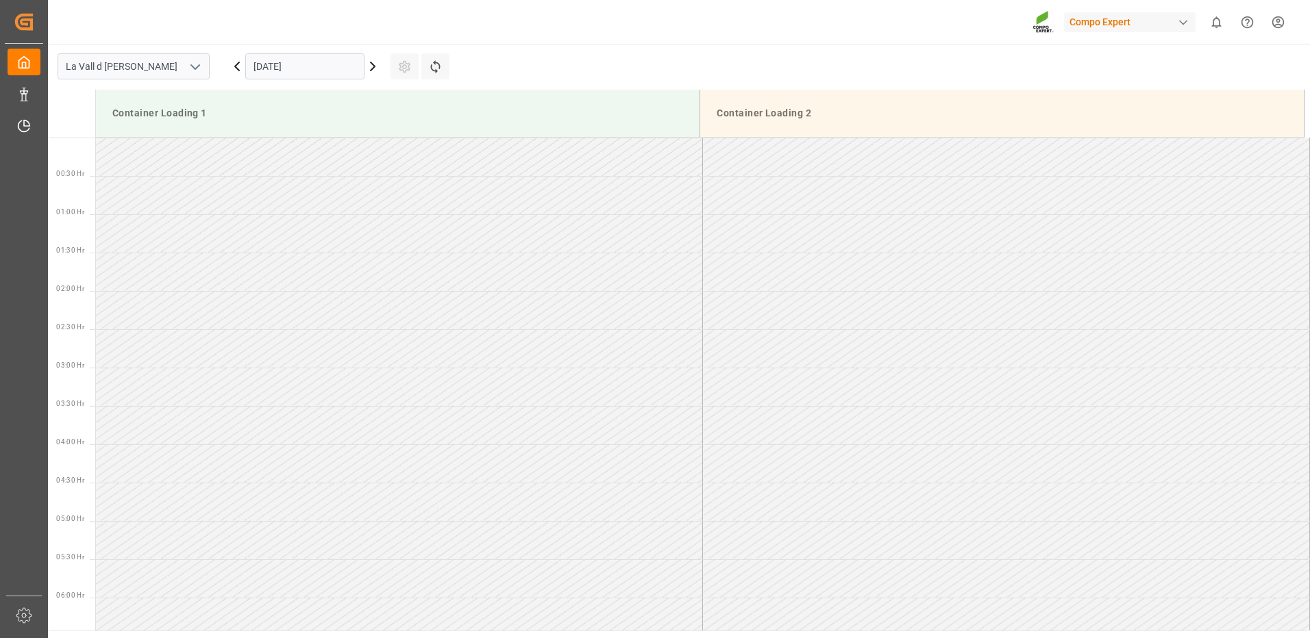
scroll to position [1219, 0]
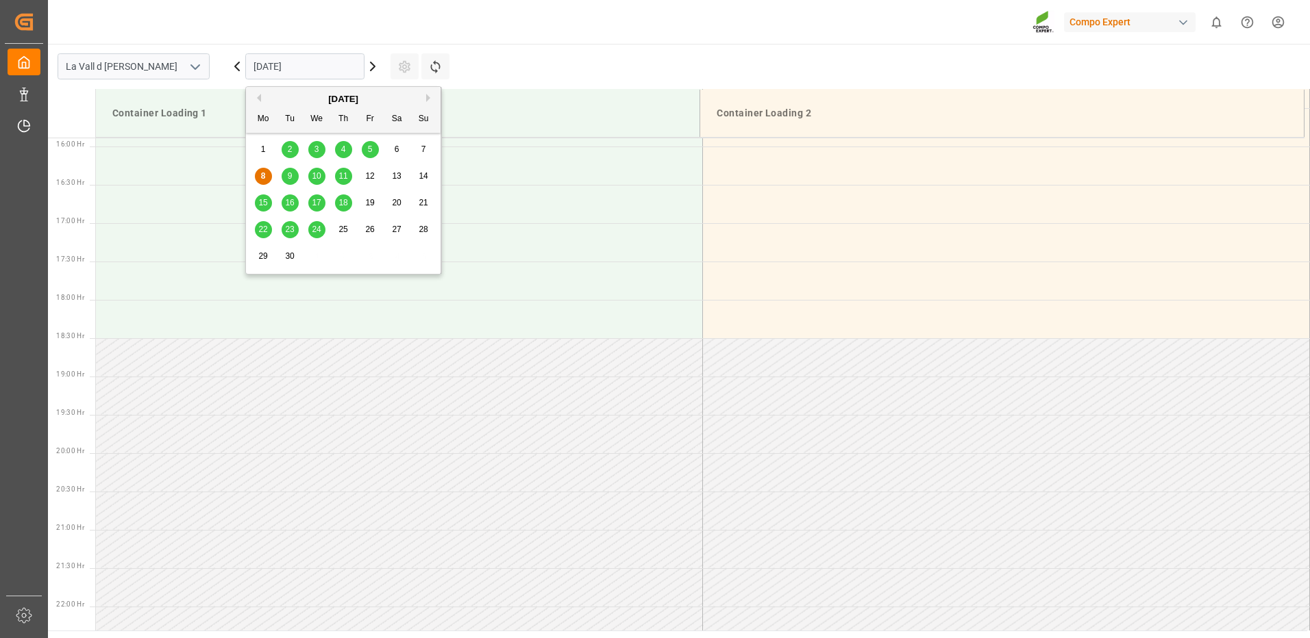
click at [333, 69] on input "[DATE]" at bounding box center [304, 66] width 119 height 26
click at [290, 202] on span "16" at bounding box center [289, 203] width 9 height 10
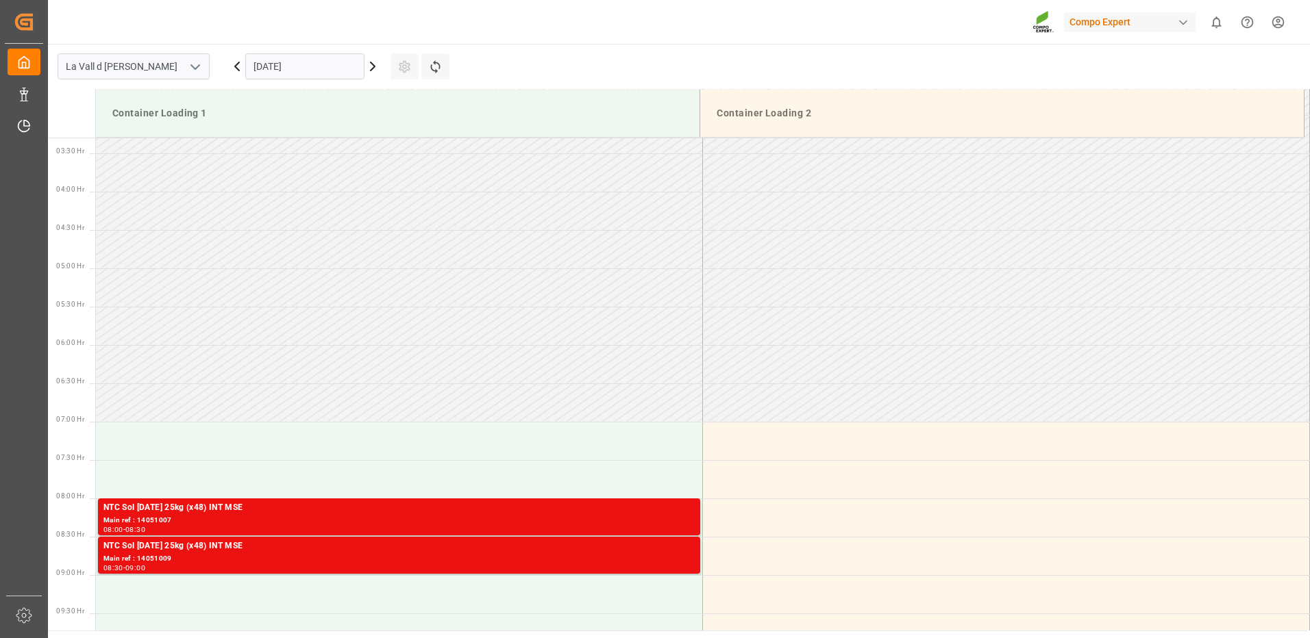
scroll to position [664, 0]
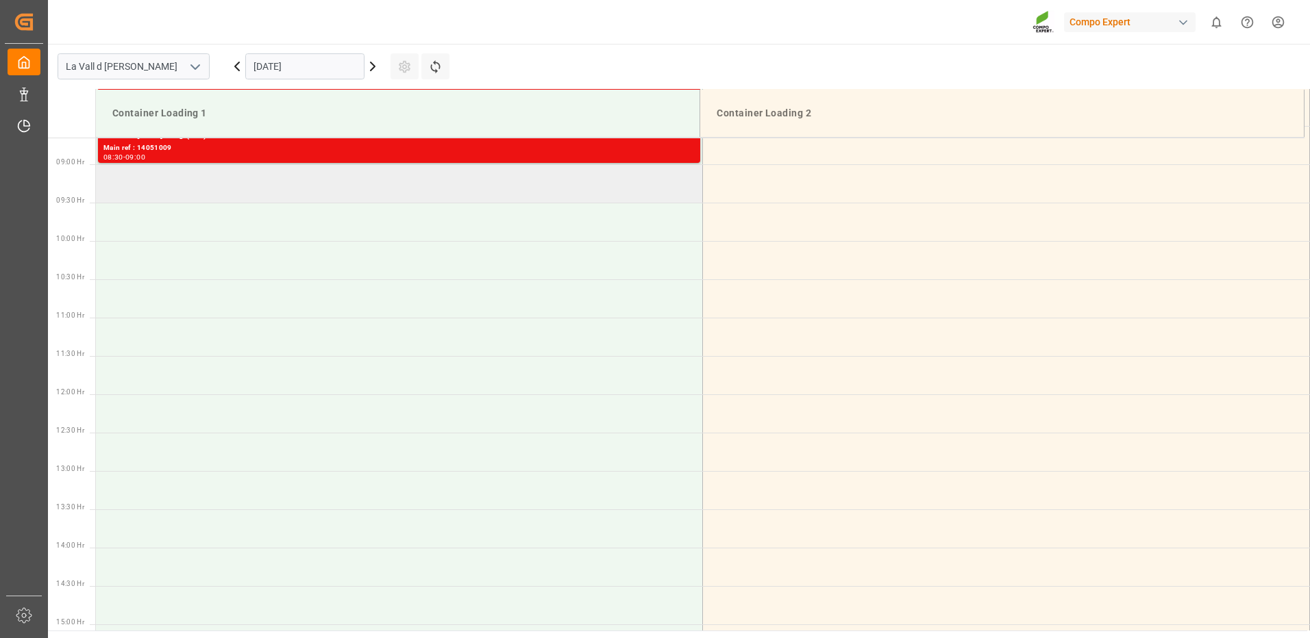
click at [199, 183] on td at bounding box center [399, 183] width 607 height 38
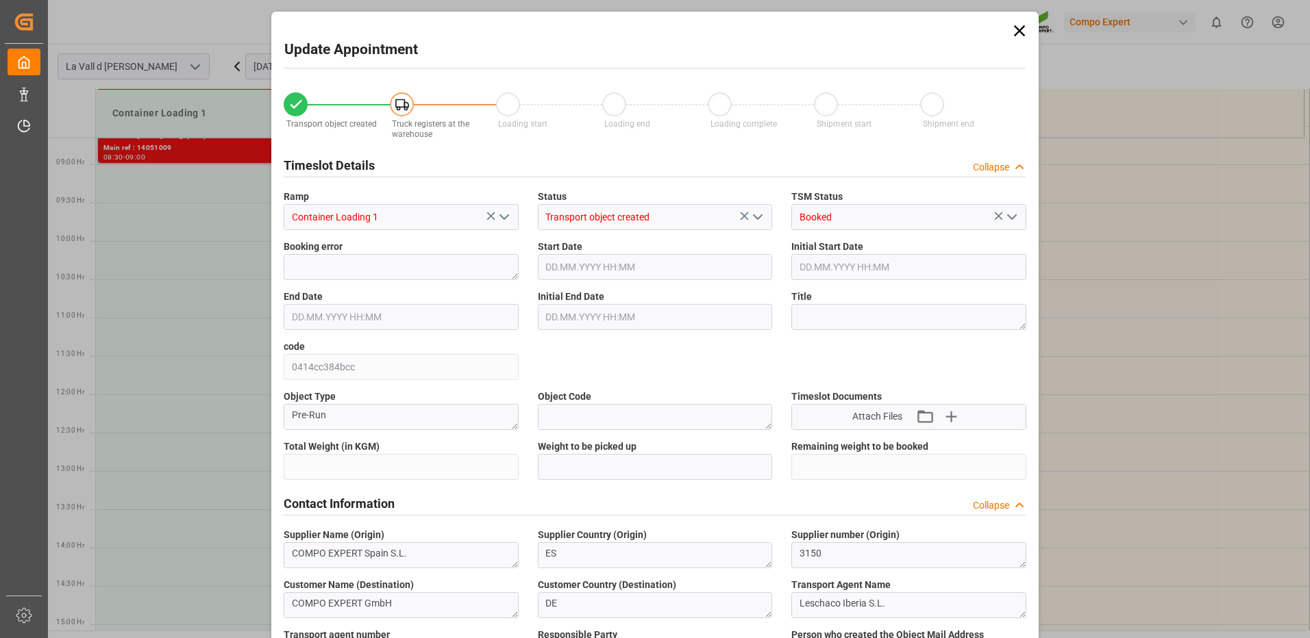
type input "24576"
type input "160"
type input "16.09.2025 09:00"
type input "16.09.2025 09:30"
type input "[DATE] 15:02"
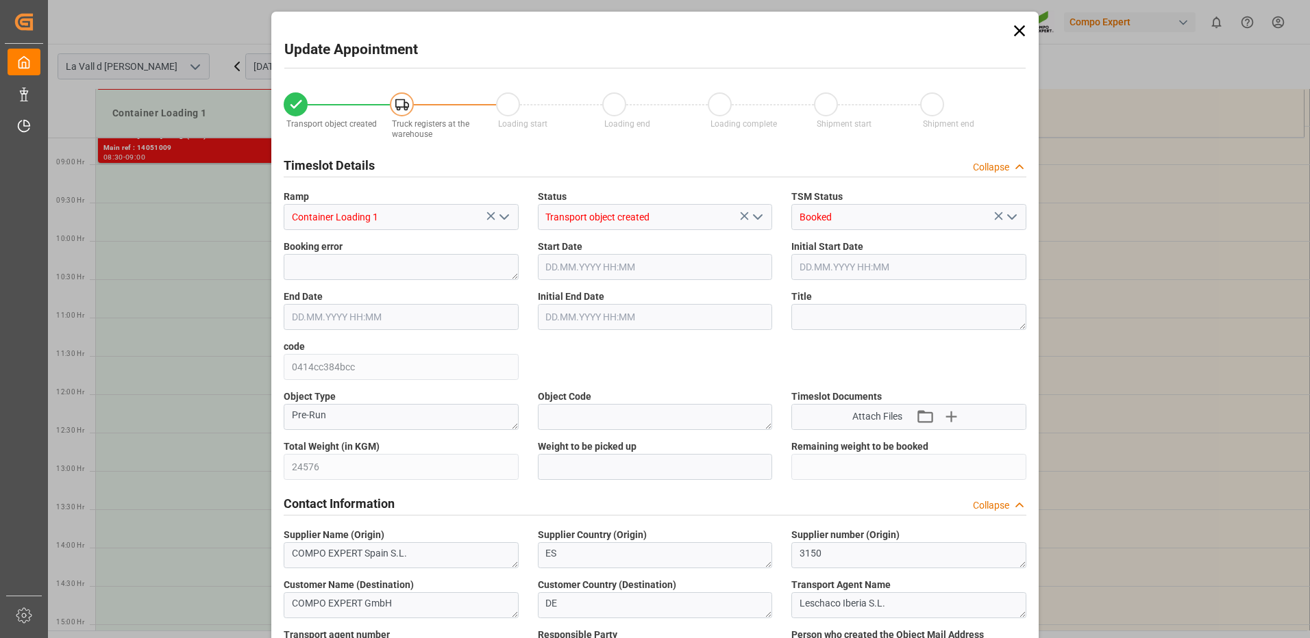
type input "08.09.2025 16:40"
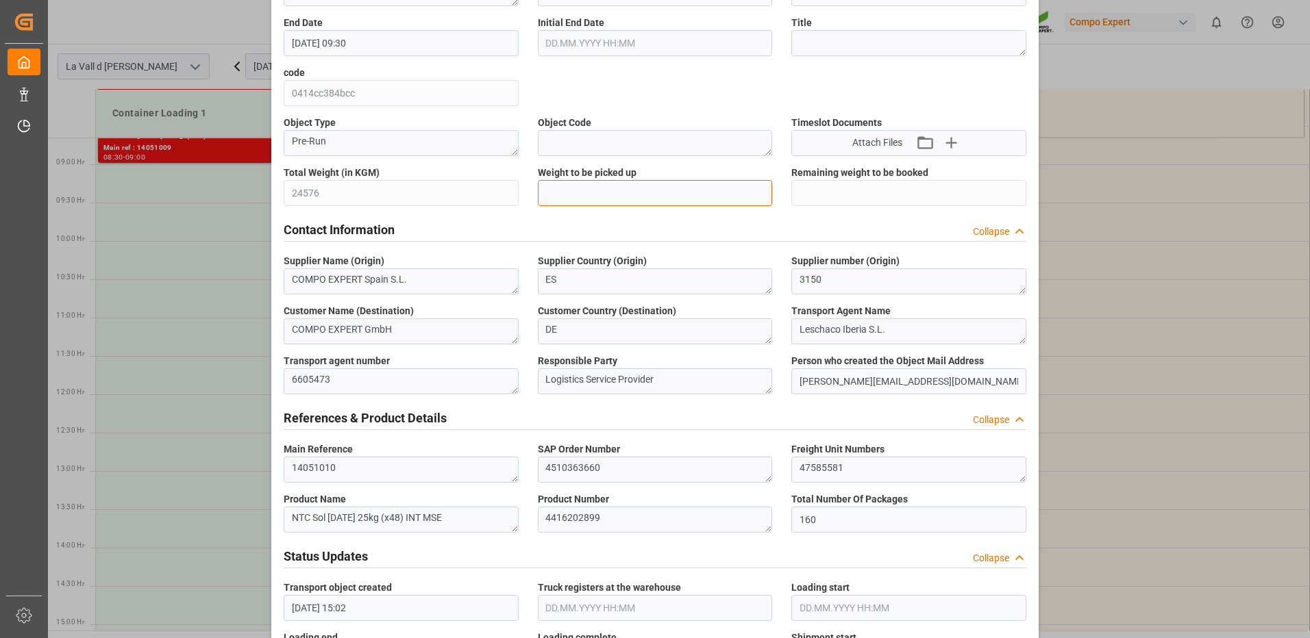
click at [616, 190] on input "text" at bounding box center [655, 193] width 235 height 26
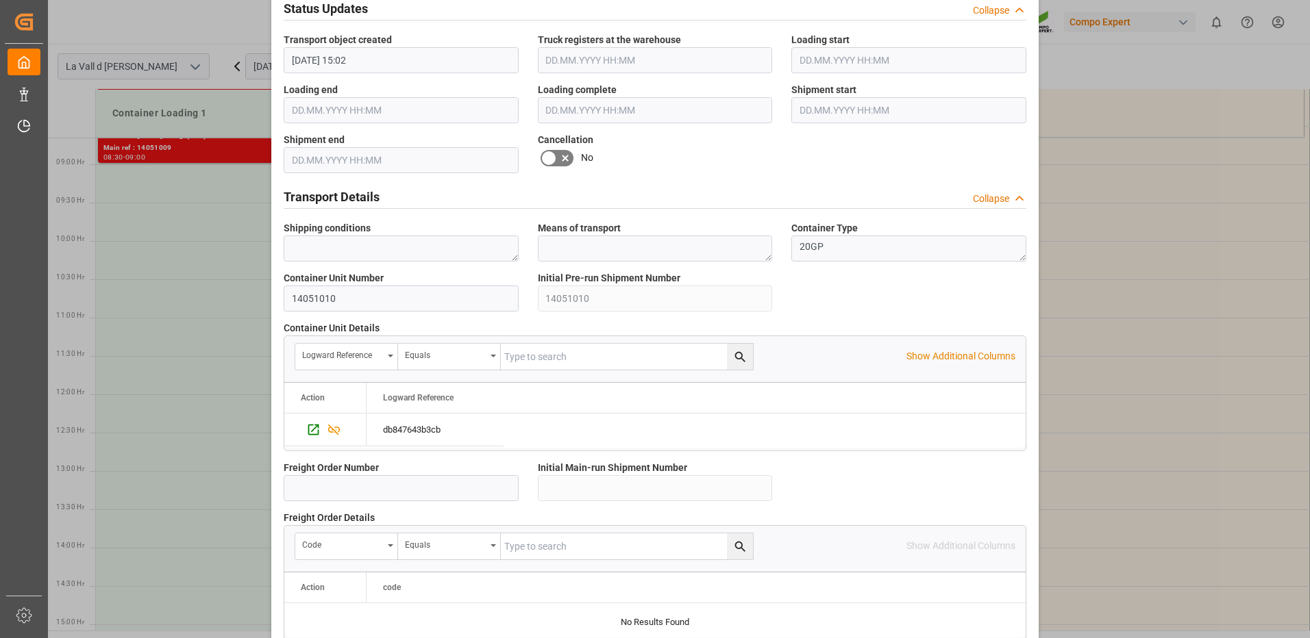
scroll to position [1168, 0]
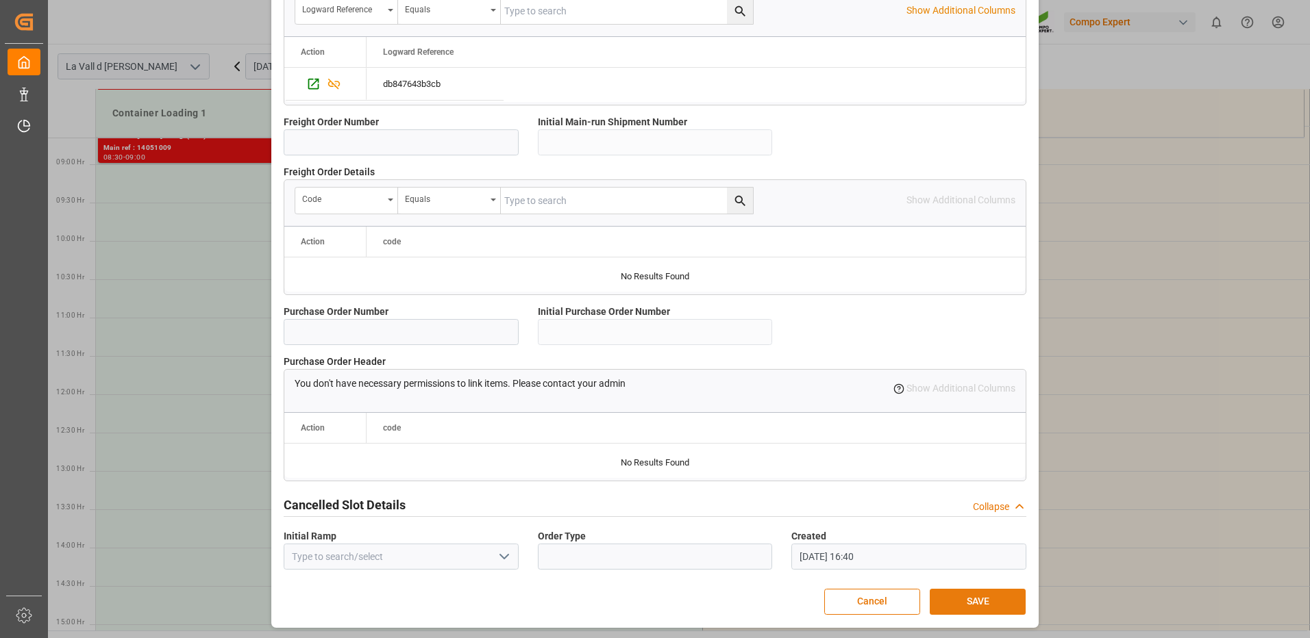
type input "24576"
click at [951, 602] on button "SAVE" at bounding box center [978, 602] width 96 height 26
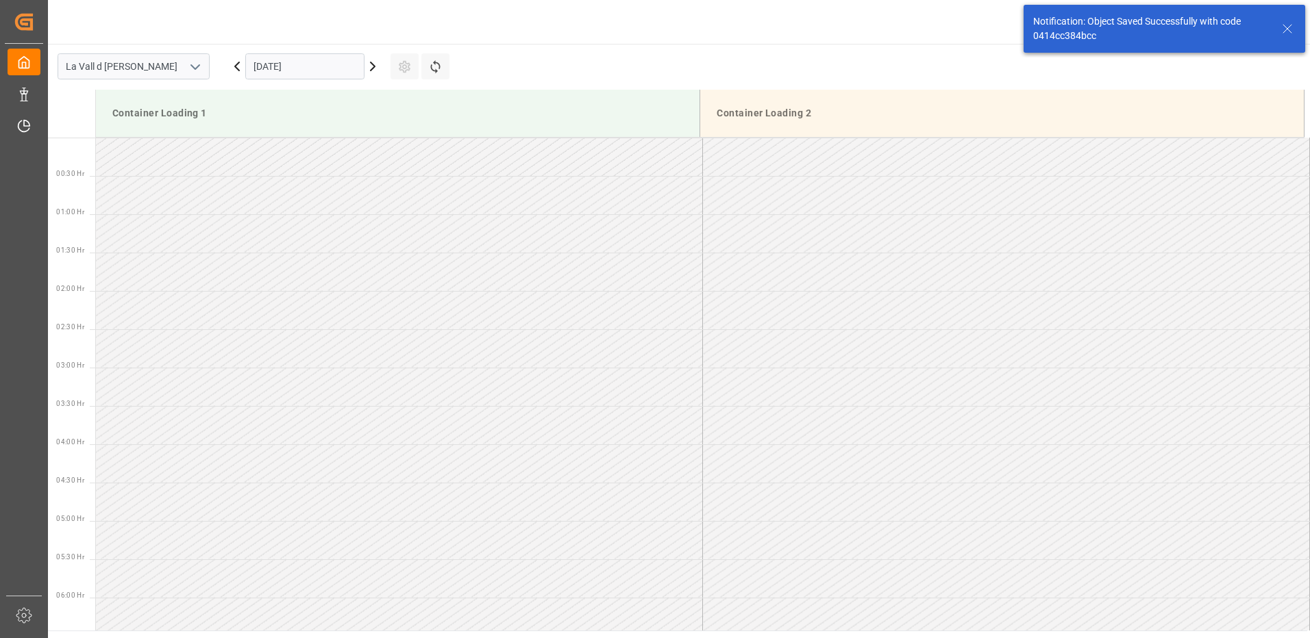
scroll to position [605, 0]
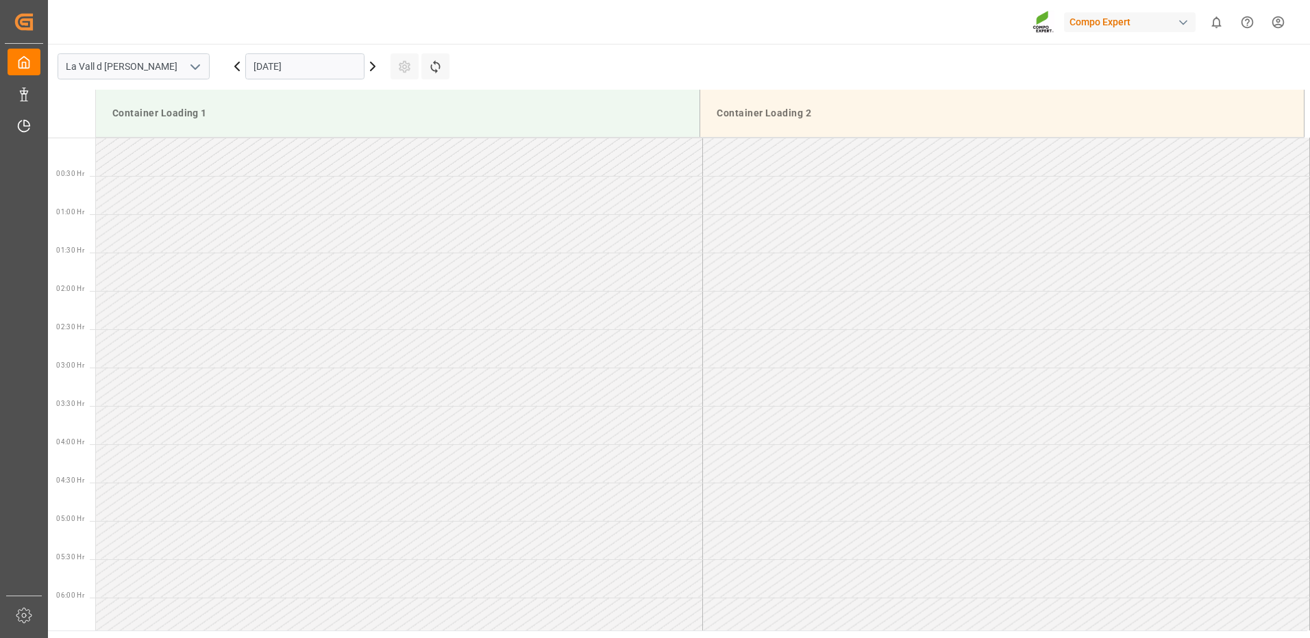
scroll to position [1219, 0]
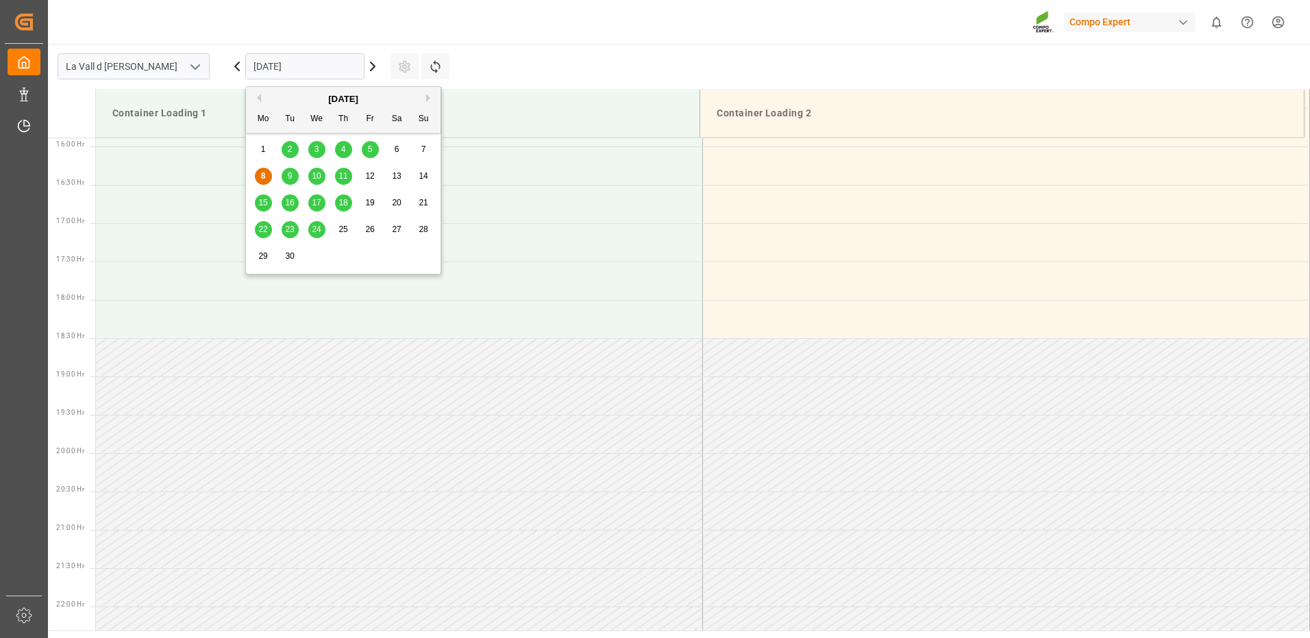
click at [283, 71] on input "[DATE]" at bounding box center [304, 66] width 119 height 26
click at [316, 199] on span "17" at bounding box center [316, 203] width 9 height 10
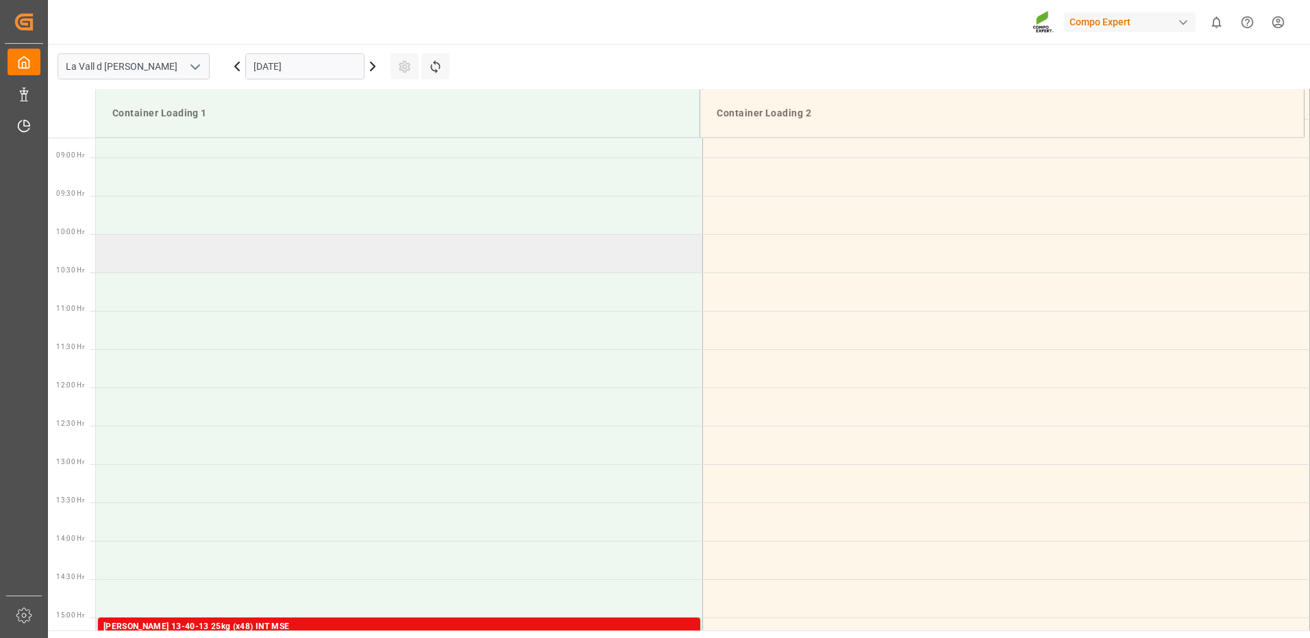
scroll to position [602, 0]
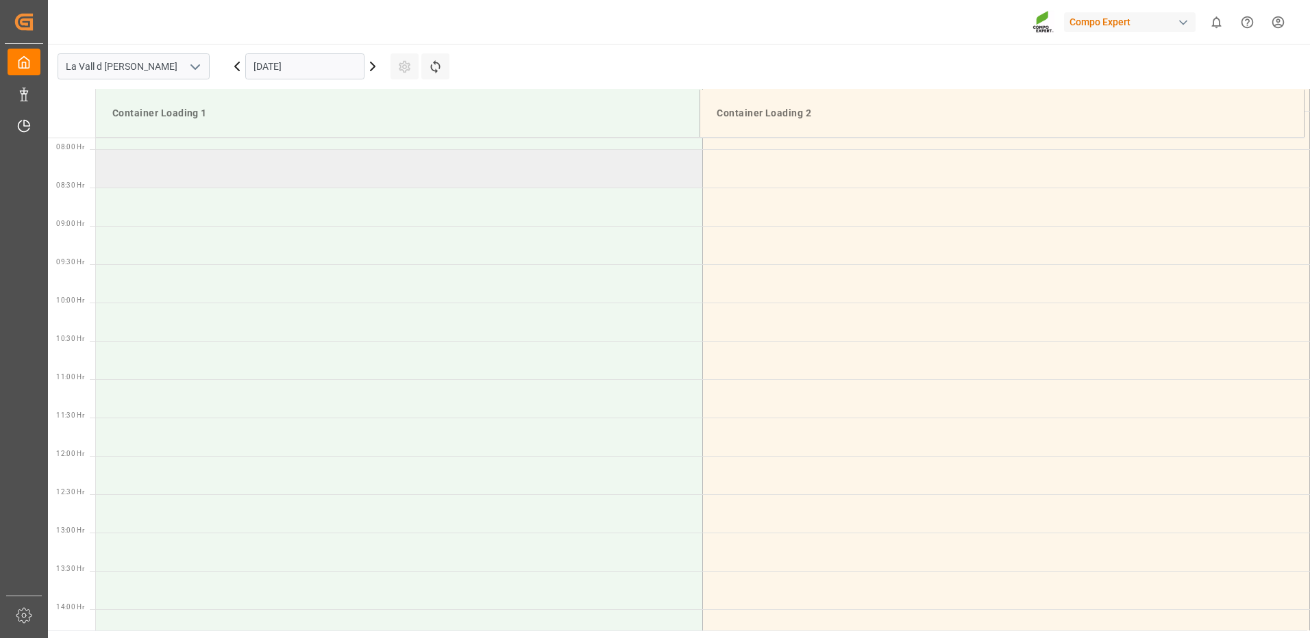
click at [136, 176] on td at bounding box center [399, 168] width 607 height 38
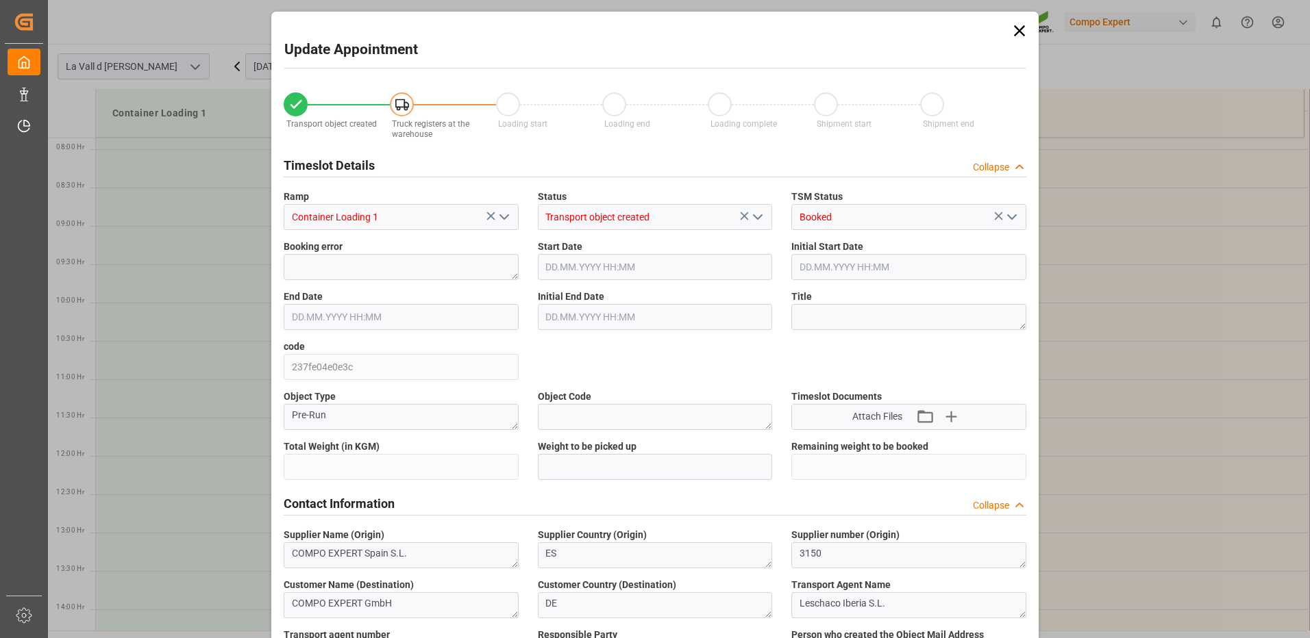
type input "24576"
type input "160"
type input "[DATE] 08:00"
type input "[DATE] 08:30"
type input "[DATE] 15:02"
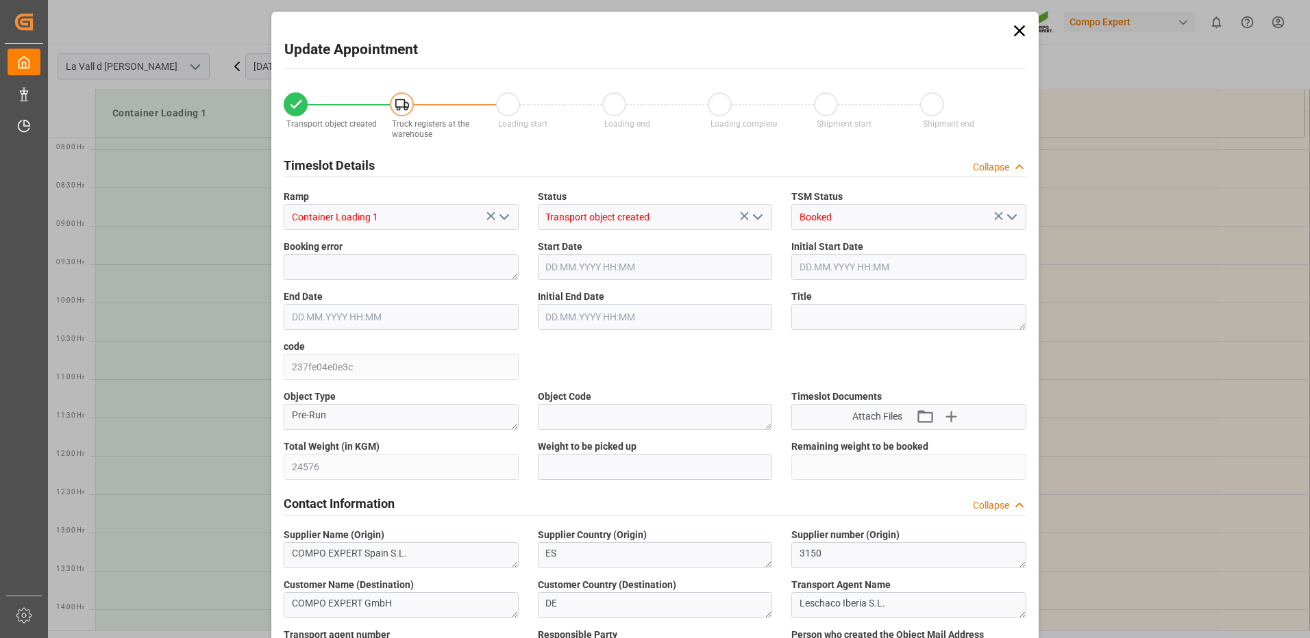
type input "[DATE] 16:41"
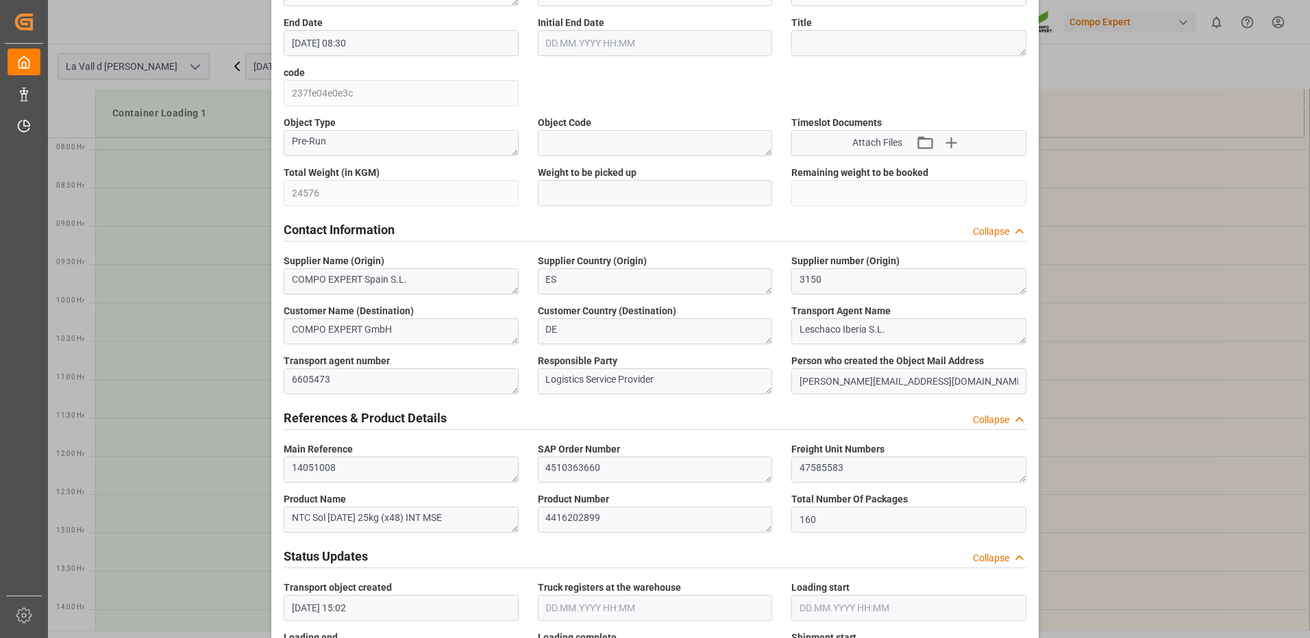
drag, startPoint x: 560, startPoint y: 206, endPoint x: 562, endPoint y: 197, distance: 9.3
click at [561, 203] on div "Weight to be picked up" at bounding box center [655, 186] width 254 height 50
click at [563, 190] on input "text" at bounding box center [655, 193] width 235 height 26
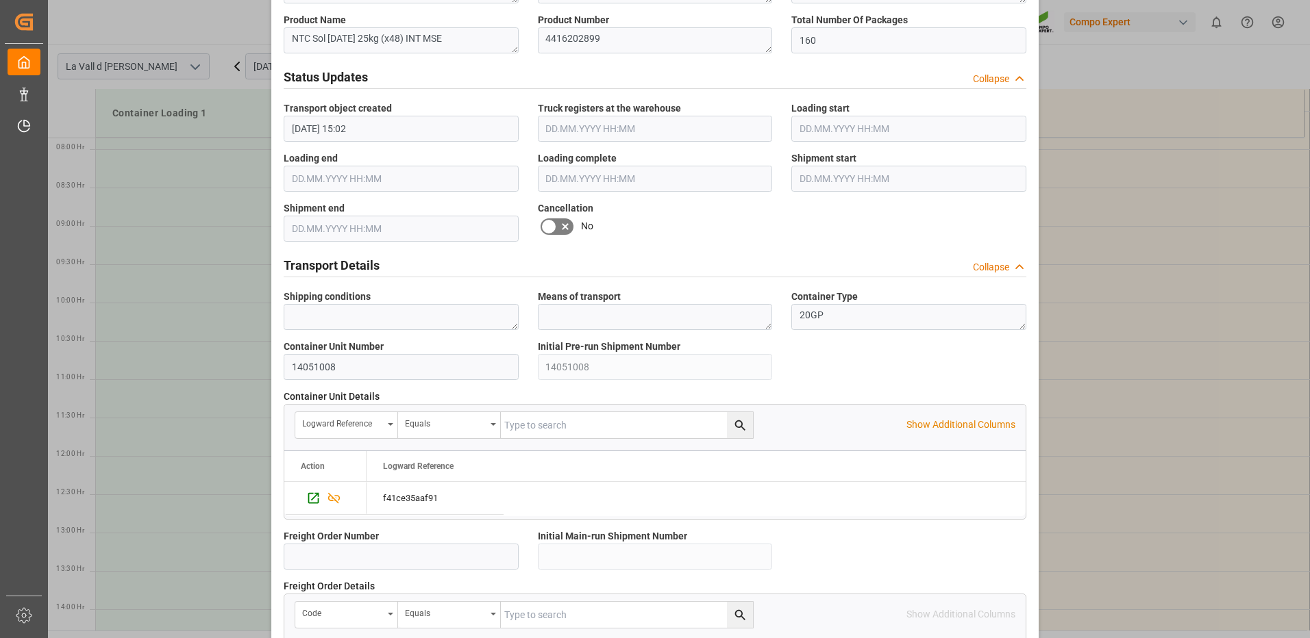
scroll to position [1168, 0]
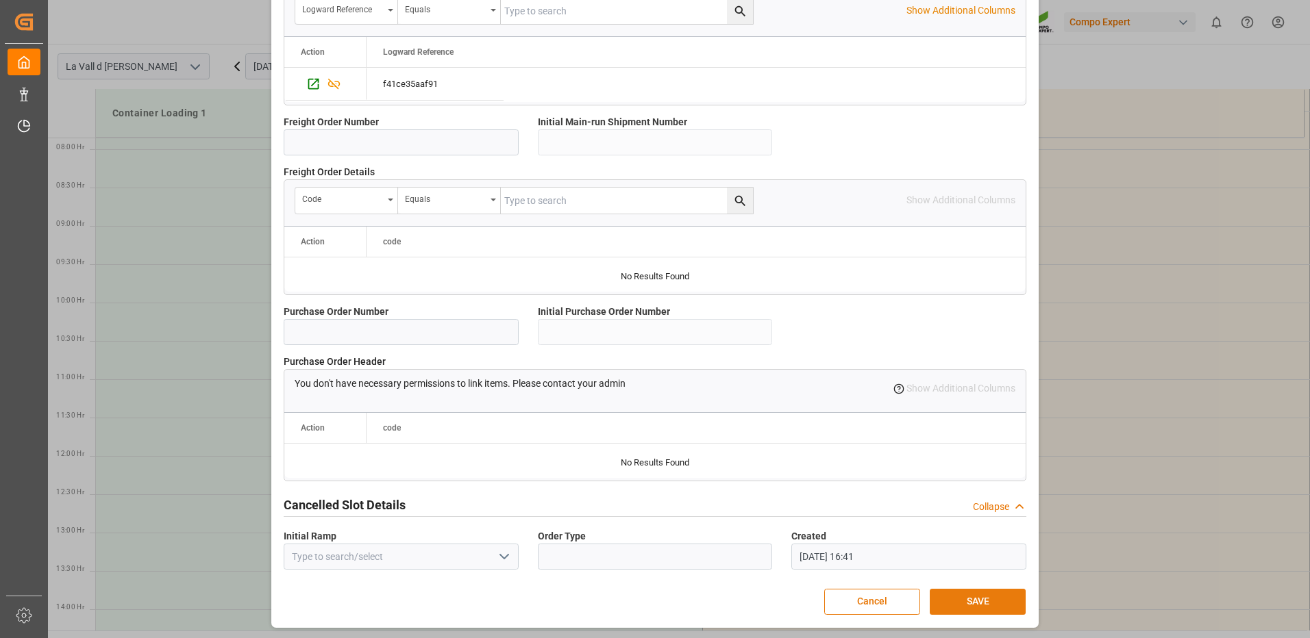
type input "24576"
click at [995, 601] on button "SAVE" at bounding box center [978, 602] width 96 height 26
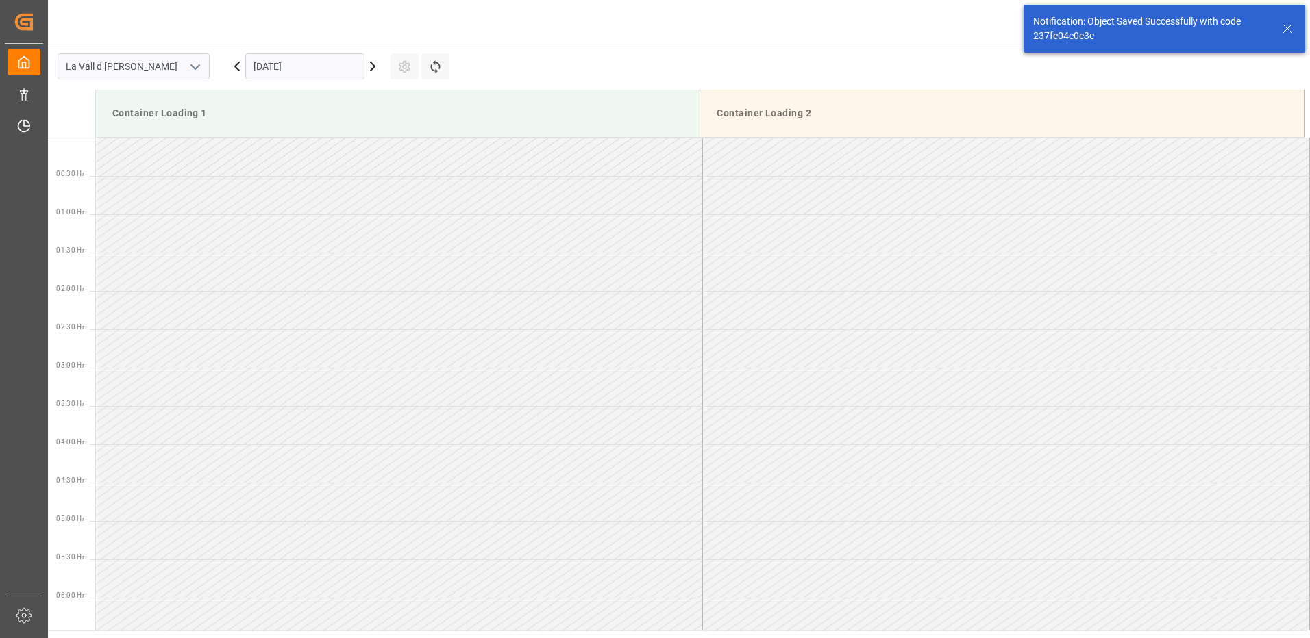
scroll to position [528, 0]
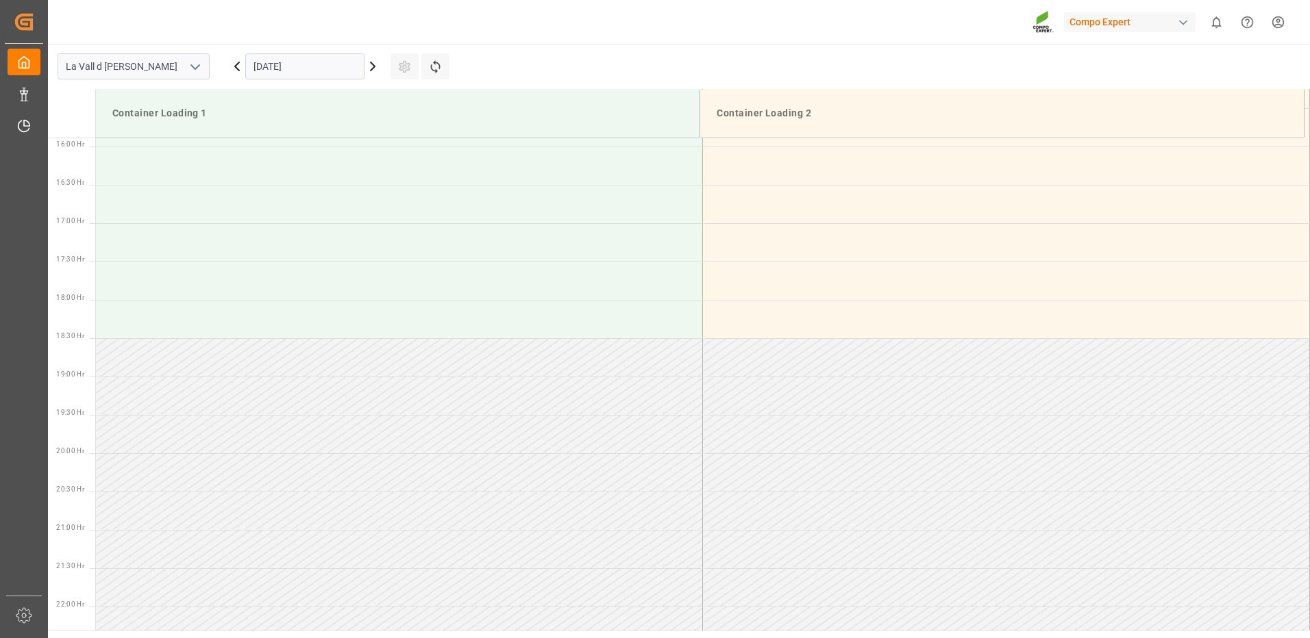
scroll to position [945, 0]
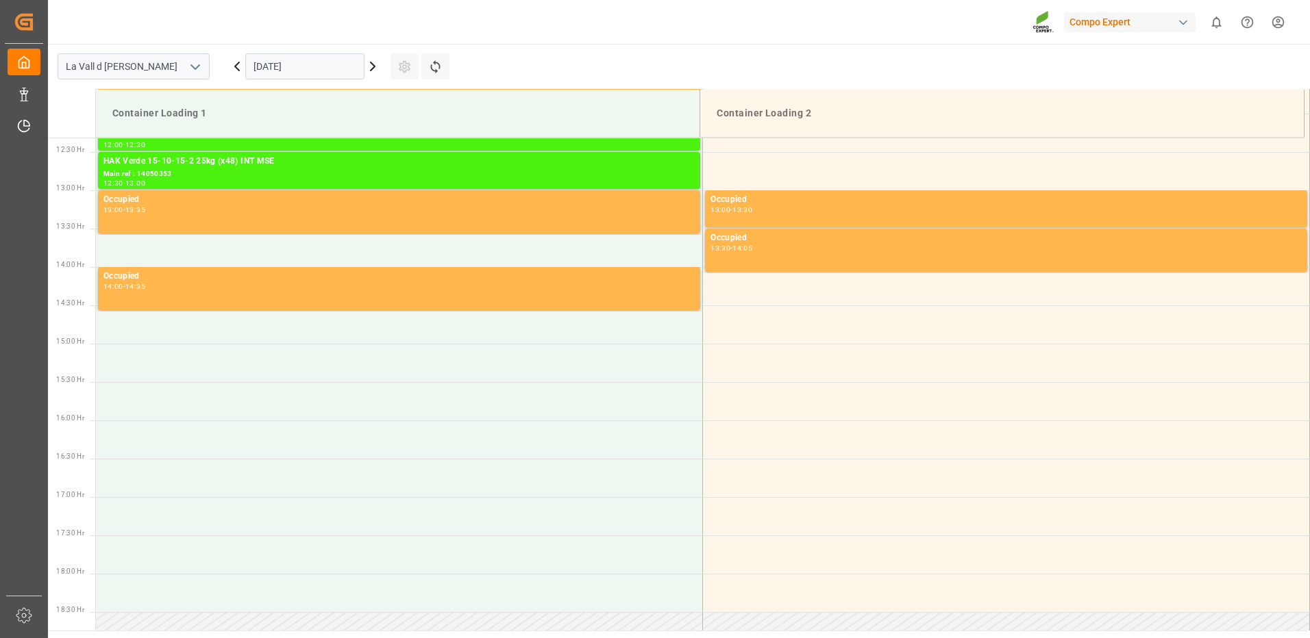
drag, startPoint x: 278, startPoint y: 72, endPoint x: 297, endPoint y: 78, distance: 19.5
click at [279, 71] on input "[DATE]" at bounding box center [304, 66] width 119 height 26
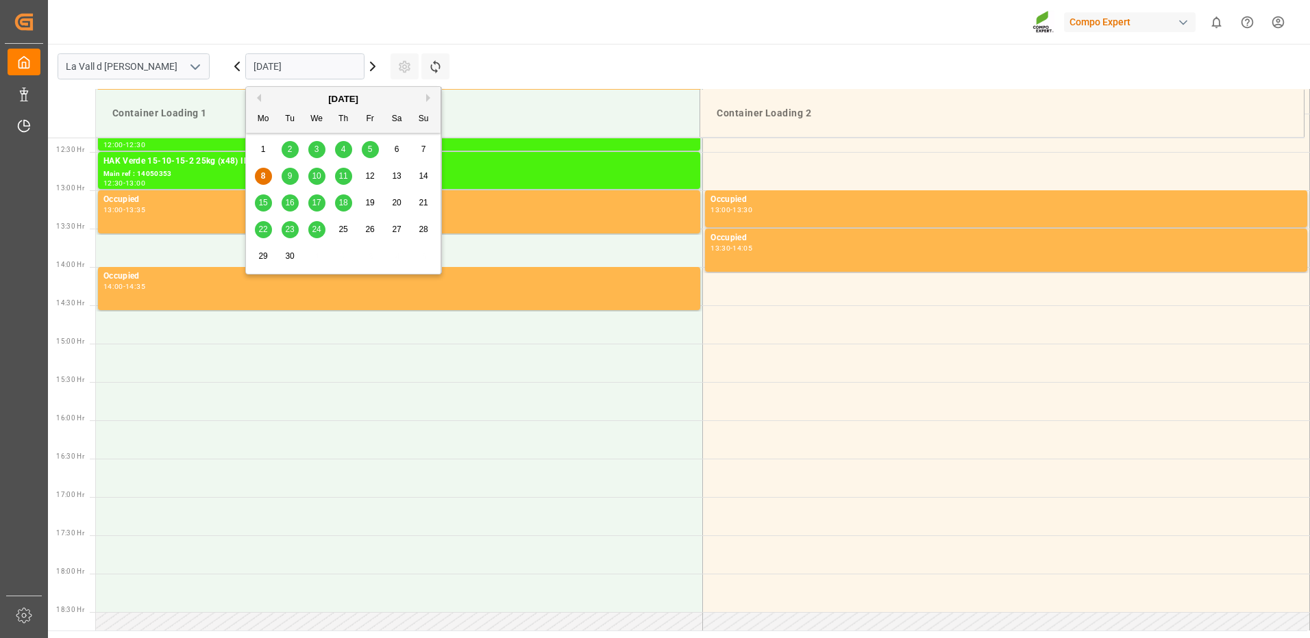
click at [316, 200] on span "17" at bounding box center [316, 203] width 9 height 10
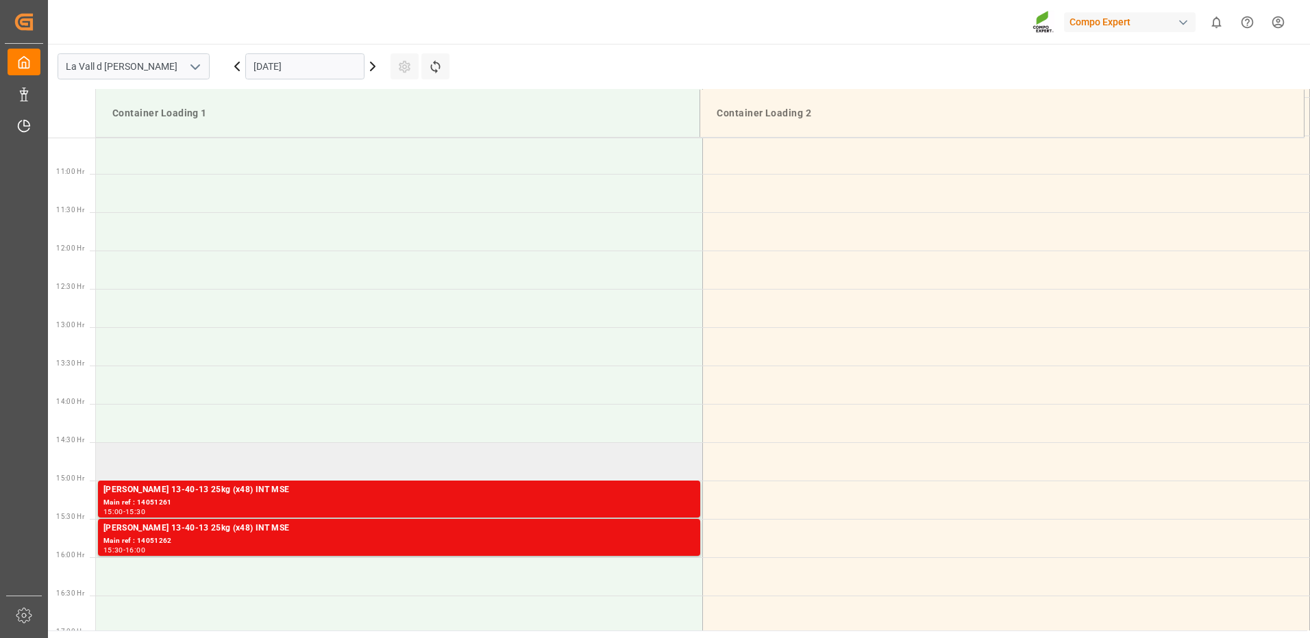
scroll to position [602, 0]
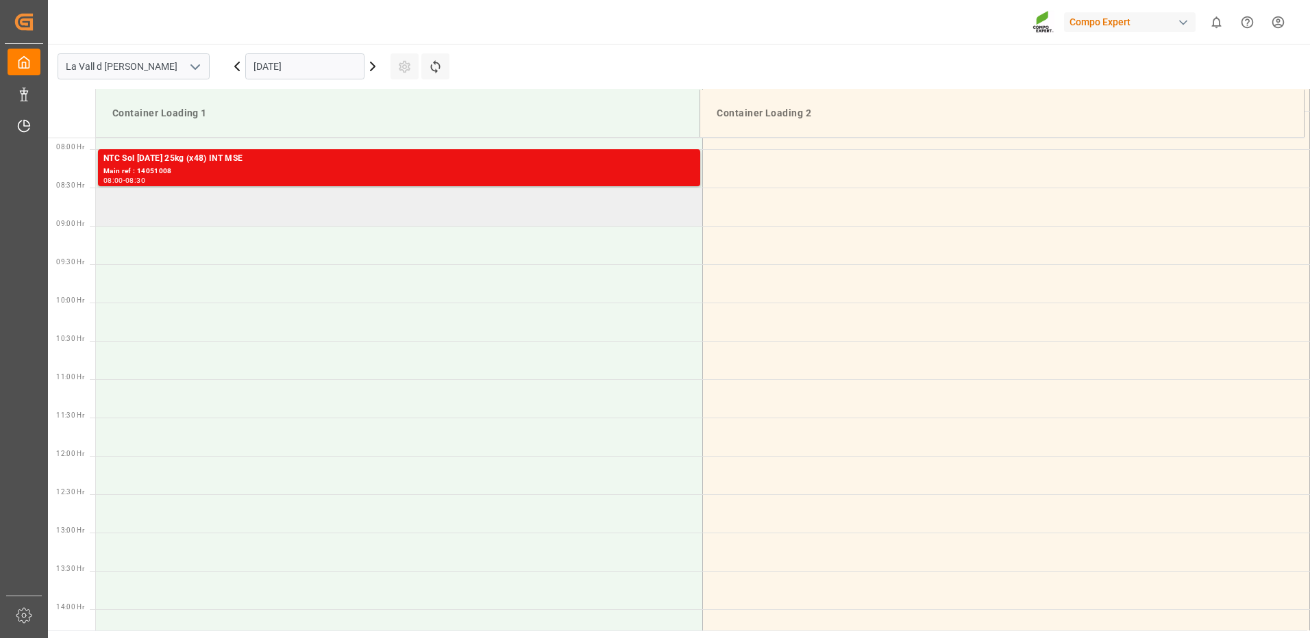
click at [162, 213] on td at bounding box center [399, 207] width 607 height 38
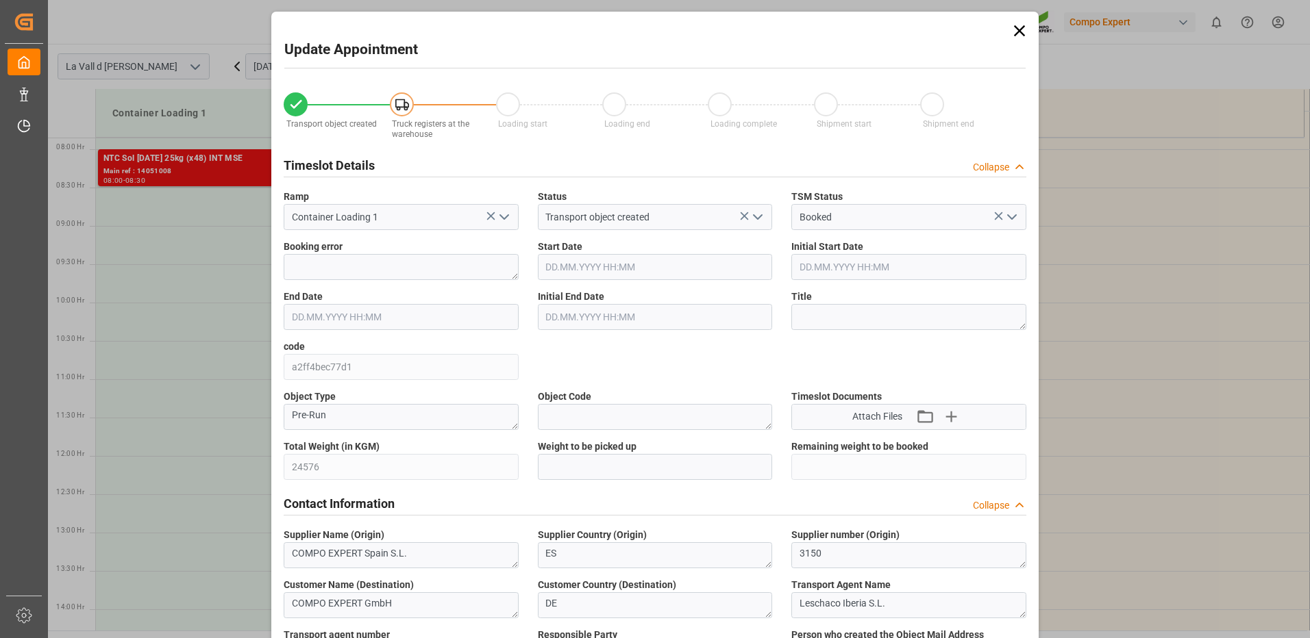
type input "[DATE] 08:30"
type input "[DATE] 09:00"
type input "[DATE] 15:02"
type input "[DATE] 16:42"
click at [608, 467] on input "text" at bounding box center [655, 467] width 235 height 26
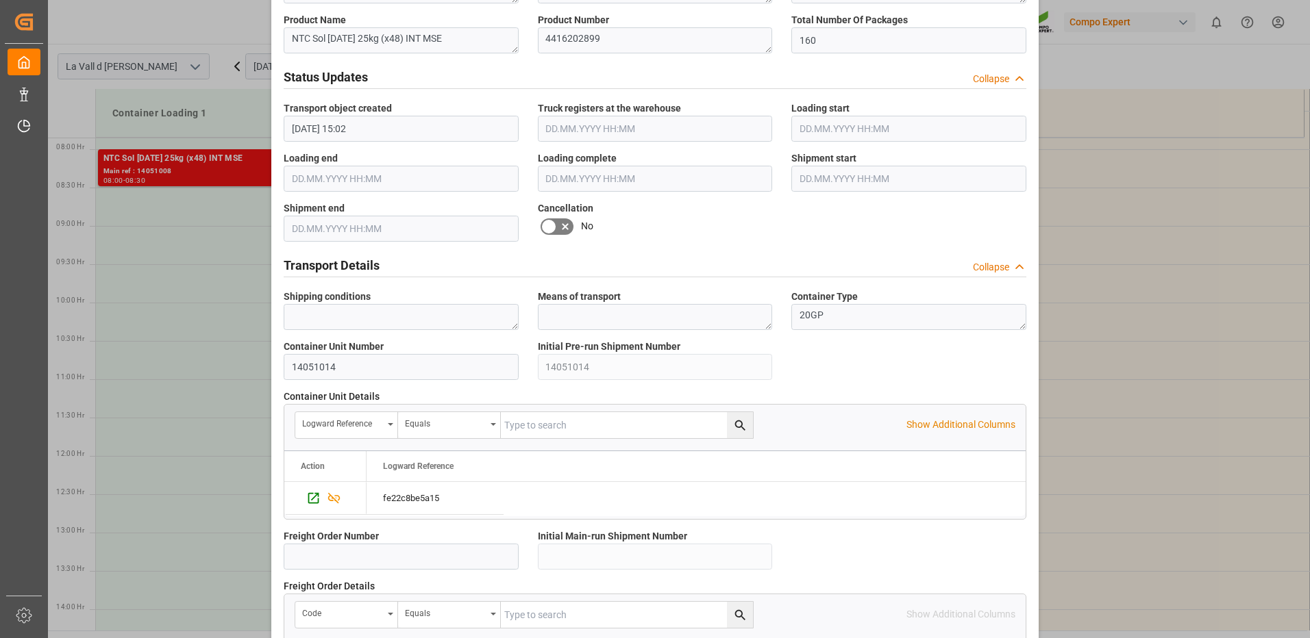
scroll to position [1168, 0]
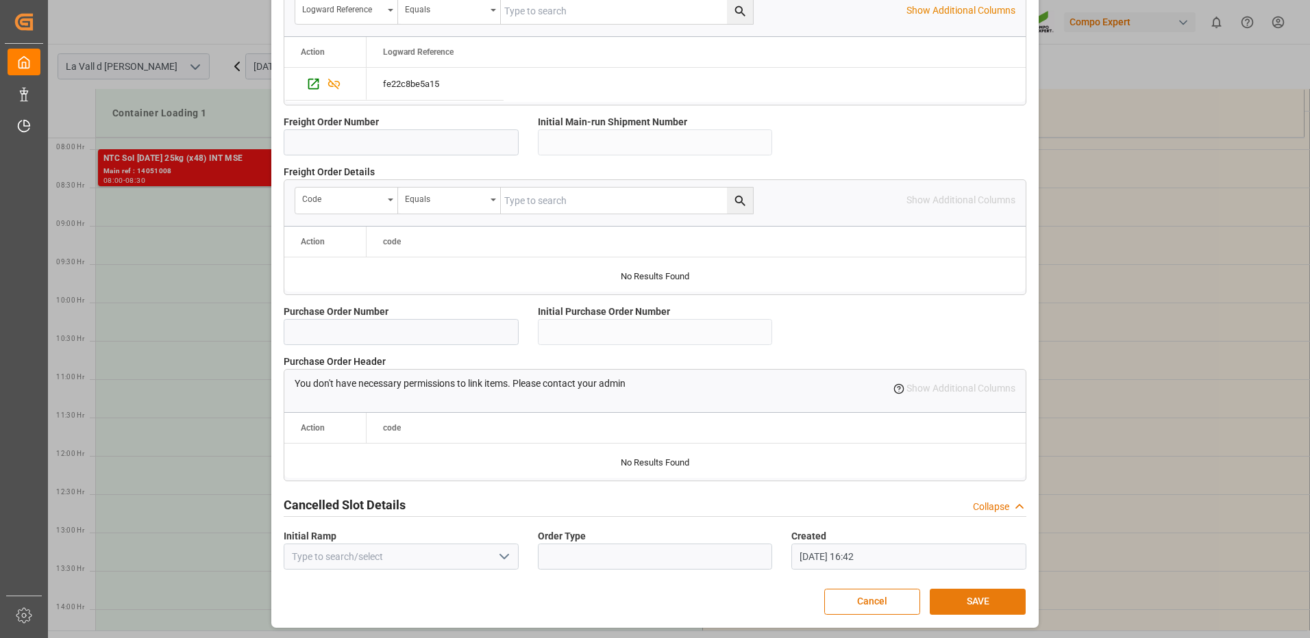
type input "24576"
click at [952, 603] on button "SAVE" at bounding box center [978, 602] width 96 height 26
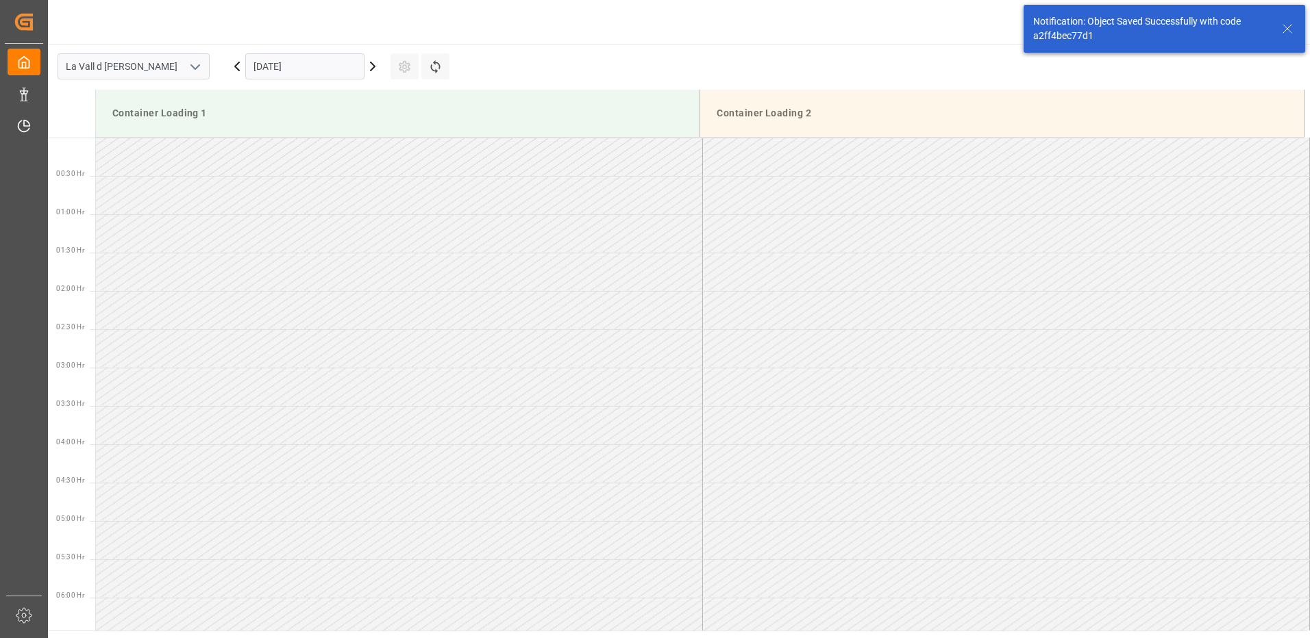
scroll to position [528, 0]
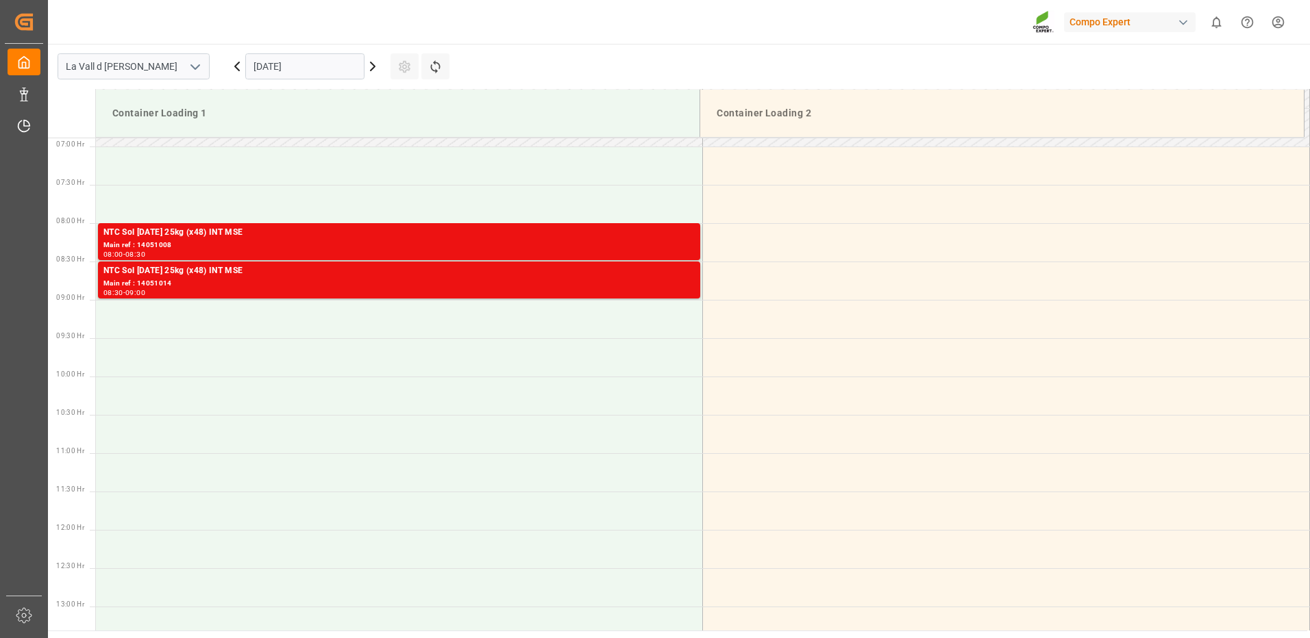
click at [306, 70] on input "[DATE]" at bounding box center [304, 66] width 119 height 26
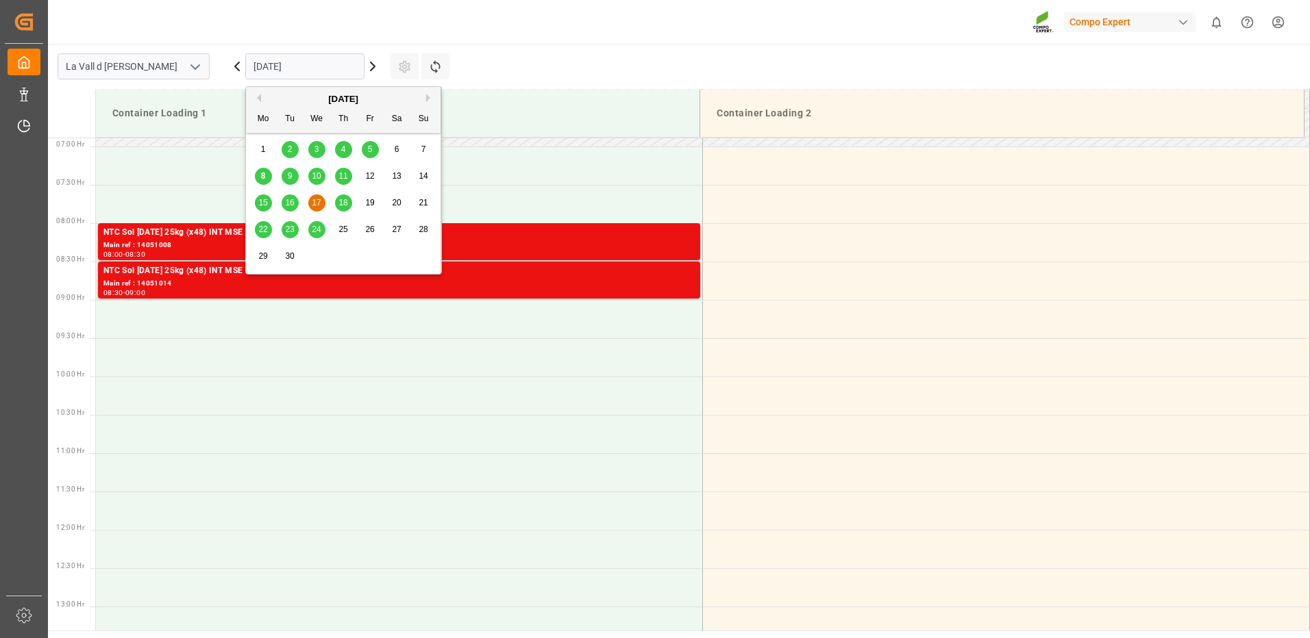
click at [290, 204] on span "16" at bounding box center [289, 203] width 9 height 10
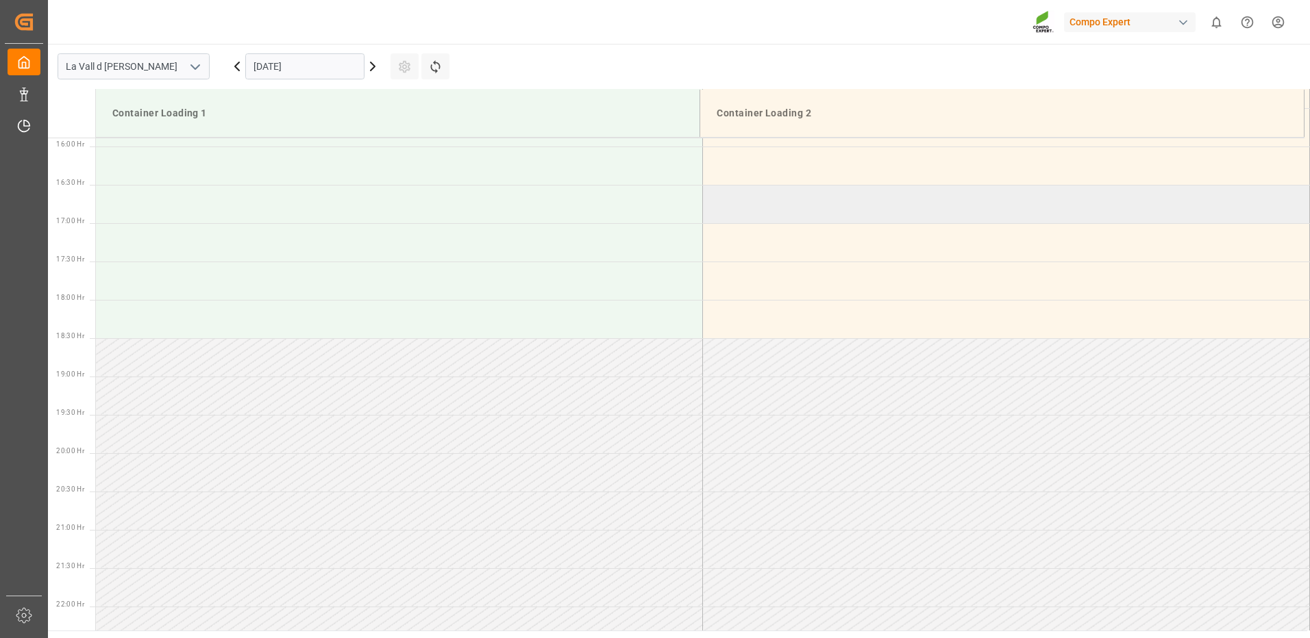
scroll to position [808, 0]
